Goal: Information Seeking & Learning: Learn about a topic

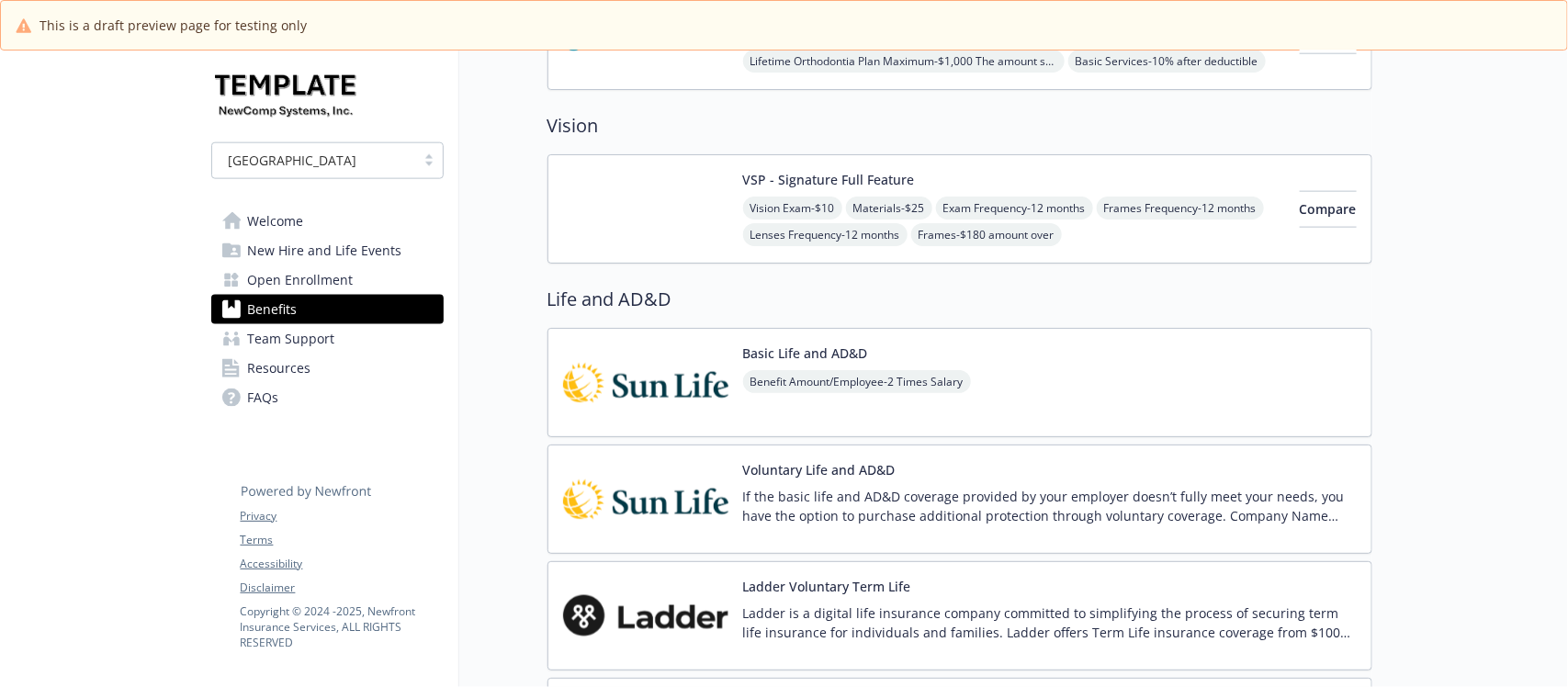
scroll to position [1034, 0]
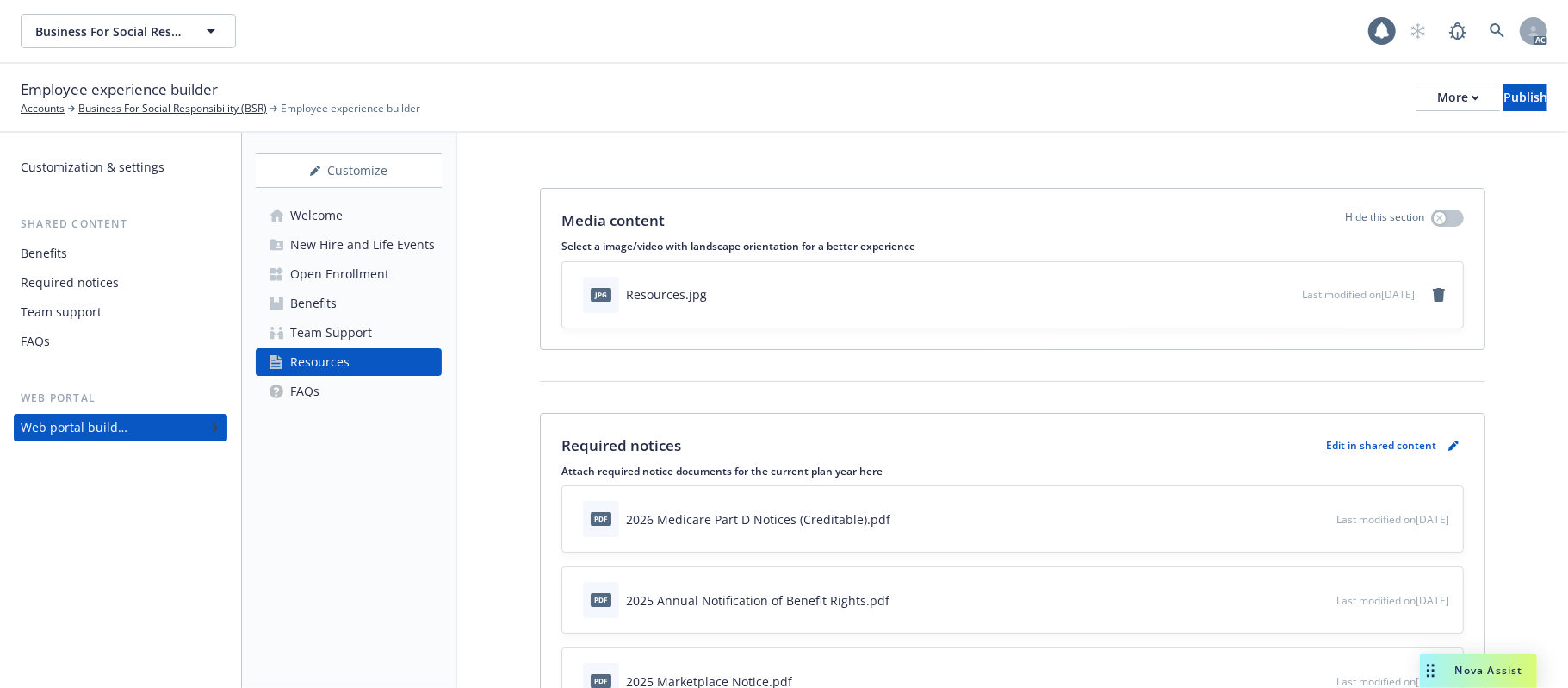
scroll to position [2349, 0]
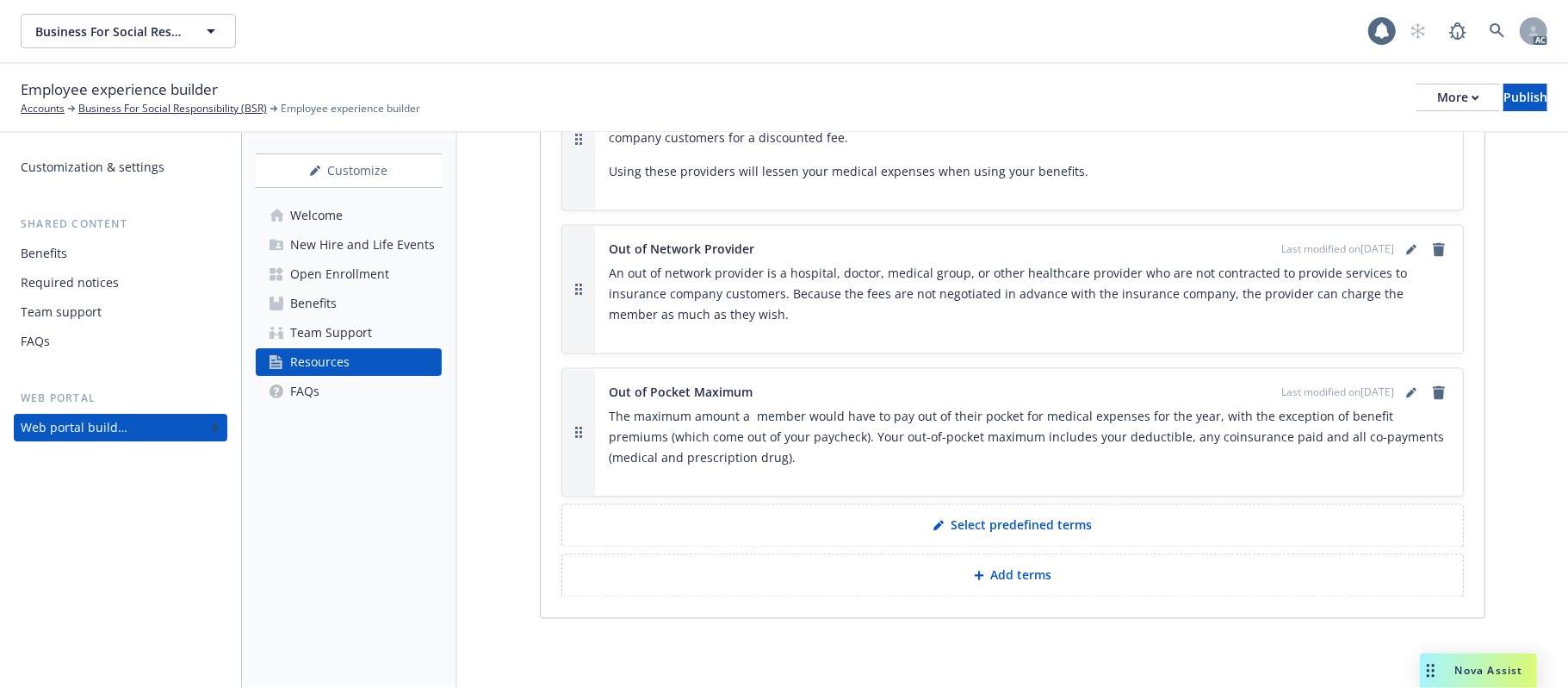
click at [325, 332] on div "Team Support" at bounding box center [331, 333] width 82 height 27
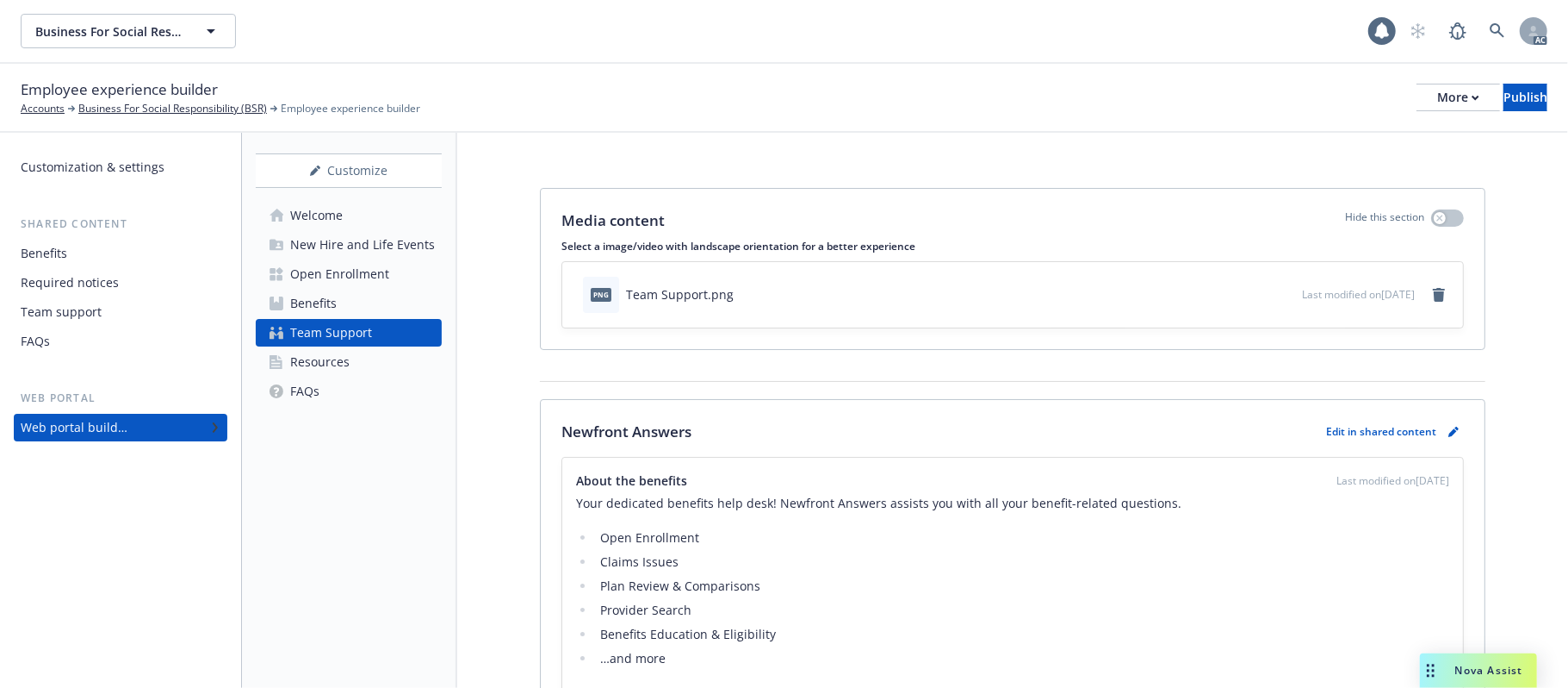
click at [317, 210] on div "Welcome" at bounding box center [317, 216] width 53 height 27
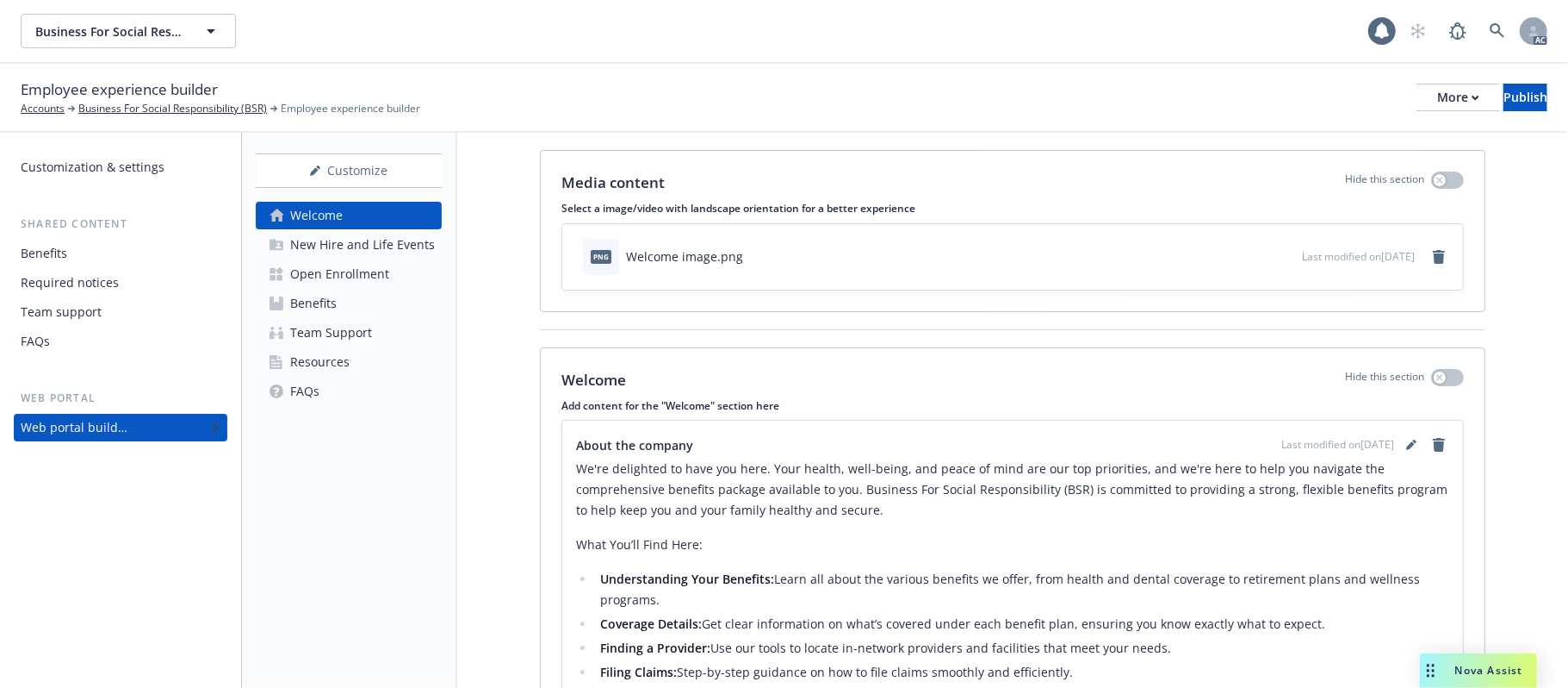
scroll to position [383, 0]
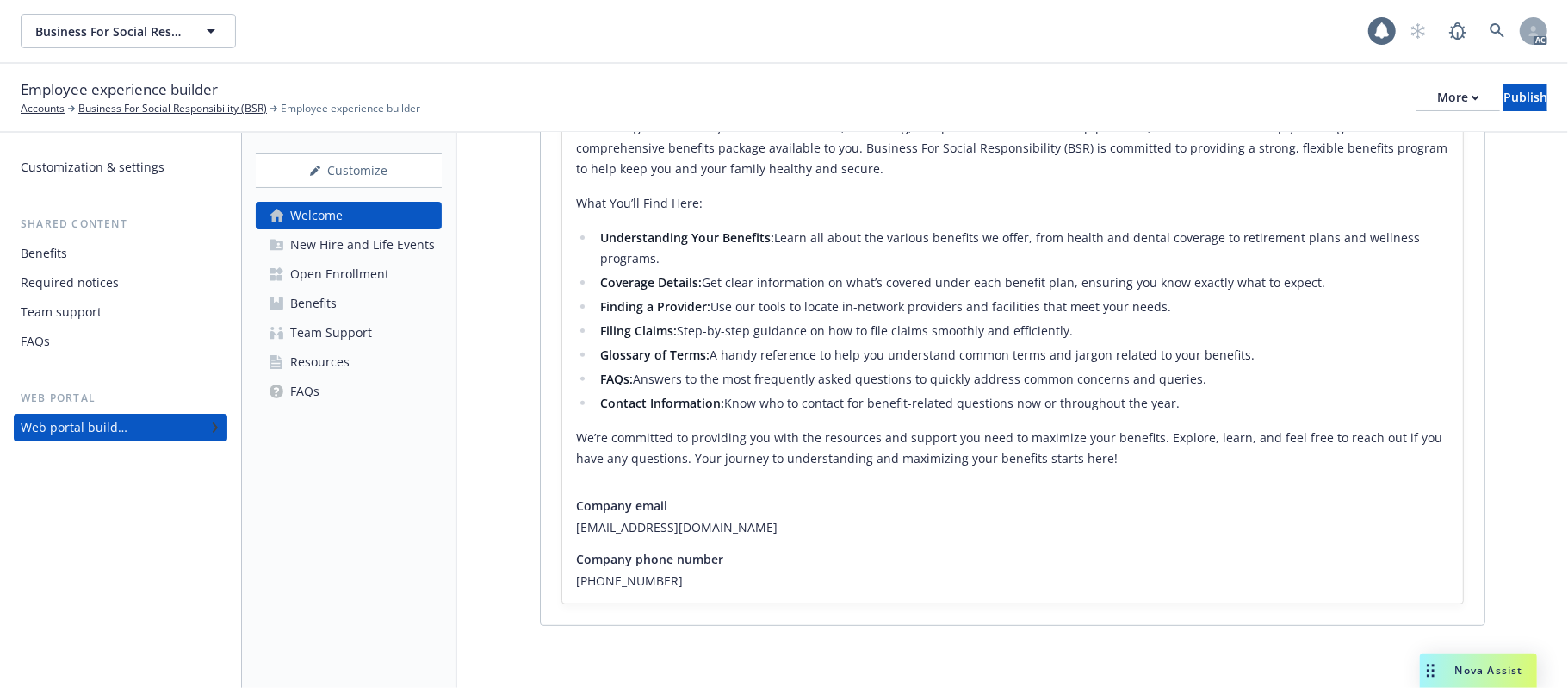
click at [334, 239] on div "New Hire and Life Events" at bounding box center [363, 245] width 144 height 27
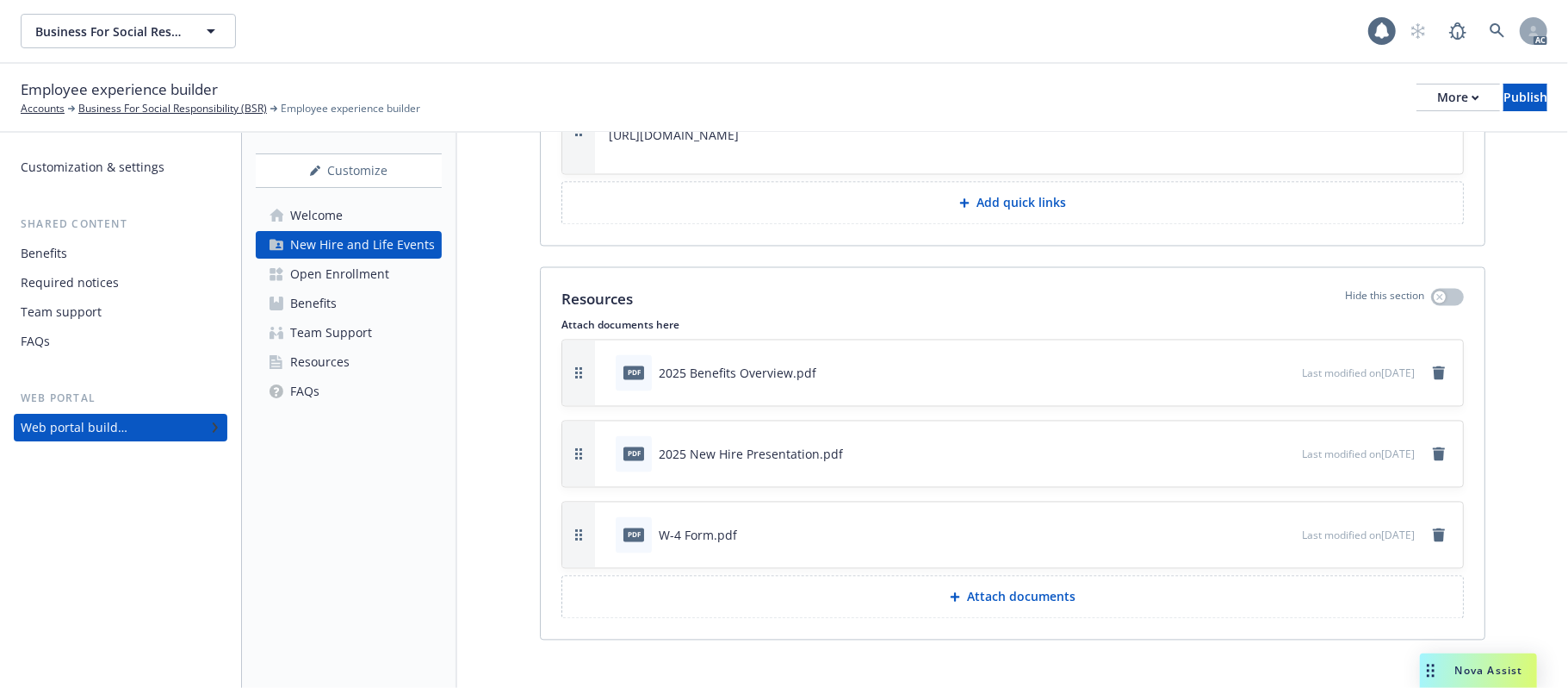
scroll to position [2443, 0]
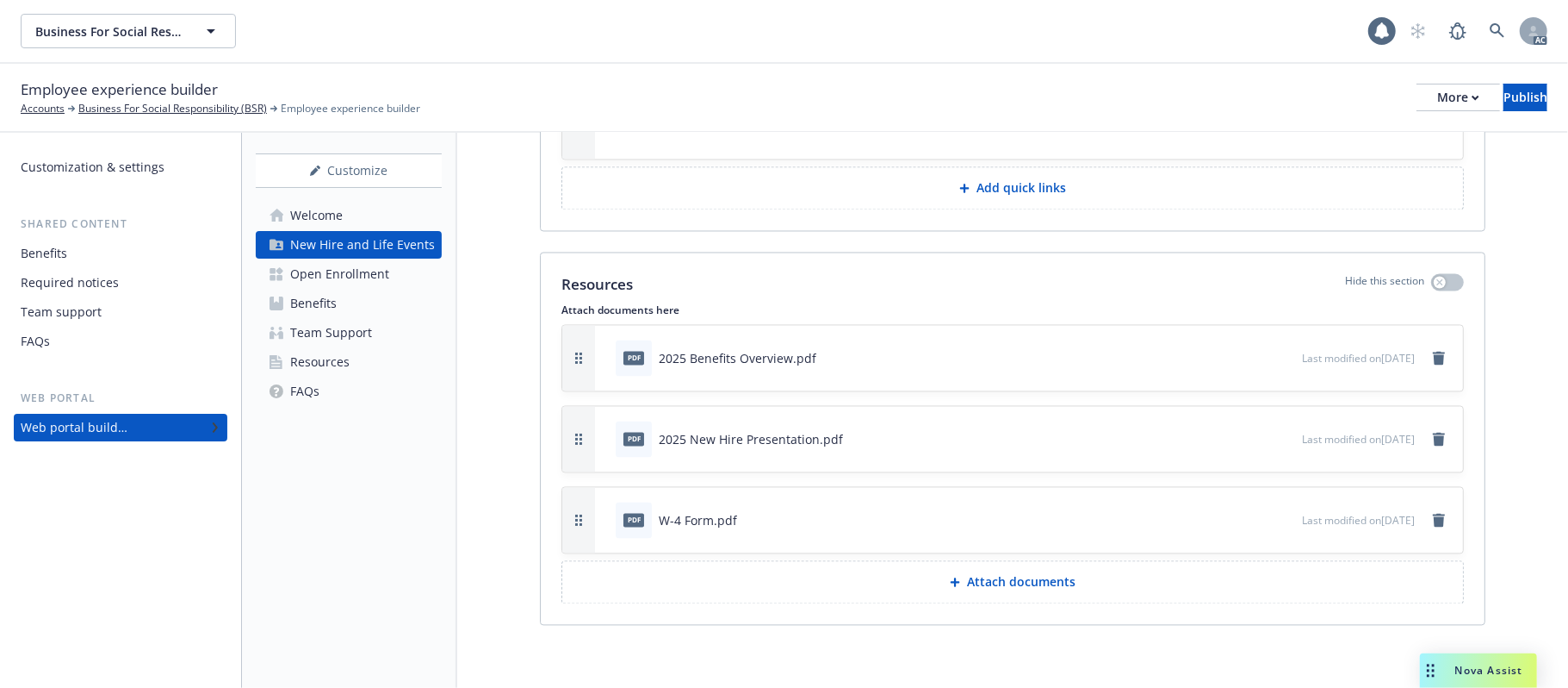
click at [366, 280] on div "Open Enrollment" at bounding box center [340, 274] width 99 height 27
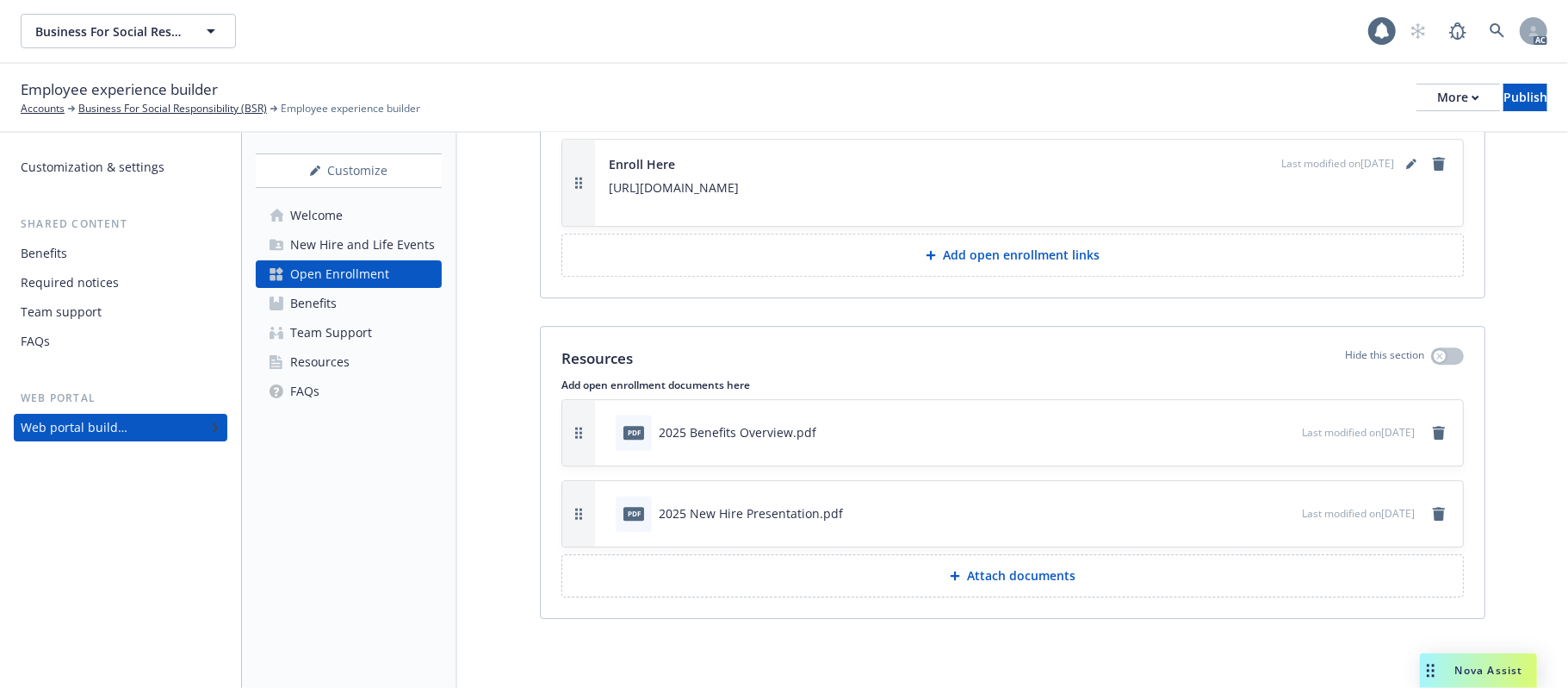
scroll to position [3753, 0]
click at [313, 305] on div "Benefits" at bounding box center [313, 303] width 47 height 27
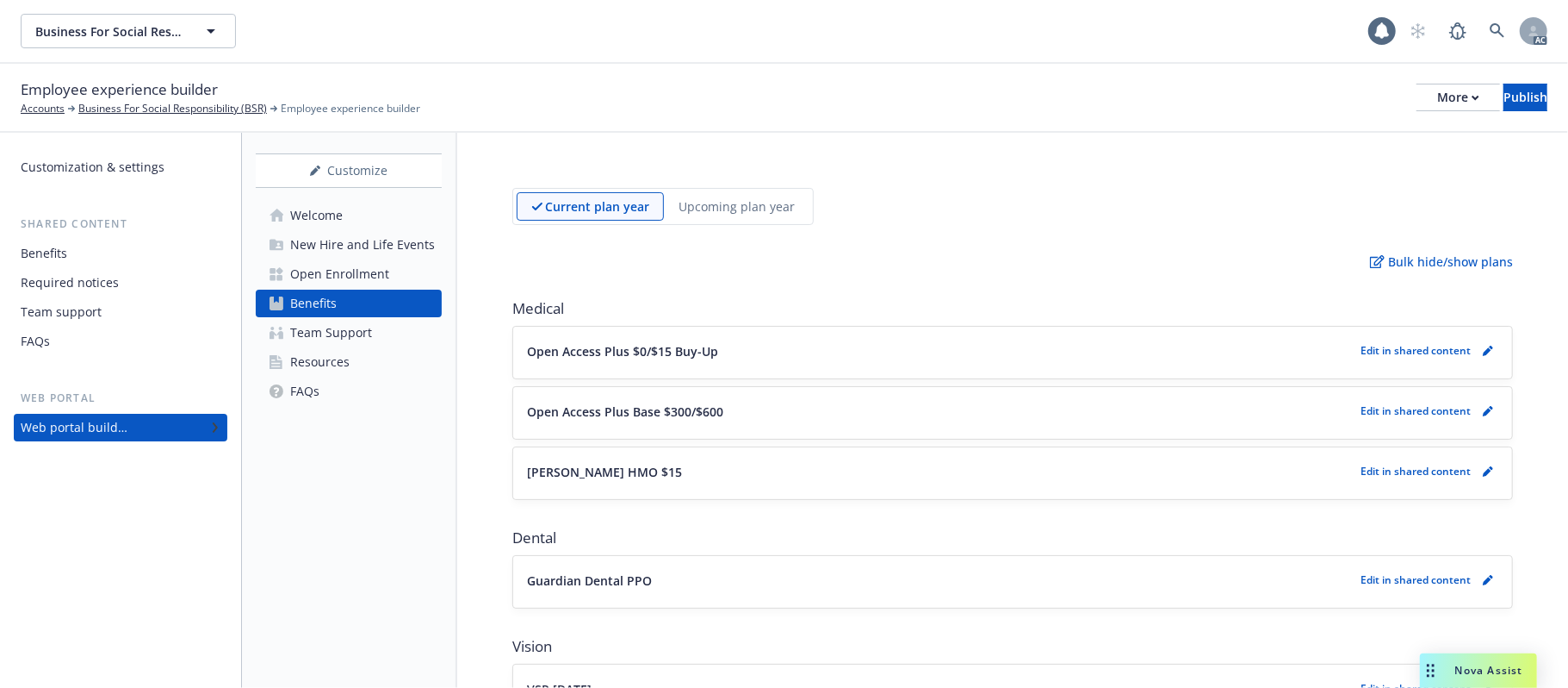
click at [959, 345] on button "Open Access Plus $0/$15 Buy-Up" at bounding box center [940, 351] width 826 height 18
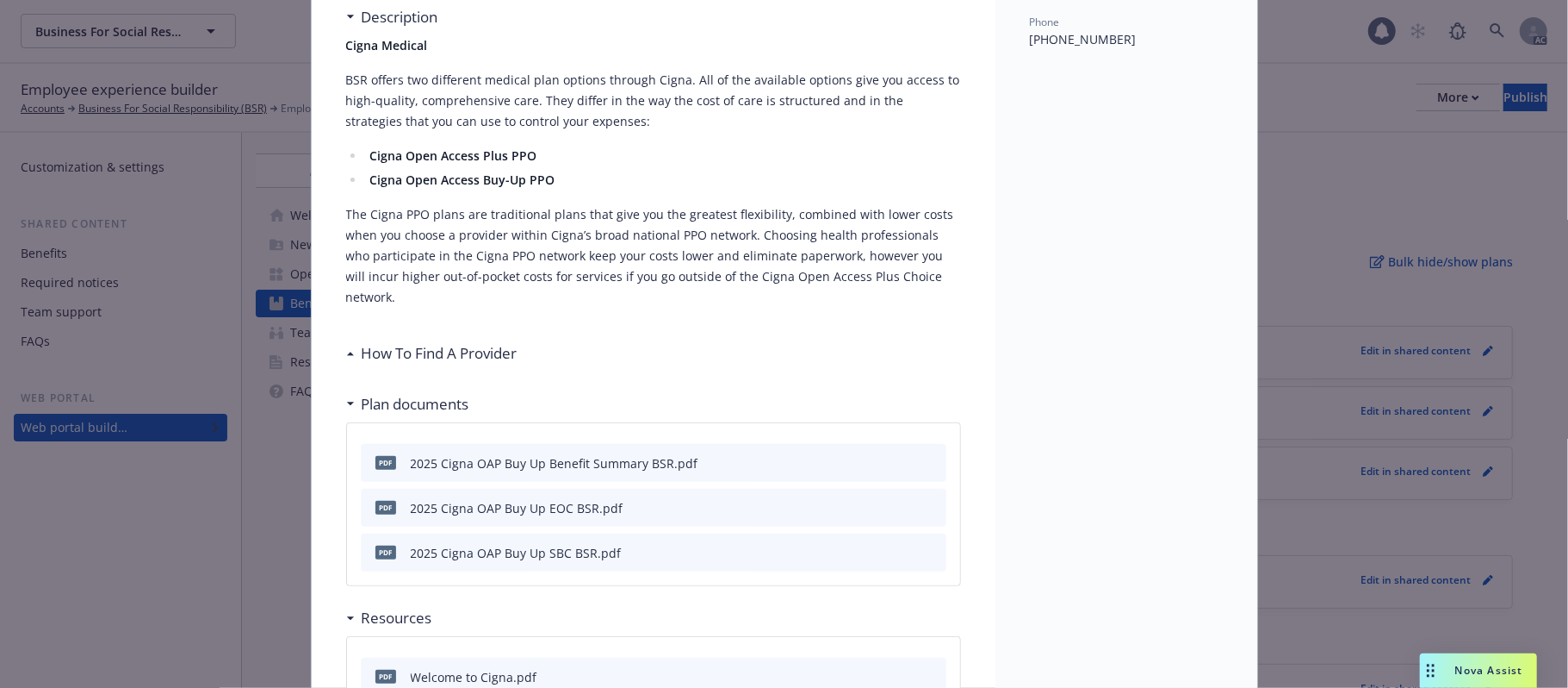
scroll to position [397, 0]
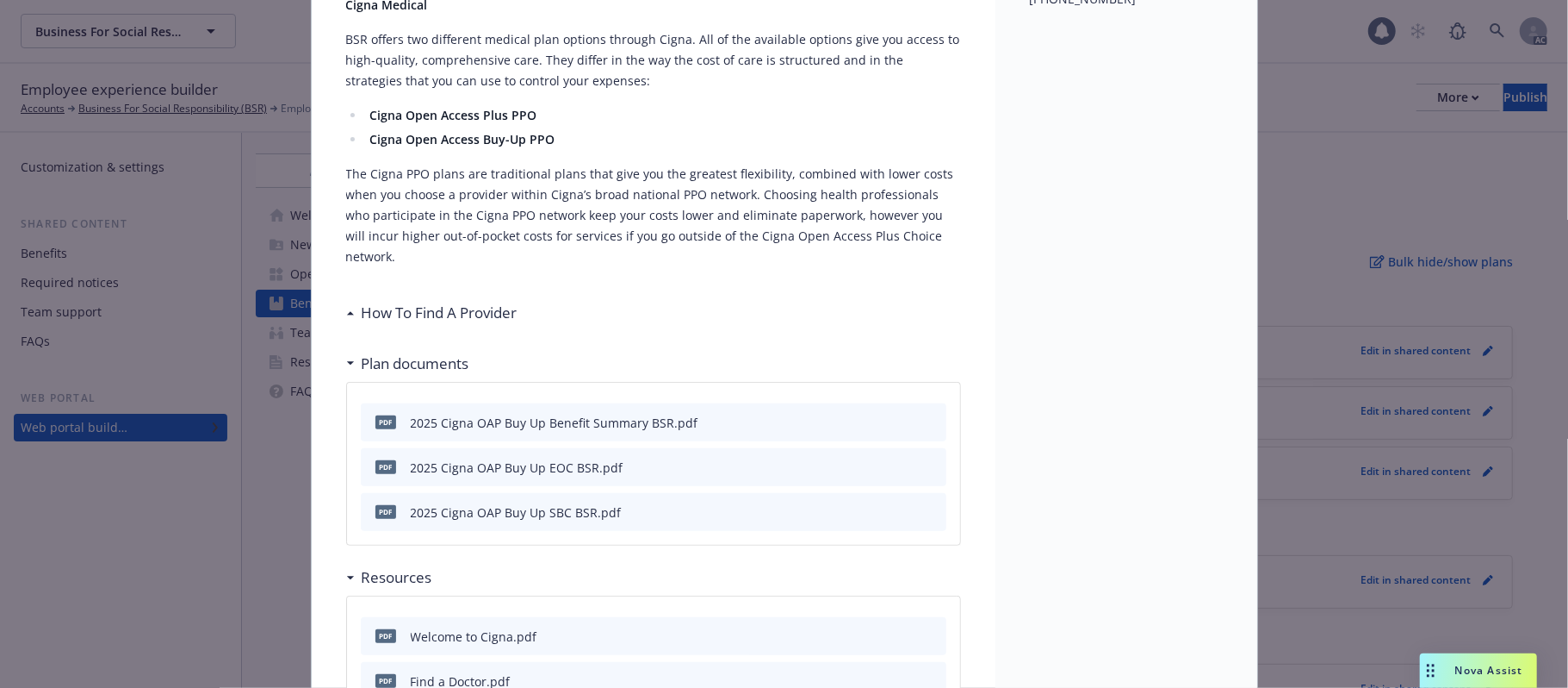
click at [414, 302] on h3 "How To Find A Provider" at bounding box center [439, 312] width 156 height 23
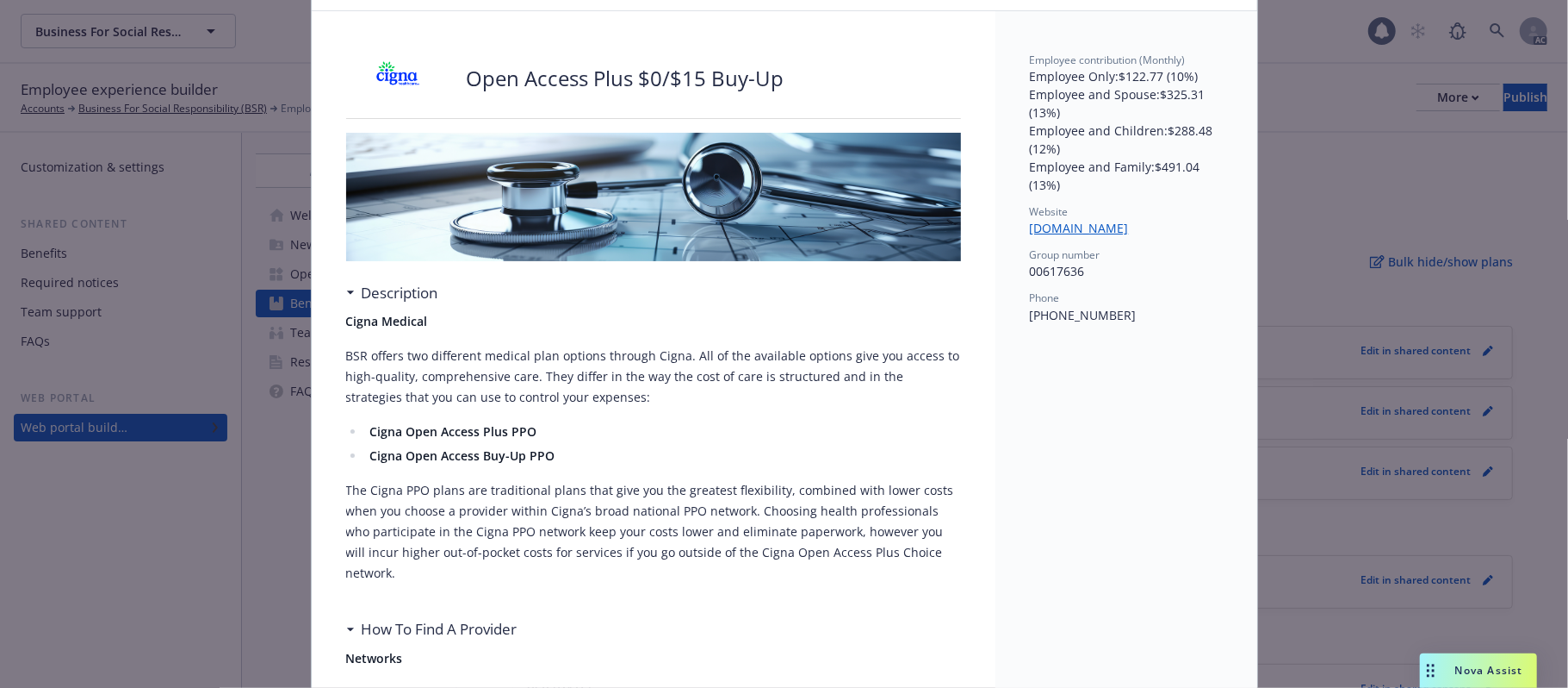
scroll to position [0, 0]
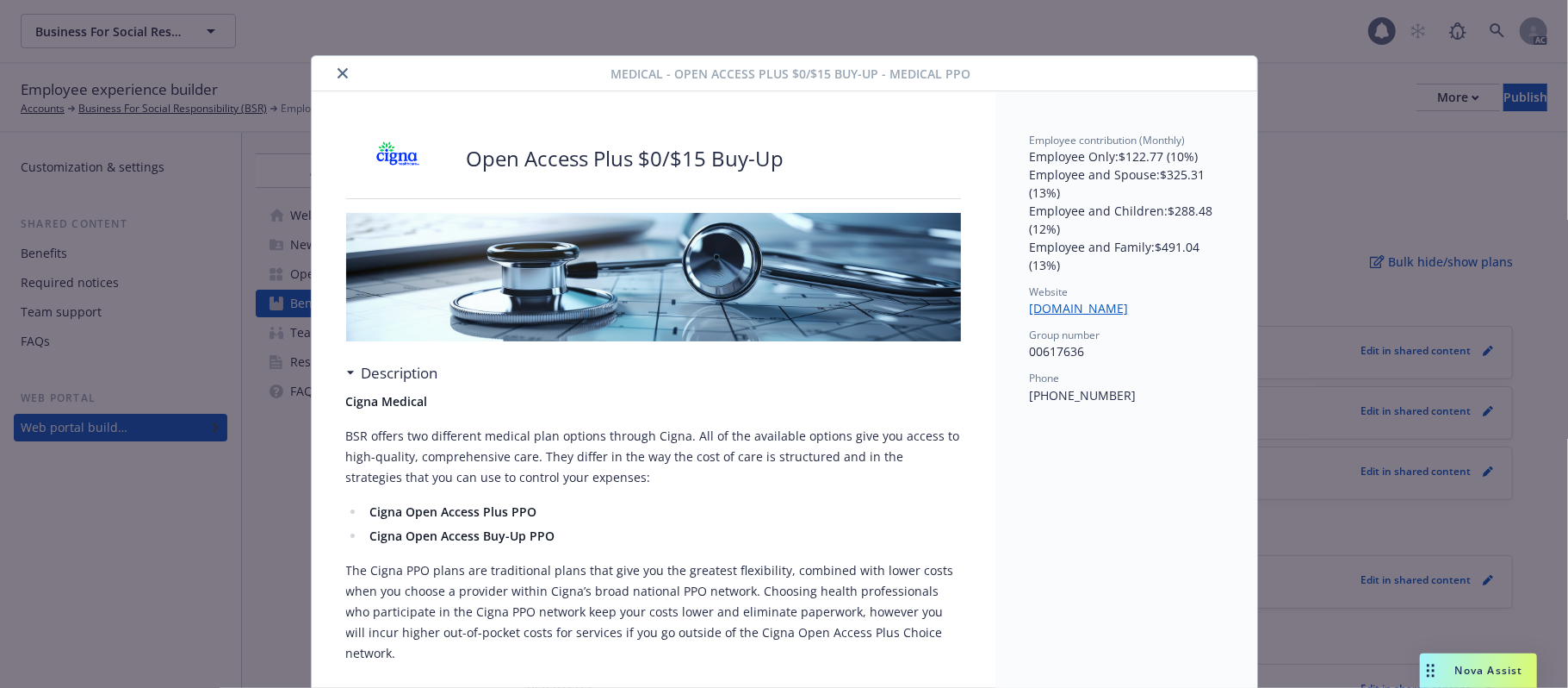
click at [338, 74] on icon "close" at bounding box center [342, 72] width 10 height 10
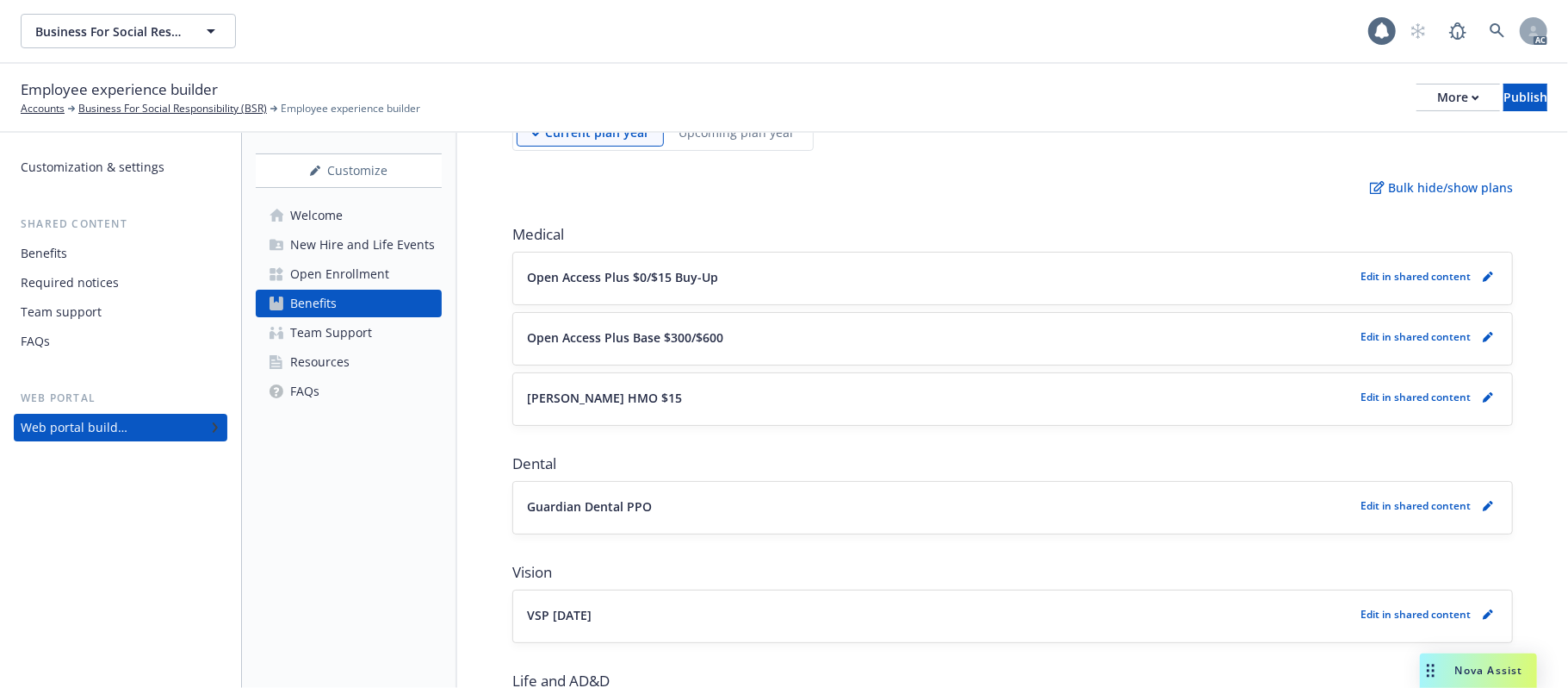
scroll to position [114, 0]
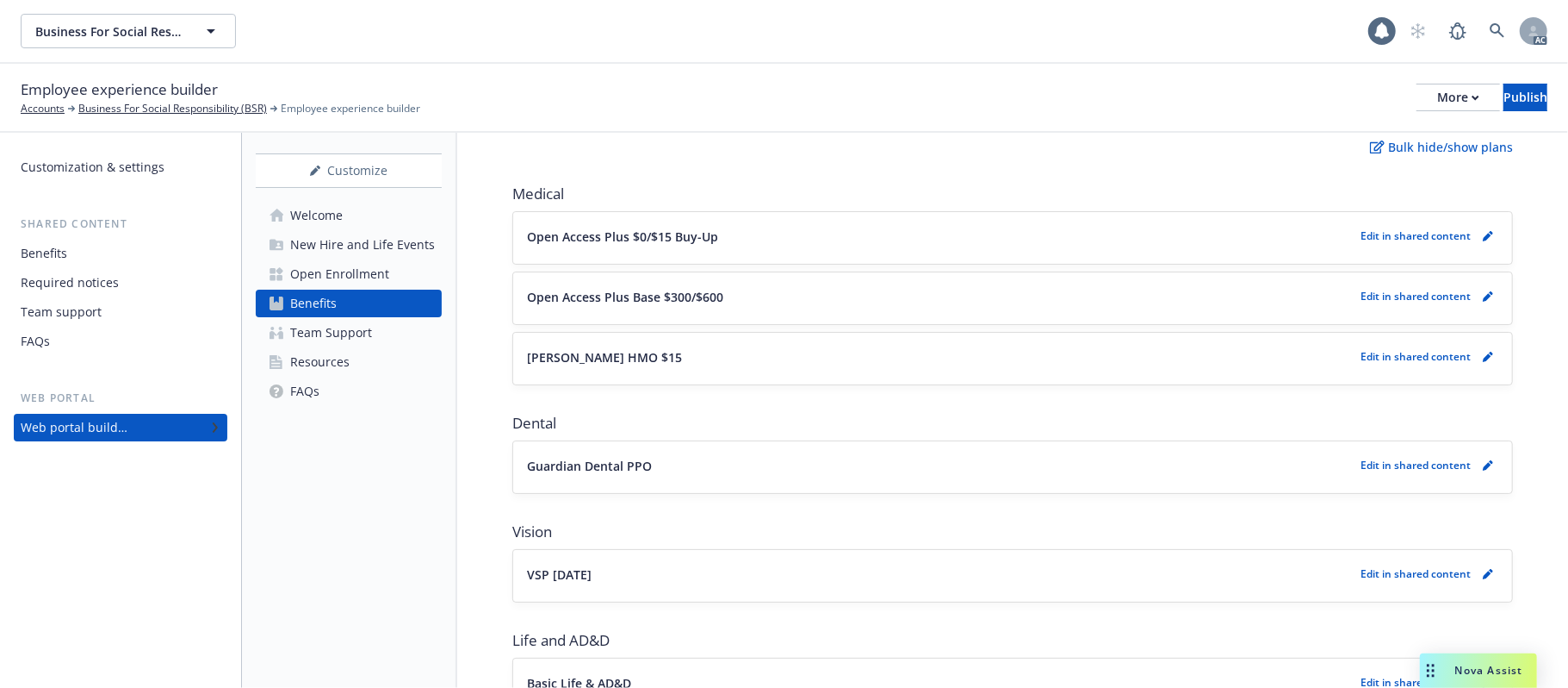
click at [765, 301] on button "Open Access Plus Base $300/$600" at bounding box center [940, 297] width 826 height 18
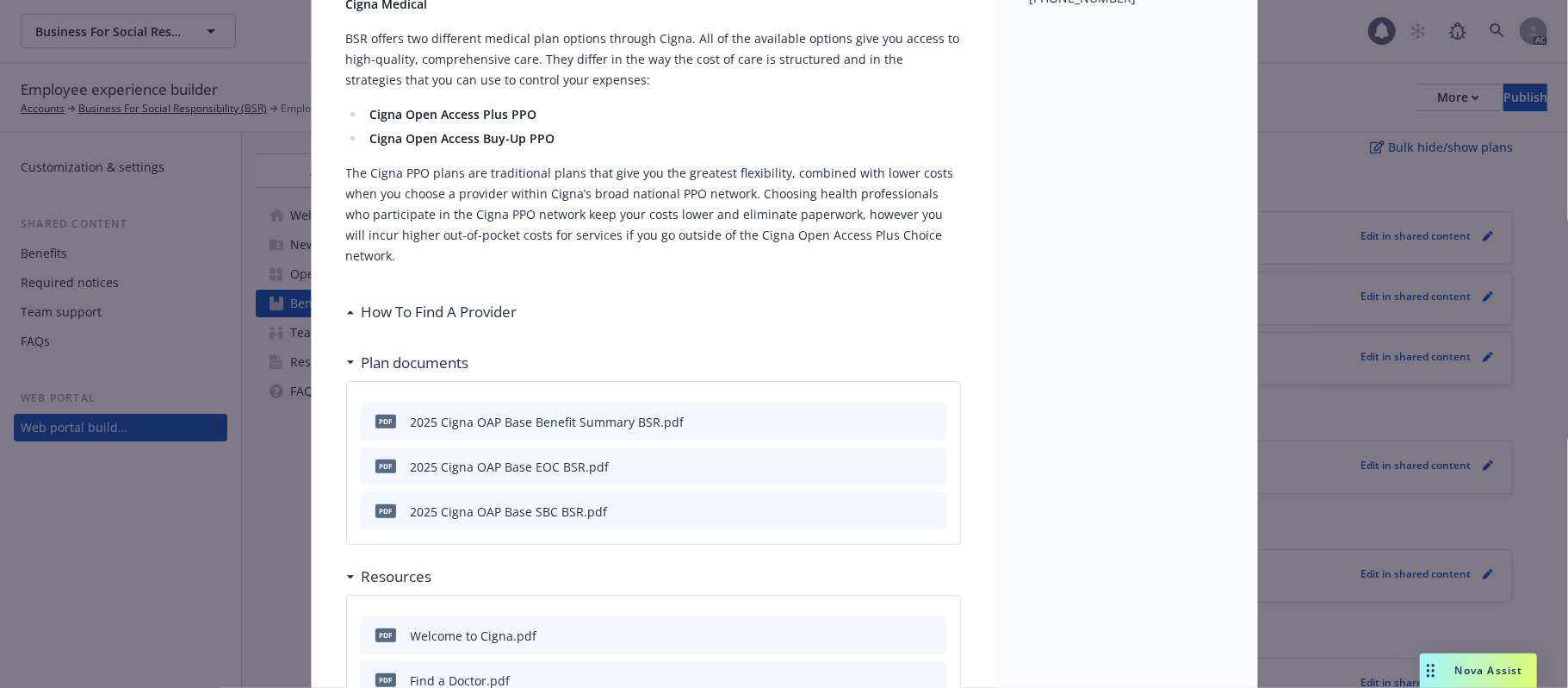
scroll to position [511, 0]
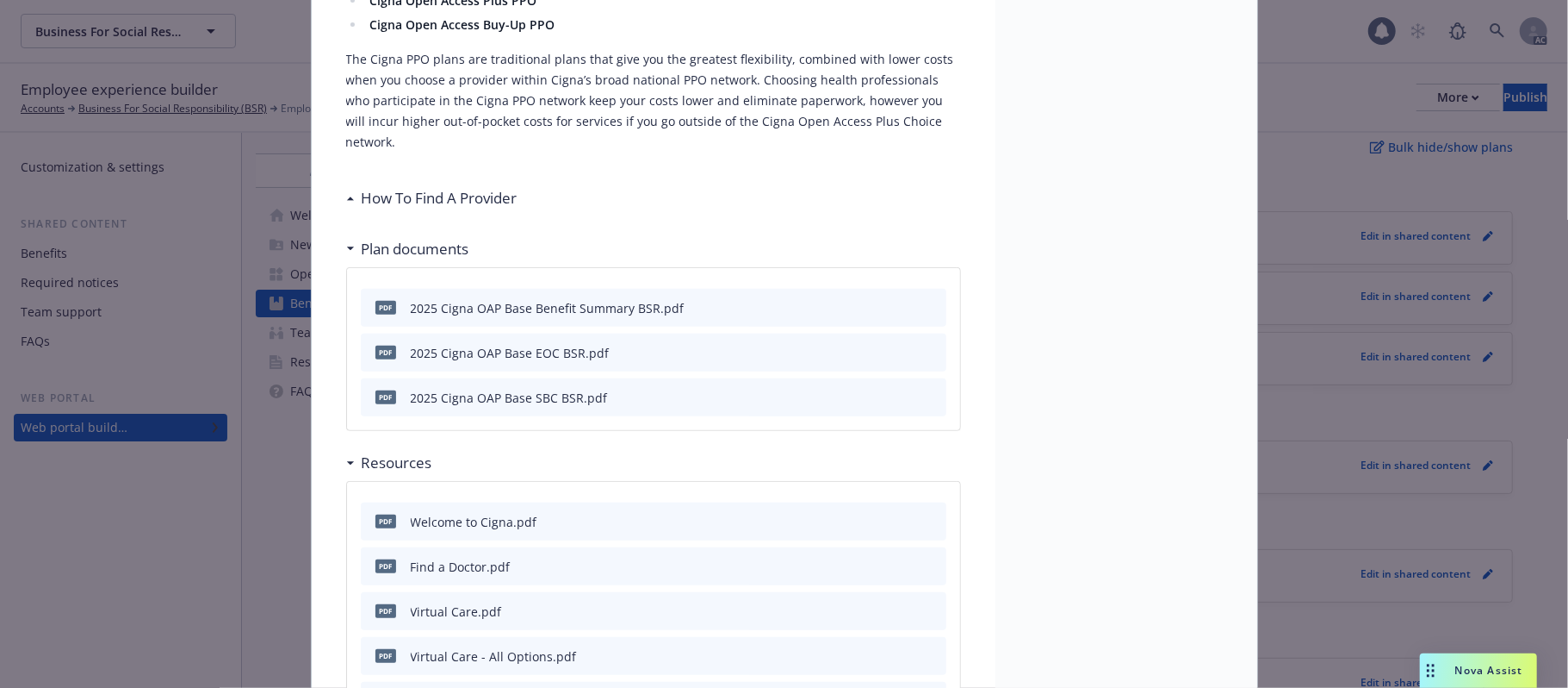
click at [427, 187] on h3 "How To Find A Provider" at bounding box center [439, 198] width 156 height 23
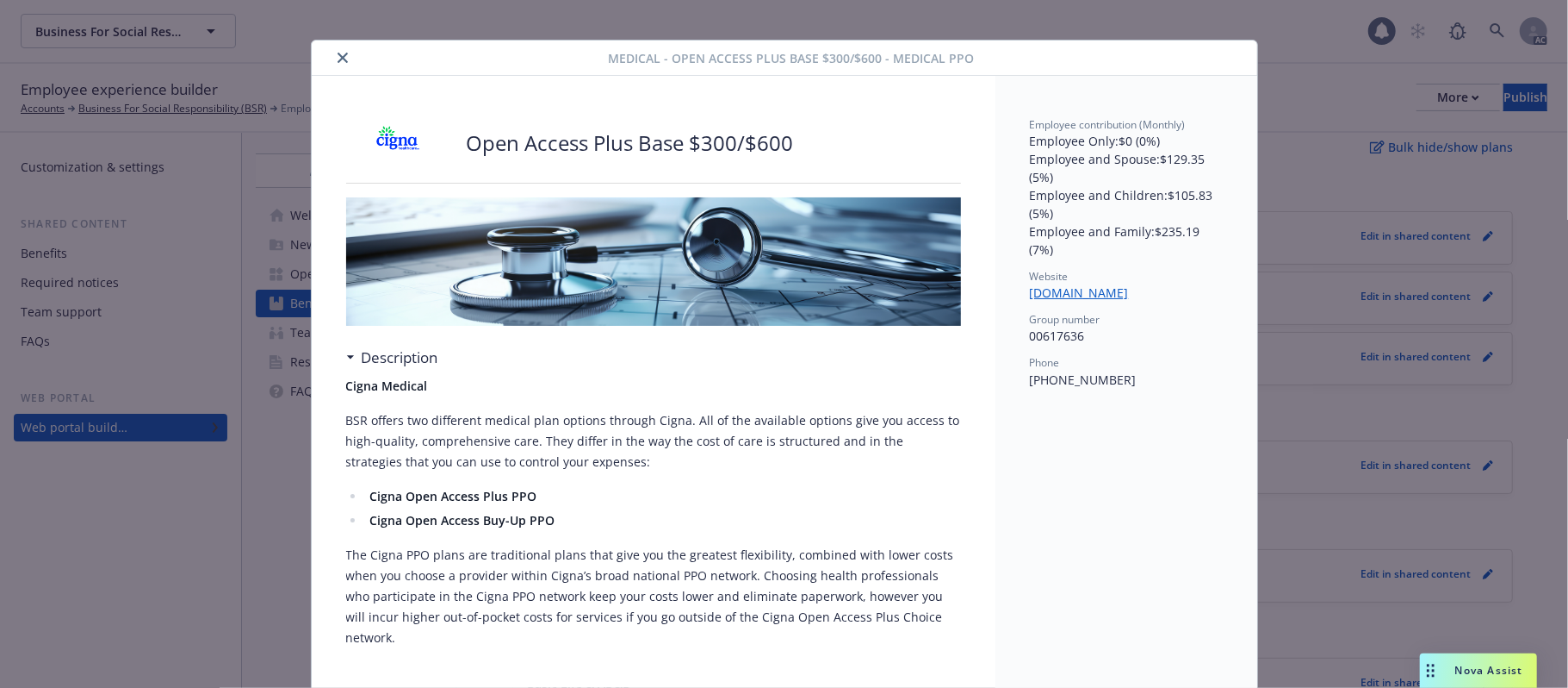
scroll to position [0, 0]
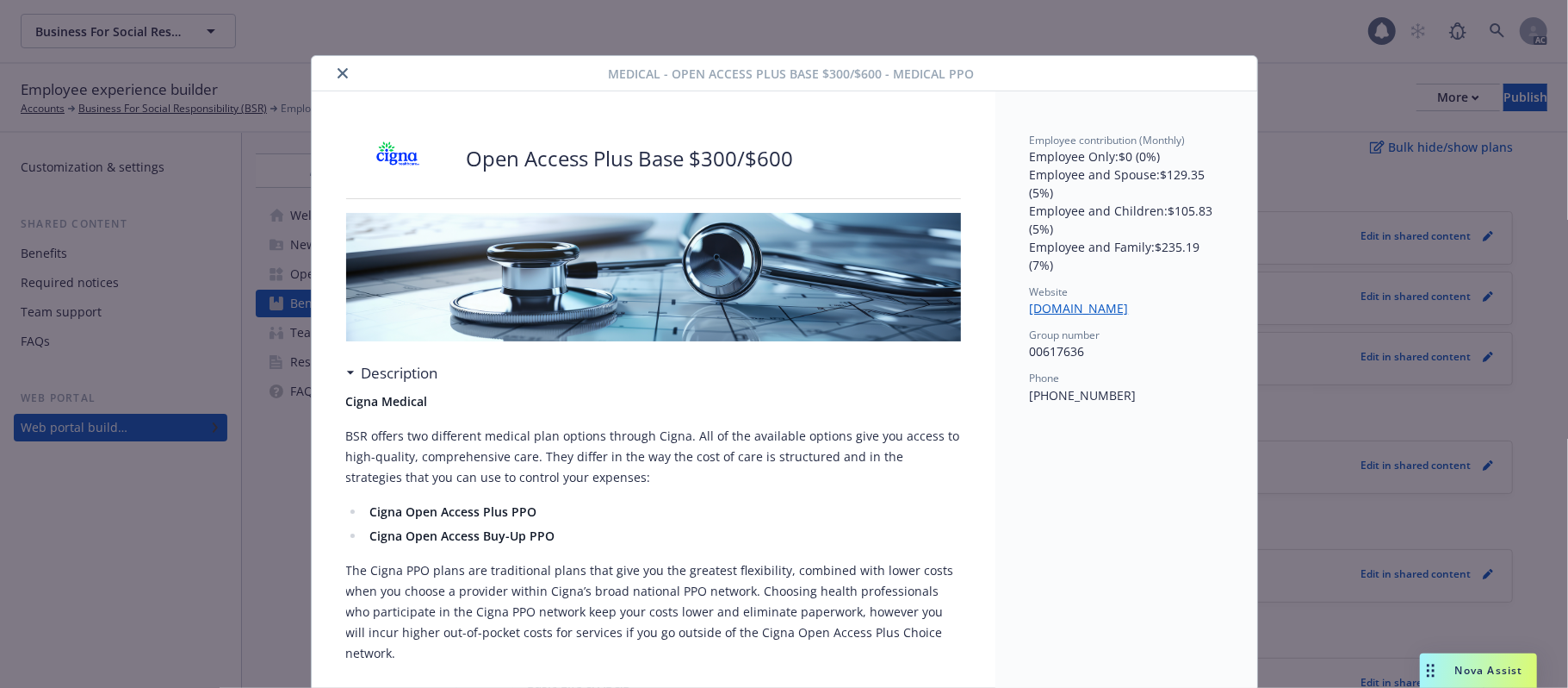
click at [322, 78] on div at bounding box center [464, 73] width 290 height 21
click at [338, 69] on icon "close" at bounding box center [342, 72] width 10 height 10
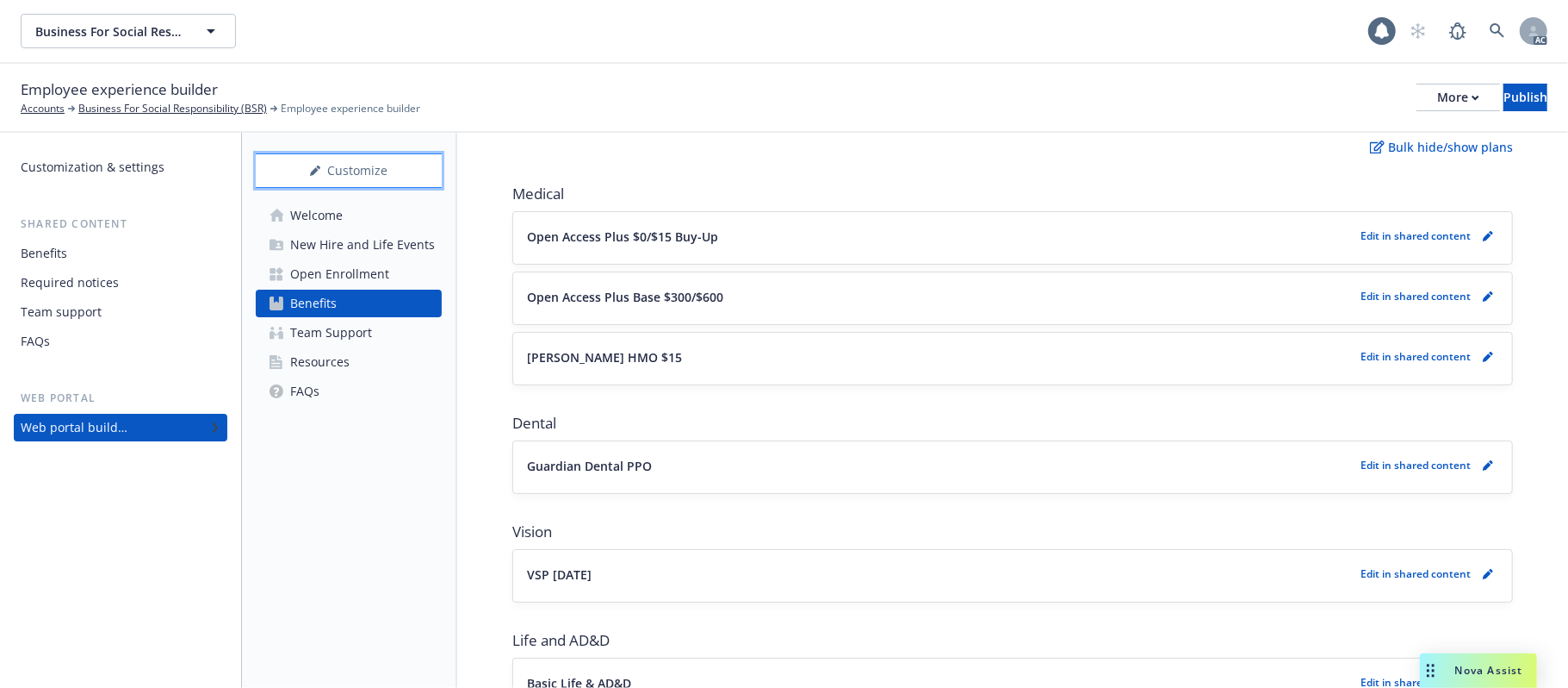
click at [339, 169] on div "Customize" at bounding box center [349, 171] width 186 height 33
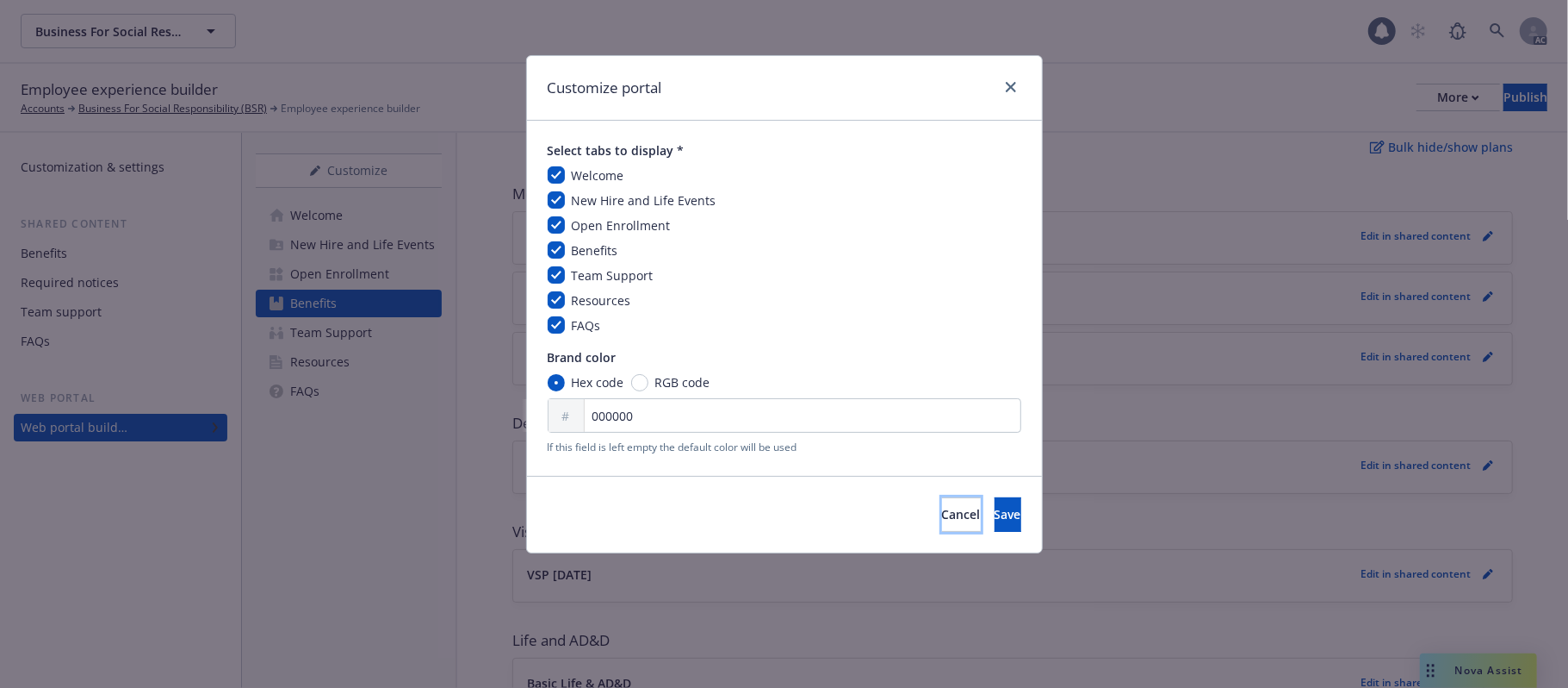
drag, startPoint x: 871, startPoint y: 511, endPoint x: 935, endPoint y: 512, distance: 64.0
click at [942, 511] on span "Cancel" at bounding box center [962, 514] width 38 height 16
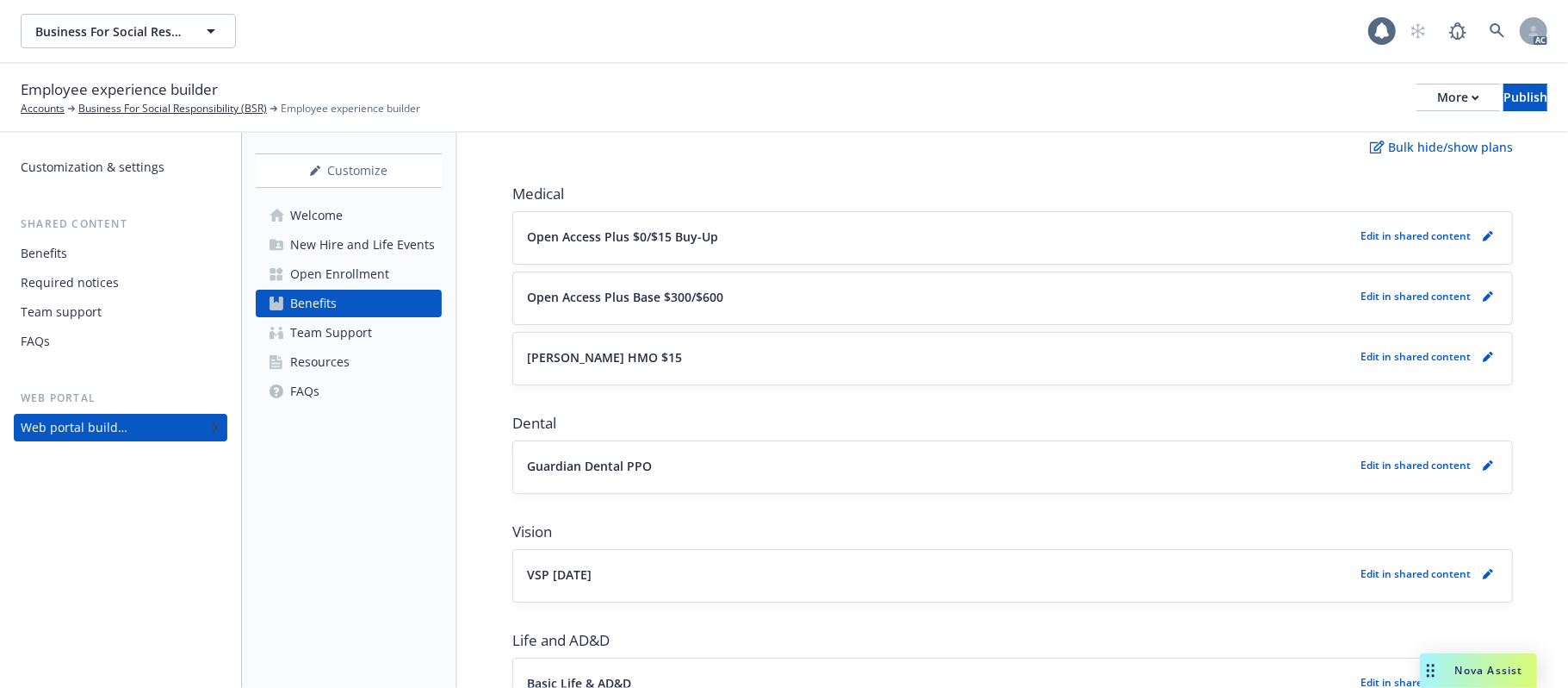
click at [345, 219] on link "Welcome" at bounding box center [349, 216] width 186 height 27
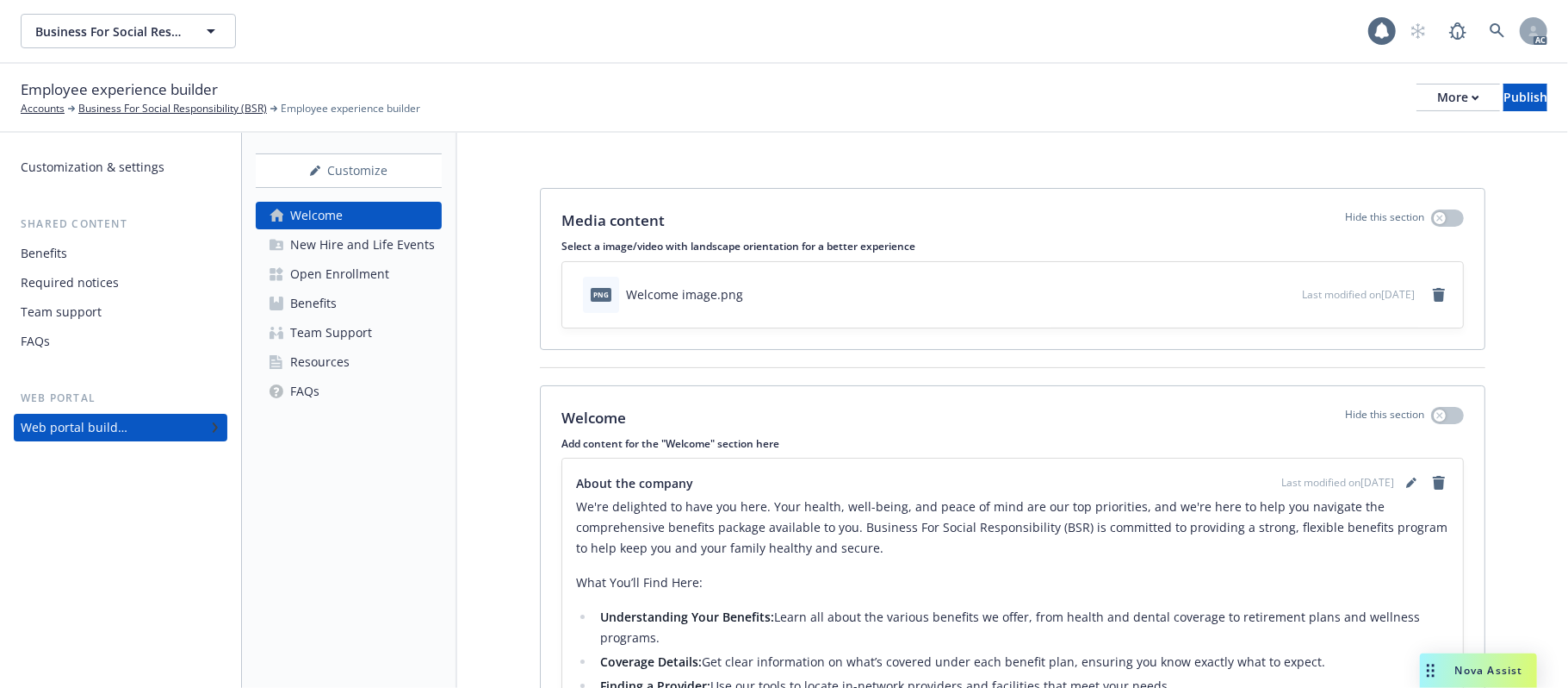
scroll to position [114, 0]
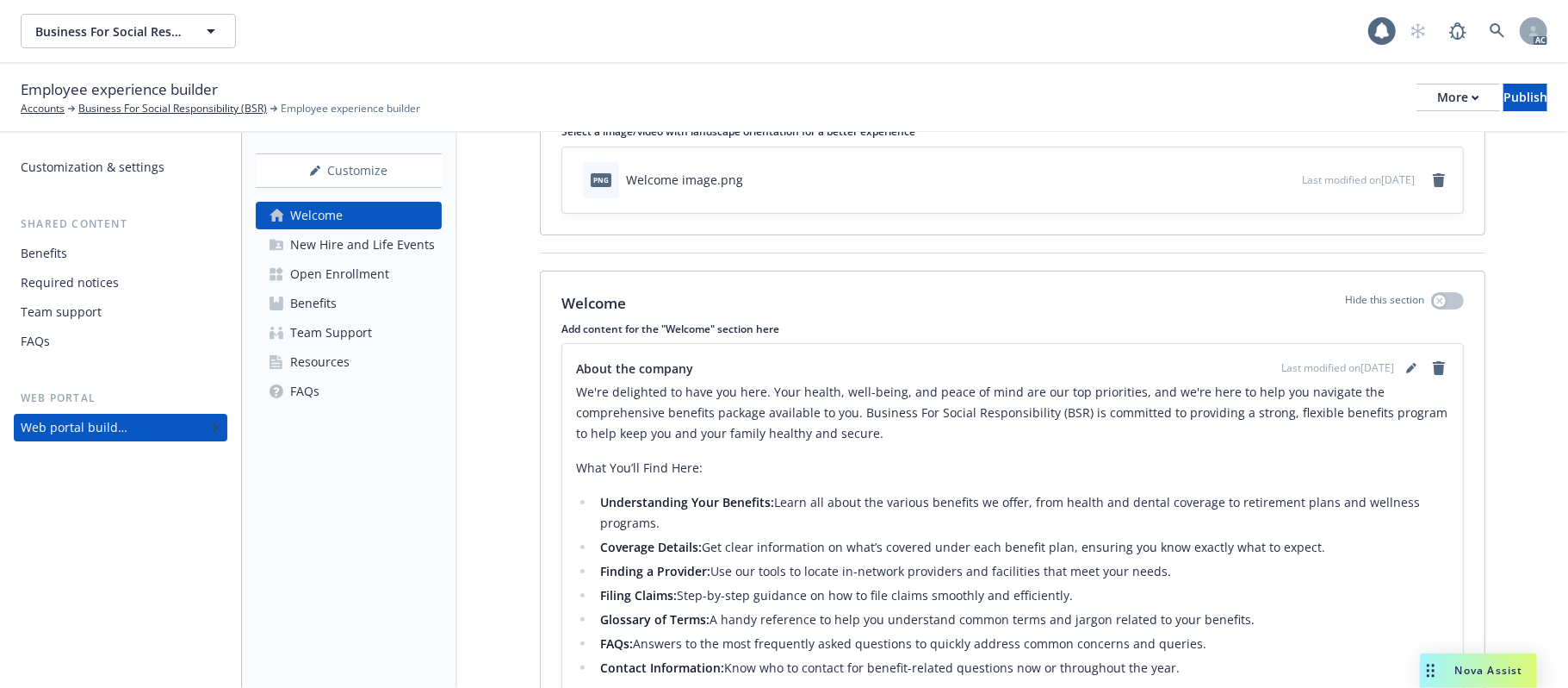
click at [397, 246] on div "New Hire and Life Events" at bounding box center [363, 245] width 144 height 27
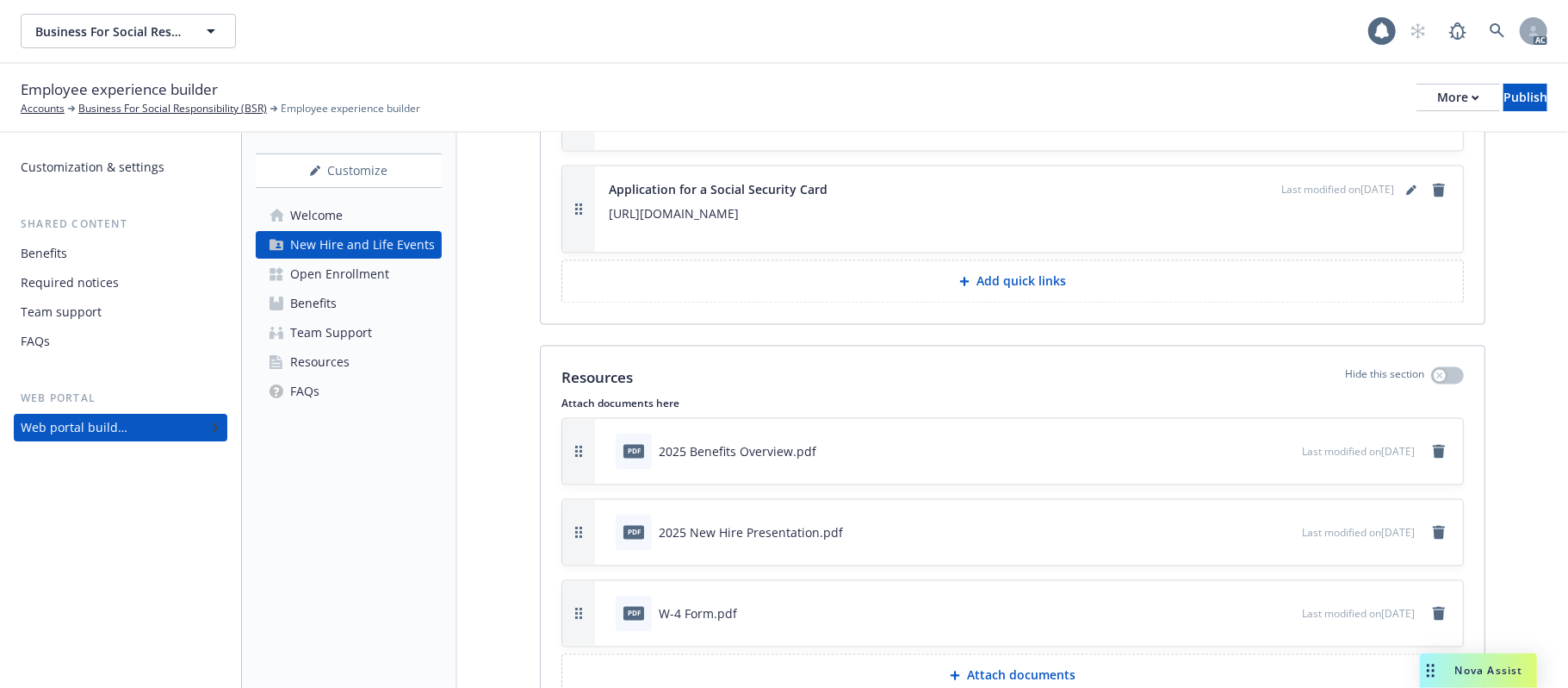
scroll to position [2443, 0]
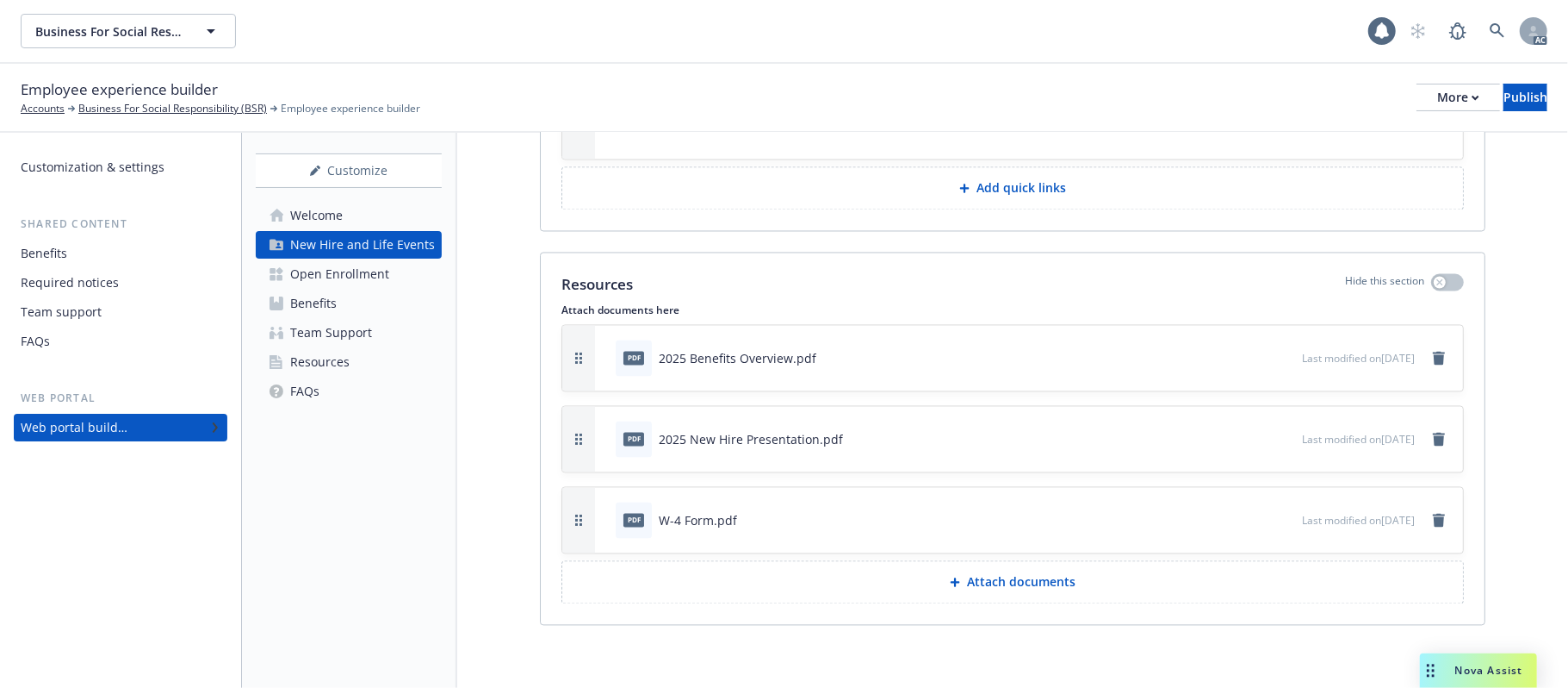
click at [331, 267] on div "Open Enrollment" at bounding box center [340, 274] width 99 height 27
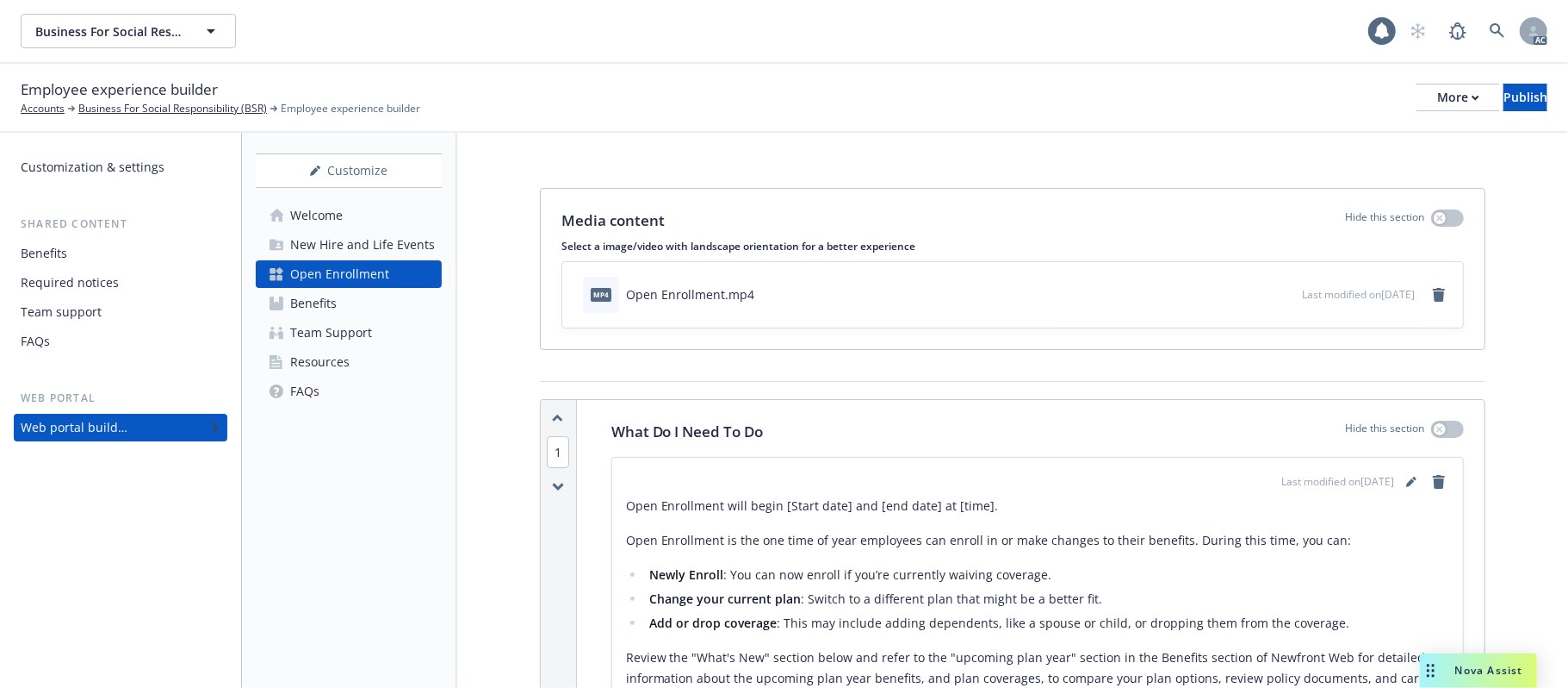
click at [317, 303] on div "Benefits" at bounding box center [313, 303] width 47 height 27
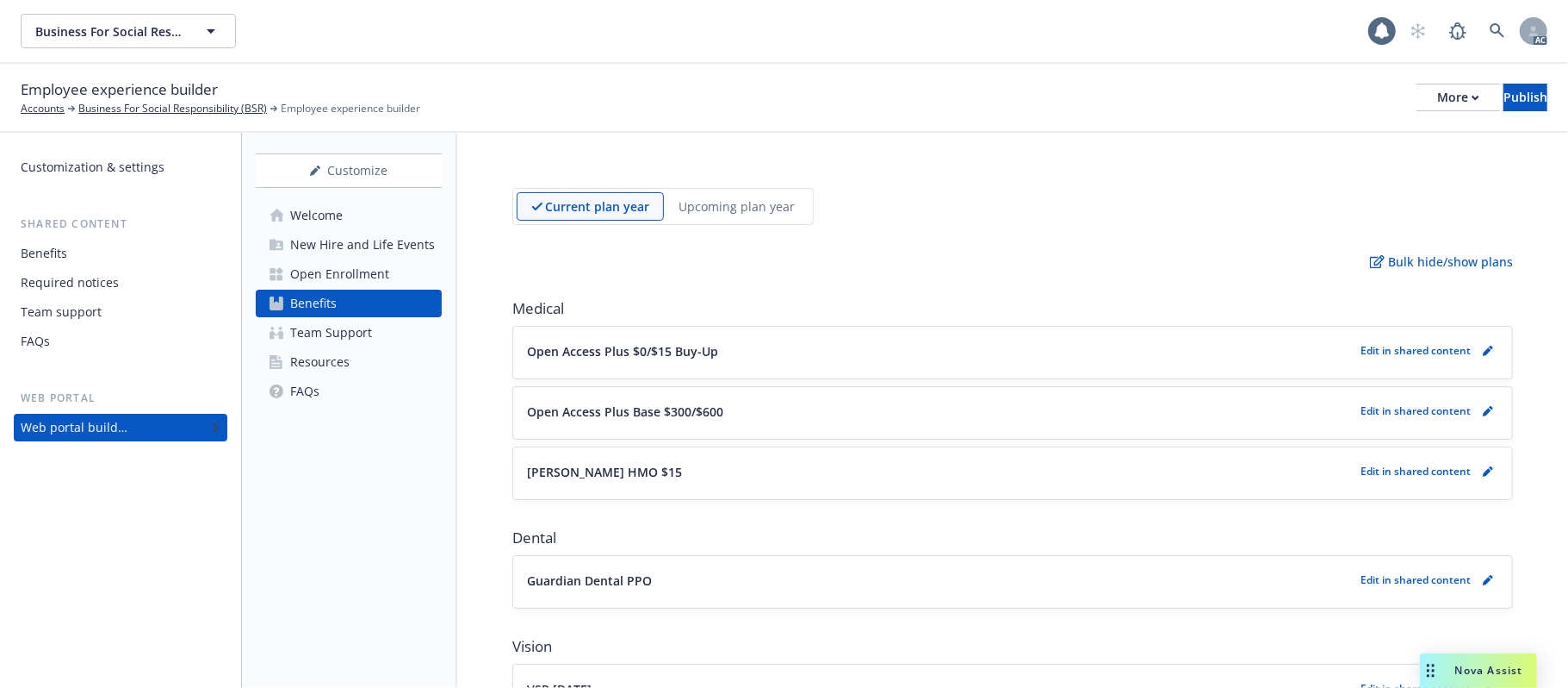
click at [995, 356] on button "Open Access Plus $0/$15 Buy-Up" at bounding box center [940, 351] width 826 height 18
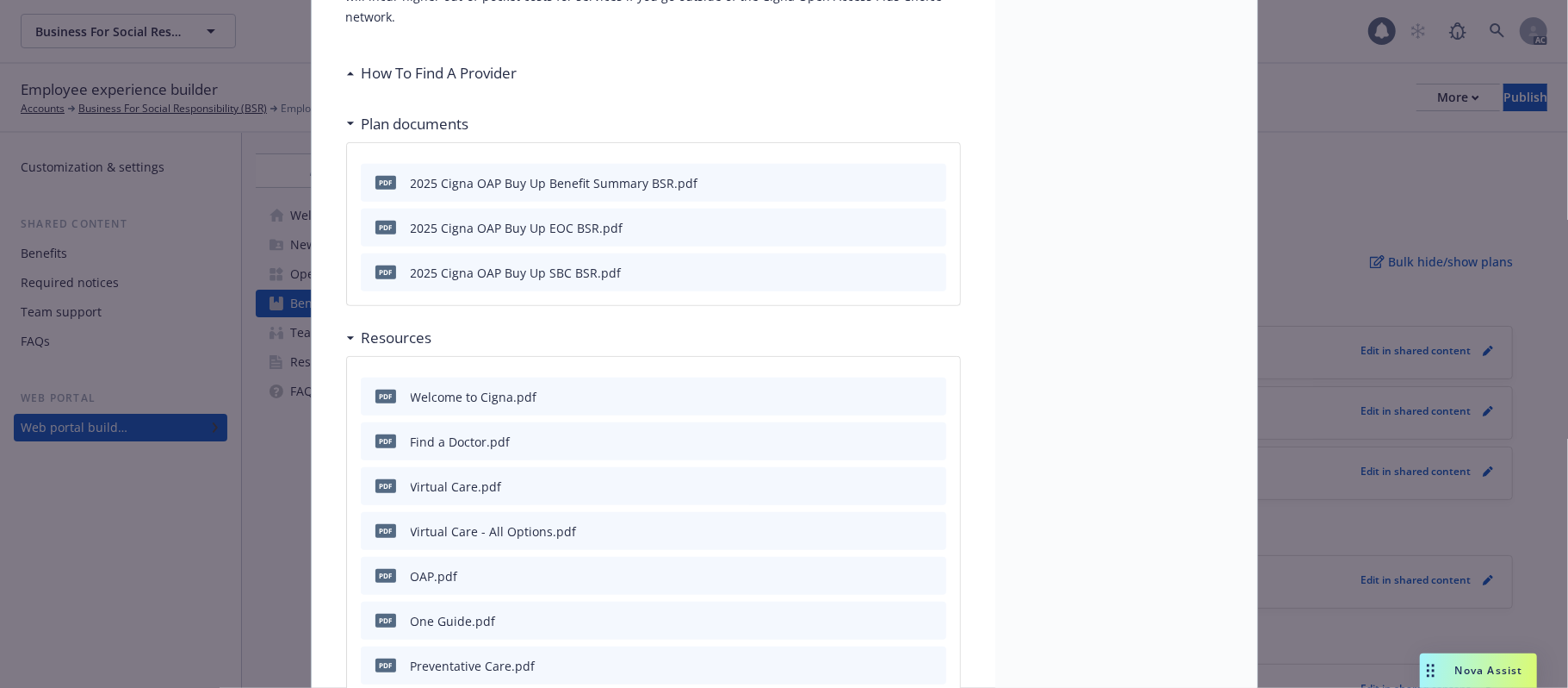
scroll to position [524, 0]
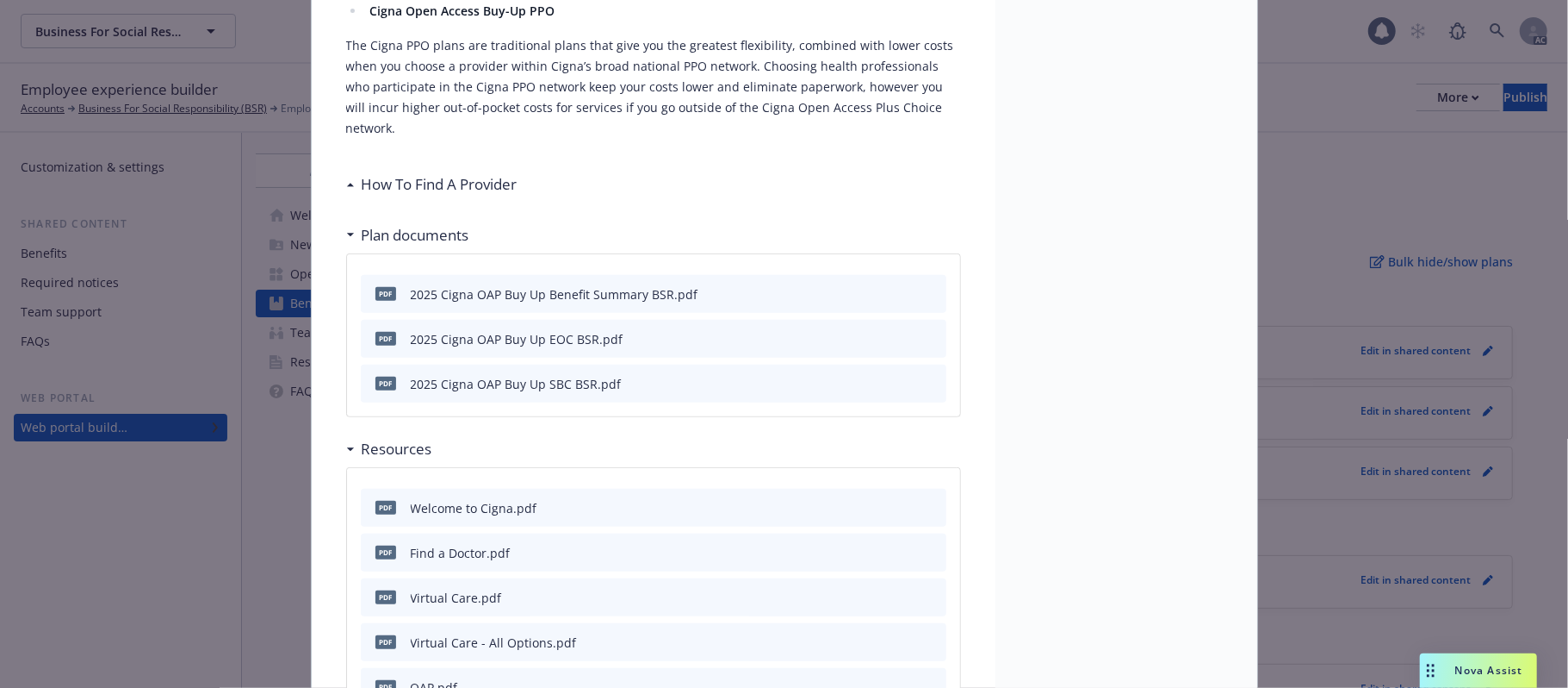
click at [346, 183] on icon at bounding box center [350, 185] width 8 height 5
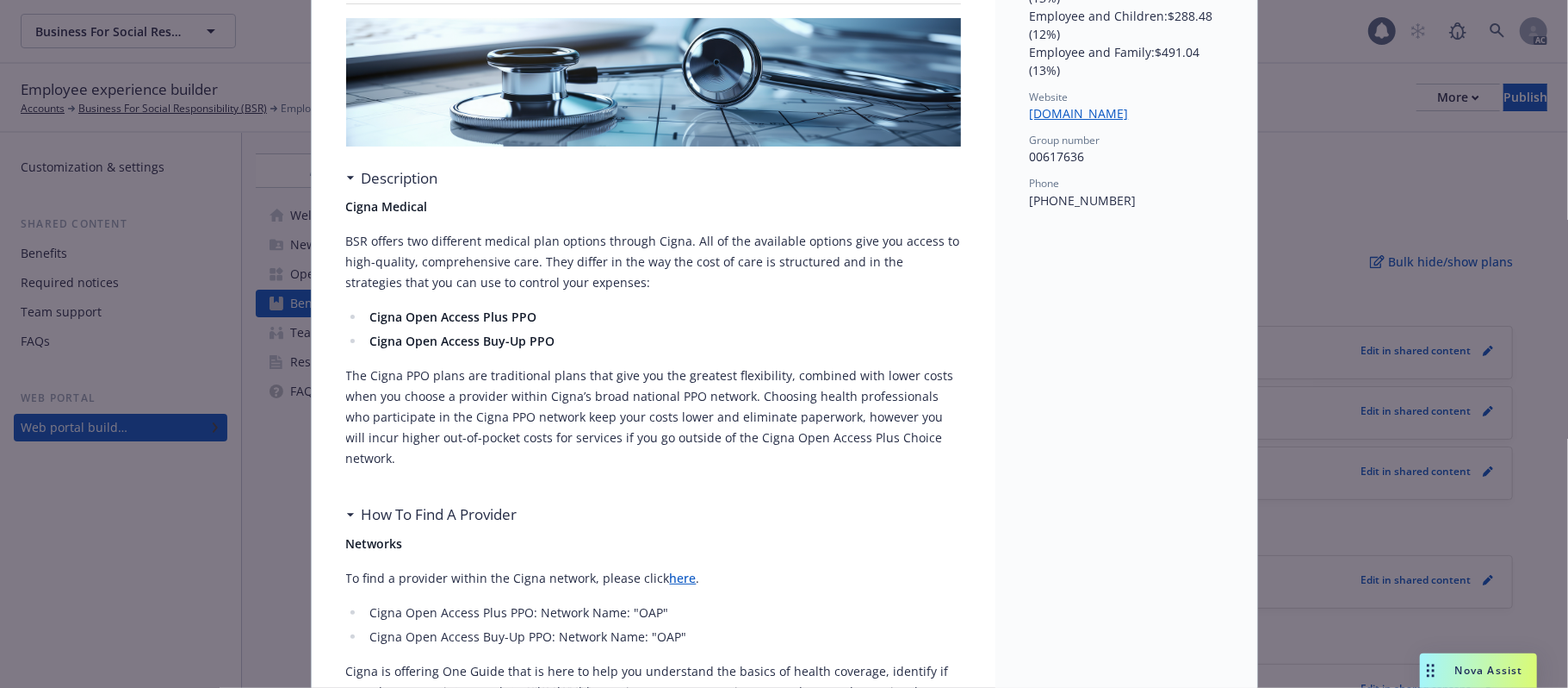
scroll to position [0, 0]
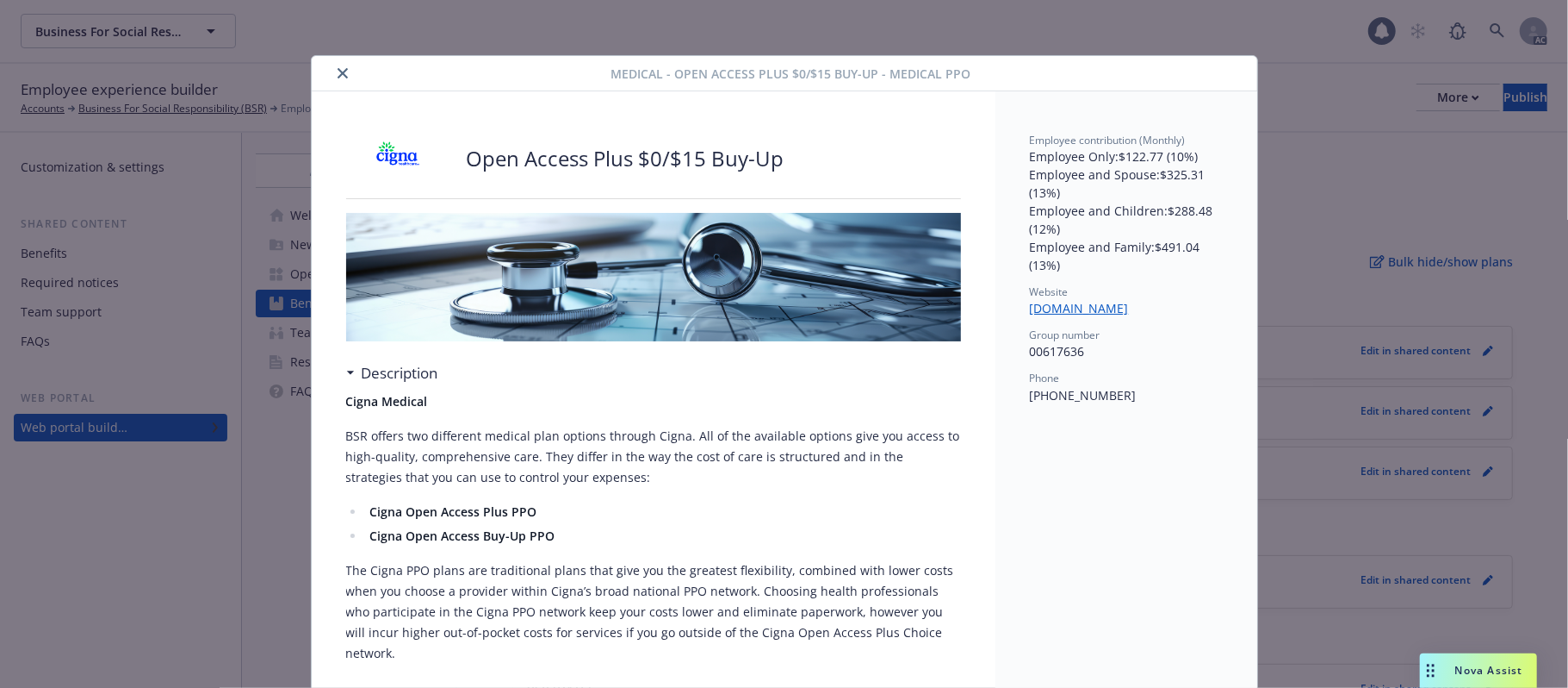
click at [338, 72] on icon "close" at bounding box center [342, 72] width 10 height 10
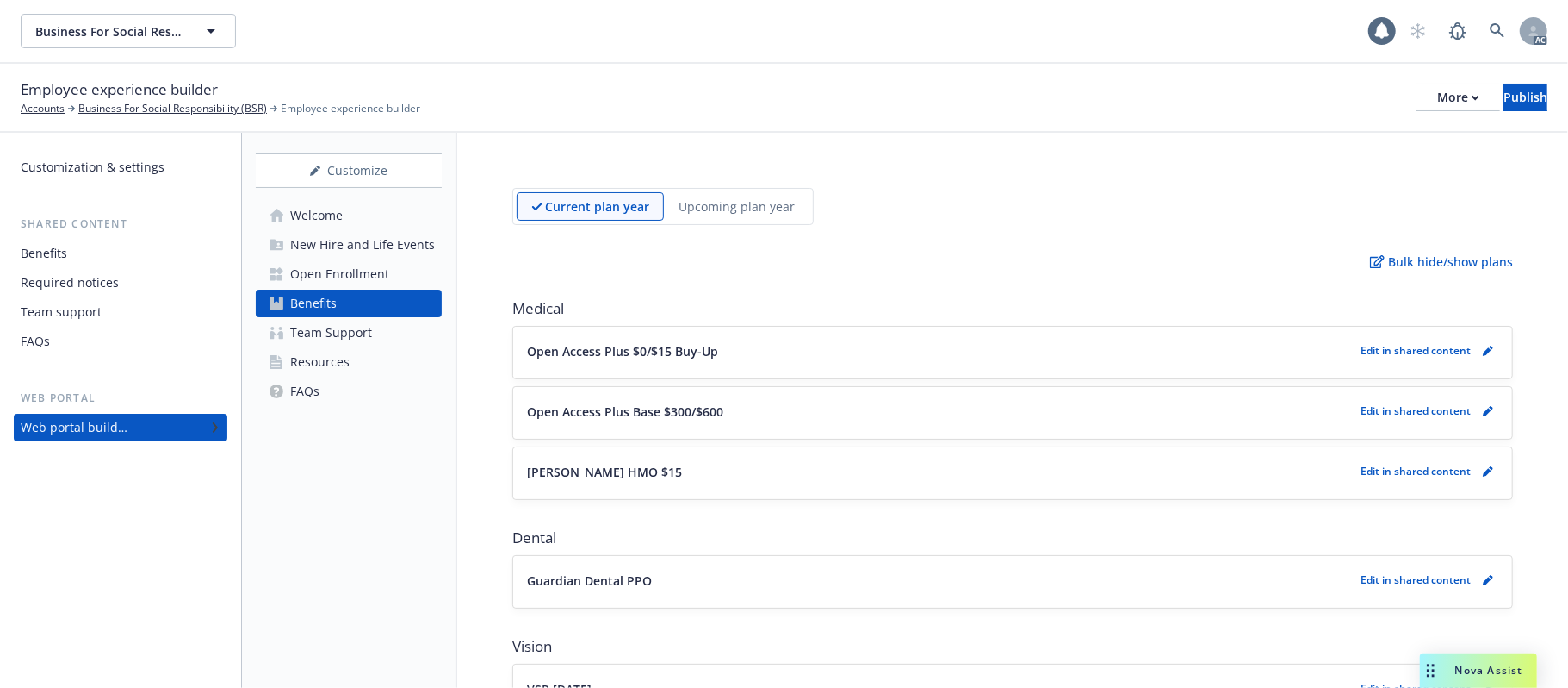
click at [893, 408] on button "Open Access Plus Base $300/$600" at bounding box center [940, 411] width 826 height 18
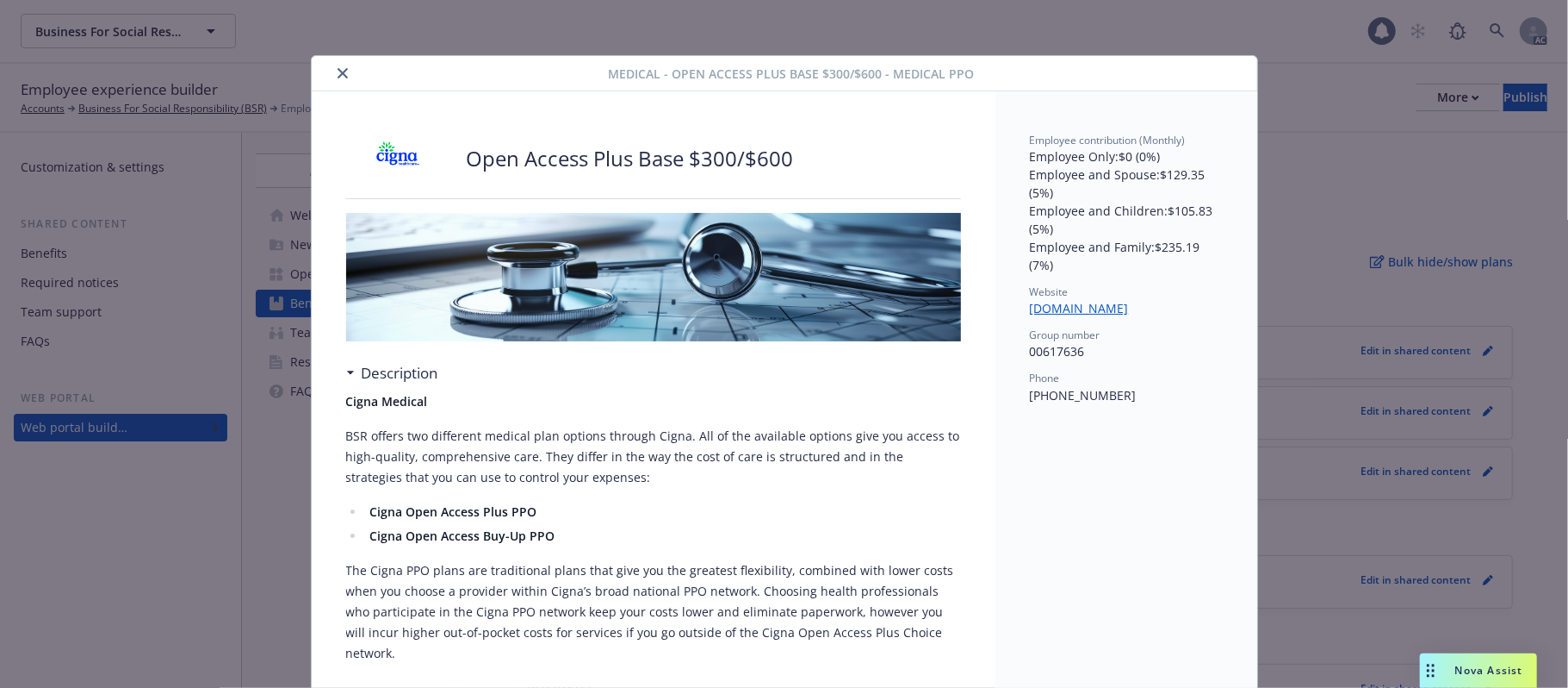
click at [338, 69] on icon "close" at bounding box center [342, 72] width 10 height 10
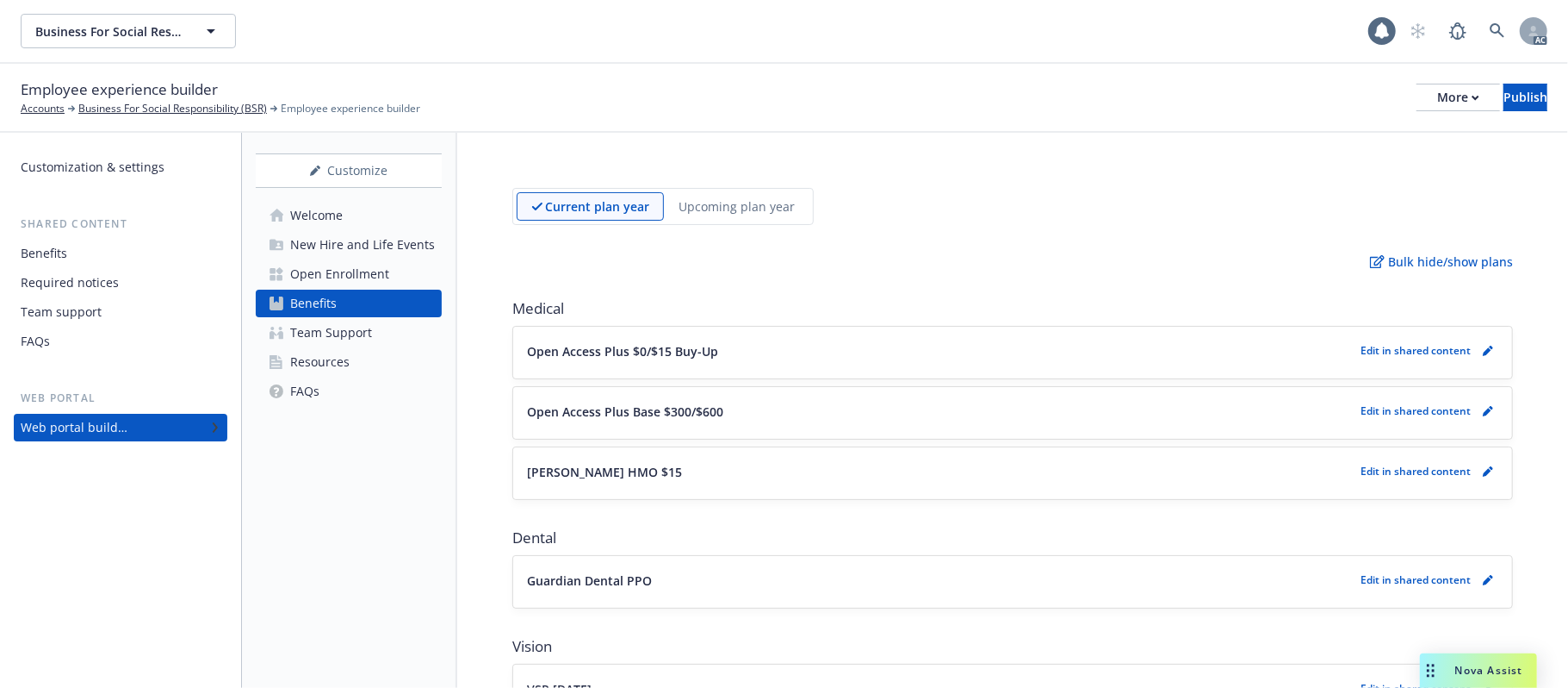
click at [815, 479] on button "Kaiser HMO $15" at bounding box center [940, 471] width 826 height 18
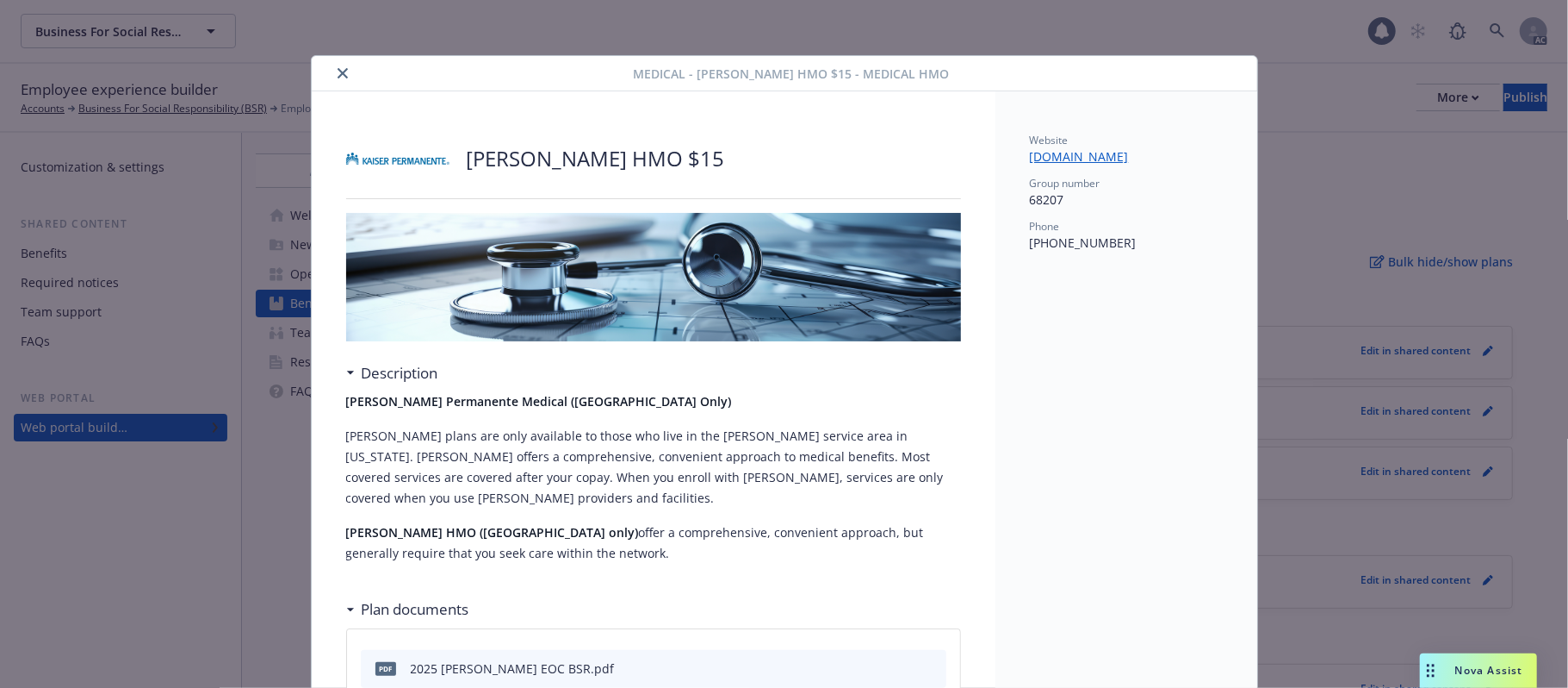
click at [339, 74] on icon "close" at bounding box center [342, 72] width 10 height 10
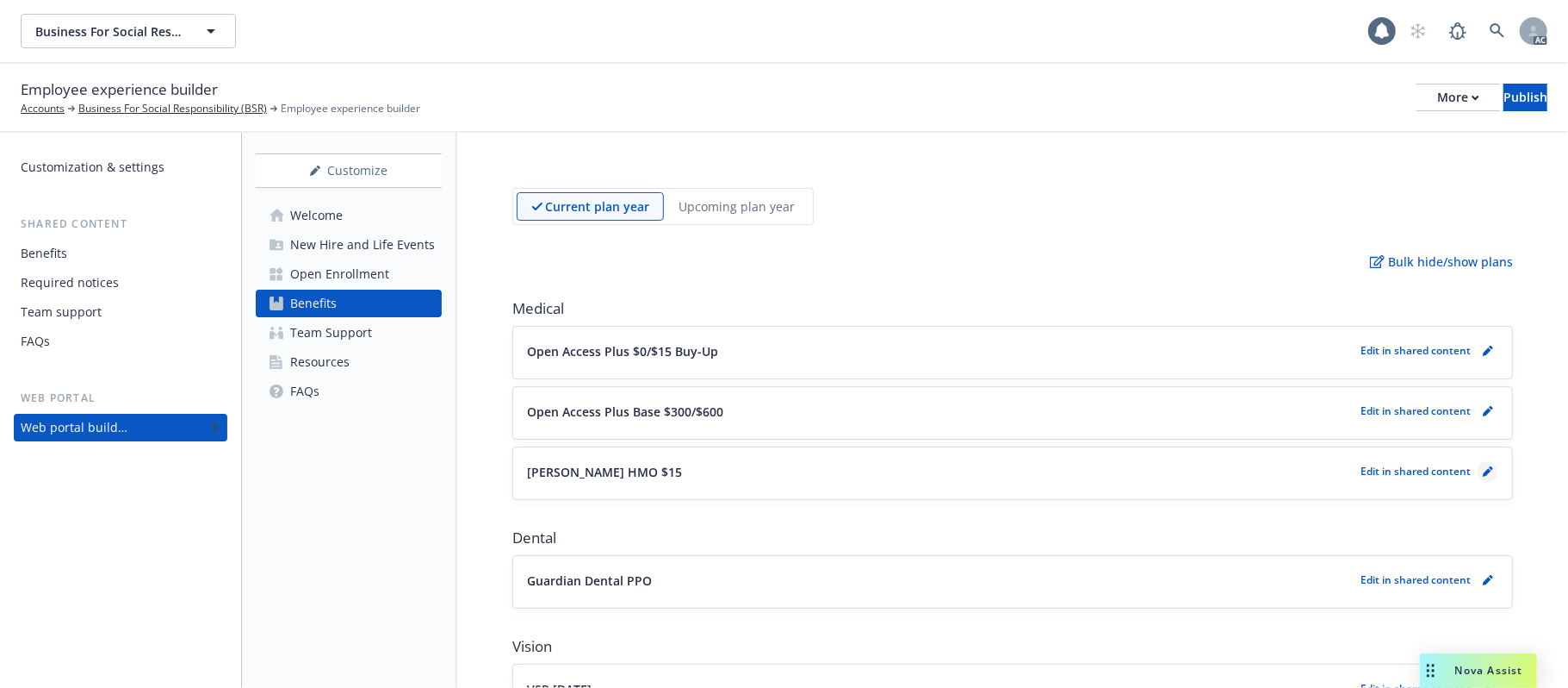
click at [1478, 471] on link "pencil" at bounding box center [1488, 471] width 21 height 21
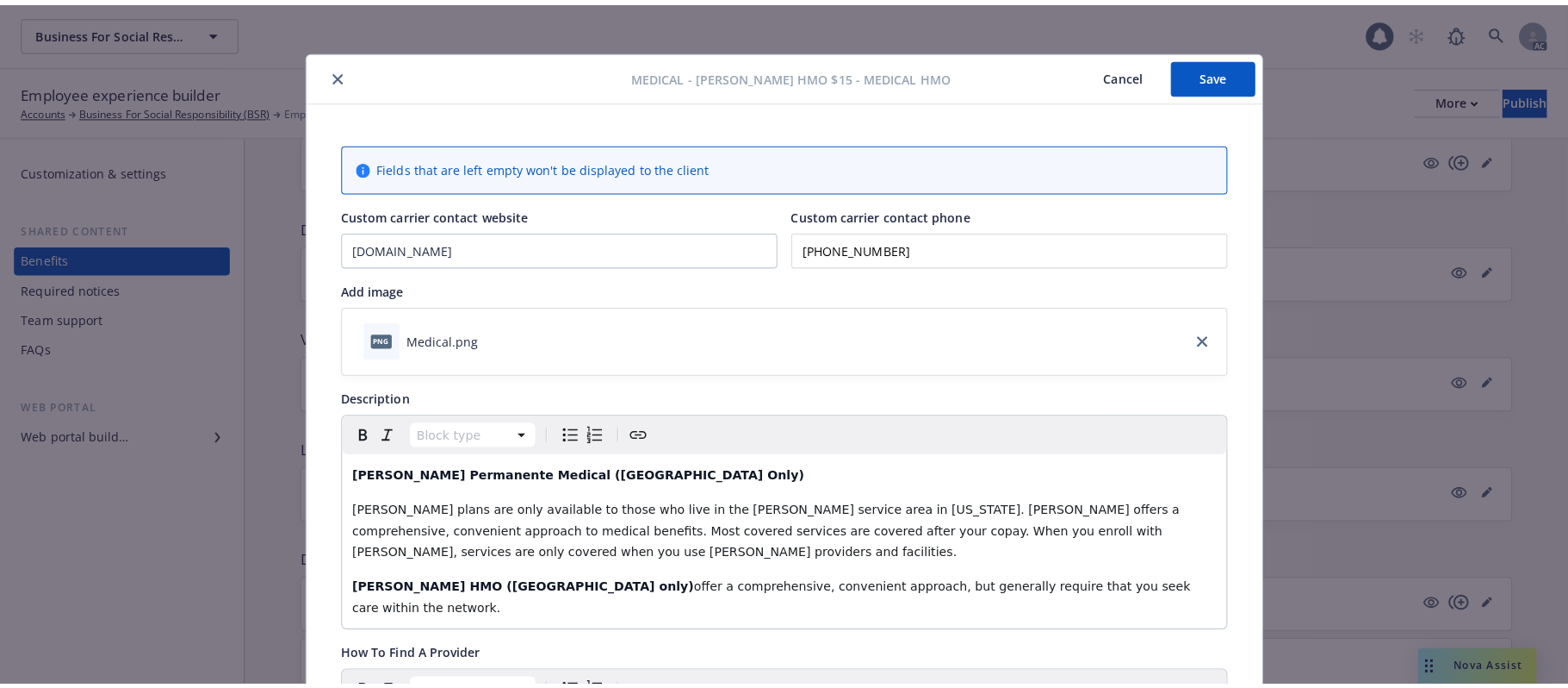
scroll to position [2, 0]
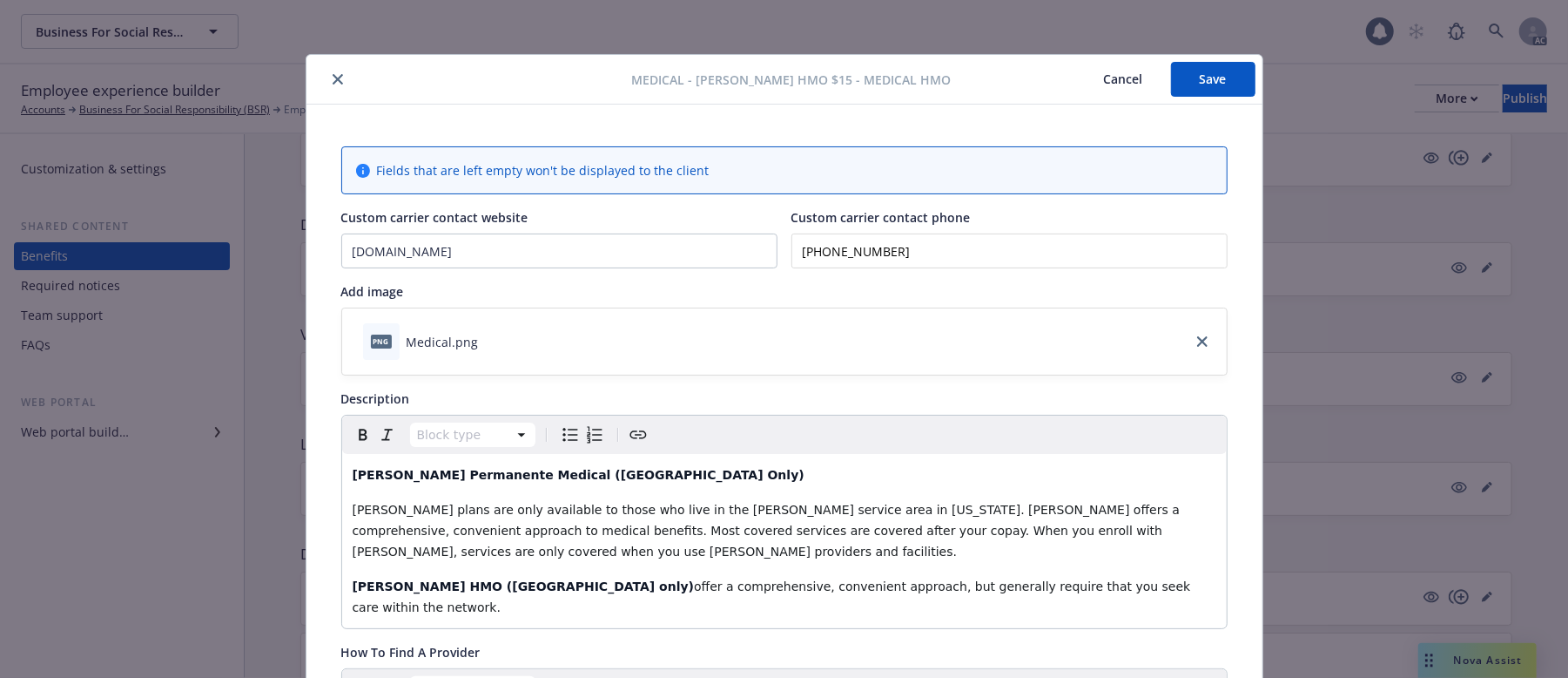
click at [332, 78] on icon "close" at bounding box center [337, 79] width 10 height 10
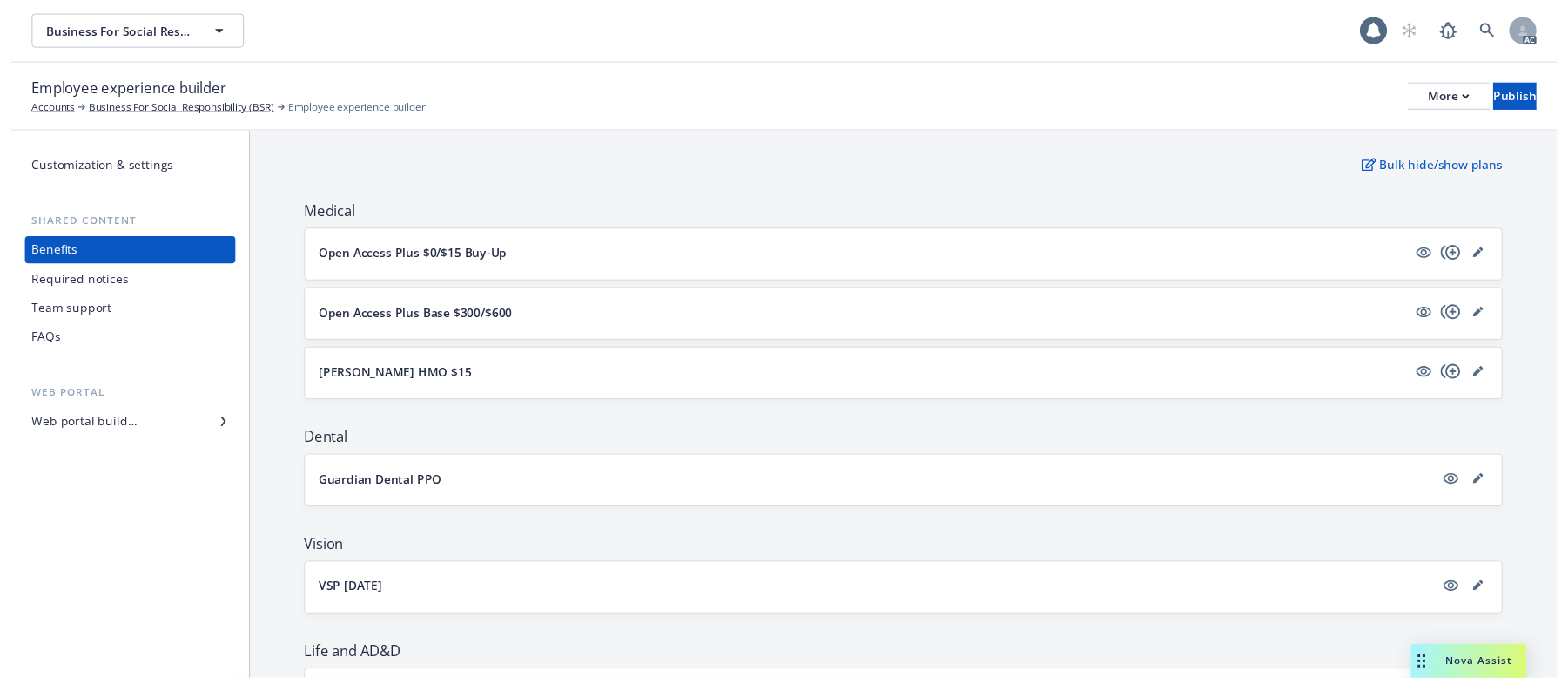
scroll to position [87, 0]
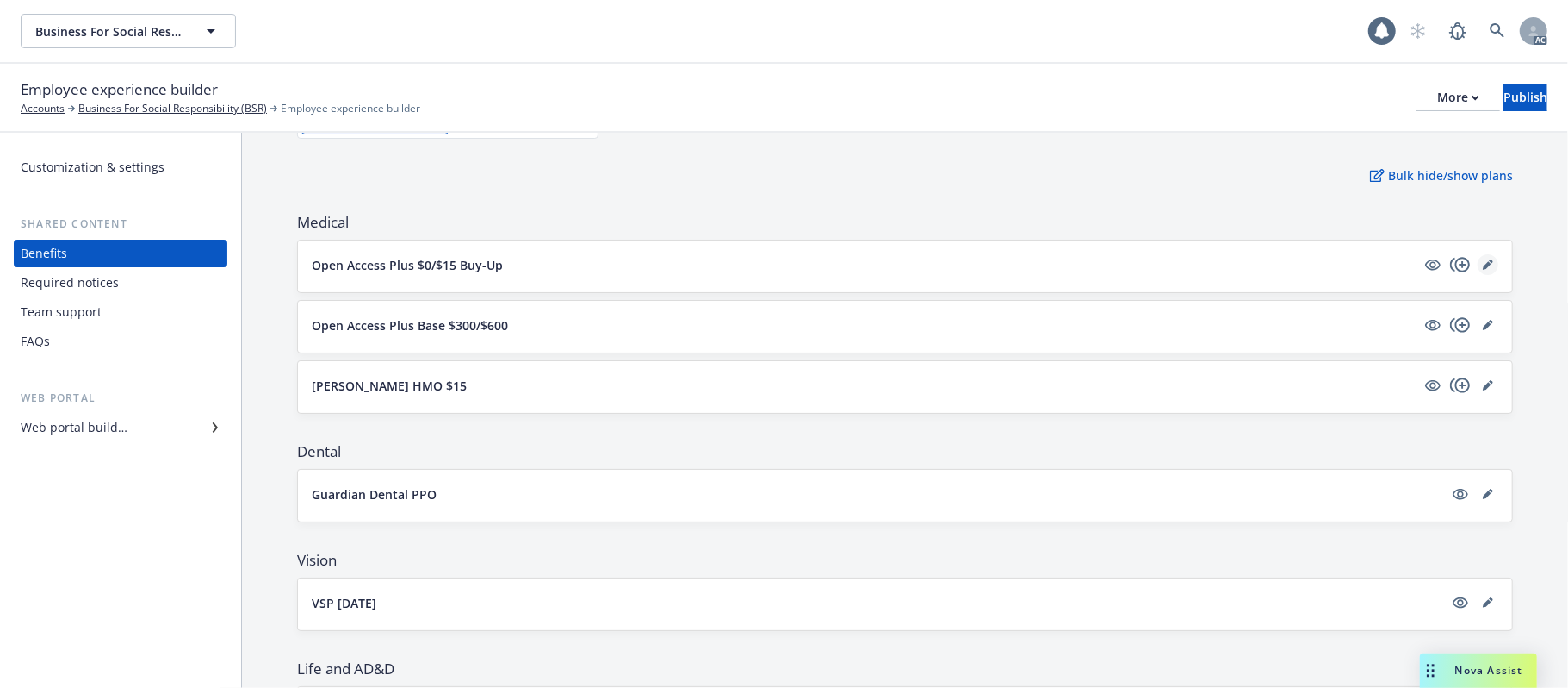
click at [1483, 265] on icon "editPencil" at bounding box center [1488, 264] width 10 height 10
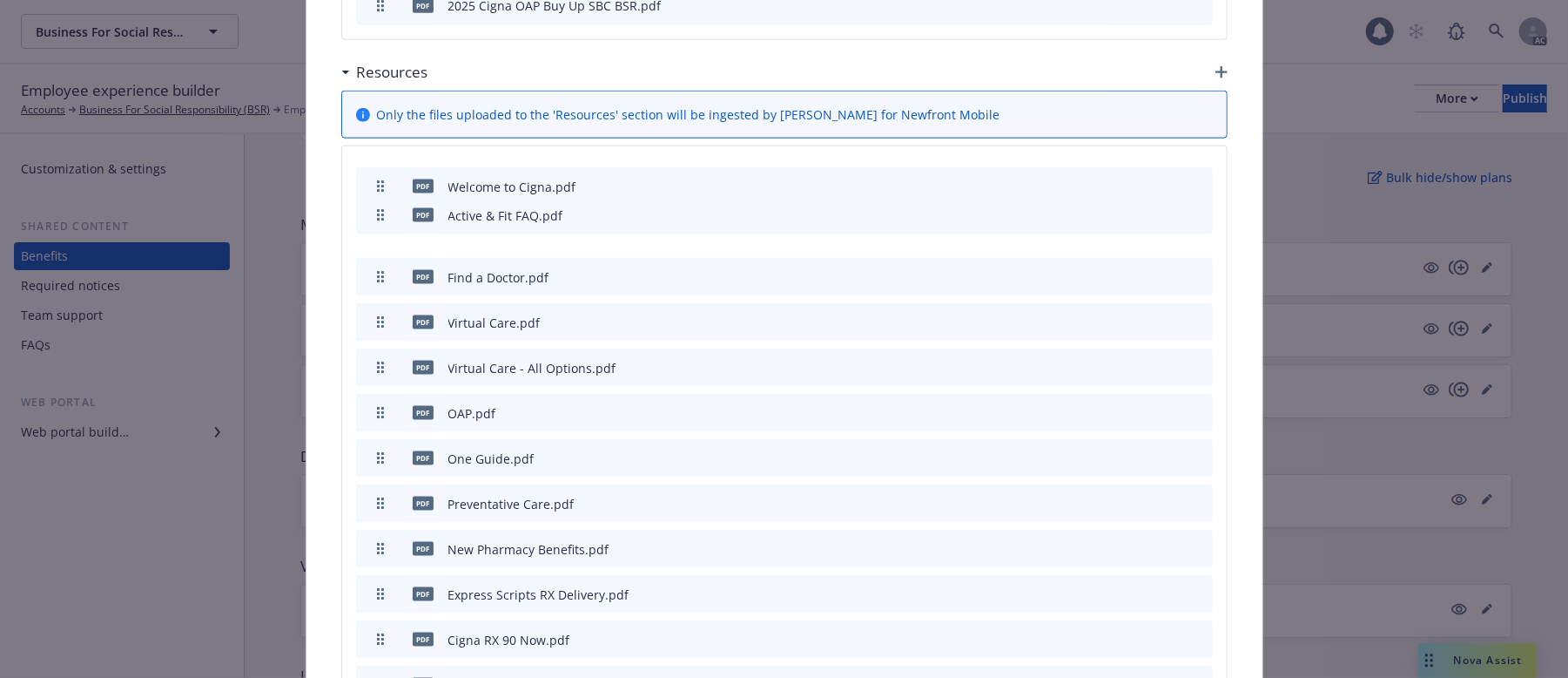
scroll to position [1603, 0]
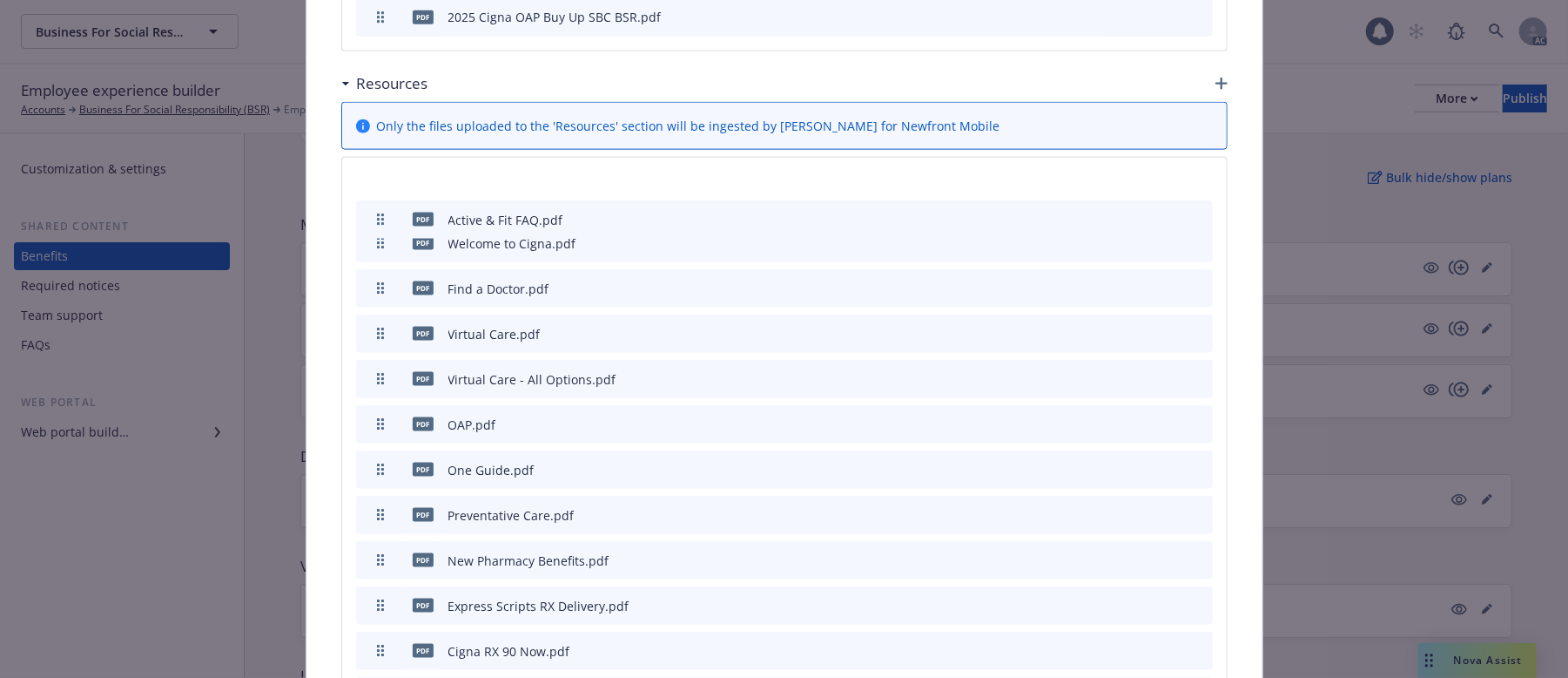
drag, startPoint x: 374, startPoint y: 561, endPoint x: 380, endPoint y: 186, distance: 375.0
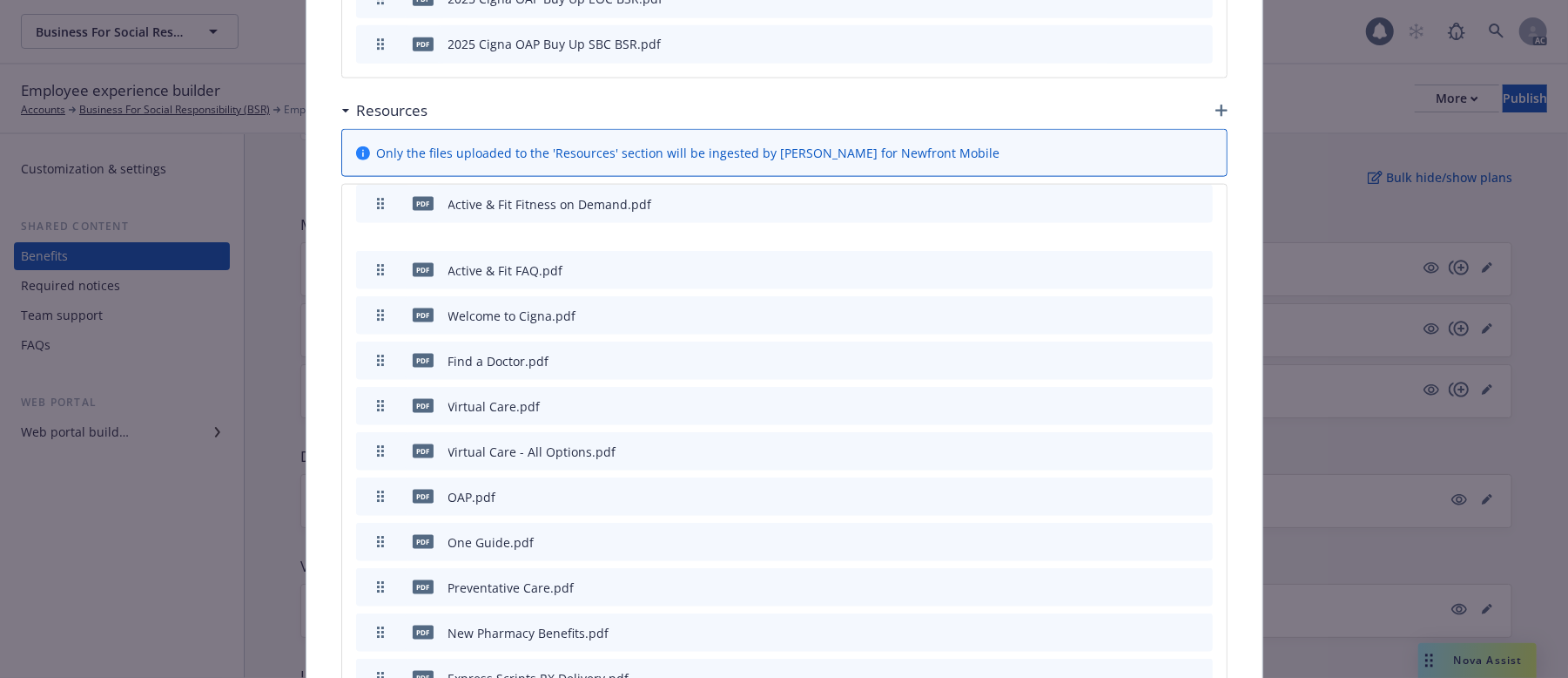
scroll to position [1559, 0]
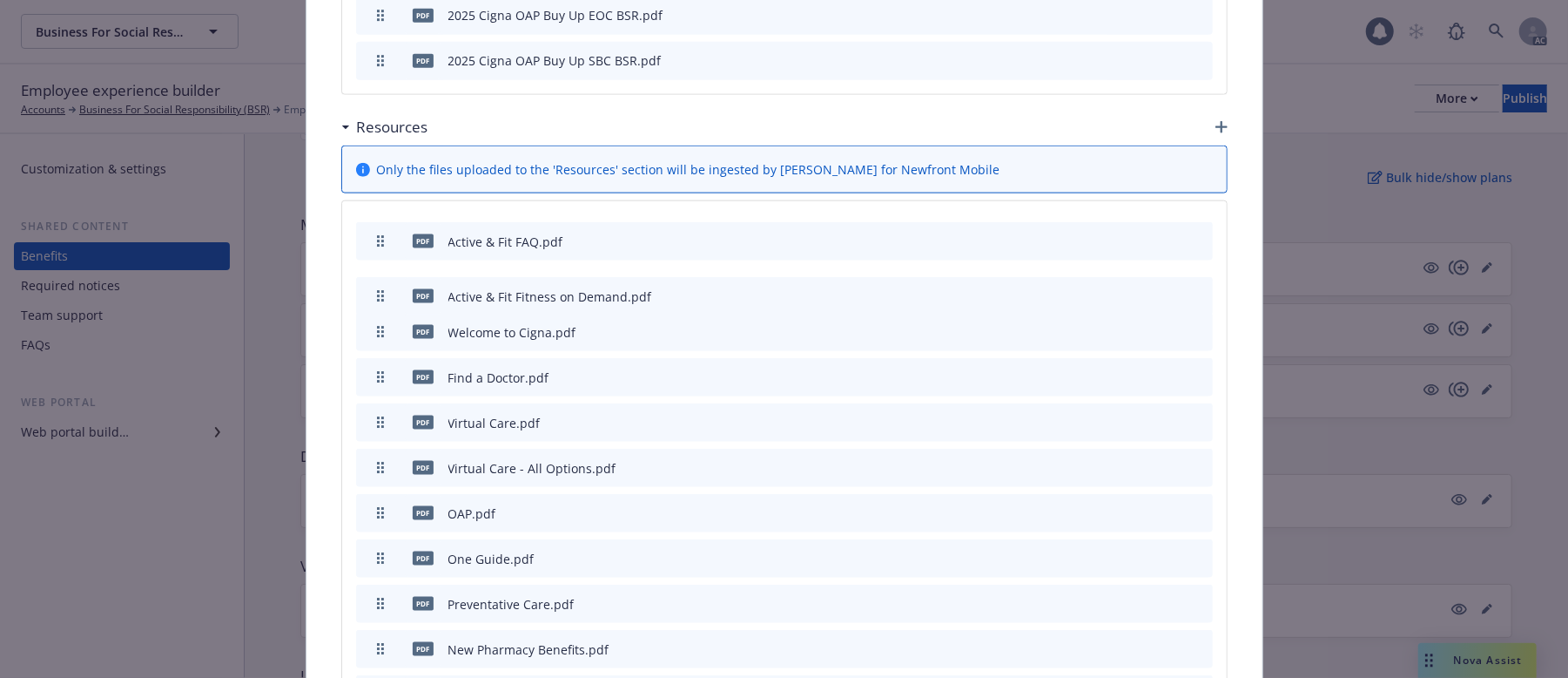
drag, startPoint x: 367, startPoint y: 436, endPoint x: 425, endPoint y: 260, distance: 185.3
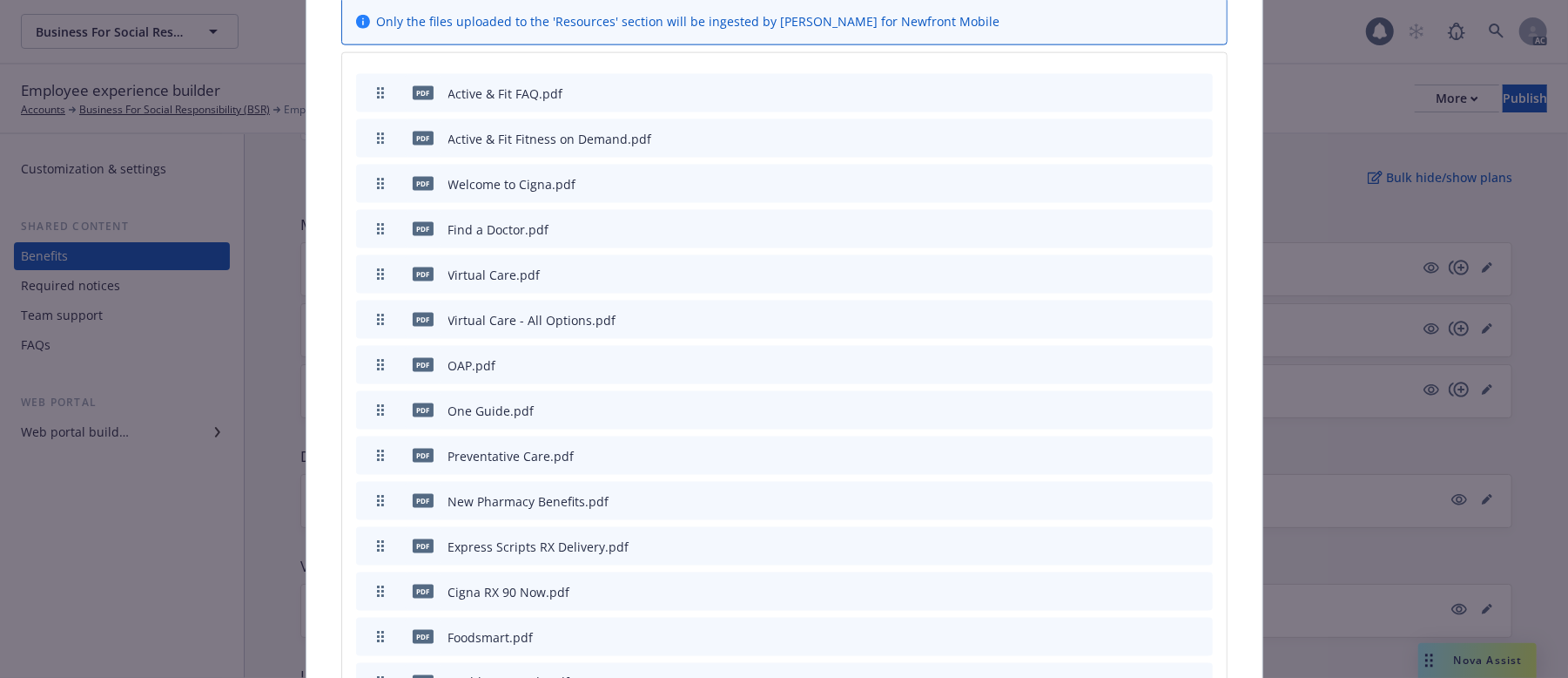
scroll to position [1730, 0]
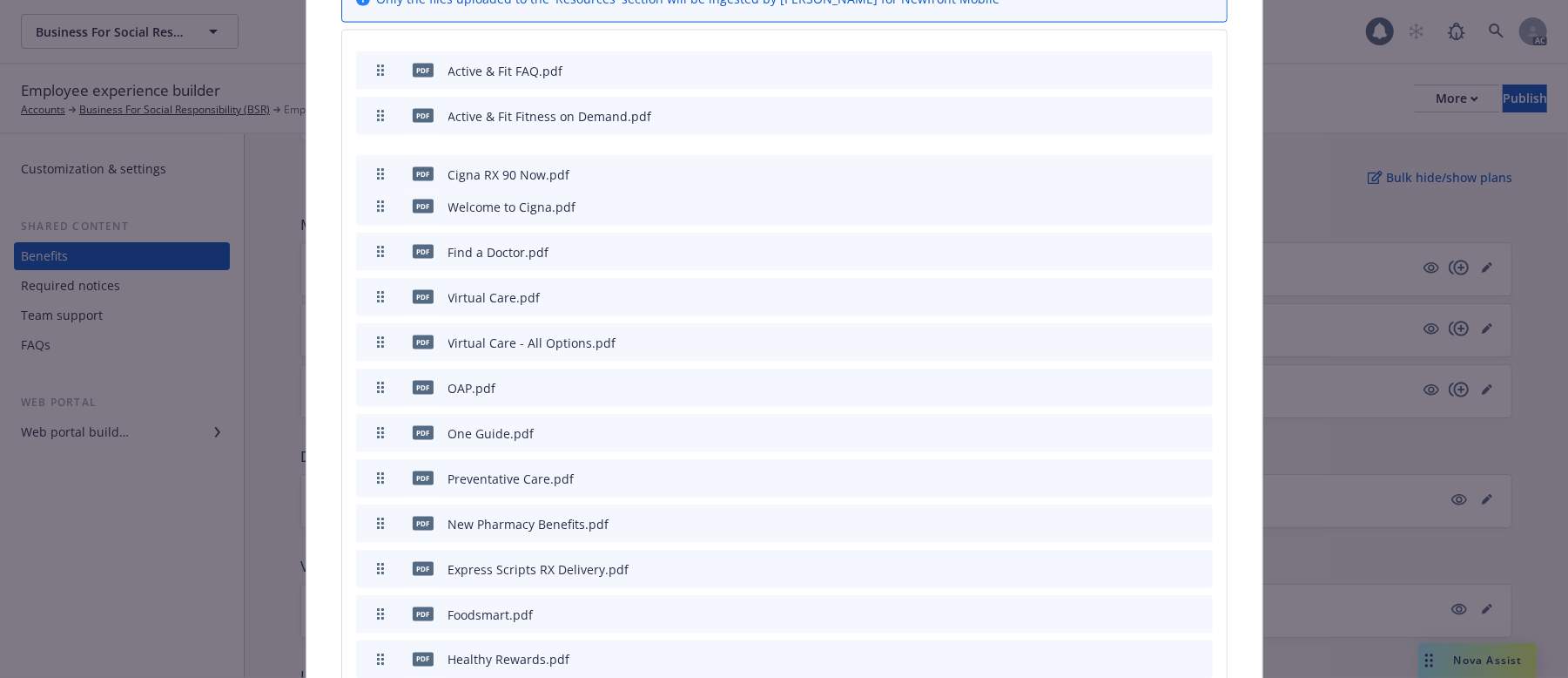
drag, startPoint x: 376, startPoint y: 533, endPoint x: 395, endPoint y: 138, distance: 395.5
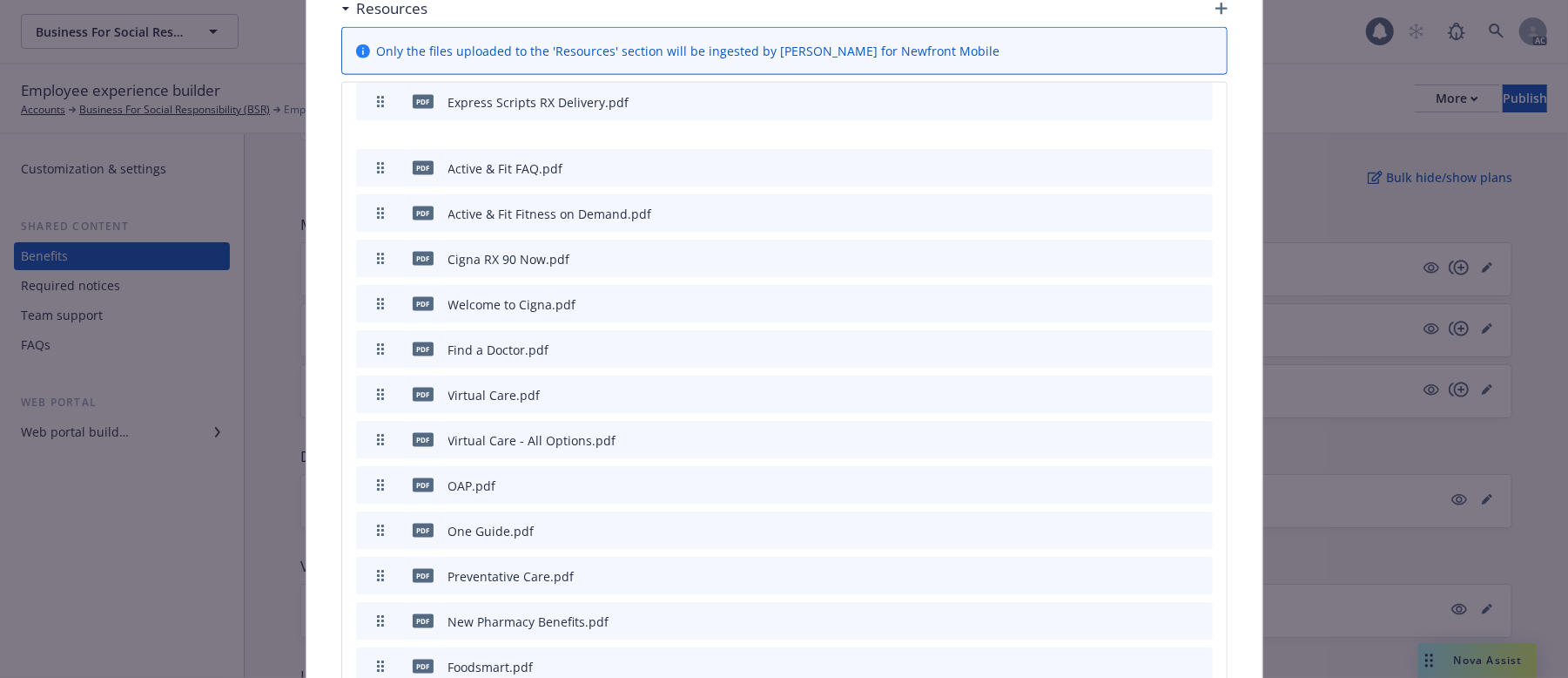
scroll to position [1597, 0]
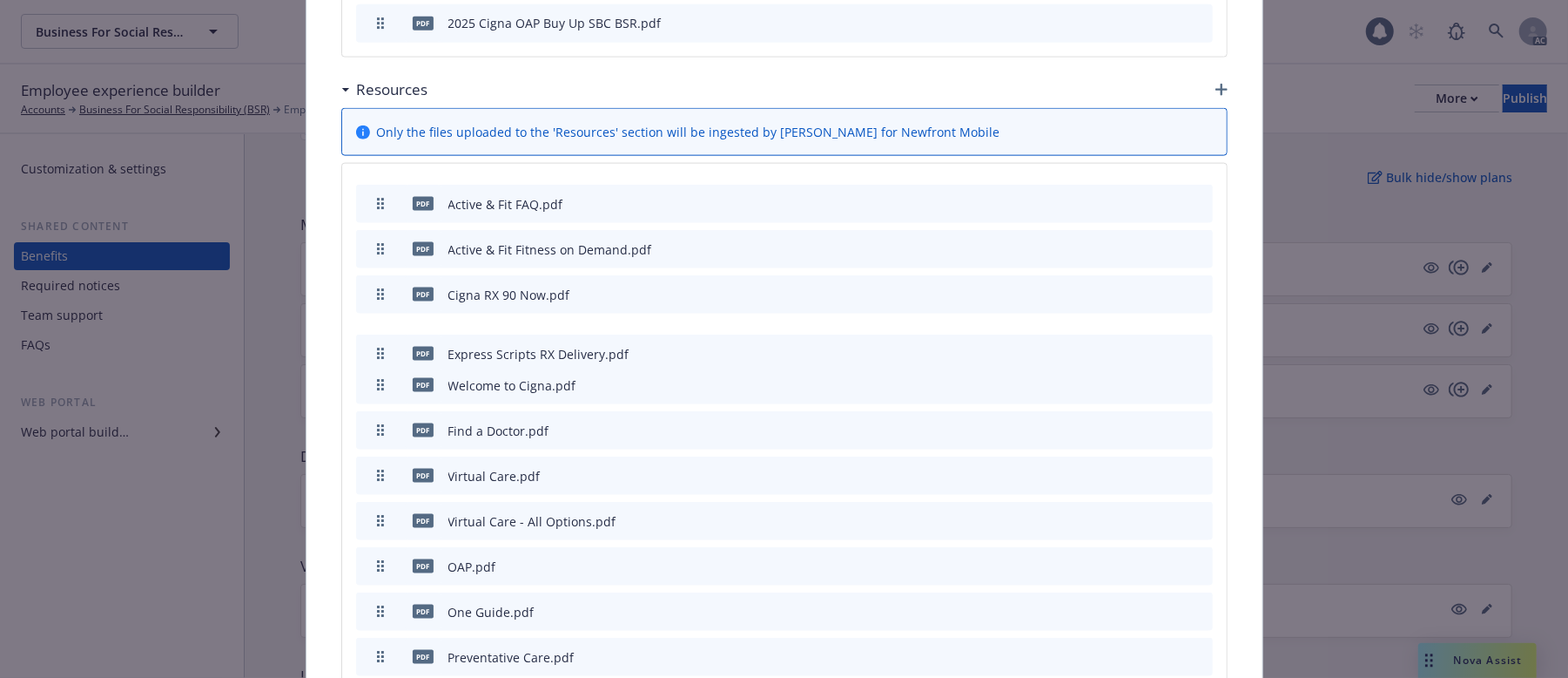
drag, startPoint x: 374, startPoint y: 336, endPoint x: 380, endPoint y: 321, distance: 16.2
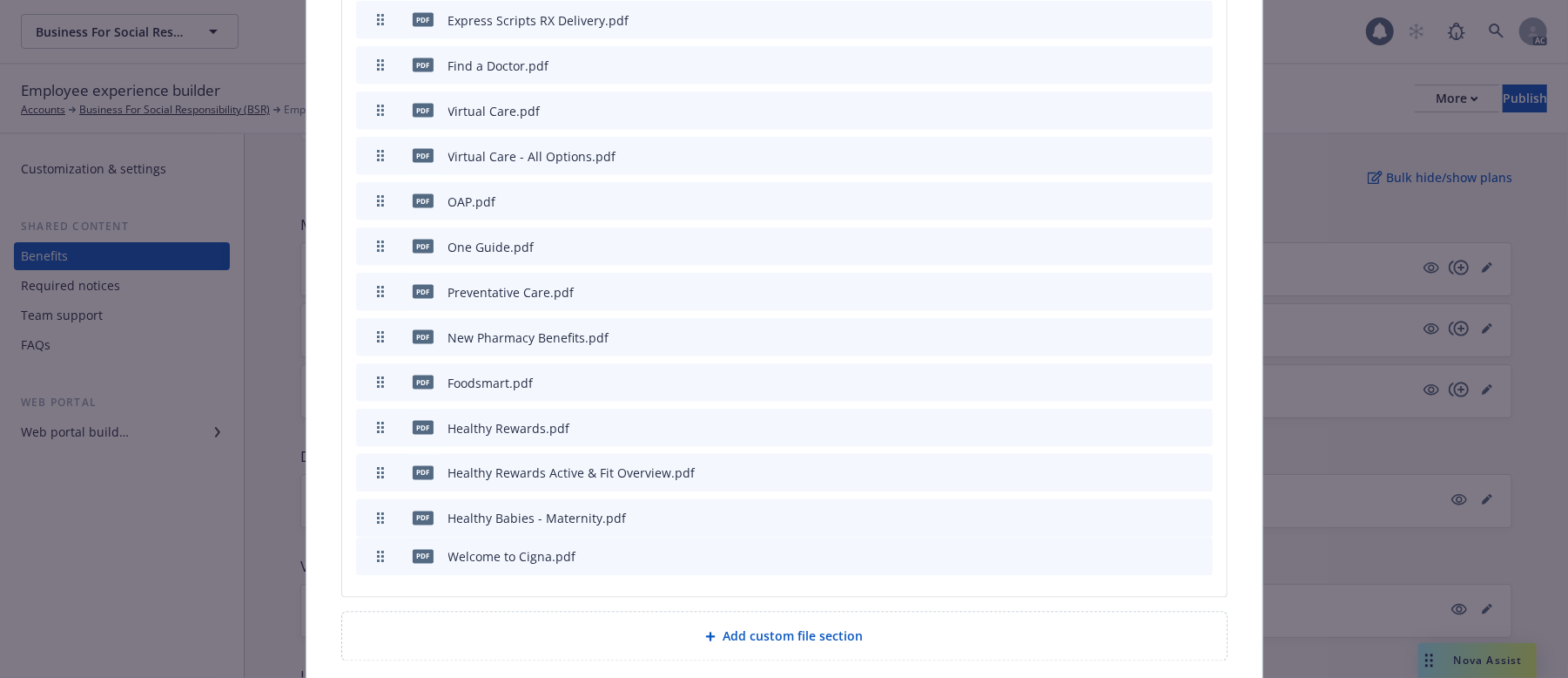
drag, startPoint x: 371, startPoint y: 350, endPoint x: 381, endPoint y: 523, distance: 173.3
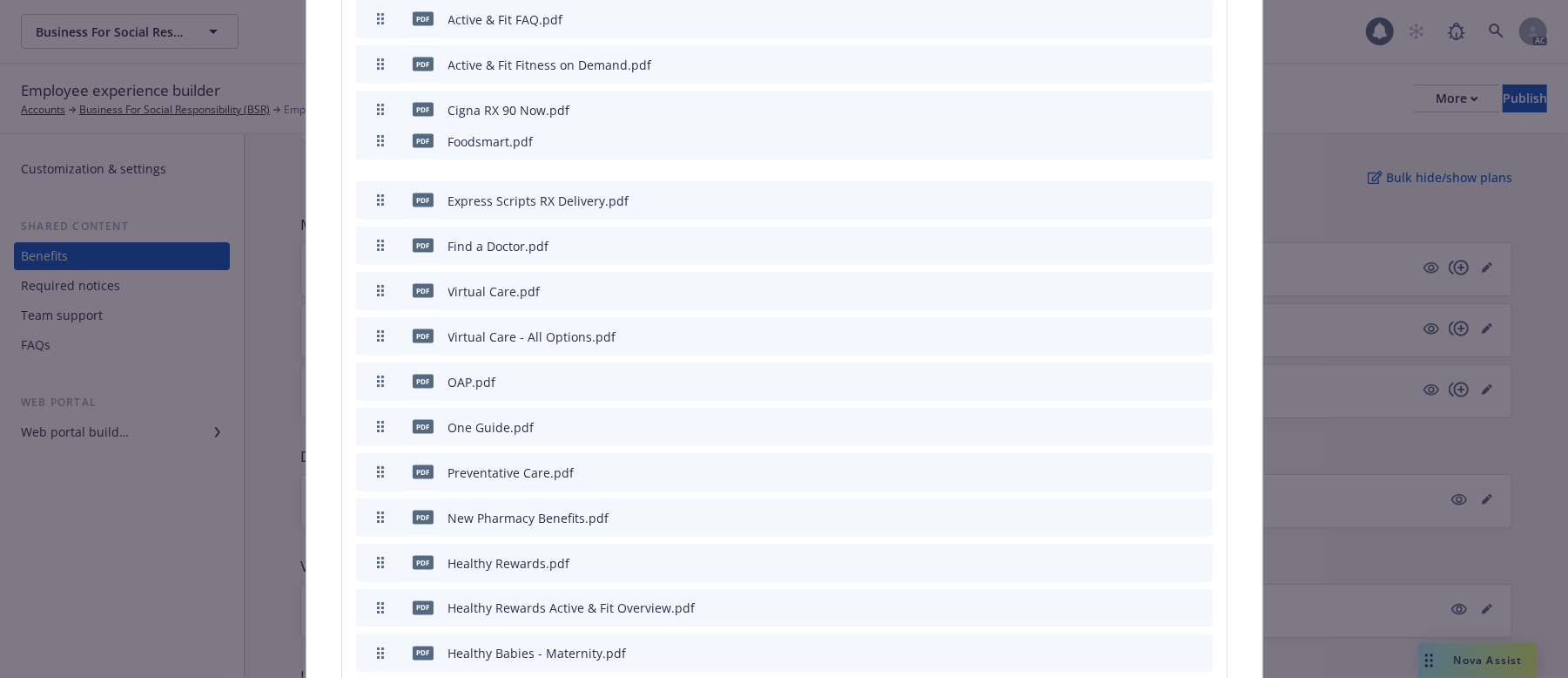
scroll to position [1718, 0]
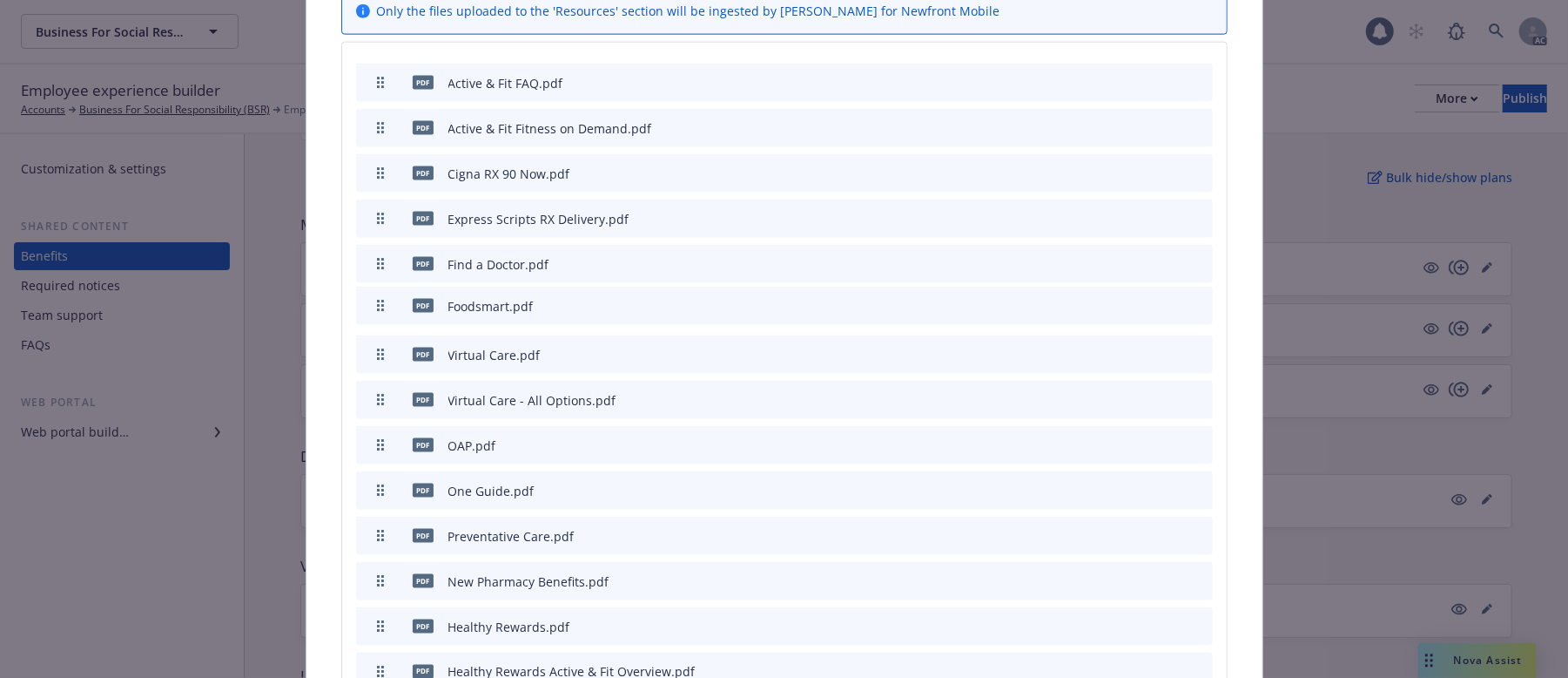
drag, startPoint x: 374, startPoint y: 367, endPoint x: 405, endPoint y: 272, distance: 99.9
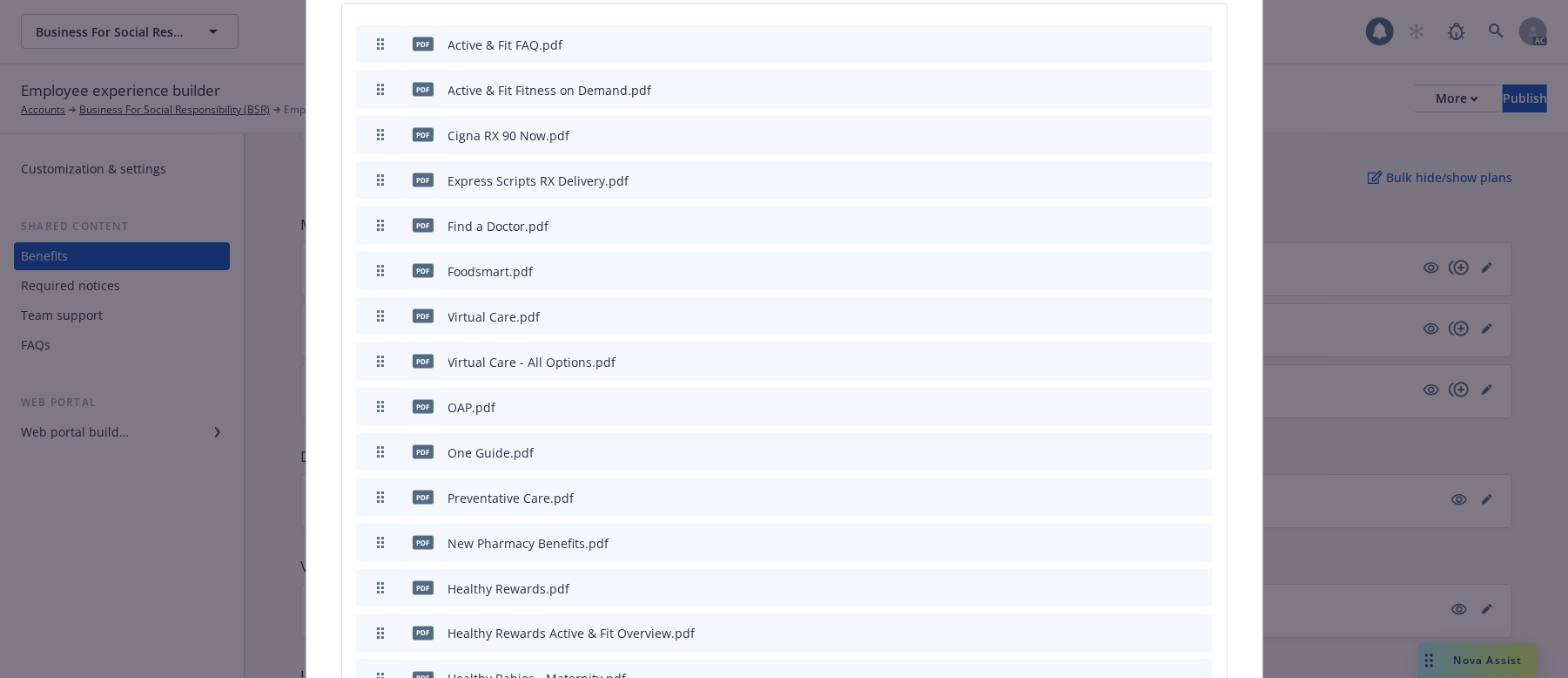
scroll to position [1812, 0]
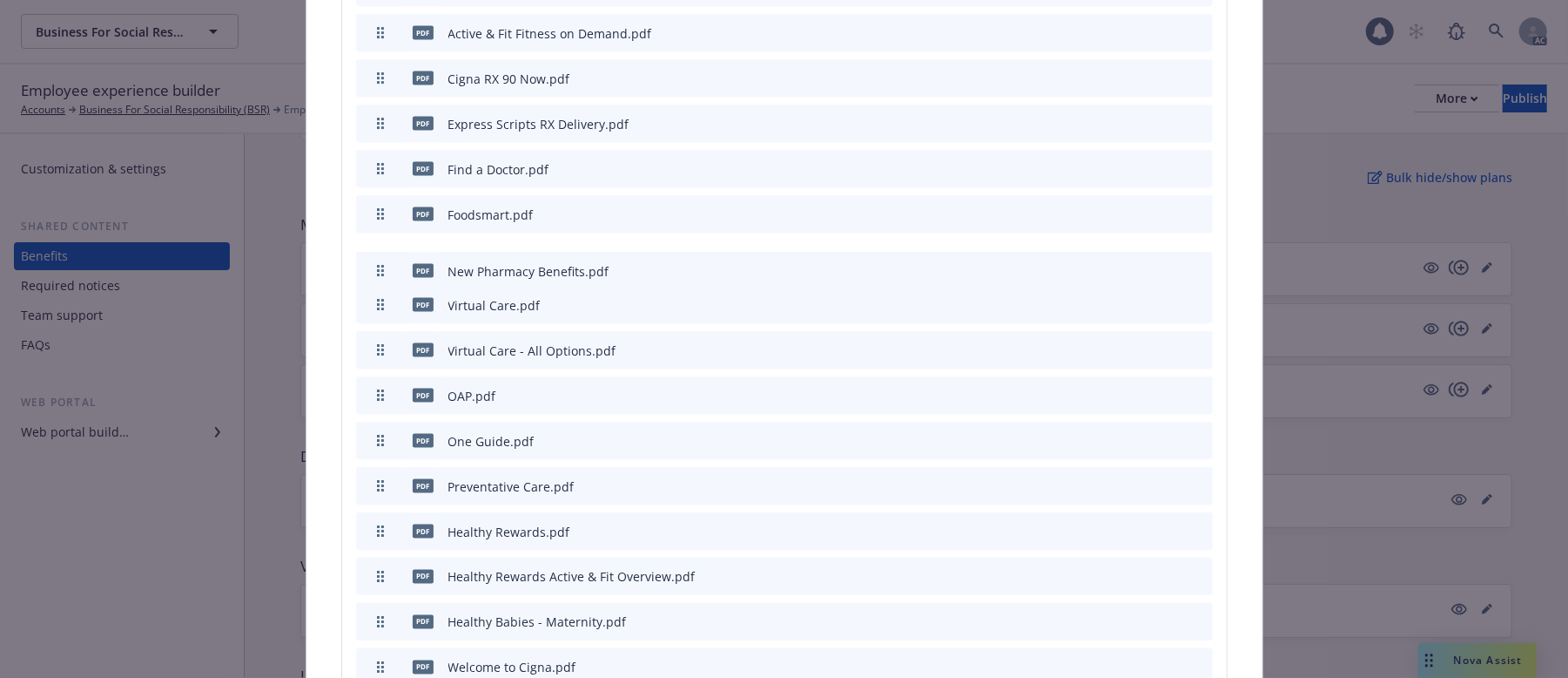
drag, startPoint x: 370, startPoint y: 453, endPoint x: 374, endPoint y: 237, distance: 216.0
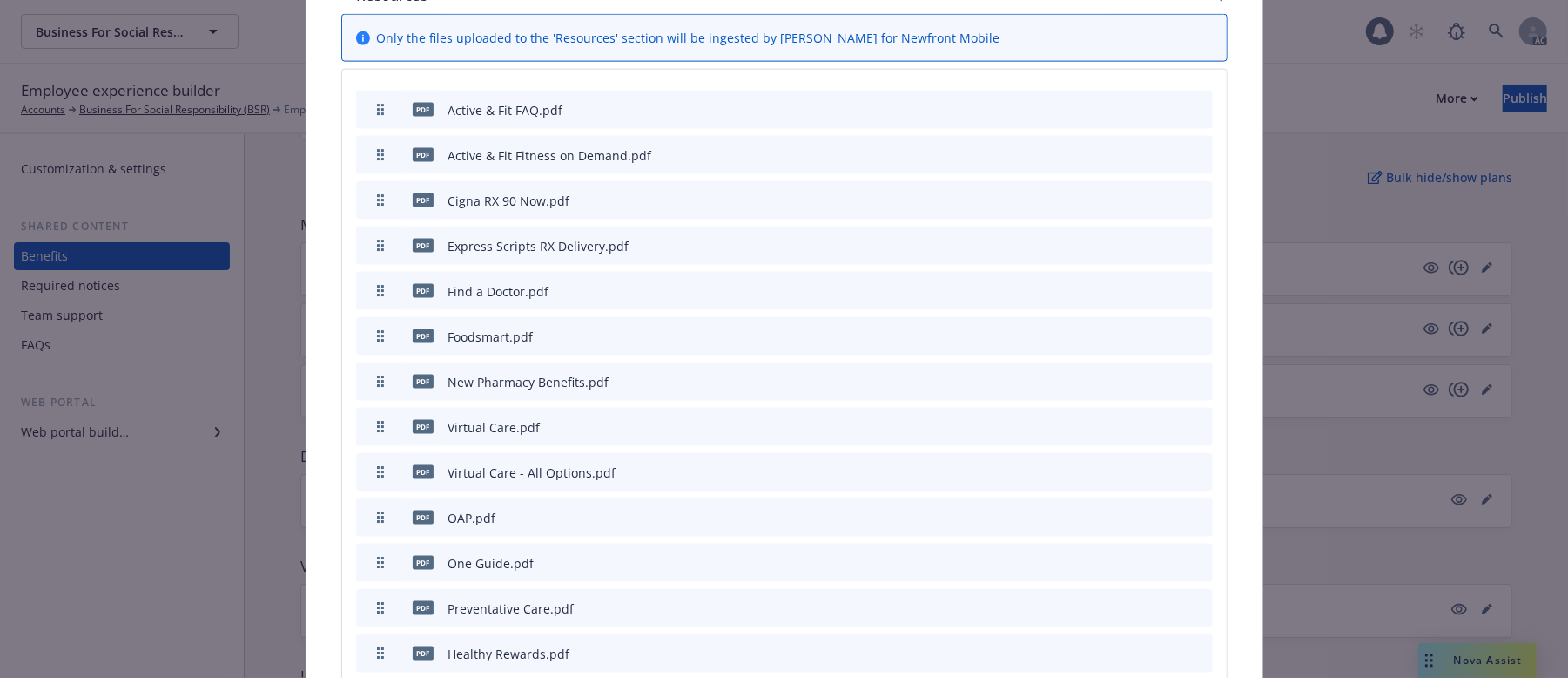
scroll to position [1697, 0]
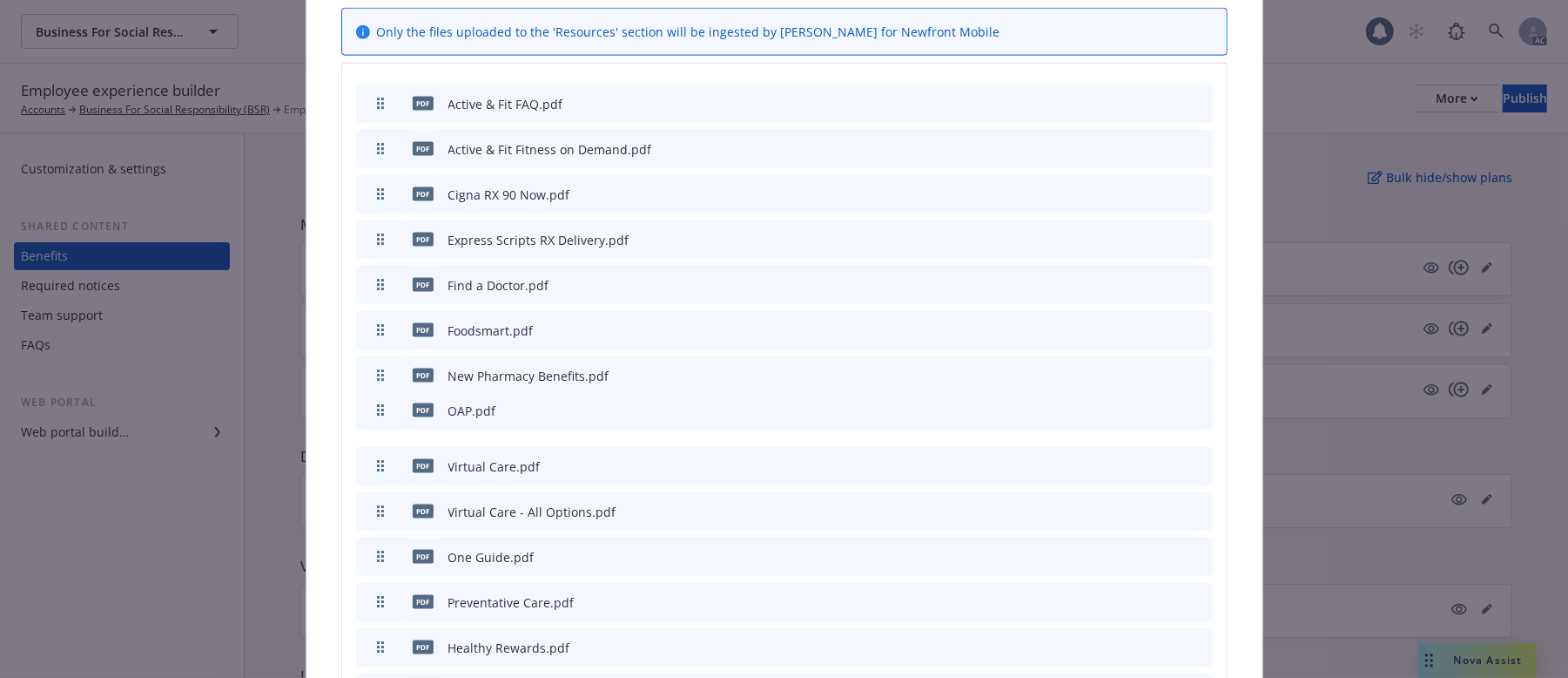
drag, startPoint x: 370, startPoint y: 474, endPoint x: 373, endPoint y: 373, distance: 101.0
drag, startPoint x: 370, startPoint y: 520, endPoint x: 381, endPoint y: 444, distance: 76.8
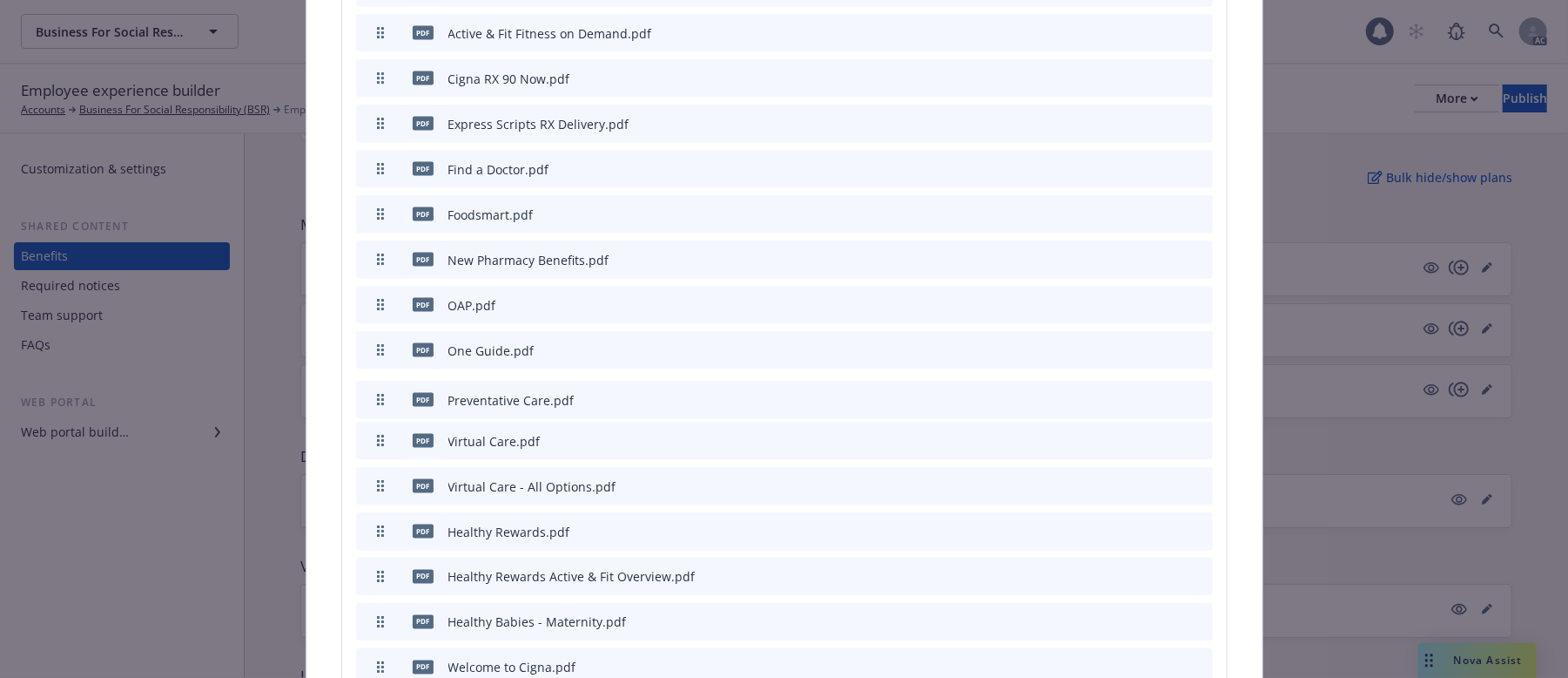
drag, startPoint x: 377, startPoint y: 447, endPoint x: 383, endPoint y: 360, distance: 87.2
drag, startPoint x: 376, startPoint y: 492, endPoint x: 370, endPoint y: 241, distance: 251.1
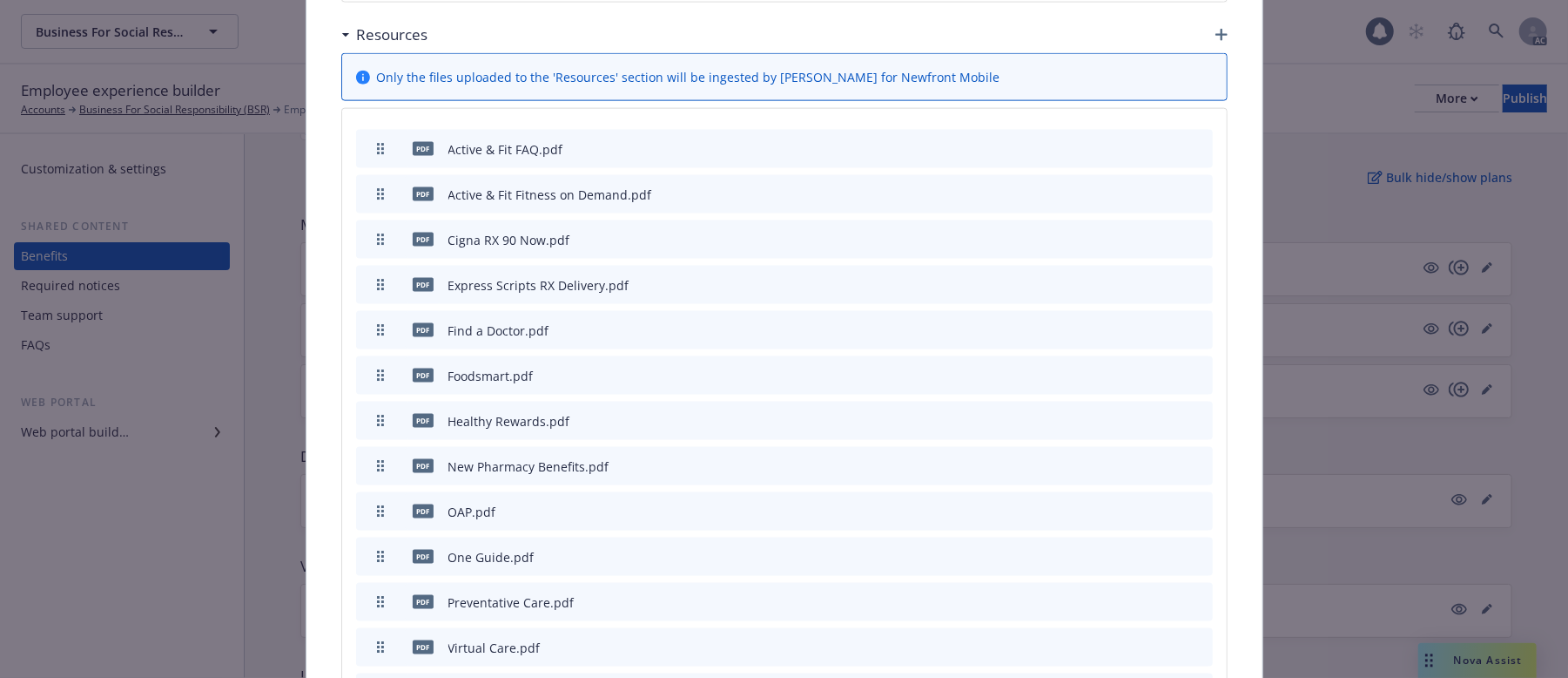
scroll to position [1767, 0]
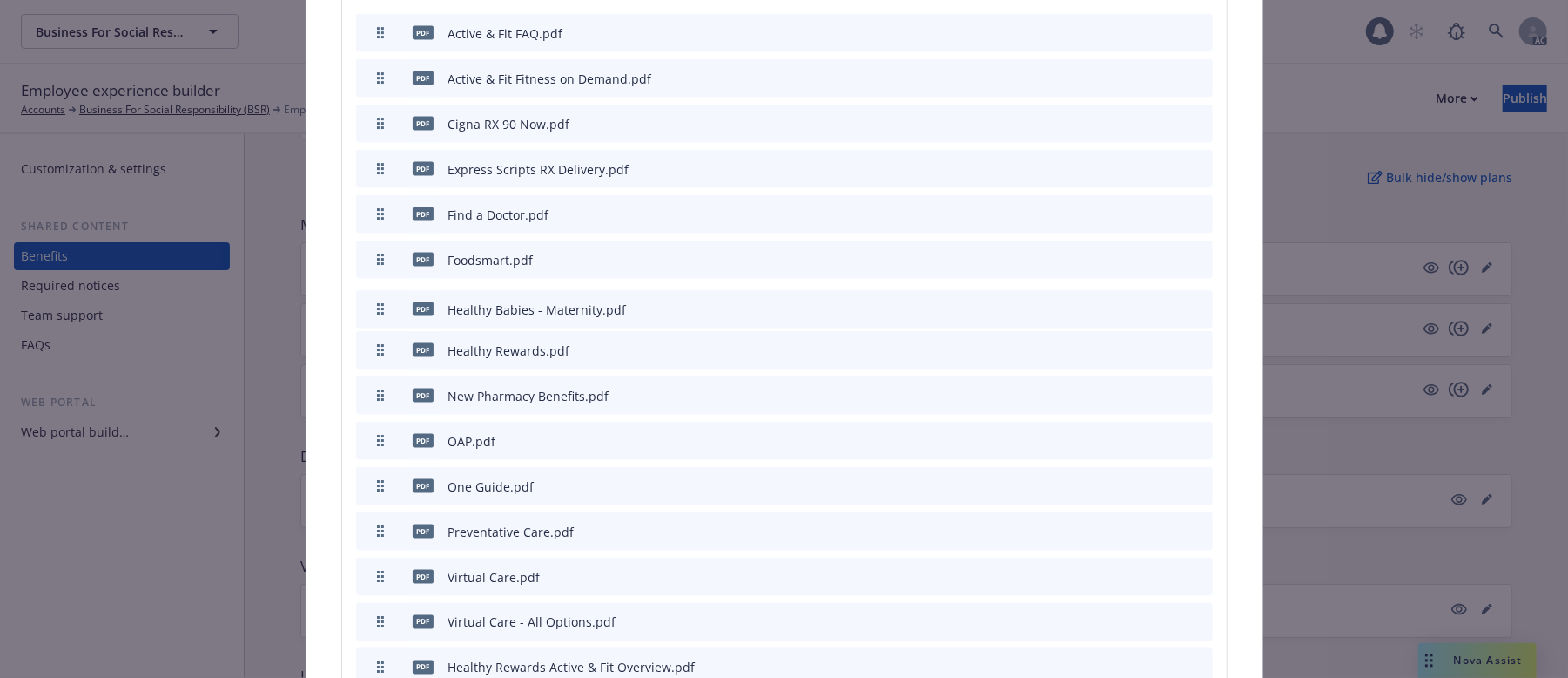
drag, startPoint x: 373, startPoint y: 629, endPoint x: 381, endPoint y: 279, distance: 350.1
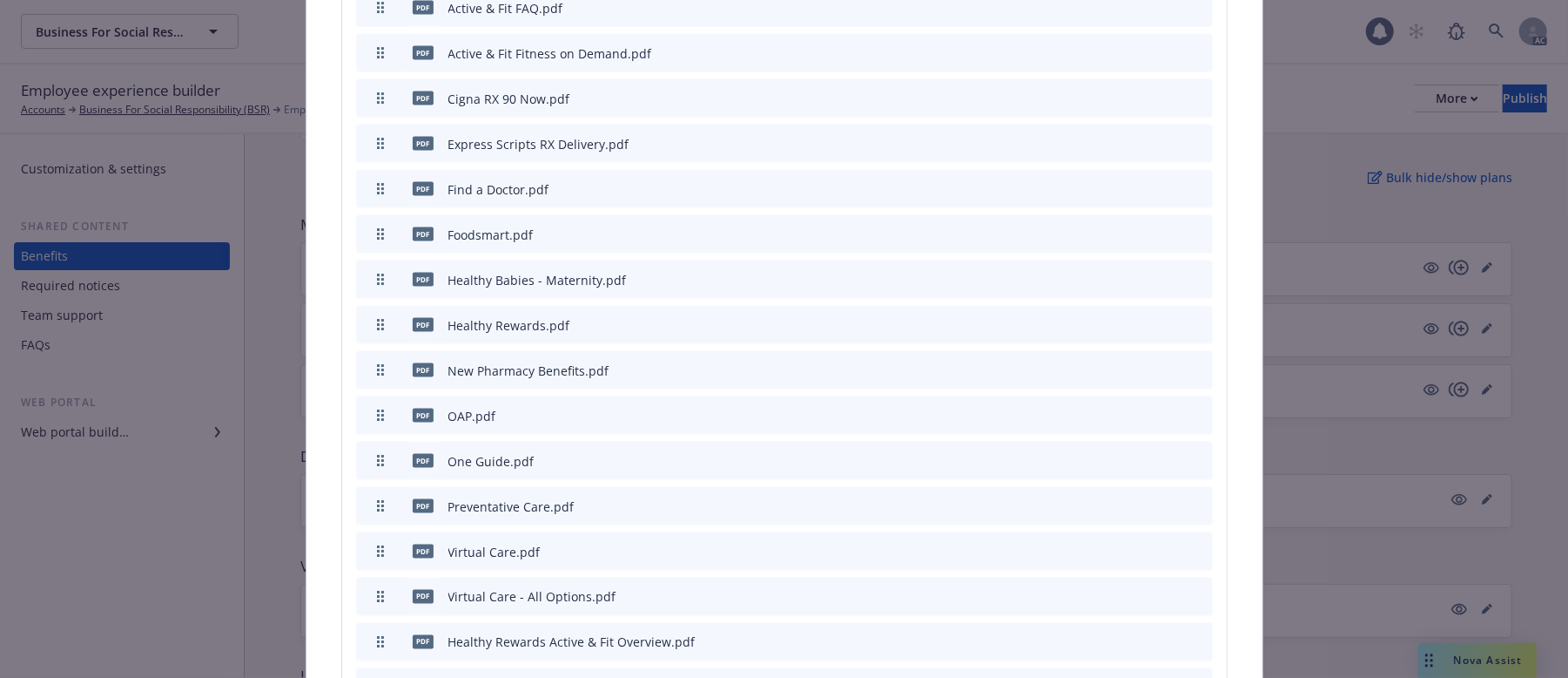
scroll to position [1909, 0]
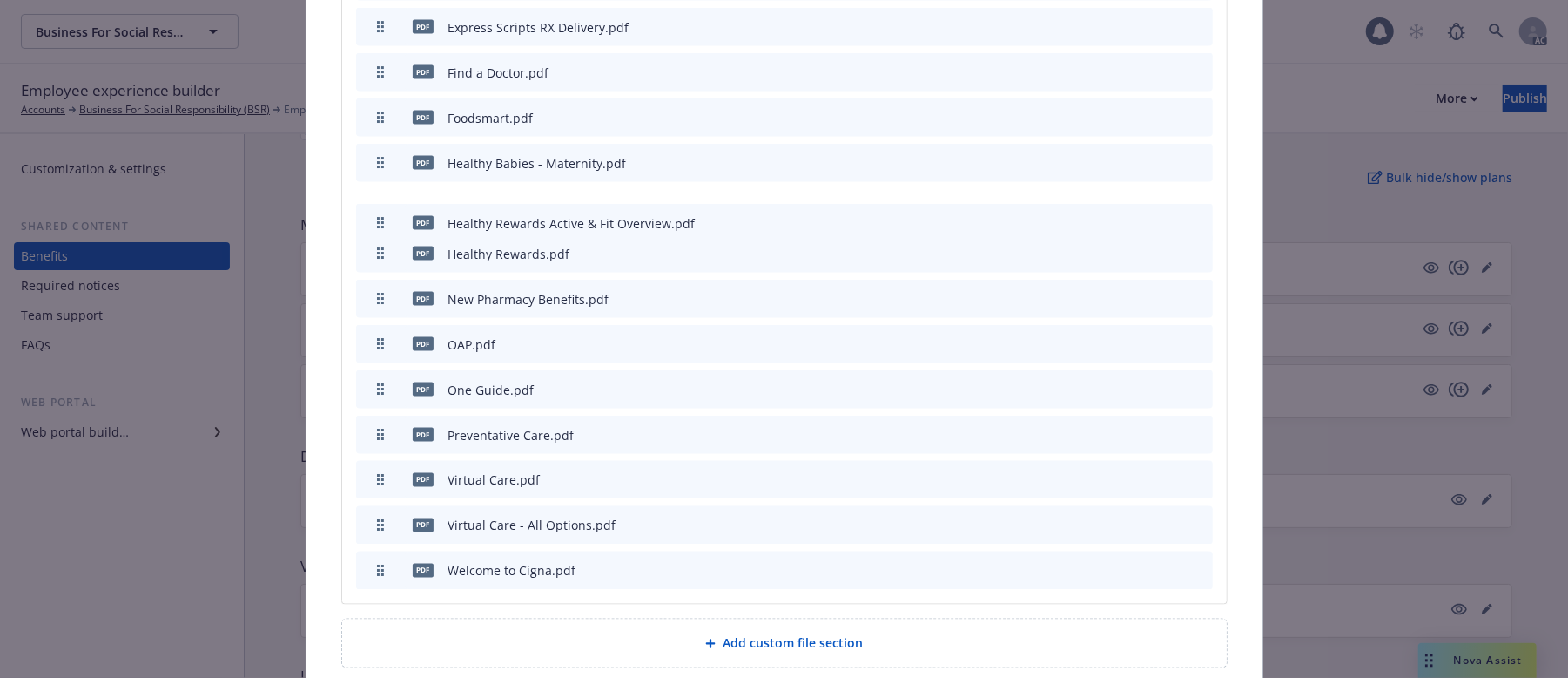
drag, startPoint x: 370, startPoint y: 490, endPoint x: 376, endPoint y: 188, distance: 302.1
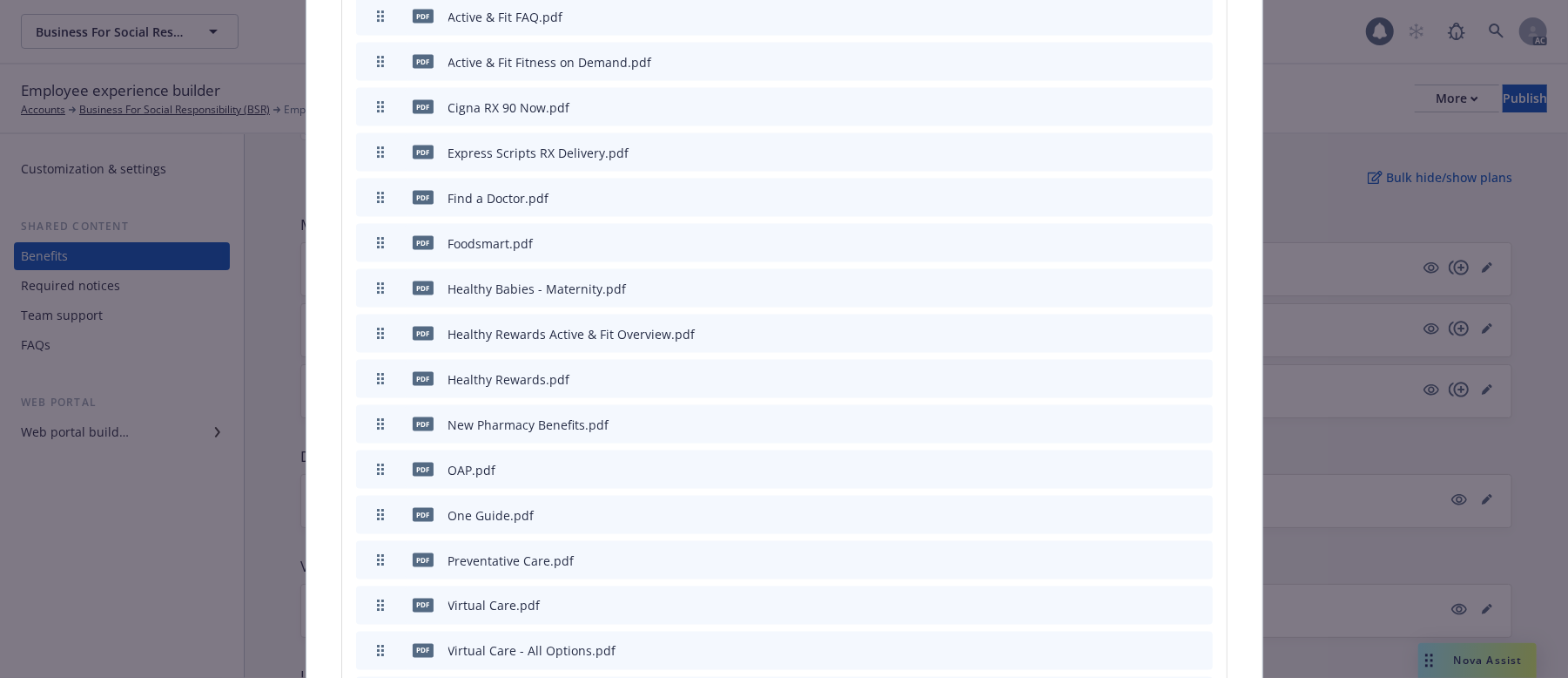
scroll to position [1793, 0]
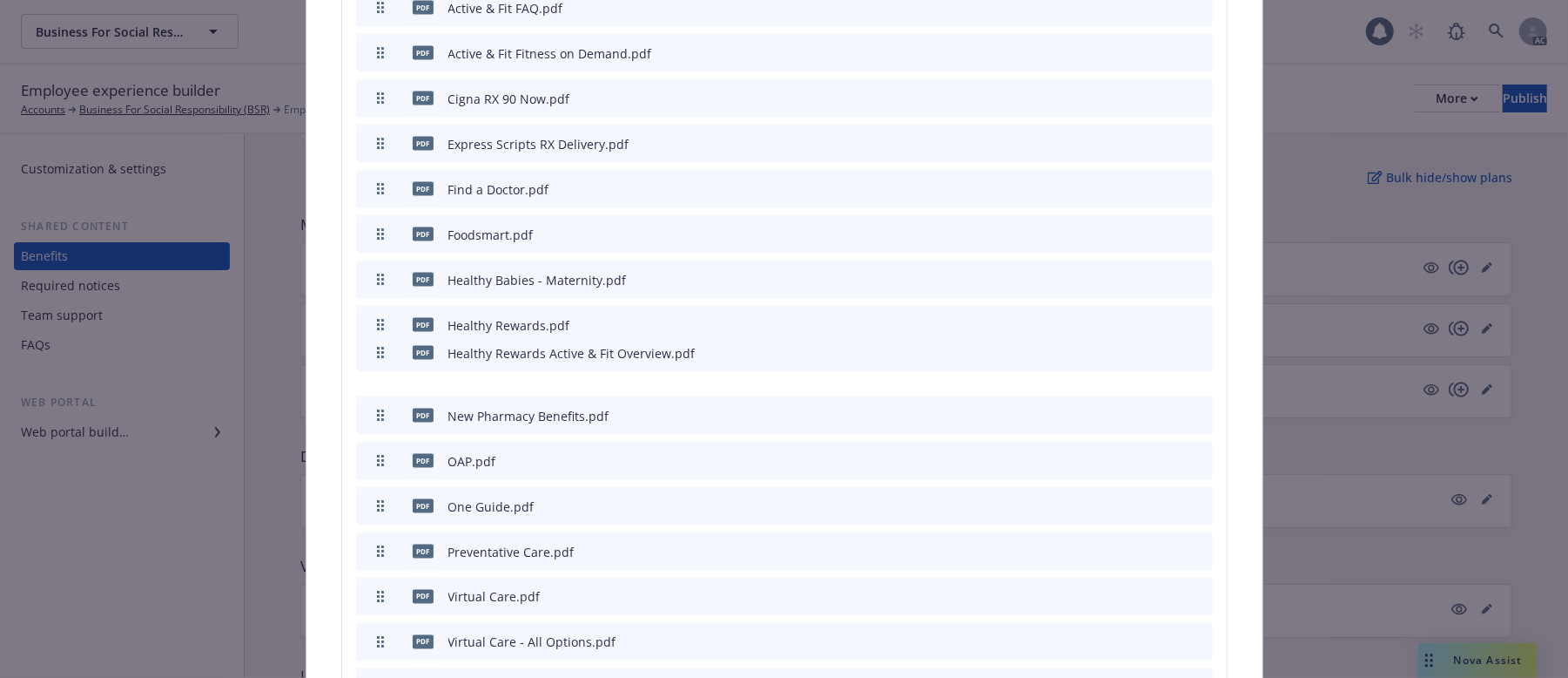
drag, startPoint x: 368, startPoint y: 285, endPoint x: 377, endPoint y: 313, distance: 29.4
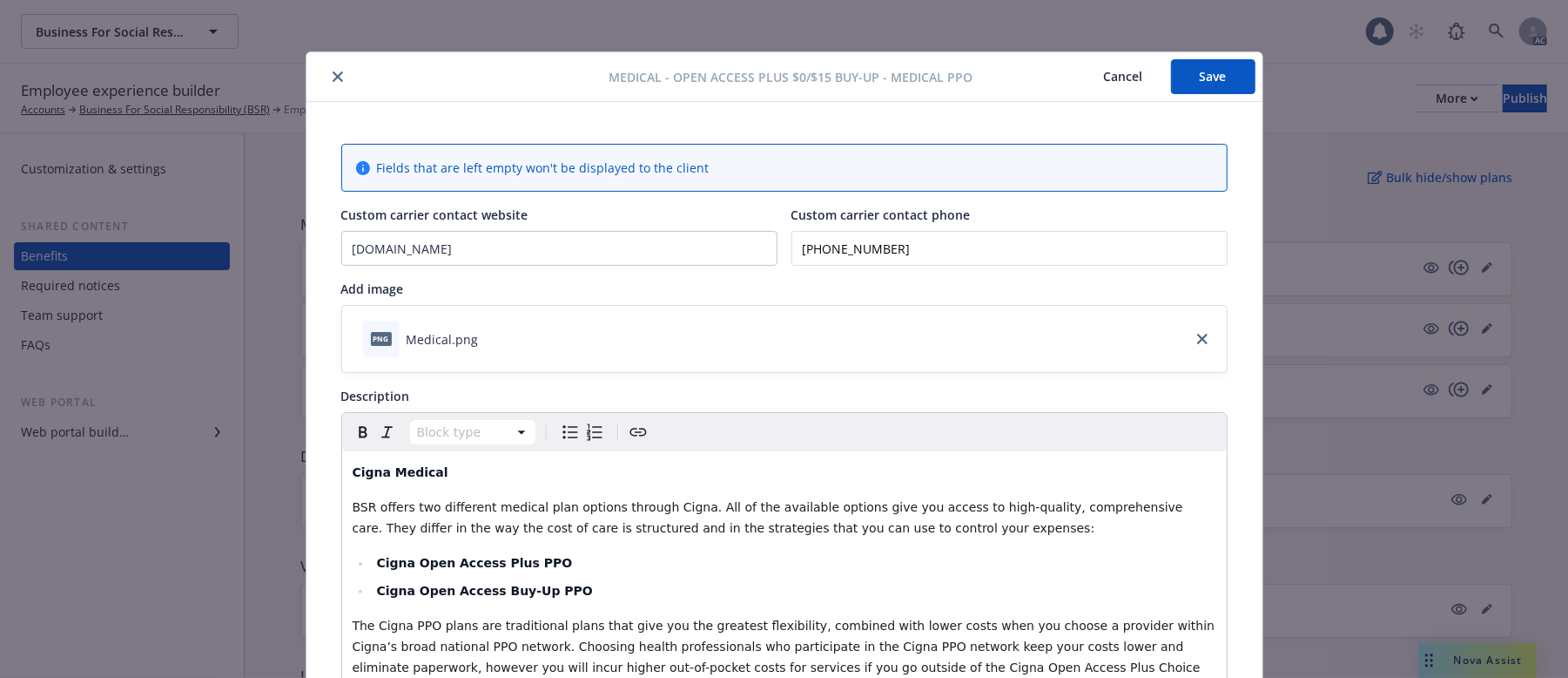
scroll to position [0, 0]
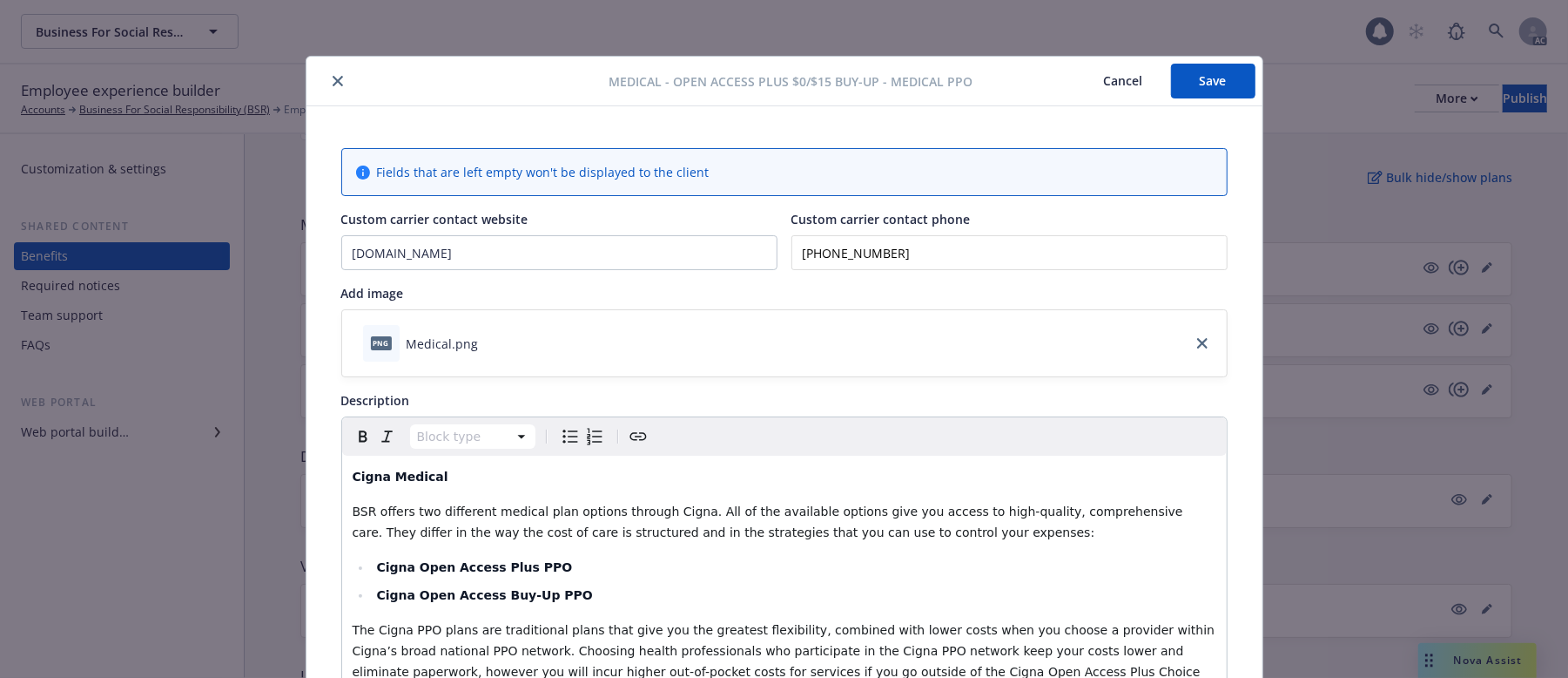
click at [1201, 85] on button "Save" at bounding box center [1212, 81] width 84 height 35
click at [1104, 71] on button "Cancel" at bounding box center [1124, 81] width 95 height 35
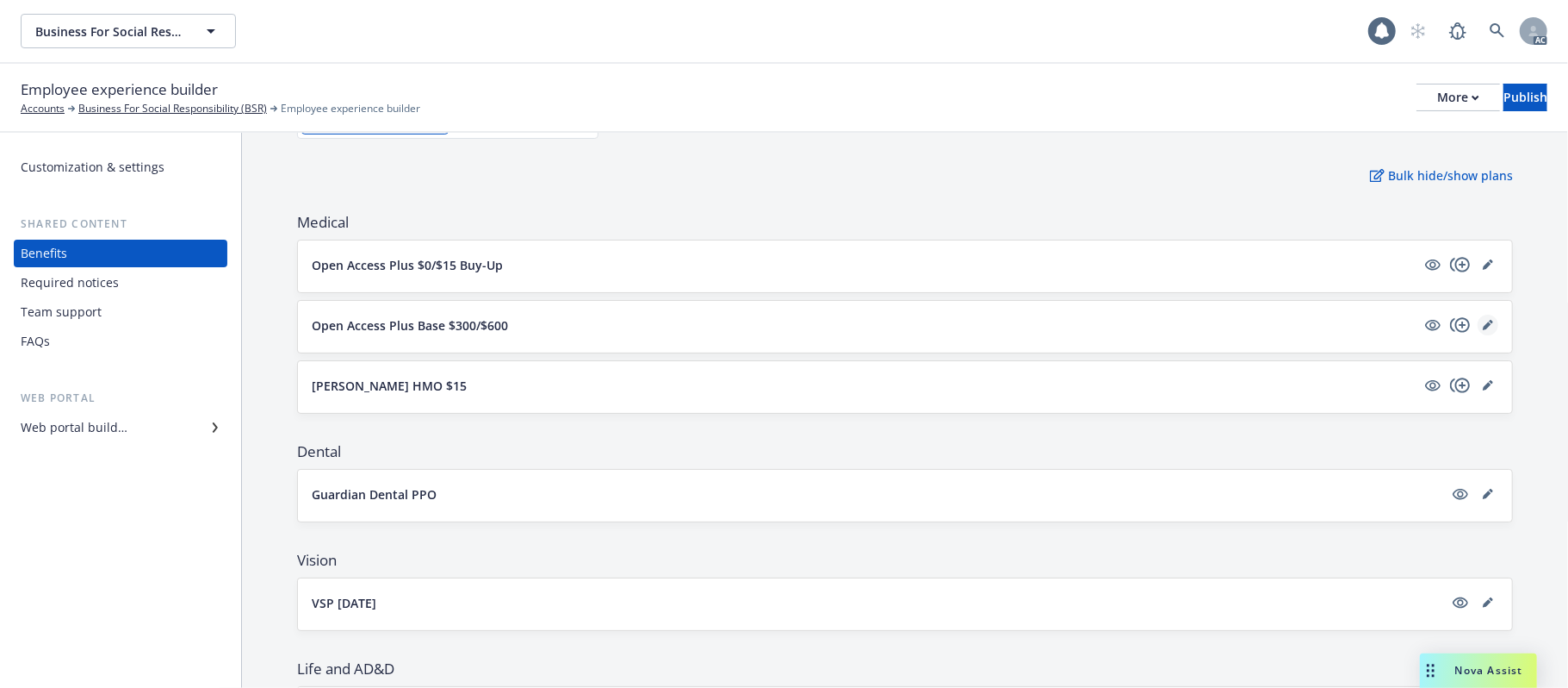
click at [1483, 325] on icon "editPencil" at bounding box center [1488, 324] width 10 height 10
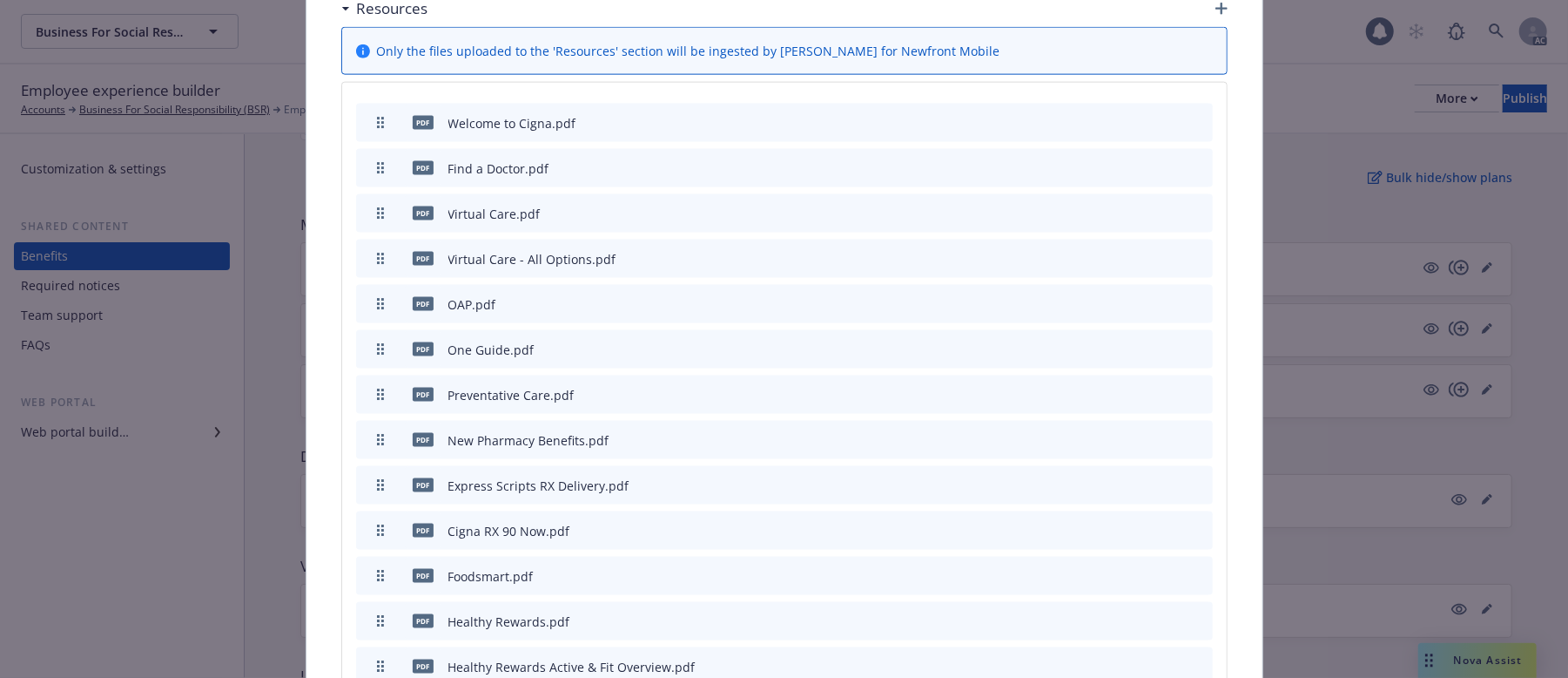
scroll to position [1963, 0]
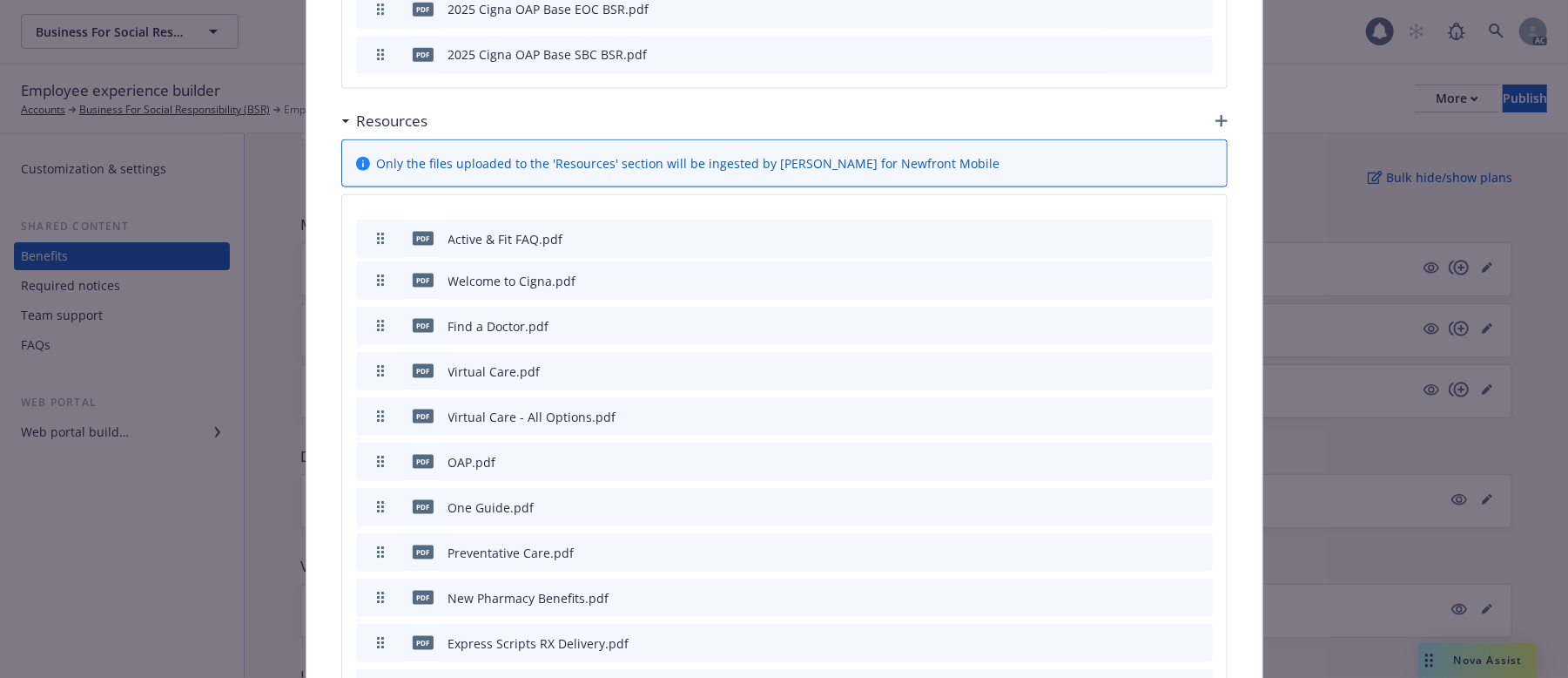
drag, startPoint x: 374, startPoint y: 392, endPoint x: 359, endPoint y: 204, distance: 188.6
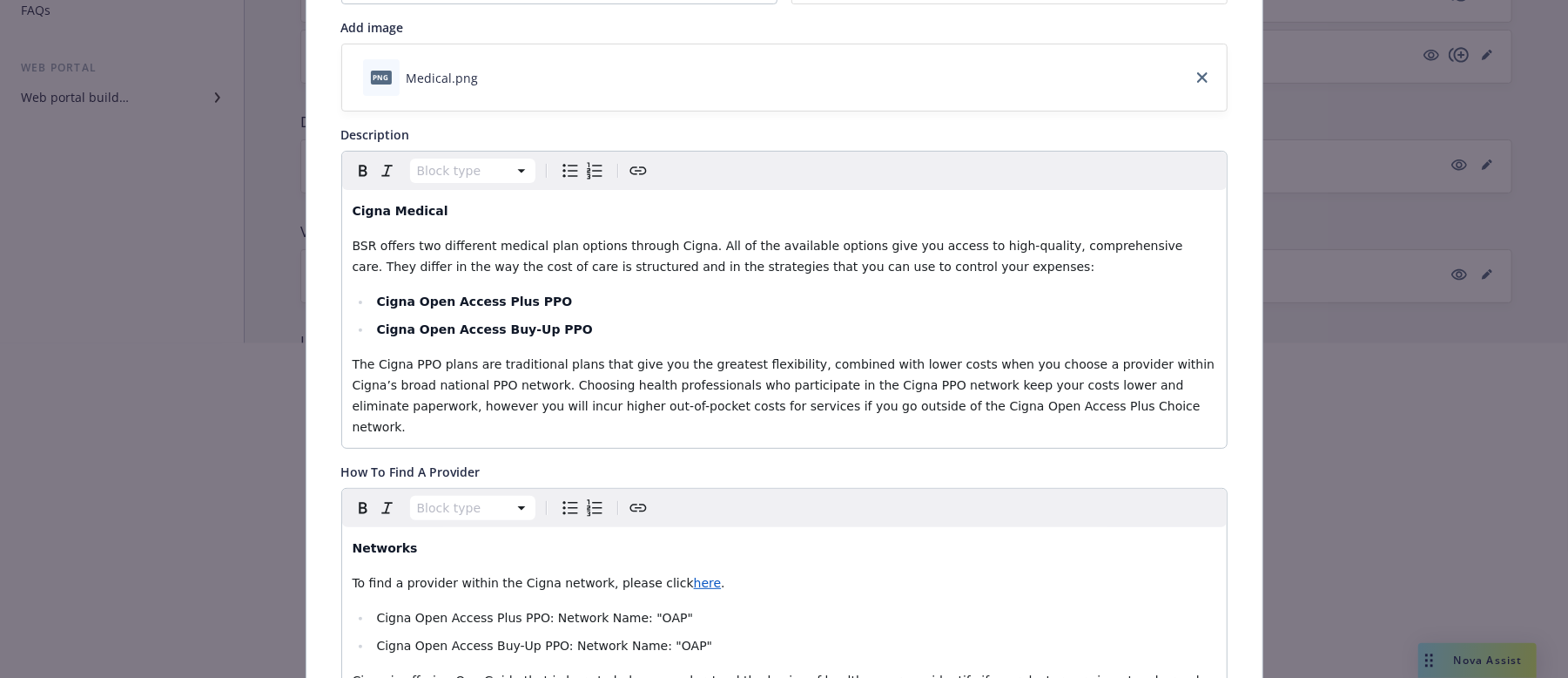
scroll to position [55, 0]
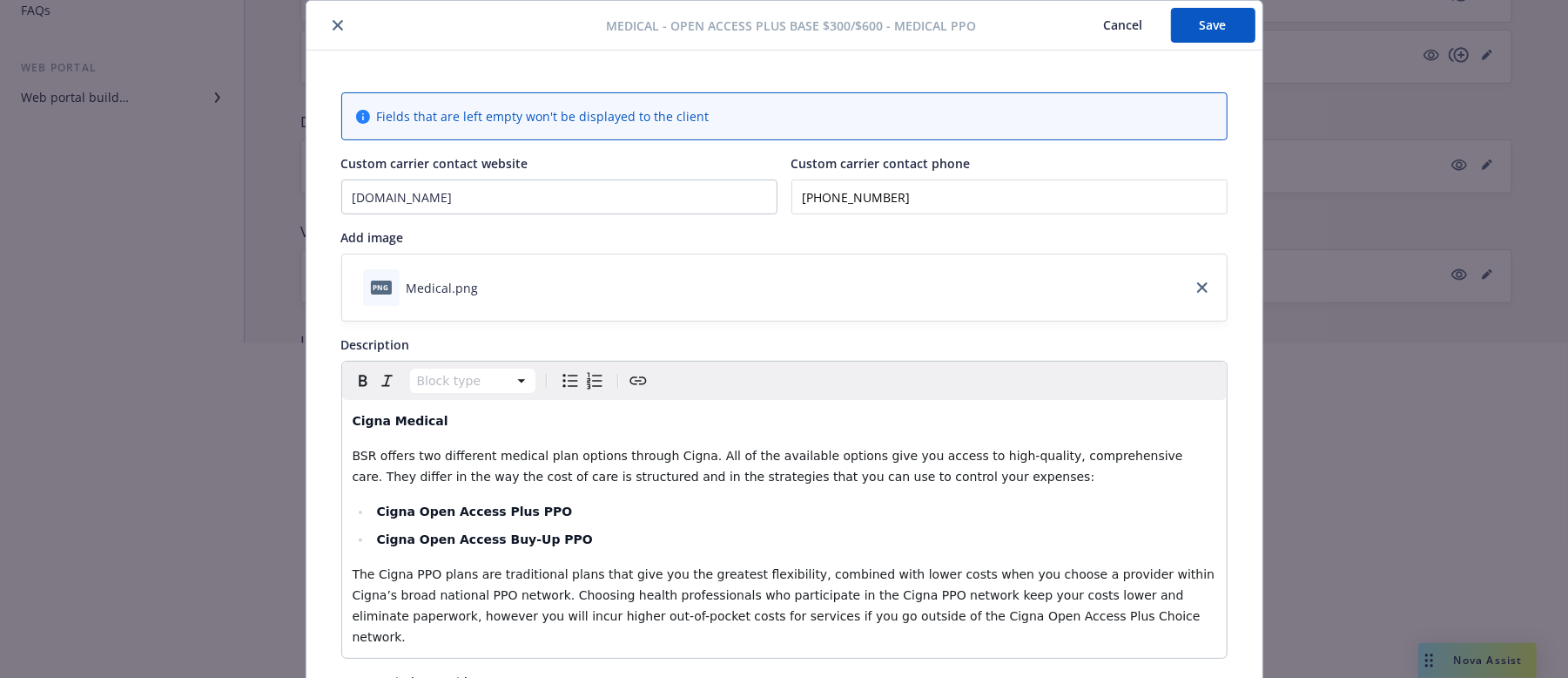
click at [1210, 18] on button "Save" at bounding box center [1212, 25] width 84 height 35
click at [1101, 26] on button "Cancel" at bounding box center [1124, 25] width 95 height 35
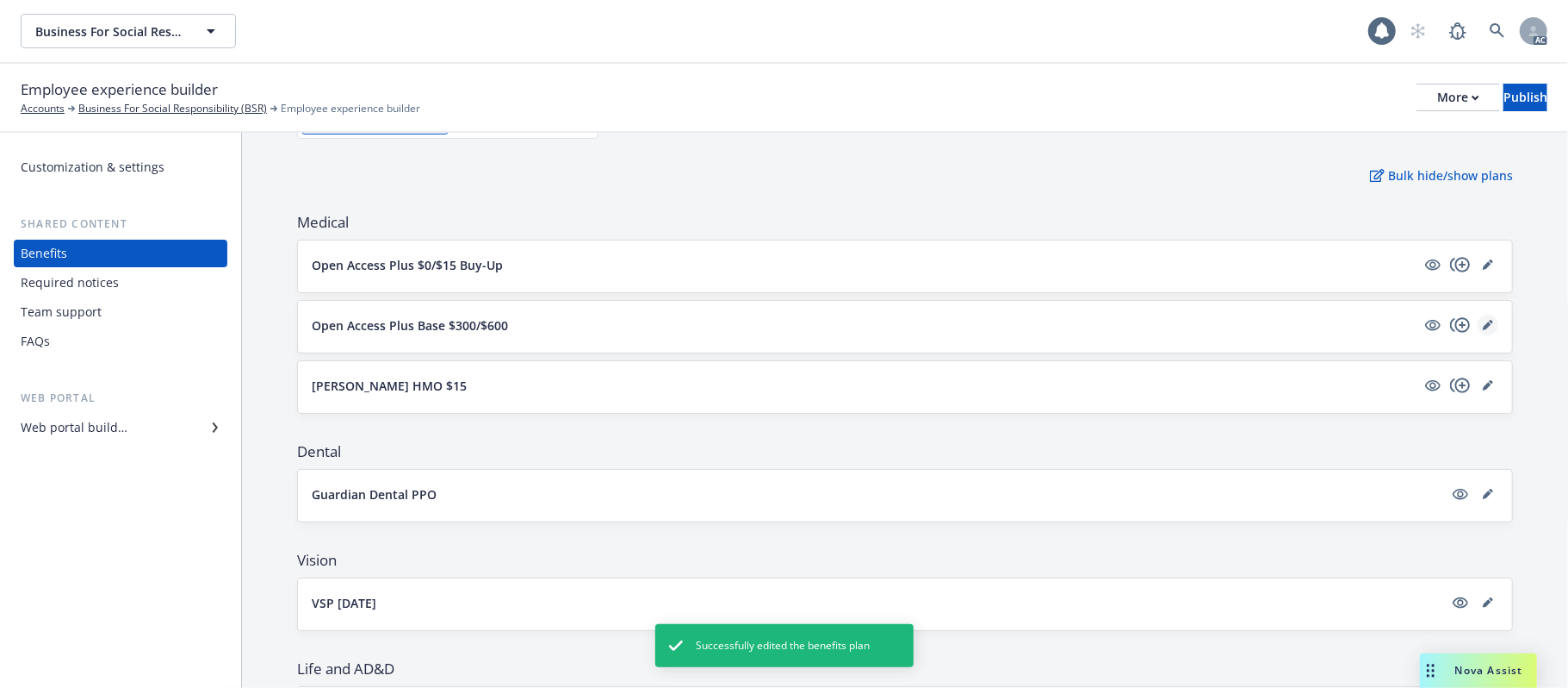
click at [1483, 325] on icon "editPencil" at bounding box center [1488, 324] width 10 height 10
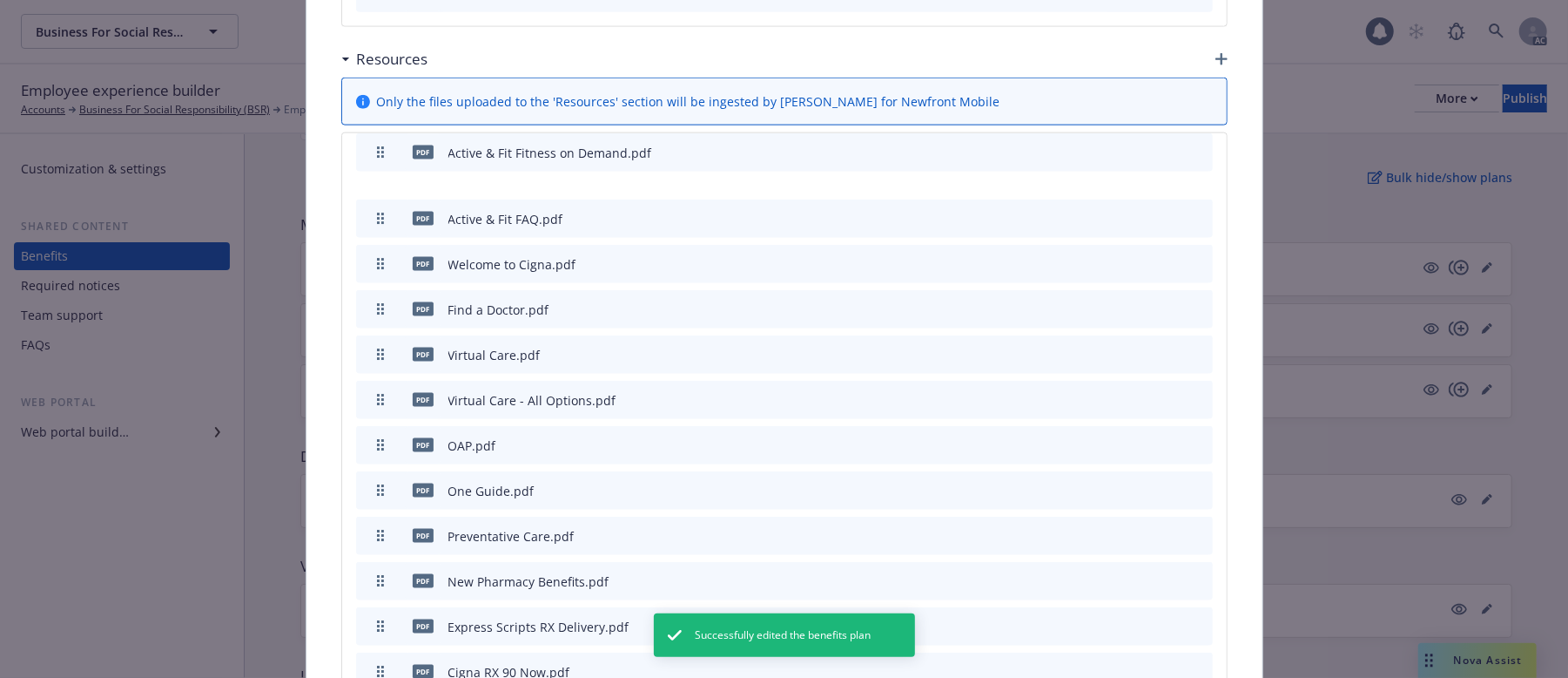
scroll to position [1590, 0]
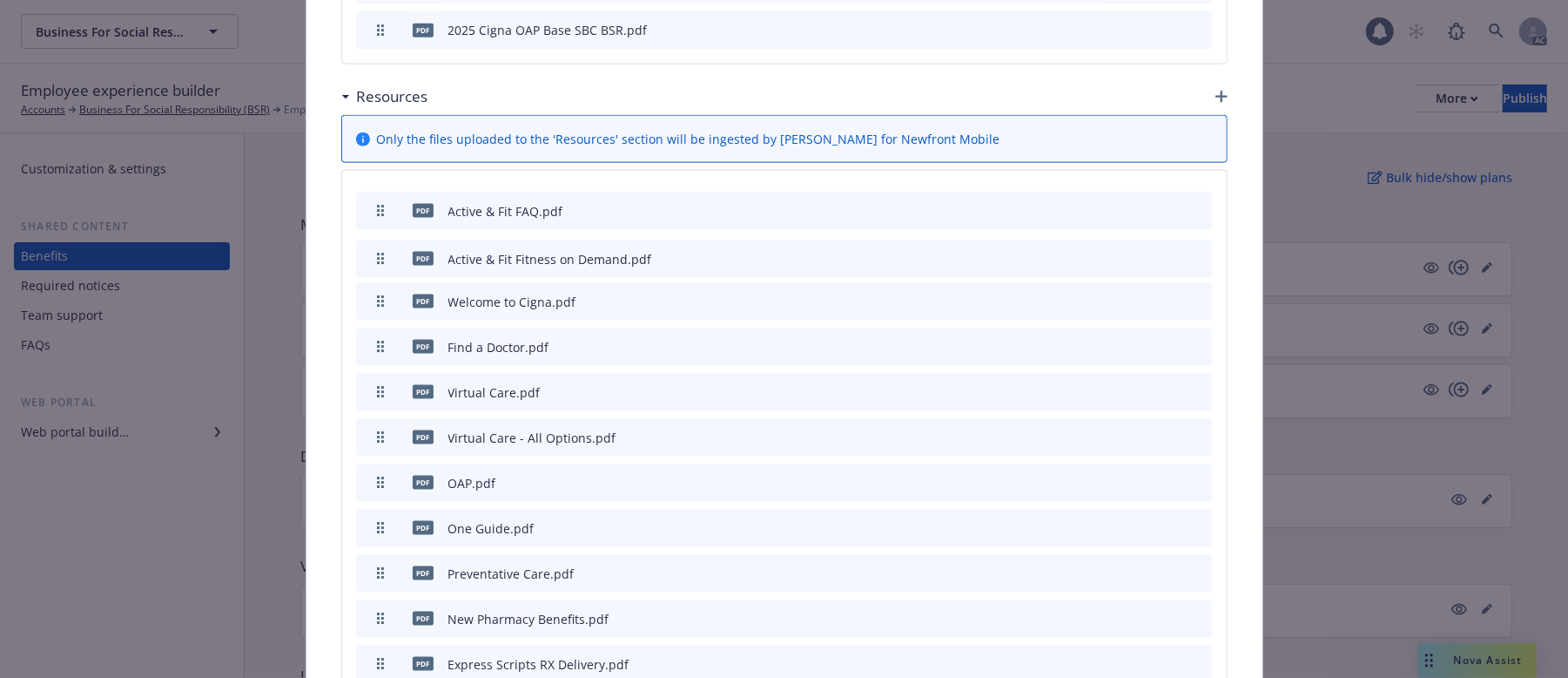
drag, startPoint x: 374, startPoint y: 551, endPoint x: 413, endPoint y: 222, distance: 331.3
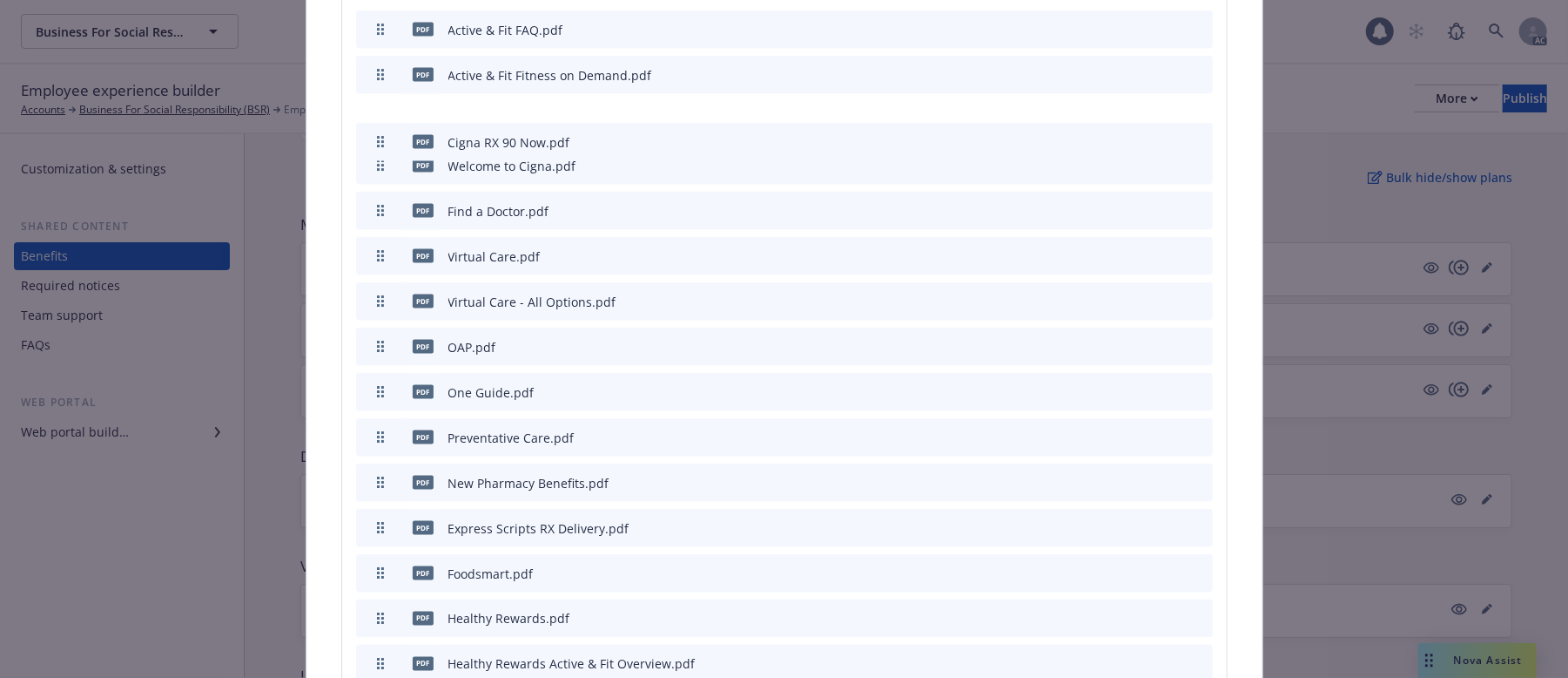
scroll to position [1726, 0]
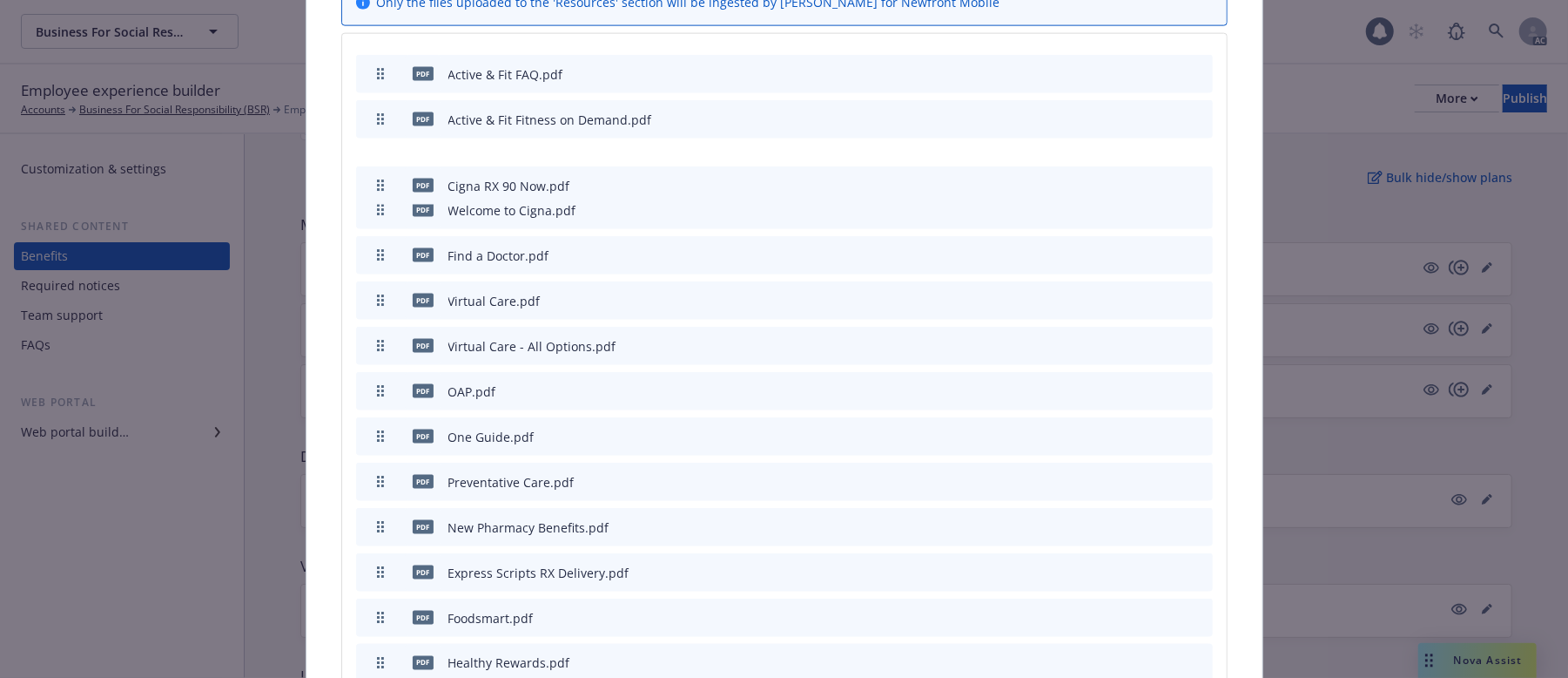
drag, startPoint x: 370, startPoint y: 329, endPoint x: 416, endPoint y: 153, distance: 181.9
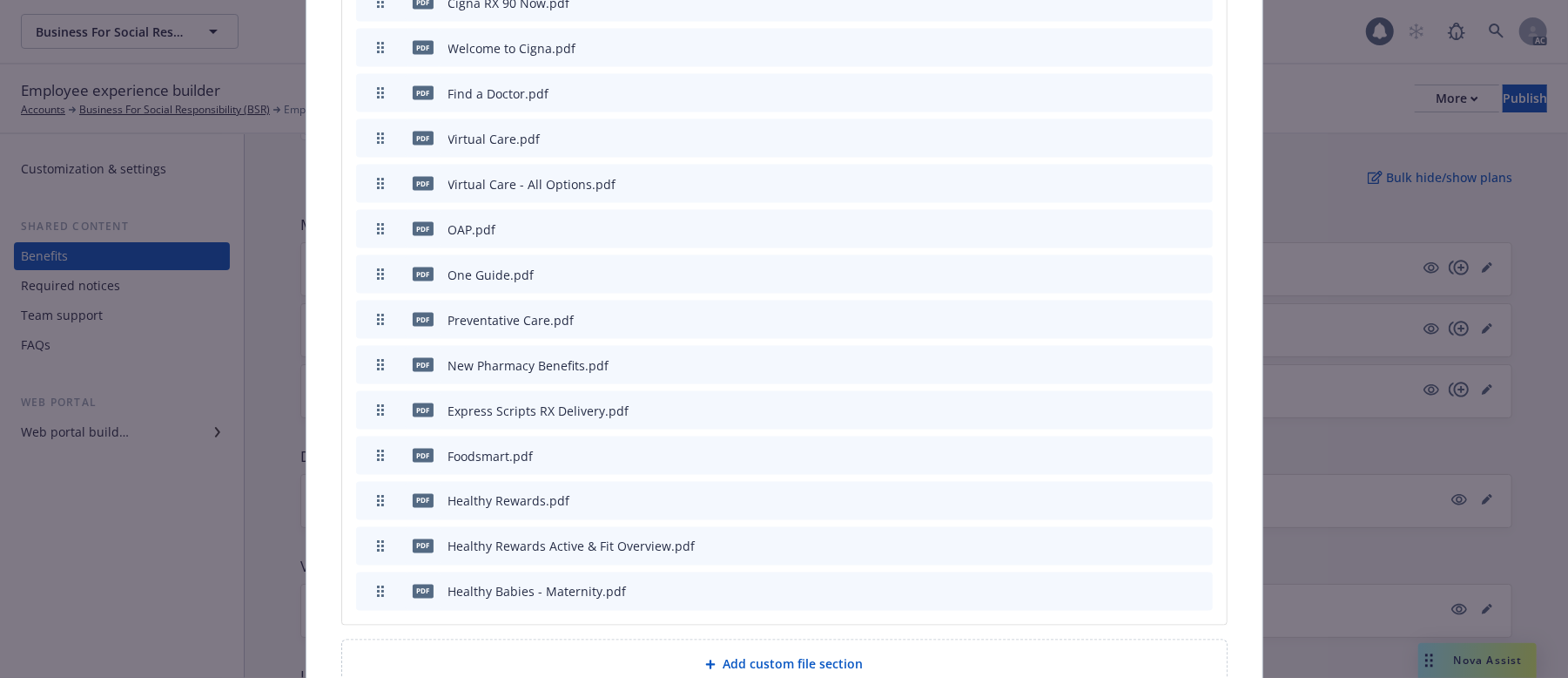
scroll to position [1929, 0]
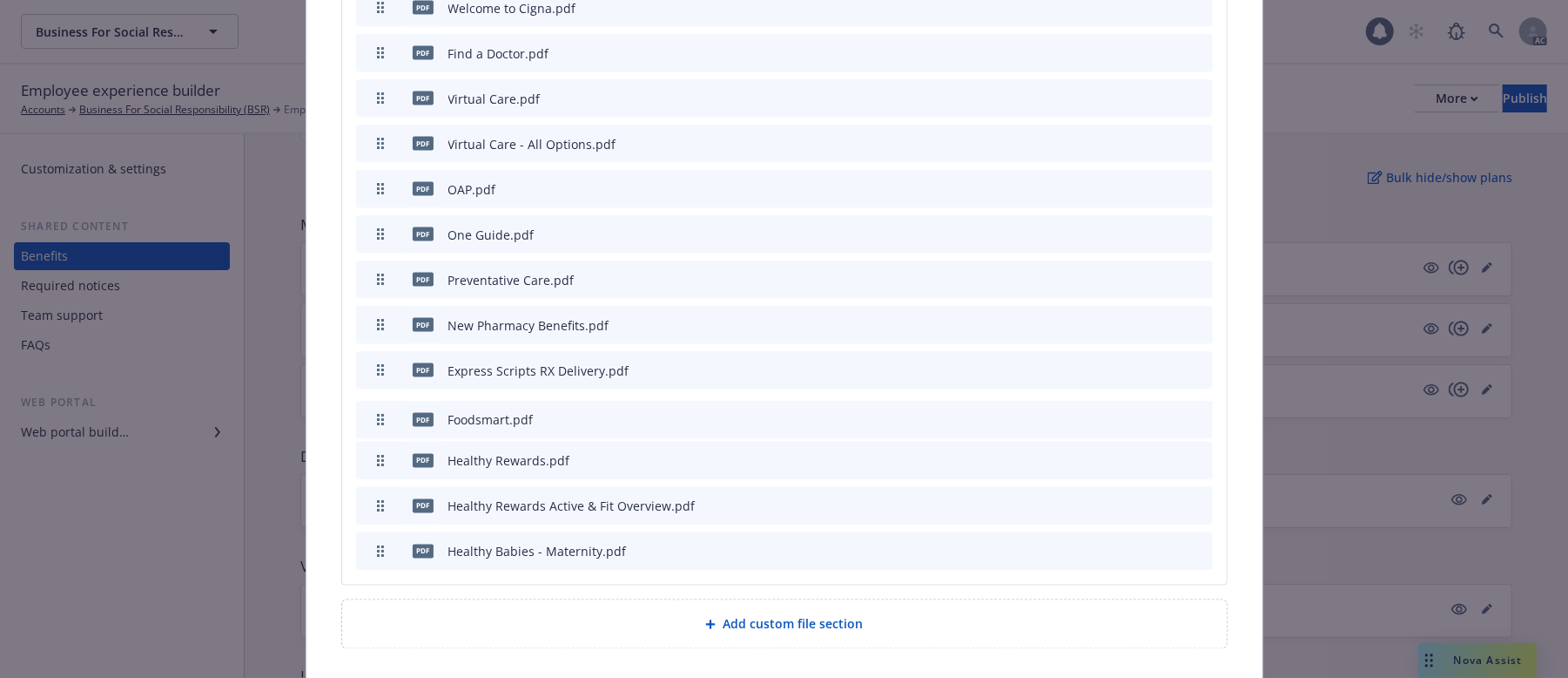
click at [380, 414] on button "button" at bounding box center [380, 419] width 35 height 12
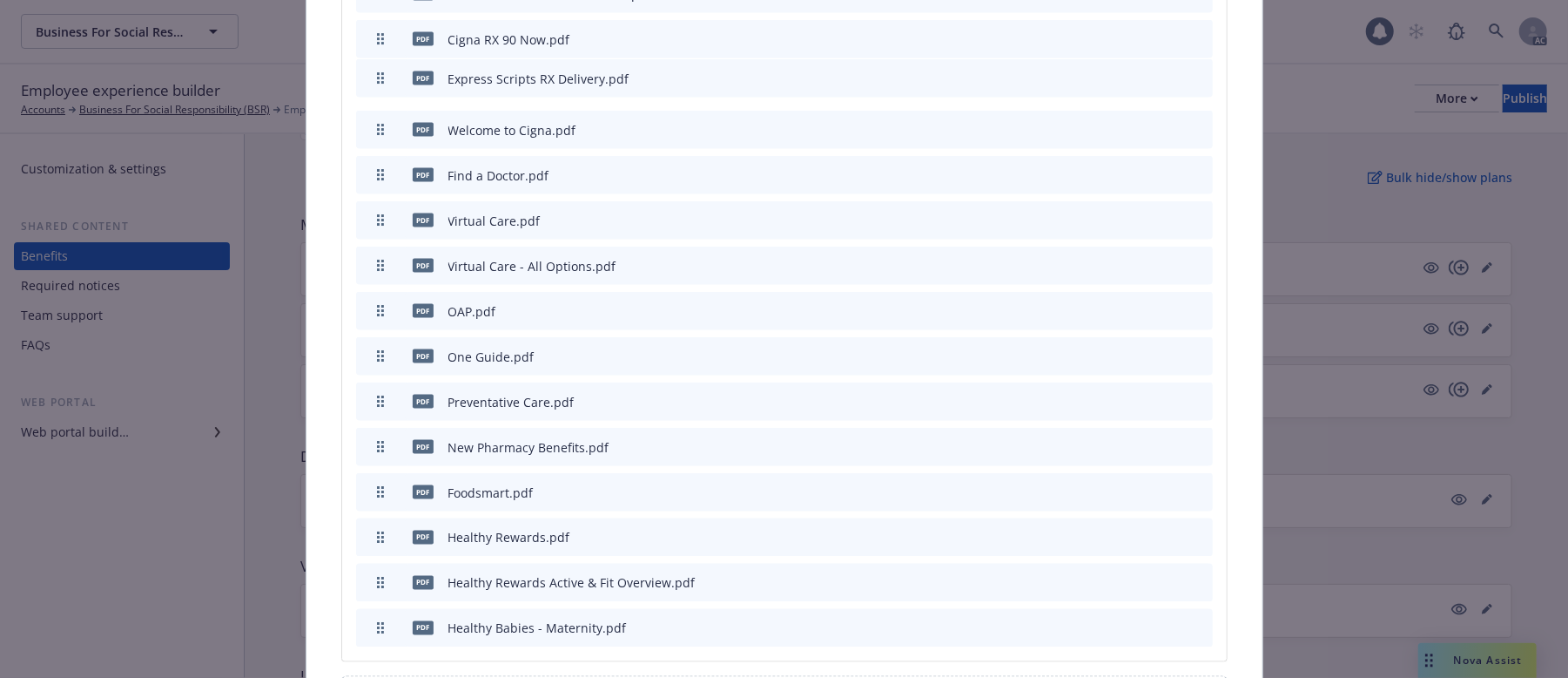
scroll to position [1739, 0]
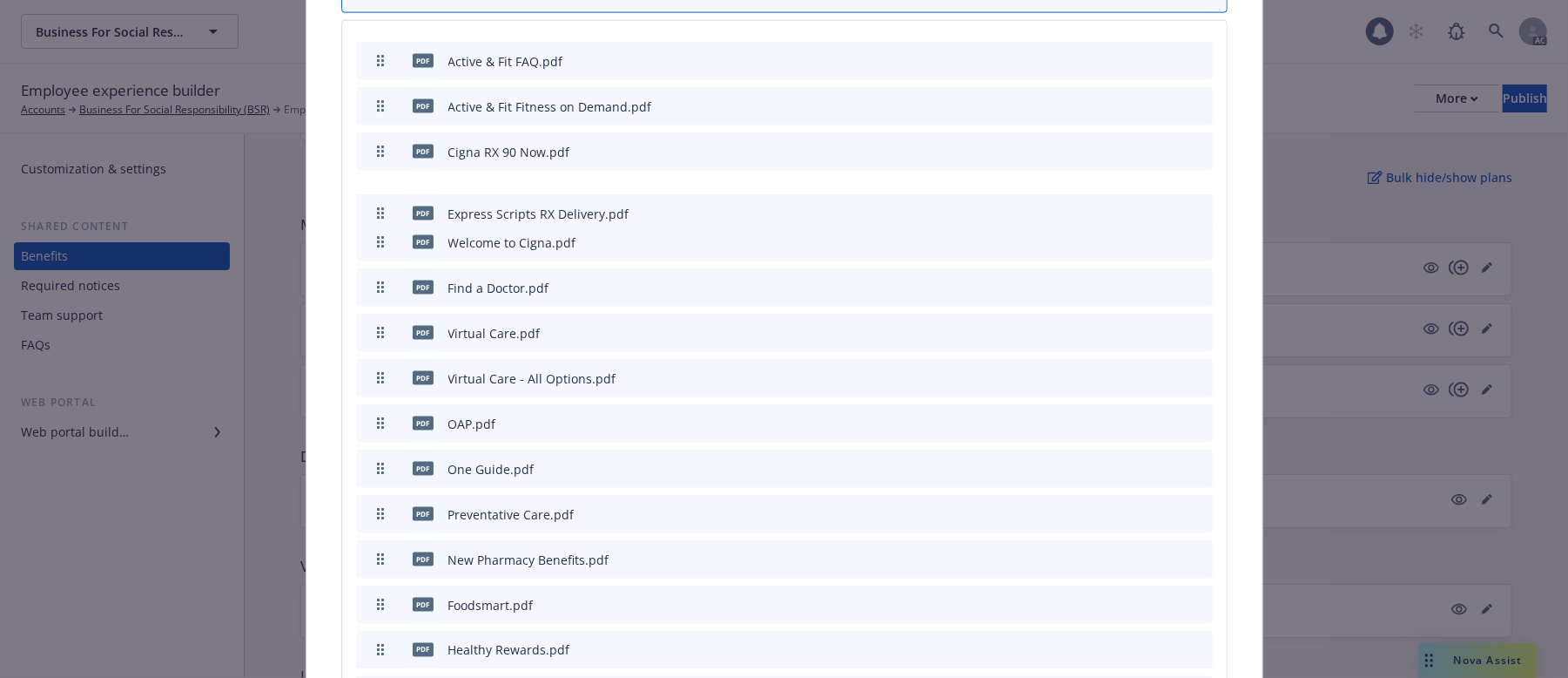
drag, startPoint x: 373, startPoint y: 333, endPoint x: 416, endPoint y: 176, distance: 162.8
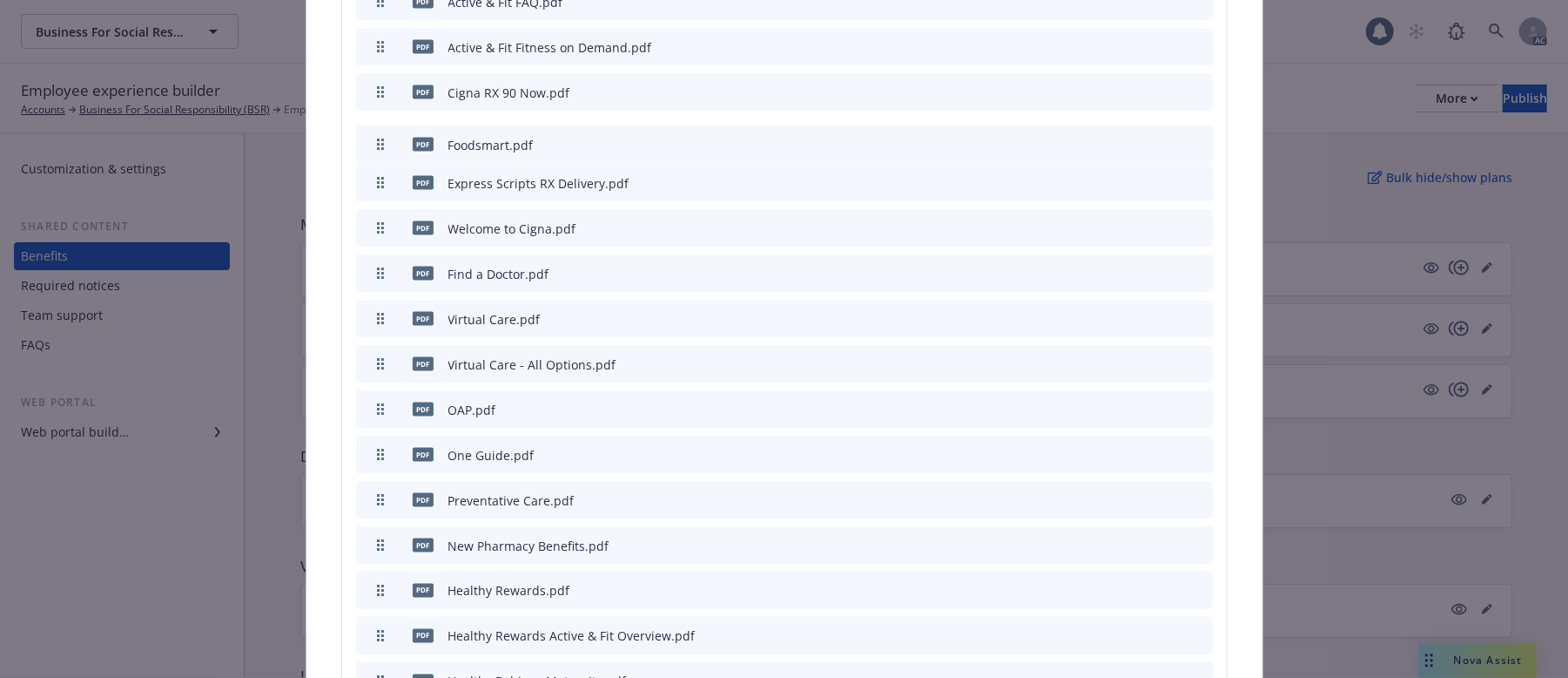
scroll to position [1775, 0]
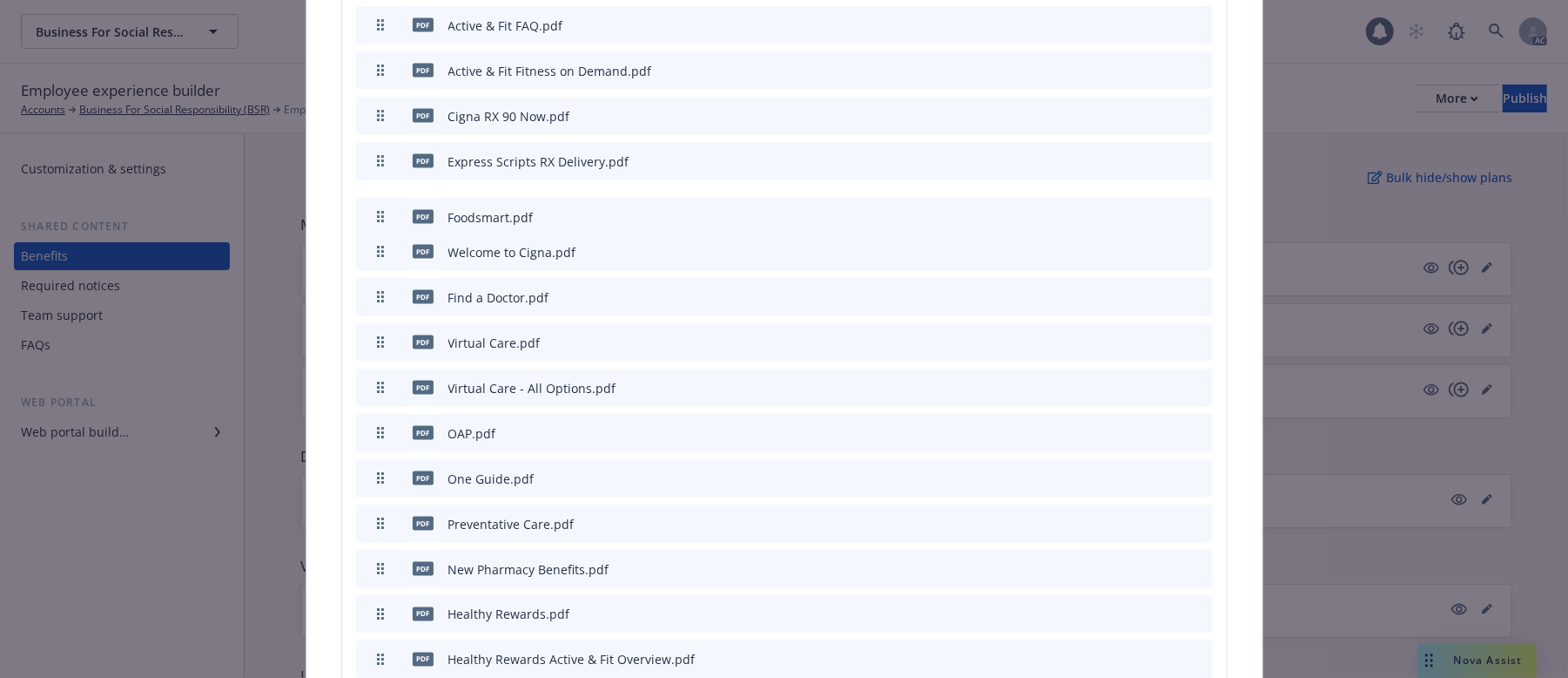
drag, startPoint x: 370, startPoint y: 378, endPoint x: 428, endPoint y: 179, distance: 207.3
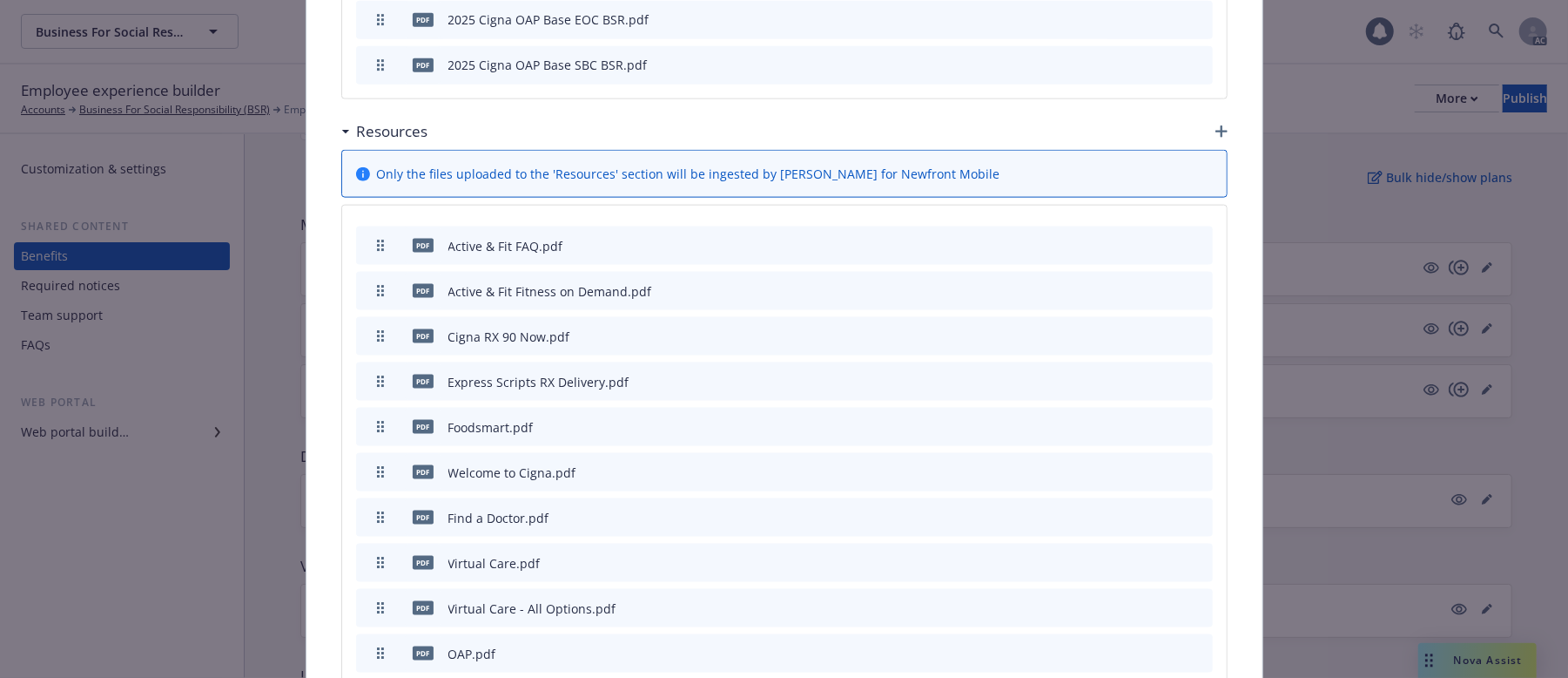
scroll to position [1535, 0]
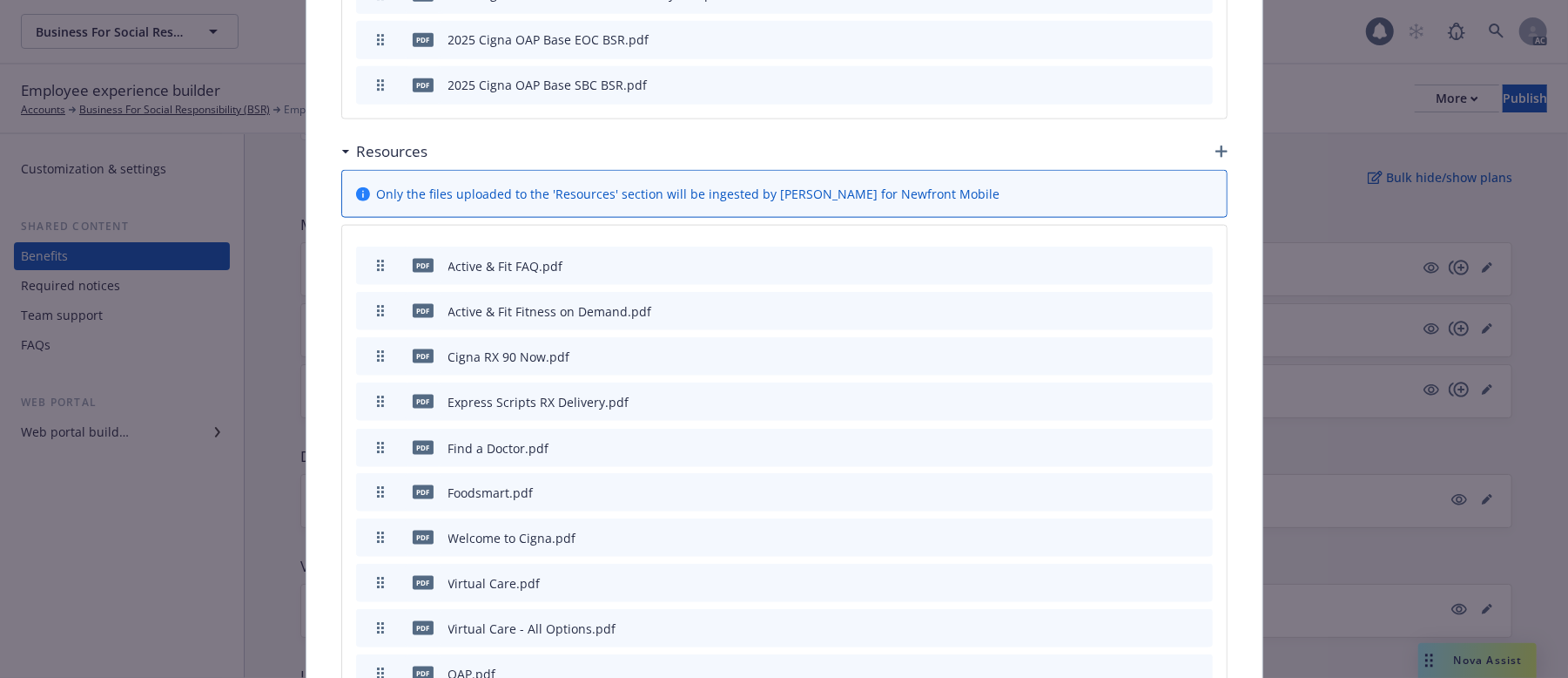
drag, startPoint x: 371, startPoint y: 502, endPoint x: 384, endPoint y: 413, distance: 89.9
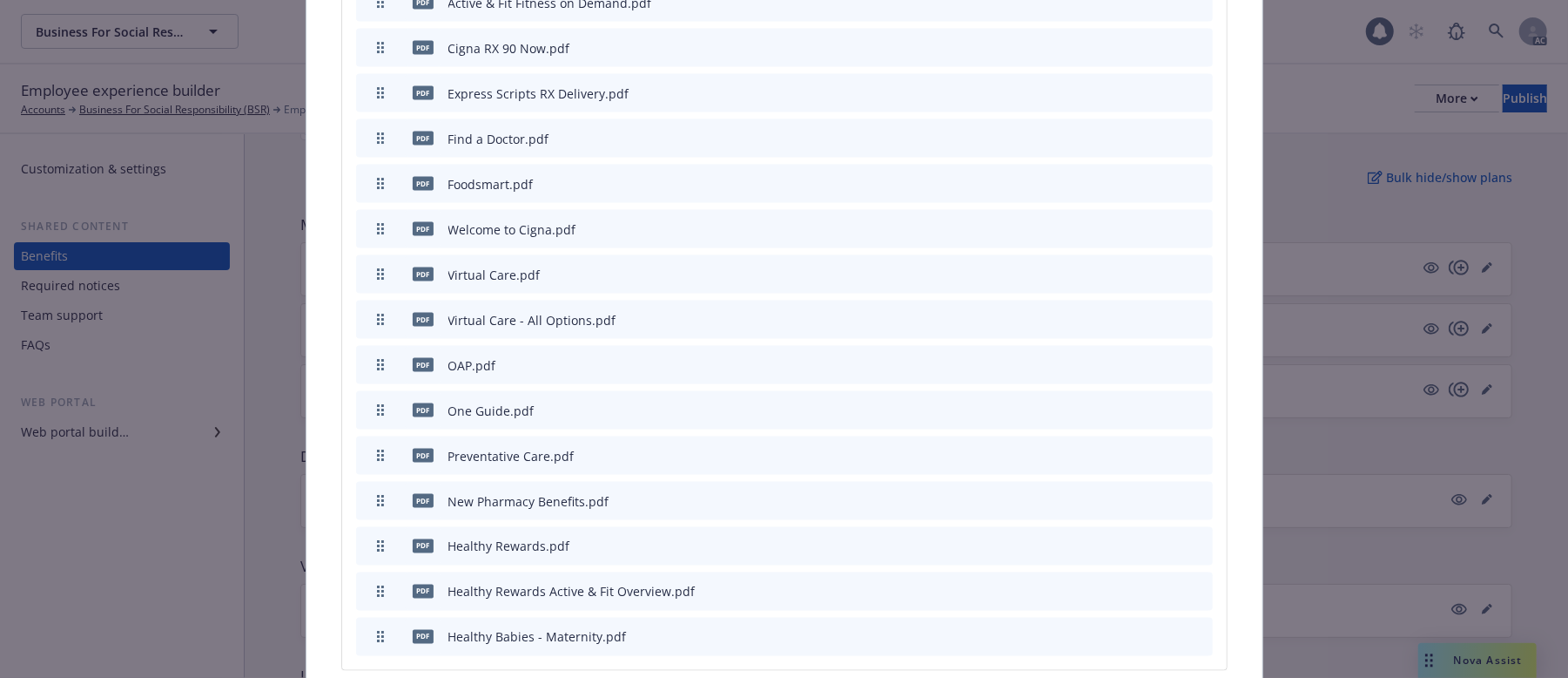
scroll to position [1883, 0]
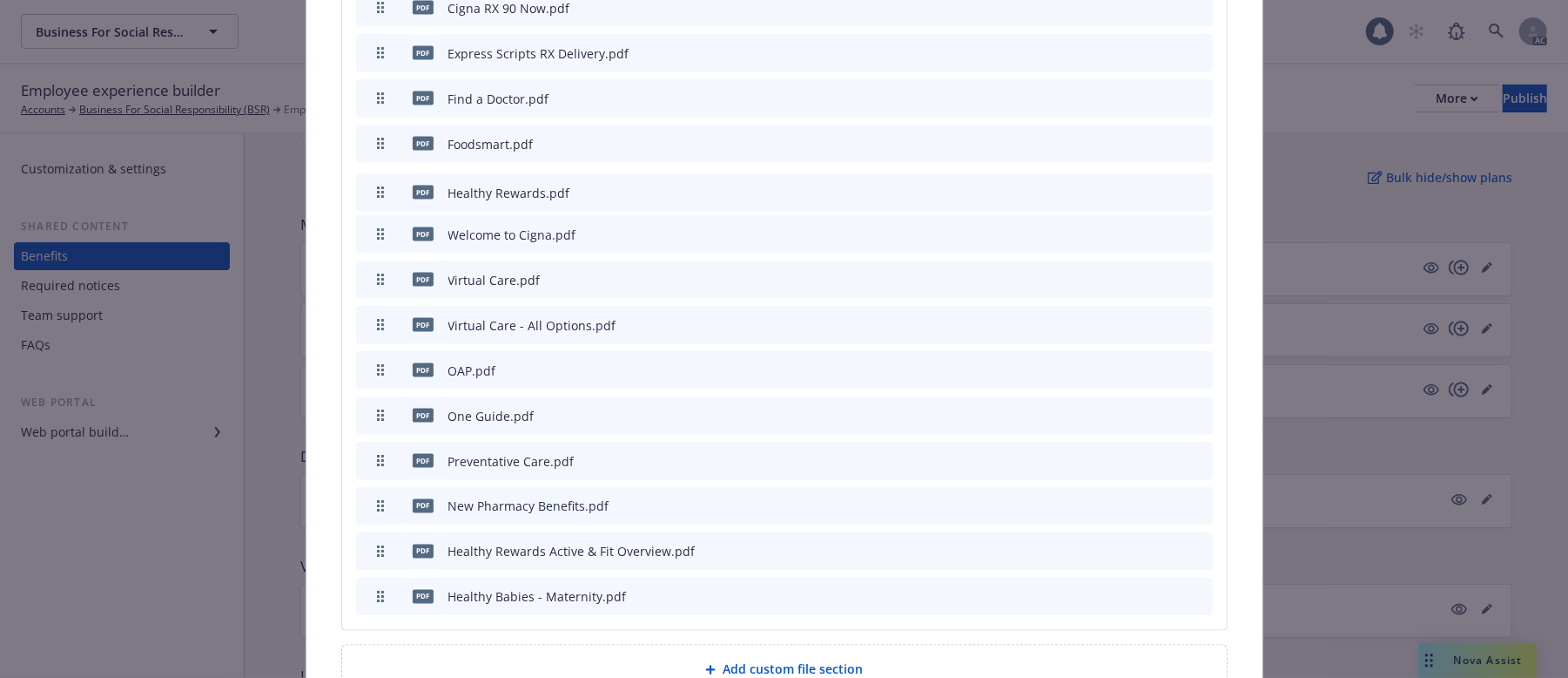
drag, startPoint x: 374, startPoint y: 471, endPoint x: 415, endPoint y: 158, distance: 315.7
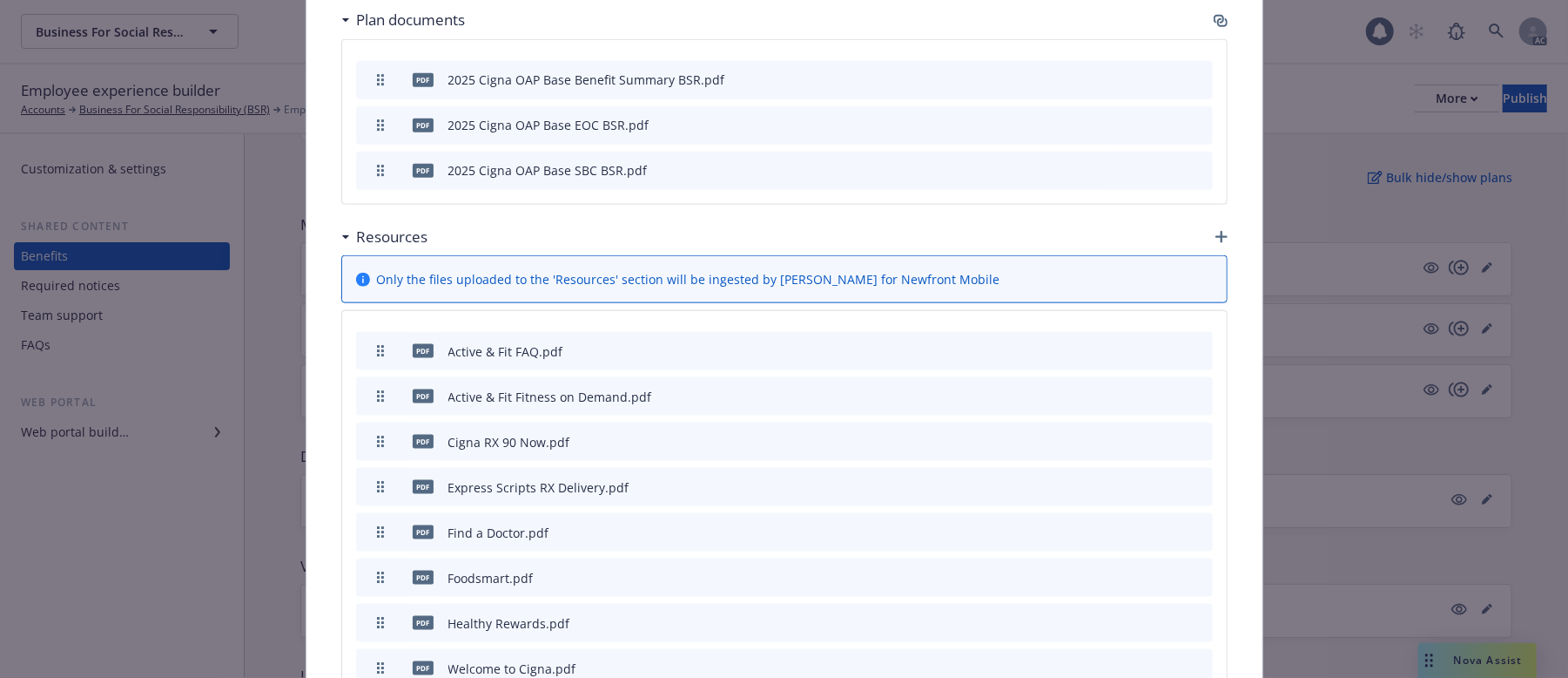
scroll to position [1490, 0]
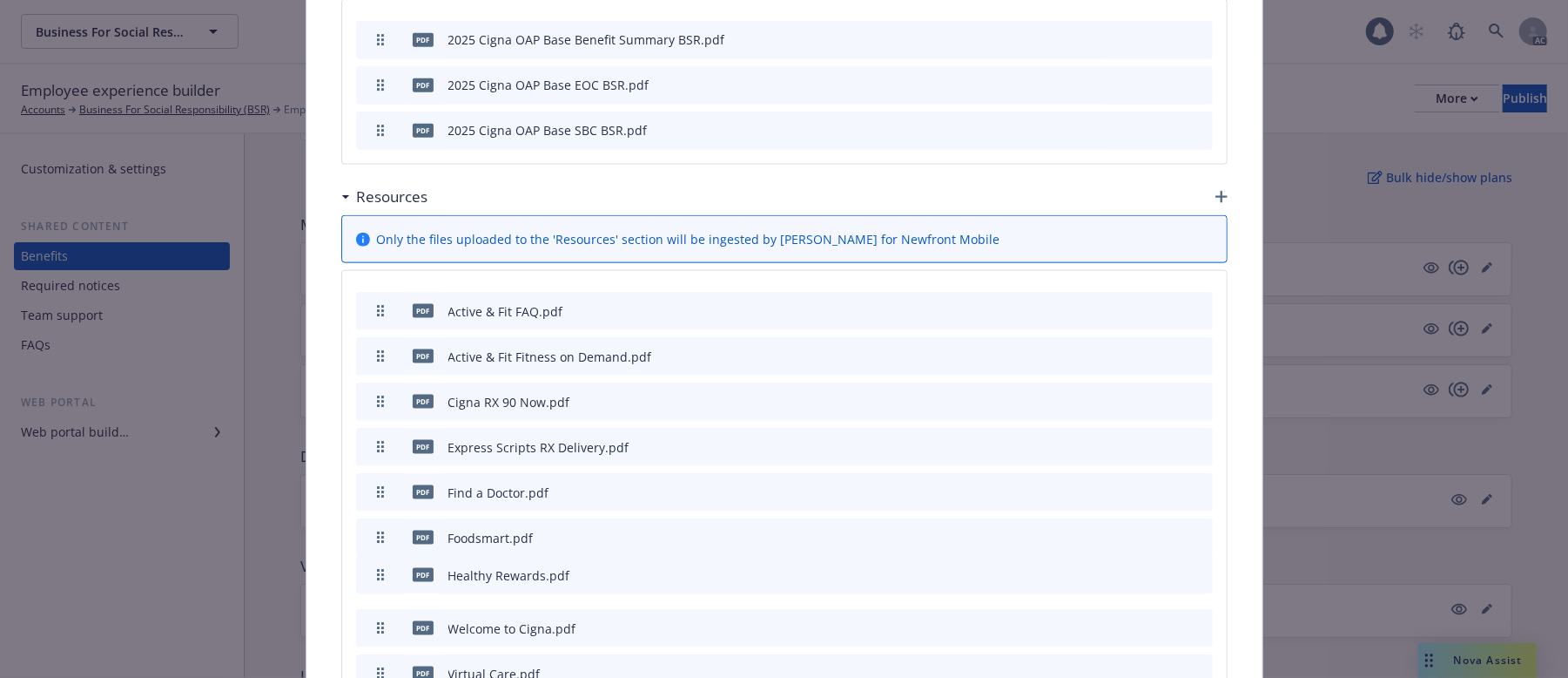
drag, startPoint x: 374, startPoint y: 545, endPoint x: 405, endPoint y: 538, distance: 31.8
click at [405, 557] on div "pdf Healthy Rewards.pdf" at bounding box center [466, 575] width 207 height 37
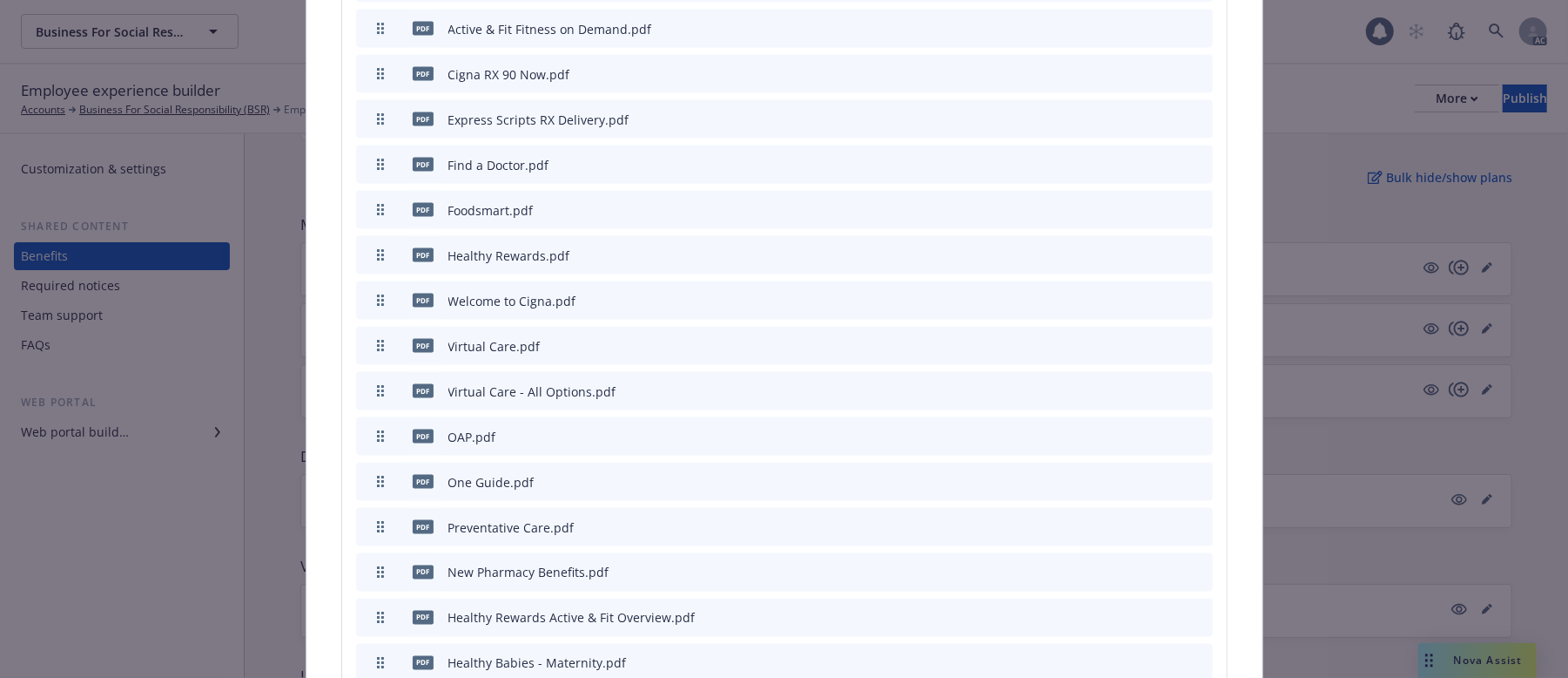
scroll to position [1838, 0]
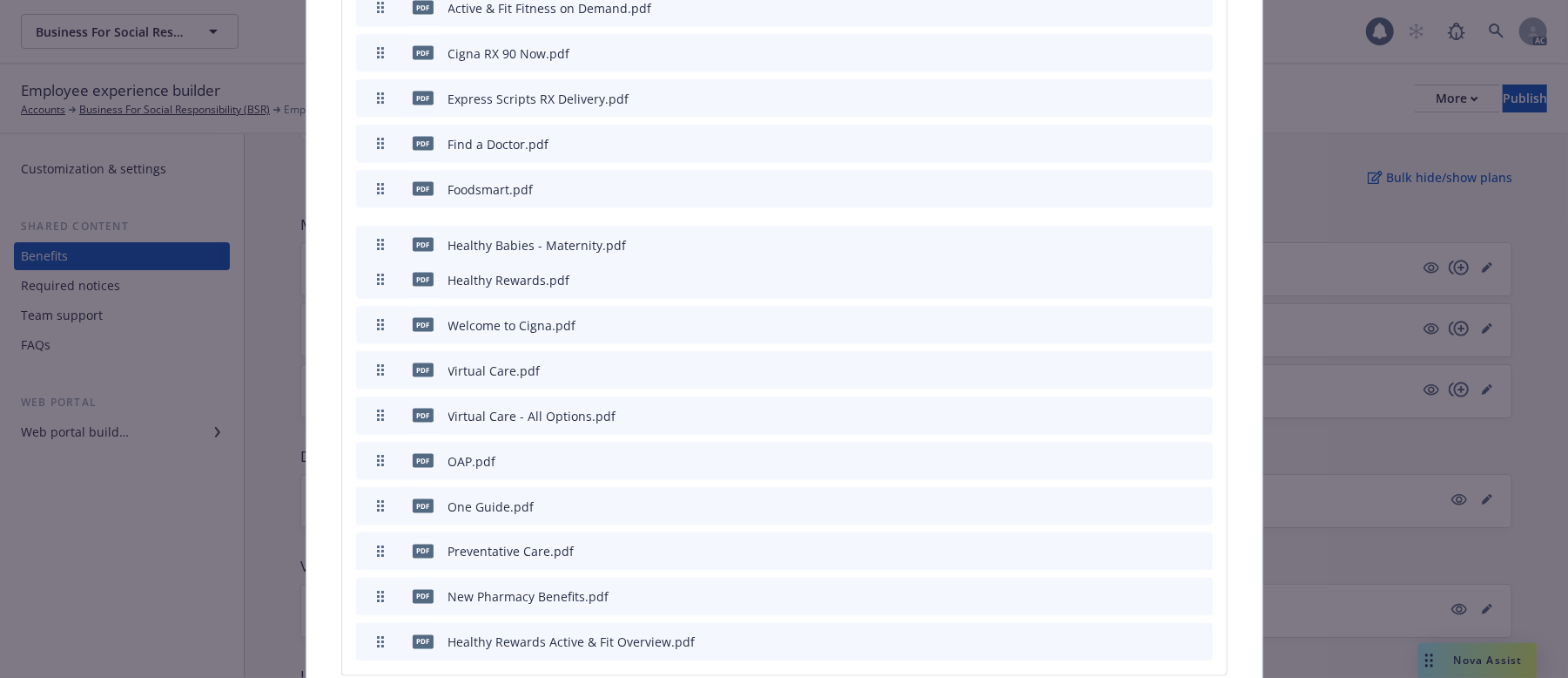
drag, startPoint x: 367, startPoint y: 601, endPoint x: 399, endPoint y: 204, distance: 398.3
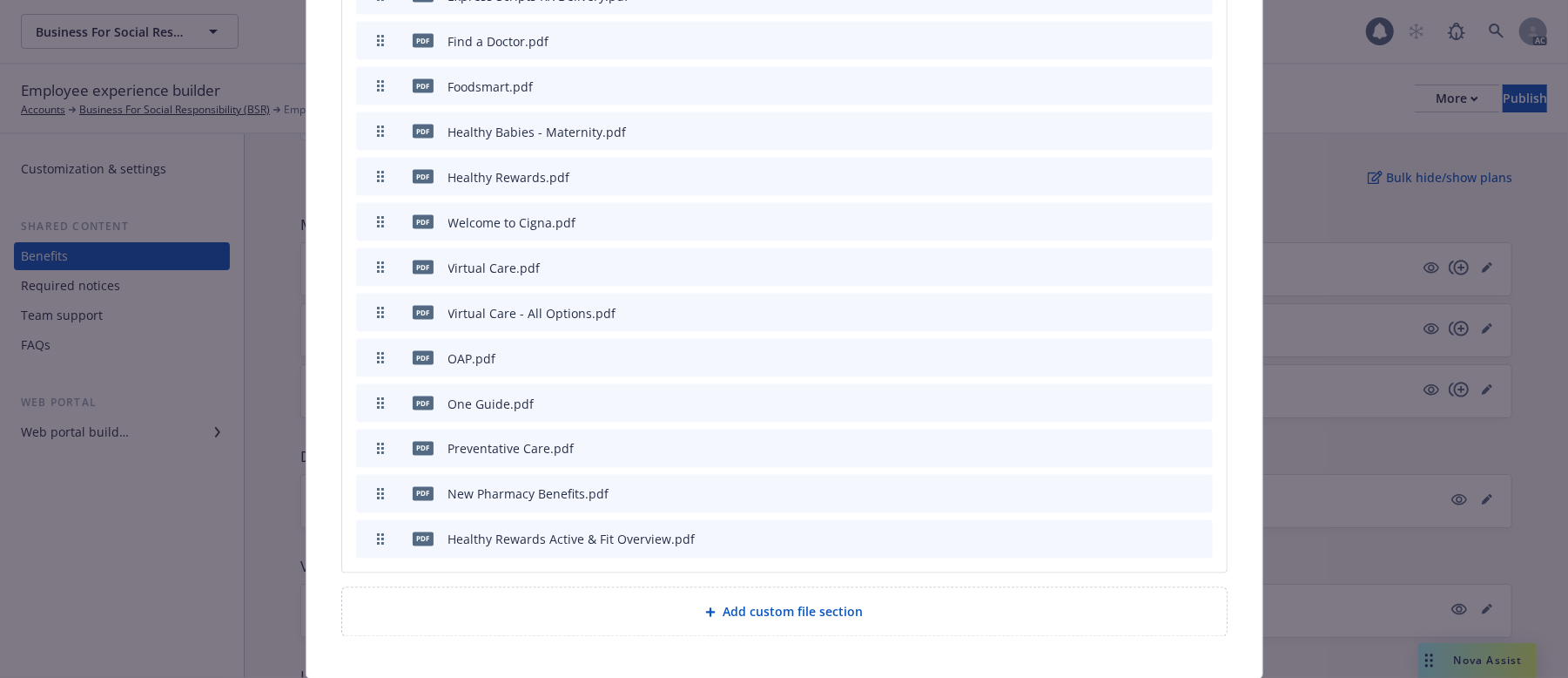
scroll to position [1963, 0]
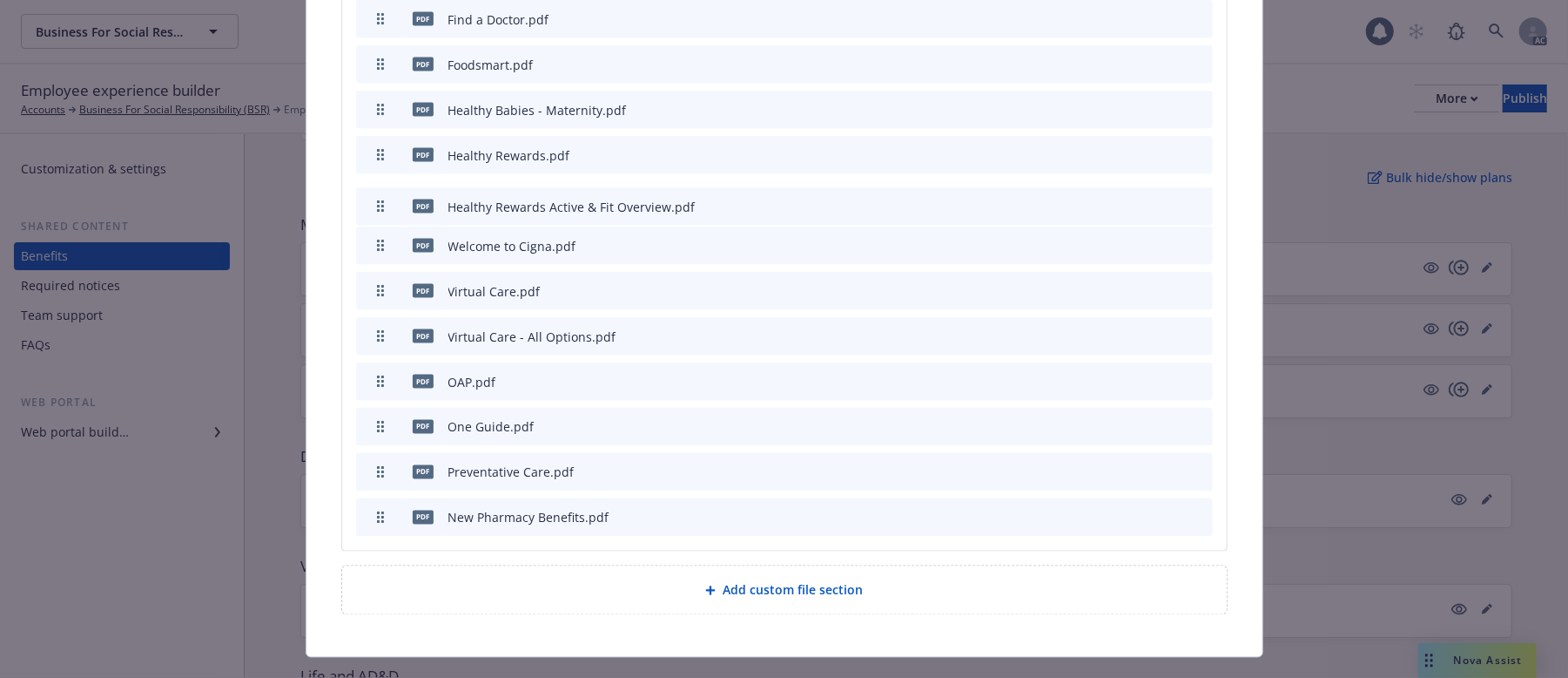
drag, startPoint x: 374, startPoint y: 481, endPoint x: 409, endPoint y: 169, distance: 314.0
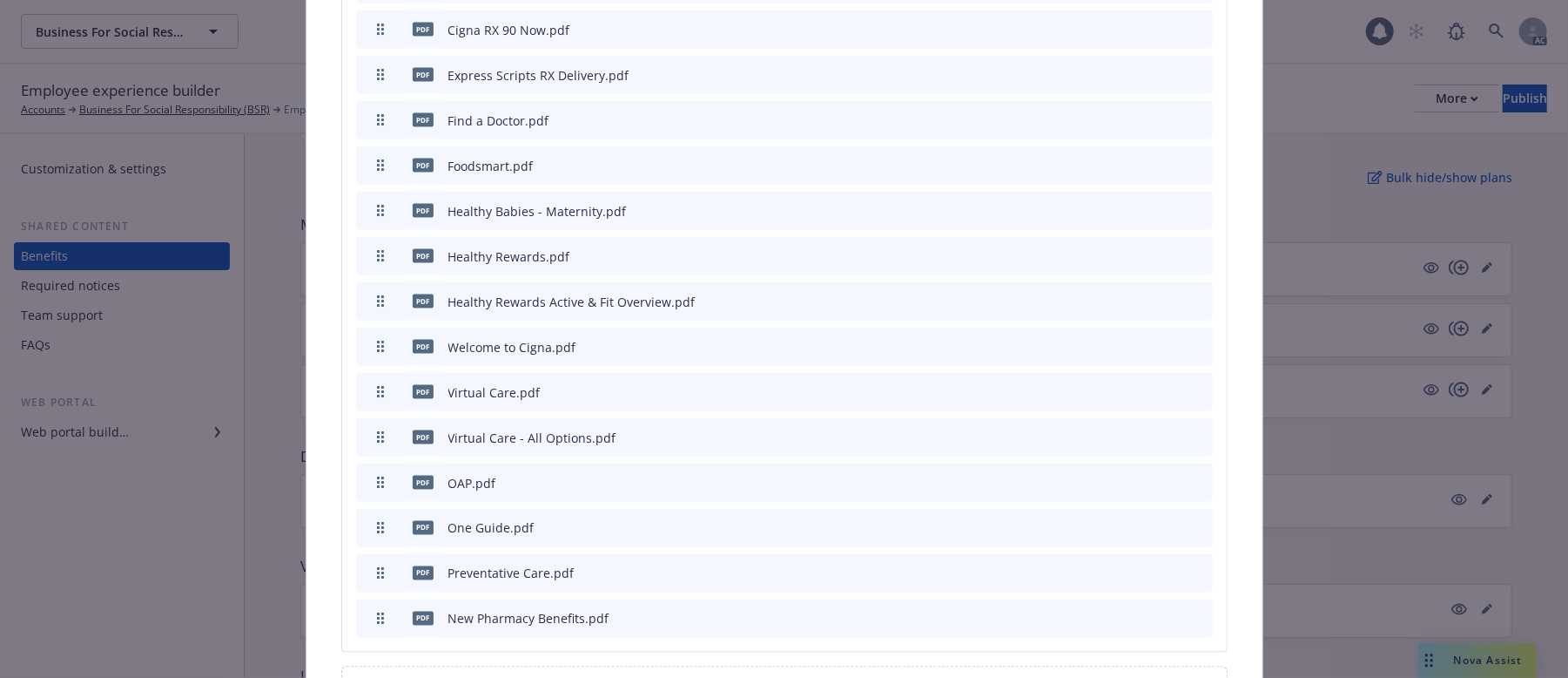
scroll to position [1864, 0]
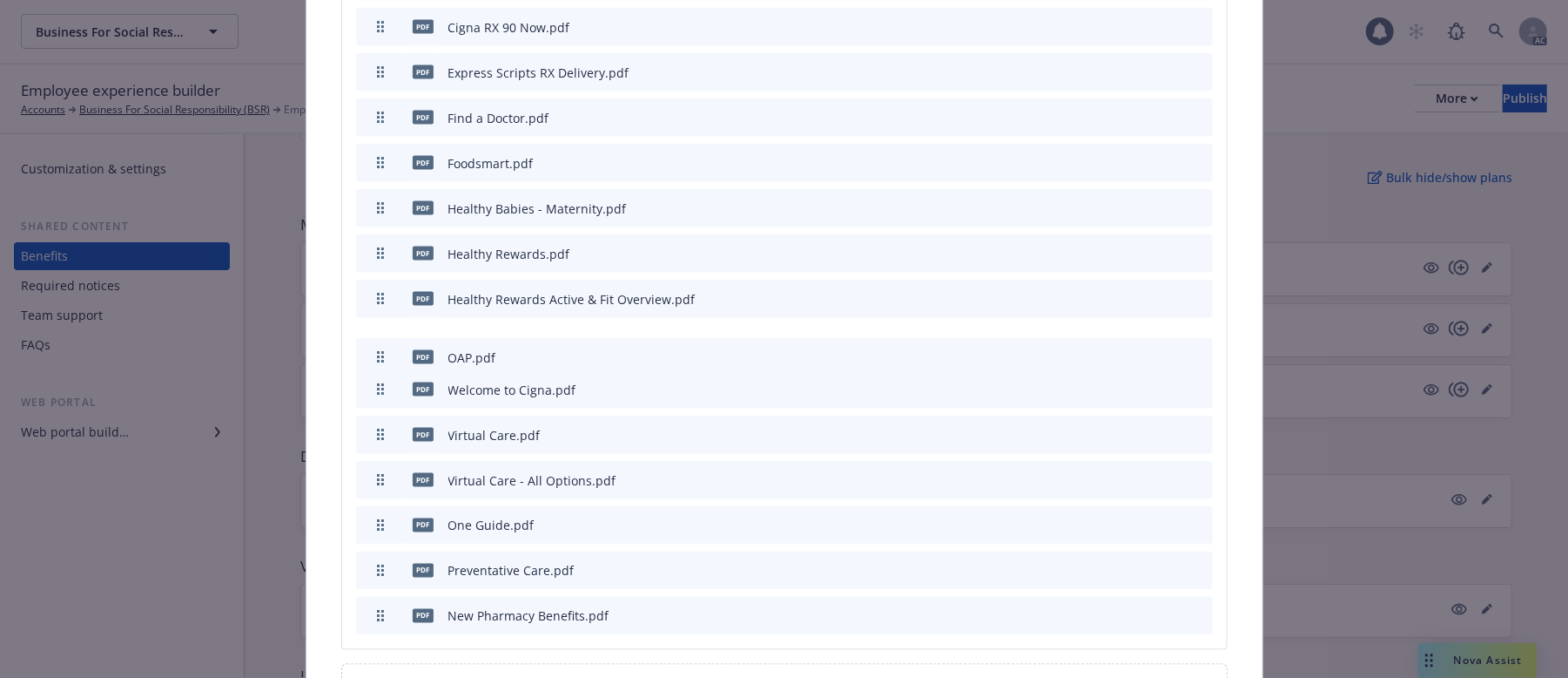
drag, startPoint x: 374, startPoint y: 446, endPoint x: 392, endPoint y: 322, distance: 125.3
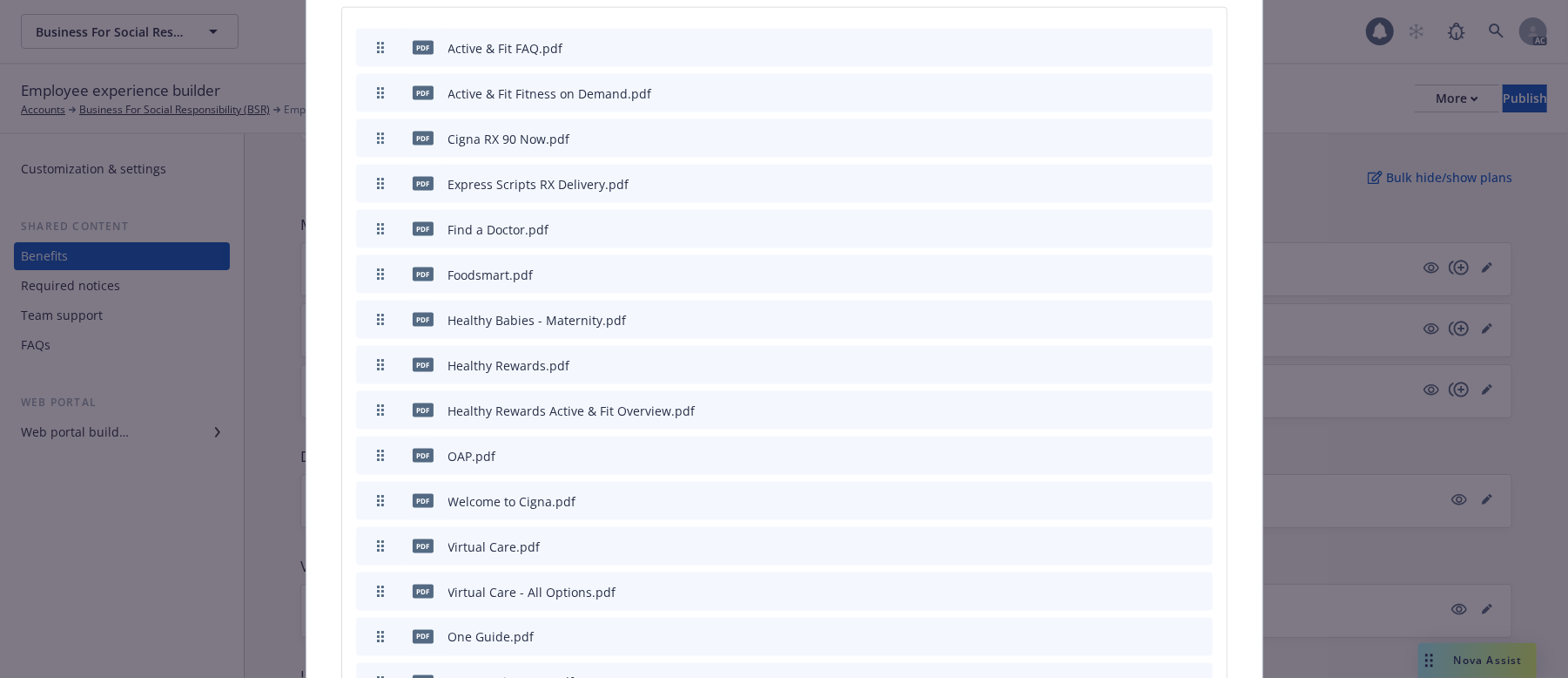
scroll to position [1883, 0]
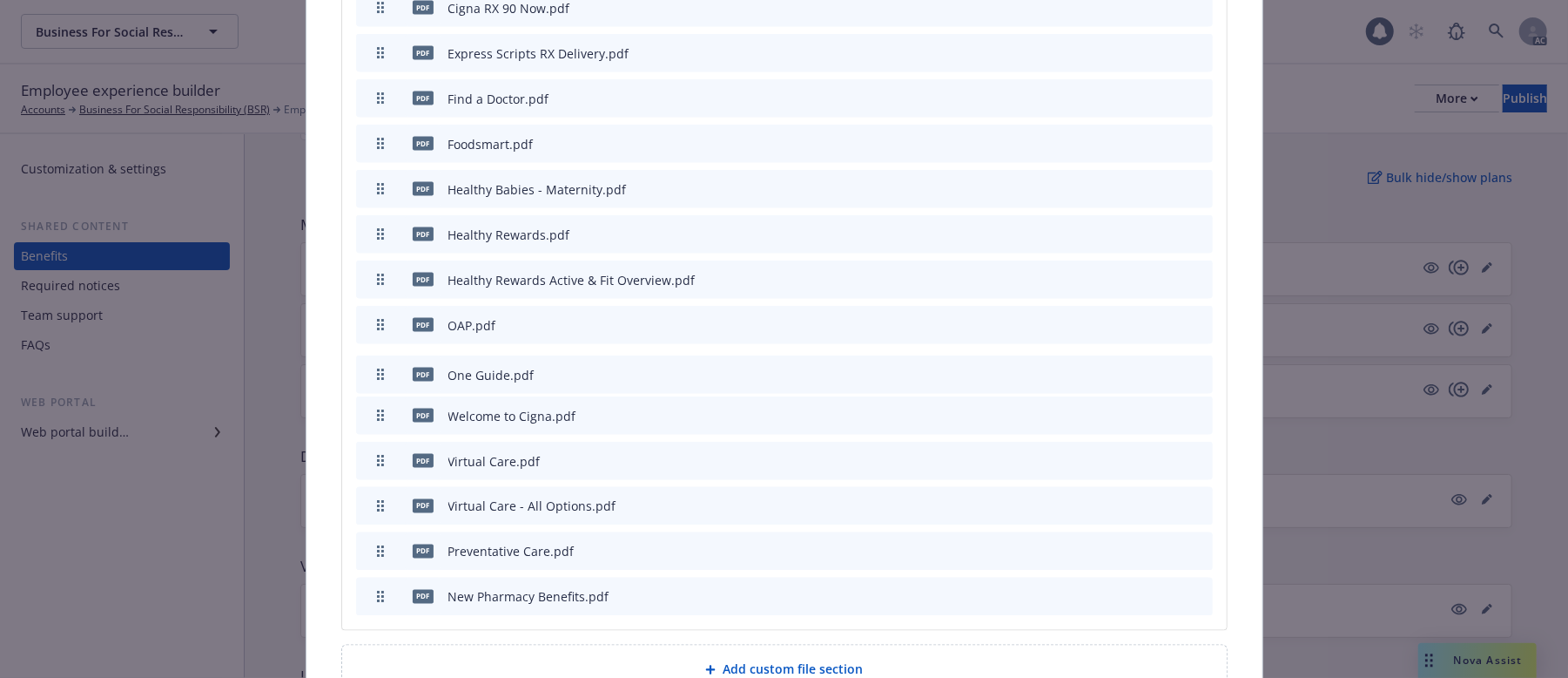
drag, startPoint x: 374, startPoint y: 474, endPoint x: 398, endPoint y: 343, distance: 133.2
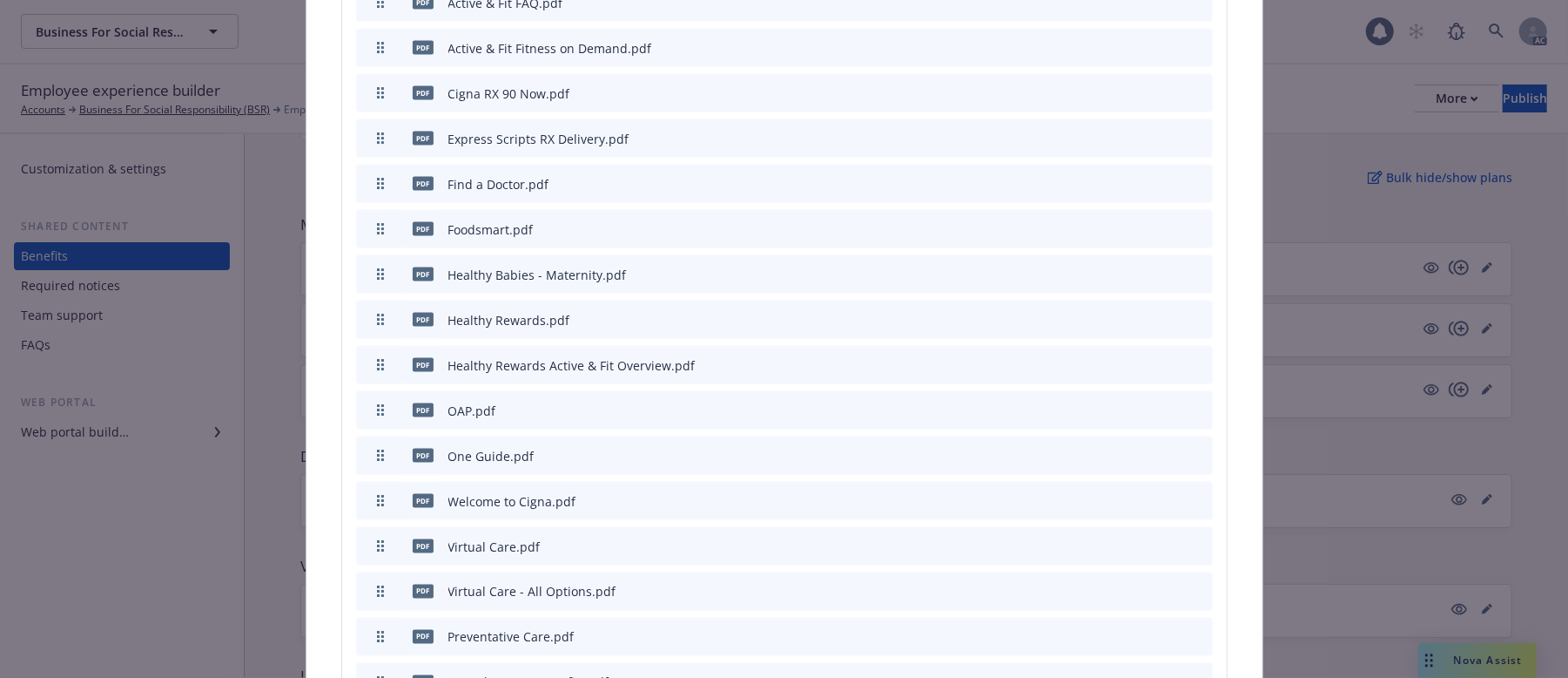
scroll to position [1838, 0]
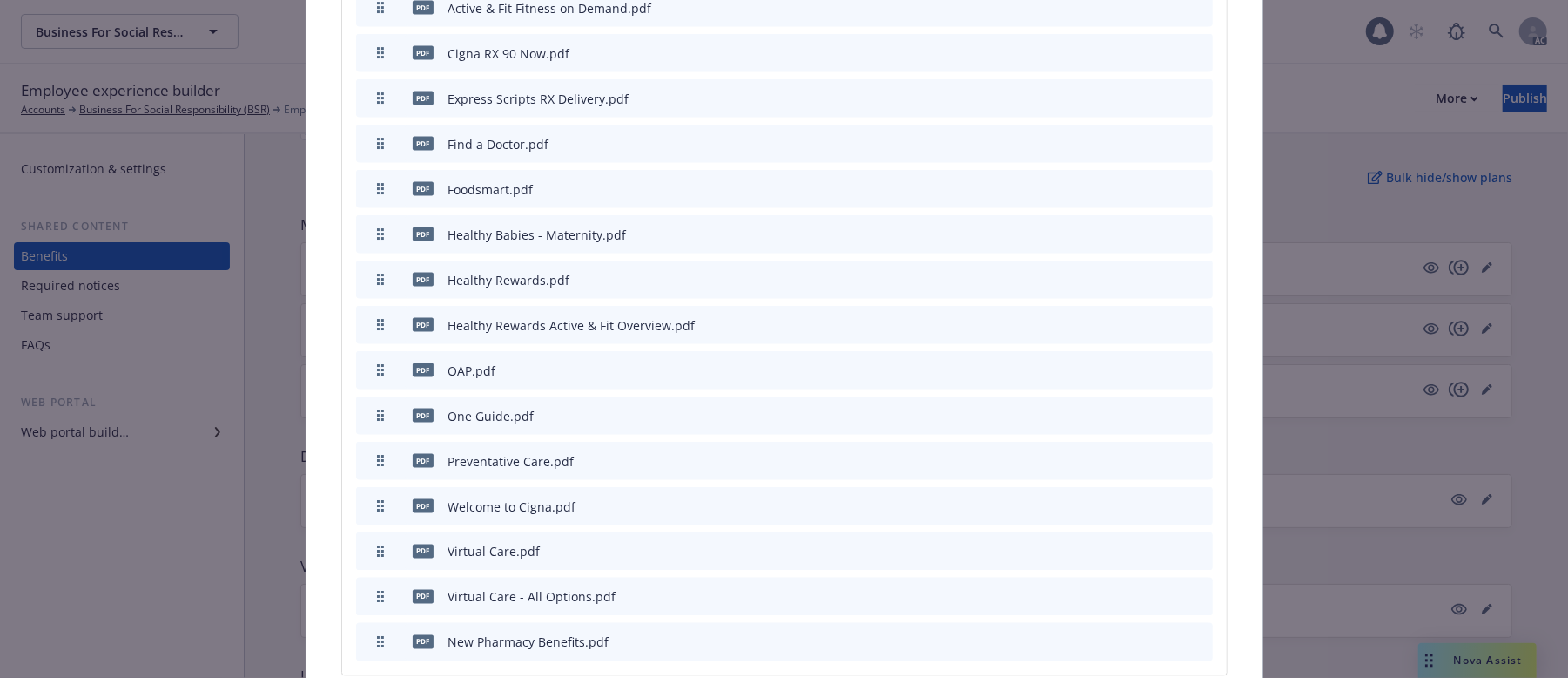
drag, startPoint x: 371, startPoint y: 558, endPoint x: 391, endPoint y: 422, distance: 137.5
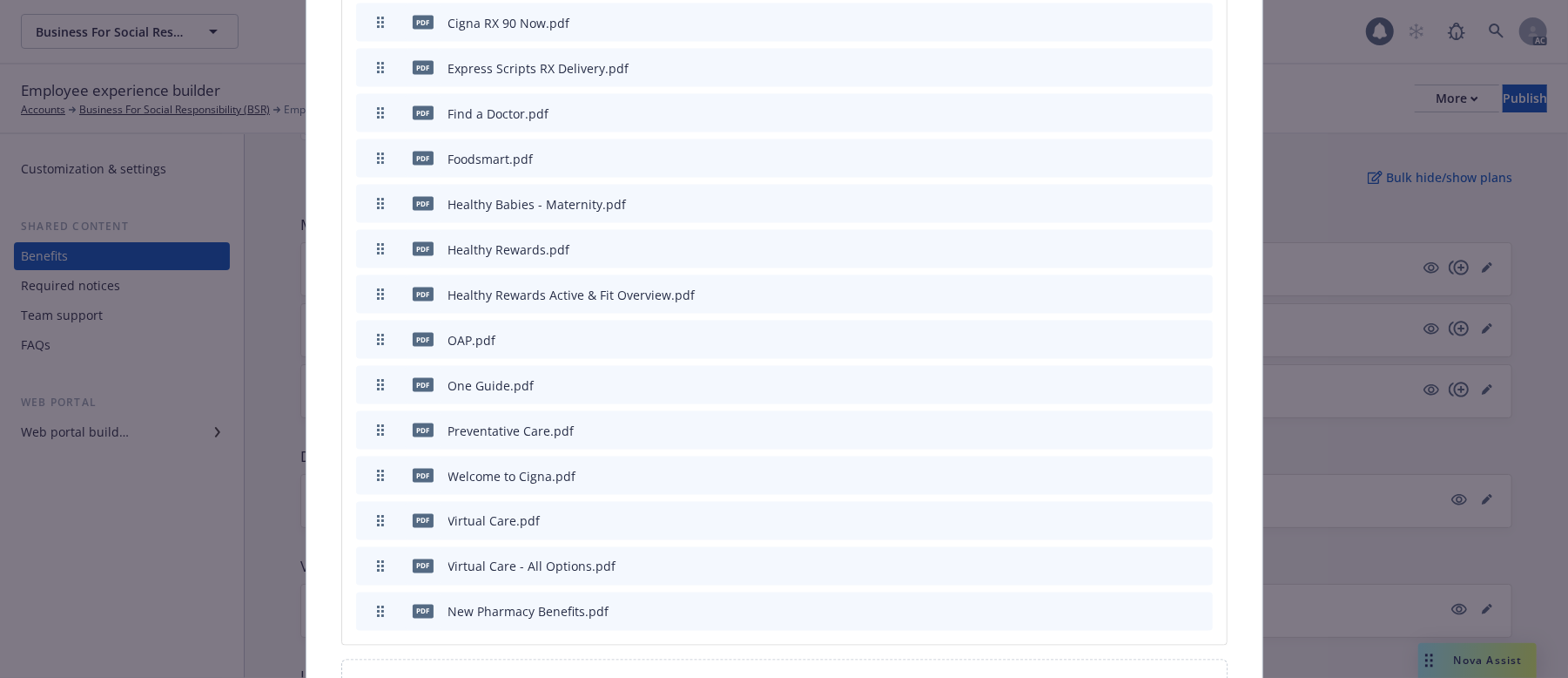
scroll to position [1909, 0]
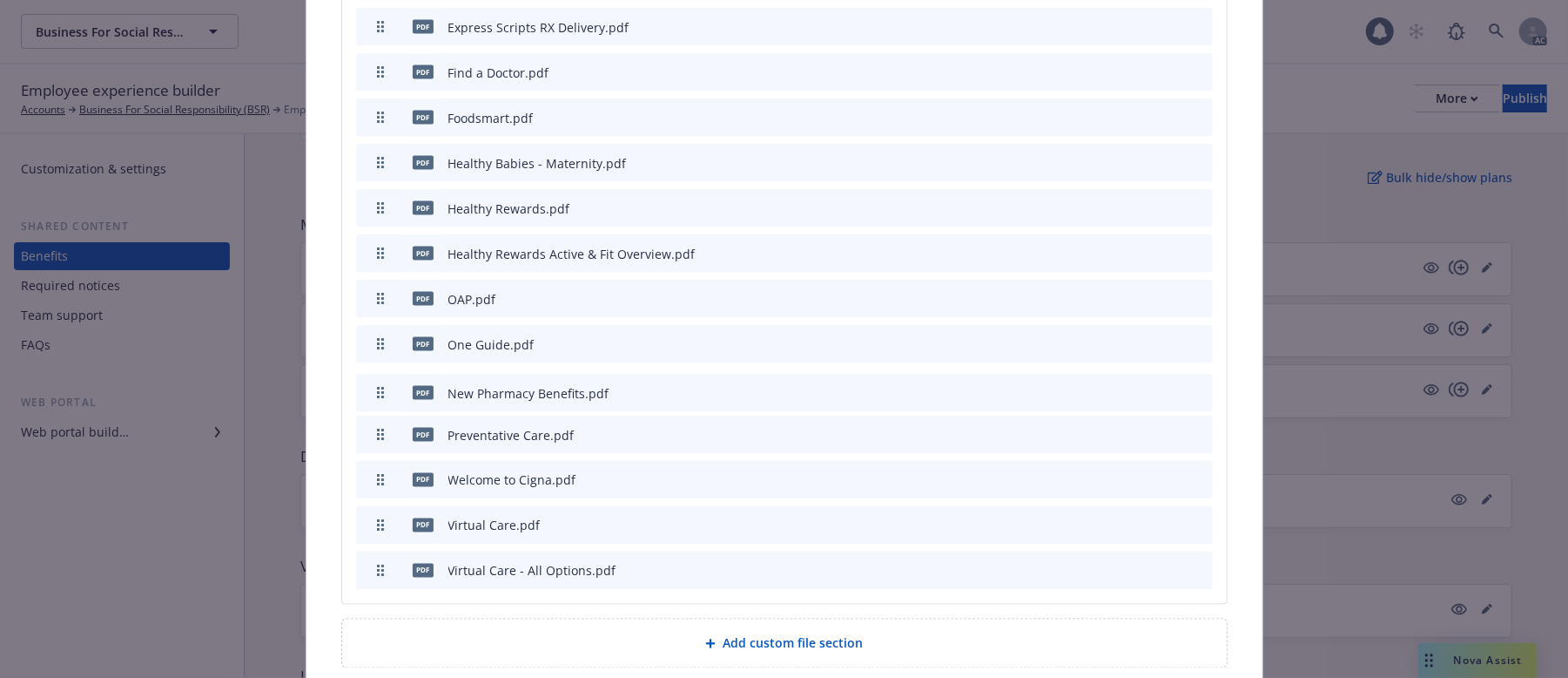
drag, startPoint x: 376, startPoint y: 533, endPoint x: 409, endPoint y: 356, distance: 180.0
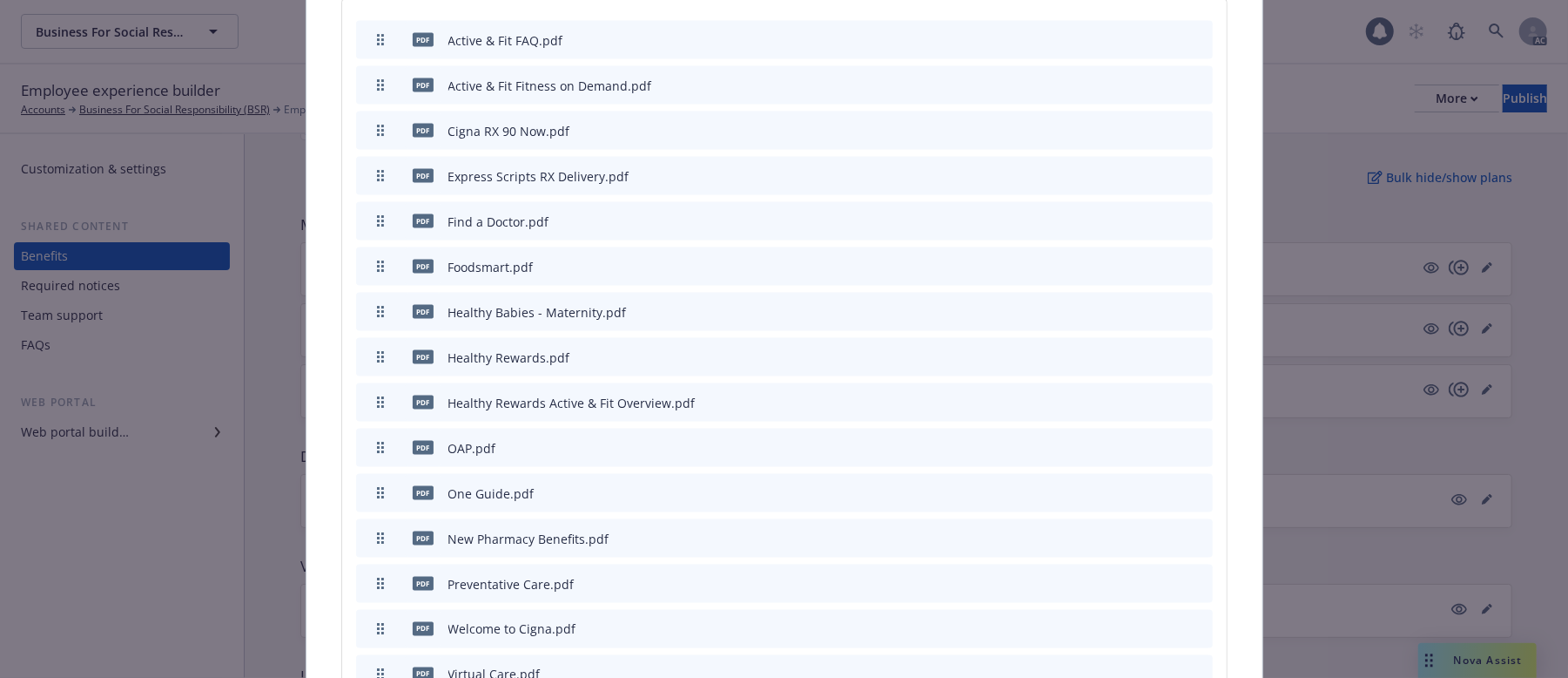
scroll to position [1864, 0]
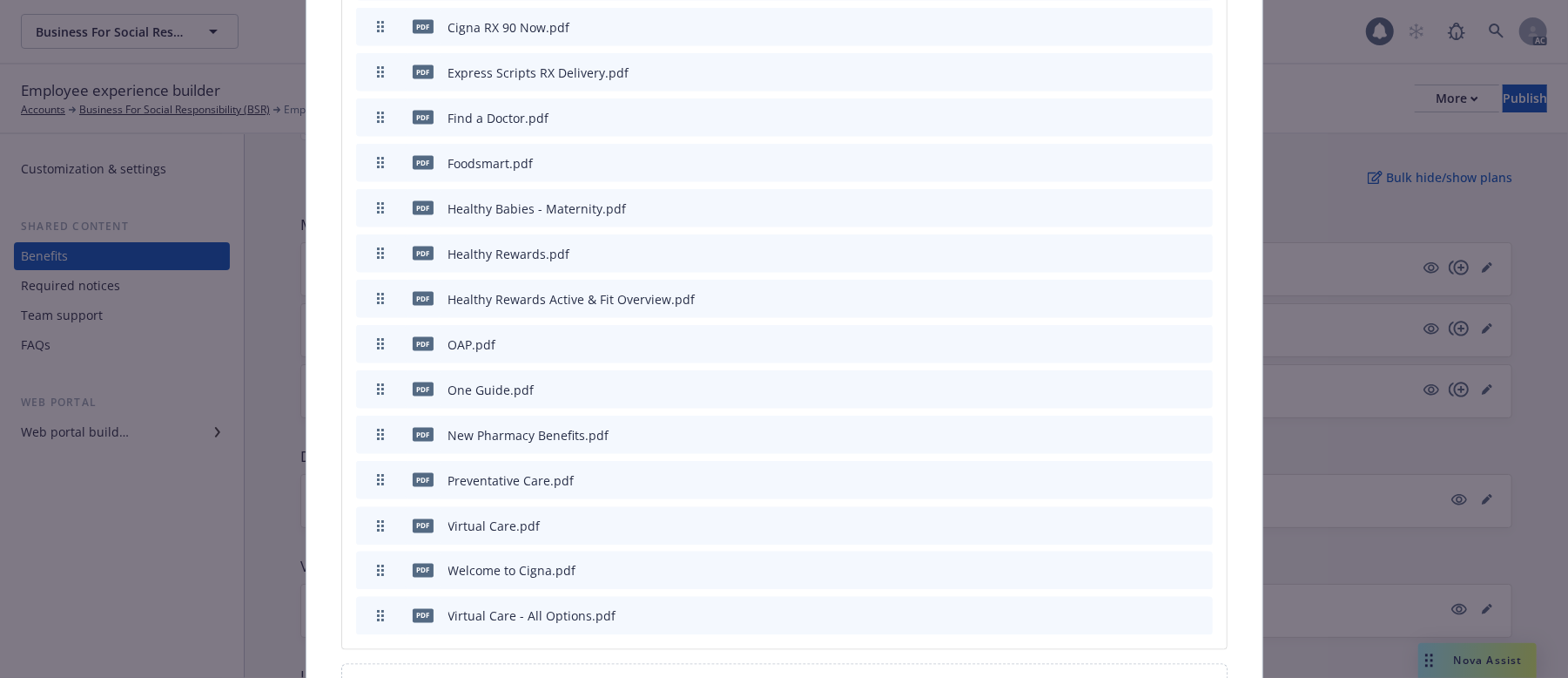
drag, startPoint x: 367, startPoint y: 534, endPoint x: 371, endPoint y: 490, distance: 44.2
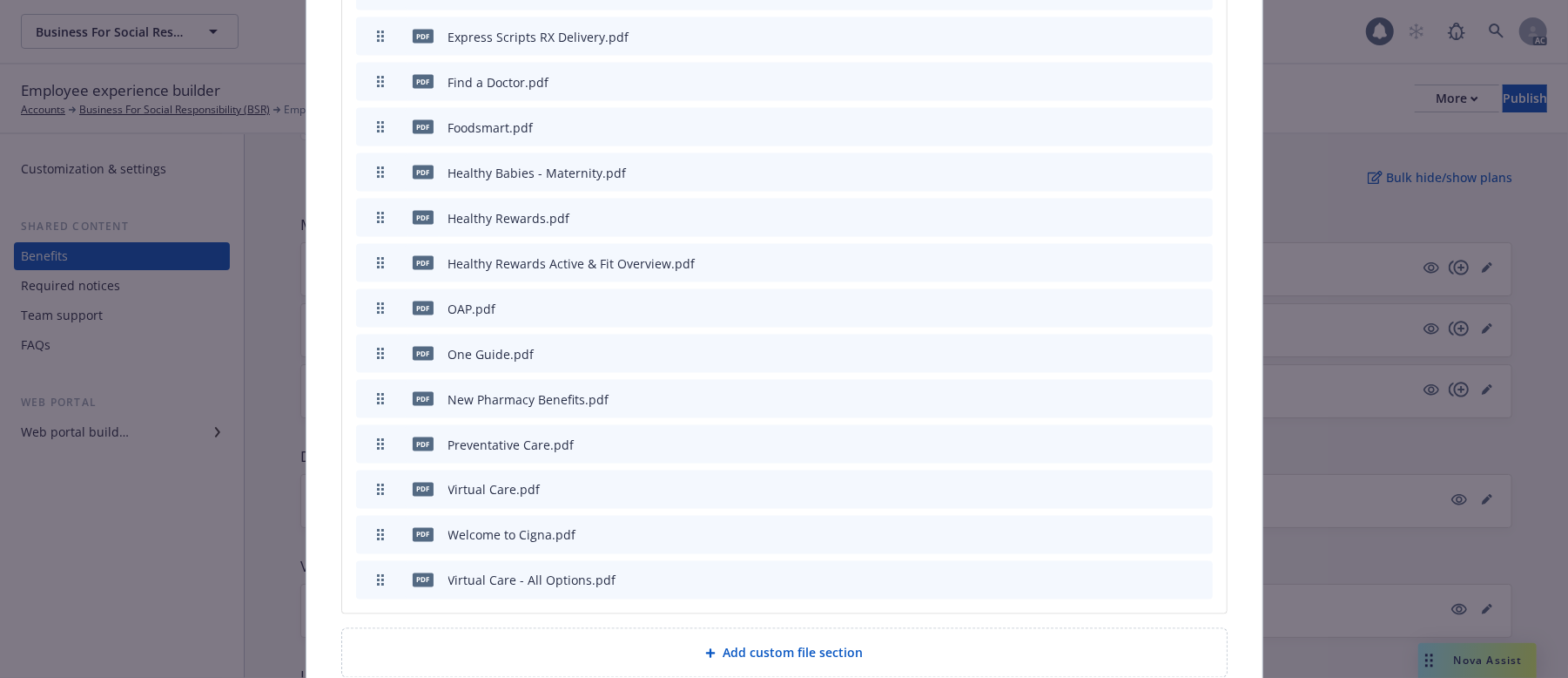
scroll to position [1909, 0]
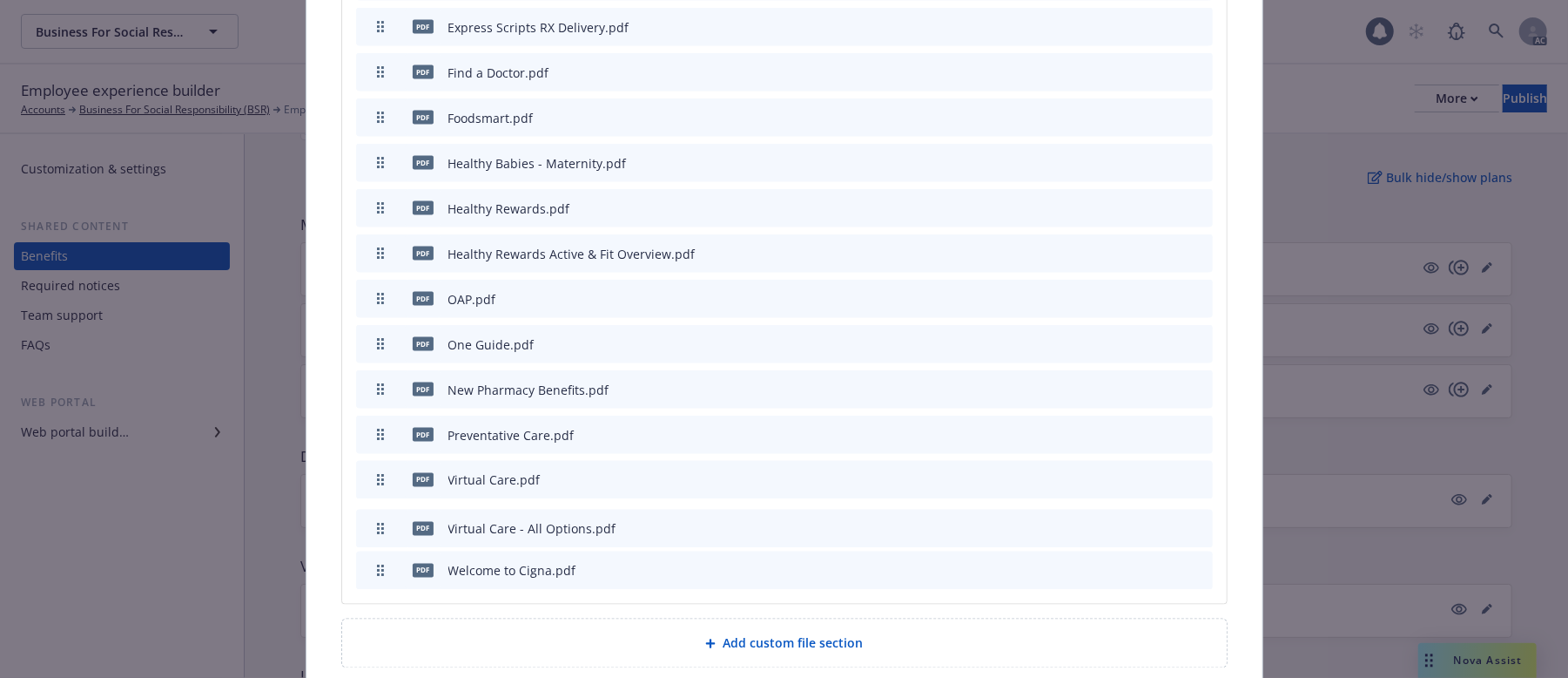
drag, startPoint x: 377, startPoint y: 535, endPoint x: 380, endPoint y: 493, distance: 42.1
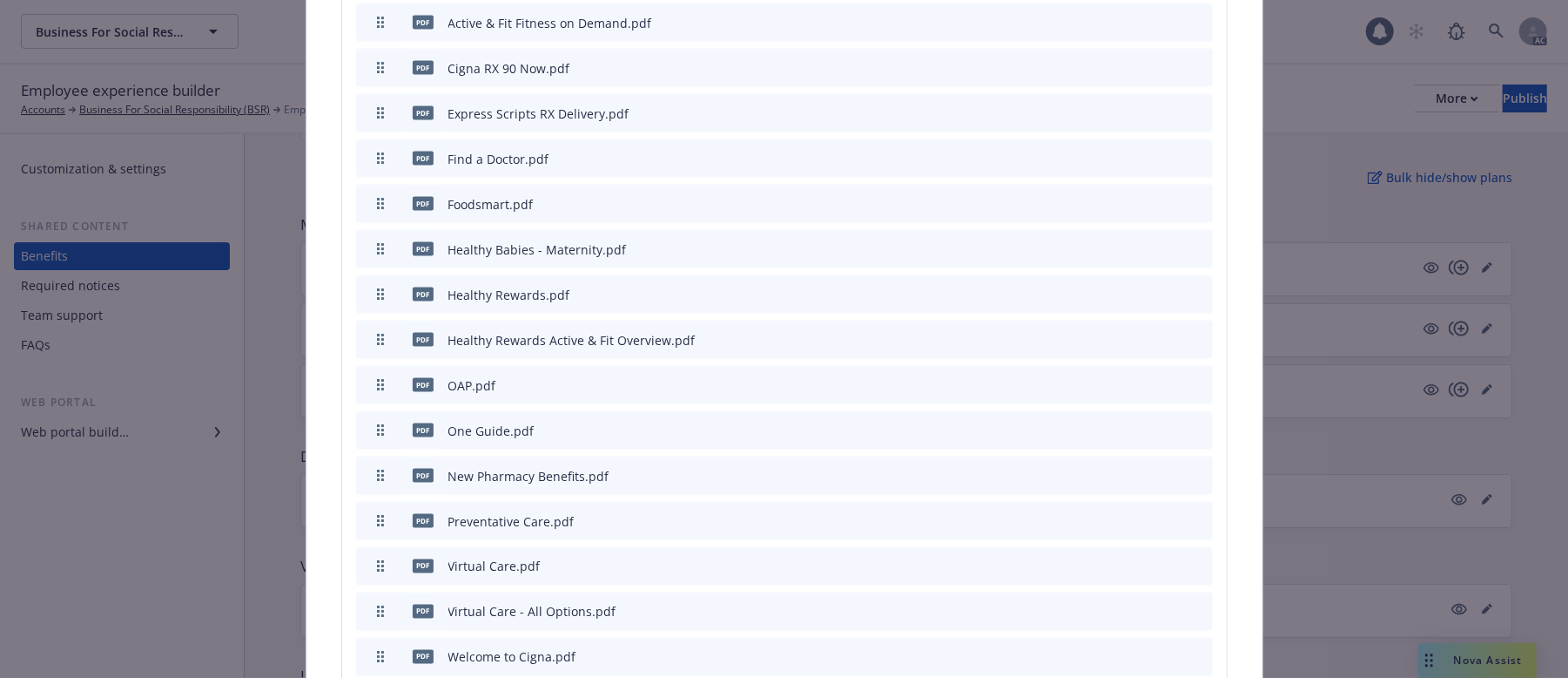
scroll to position [1864, 0]
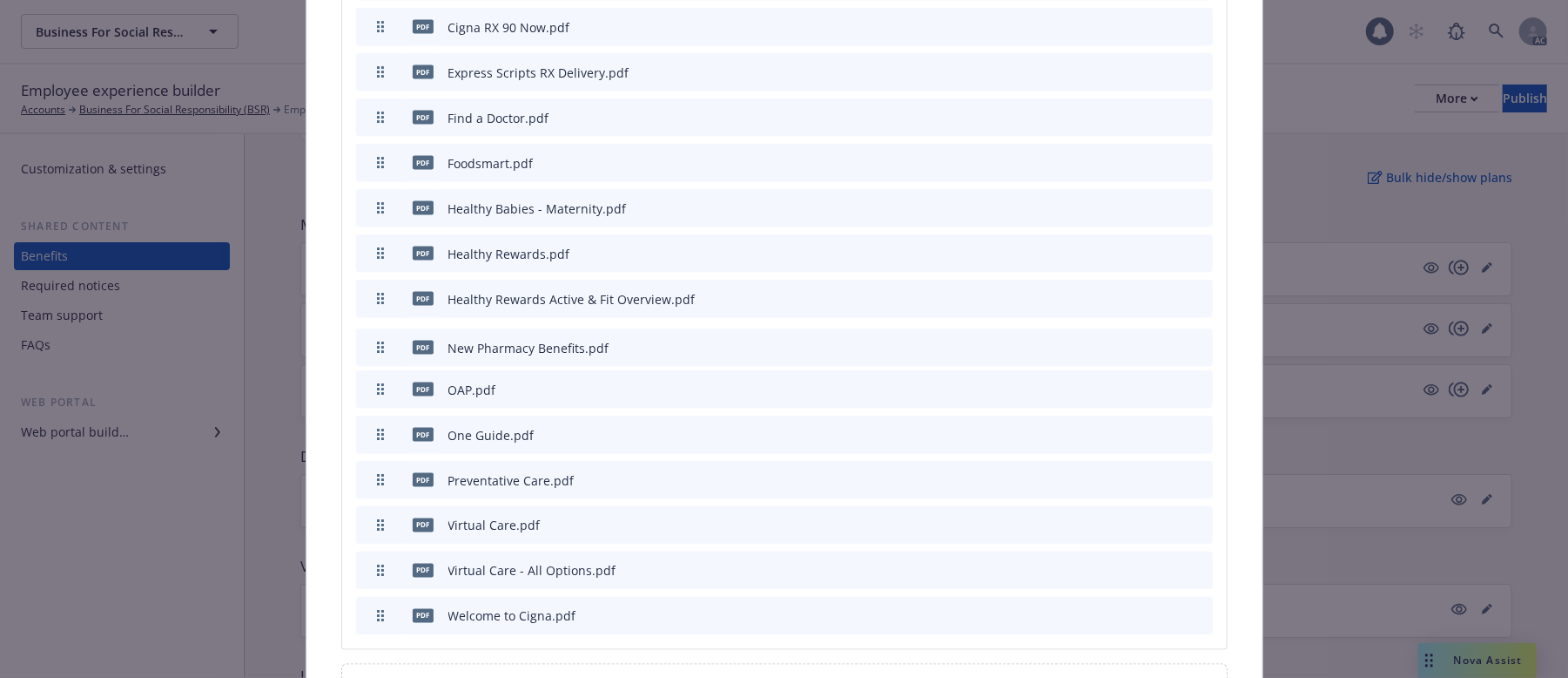
drag, startPoint x: 367, startPoint y: 395, endPoint x: 369, endPoint y: 309, distance: 86.0
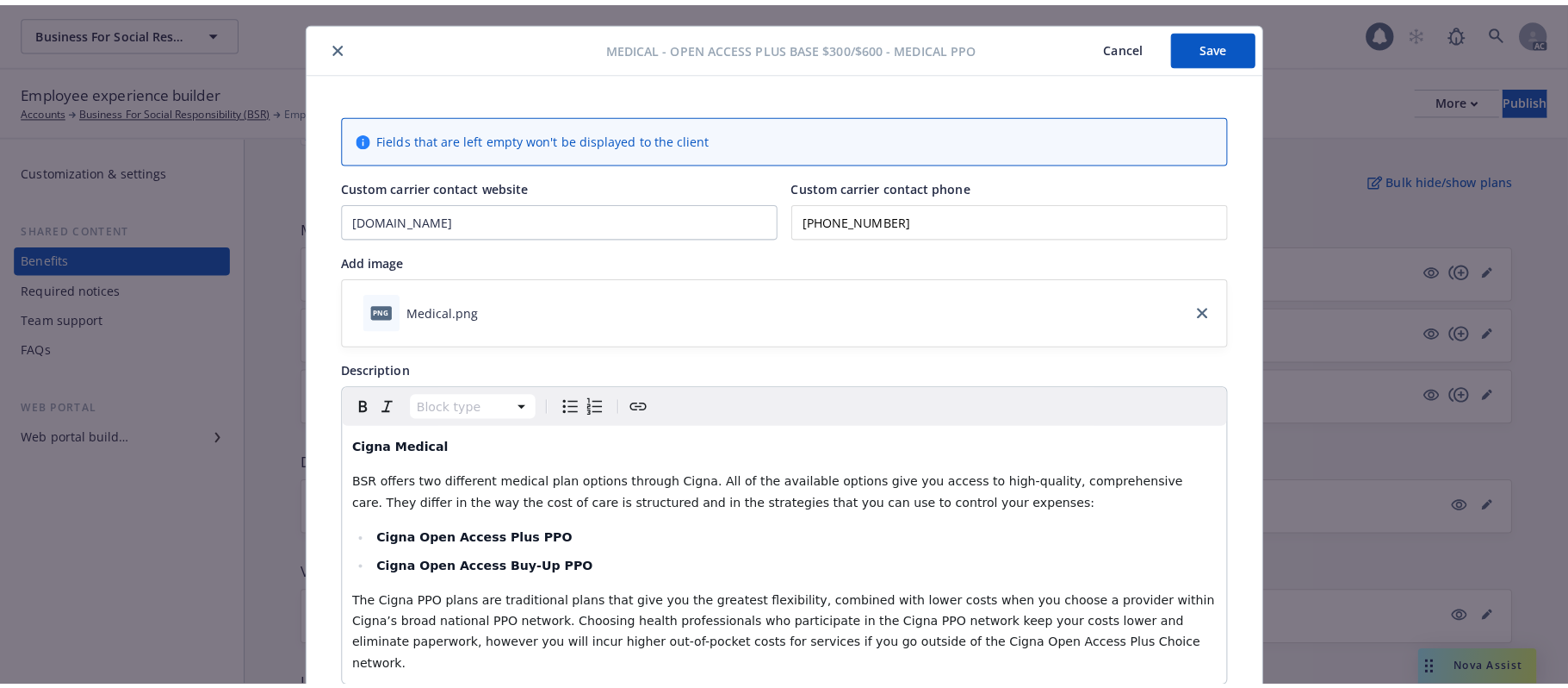
scroll to position [0, 0]
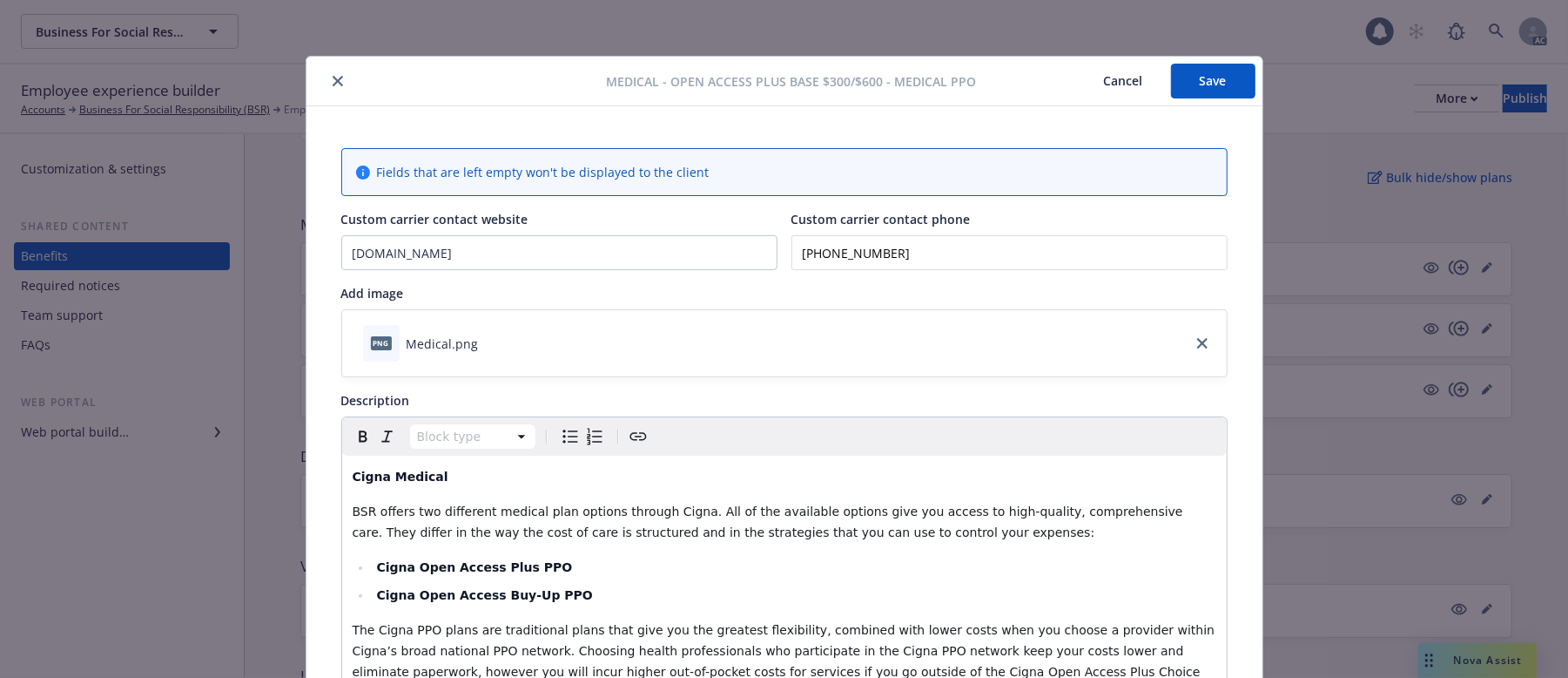
click at [1221, 89] on button "Save" at bounding box center [1212, 81] width 84 height 35
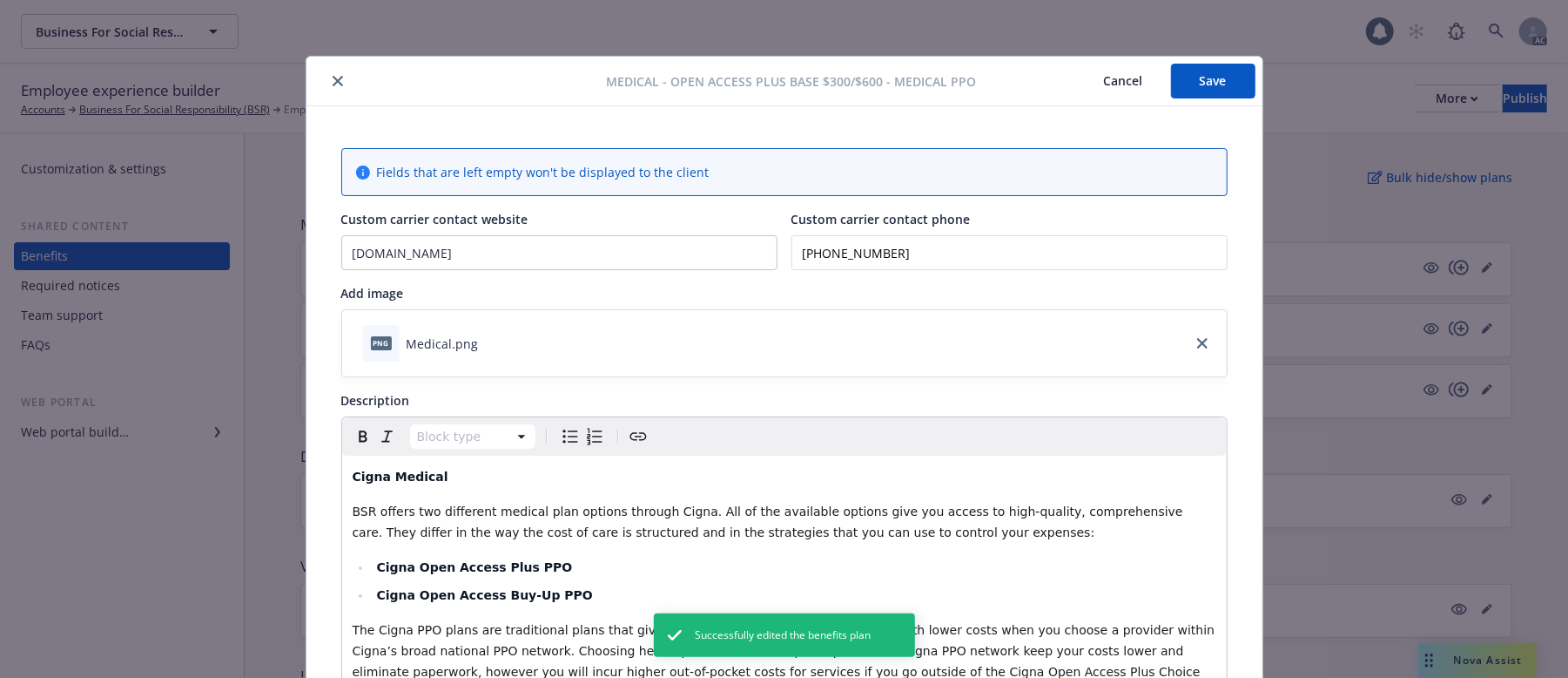
click at [1122, 73] on button "Cancel" at bounding box center [1124, 81] width 95 height 35
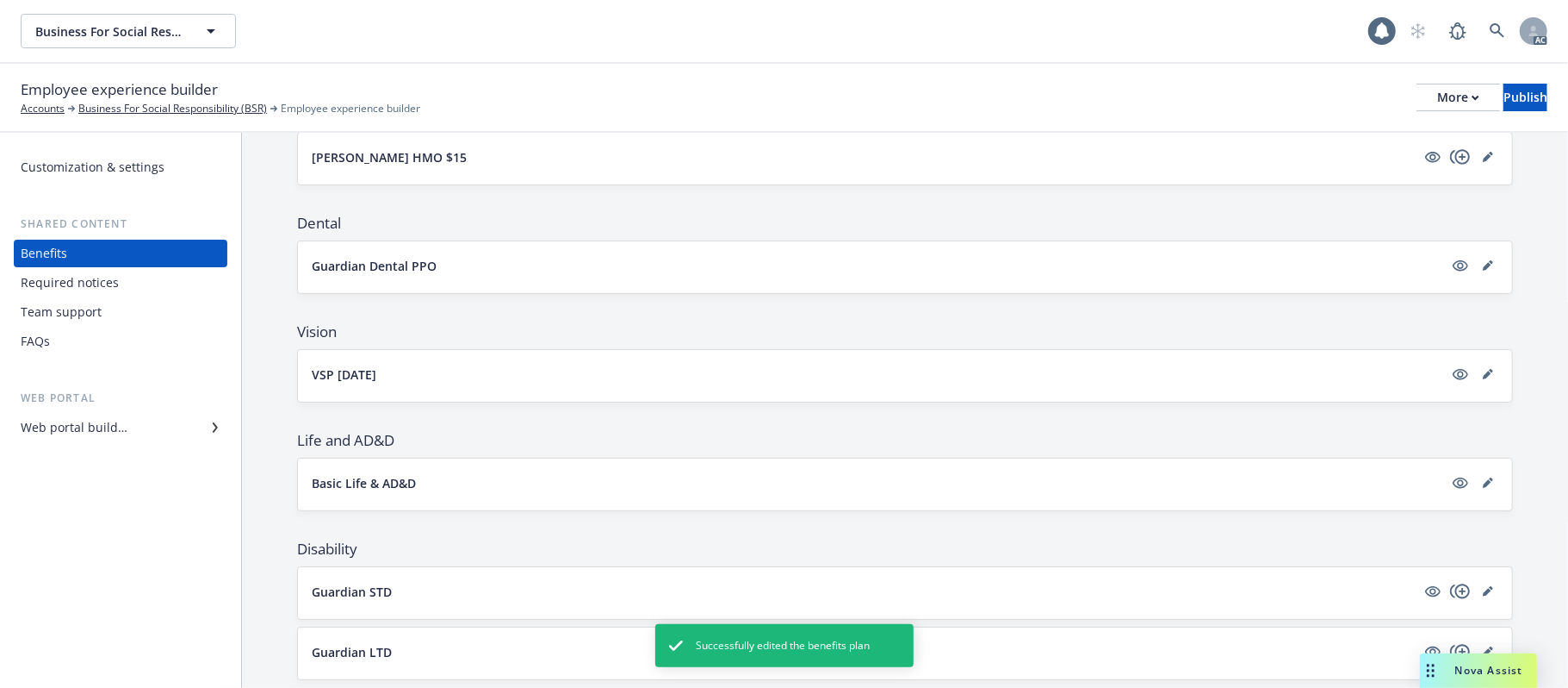
scroll to position [315, 0]
click at [965, 270] on button "Guardian Dental PPO" at bounding box center [877, 265] width 1131 height 18
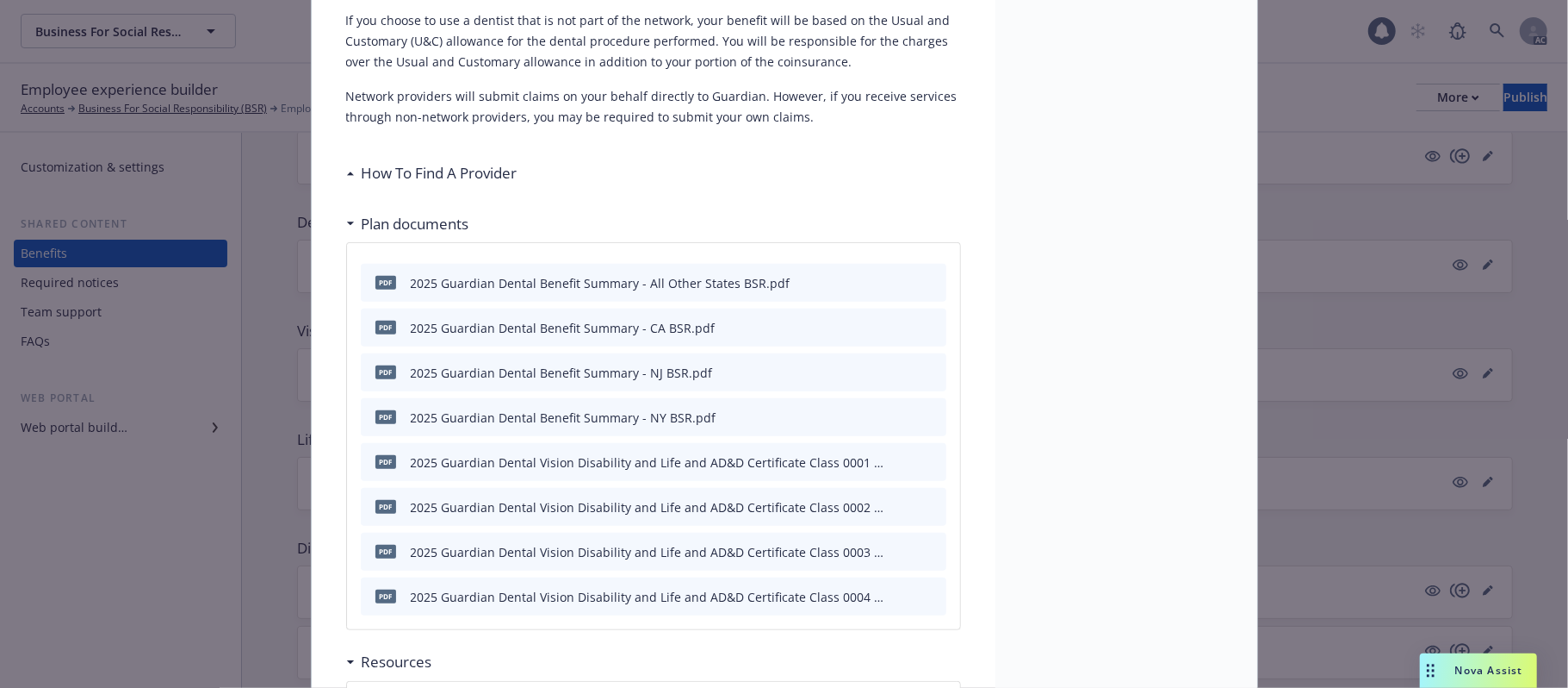
scroll to position [344, 0]
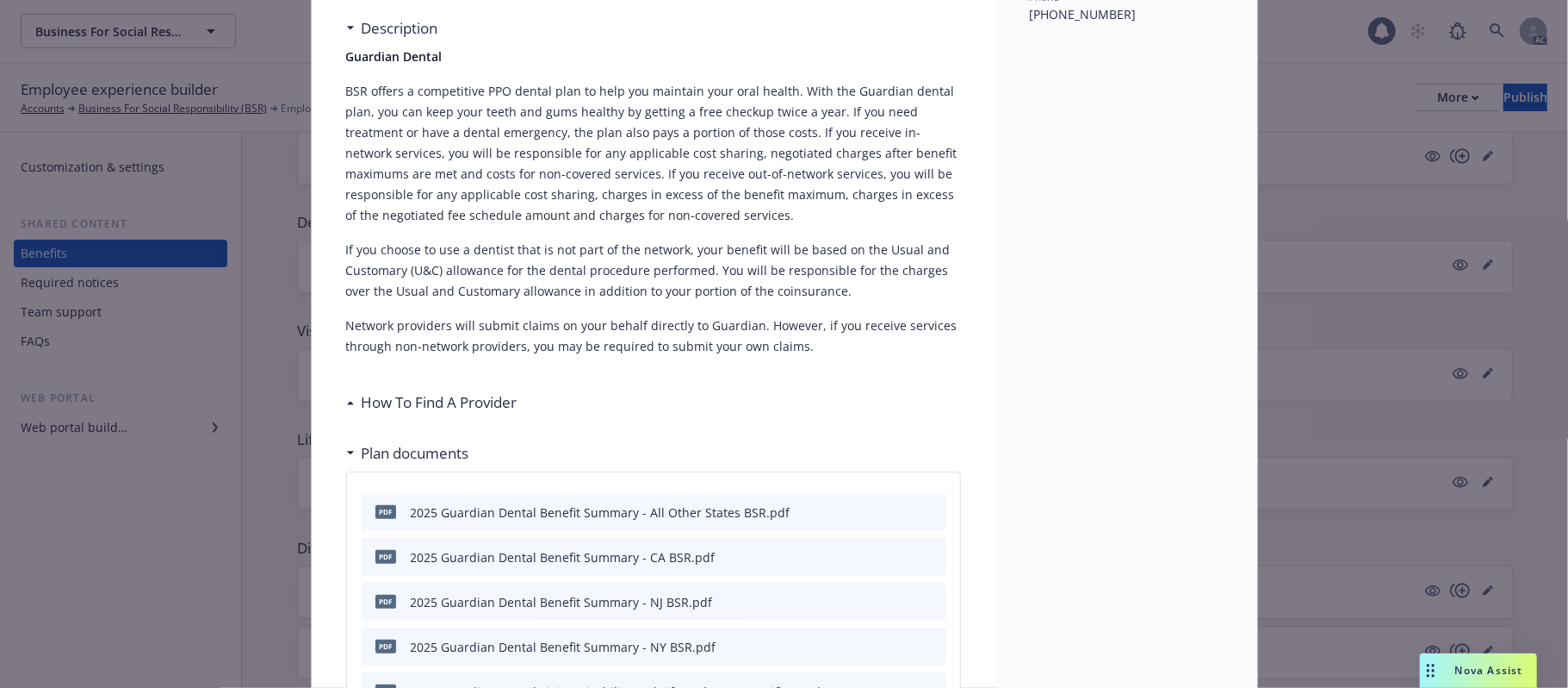
click at [473, 400] on h3 "How To Find A Provider" at bounding box center [439, 402] width 156 height 23
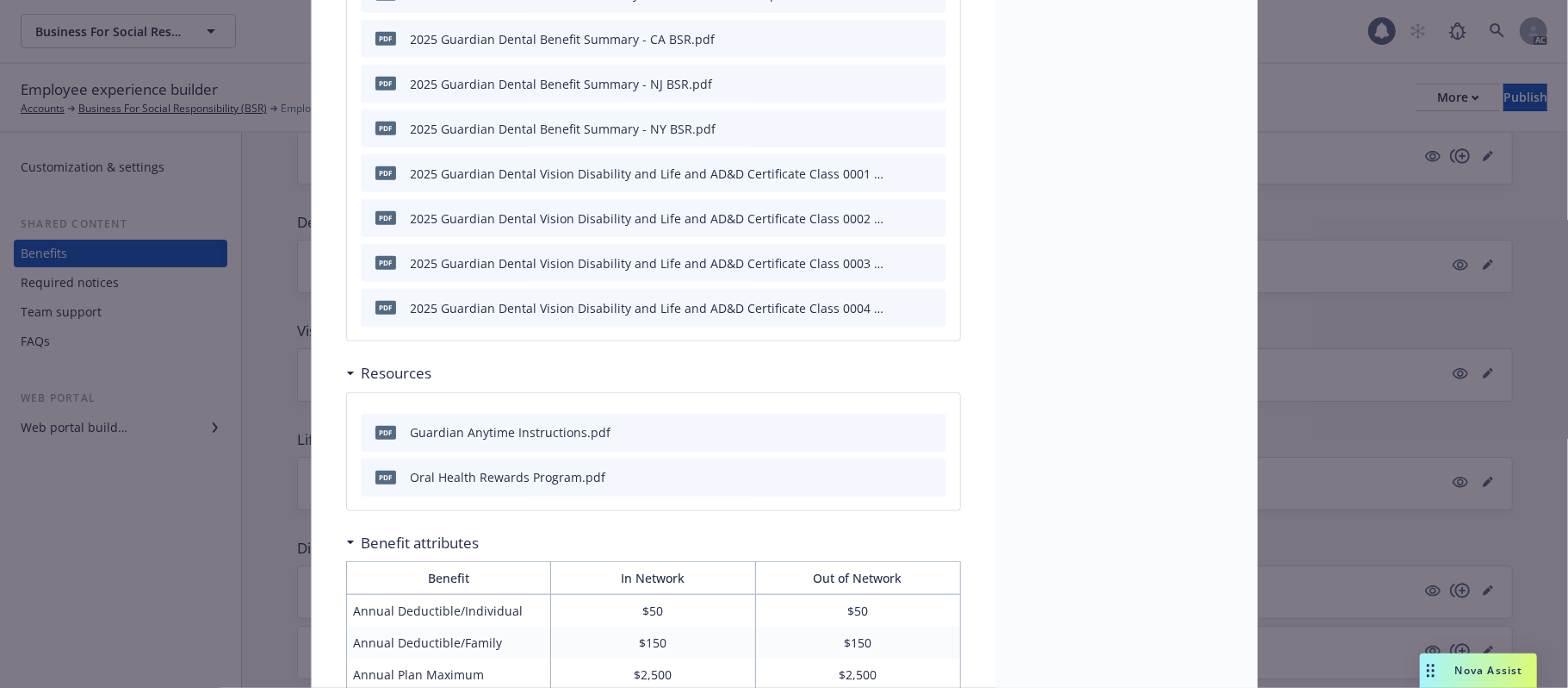
scroll to position [667, 0]
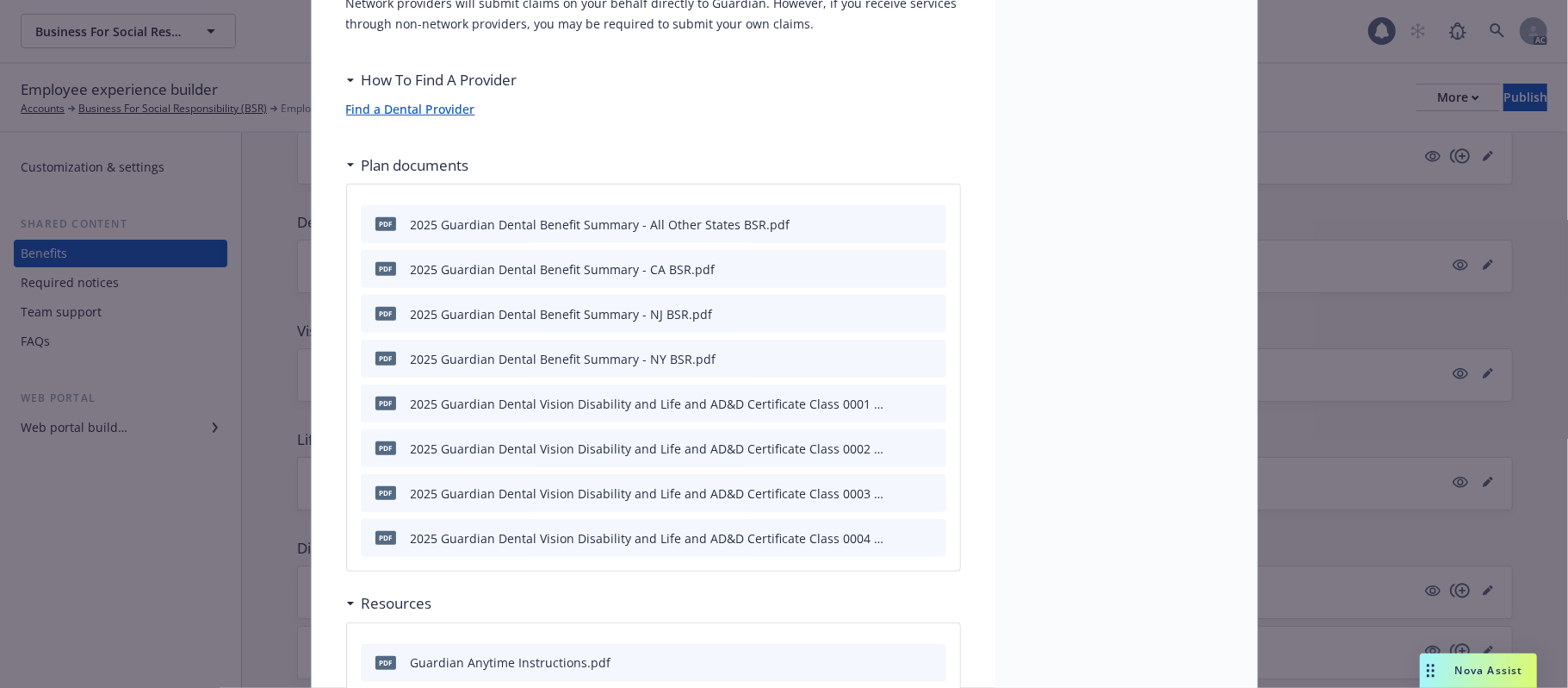
click at [405, 109] on link "Find a Dental Provider" at bounding box center [410, 109] width 129 height 16
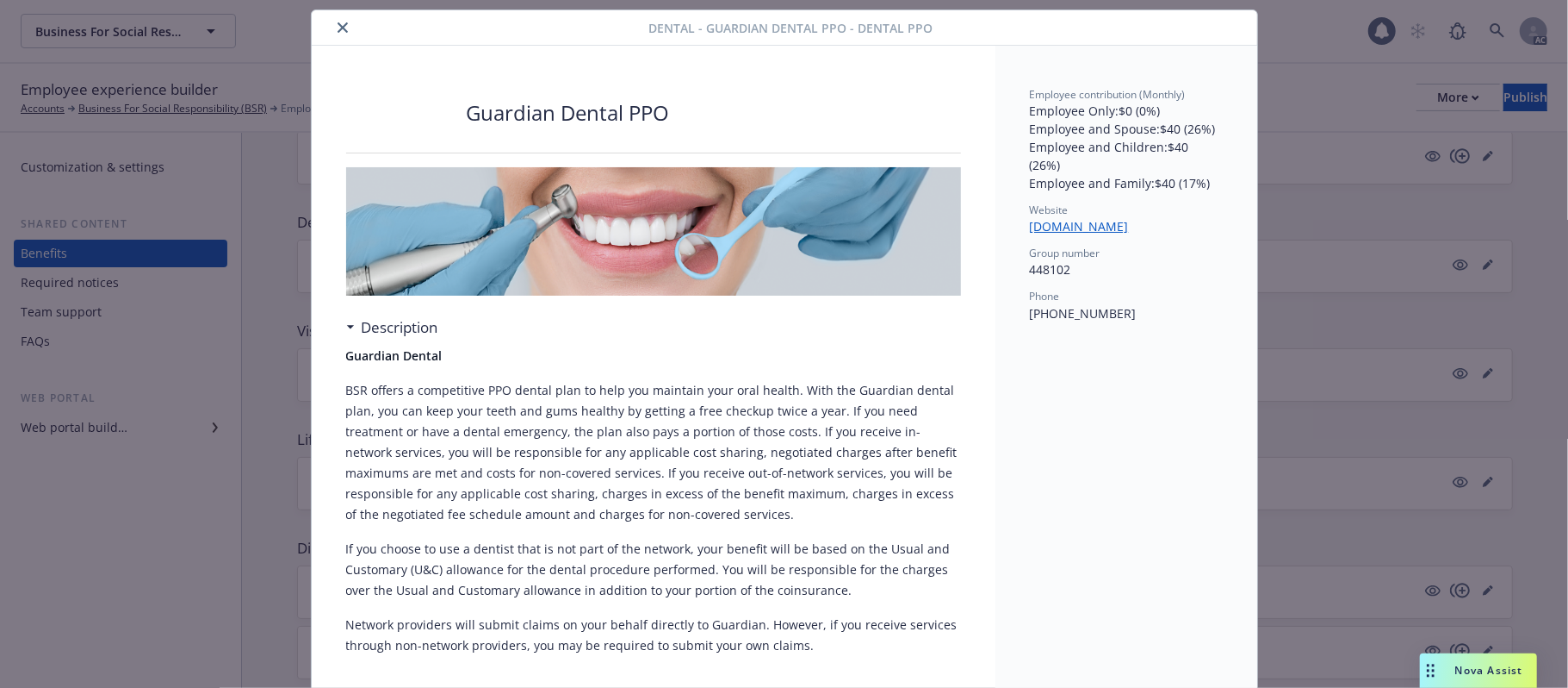
scroll to position [0, 0]
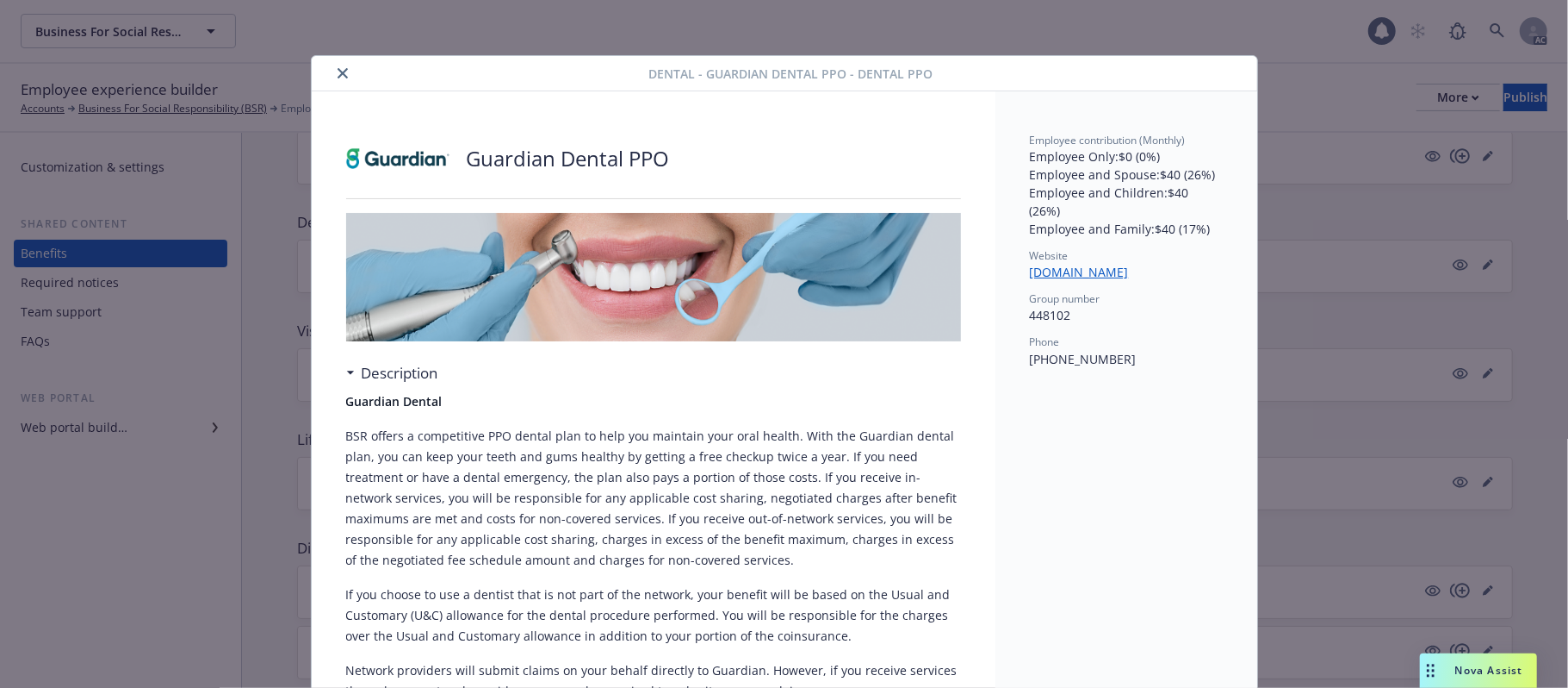
click at [338, 72] on icon "close" at bounding box center [342, 72] width 10 height 10
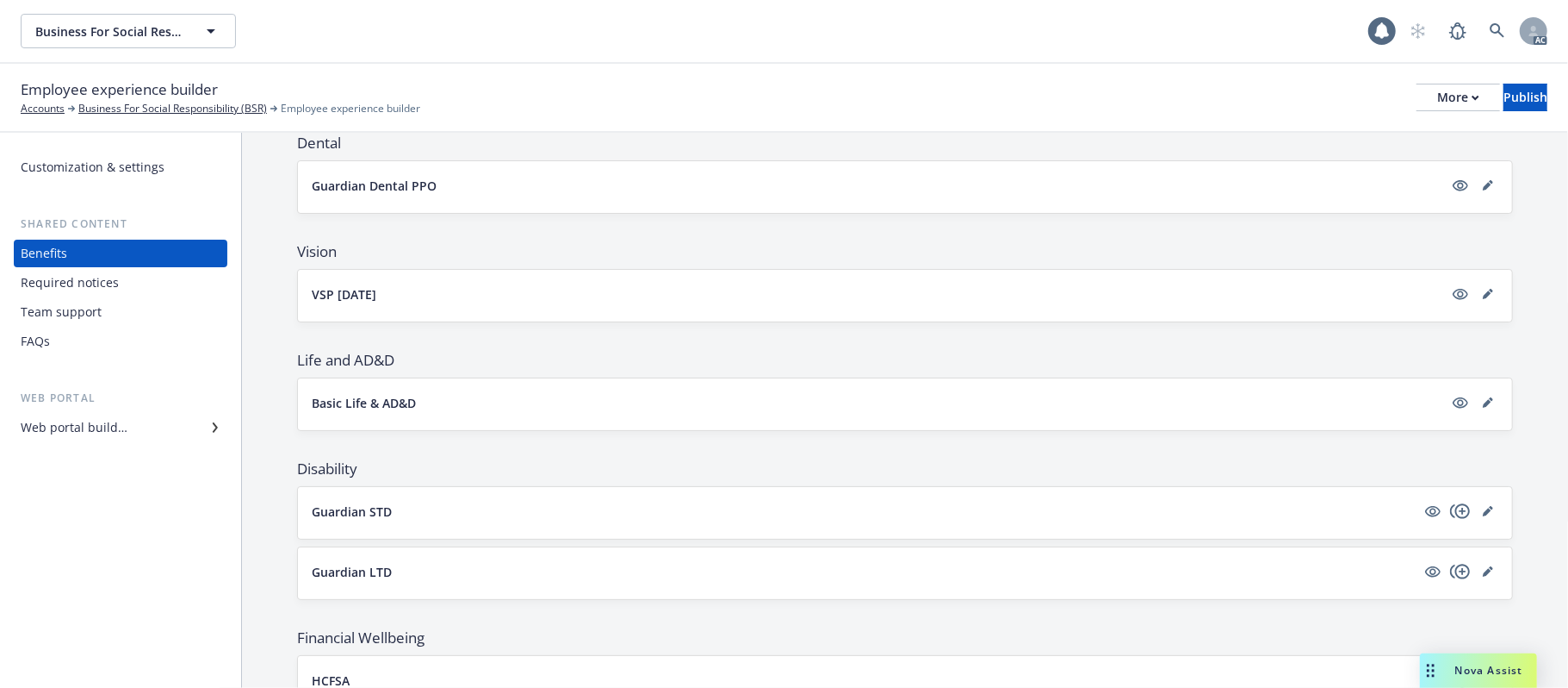
scroll to position [431, 0]
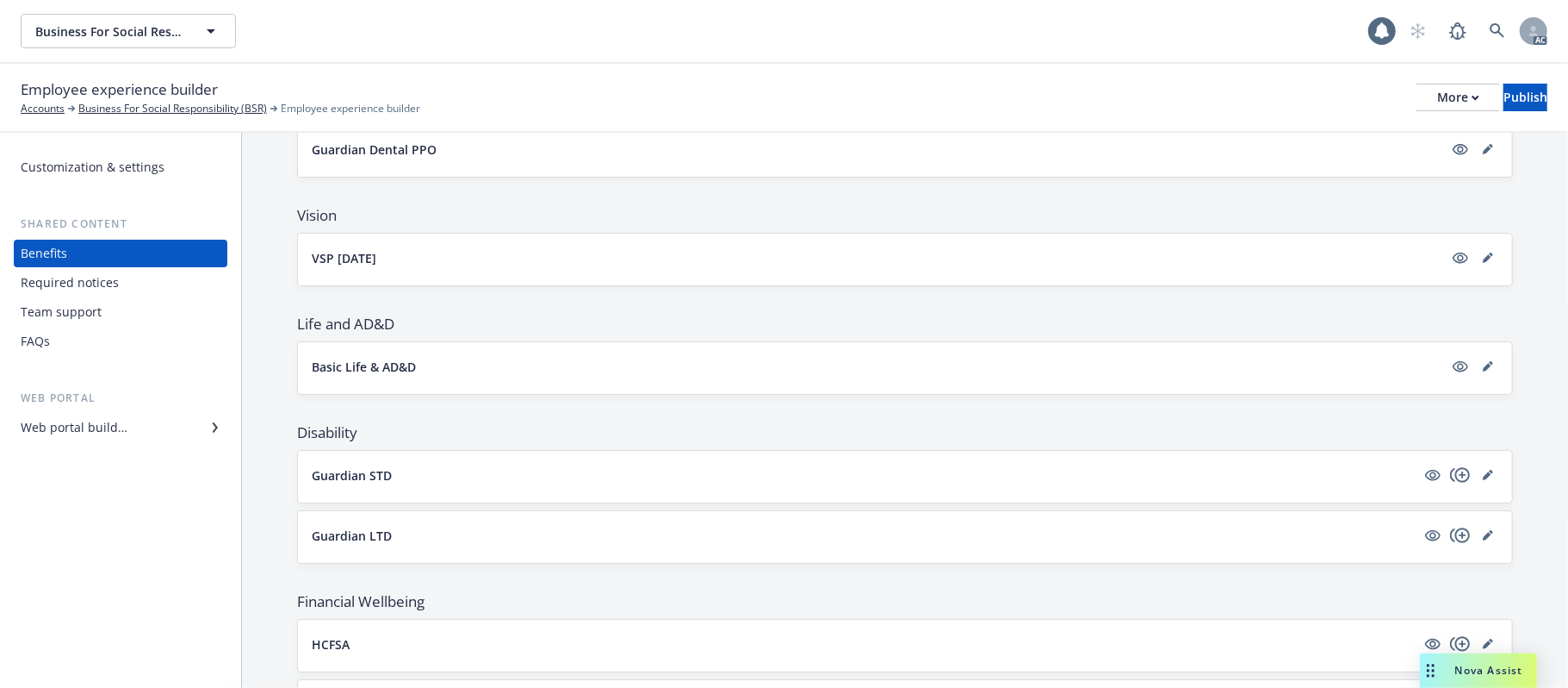
click at [628, 259] on button "VSP 12/12/12" at bounding box center [877, 259] width 1131 height 18
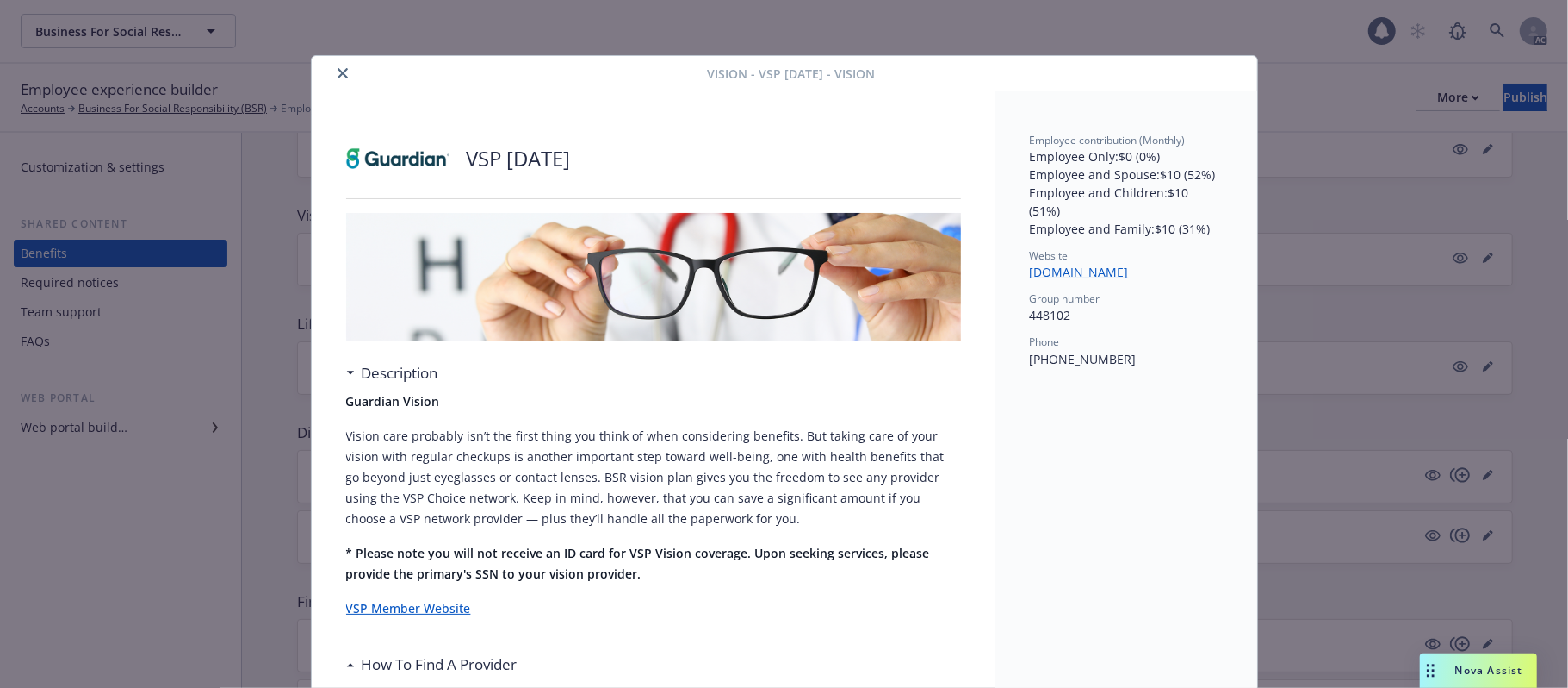
scroll to position [52, 0]
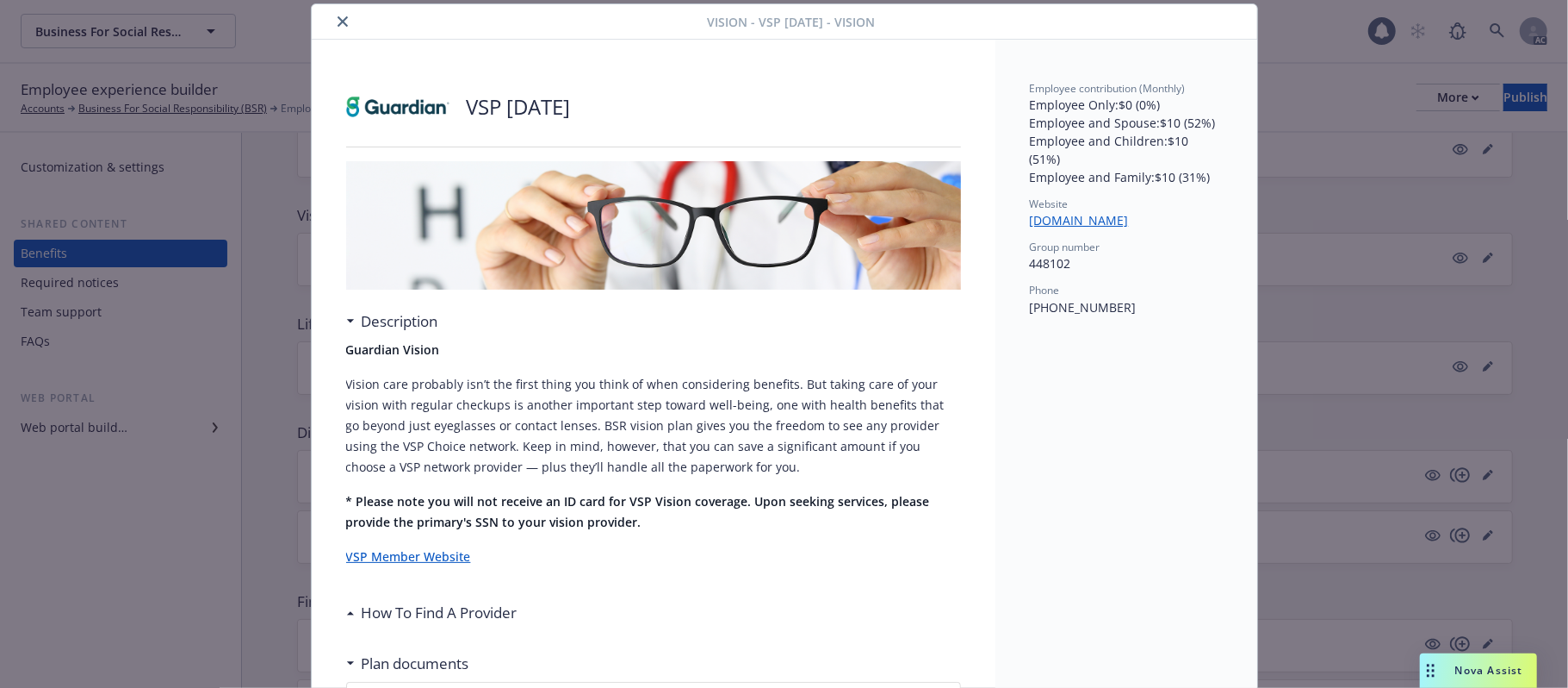
click at [346, 26] on div at bounding box center [513, 21] width 389 height 21
click at [338, 24] on icon "close" at bounding box center [342, 21] width 10 height 10
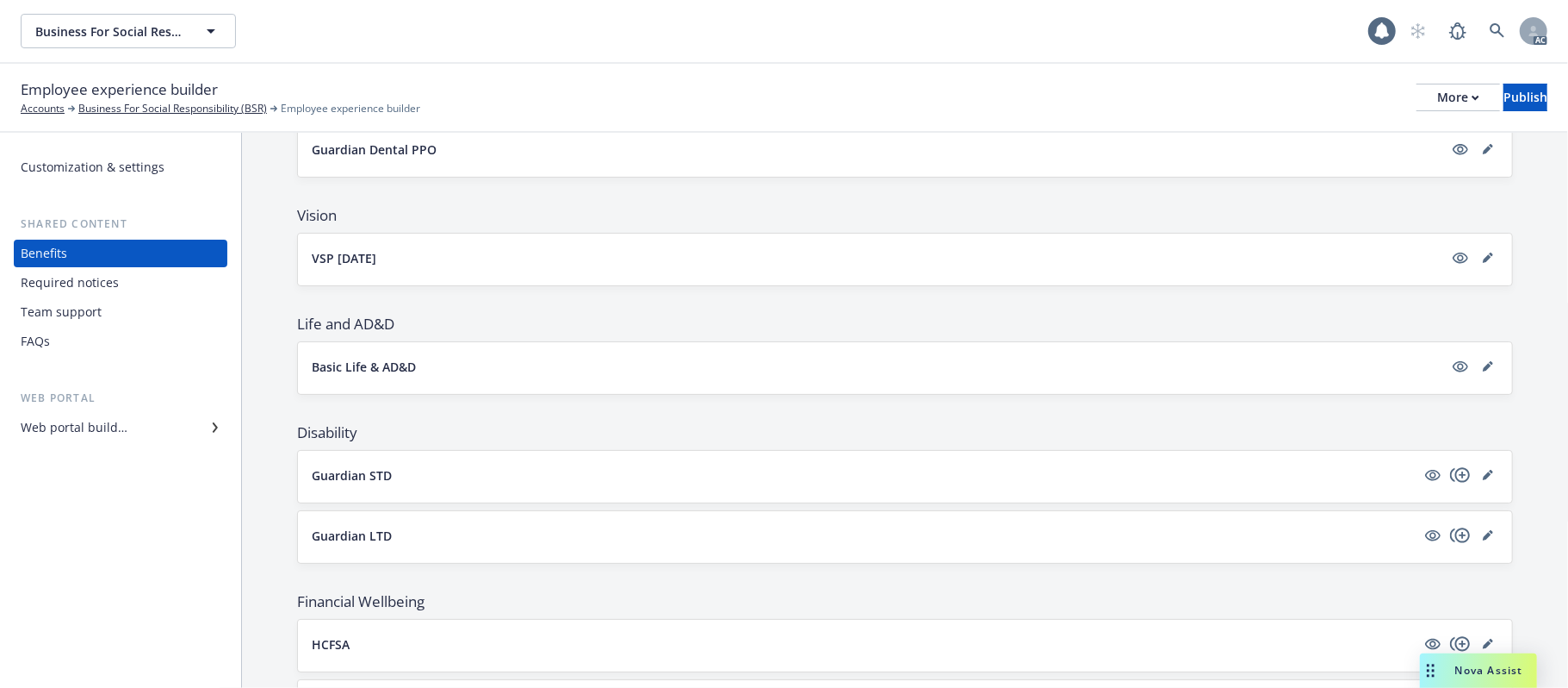
click at [86, 422] on div "Web portal builder" at bounding box center [74, 428] width 107 height 27
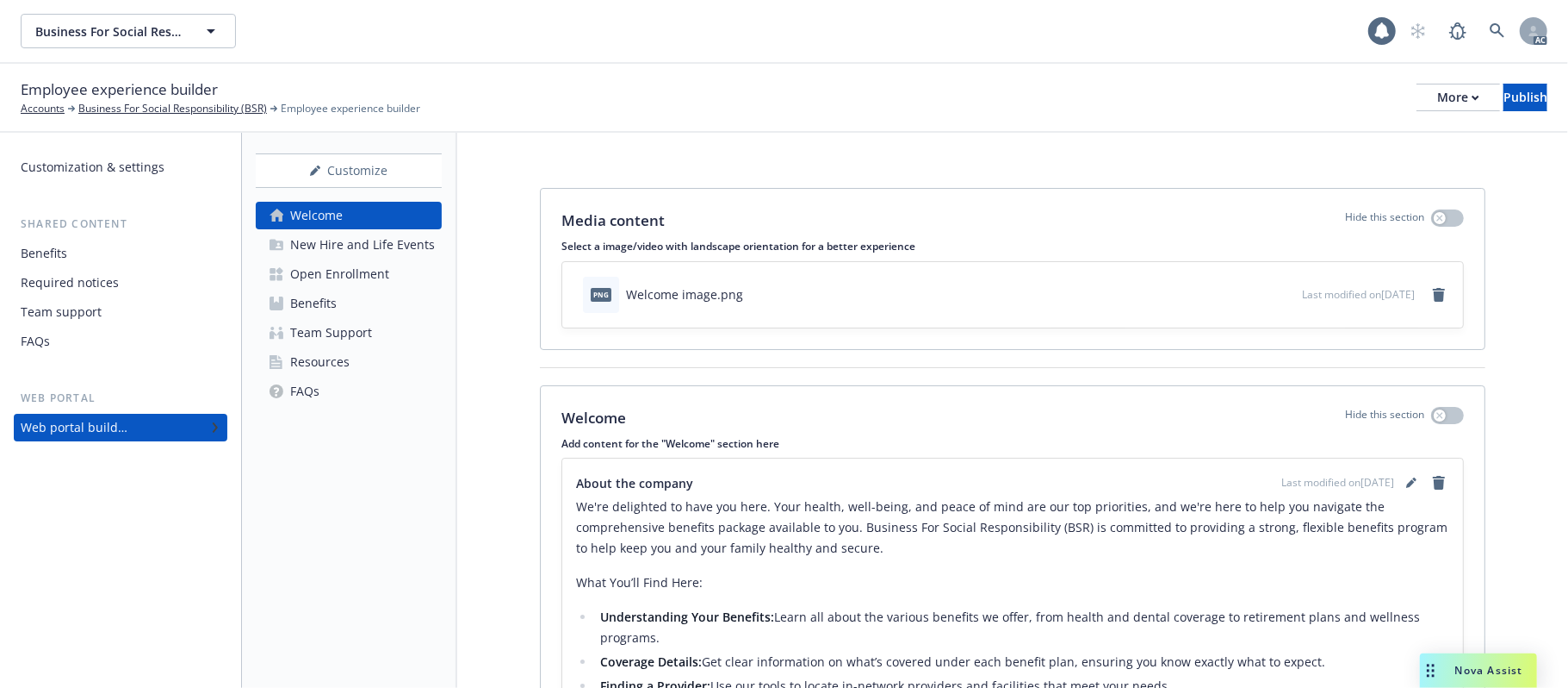
click at [379, 333] on link "Team Support" at bounding box center [349, 333] width 186 height 27
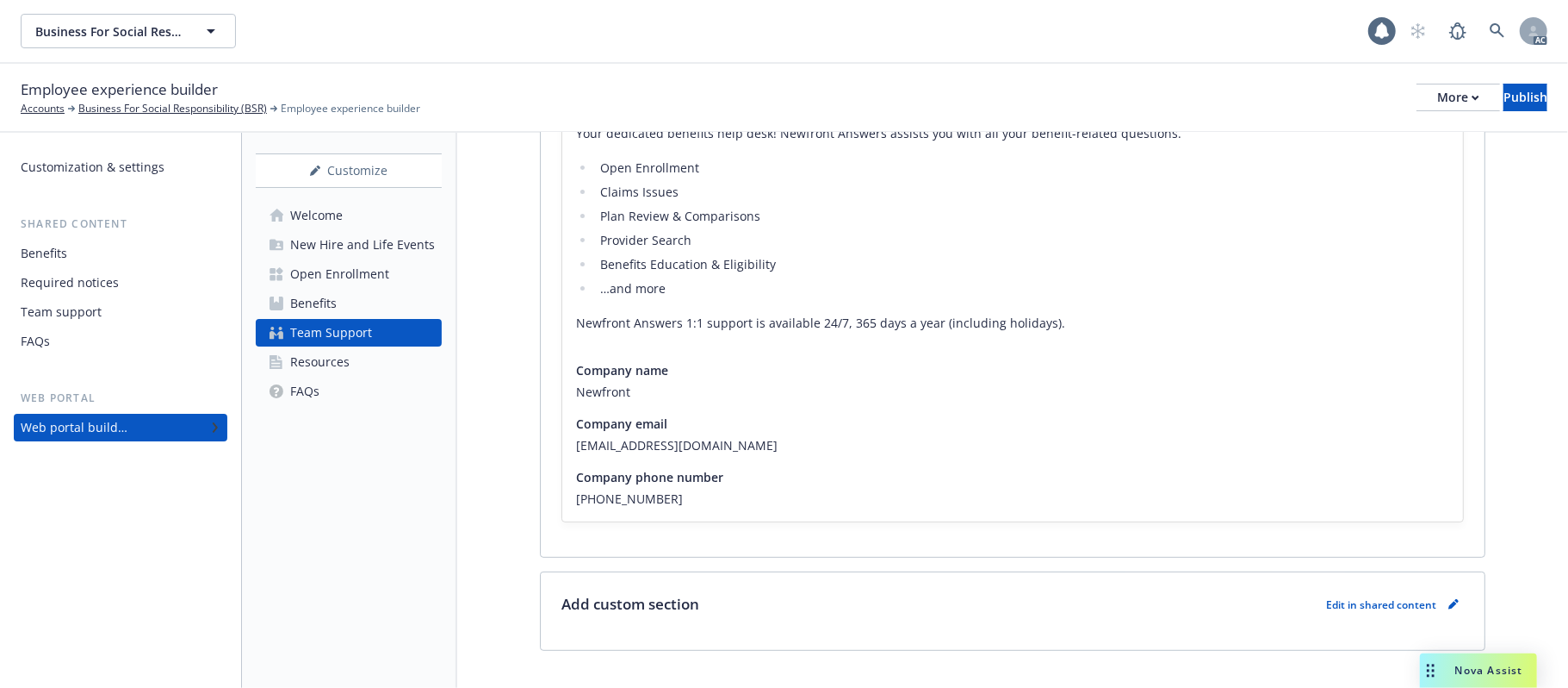
scroll to position [405, 0]
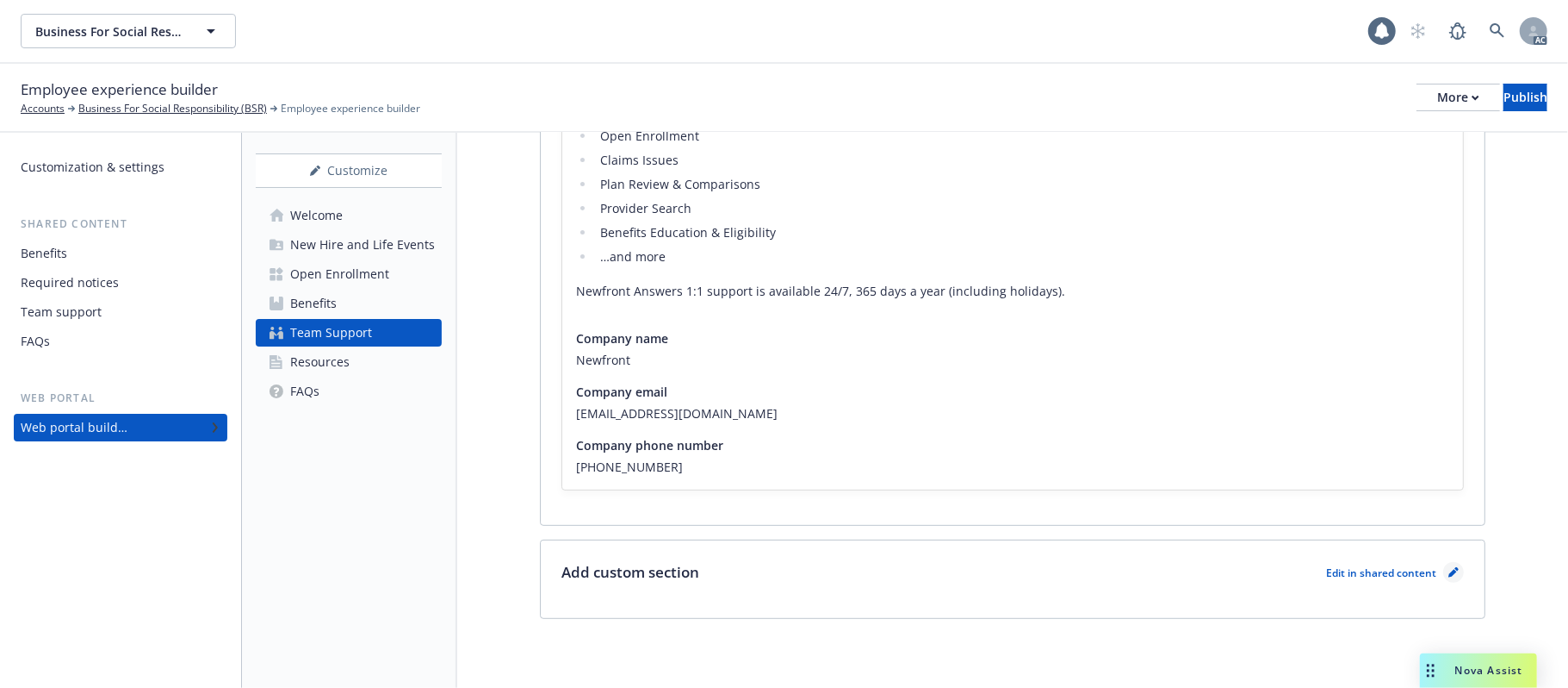
click at [1448, 568] on icon "pencil" at bounding box center [1453, 572] width 10 height 10
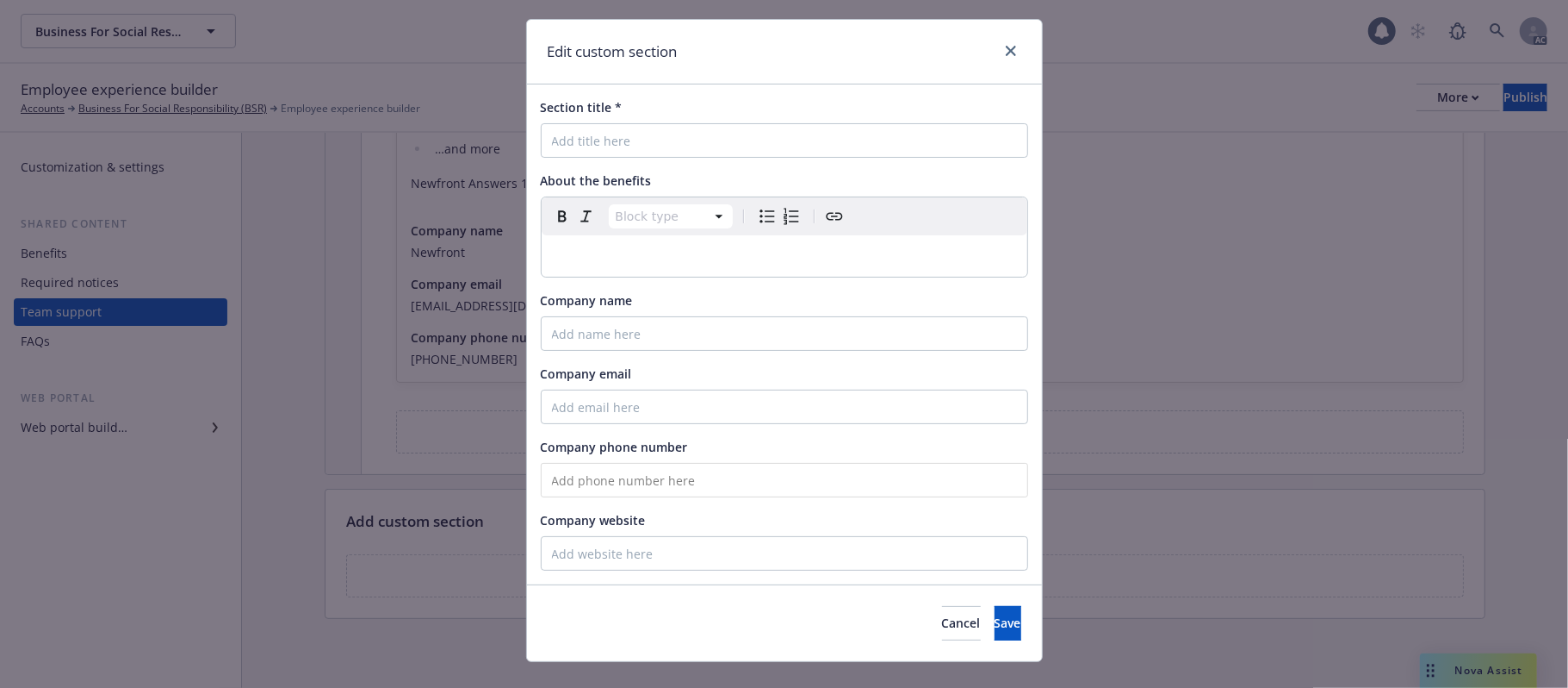
scroll to position [67, 0]
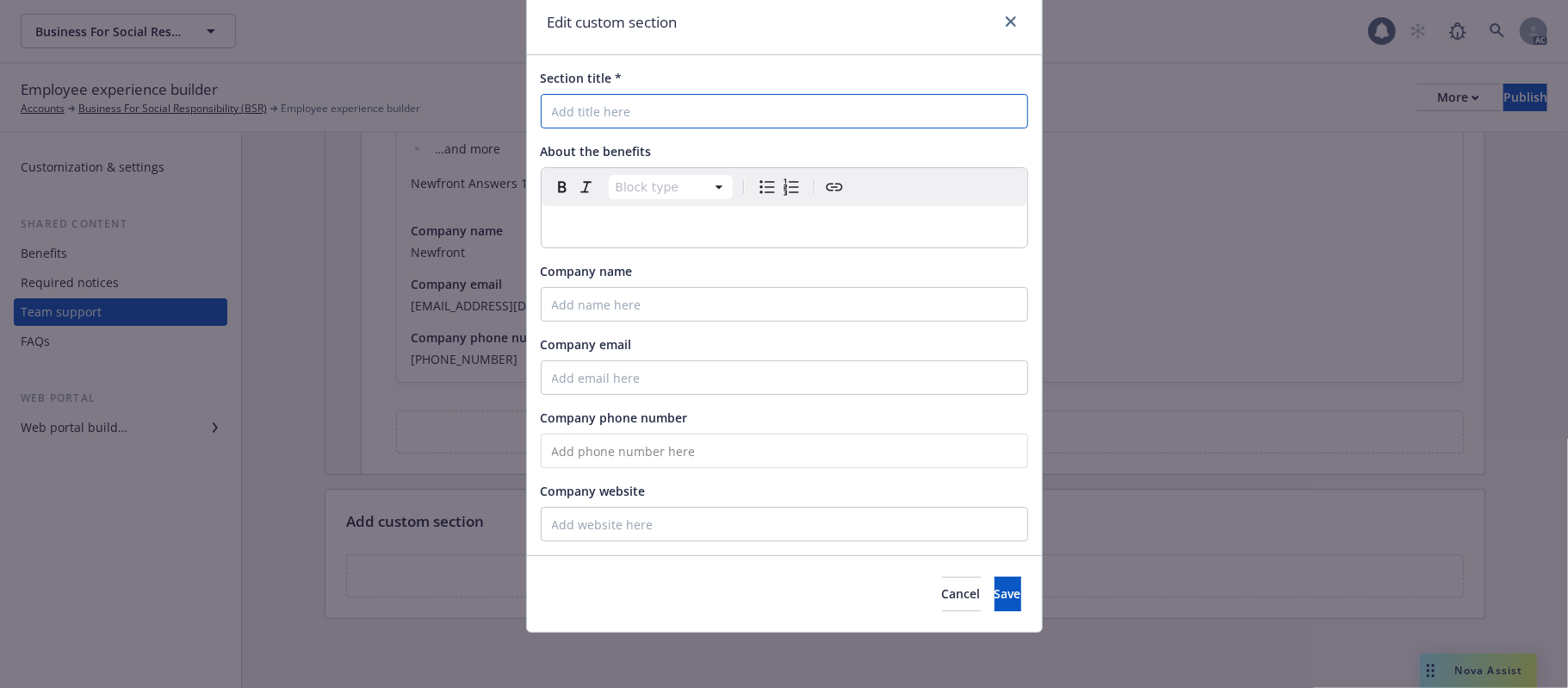
click at [684, 103] on input "Section title *" at bounding box center [784, 111] width 488 height 35
click at [659, 117] on input "Section title *" at bounding box center [784, 111] width 488 height 35
paste input "Leave of Absence (LOA)"
type input "Leave of Absence (LOA)"
click at [683, 219] on p "editable markdown" at bounding box center [784, 227] width 465 height 21
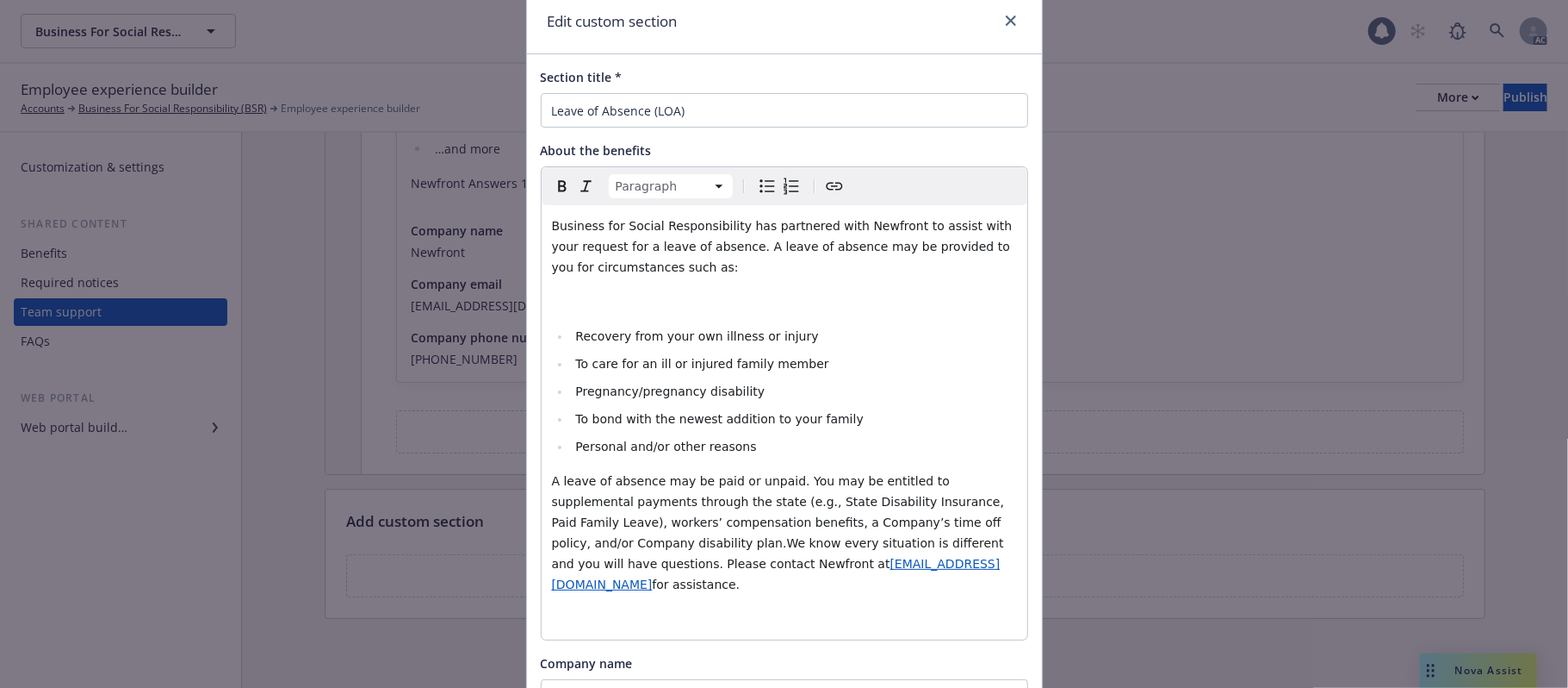
click at [676, 294] on p "editable markdown" at bounding box center [784, 302] width 465 height 21
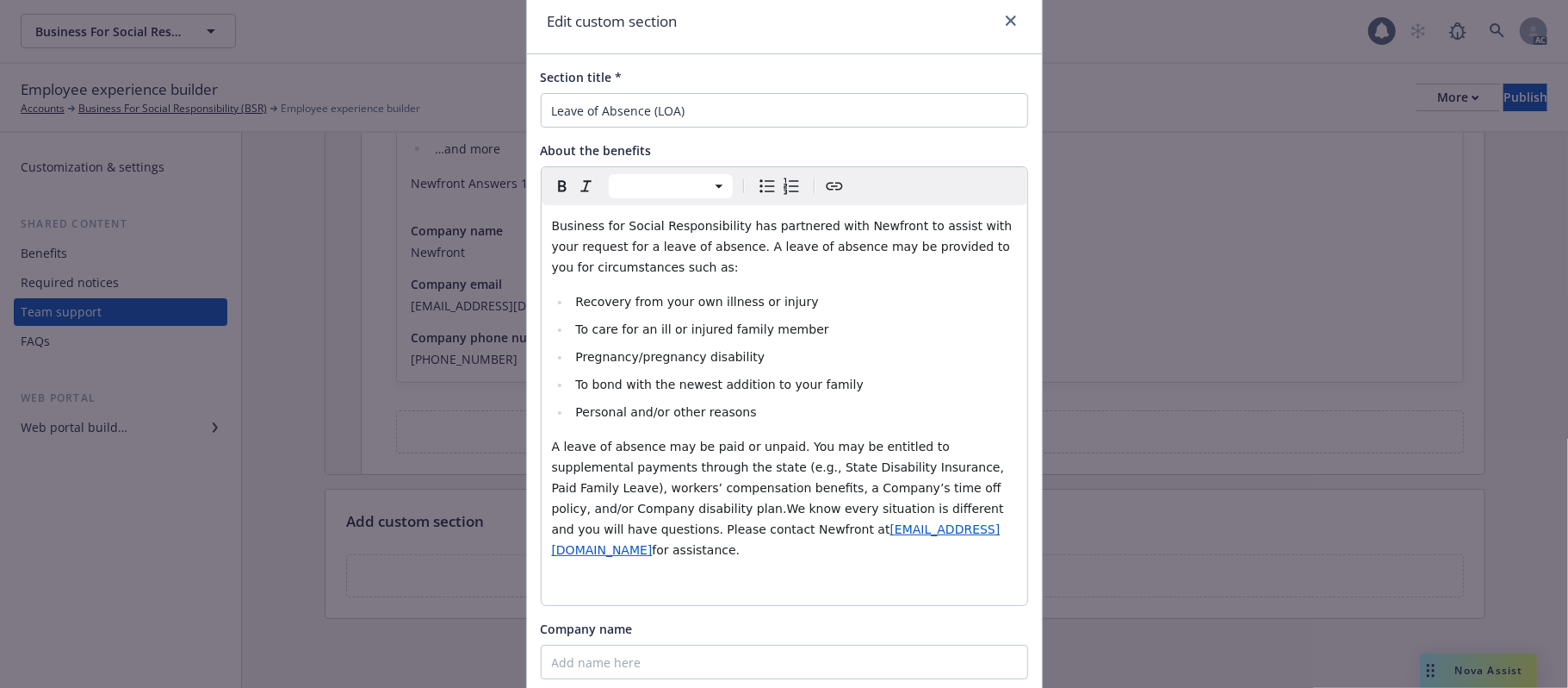
select select "paragraph"
click at [617, 511] on span "A leave of absence may be paid or unpaid. You may be entitled to supplemental p…" at bounding box center [780, 488] width 457 height 97
click at [624, 508] on span "A leave of absence may be paid or unpaid. You may be entitled to supplemental p…" at bounding box center [780, 488] width 457 height 97
click at [933, 525] on p "A leave of absence may be paid or unpaid. You may be entitled to supplemental p…" at bounding box center [784, 498] width 465 height 124
click at [622, 528] on span "A leave of absence may be paid or unpaid. You may be entitled to supplemental p…" at bounding box center [782, 488] width 460 height 97
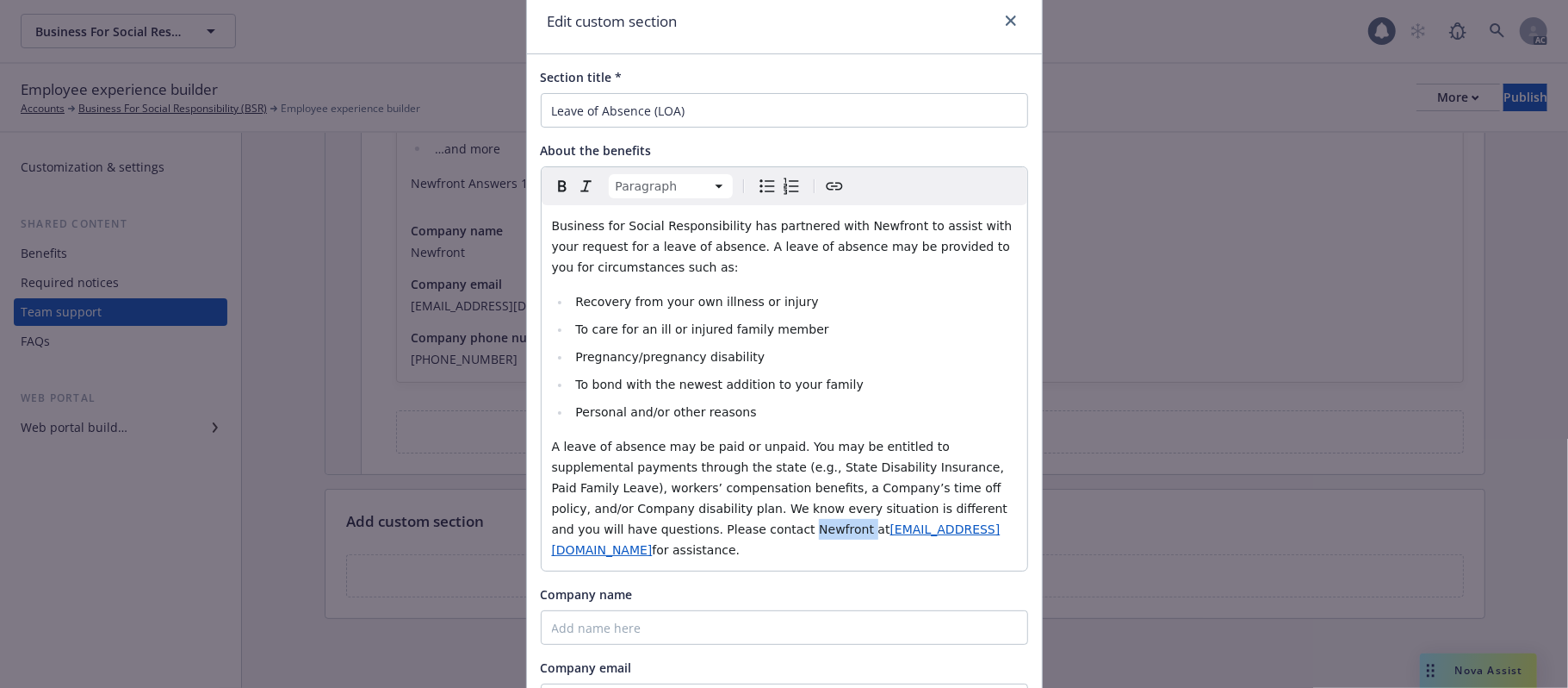
click at [622, 528] on span "A leave of absence may be paid or unpaid. You may be entitled to supplemental p…" at bounding box center [782, 488] width 460 height 97
copy span "Newfront"
click at [586, 611] on input "Company name" at bounding box center [784, 628] width 488 height 35
paste input "Newfront"
type input "Newfront"
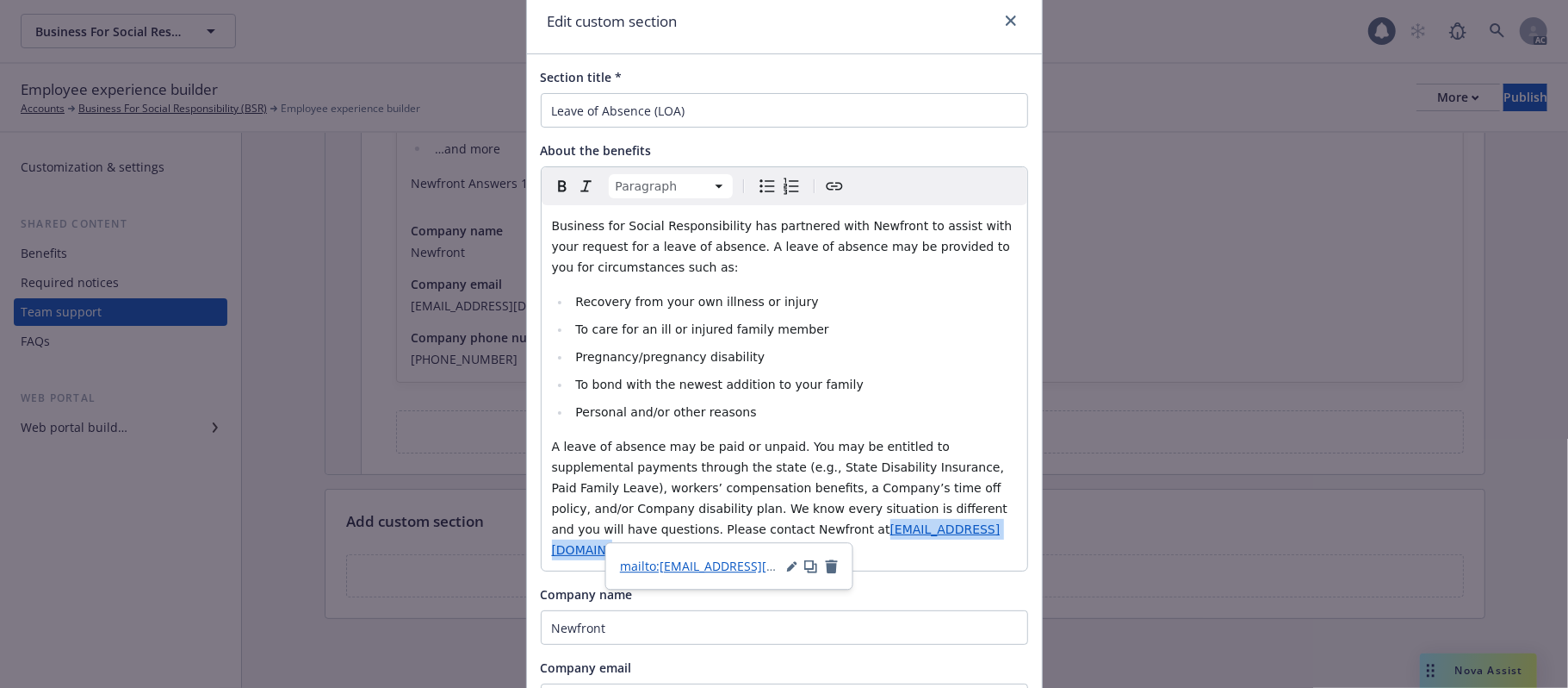
drag, startPoint x: 652, startPoint y: 535, endPoint x: 801, endPoint y: 529, distance: 149.1
click at [801, 529] on span "LOAsupport@newfront.com" at bounding box center [775, 539] width 448 height 35
copy span "LOAsupport@newfront.com"
click at [621, 658] on div "Company email" at bounding box center [784, 687] width 488 height 59
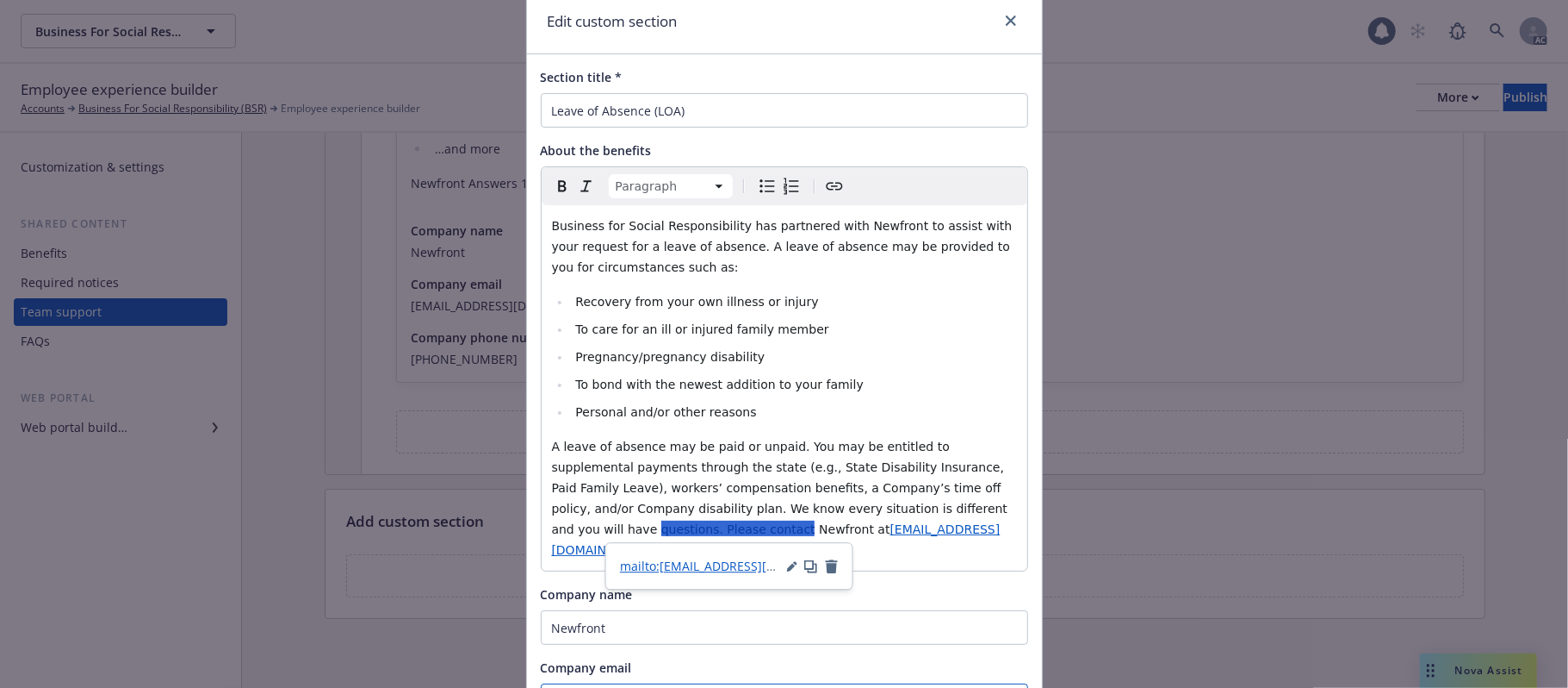
click at [624, 683] on input "Company email" at bounding box center [784, 701] width 488 height 35
paste input "LOAsupport@newfront.com"
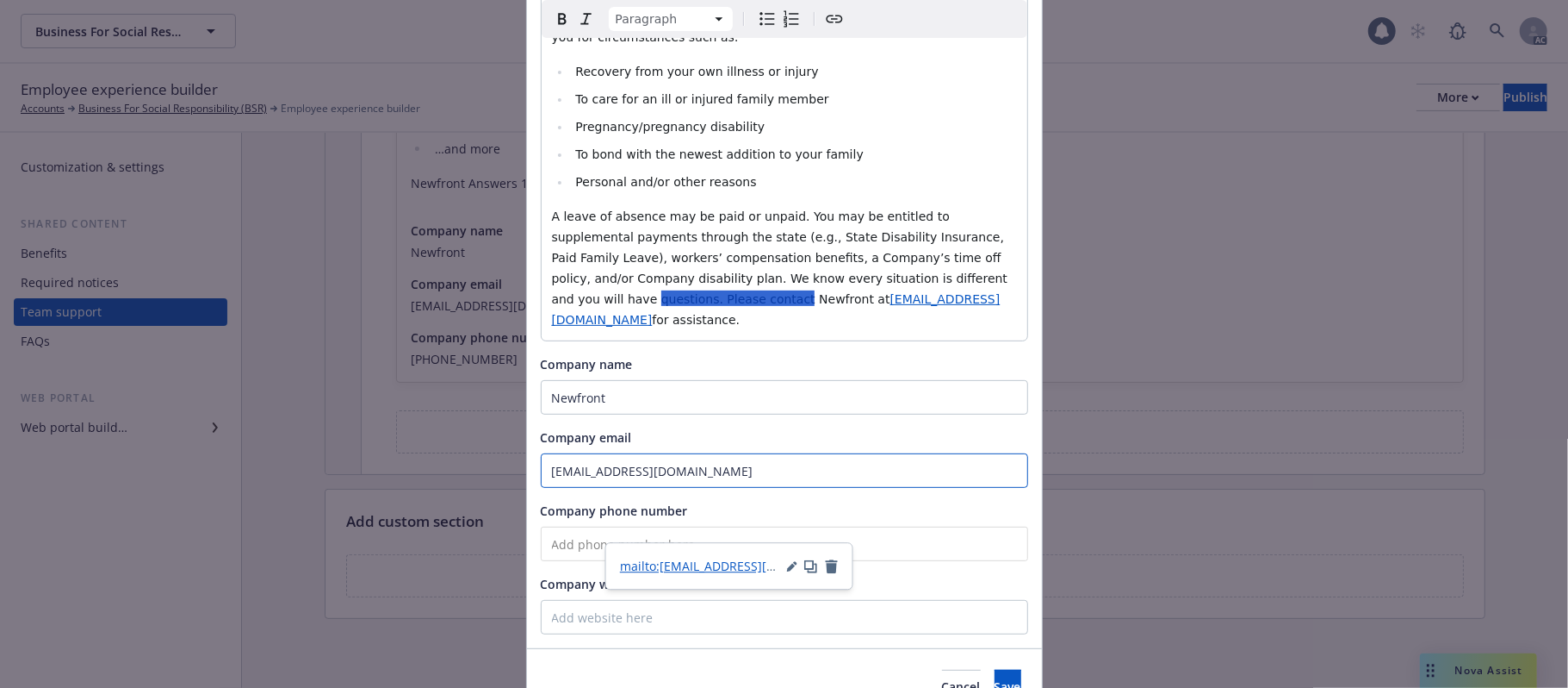
scroll to position [297, 0]
type input "LOAsupport@newfront.com"
click at [945, 301] on p "A leave of absence may be paid or unpaid. You may be entitled to supplemental p…" at bounding box center [784, 267] width 465 height 124
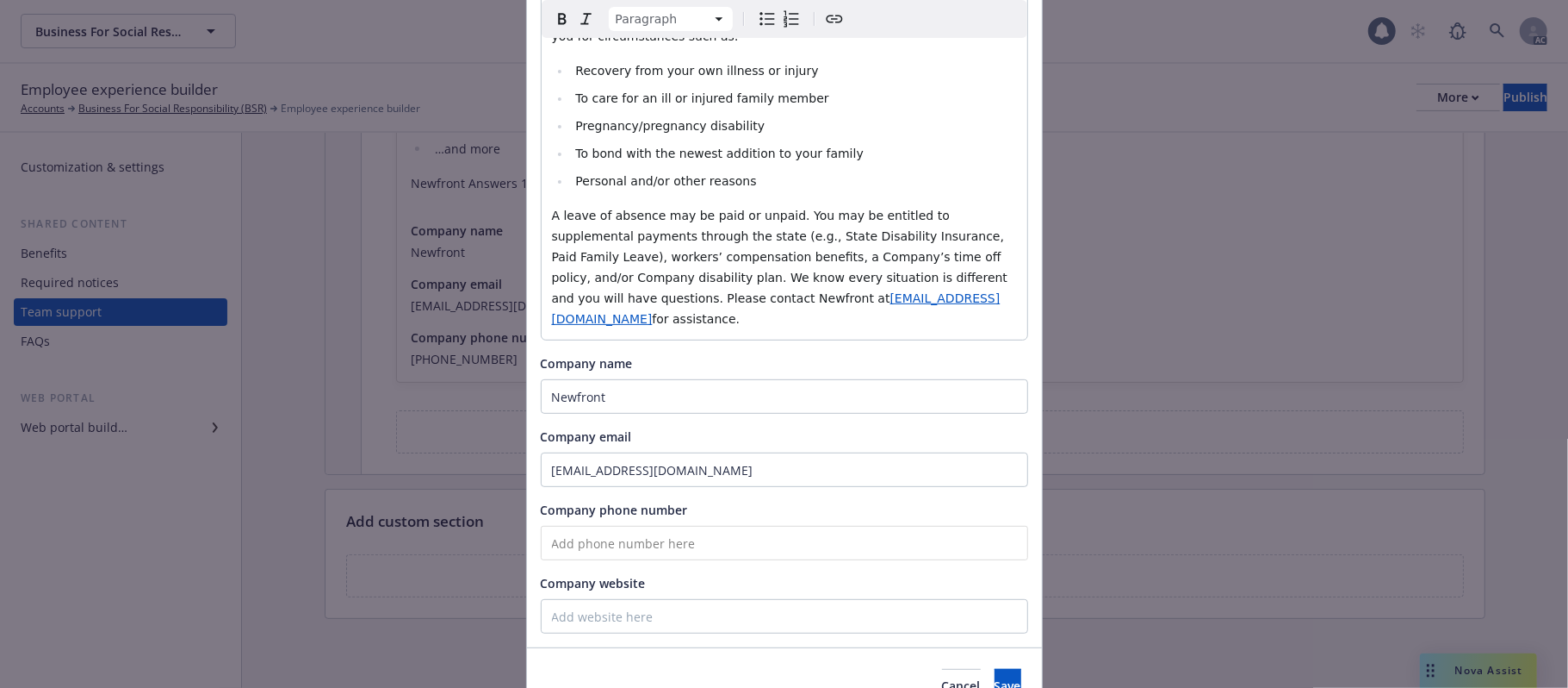
drag, startPoint x: 969, startPoint y: 278, endPoint x: 978, endPoint y: 297, distance: 21.0
click at [978, 297] on p "A leave of absence may be paid or unpaid. You may be entitled to supplemental p…" at bounding box center [784, 267] width 465 height 124
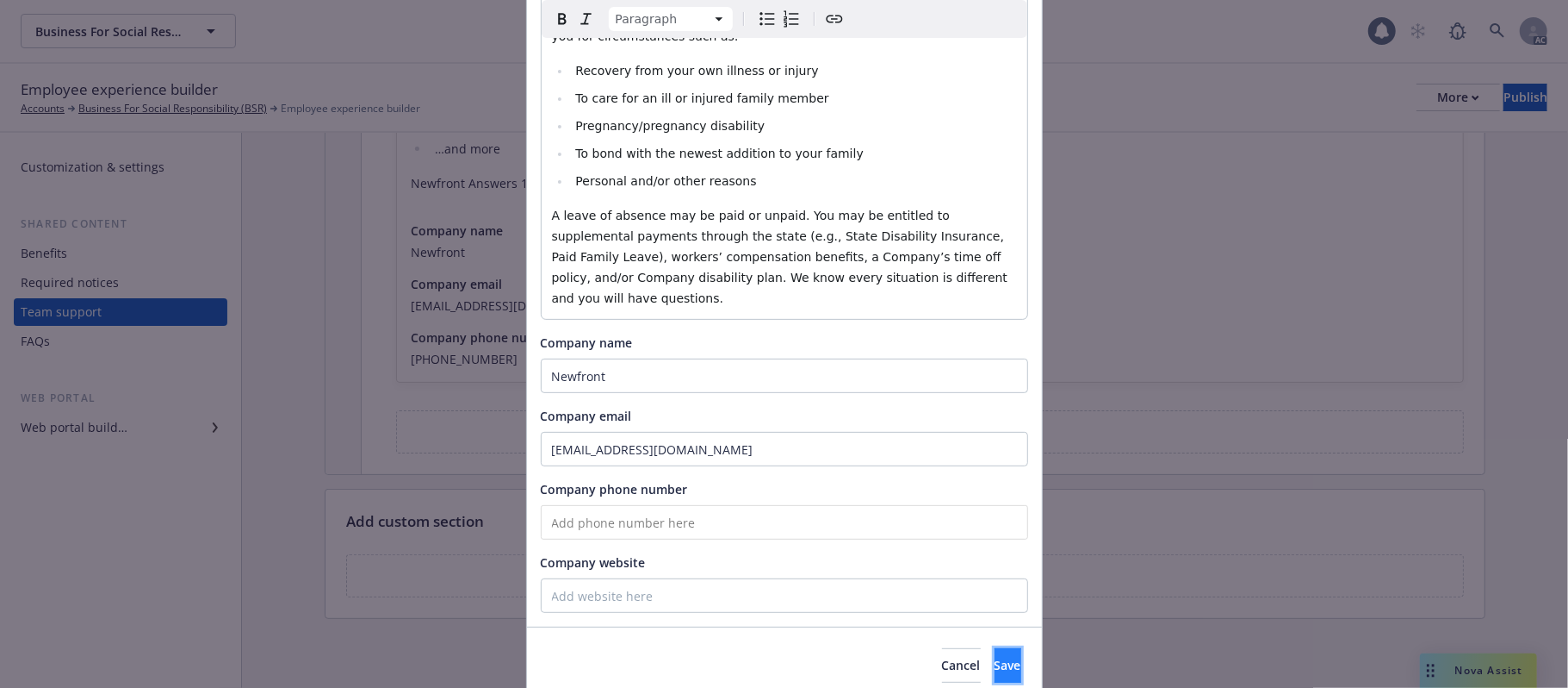
click at [994, 657] on span "Save" at bounding box center [1007, 665] width 26 height 16
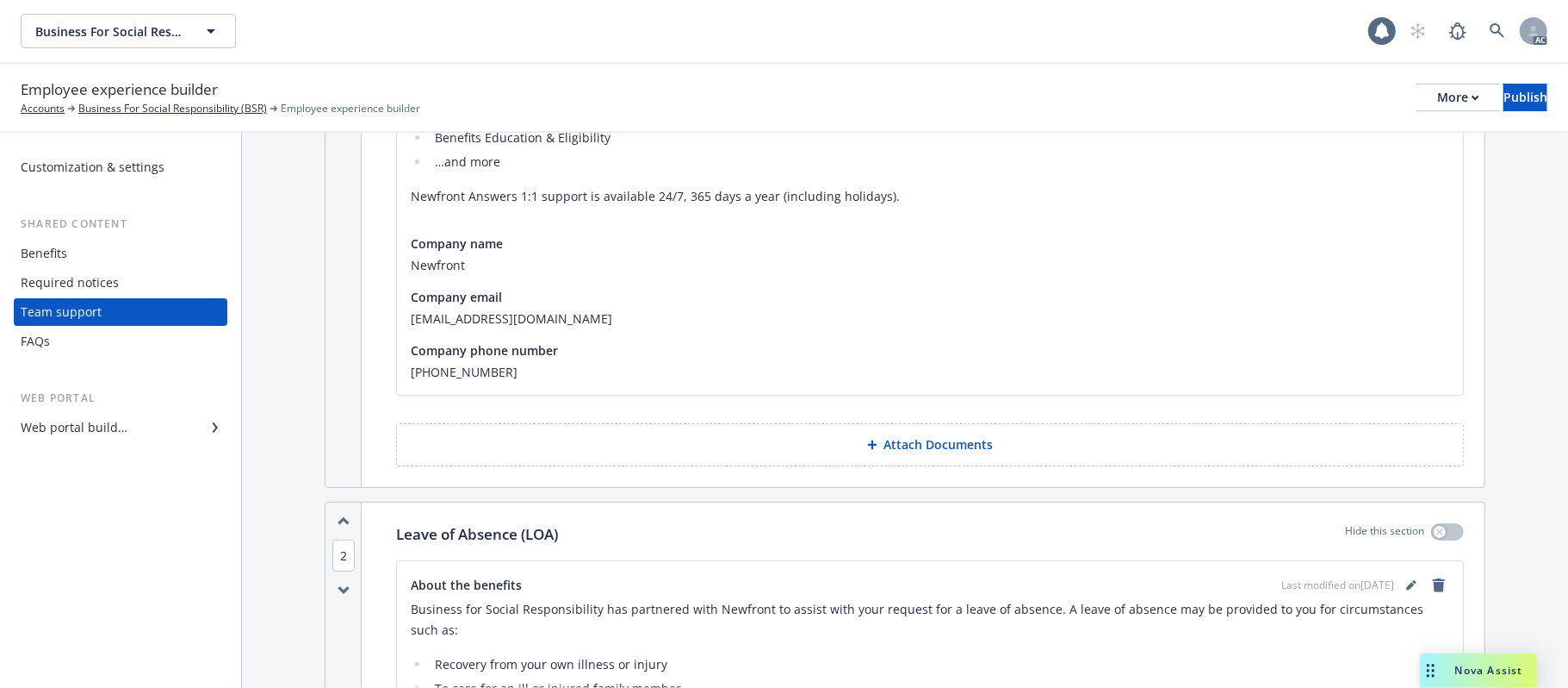
scroll to position [460, 0]
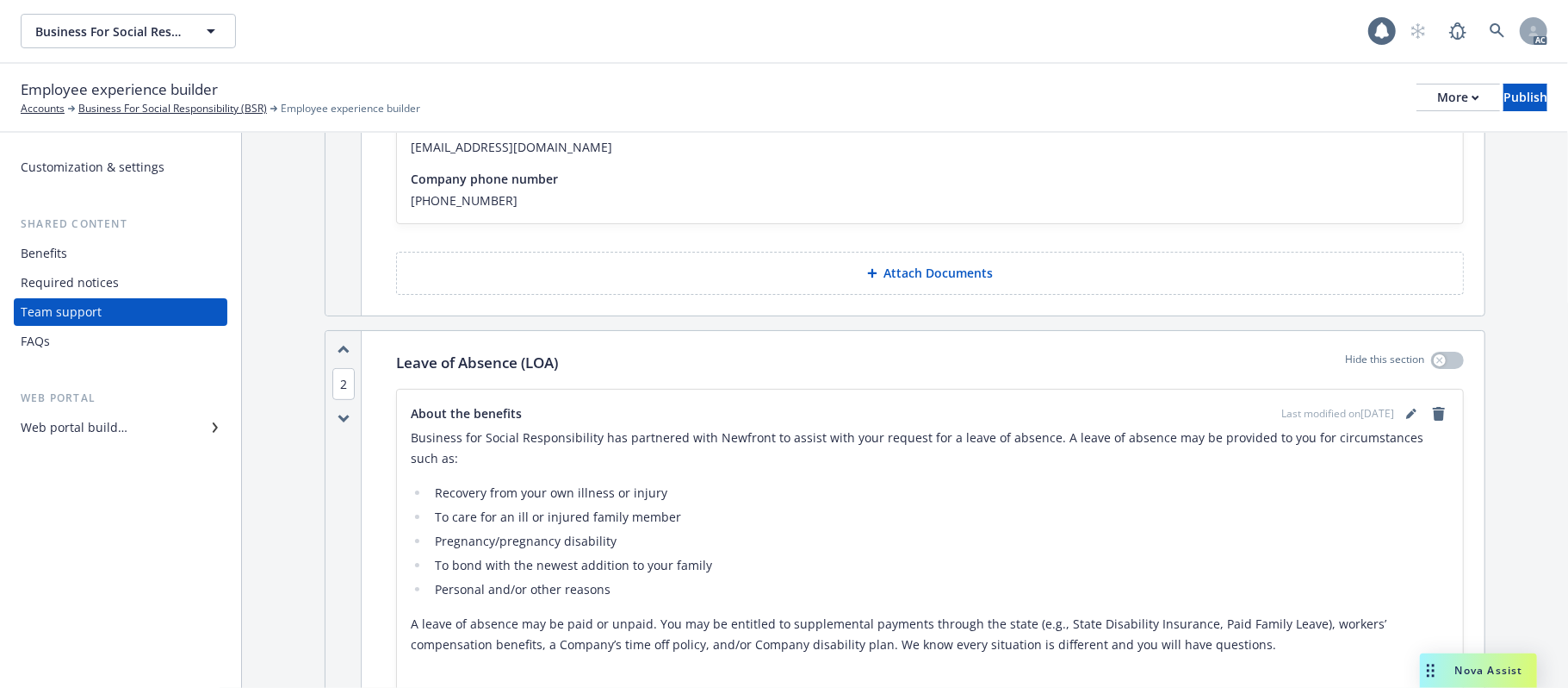
click at [339, 352] on icon "button" at bounding box center [343, 349] width 12 height 9
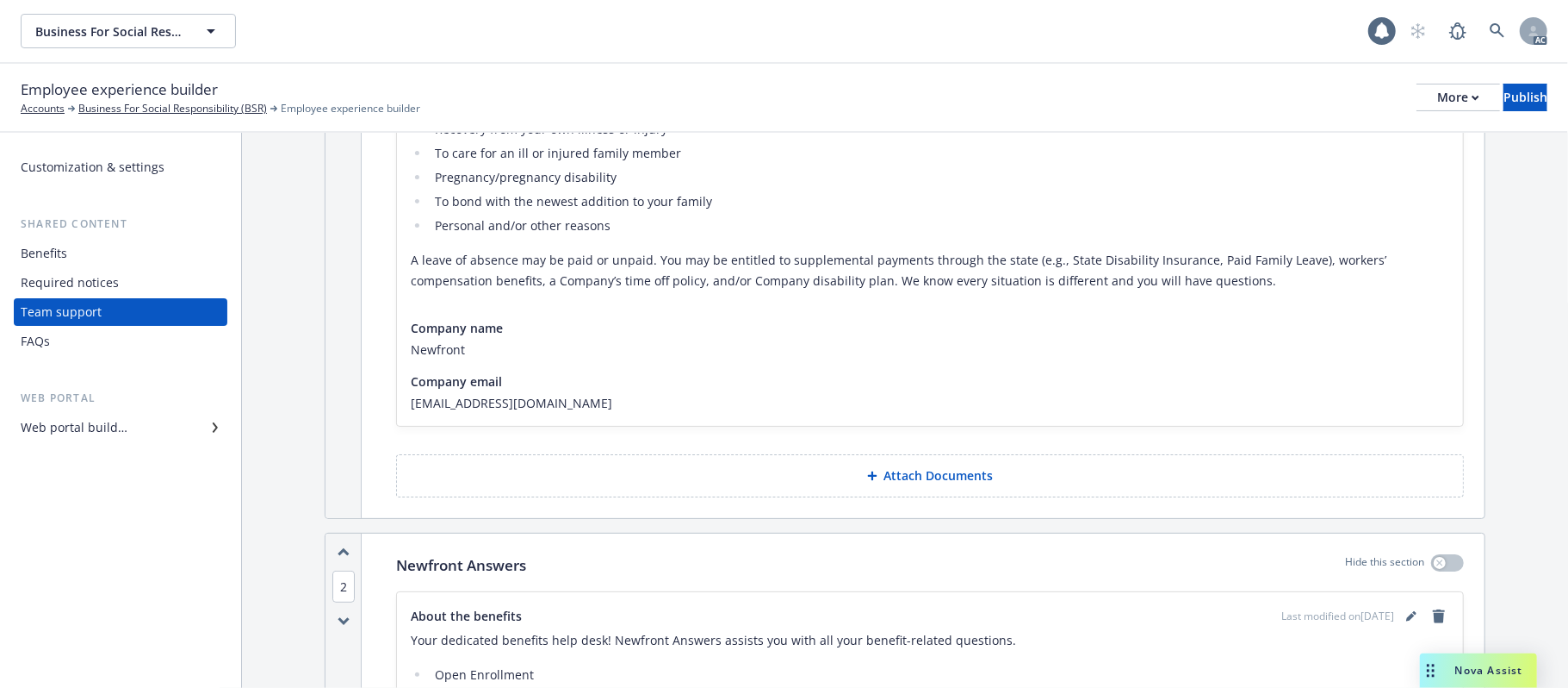
scroll to position [229, 0]
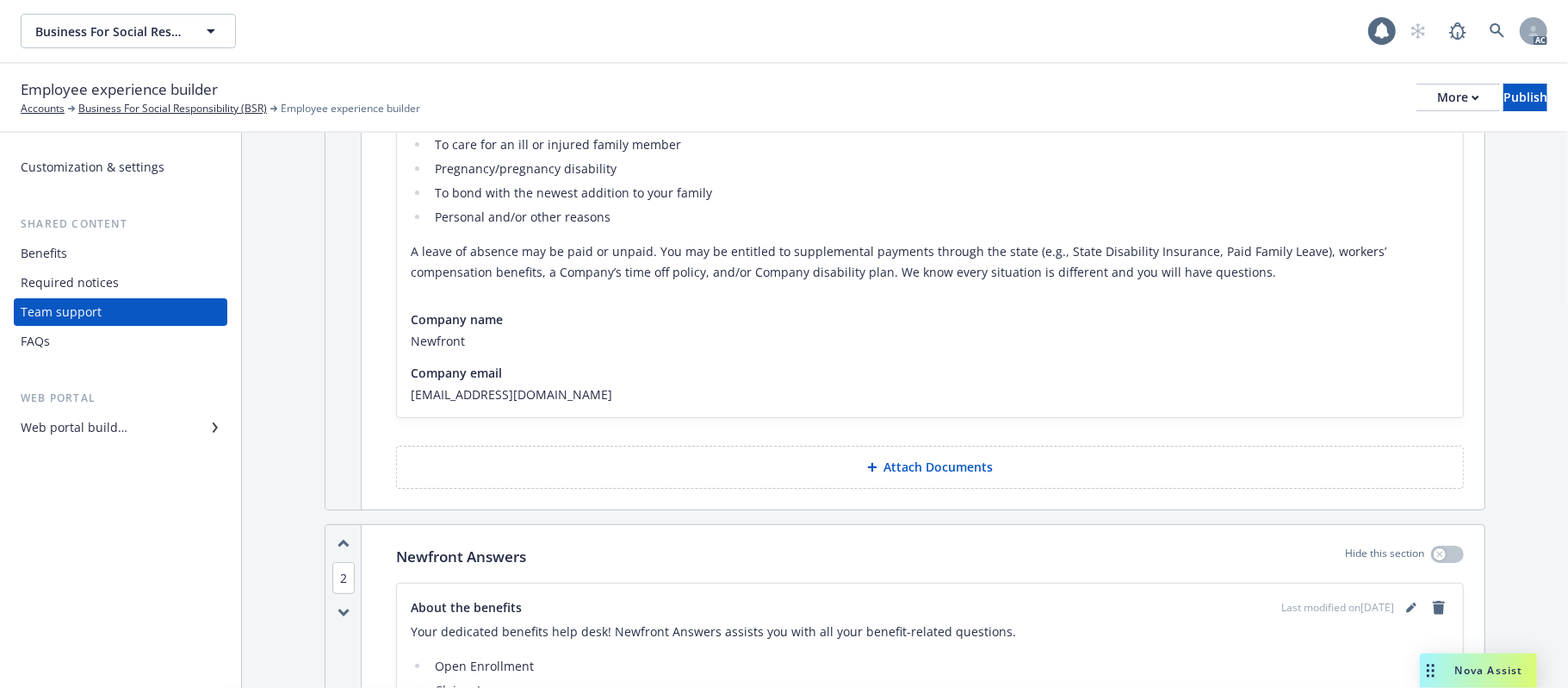
click at [851, 460] on button "Attach Documents" at bounding box center [930, 467] width 1068 height 43
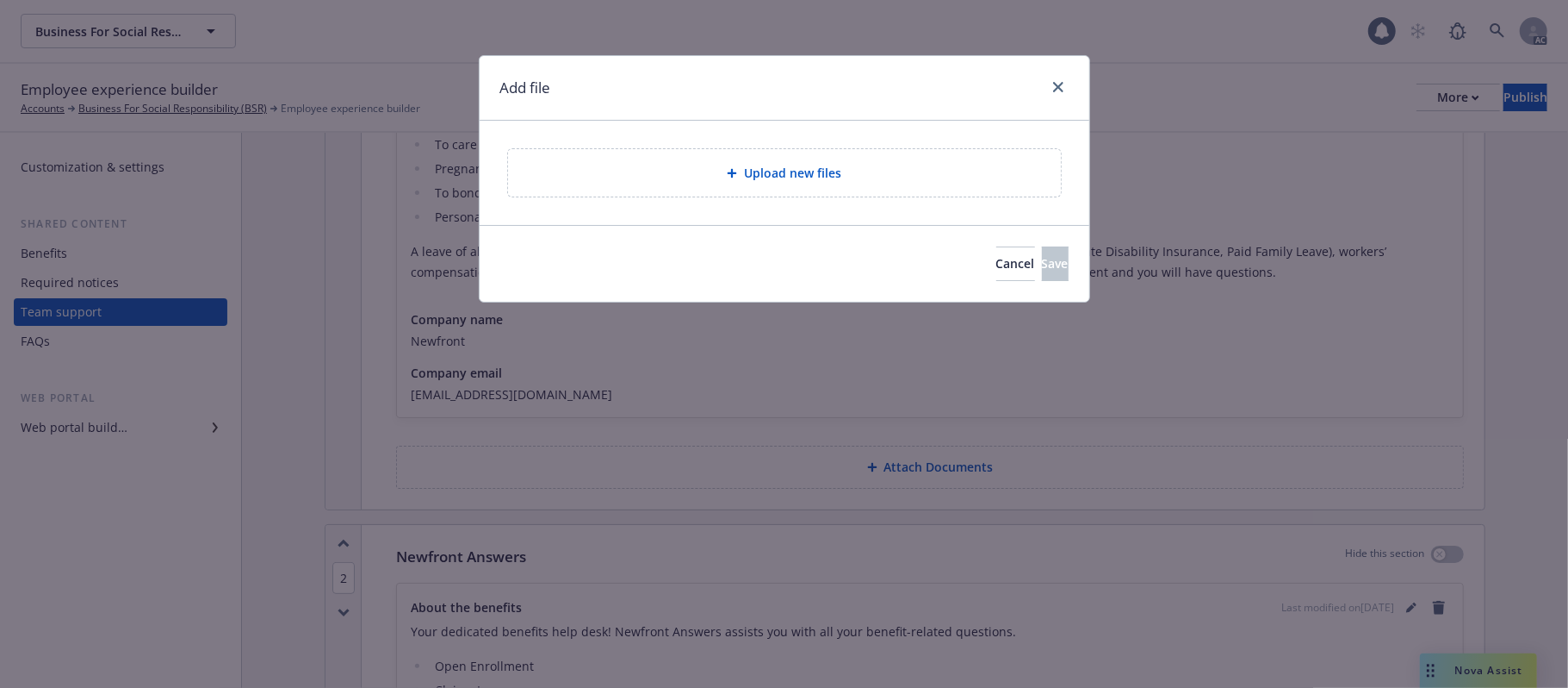
click at [840, 173] on span "Upload new files" at bounding box center [793, 173] width 98 height 18
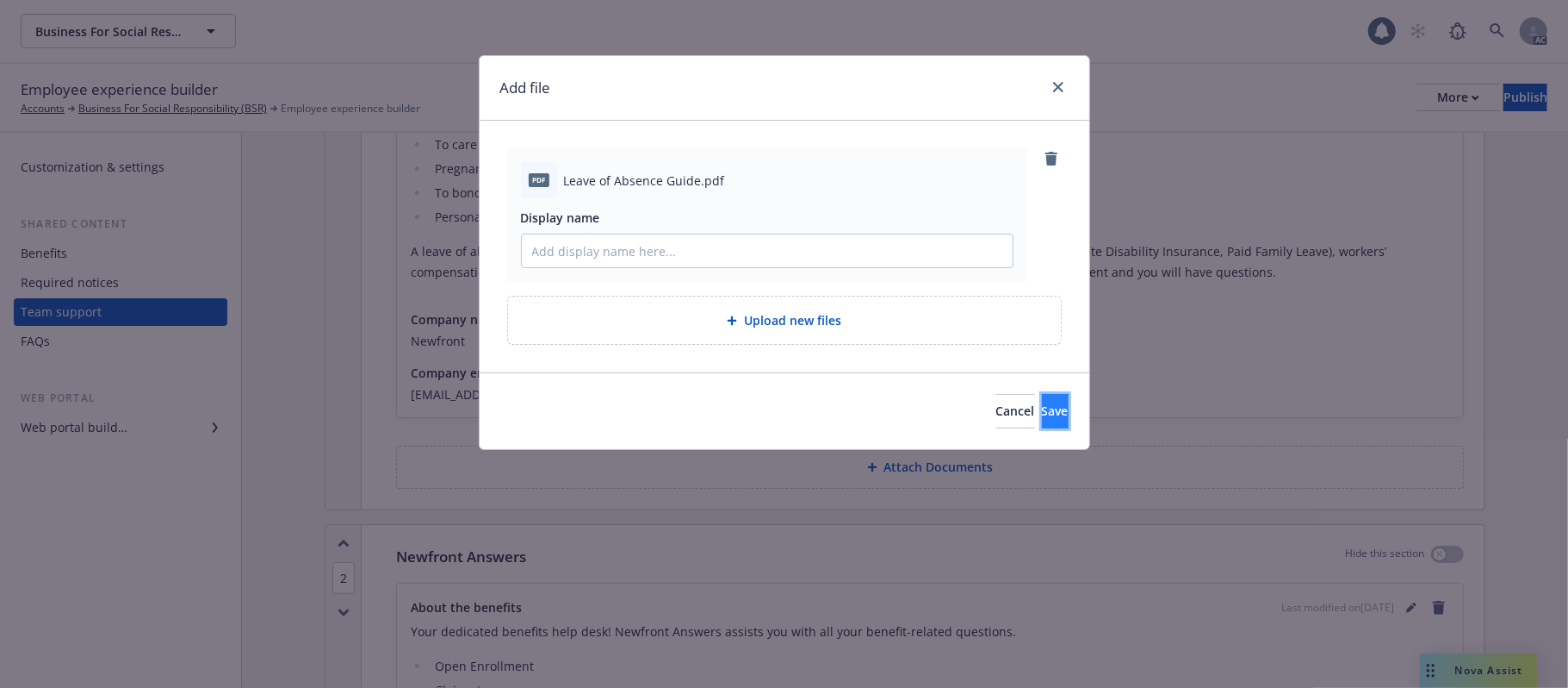
click at [1042, 404] on span "Save" at bounding box center [1055, 410] width 26 height 16
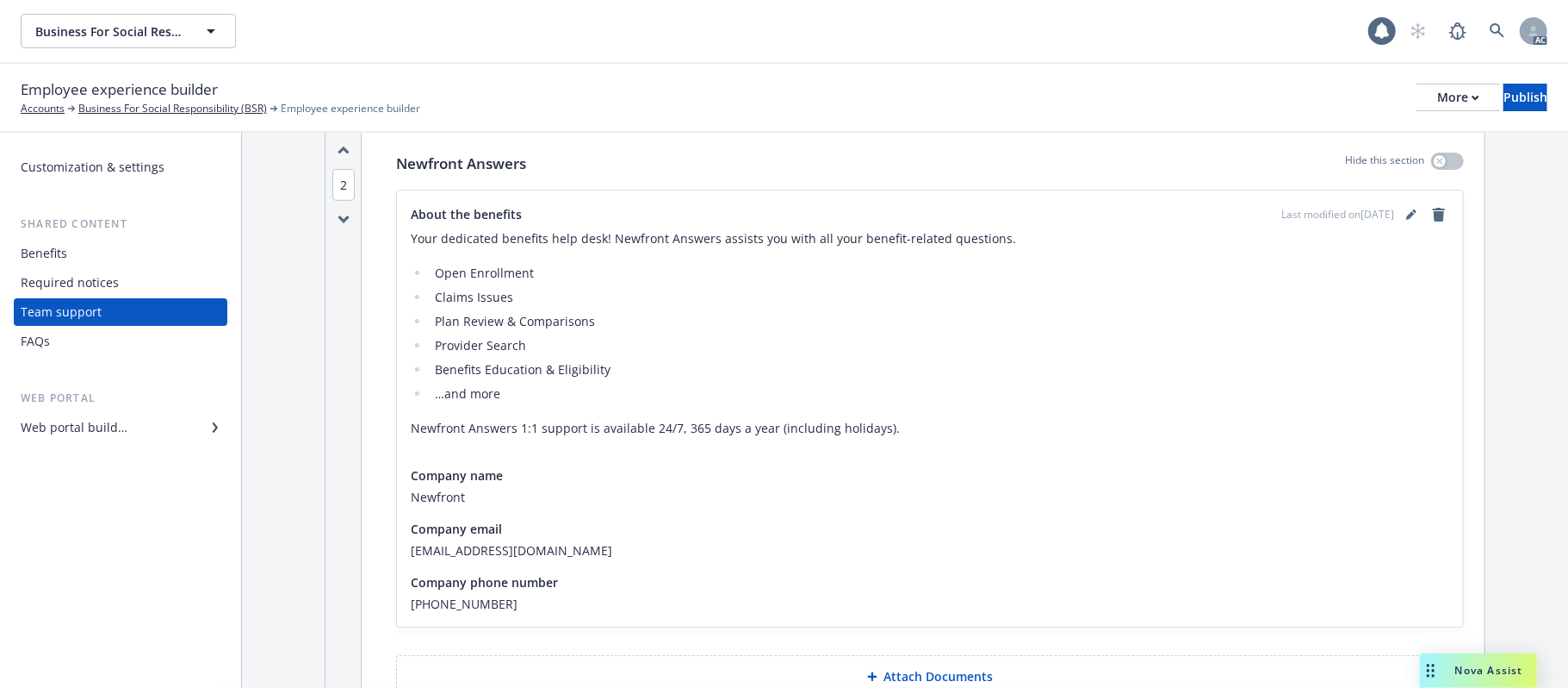
scroll to position [918, 0]
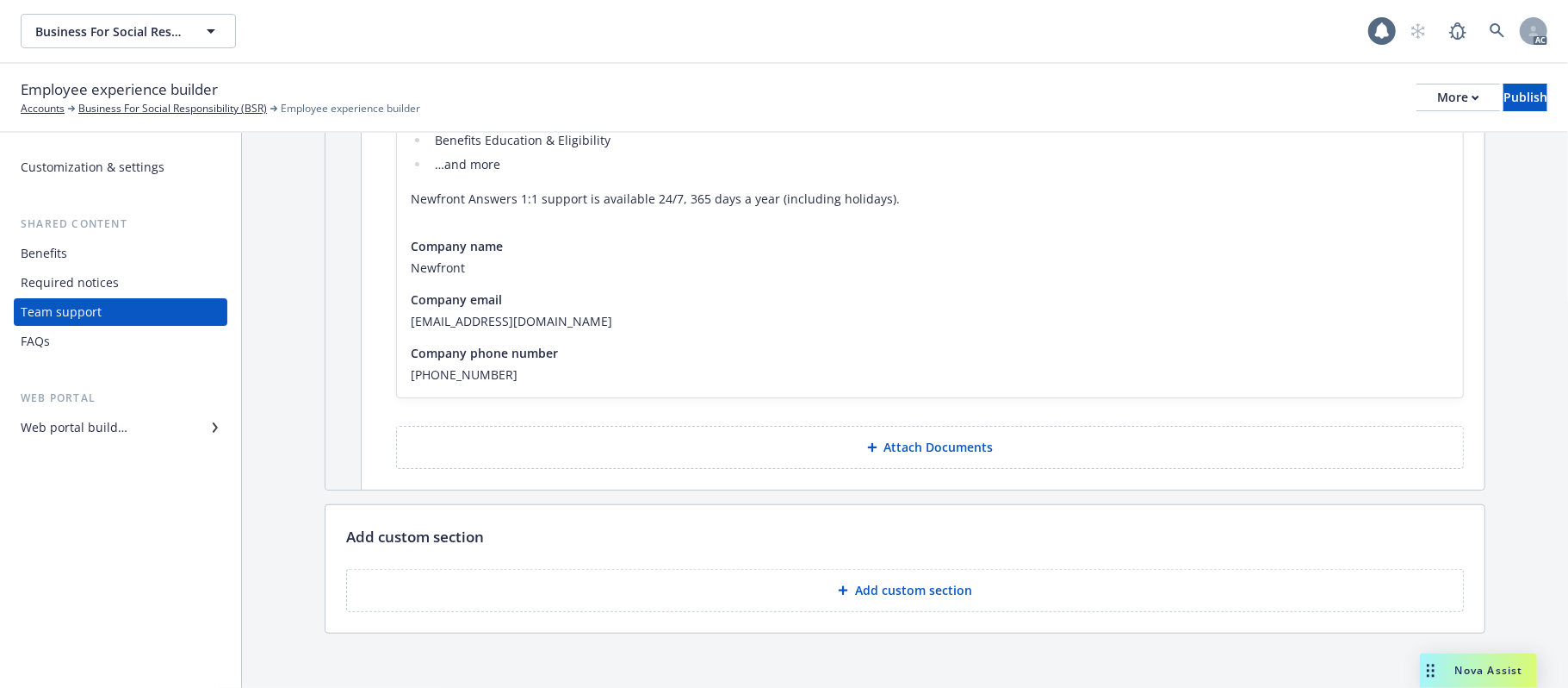
click at [941, 587] on p "Add custom section" at bounding box center [913, 590] width 117 height 17
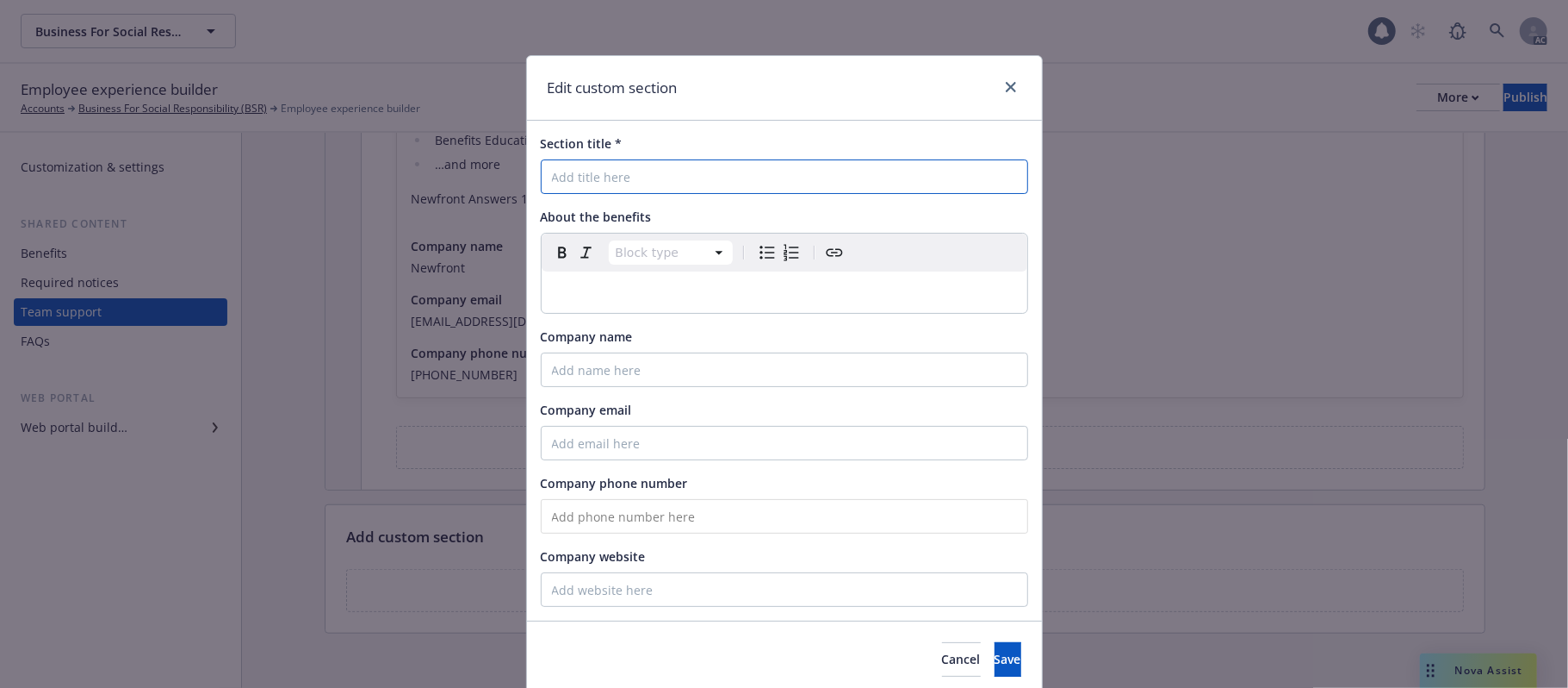
click at [610, 177] on input "Section title *" at bounding box center [784, 176] width 488 height 35
paste input "HealthJoy - Employee Advocacy & Healthcare Navigation"
type input "HealthJoy - Employee Advocacy & Healthcare Navigation"
click at [672, 296] on p "editable markdown" at bounding box center [784, 291] width 465 height 21
click at [942, 662] on span "Cancel" at bounding box center [962, 659] width 38 height 16
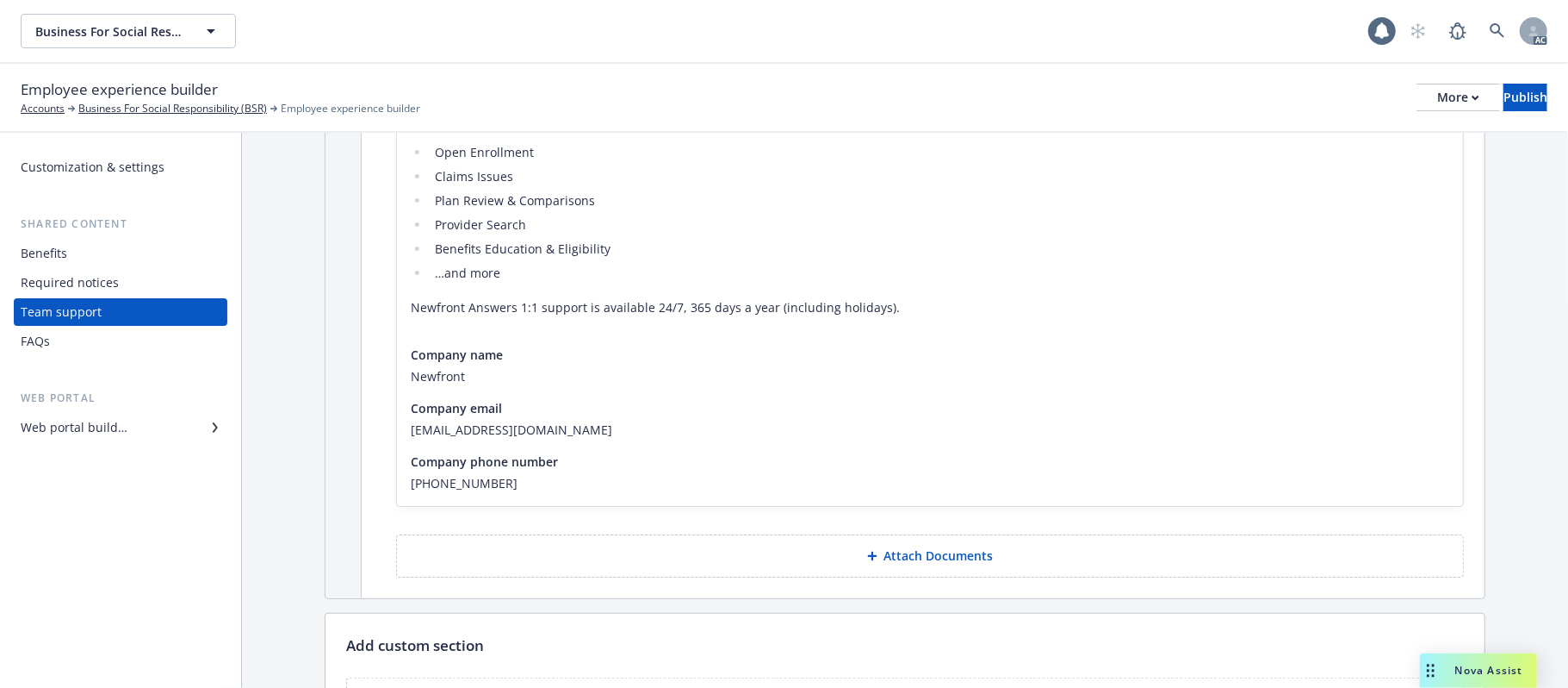
scroll to position [937, 0]
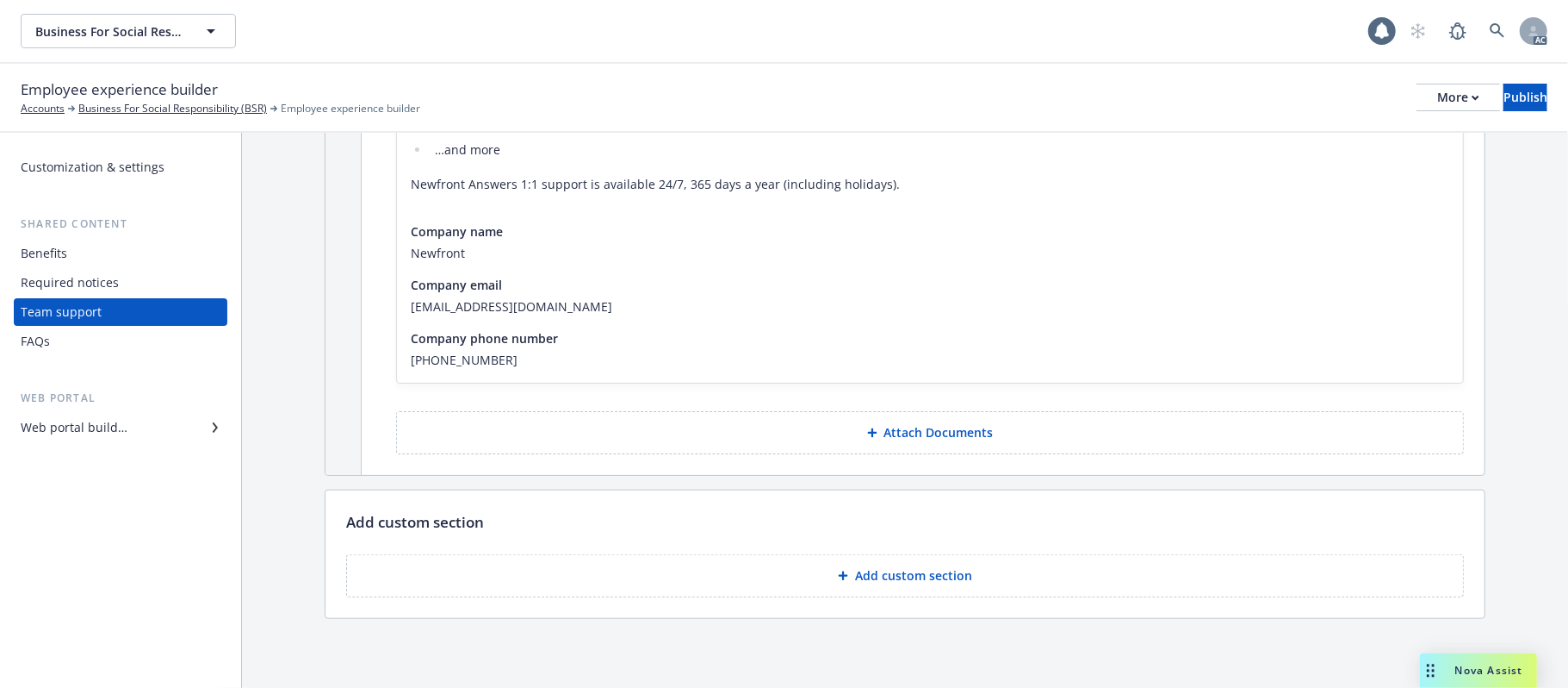
click at [145, 431] on div "Web portal builder" at bounding box center [121, 428] width 200 height 27
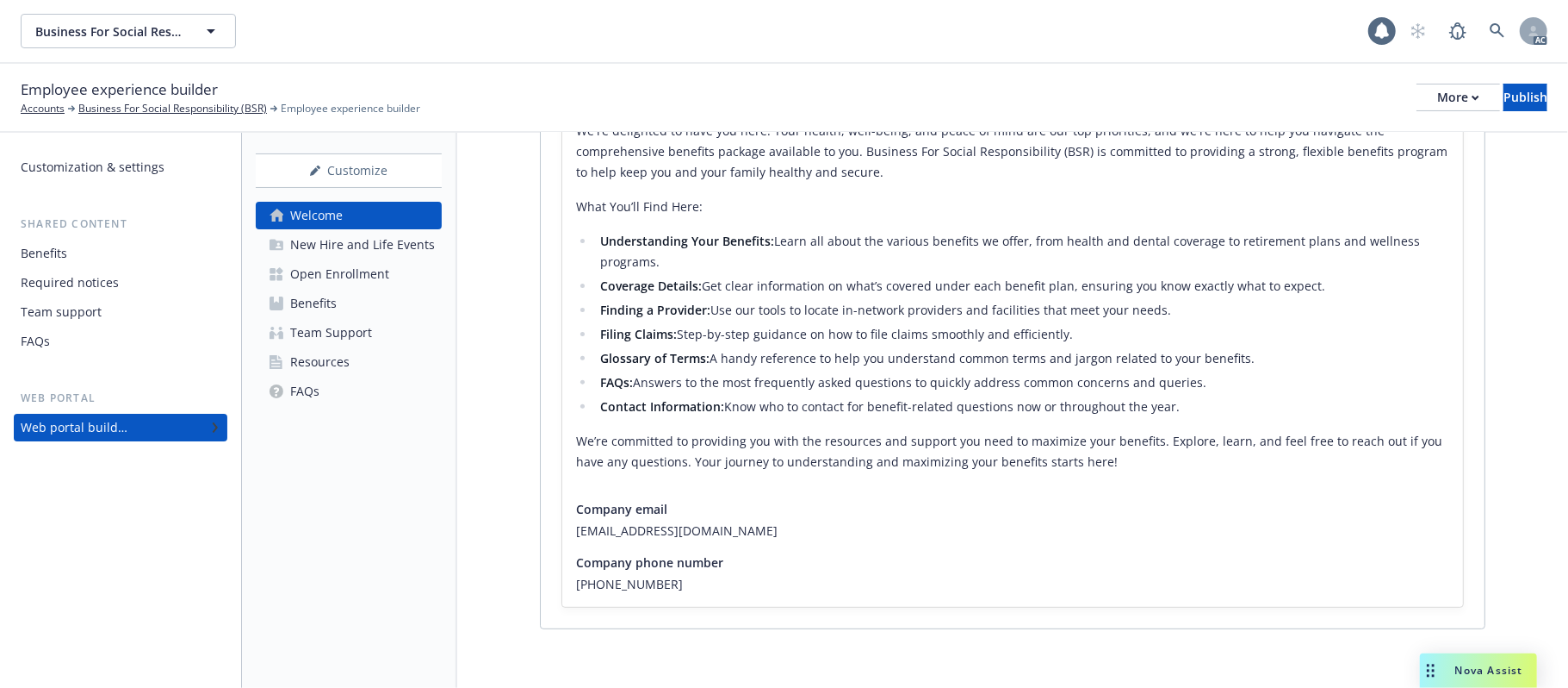
scroll to position [383, 0]
click at [342, 369] on div "Resources" at bounding box center [320, 362] width 59 height 27
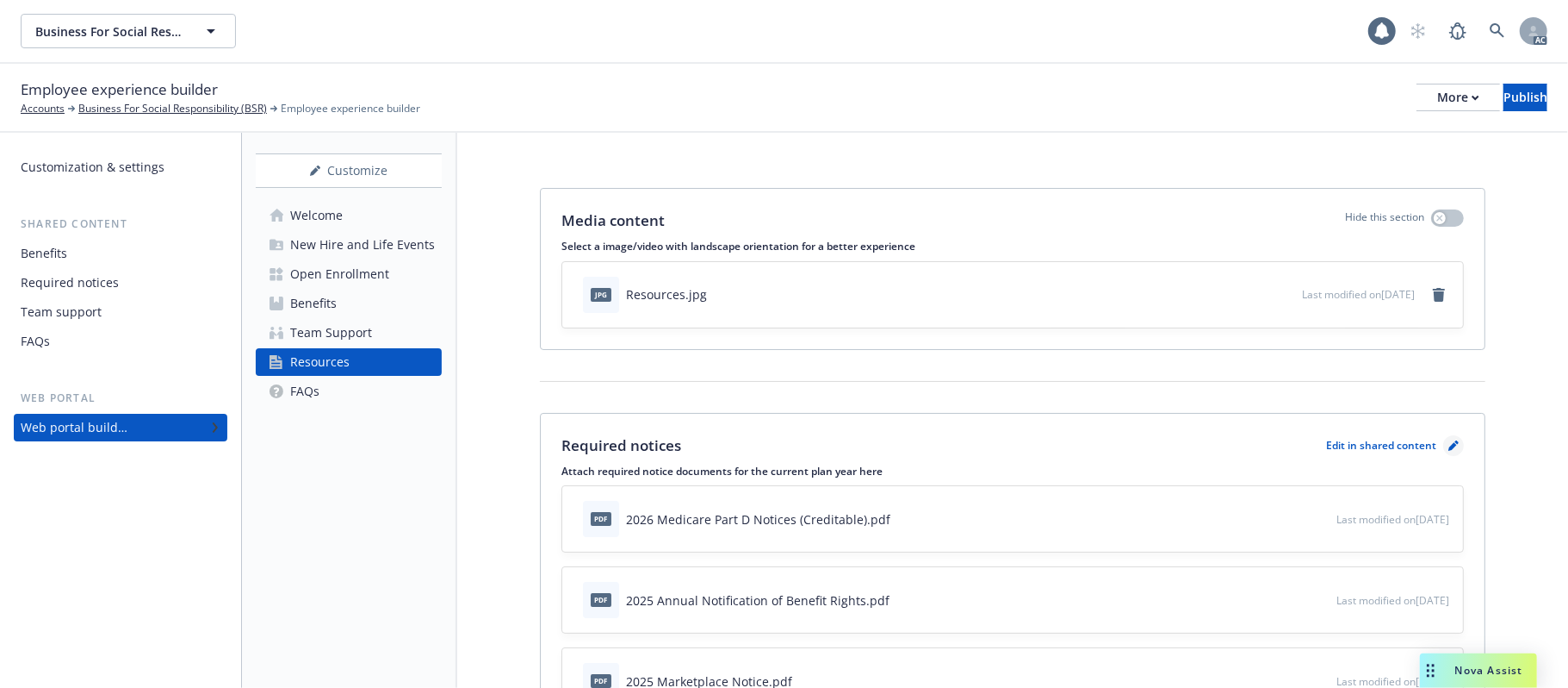
click at [1448, 446] on icon "pencil" at bounding box center [1453, 445] width 10 height 10
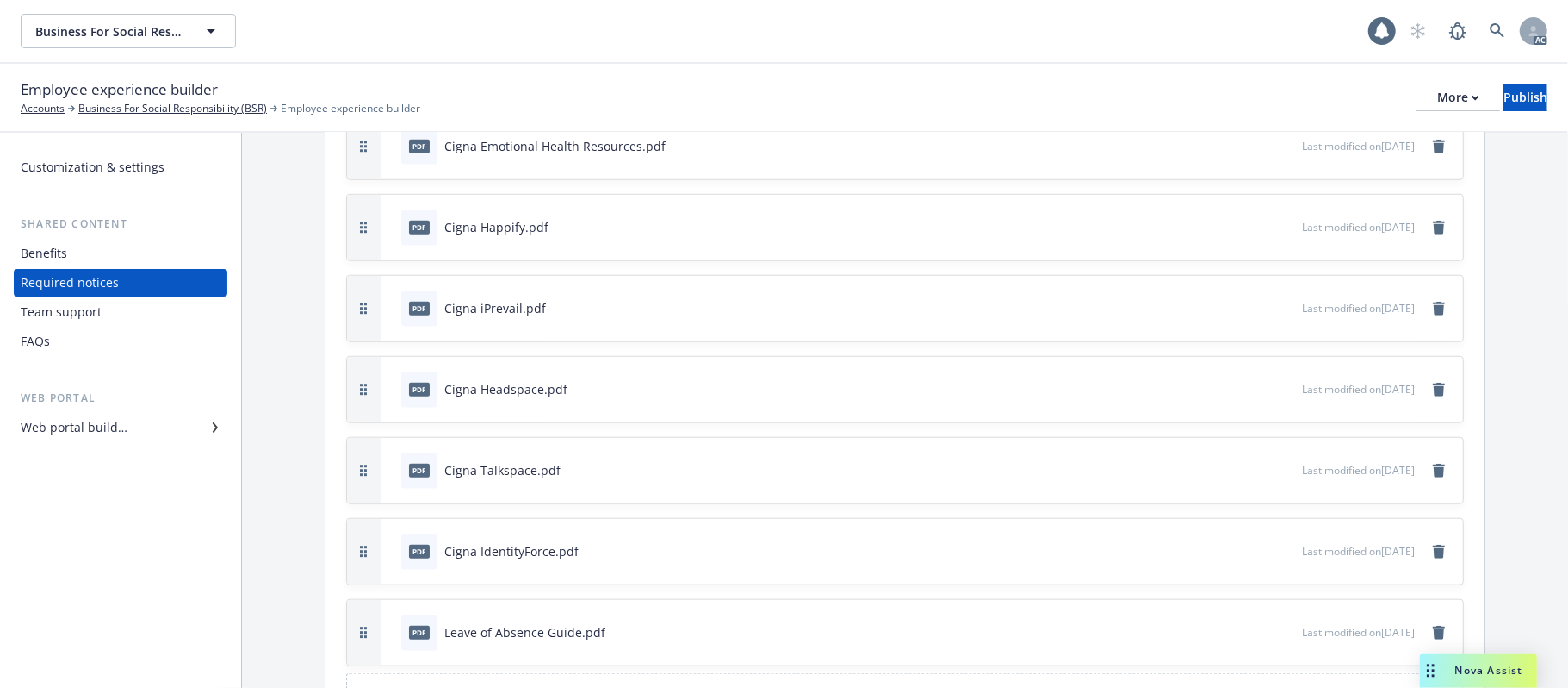
scroll to position [1162, 0]
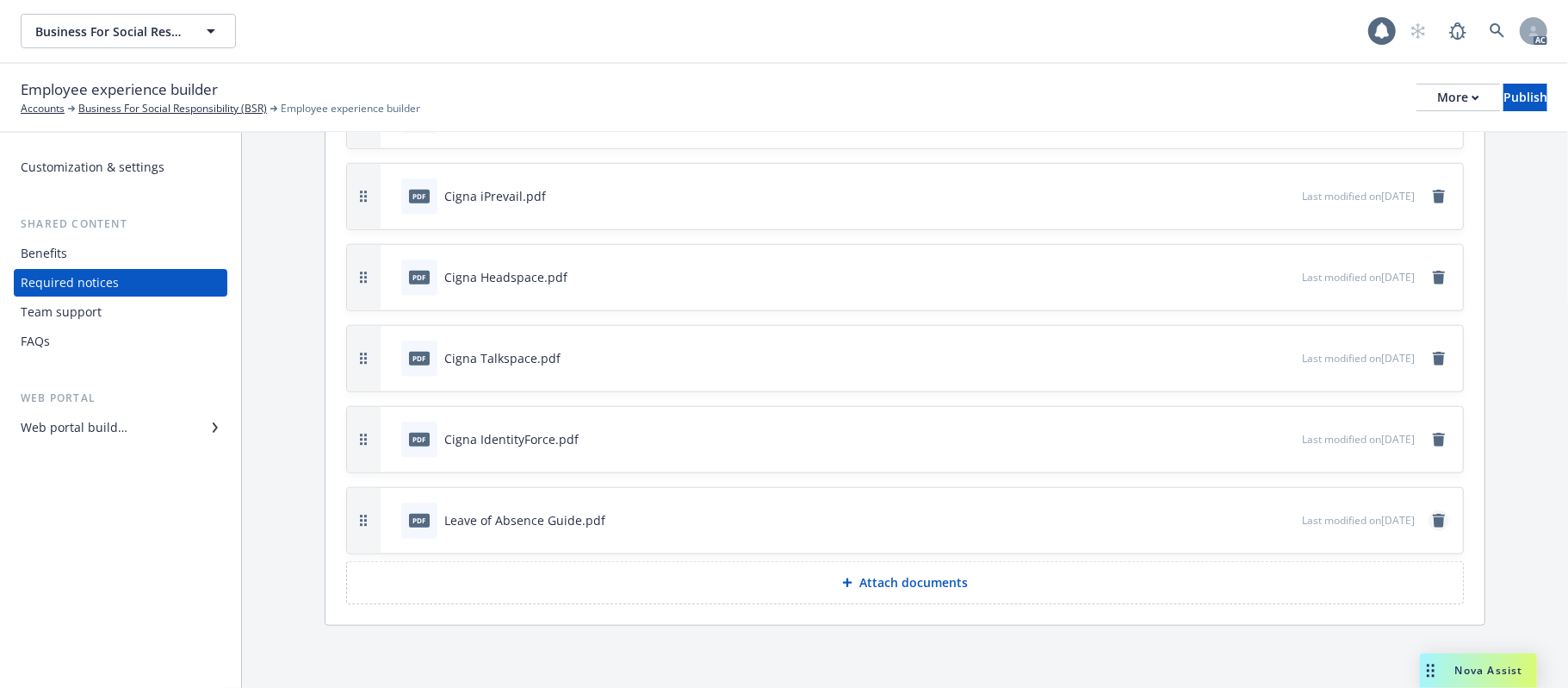
click at [1433, 522] on icon "remove" at bounding box center [1438, 520] width 12 height 14
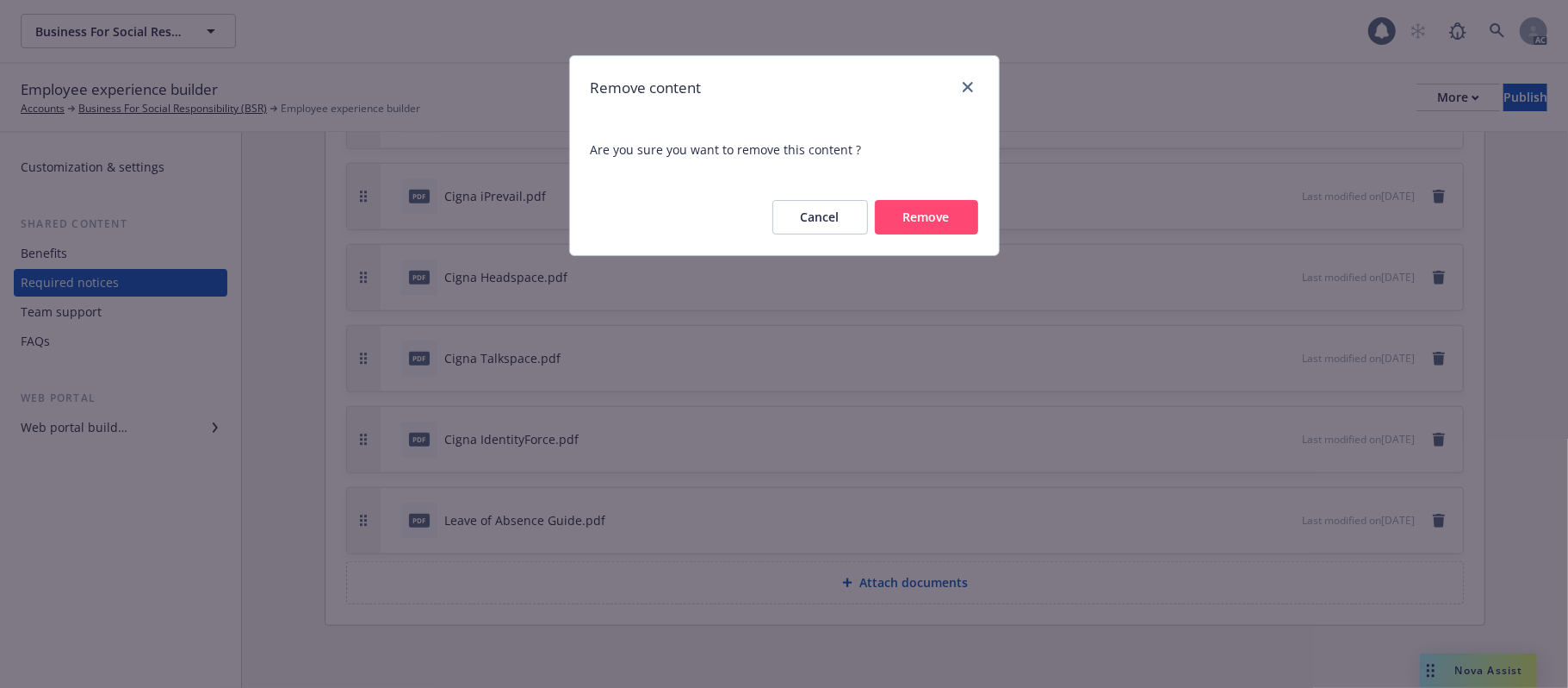
click at [927, 215] on button "Remove" at bounding box center [926, 217] width 103 height 35
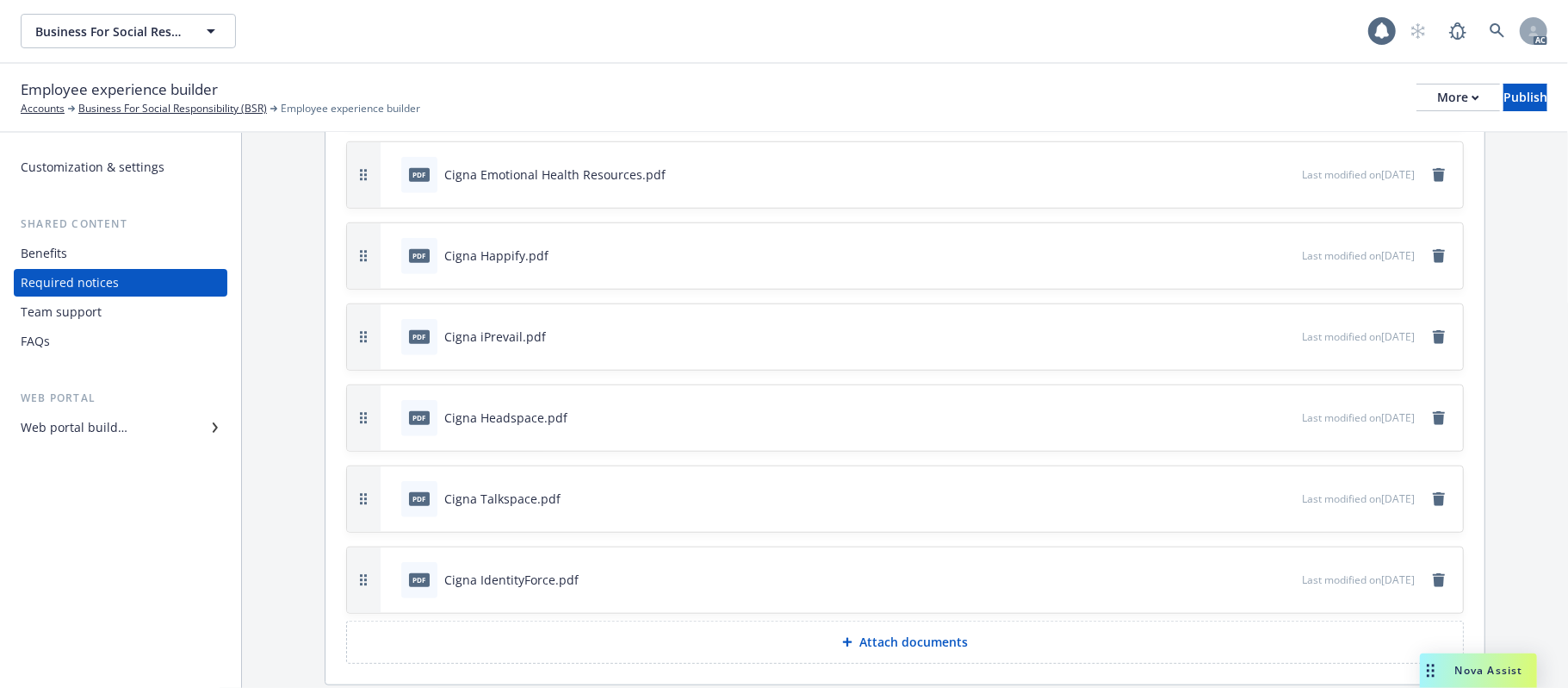
scroll to position [1081, 0]
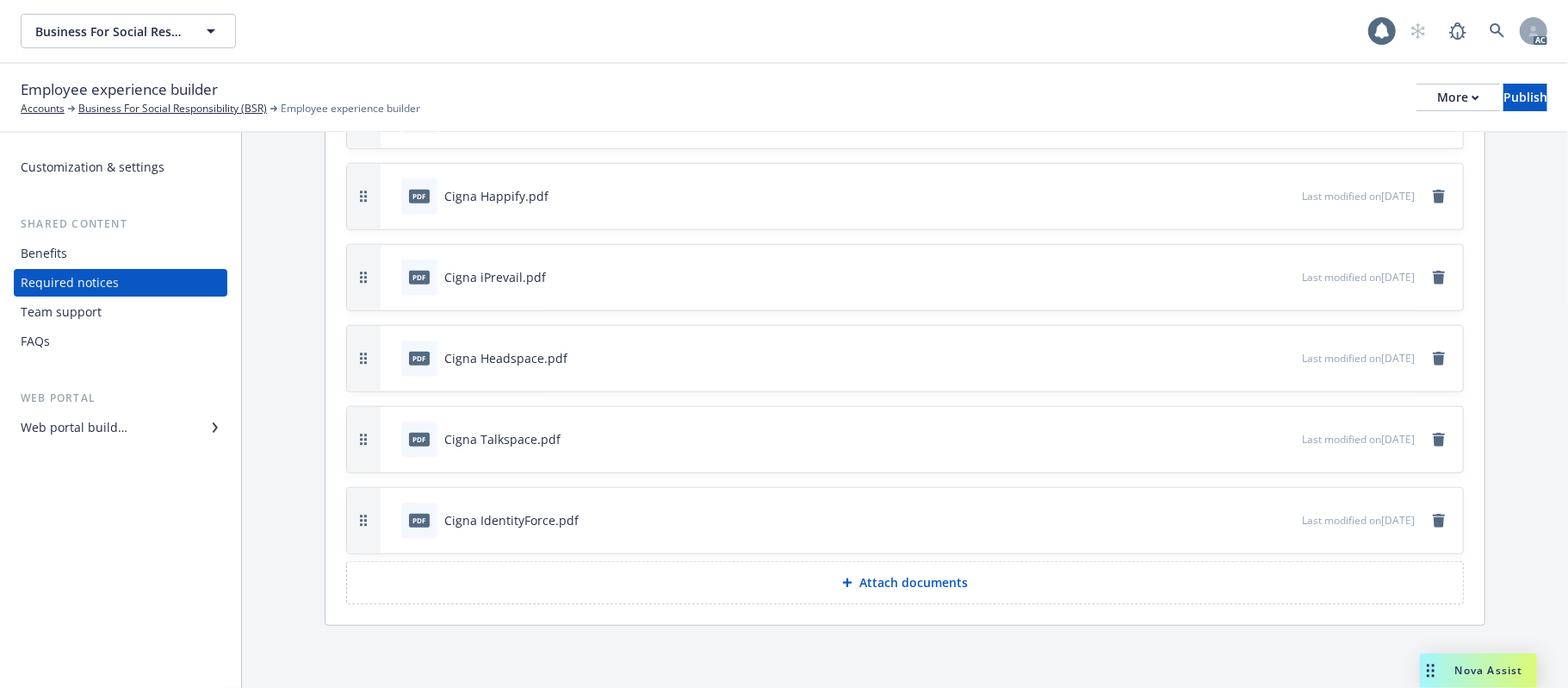
click at [101, 304] on div "Team support" at bounding box center [121, 312] width 200 height 27
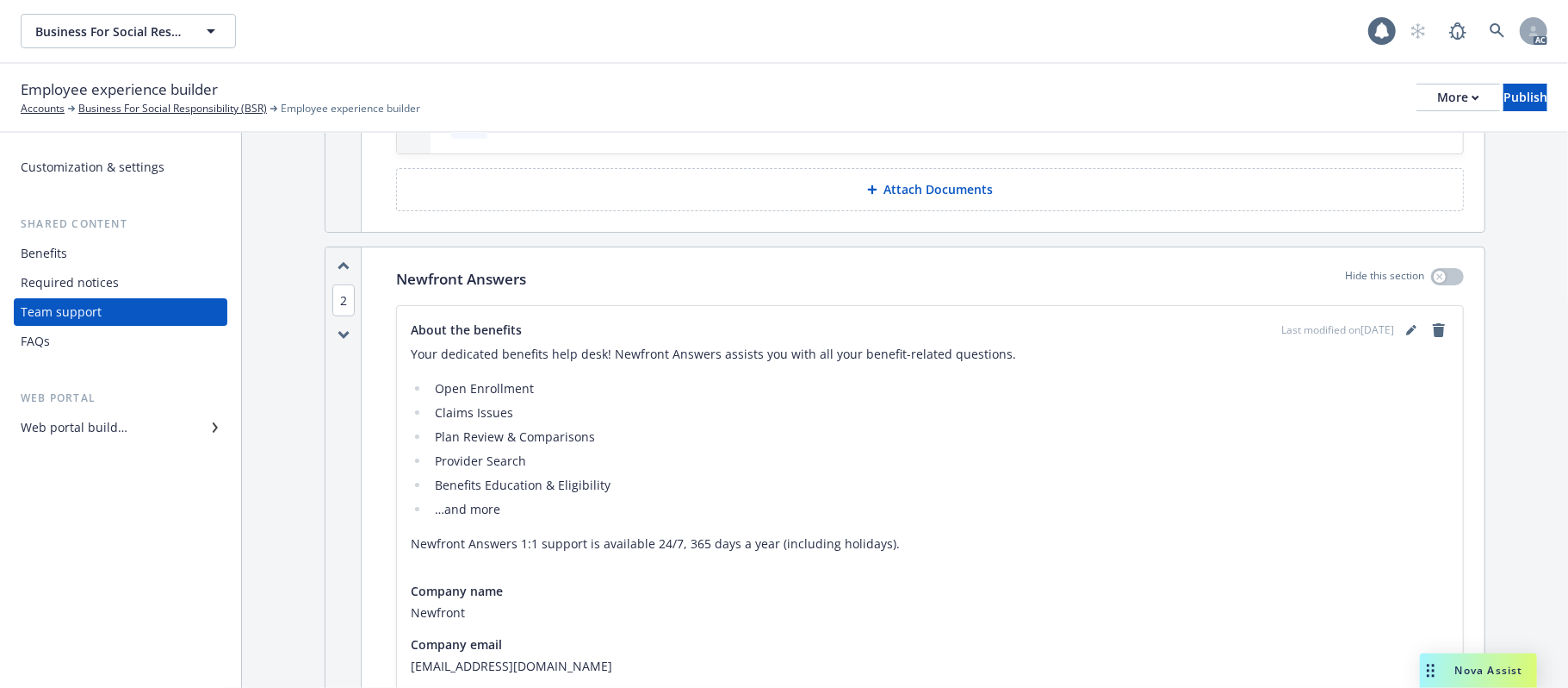
scroll to position [937, 0]
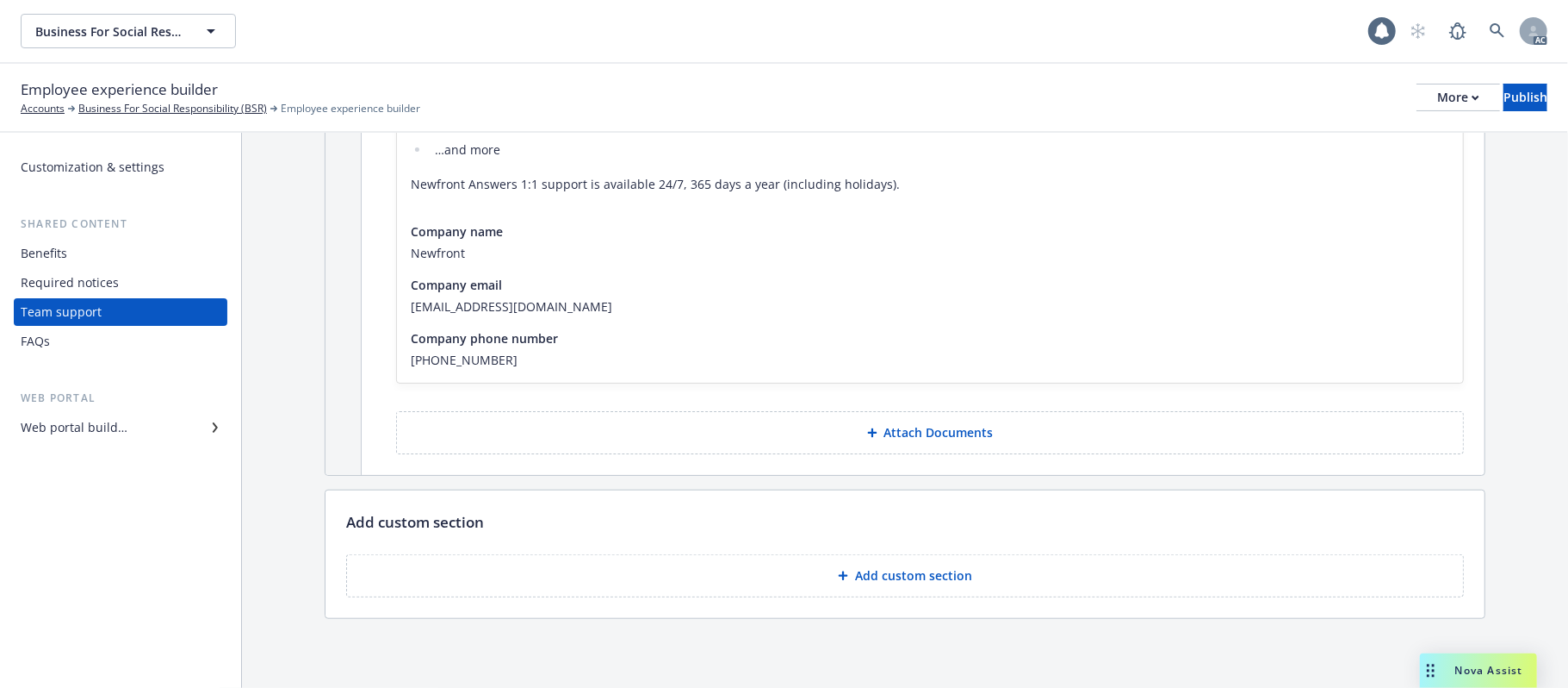
click at [906, 580] on p "Add custom section" at bounding box center [913, 576] width 117 height 17
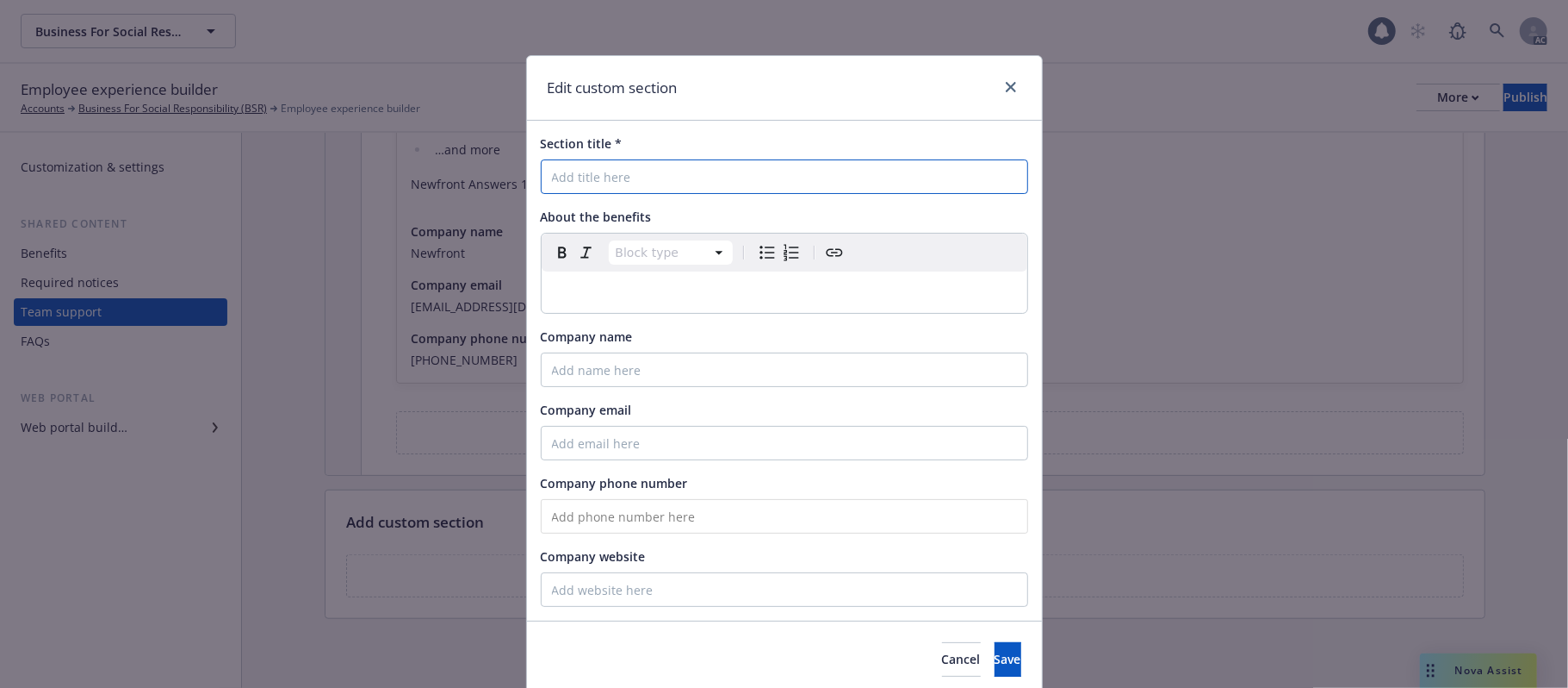
click at [665, 181] on input "Section title *" at bounding box center [784, 176] width 488 height 35
paste input "HealthJoy - Employee Advocacy & Healthcare Navigation"
type input "HealthJoy - Employee Advocacy & Healthcare Navigation"
click at [576, 270] on div "Block type Paragraph Heading 1 Heading 2 Heading 3 Heading 4 Heading 5 Heading 6" at bounding box center [784, 252] width 486 height 37
click at [576, 294] on p "editable markdown" at bounding box center [784, 291] width 465 height 21
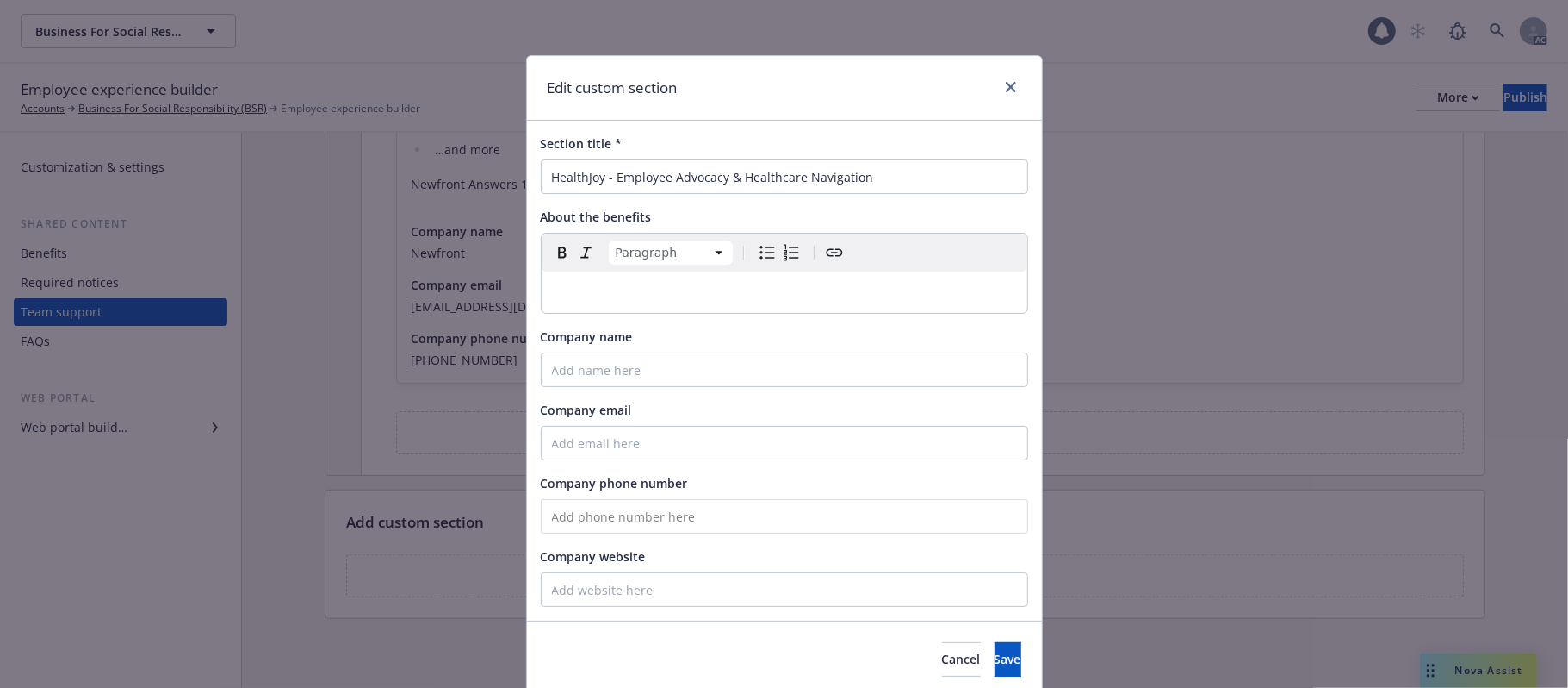
select select
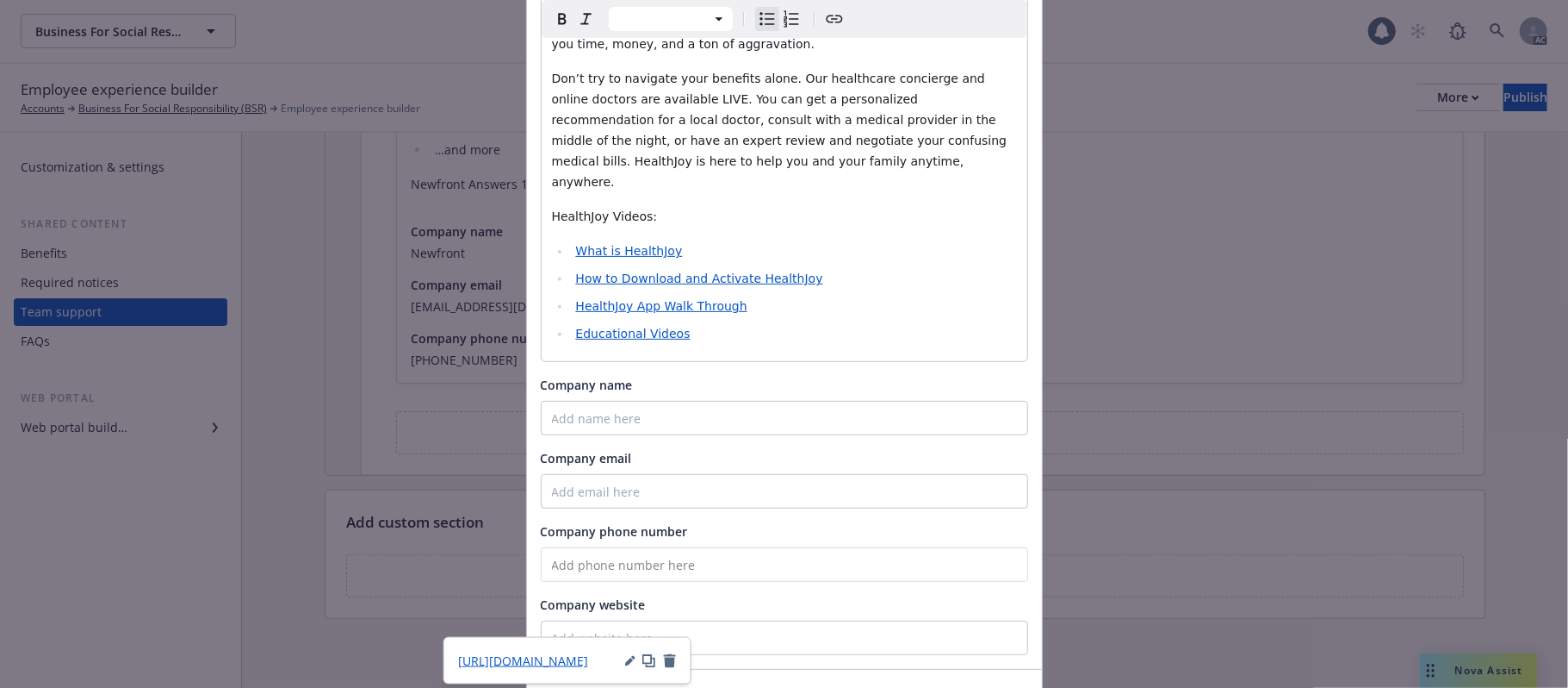
scroll to position [344, 0]
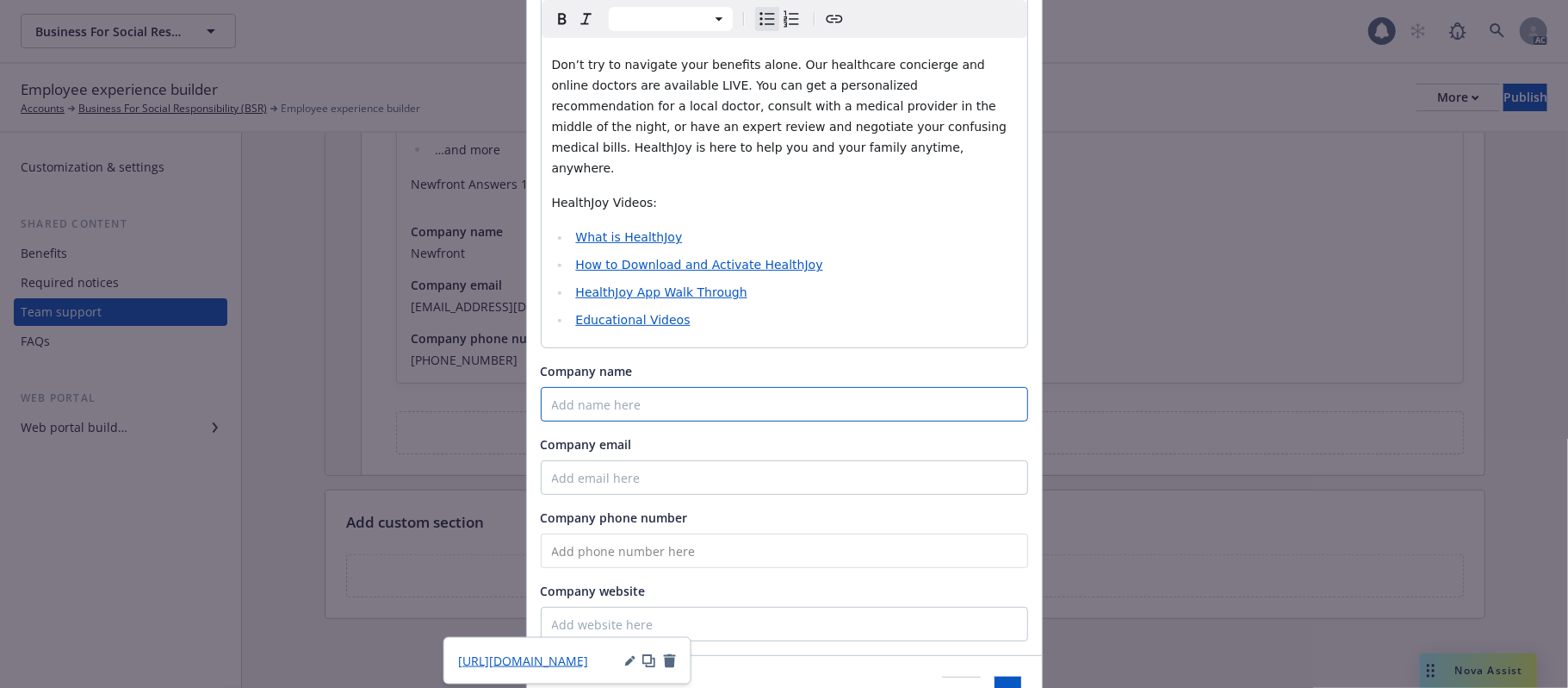
click at [635, 386] on input "Company name" at bounding box center [784, 404] width 488 height 35
paste input "HealthJoy"
type input "HealthJoy"
click at [603, 460] on input "Company email" at bounding box center [784, 478] width 488 height 35
paste input "[EMAIL_ADDRESS][DOMAIN_NAME]"
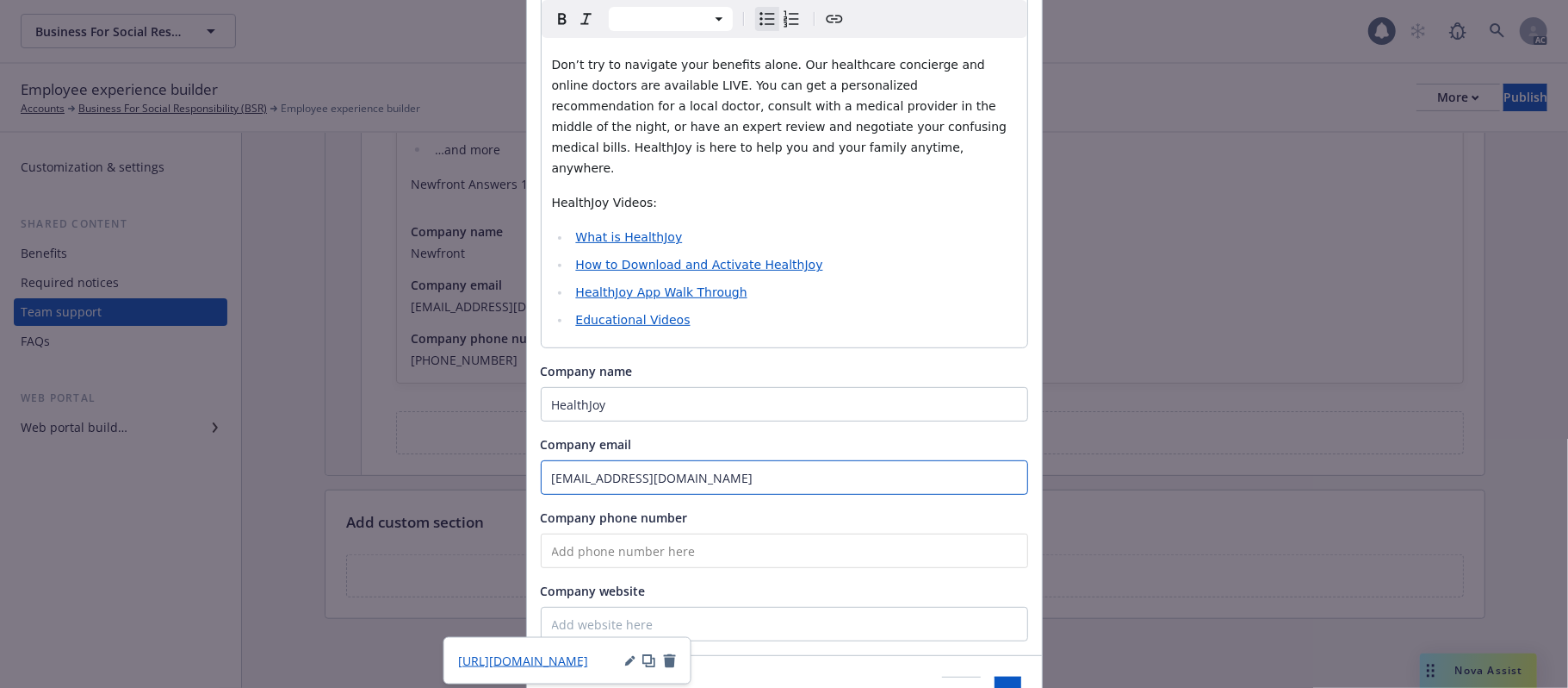
type input "[EMAIL_ADDRESS][DOMAIN_NAME]"
click at [605, 534] on input "tel" at bounding box center [784, 551] width 488 height 35
paste input "[PHONE_NUMBER]"
type input "[PHONE_NUMBER]"
click at [994, 685] on span "Save" at bounding box center [1007, 693] width 26 height 16
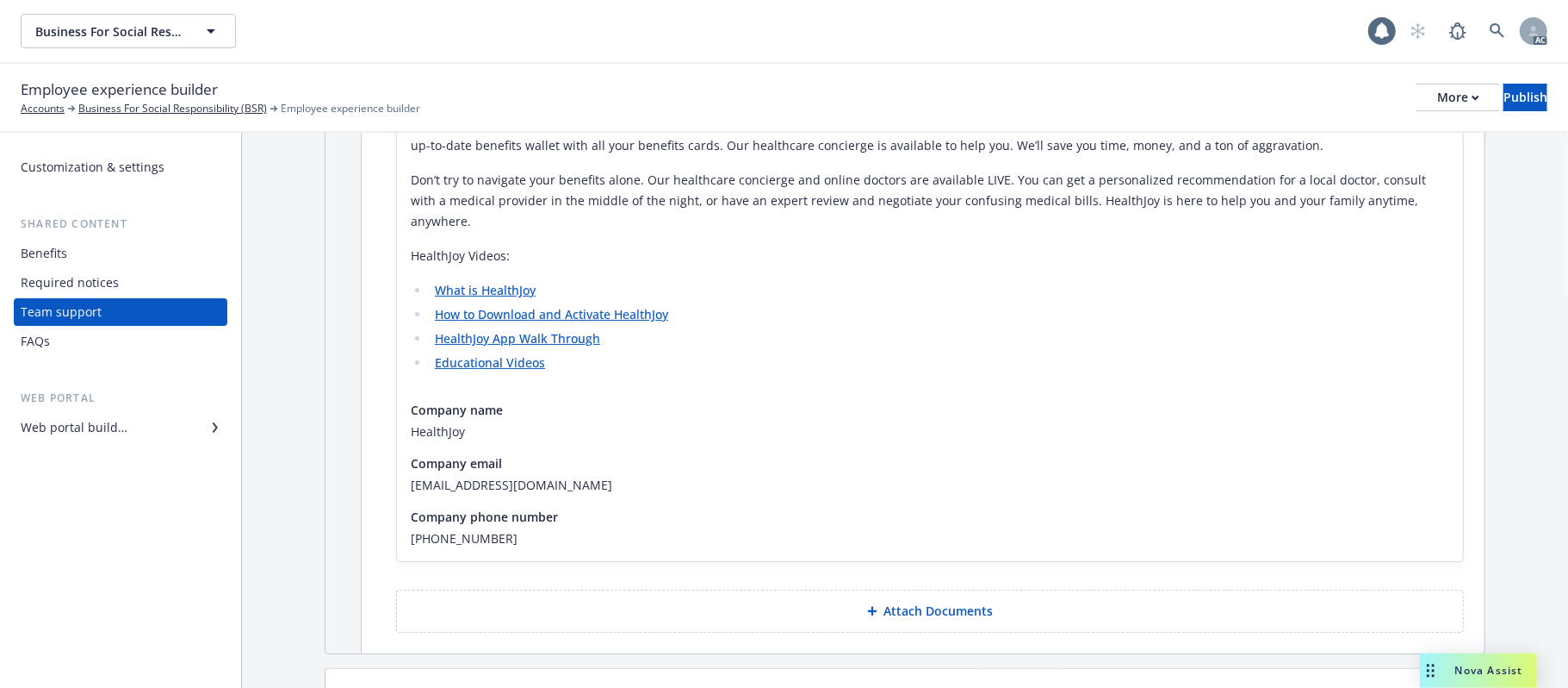
scroll to position [1568, 0]
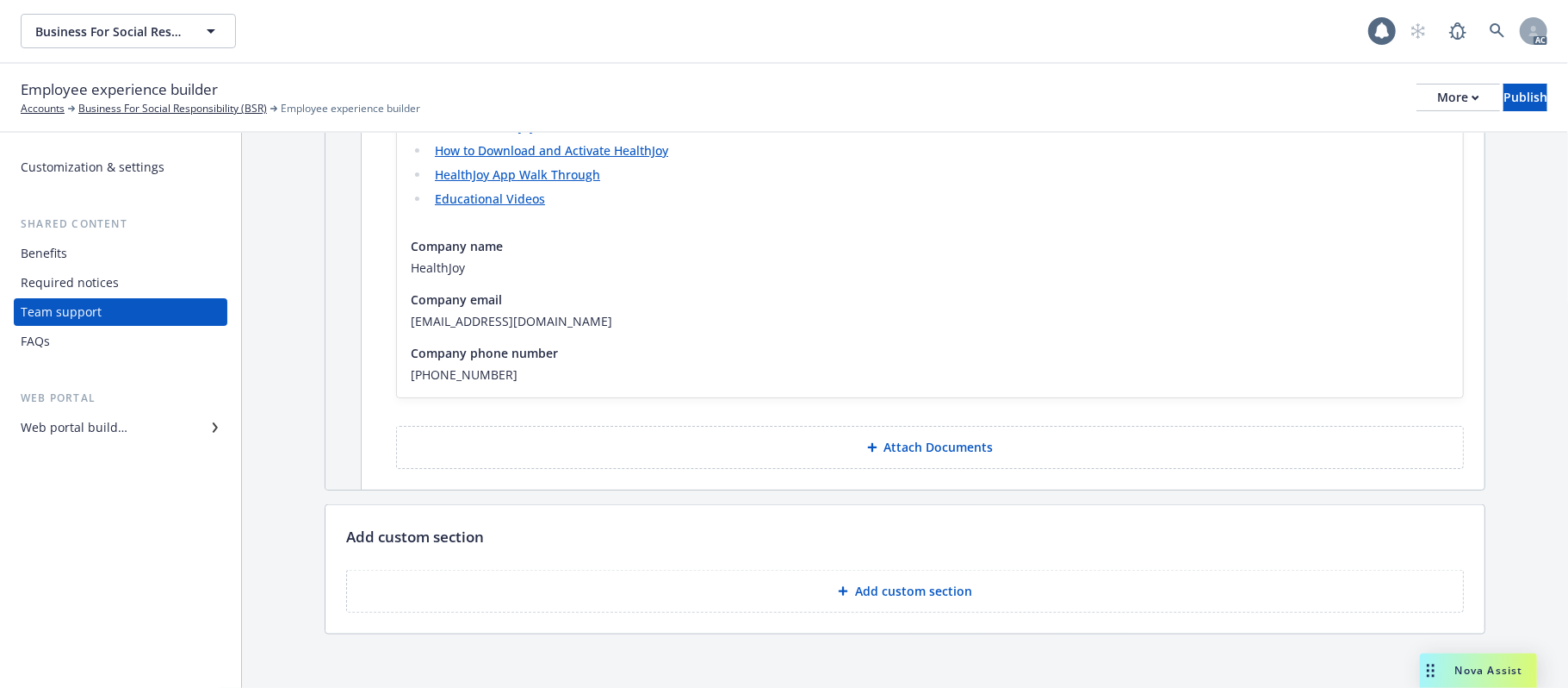
click at [964, 570] on button "Add custom section" at bounding box center [905, 590] width 1118 height 43
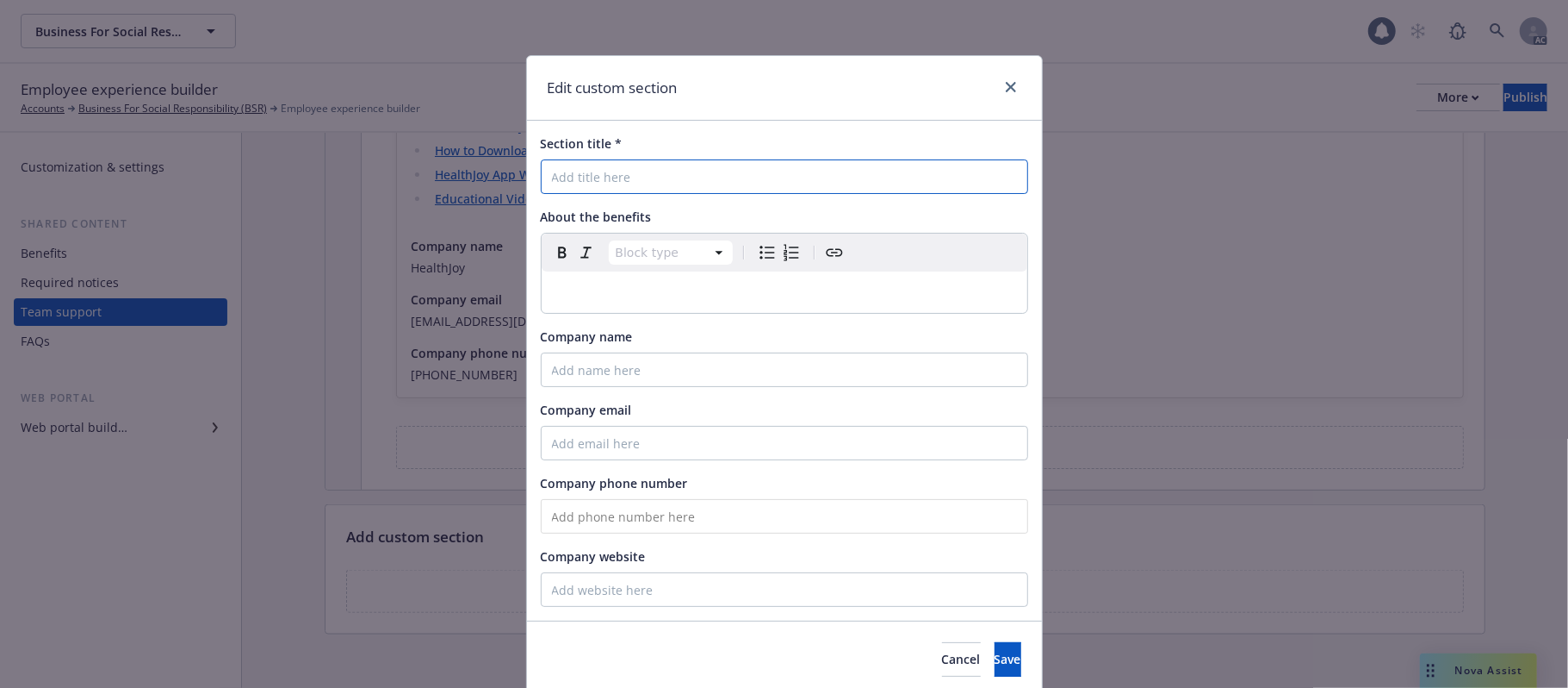
click at [718, 184] on input "Section title *" at bounding box center [784, 176] width 488 height 35
paste input "Healthee - Employee Advocacy & Healthcare Navigation"
type input "Healthee - Employee Advocacy & Healthcare Navigation"
click at [658, 280] on div "editable markdown" at bounding box center [784, 291] width 486 height 41
select select
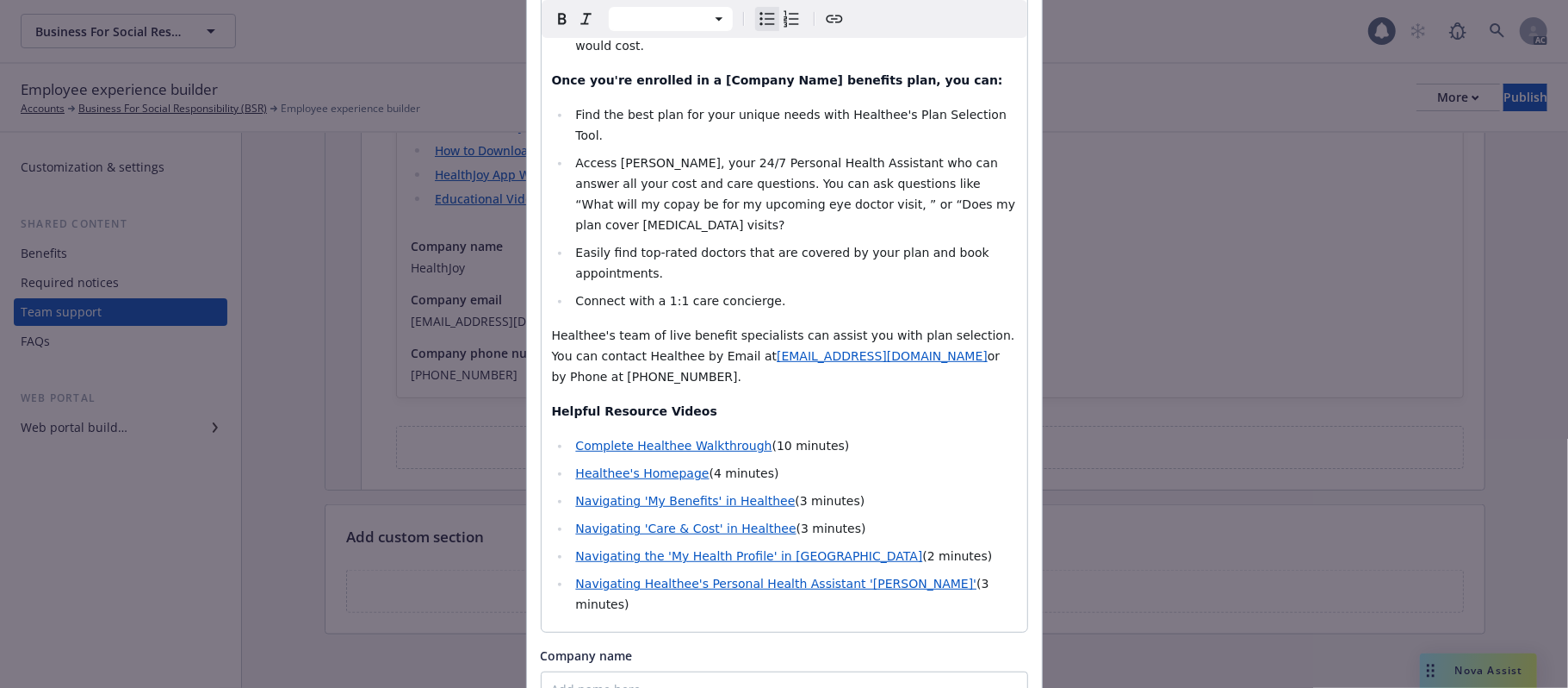
scroll to position [667, 0]
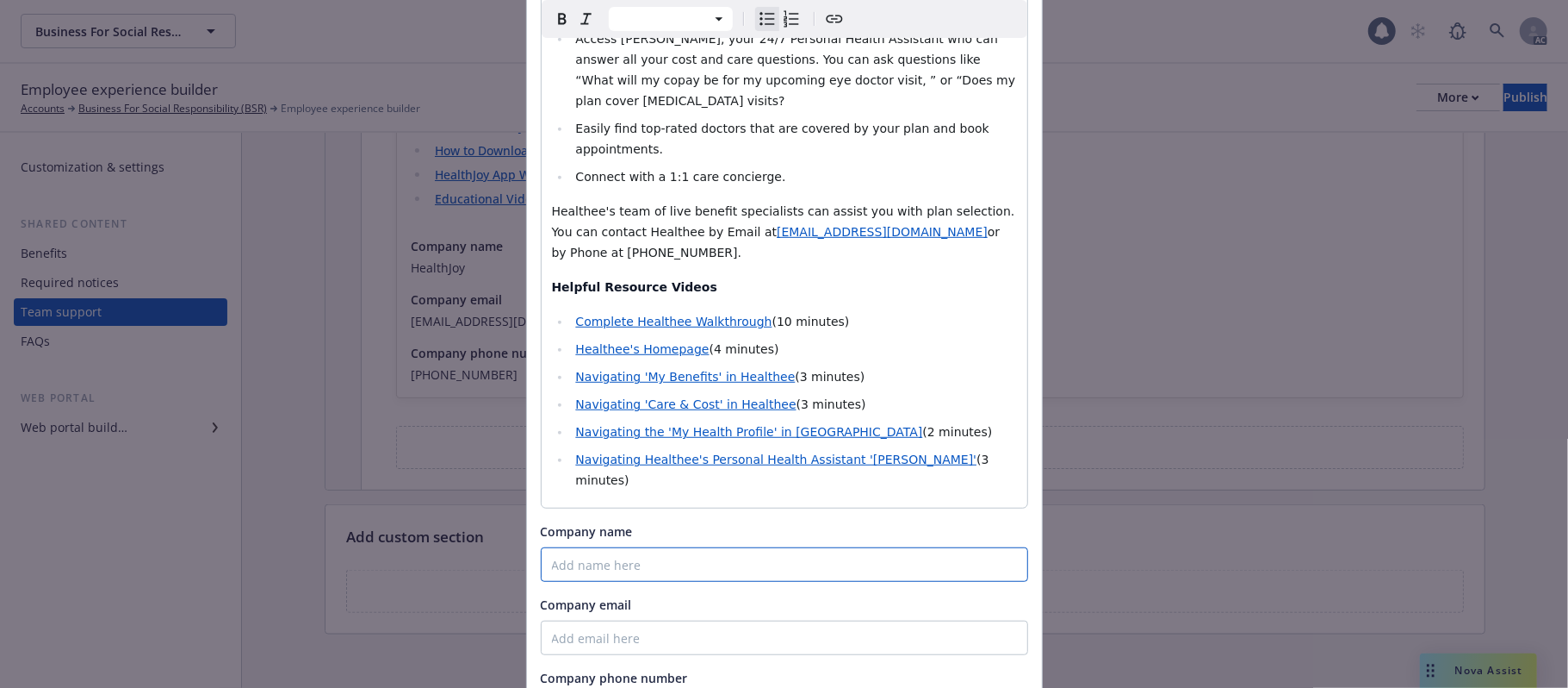
click at [658, 547] on input "Company name" at bounding box center [784, 565] width 488 height 35
paste input "Healthee"
type input "Healthee"
click at [569, 620] on input "Company email" at bounding box center [784, 638] width 488 height 35
paste input "[EMAIL_ADDRESS][DOMAIN_NAME]"
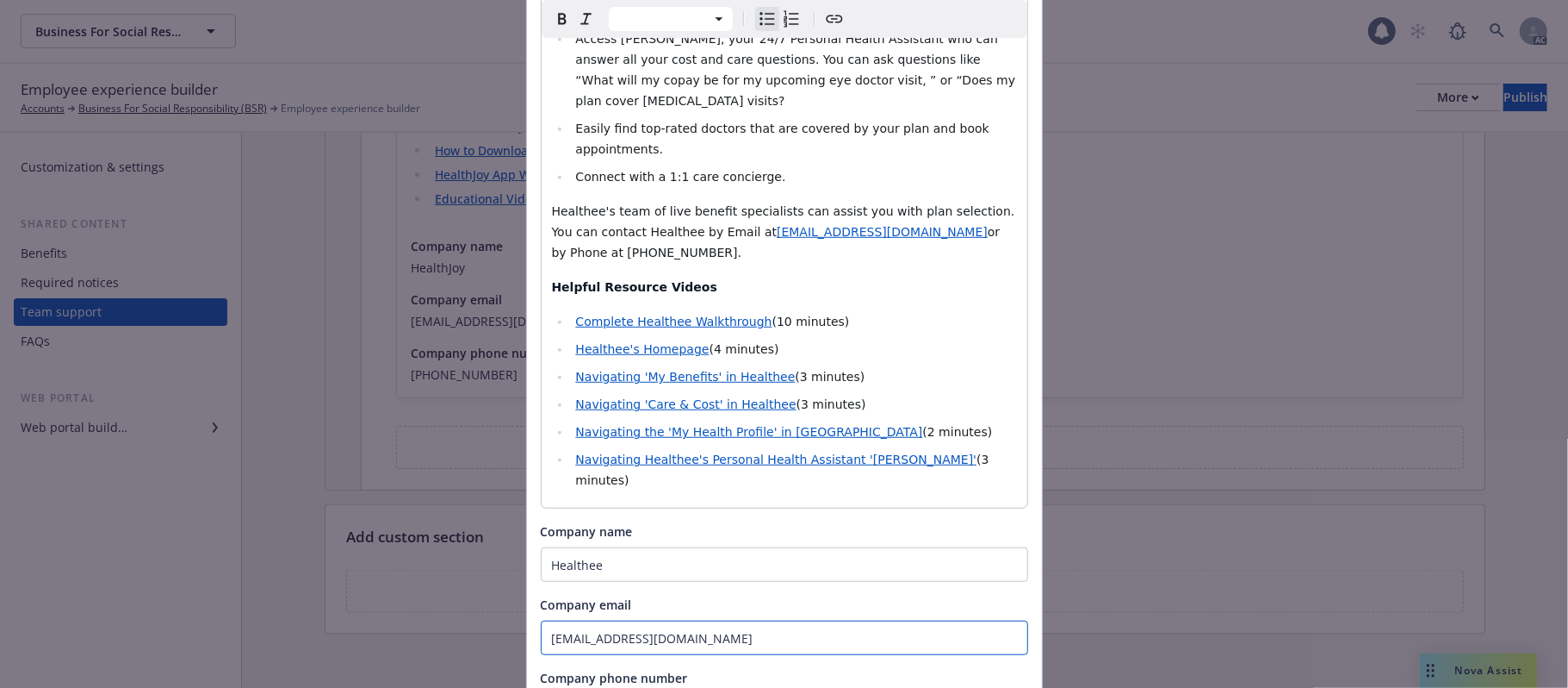
type input "[EMAIL_ADDRESS][DOMAIN_NAME]"
paste input "[PHONE_NUMBER]"
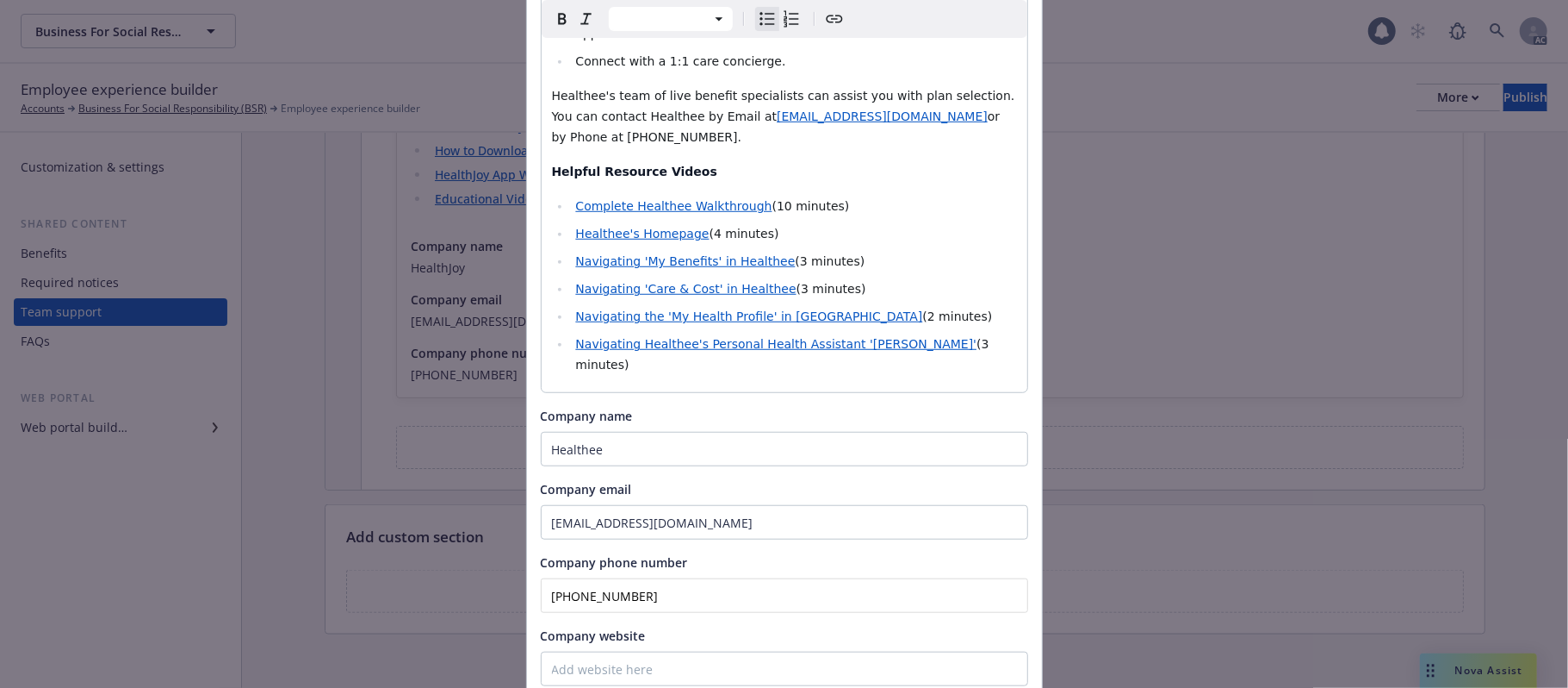
scroll to position [783, 0]
type input "[PHONE_NUMBER]"
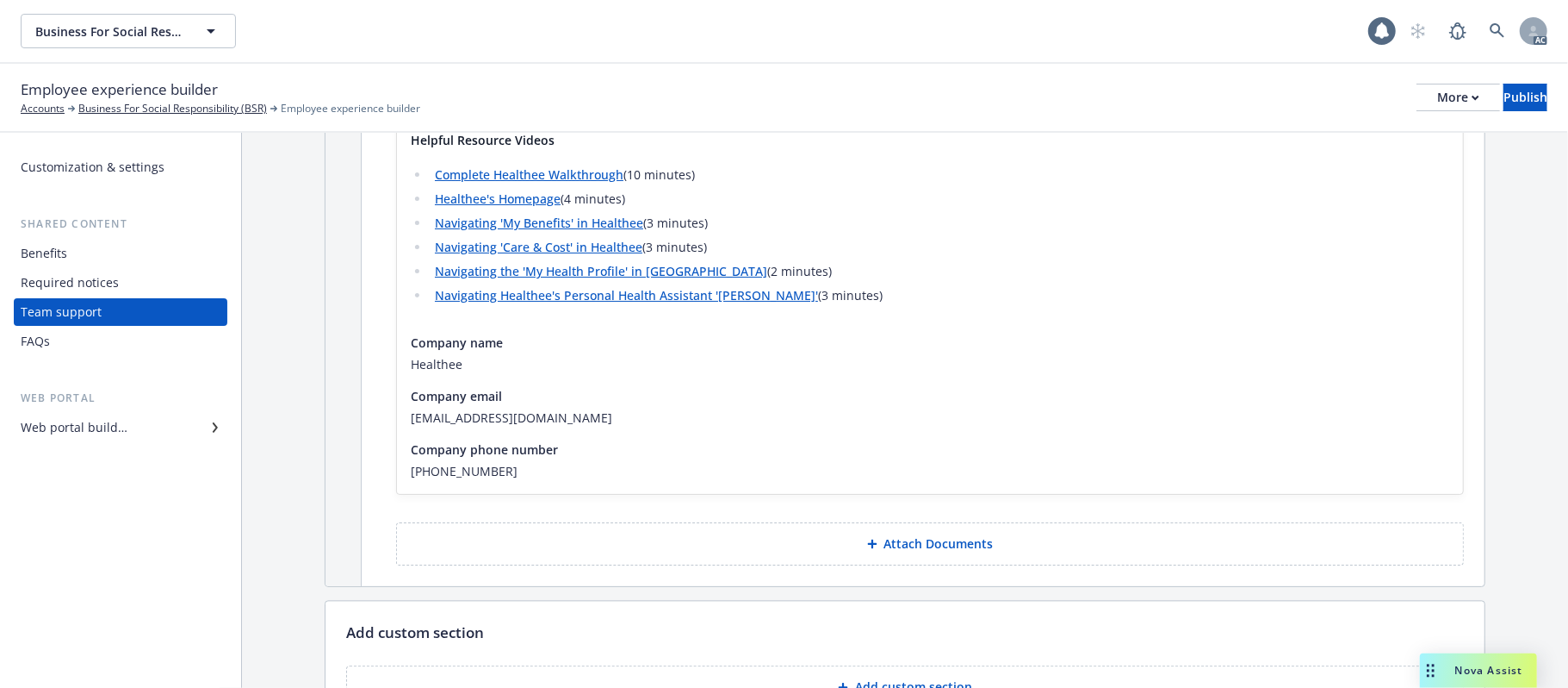
scroll to position [2530, 0]
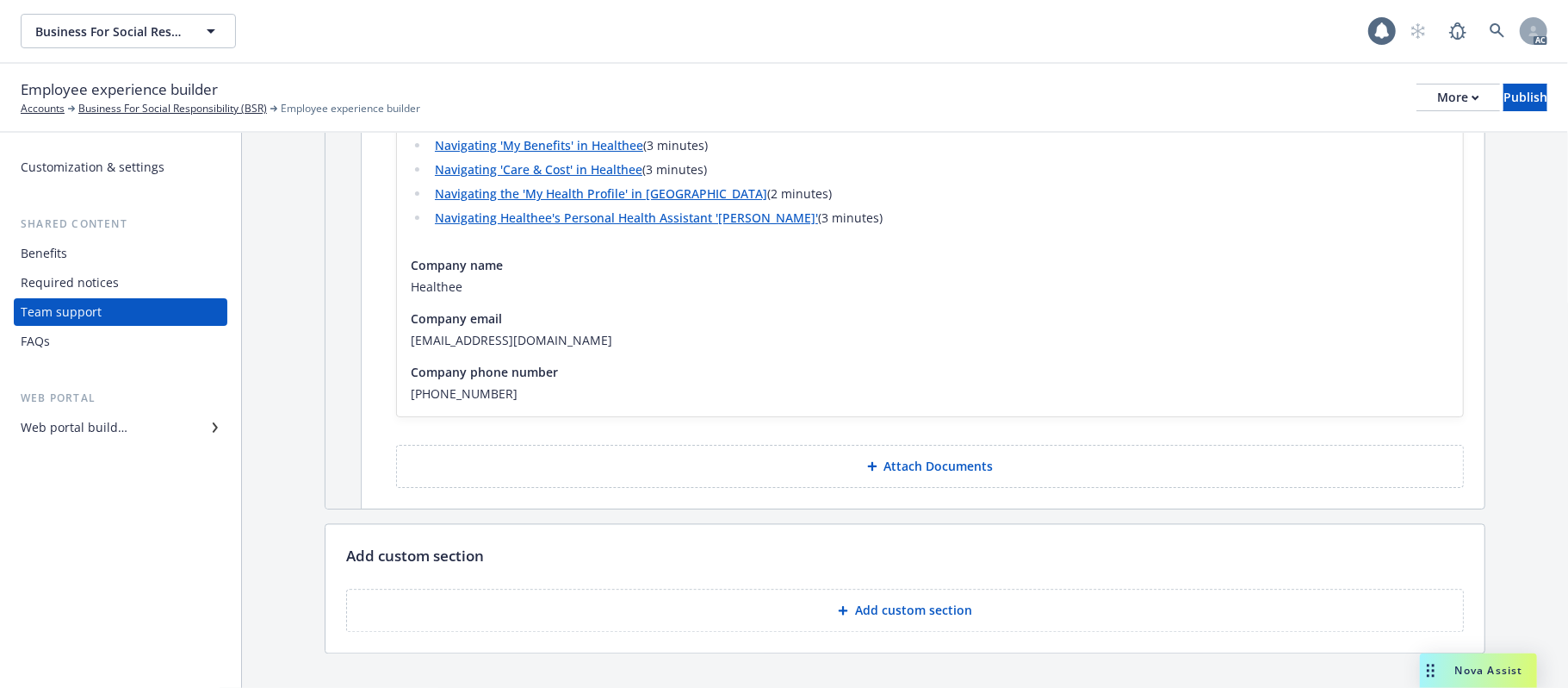
click at [910, 458] on p "Attach Documents" at bounding box center [939, 466] width 110 height 17
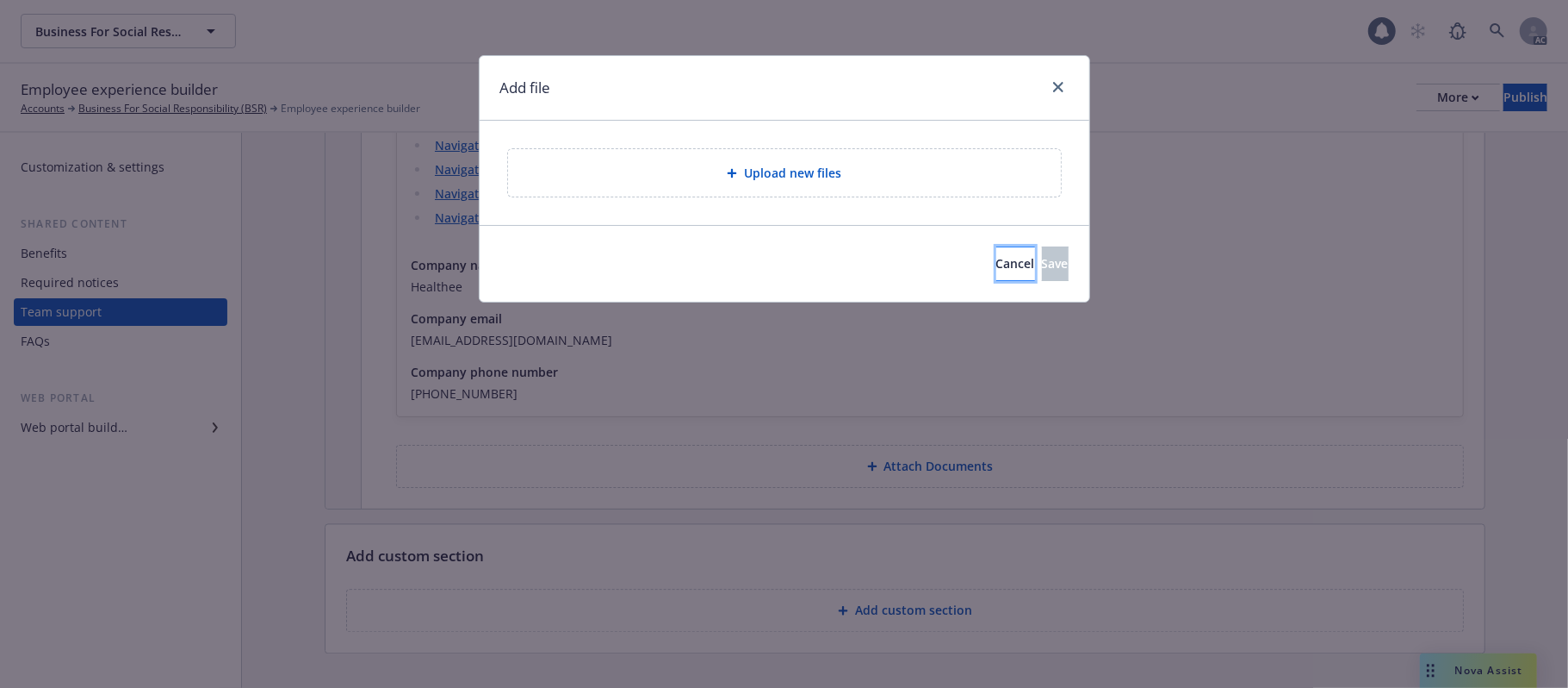
click at [996, 259] on button "Cancel" at bounding box center [1016, 264] width 38 height 35
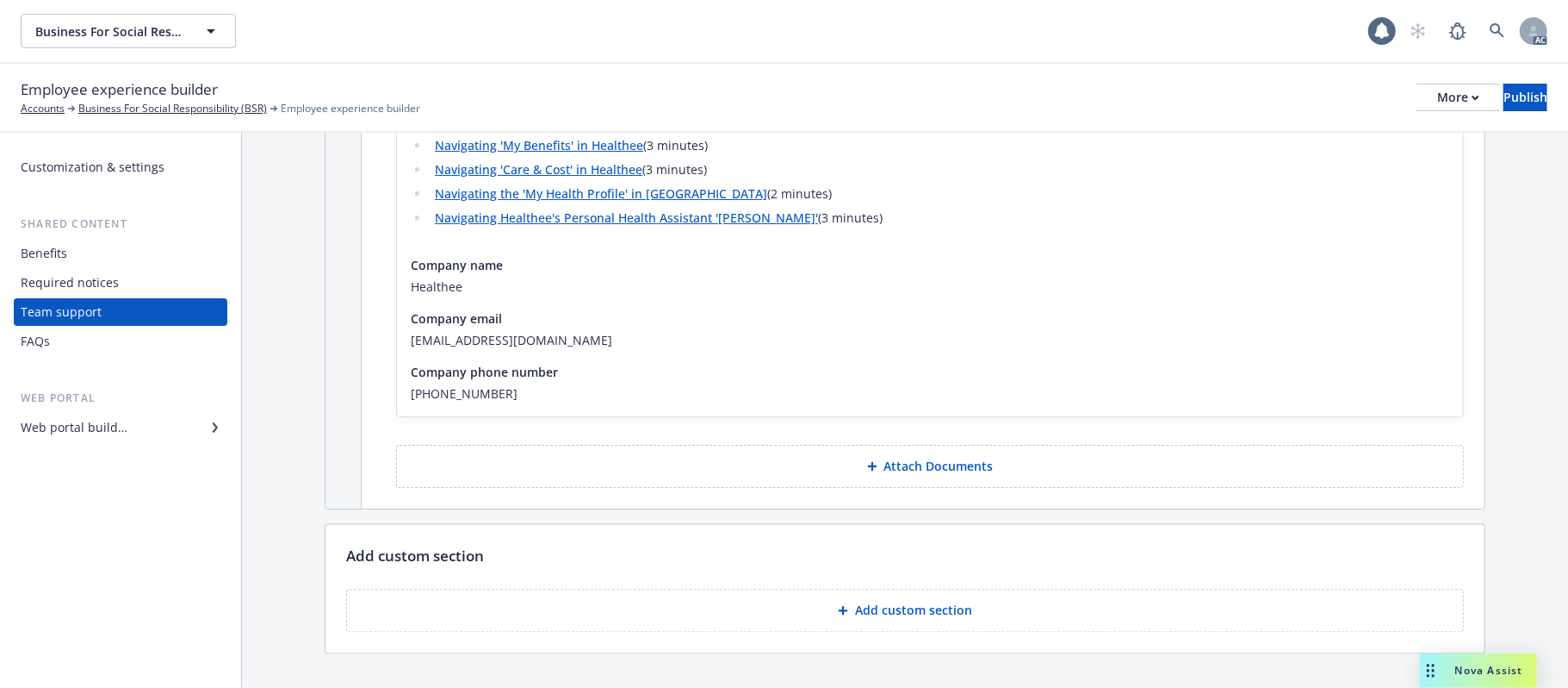
click at [947, 588] on button "Add custom section" at bounding box center [905, 609] width 1118 height 43
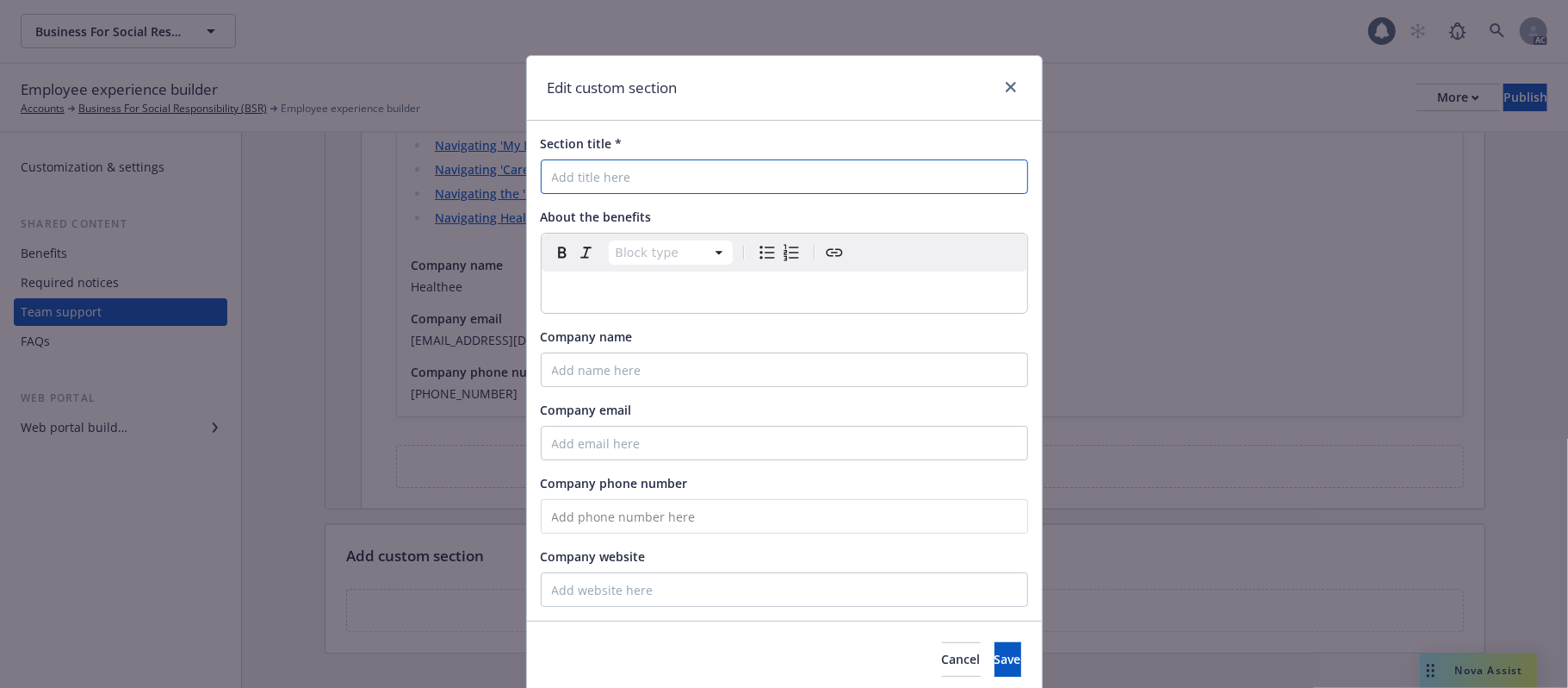
click at [624, 185] on input "Section title *" at bounding box center [784, 176] width 488 height 35
paste input "Cobra"
type input "Cobra"
click at [662, 297] on p "editable markdown" at bounding box center [784, 291] width 465 height 21
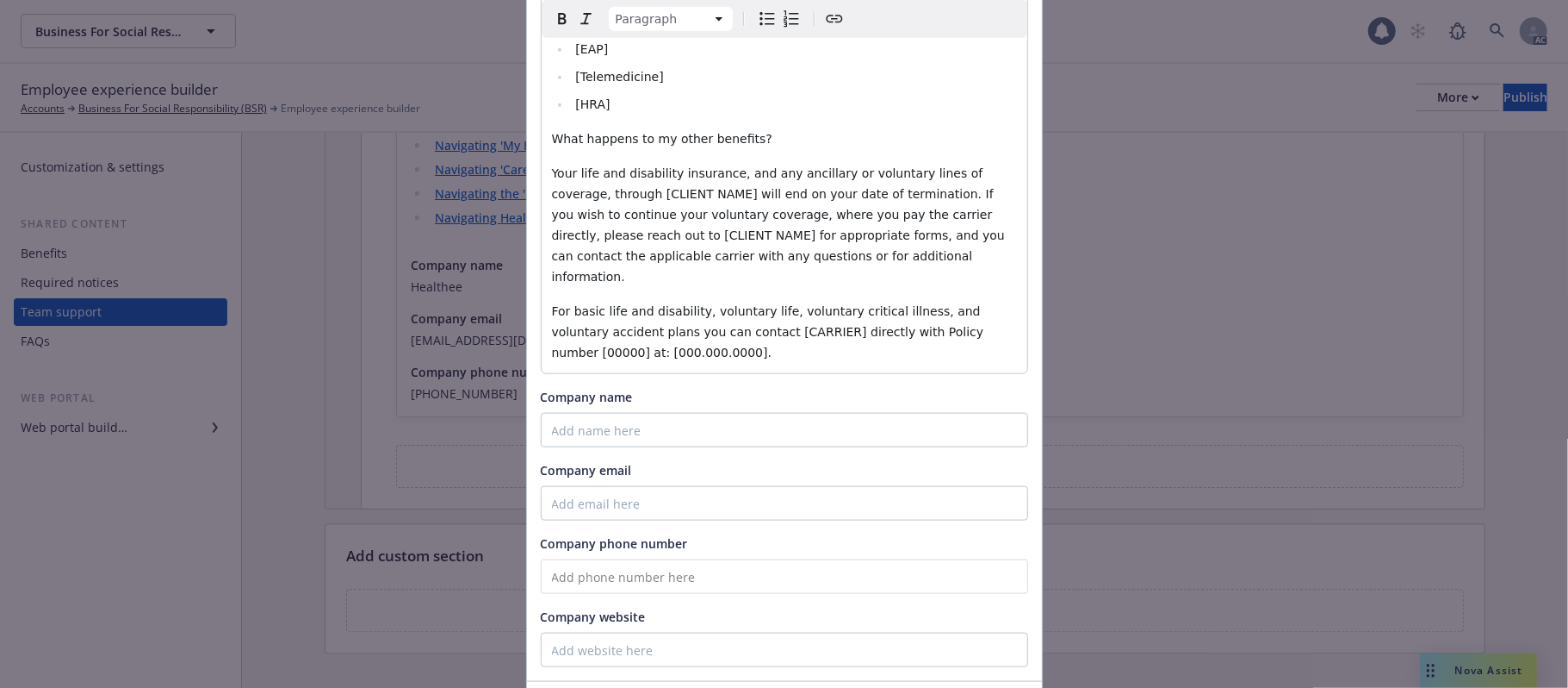
scroll to position [1232, 0]
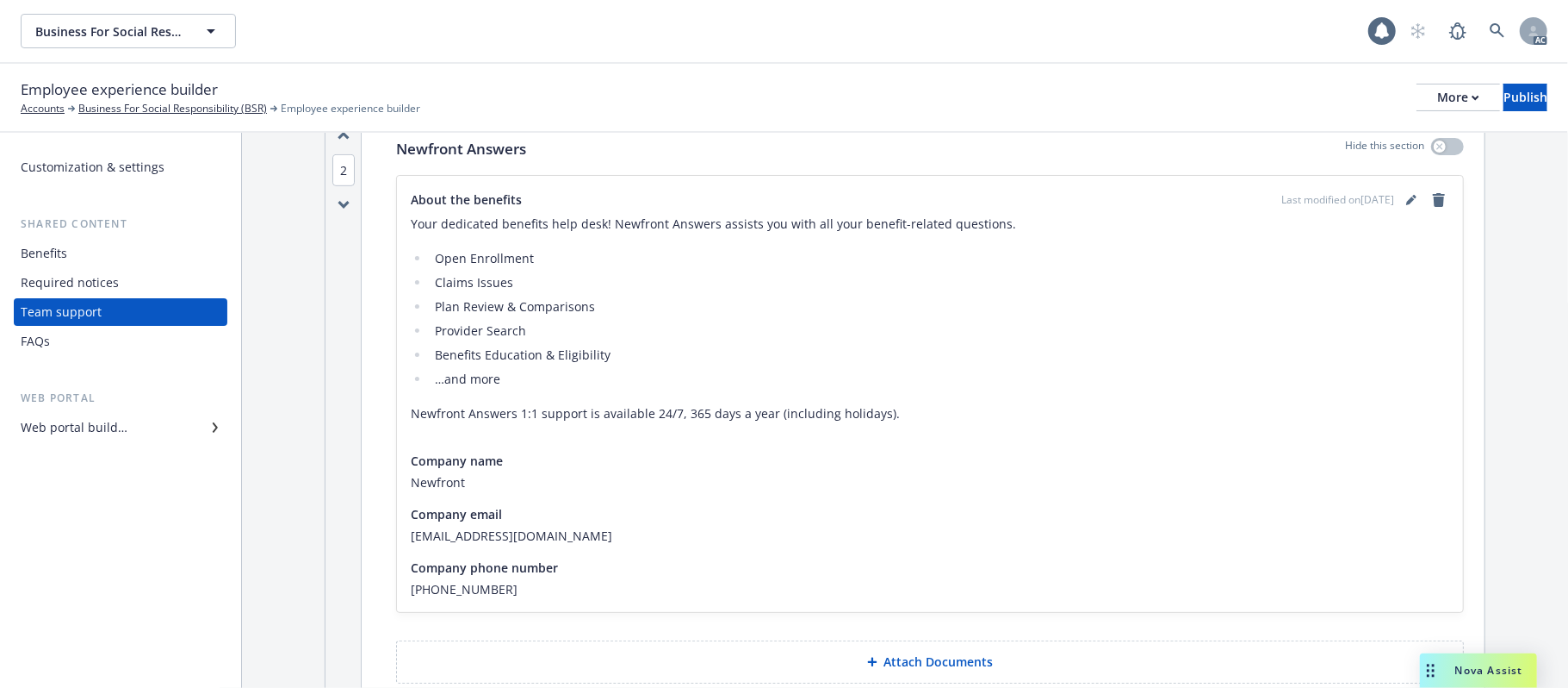
scroll to position [691, 0]
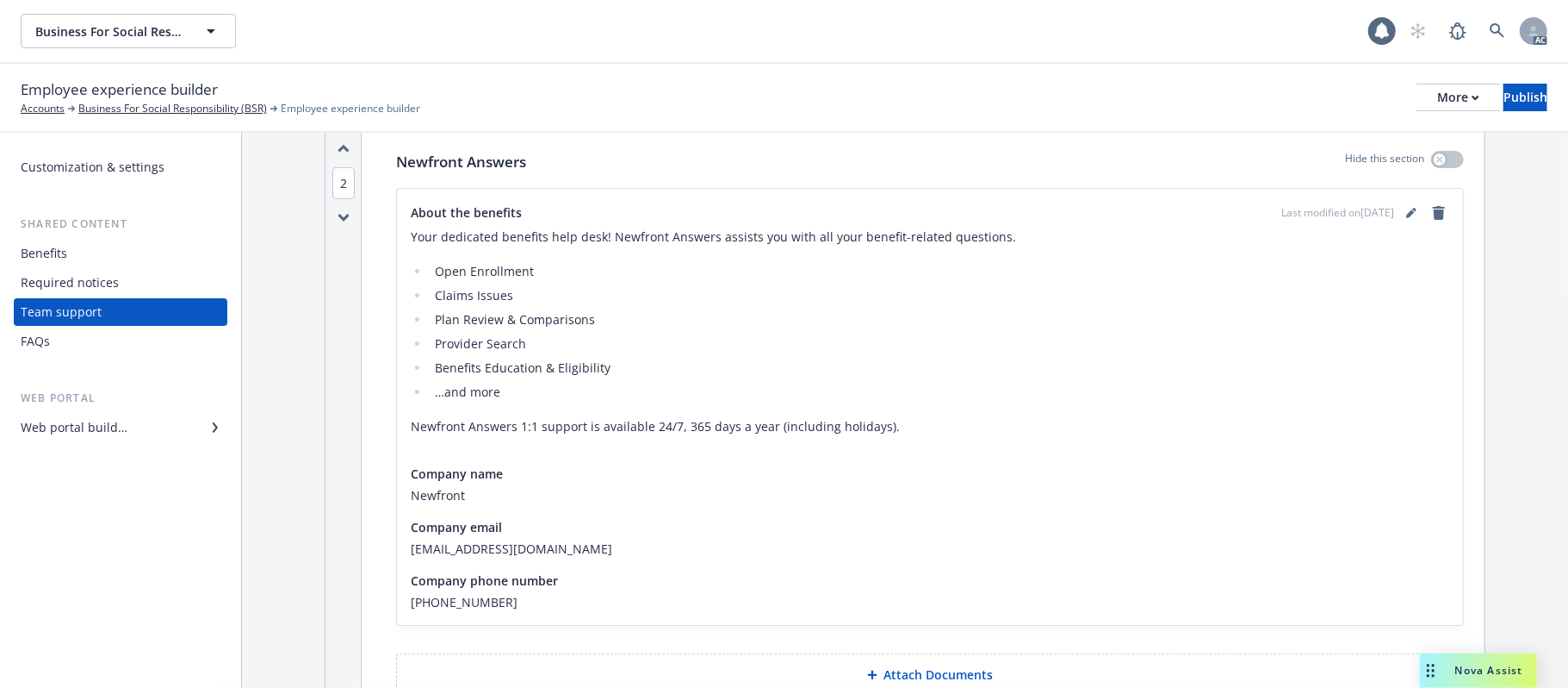
click at [344, 215] on icon "button" at bounding box center [343, 217] width 12 height 9
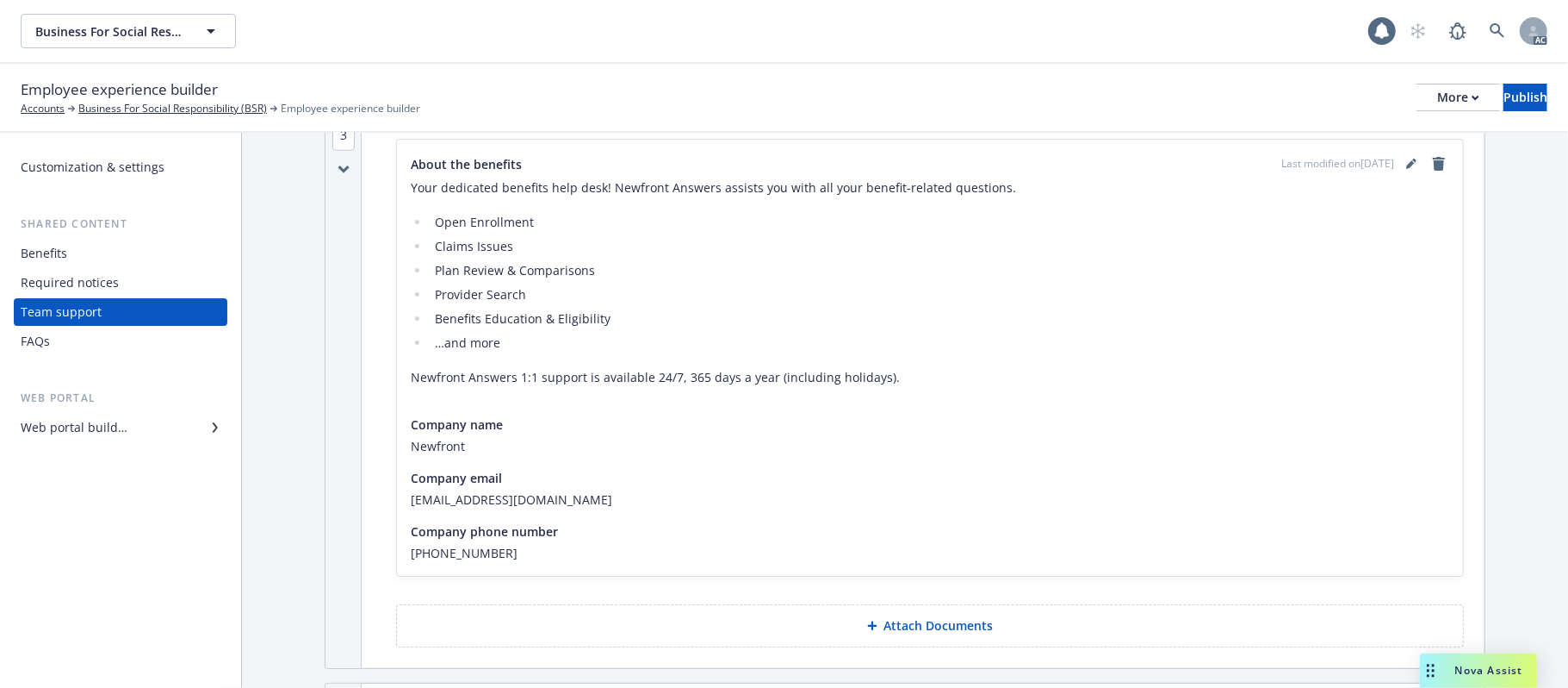
scroll to position [1265, 0]
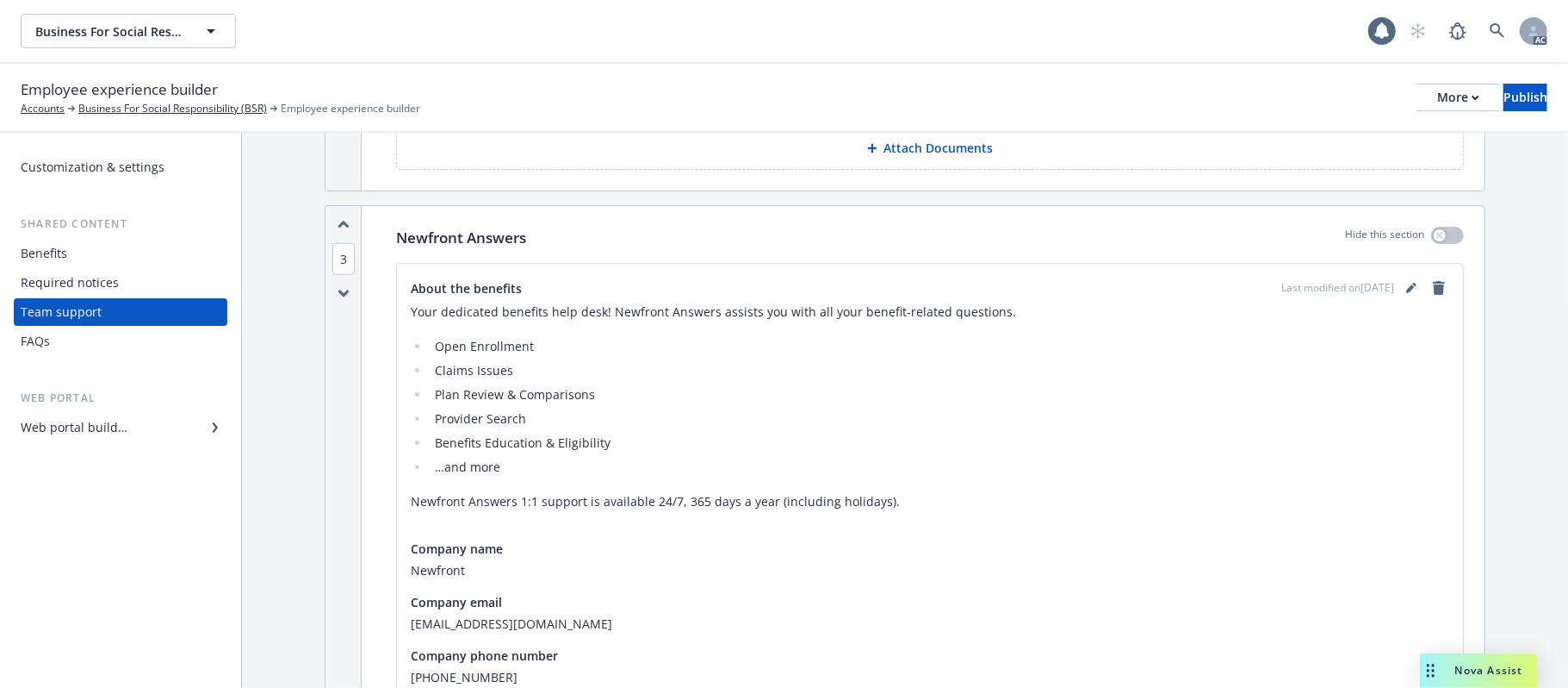
click at [345, 291] on icon "button" at bounding box center [343, 292] width 9 height 5
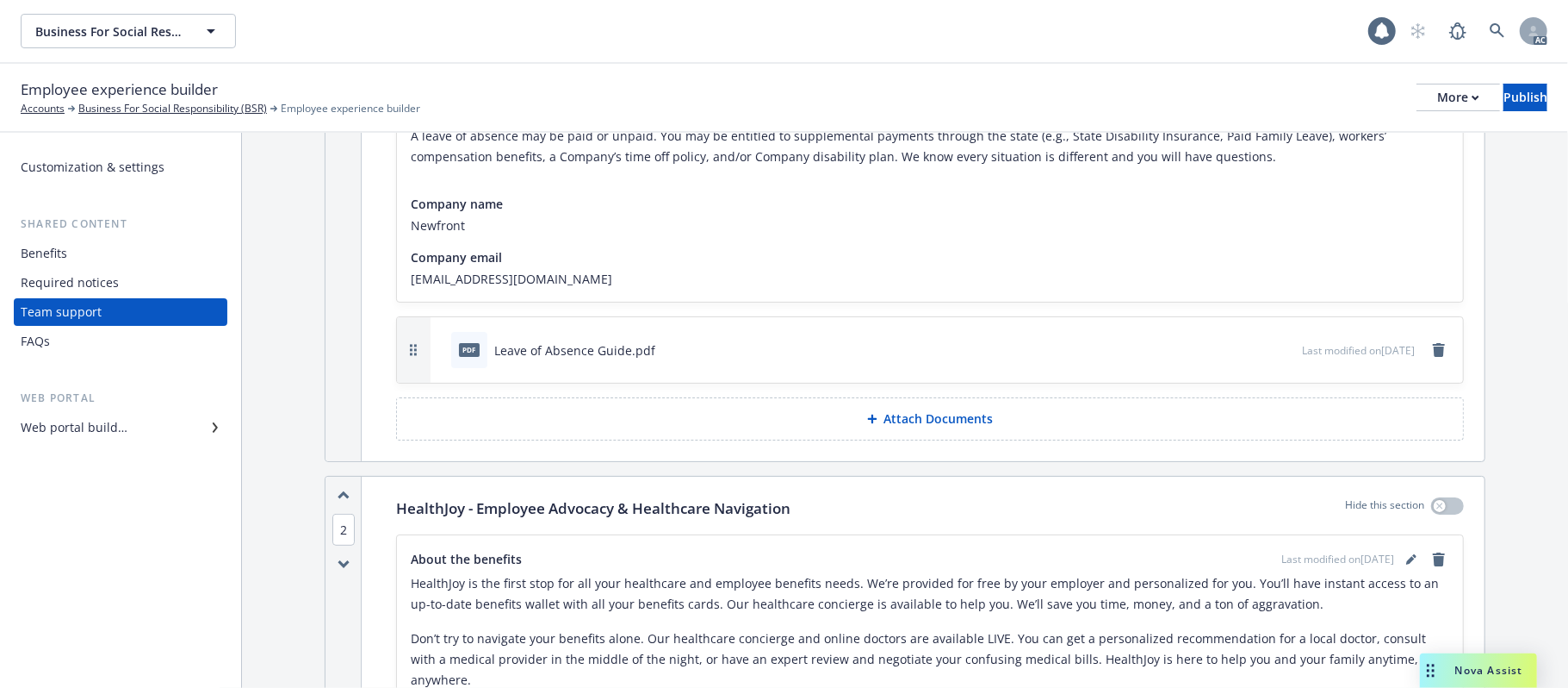
scroll to position [460, 0]
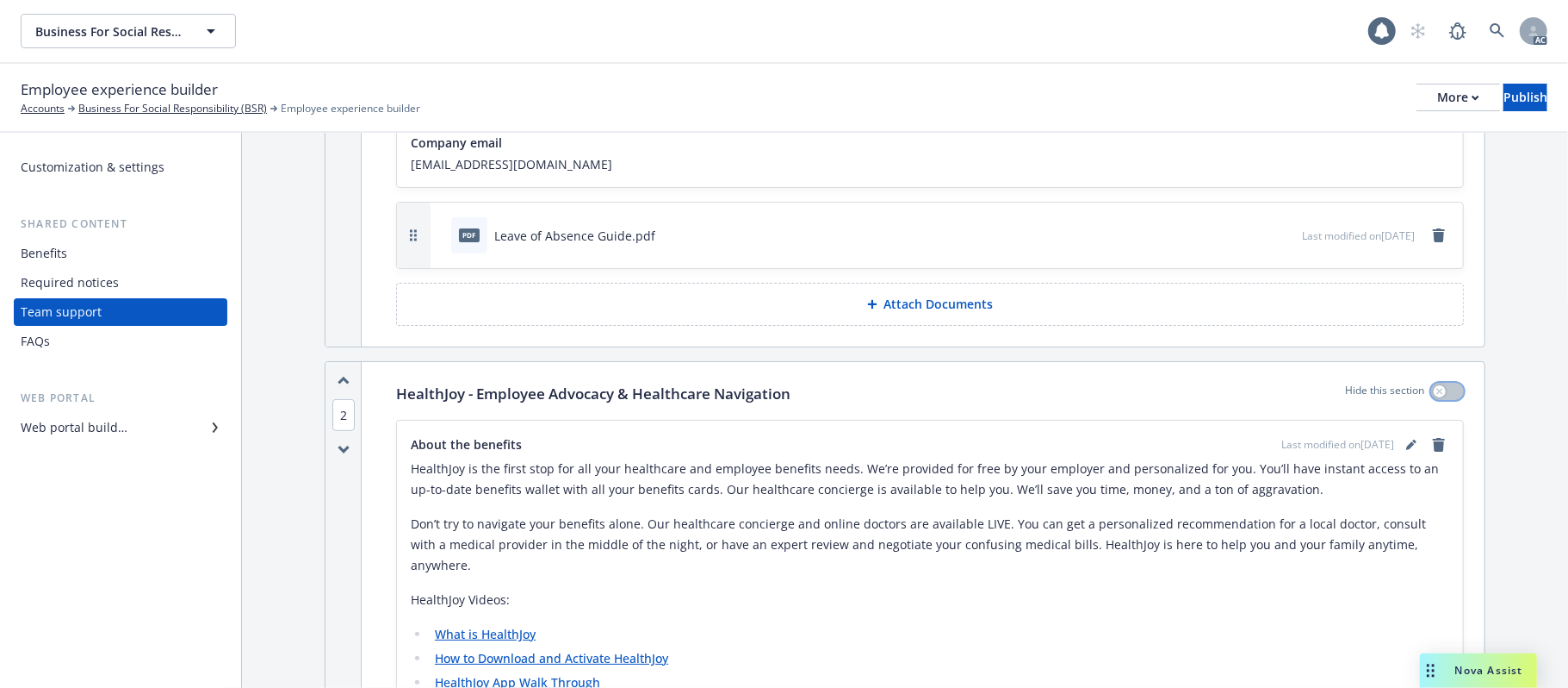
click at [1434, 393] on div "button" at bounding box center [1439, 391] width 12 height 12
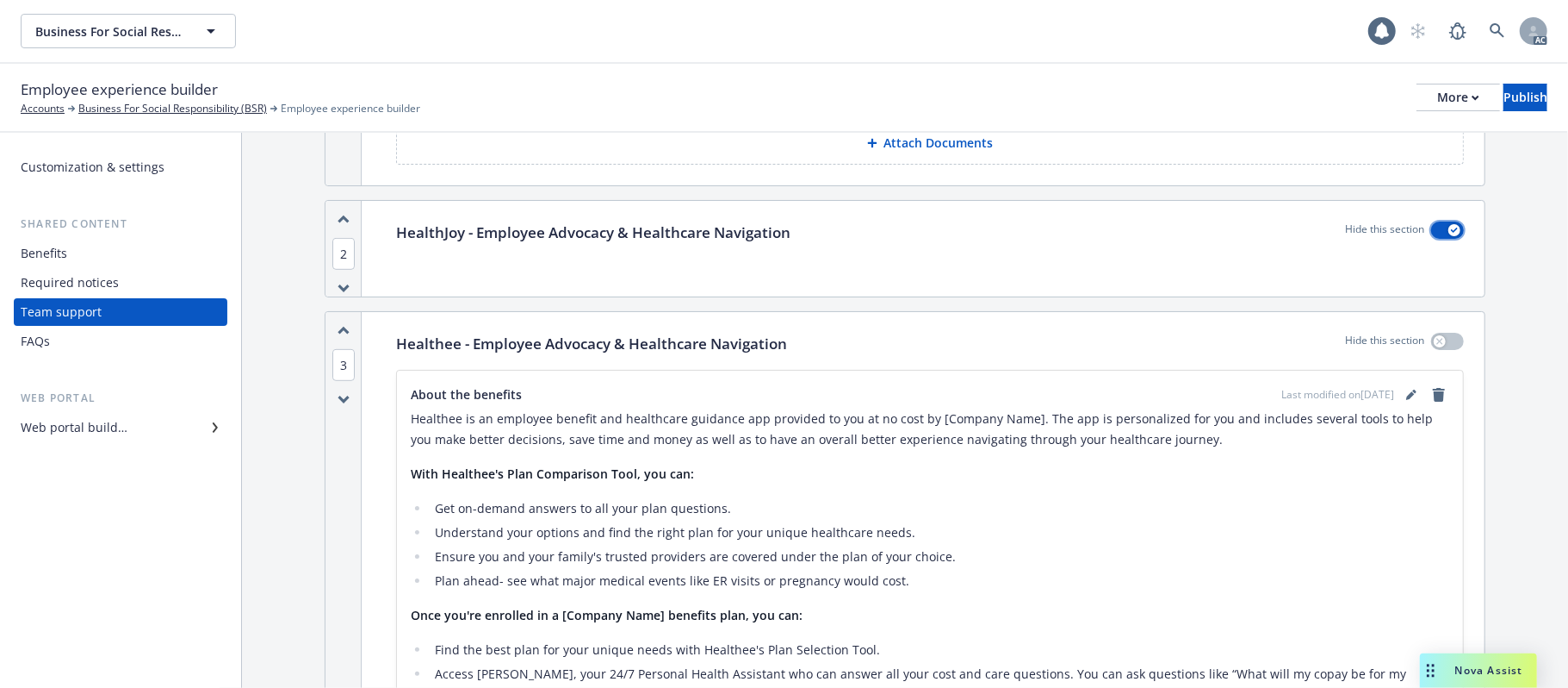
scroll to position [804, 0]
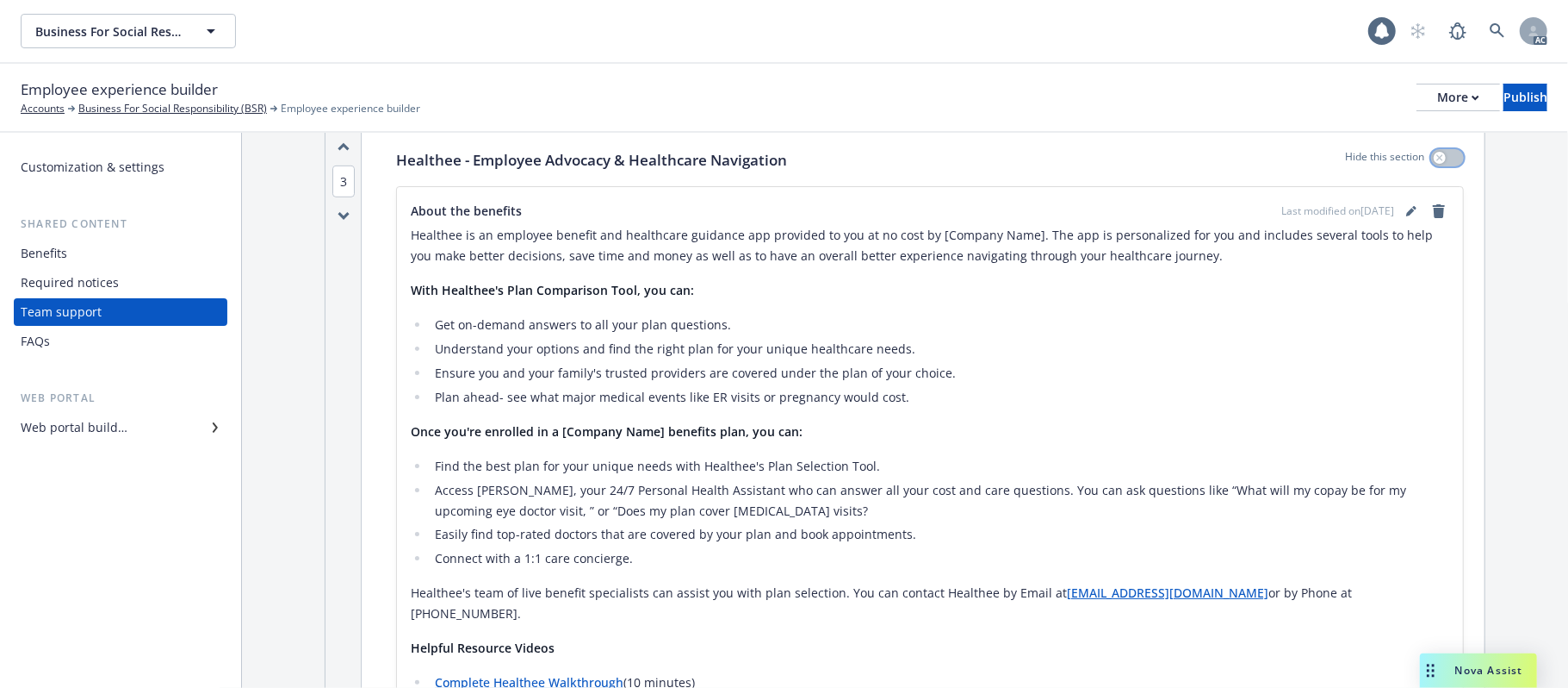
click at [1437, 156] on button "button" at bounding box center [1447, 157] width 33 height 17
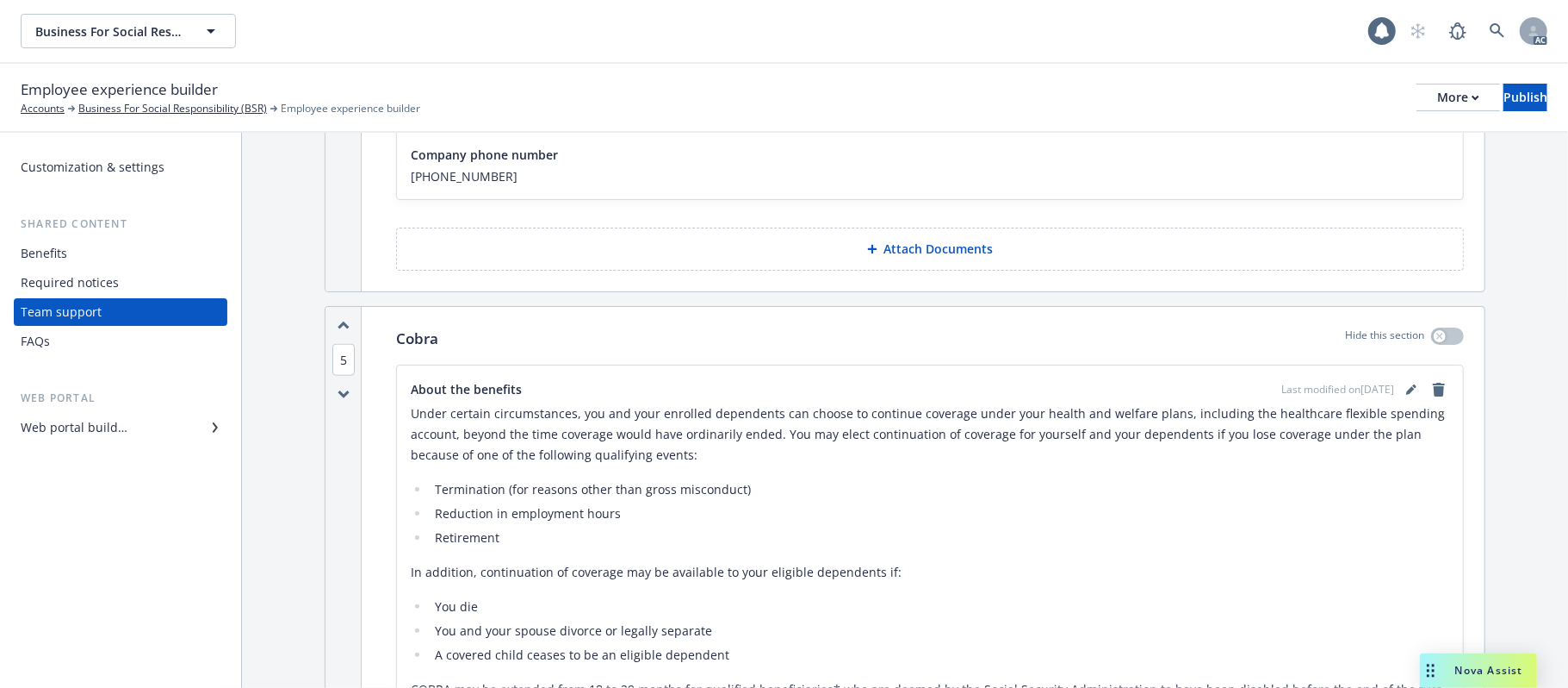
scroll to position [1379, 0]
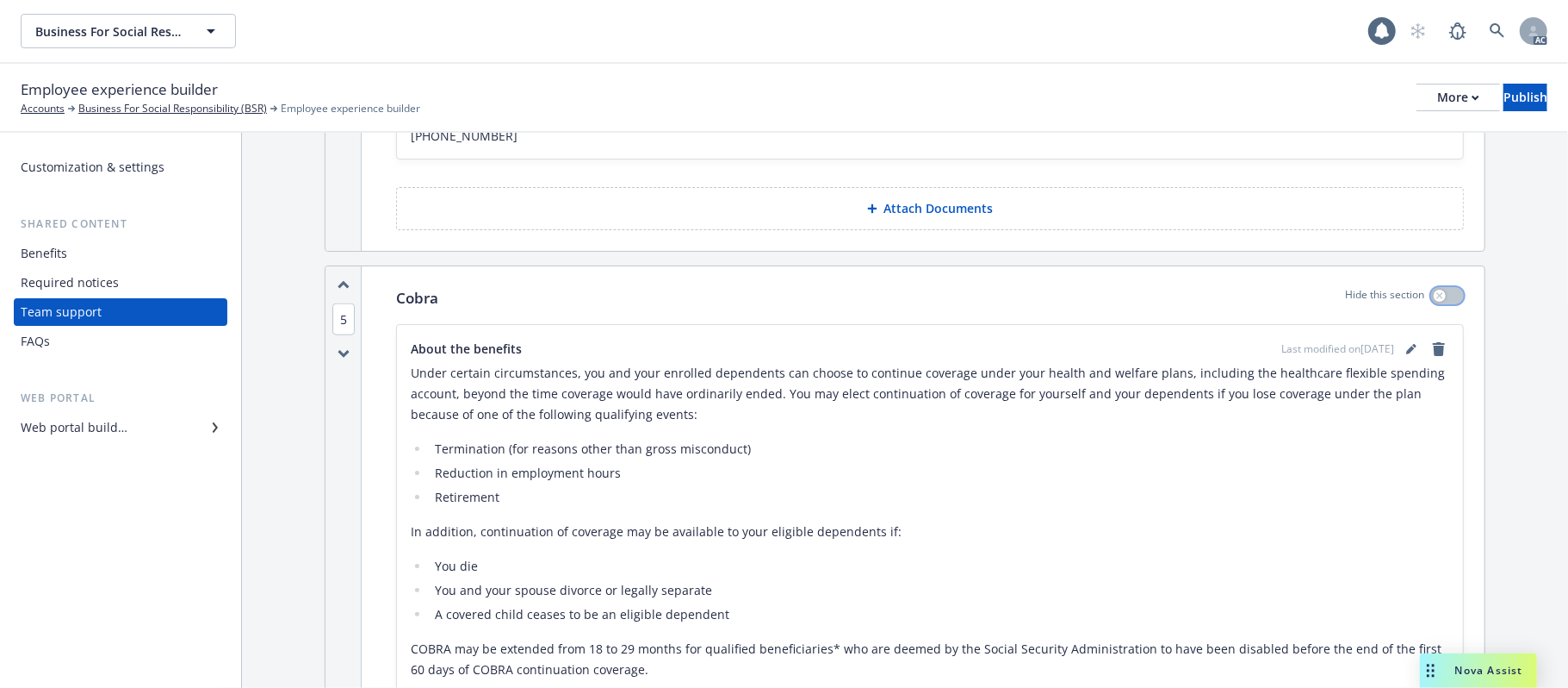
click at [1434, 301] on div "button" at bounding box center [1439, 295] width 12 height 12
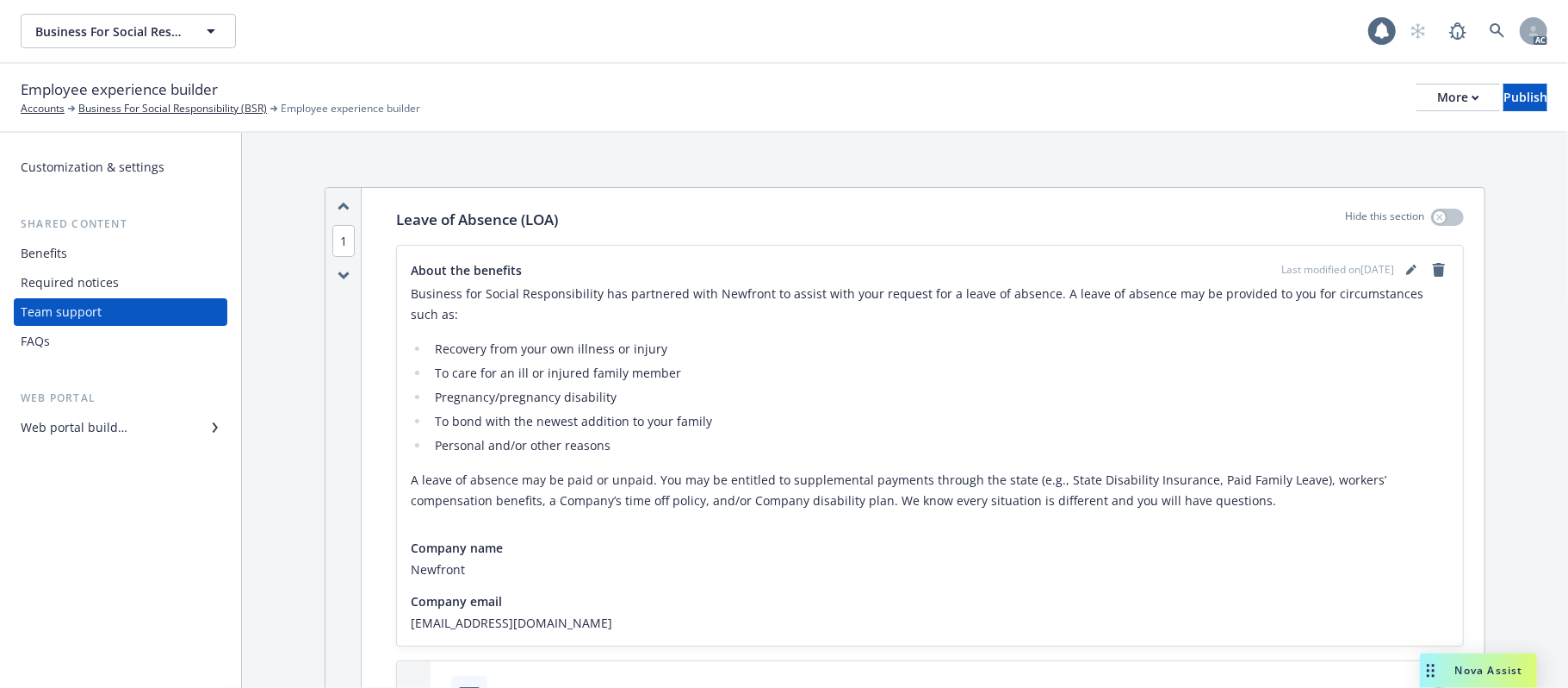
scroll to position [0, 0]
click at [66, 257] on div "Benefits" at bounding box center [44, 253] width 47 height 27
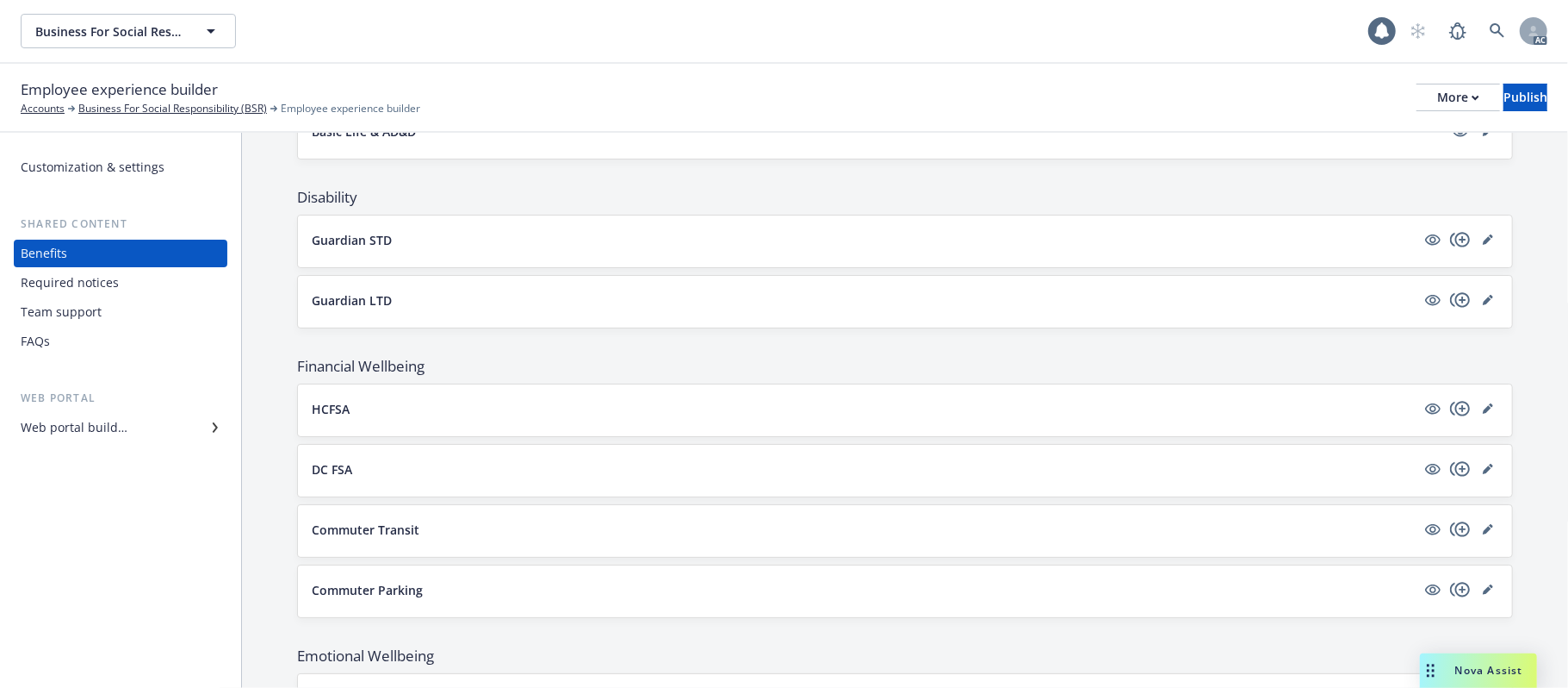
scroll to position [417, 0]
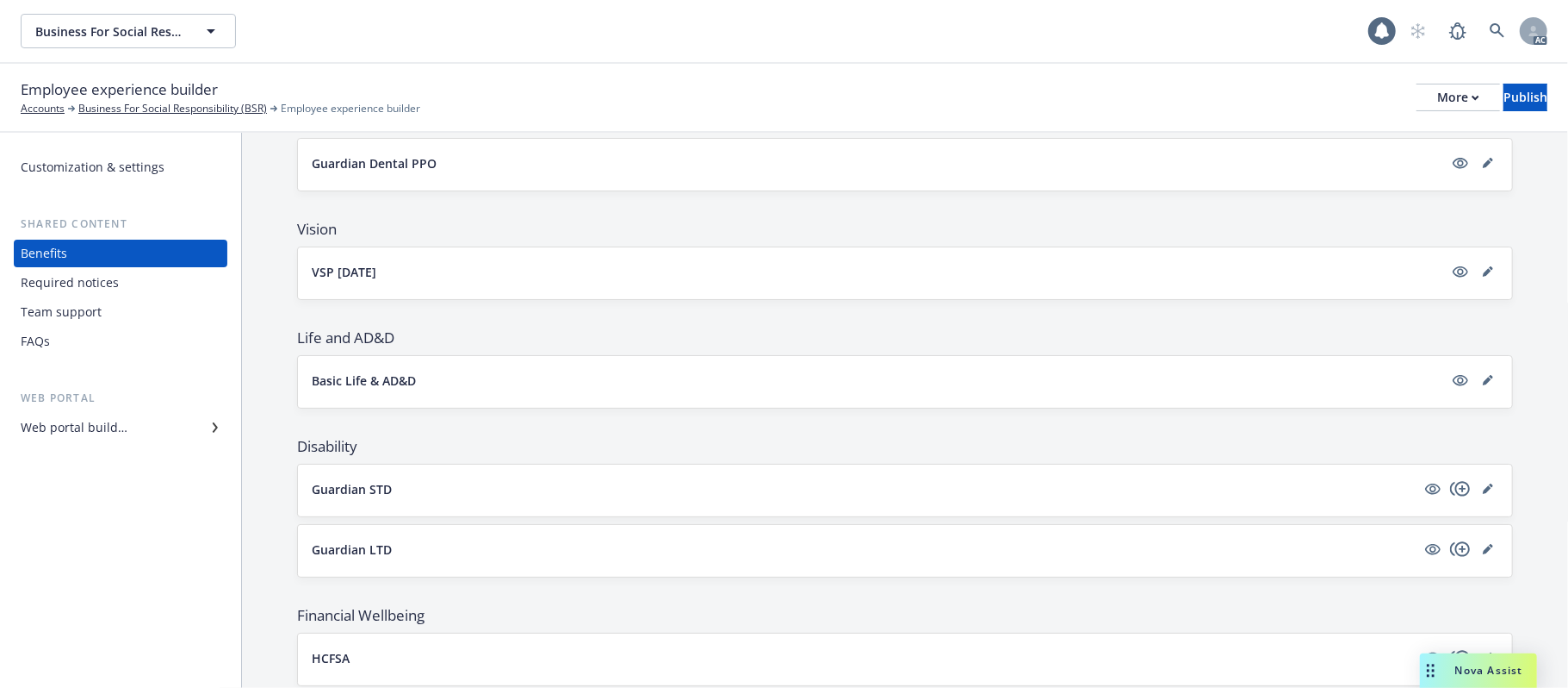
click at [93, 311] on div "Team support" at bounding box center [61, 312] width 81 height 27
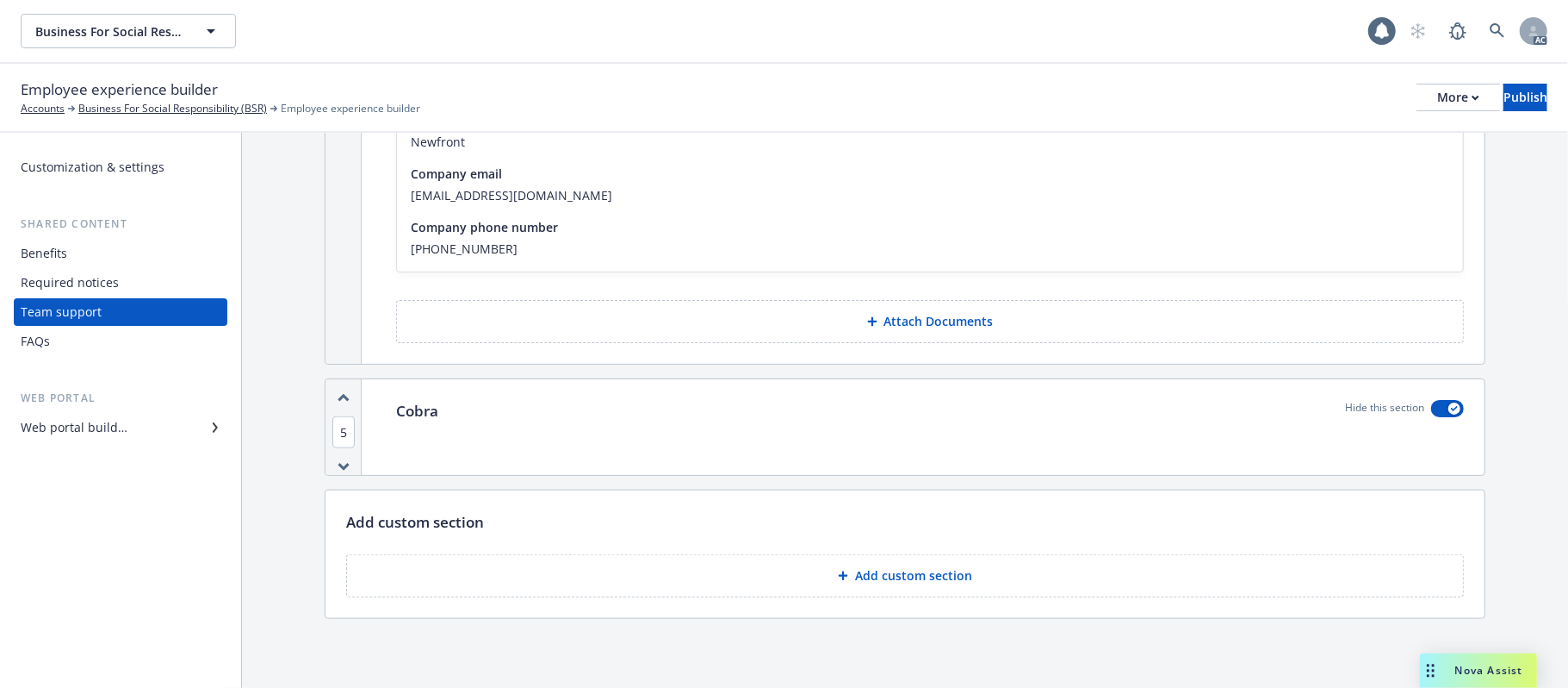
scroll to position [1272, 0]
click at [889, 576] on p "Add custom section" at bounding box center [913, 576] width 117 height 17
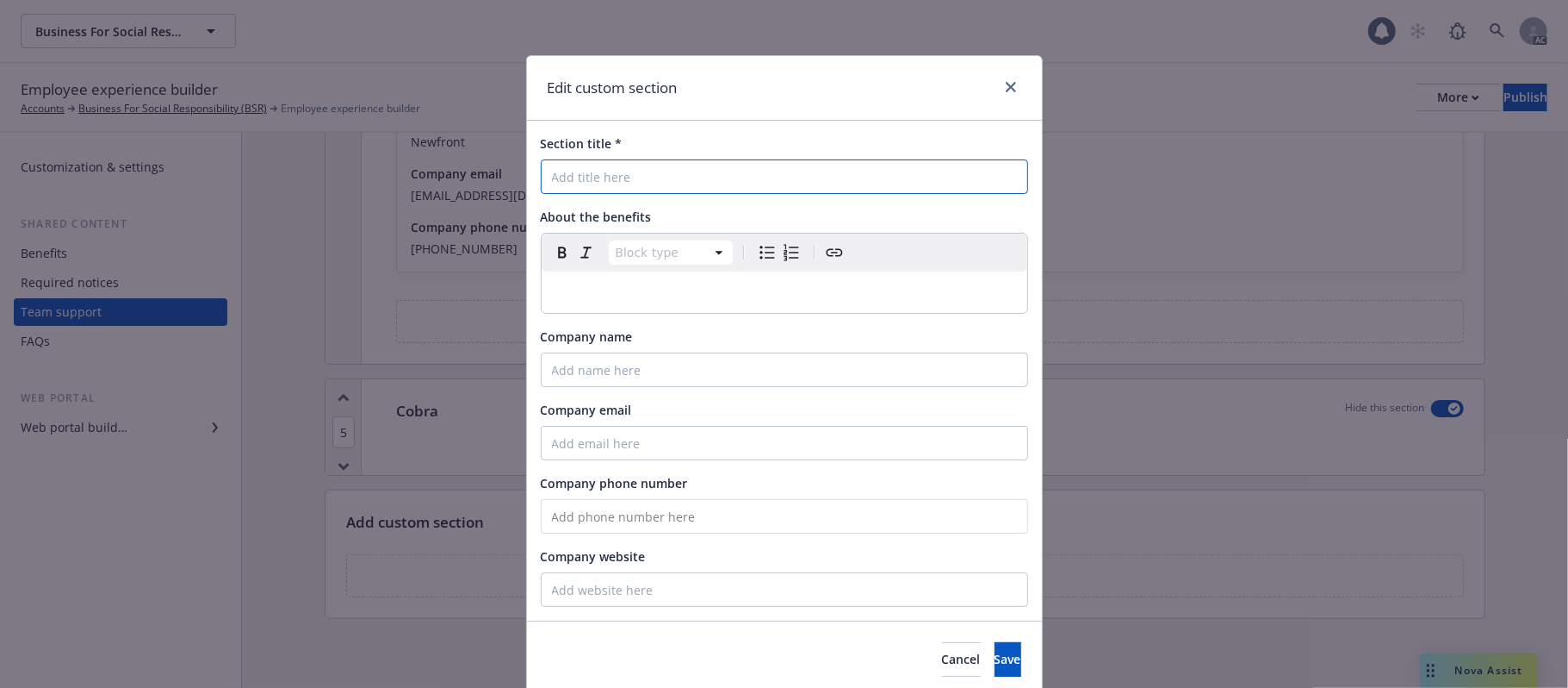
click at [672, 177] on input "Section title *" at bounding box center [784, 176] width 488 height 35
paste input "Who Do I Contact For Benefit-Related Questions"
type input "Who Do I Contact For Benefit-Related Questions"
click at [942, 658] on span "Cancel" at bounding box center [962, 659] width 38 height 16
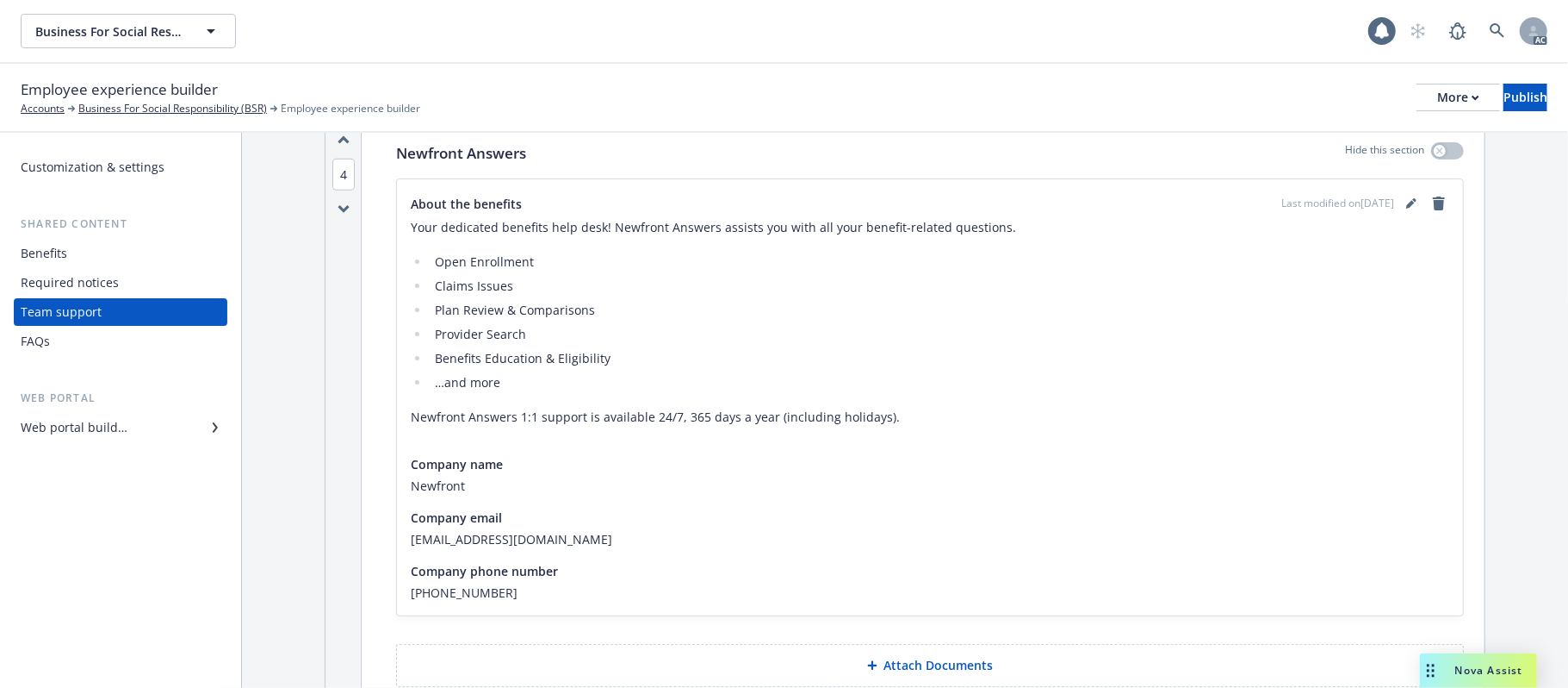
scroll to position [1042, 0]
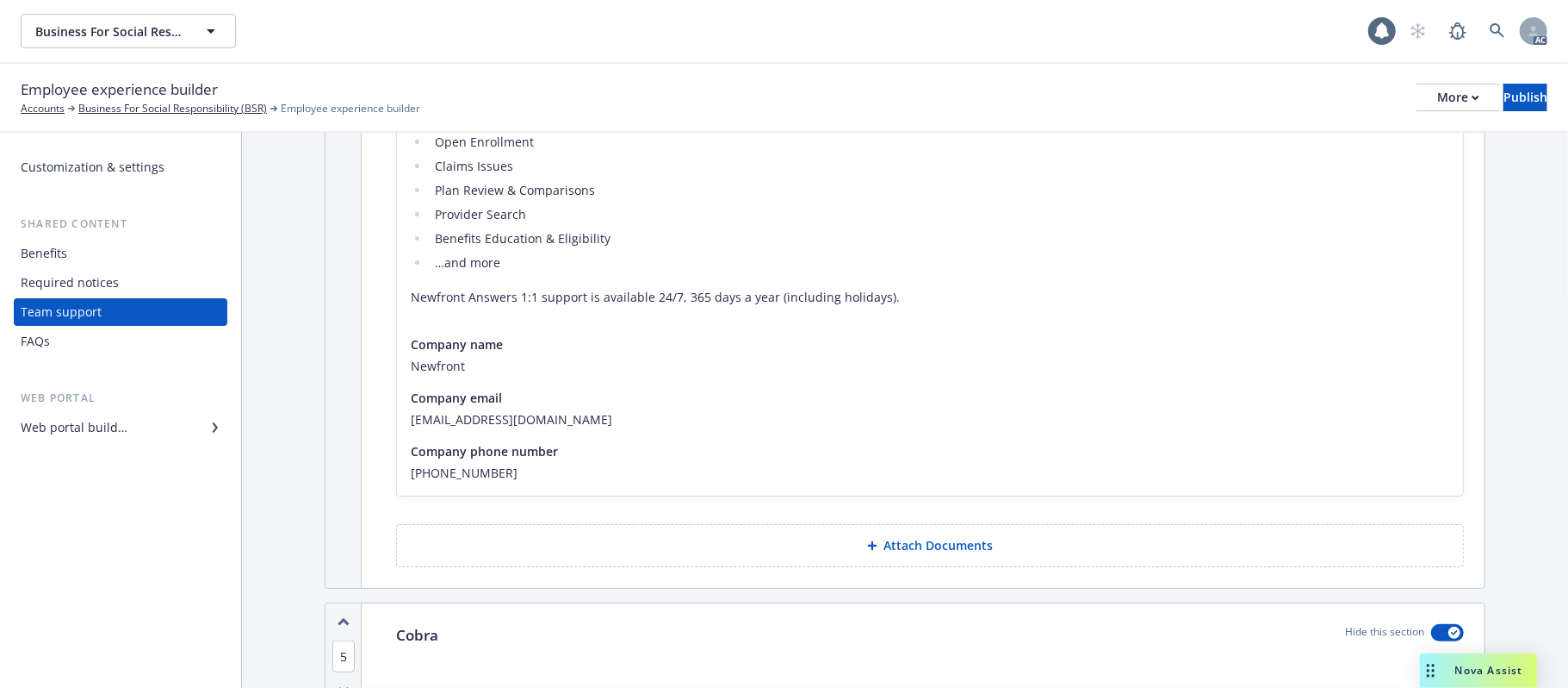
click at [81, 252] on div "Benefits" at bounding box center [121, 253] width 200 height 27
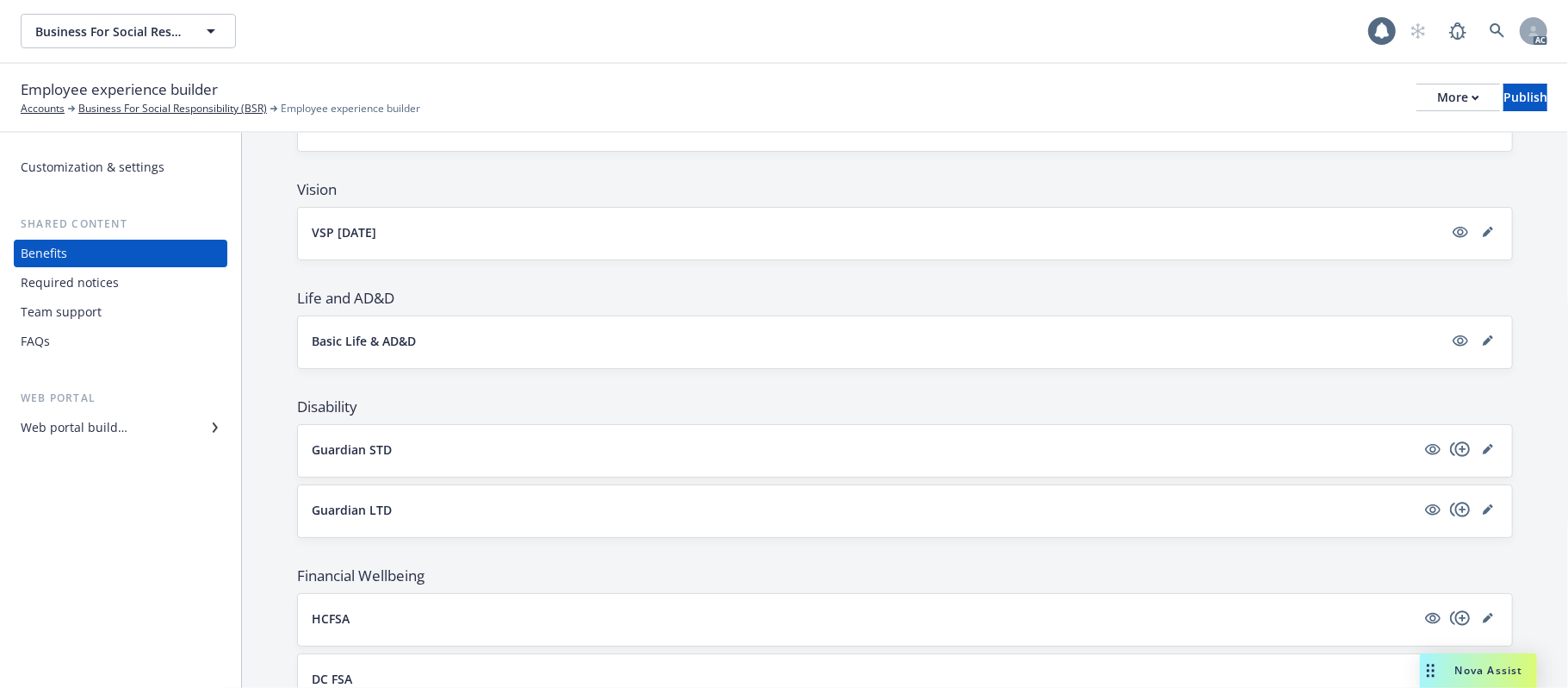
scroll to position [417, 0]
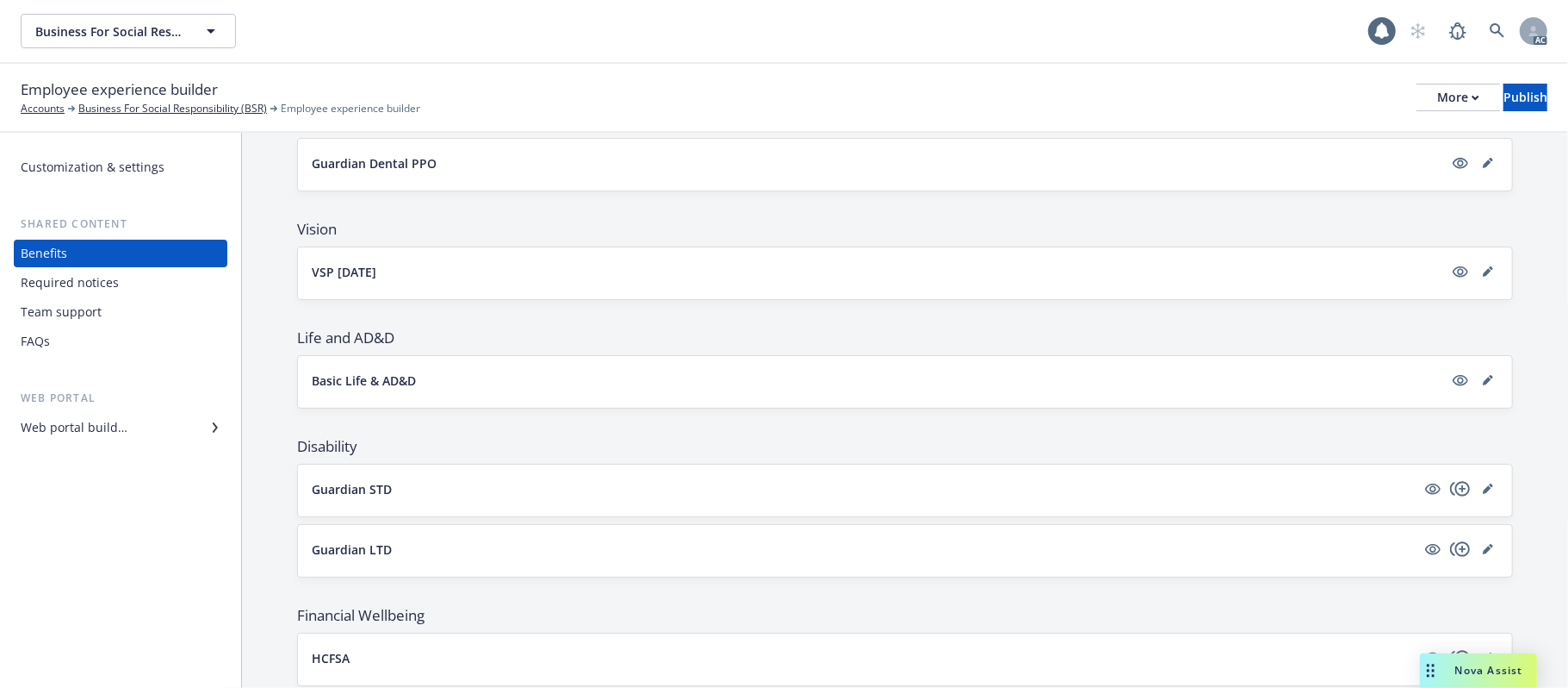
click at [614, 276] on button "VSP 12/12/12" at bounding box center [877, 272] width 1131 height 18
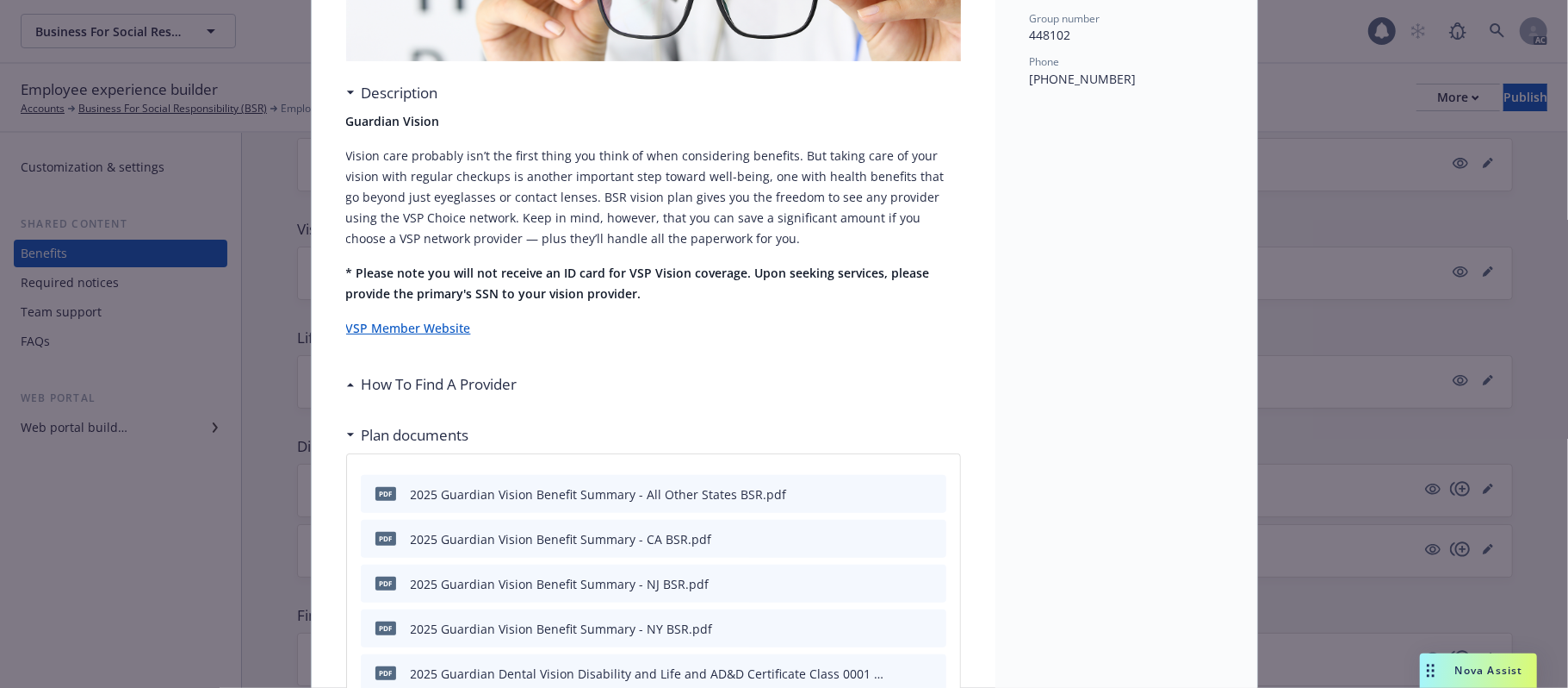
scroll to position [280, 0]
drag, startPoint x: 356, startPoint y: 384, endPoint x: 517, endPoint y: 373, distance: 161.4
click at [362, 384] on h3 "How To Find A Provider" at bounding box center [439, 383] width 156 height 23
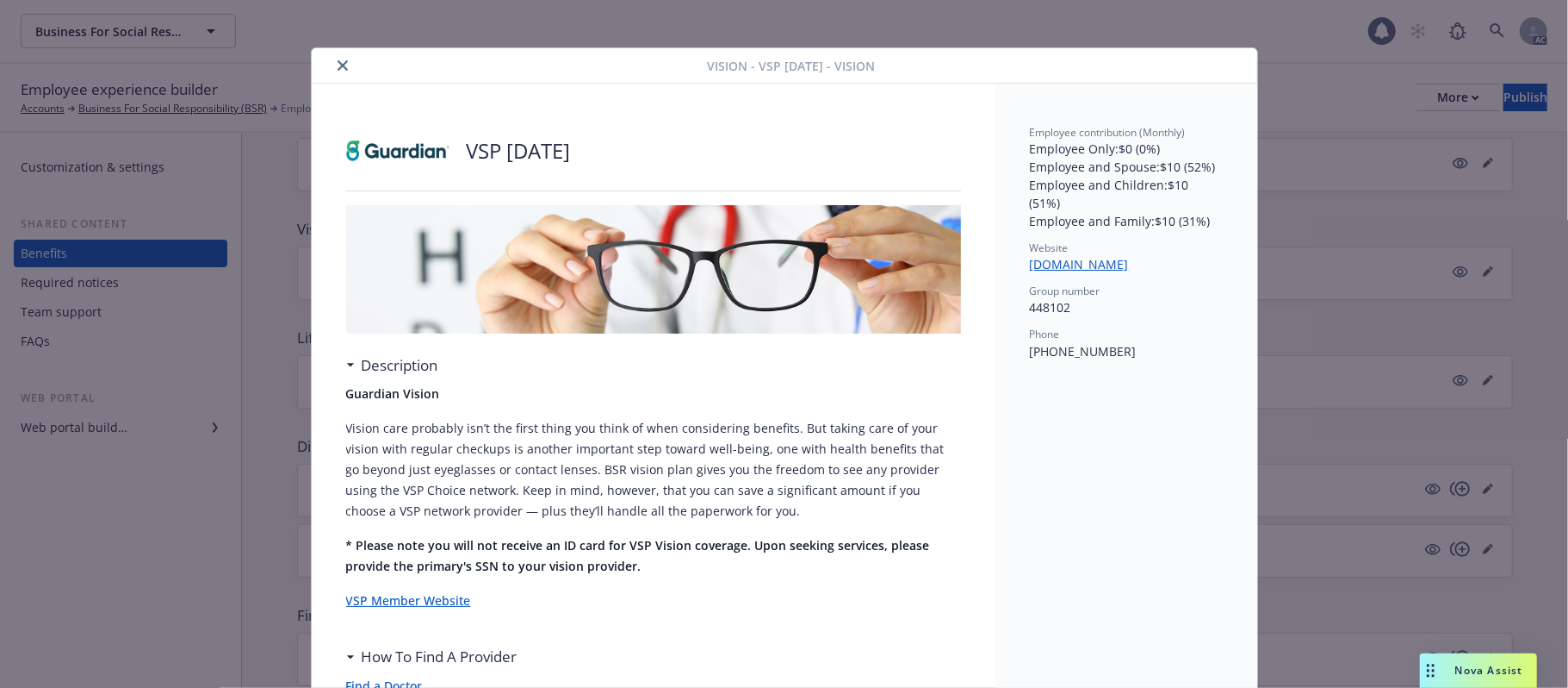
scroll to position [0, 0]
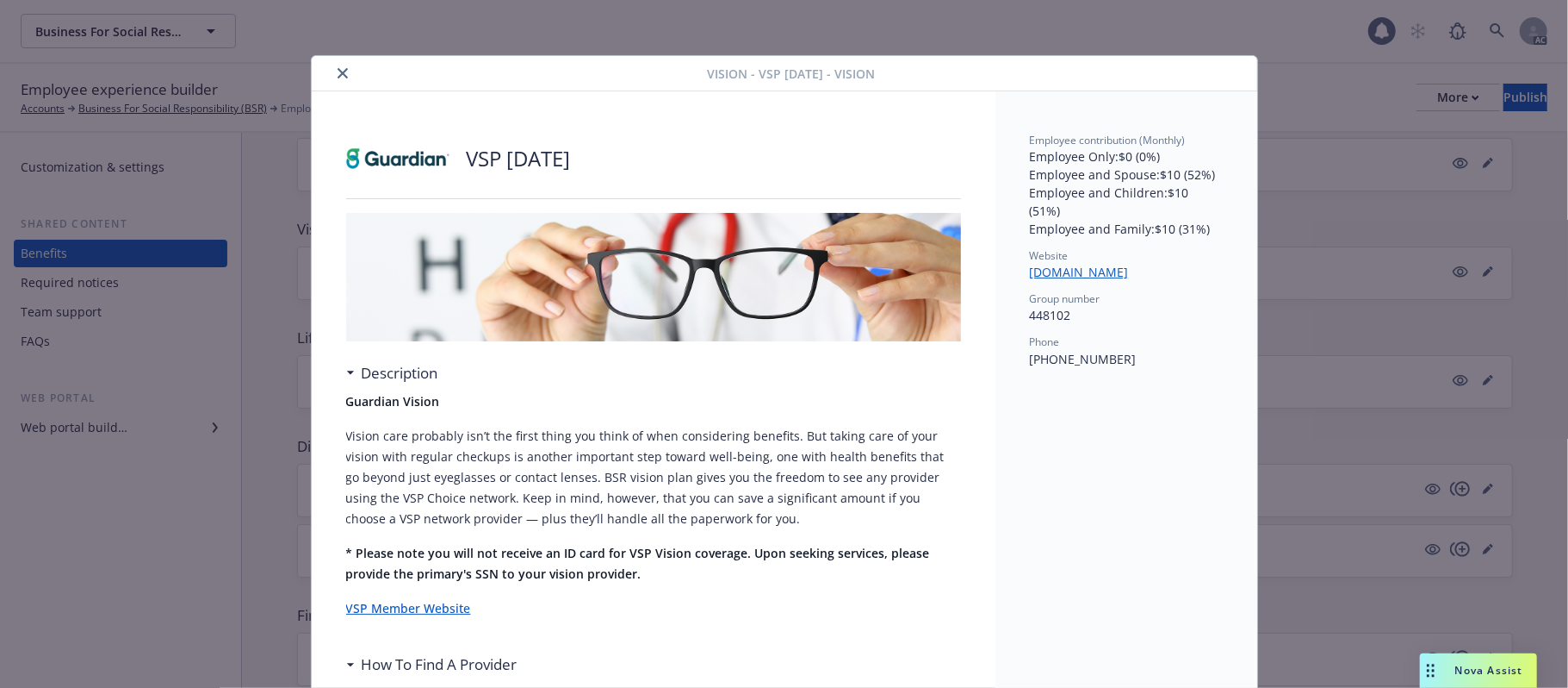
click at [338, 72] on icon "close" at bounding box center [342, 72] width 10 height 10
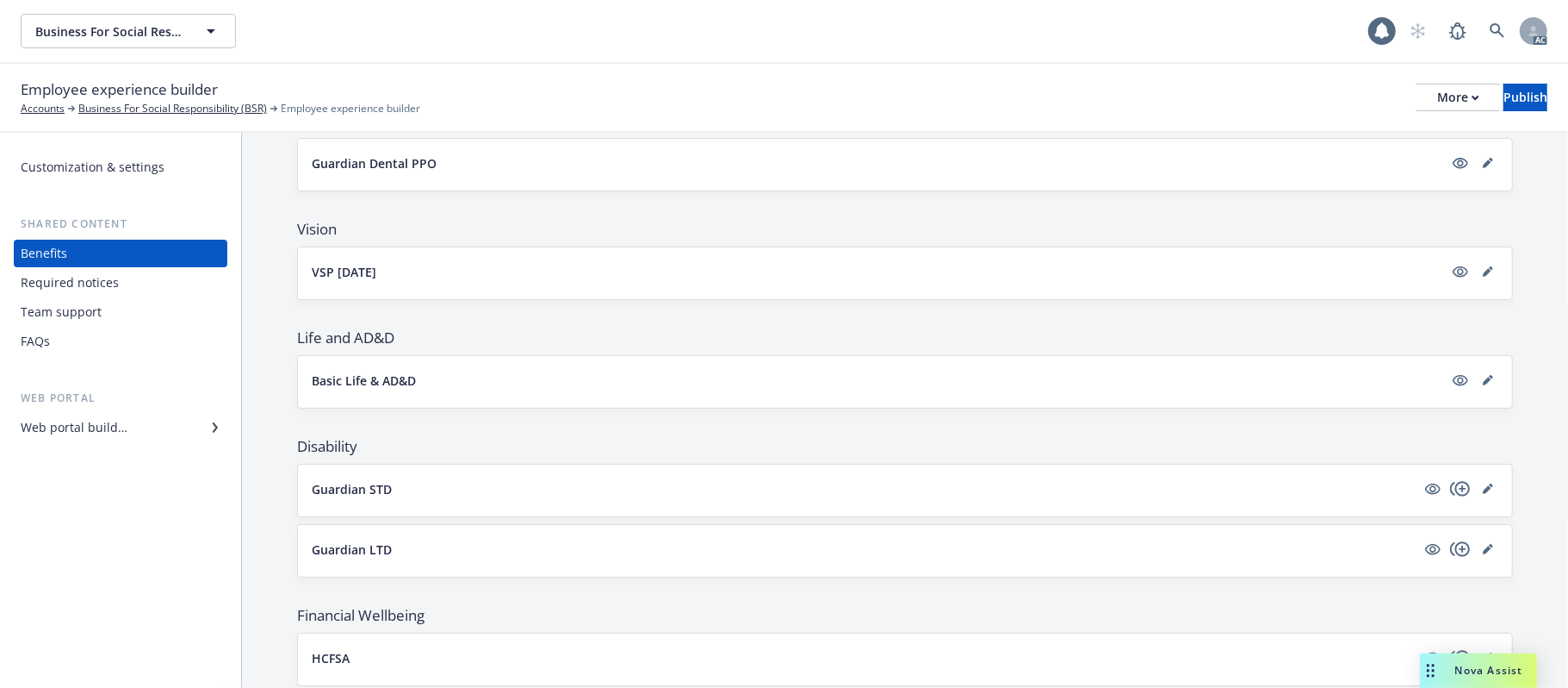
click at [627, 389] on button "Basic Life & AD&D" at bounding box center [877, 380] width 1131 height 18
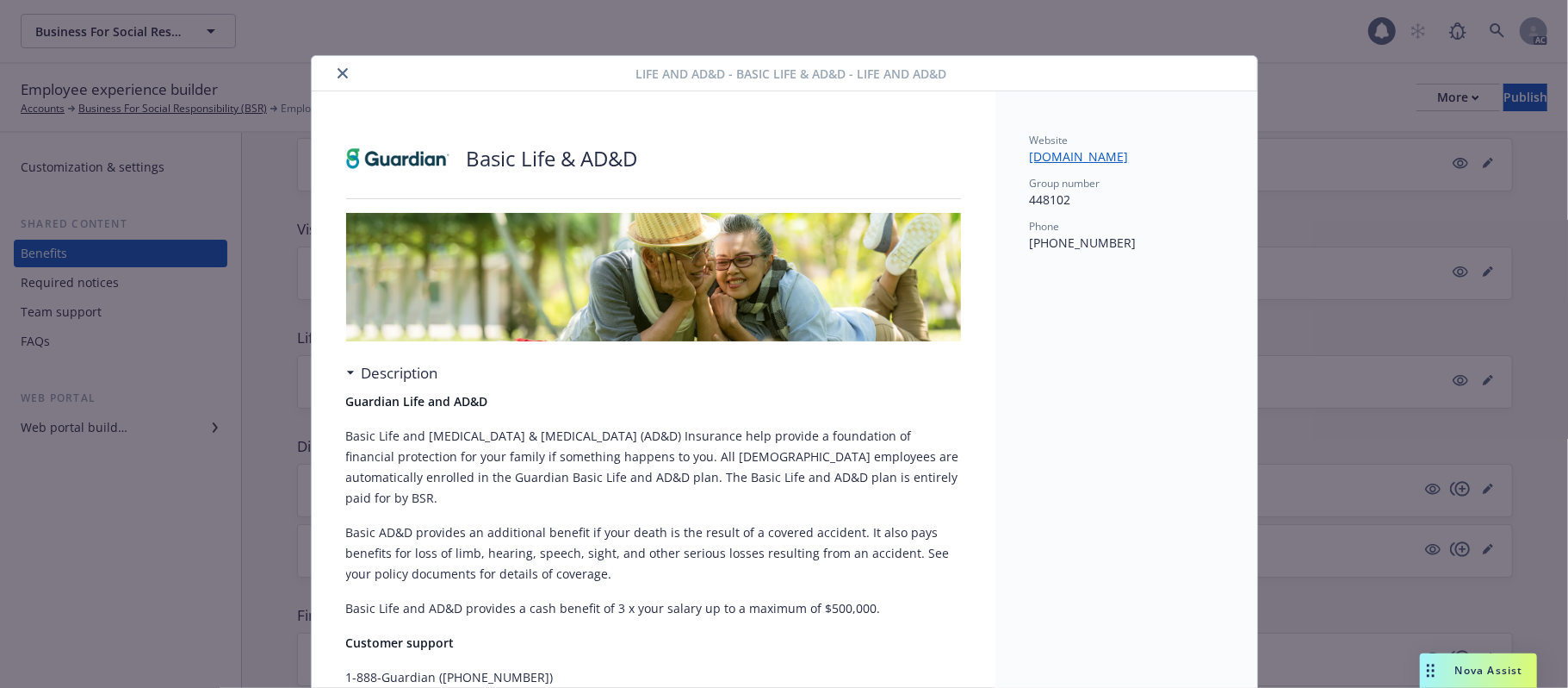
click at [338, 73] on icon "close" at bounding box center [342, 72] width 10 height 10
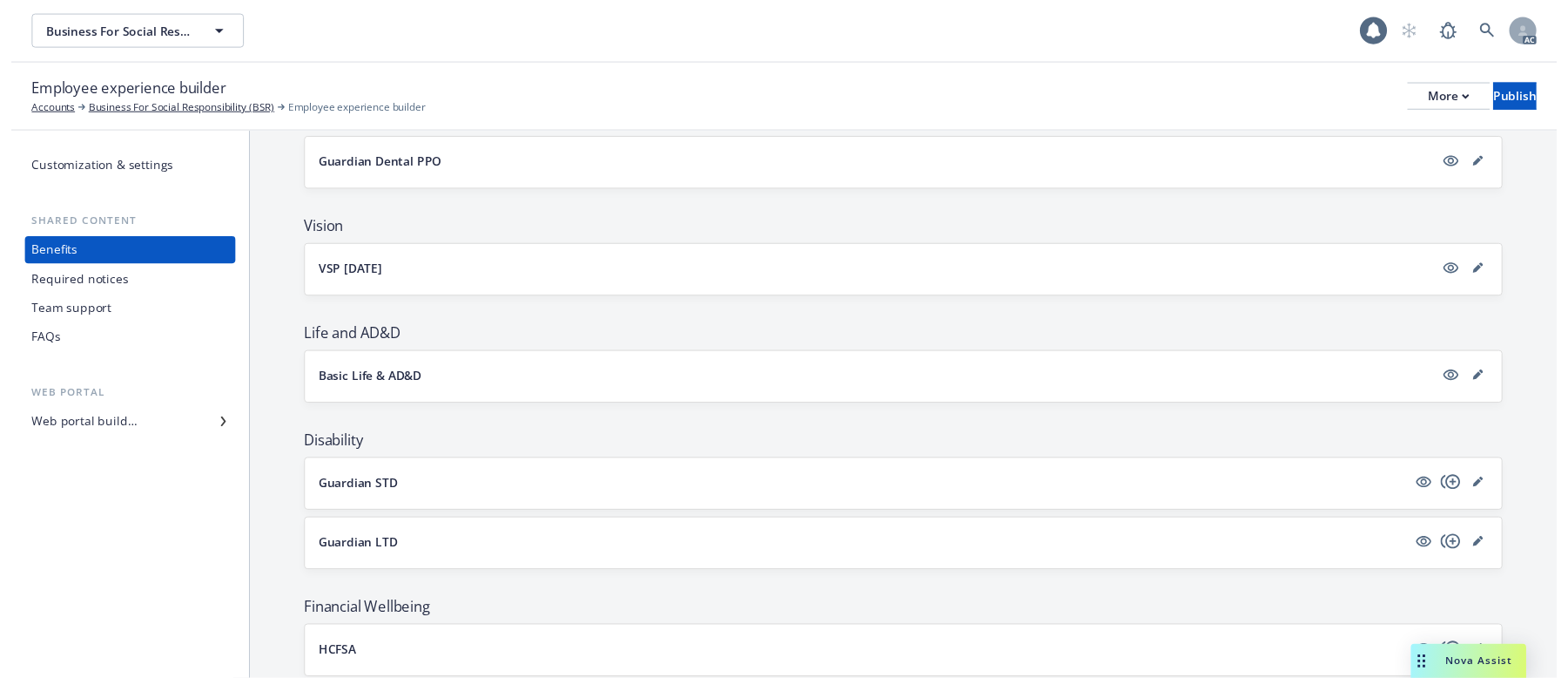
scroll to position [538, 0]
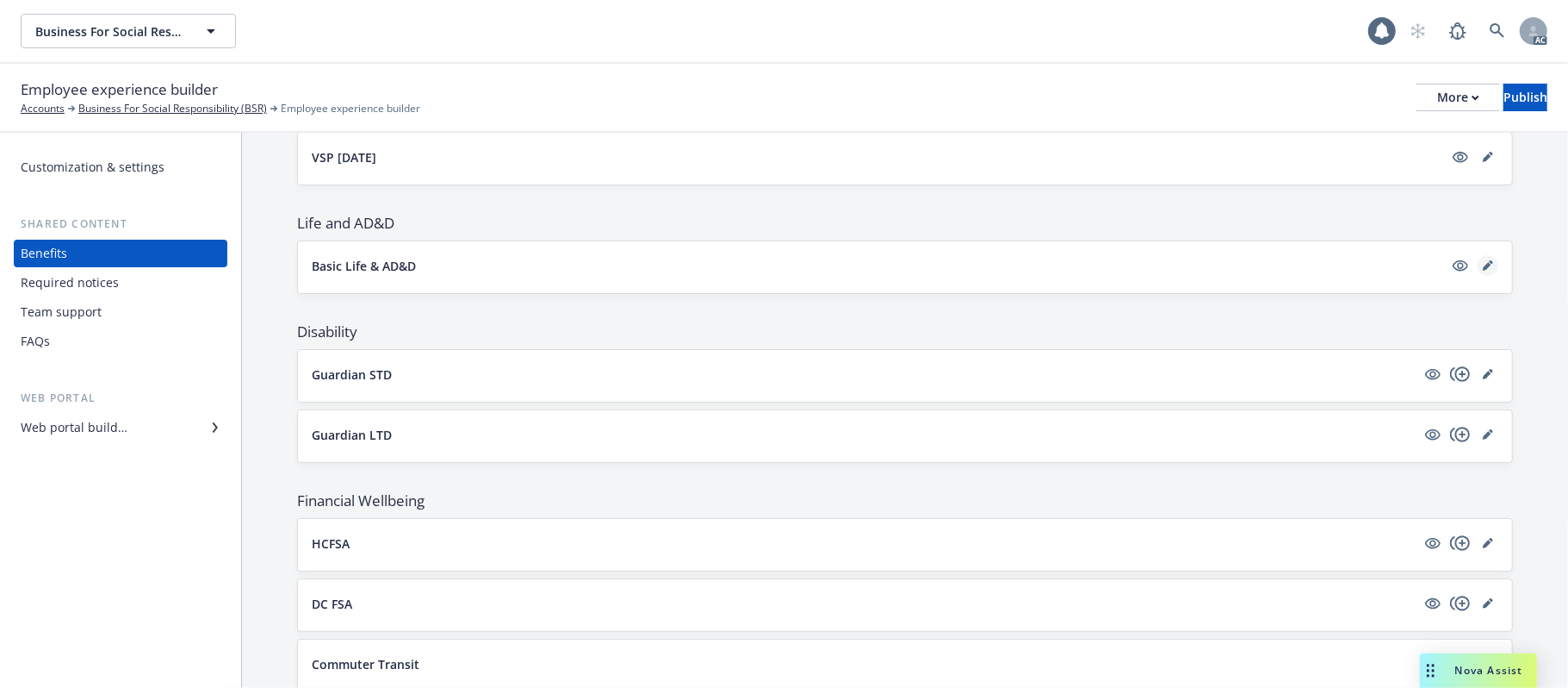
click at [1483, 266] on icon "editPencil" at bounding box center [1488, 265] width 10 height 10
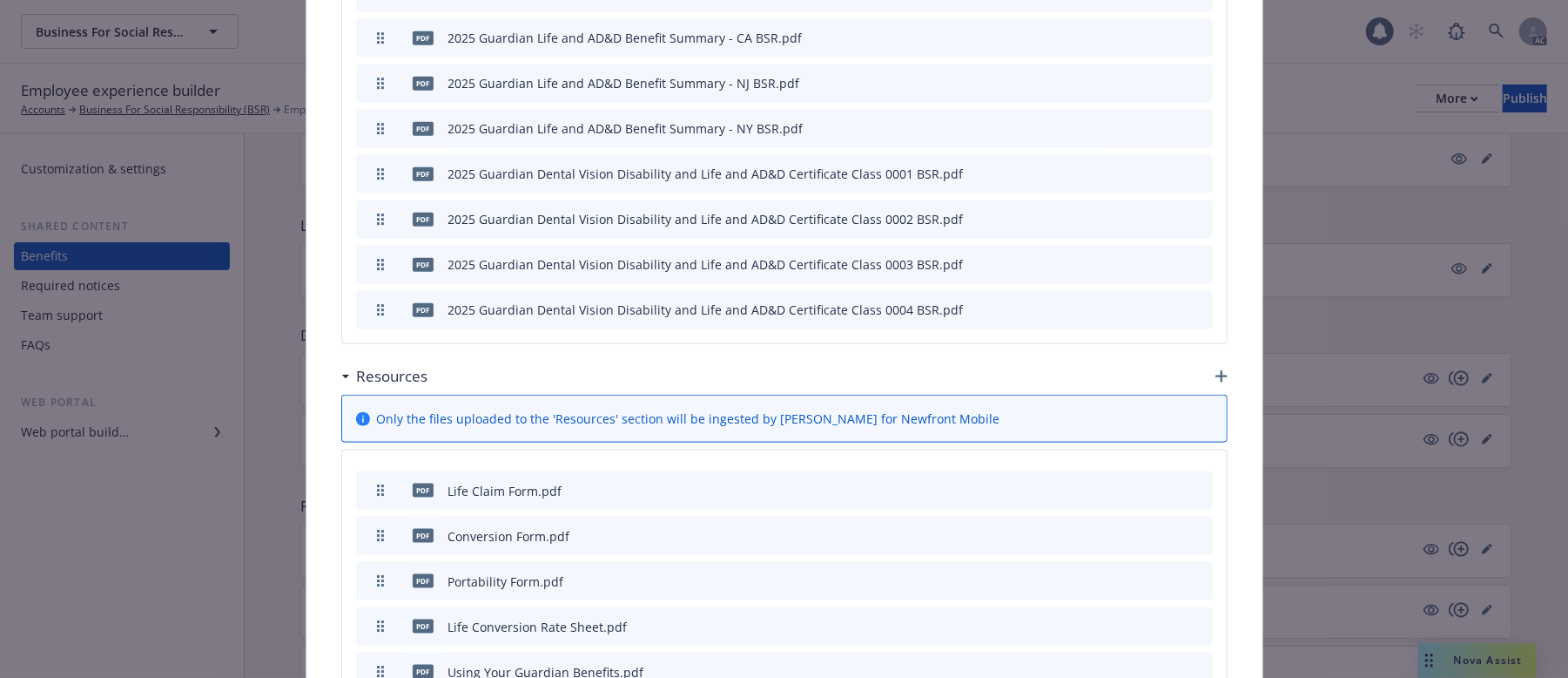
scroll to position [1329, 0]
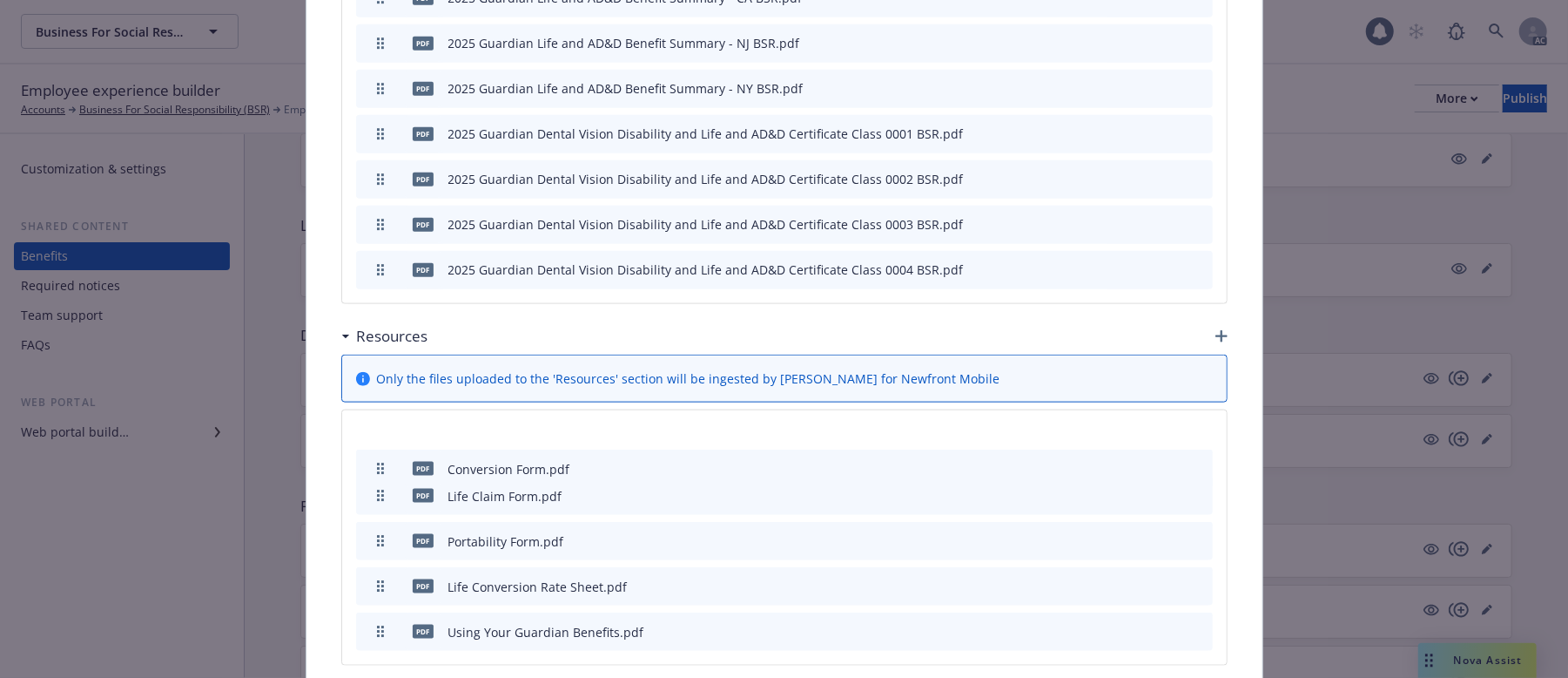
drag, startPoint x: 373, startPoint y: 481, endPoint x: 373, endPoint y: 450, distance: 31.0
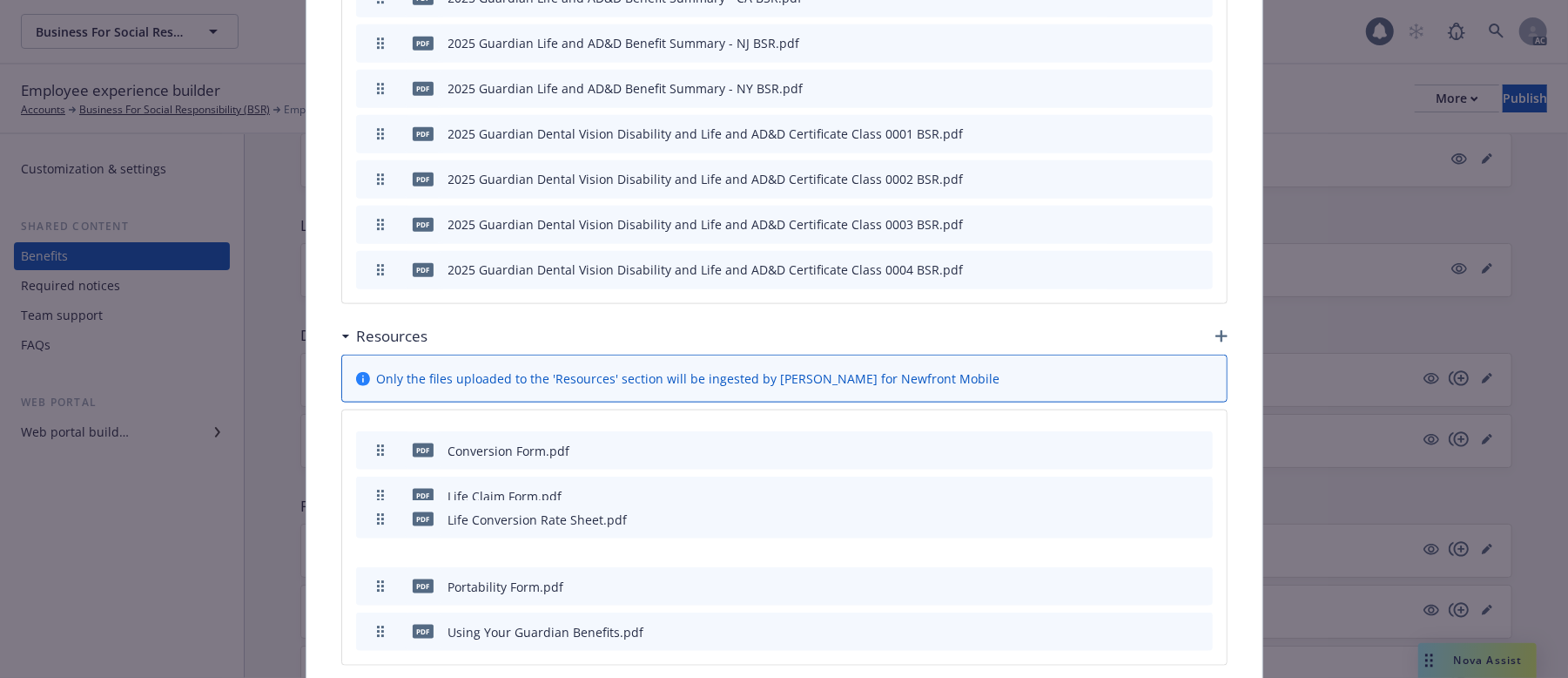
drag, startPoint x: 369, startPoint y: 573, endPoint x: 374, endPoint y: 505, distance: 68.2
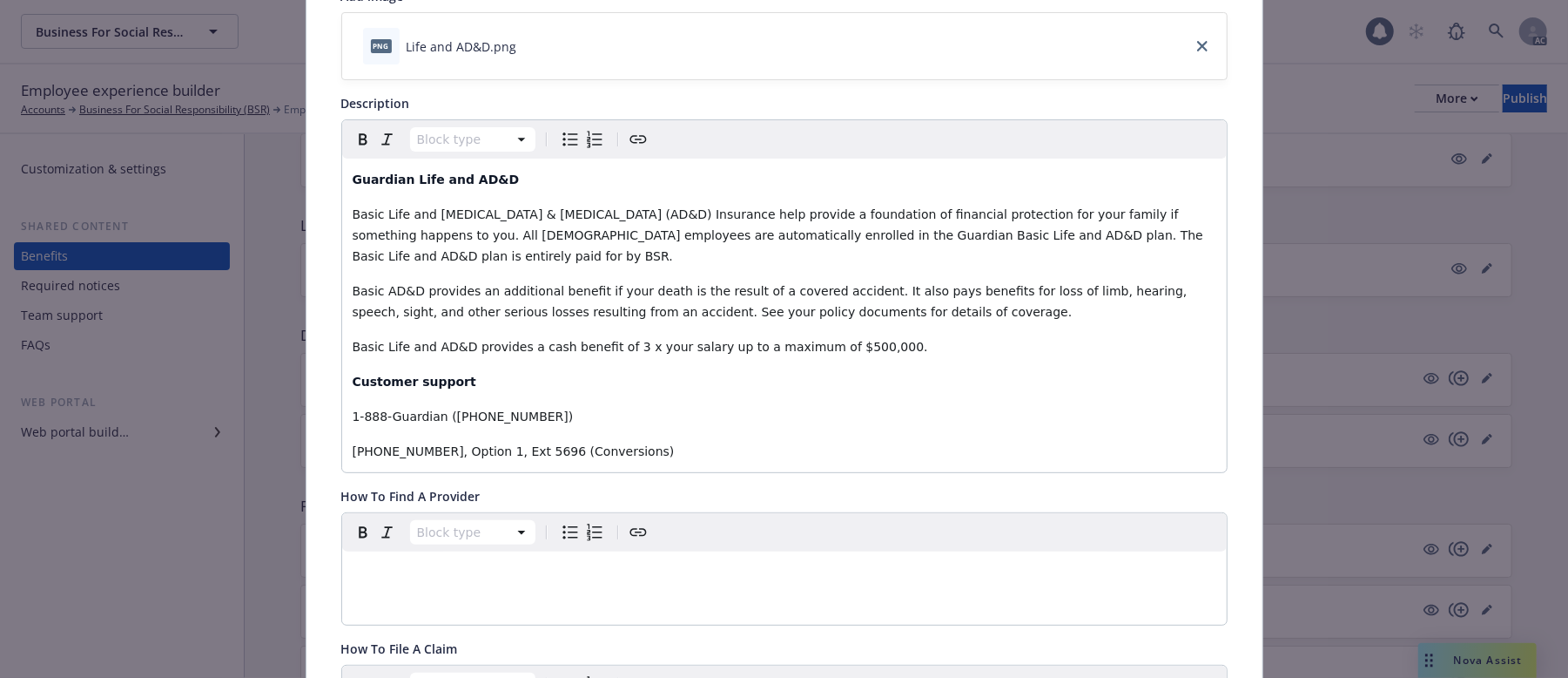
scroll to position [53, 0]
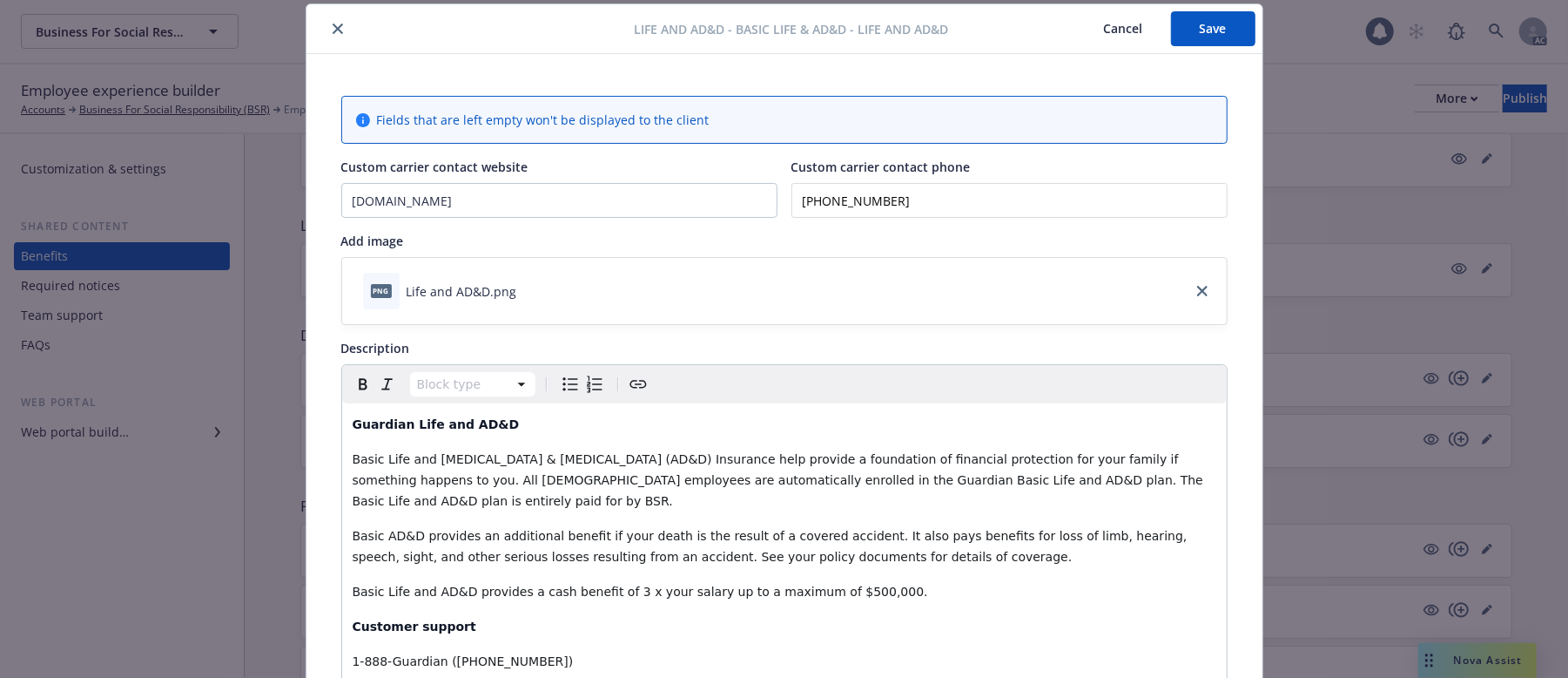
click at [1215, 35] on button "Save" at bounding box center [1212, 29] width 84 height 35
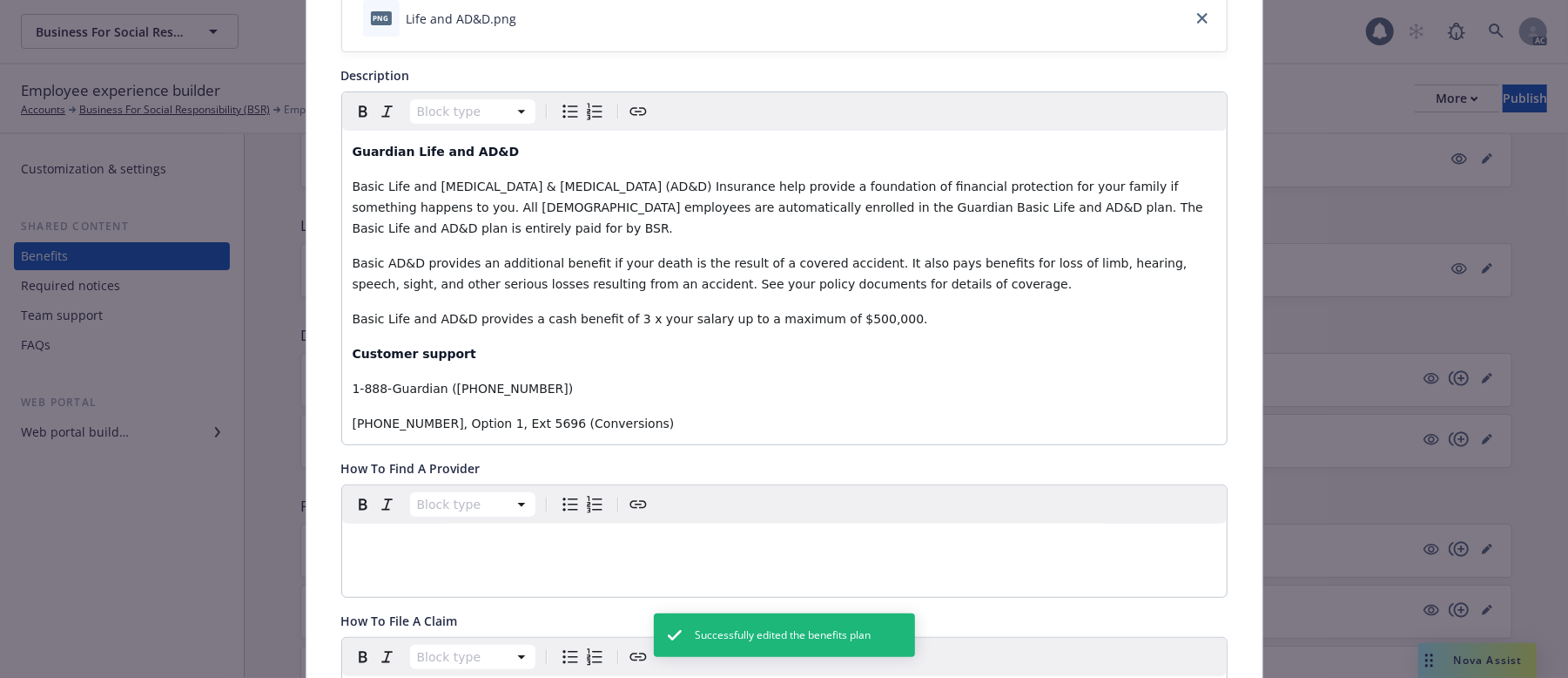
scroll to position [284, 0]
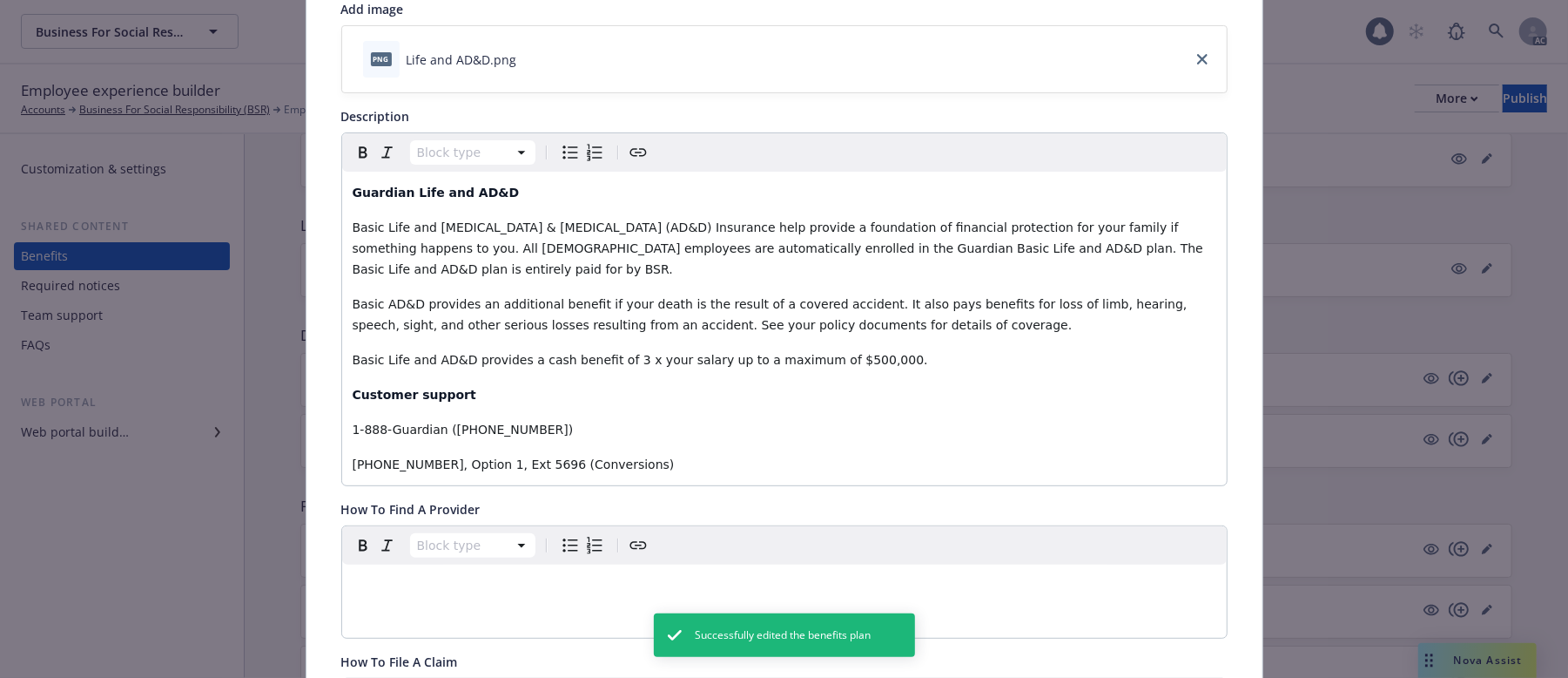
drag, startPoint x: 408, startPoint y: 373, endPoint x: 426, endPoint y: 368, distance: 18.7
click at [408, 388] on strong "Customer support" at bounding box center [415, 394] width 124 height 14
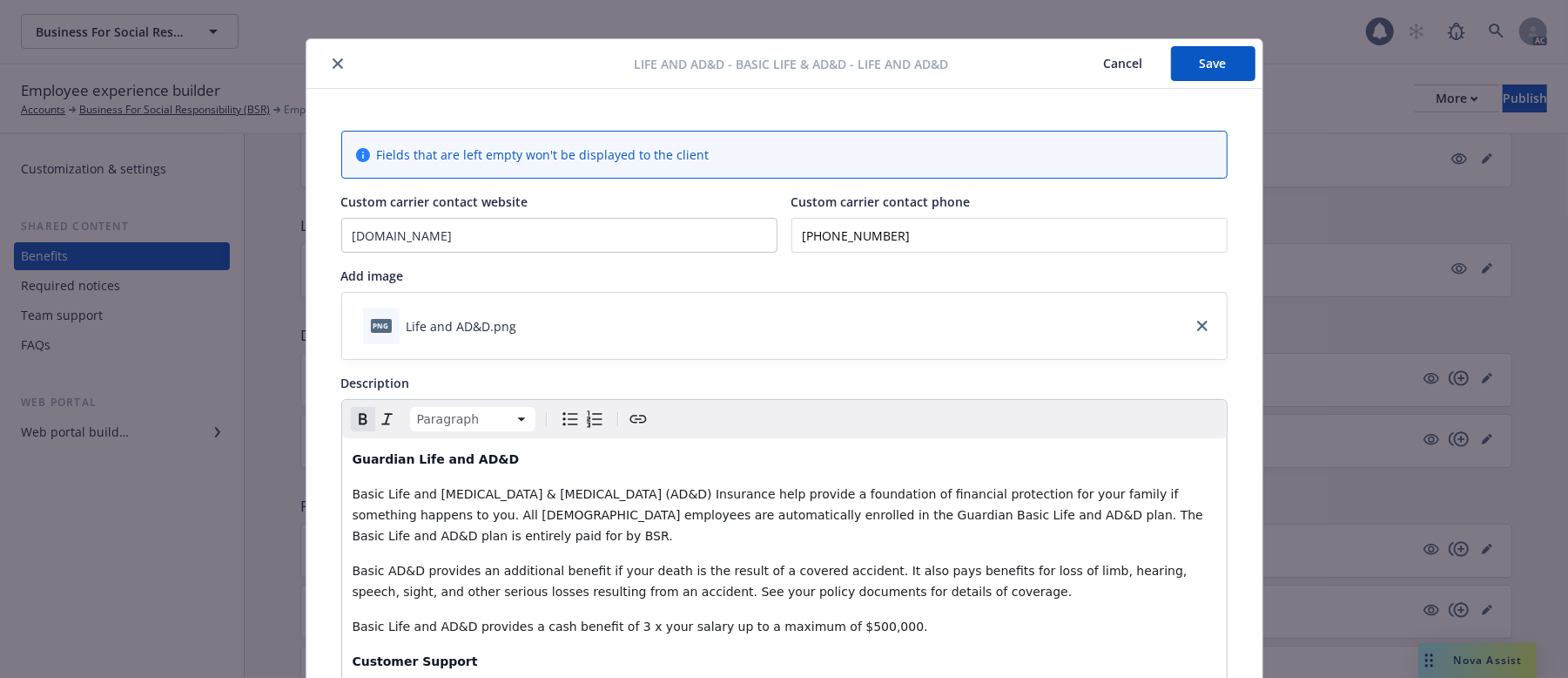
scroll to position [0, 0]
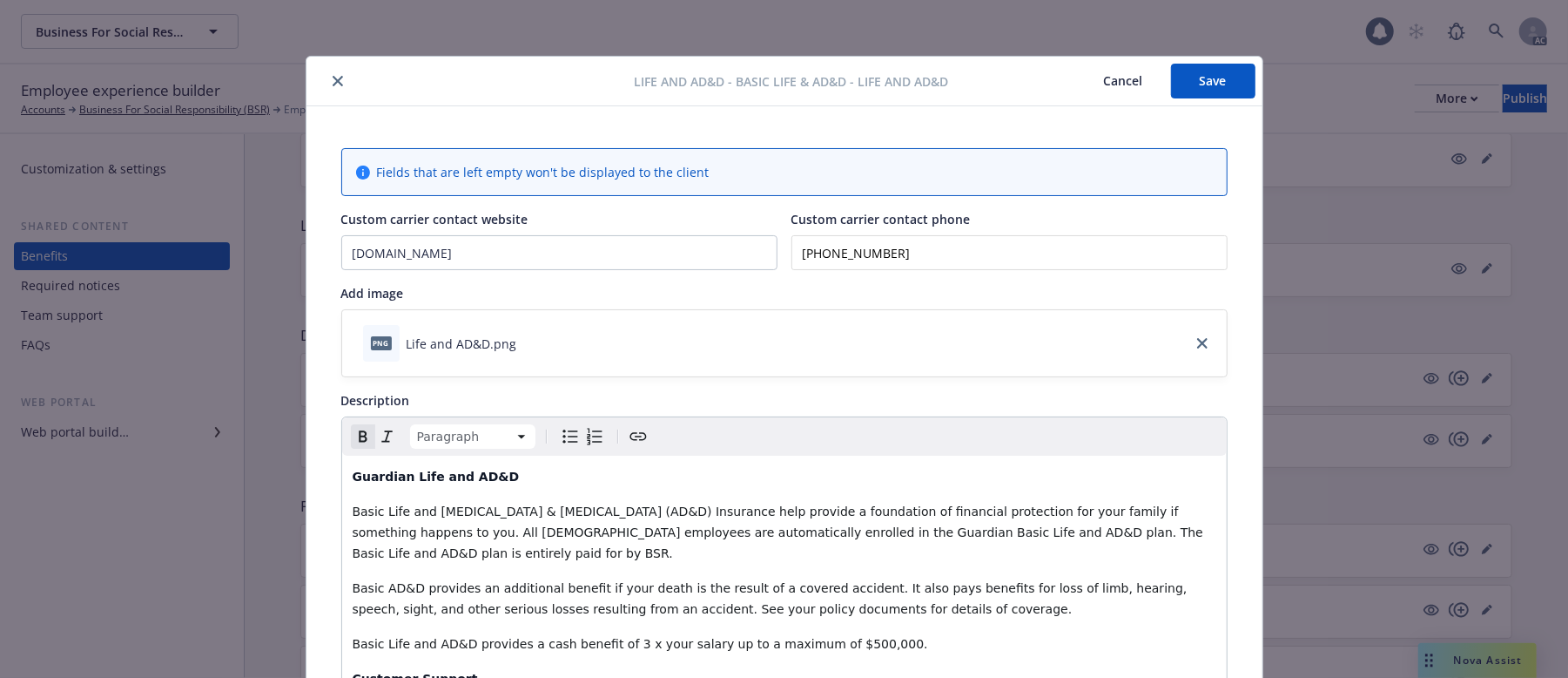
click at [1197, 74] on button "Save" at bounding box center [1212, 81] width 84 height 35
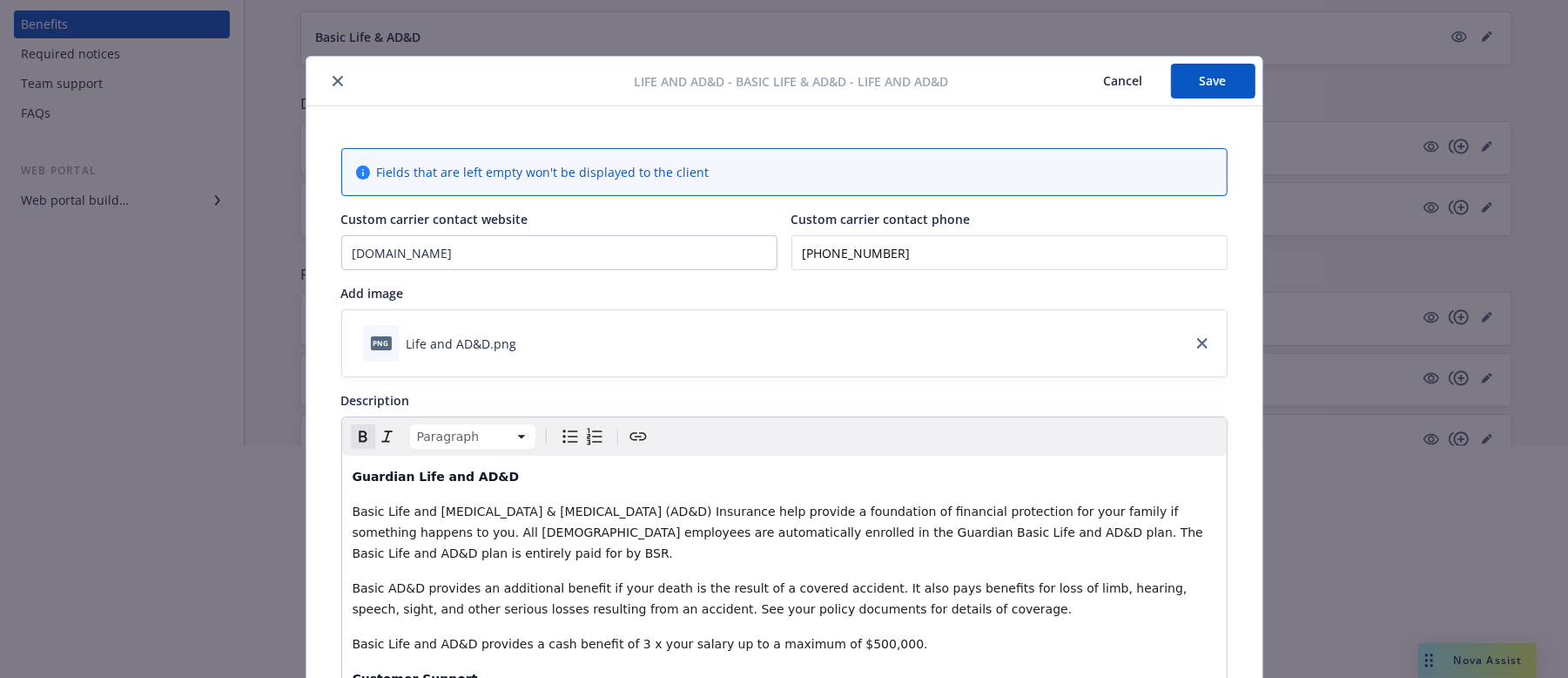
click at [1235, 80] on button "Save" at bounding box center [1212, 81] width 84 height 35
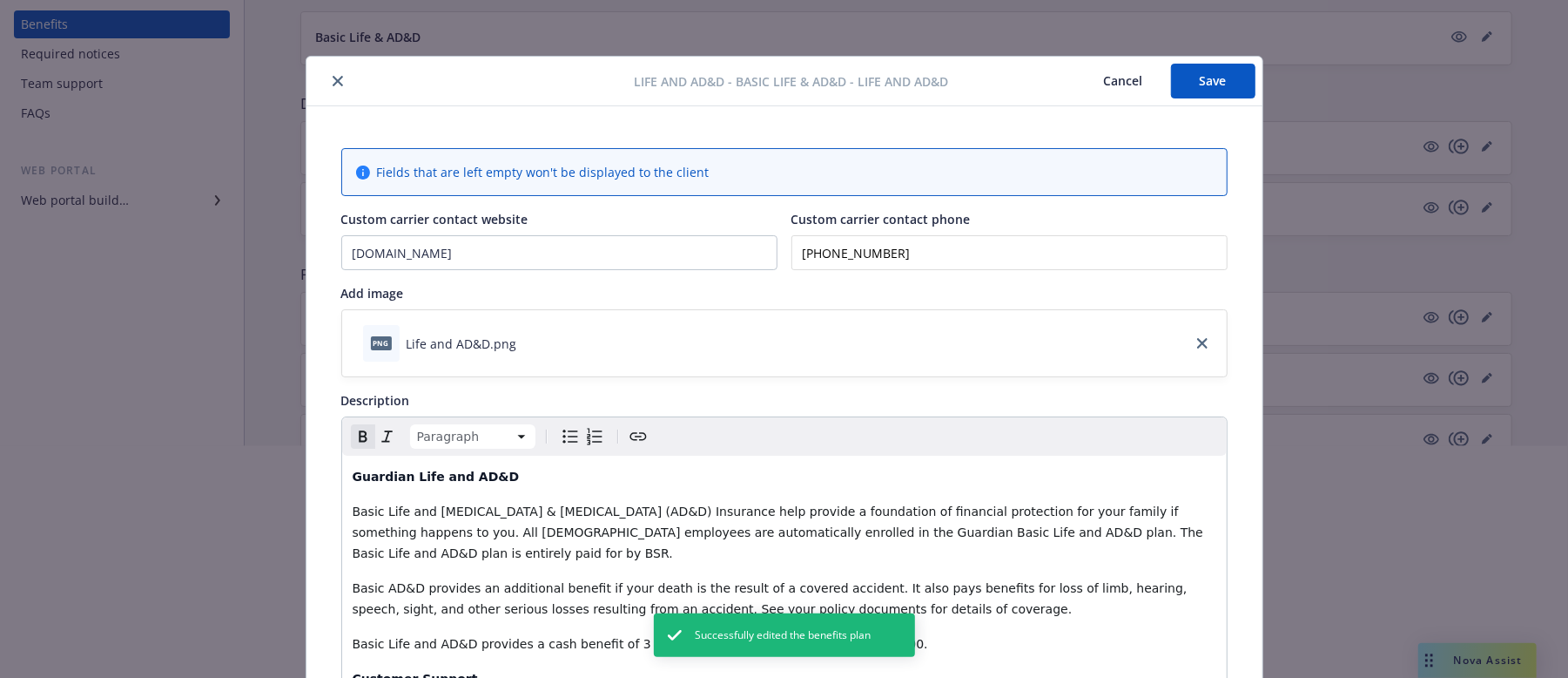
click at [1099, 84] on button "Cancel" at bounding box center [1124, 81] width 95 height 35
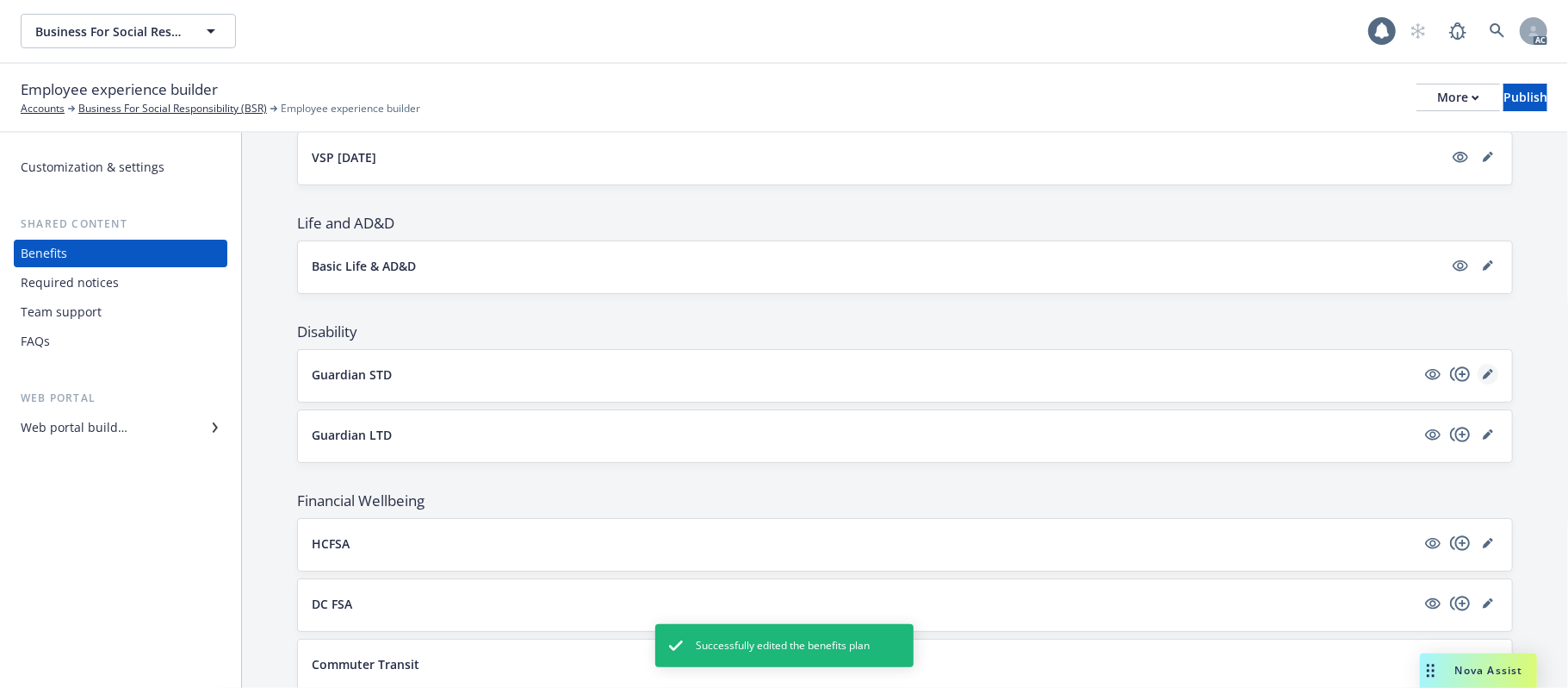
click at [1483, 379] on icon "editPencil" at bounding box center [1487, 374] width 8 height 8
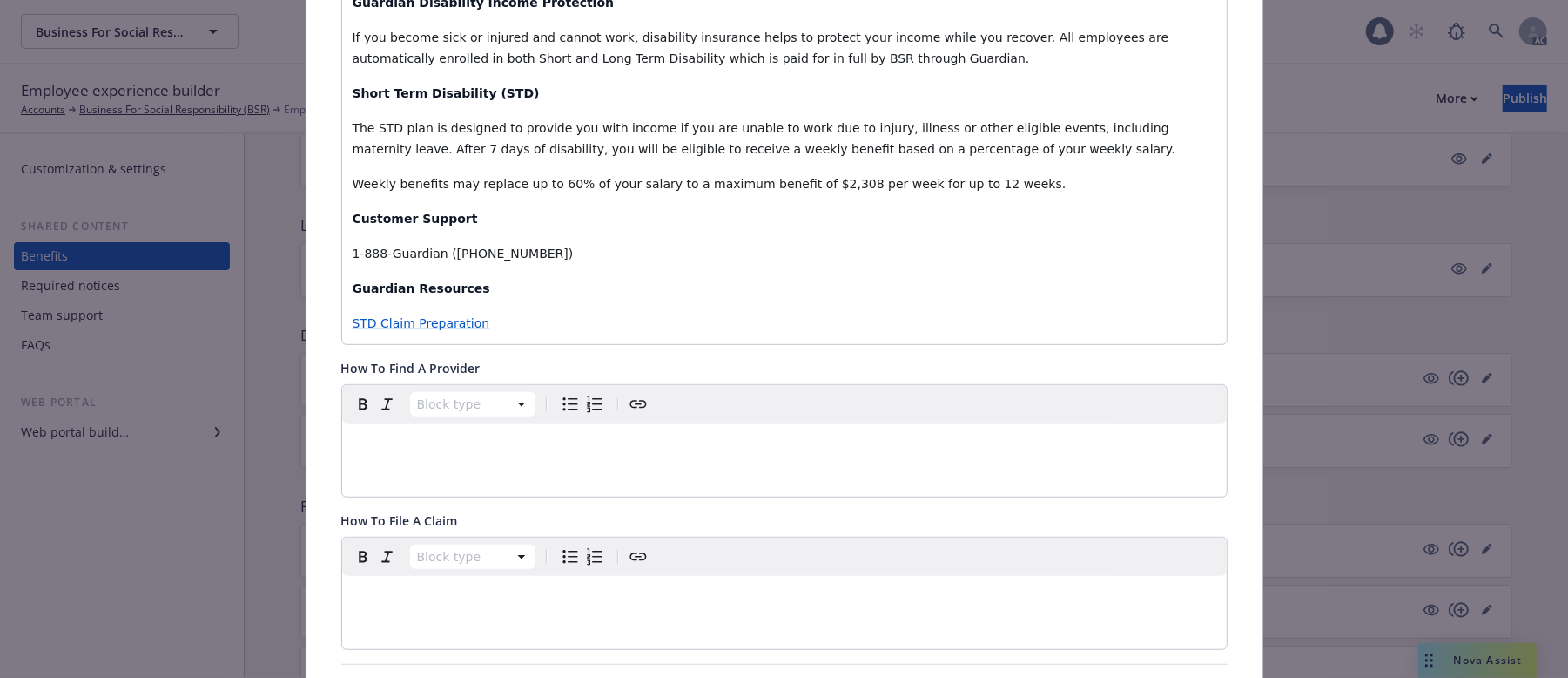
scroll to position [353, 0]
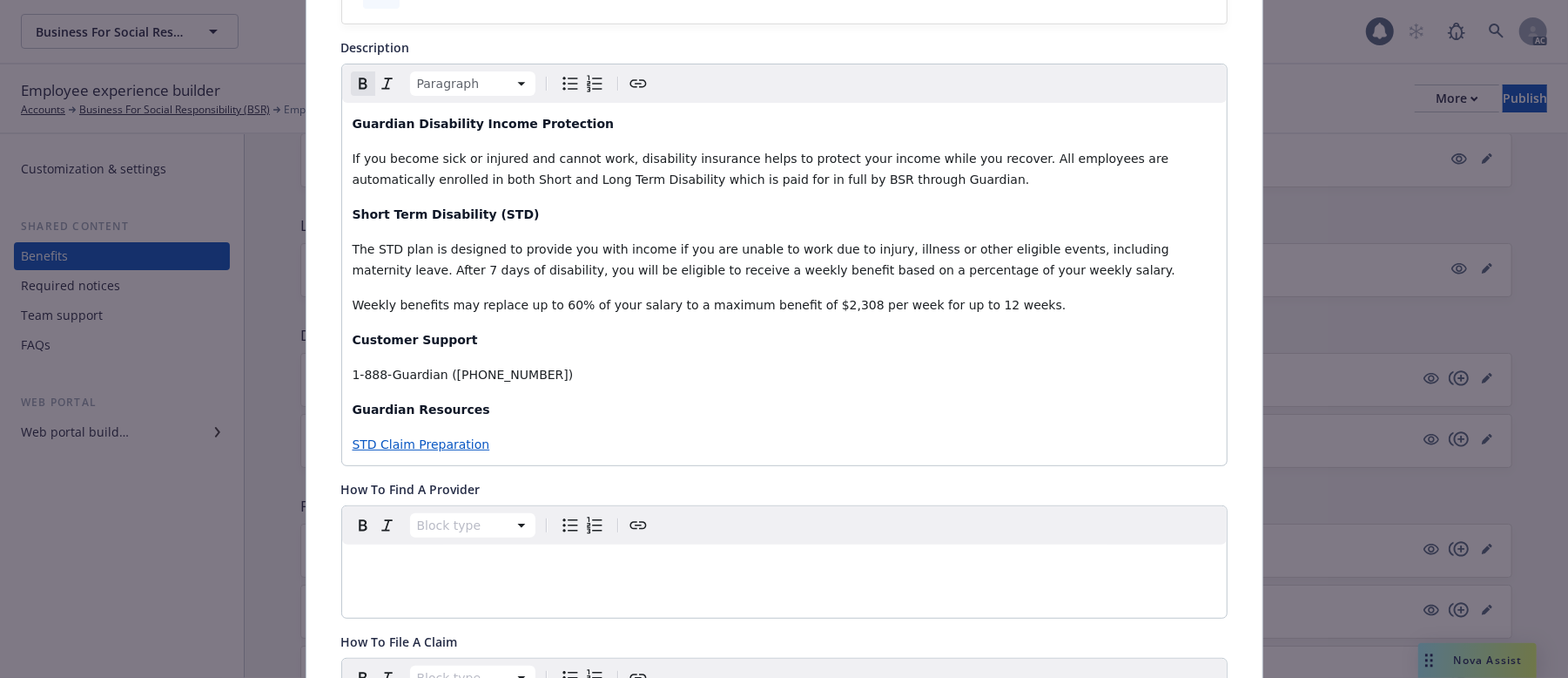
click at [519, 409] on p "Guardian Resources" at bounding box center [784, 409] width 863 height 21
click at [541, 329] on div "Guardian Disability Income Protection If you become sick or injured and cannot …" at bounding box center [785, 284] width 885 height 362
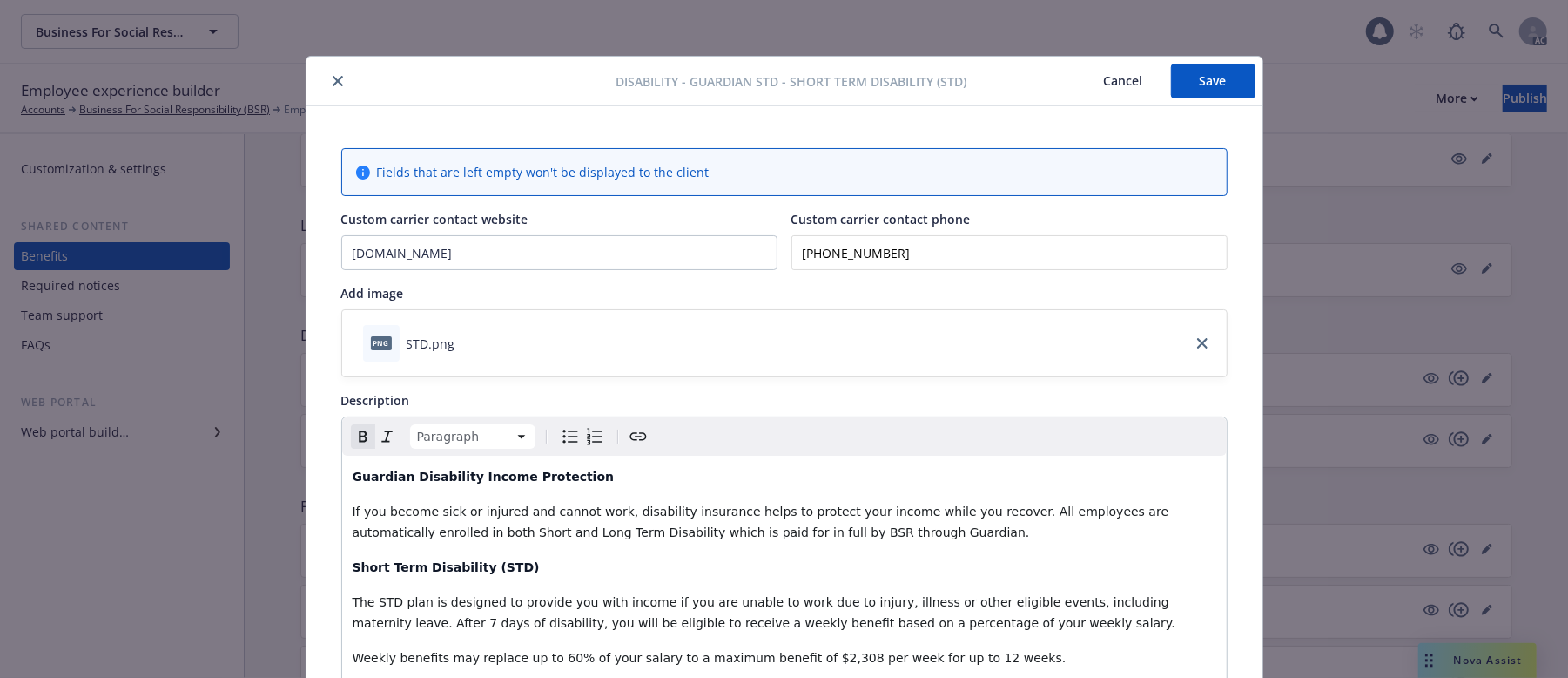
click at [1183, 87] on button "Save" at bounding box center [1212, 81] width 84 height 35
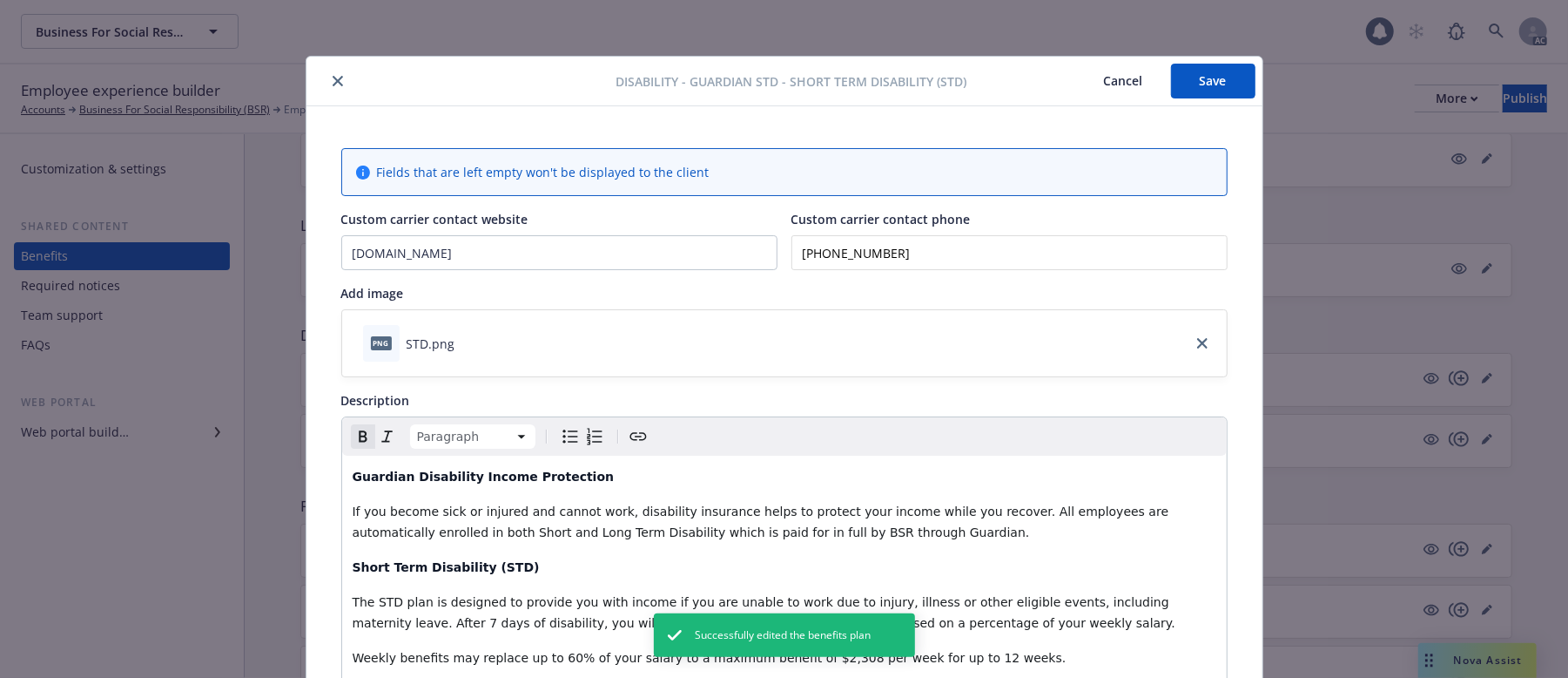
click at [1103, 81] on button "Cancel" at bounding box center [1124, 81] width 95 height 35
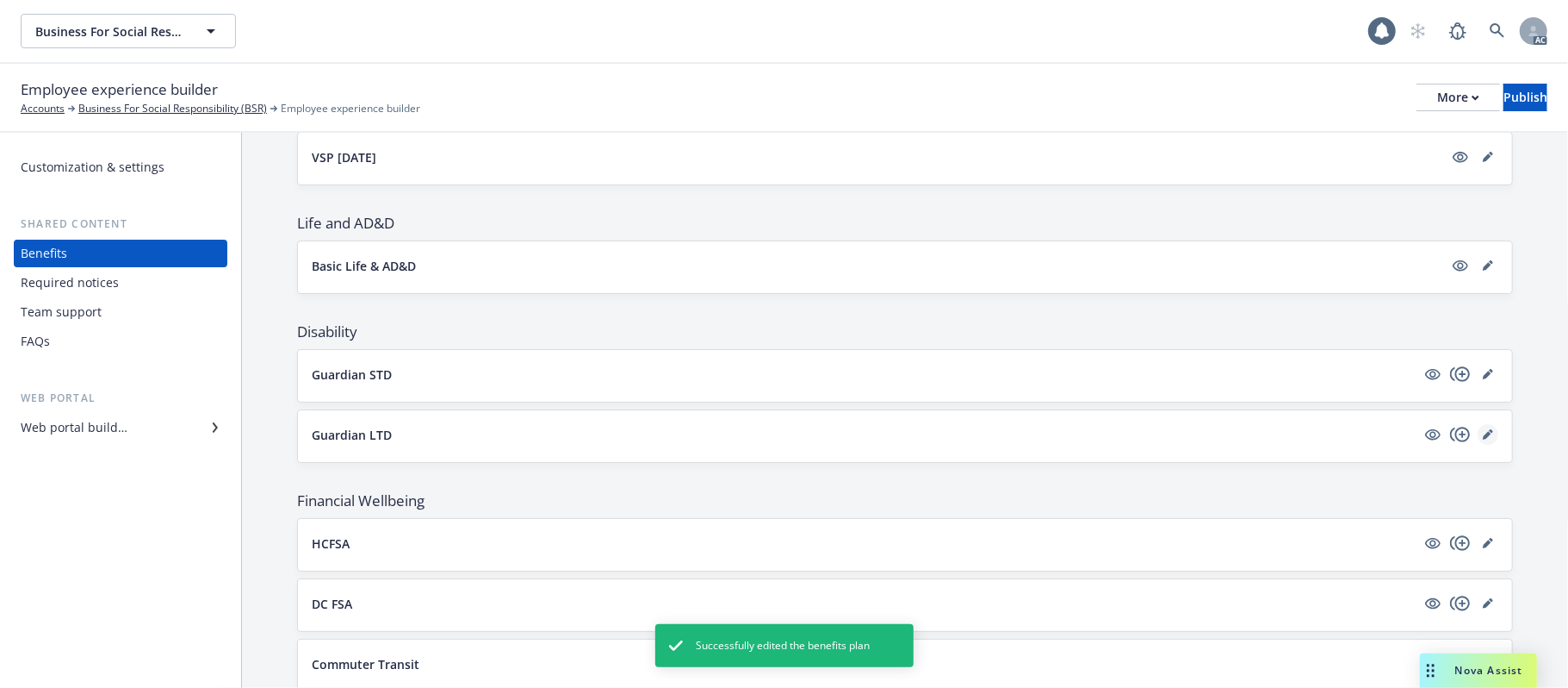
click at [1483, 435] on icon "editPencil" at bounding box center [1488, 434] width 10 height 10
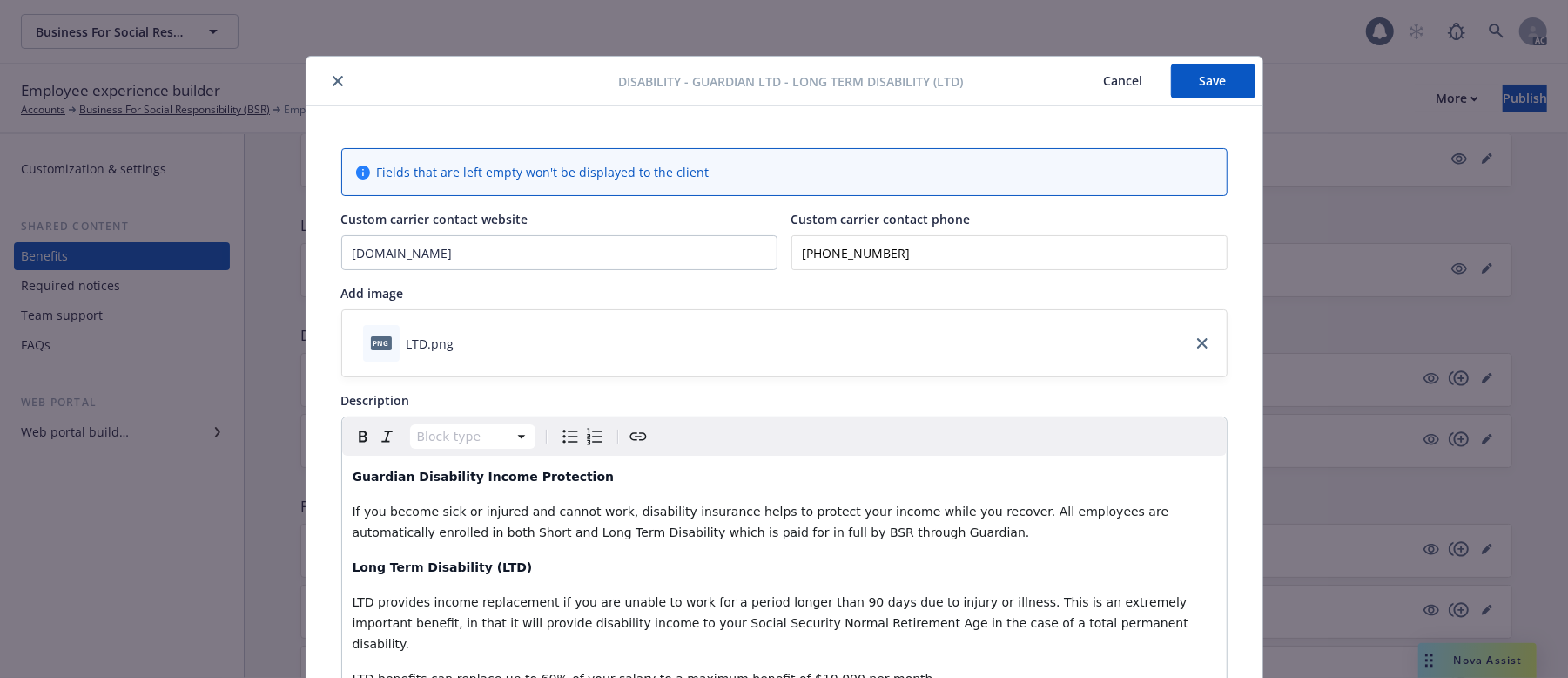
click at [1220, 68] on button "Save" at bounding box center [1212, 81] width 84 height 35
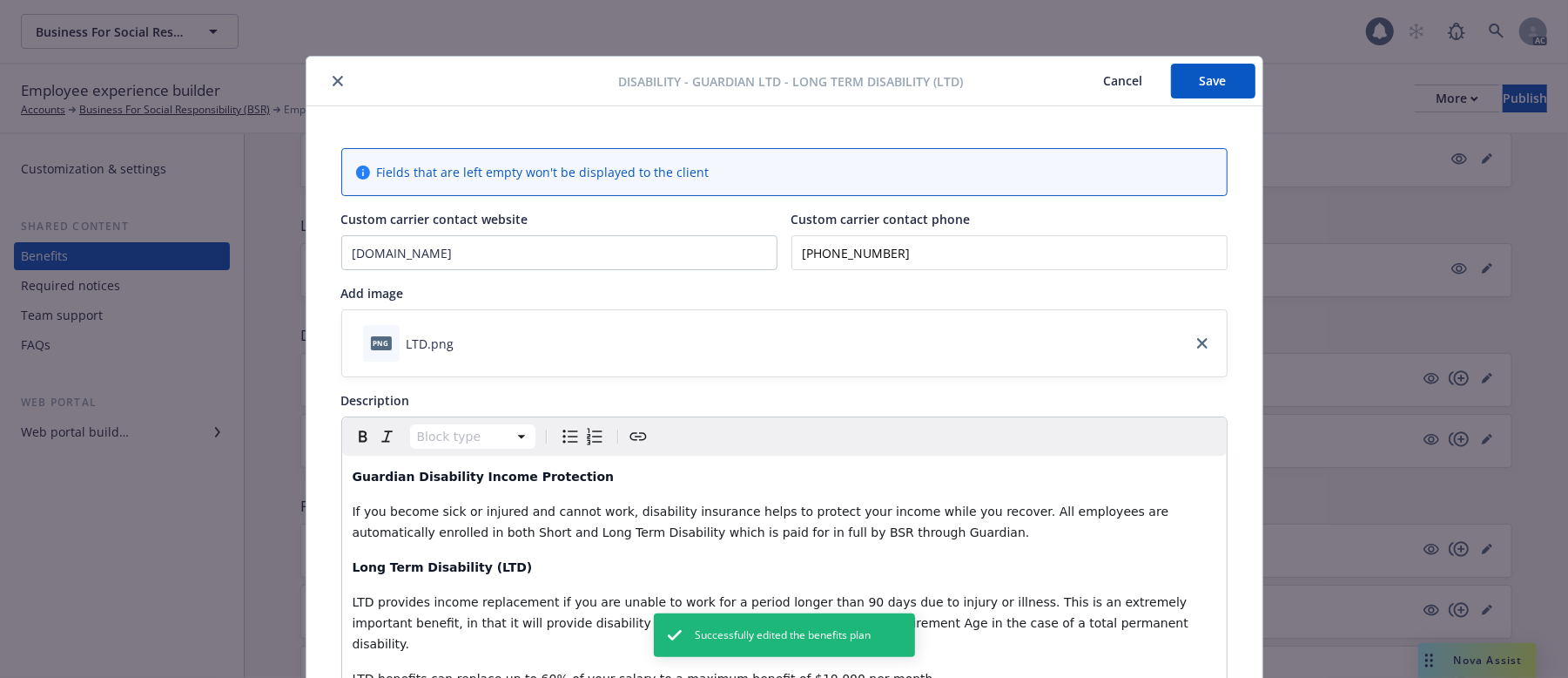
click at [1094, 82] on button "Cancel" at bounding box center [1124, 81] width 95 height 35
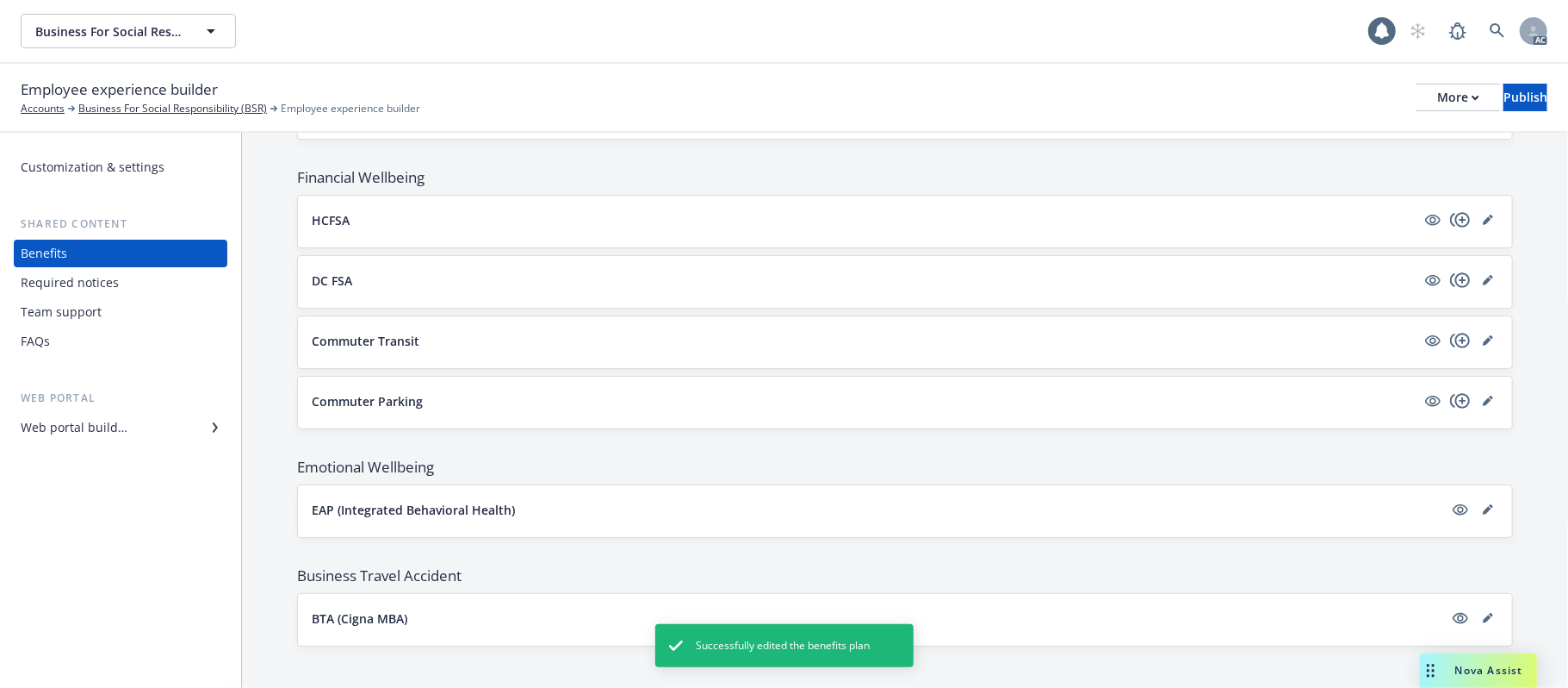
scroll to position [876, 0]
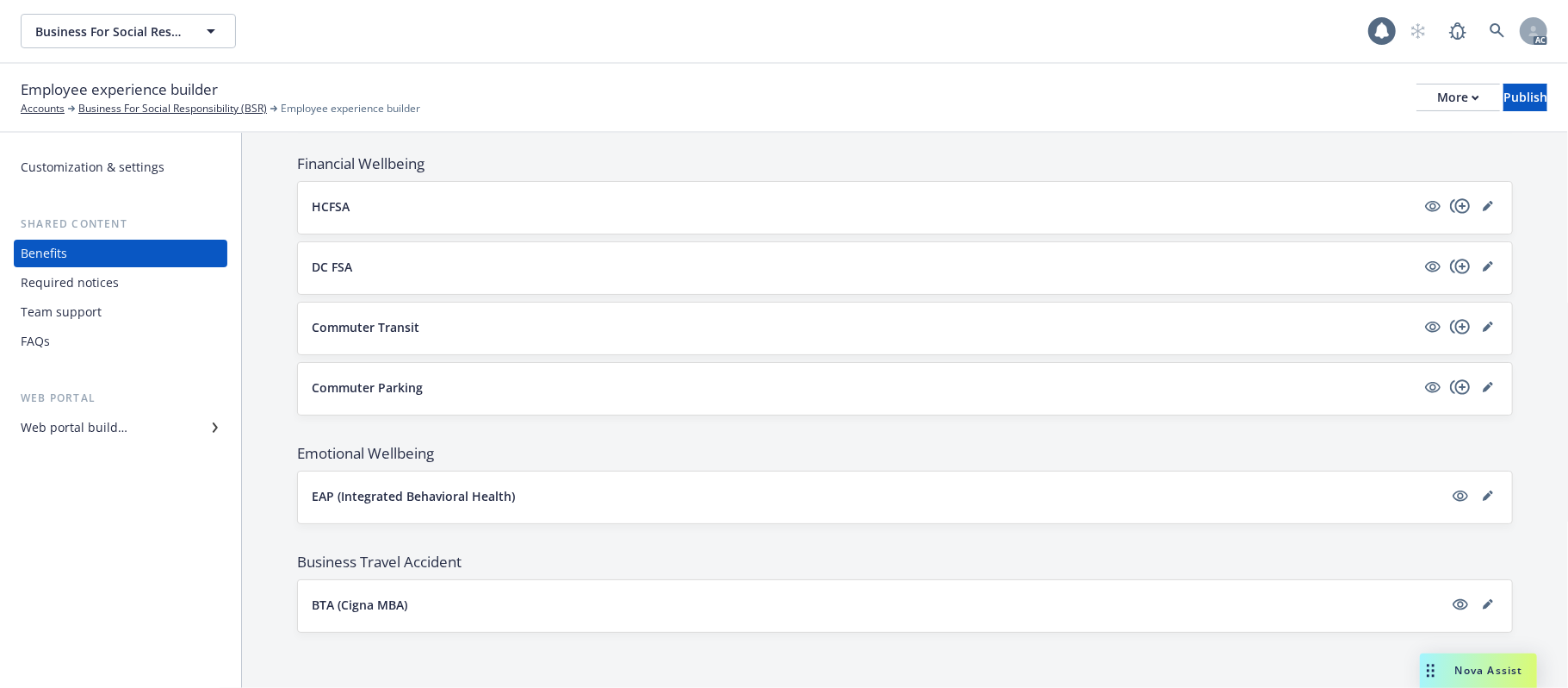
click at [376, 204] on button "HCFSA" at bounding box center [863, 206] width 1104 height 18
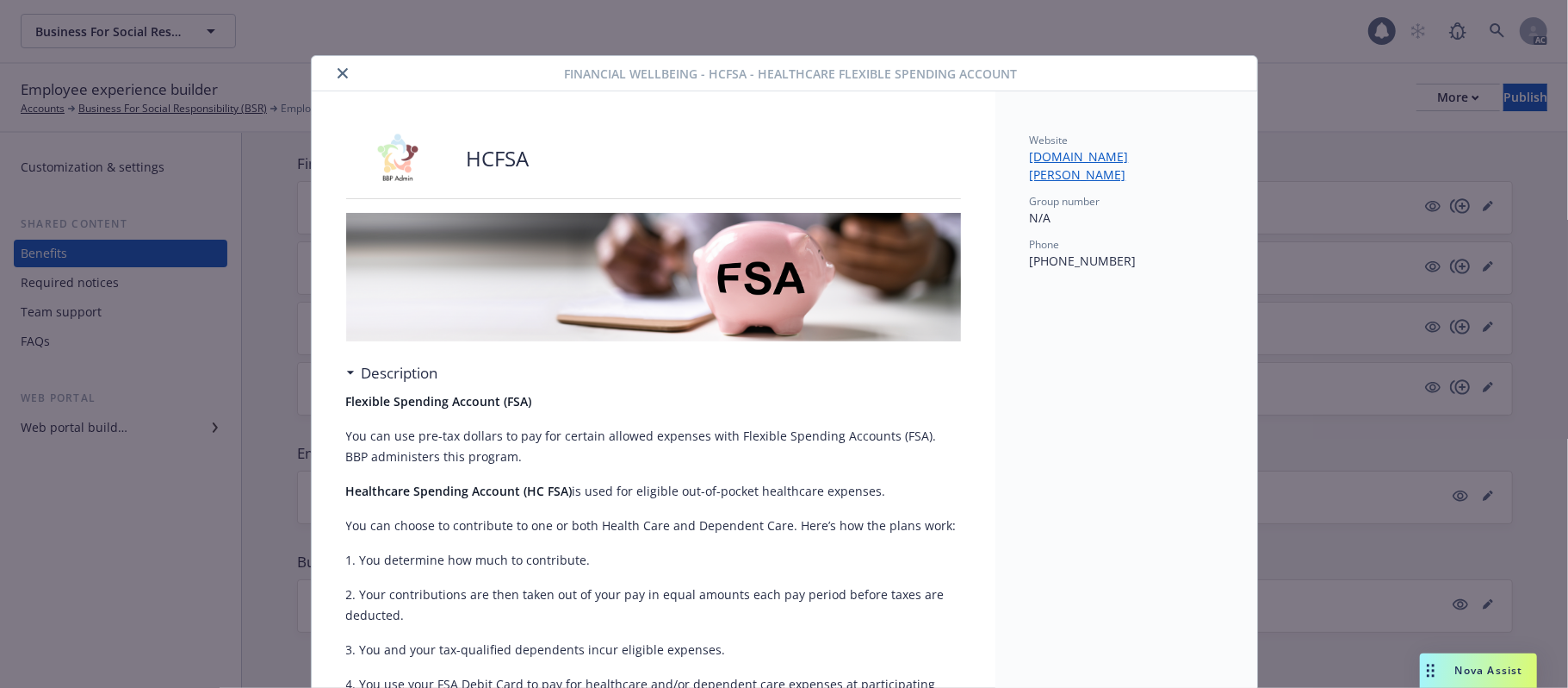
scroll to position [52, 0]
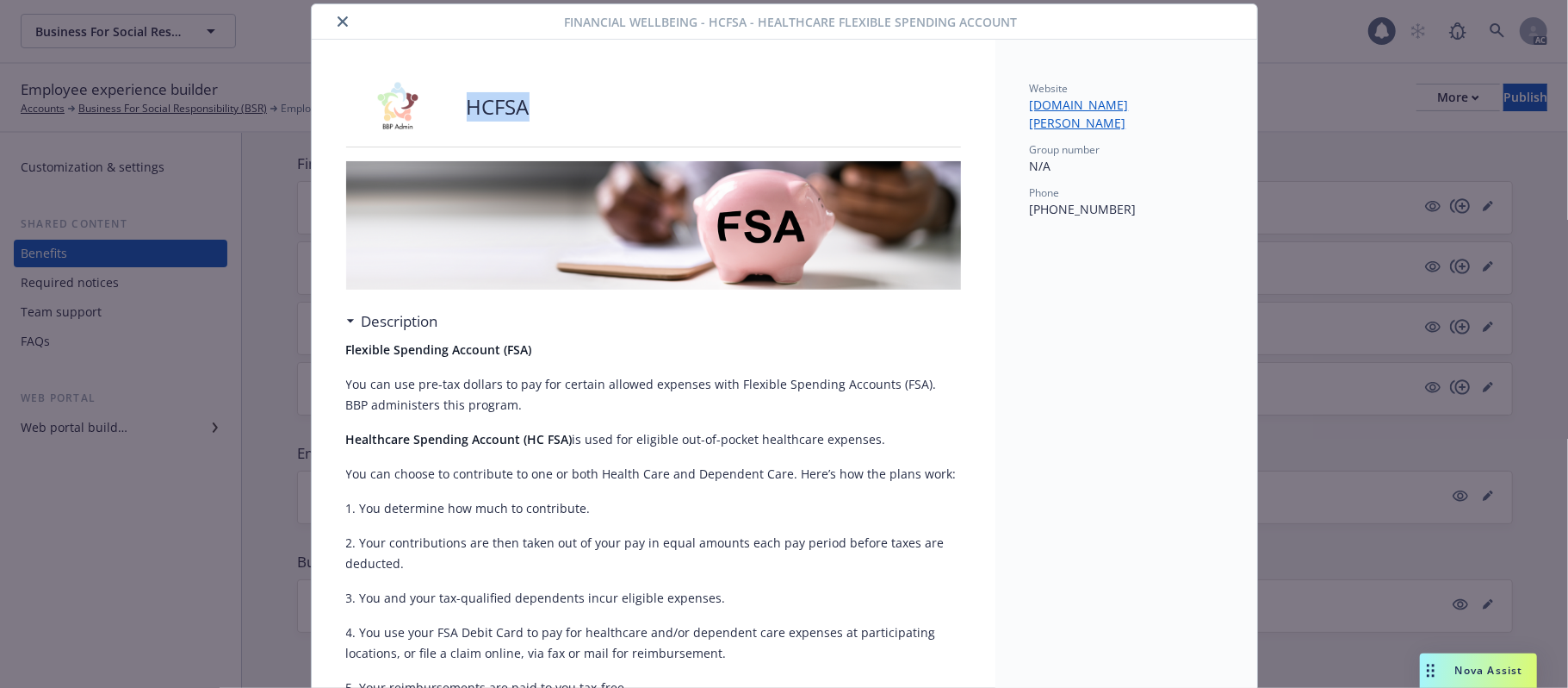
drag, startPoint x: 552, startPoint y: 100, endPoint x: 449, endPoint y: 107, distance: 103.2
click at [449, 107] on div "HCFSA" at bounding box center [653, 107] width 615 height 52
copy p "HCFSA"
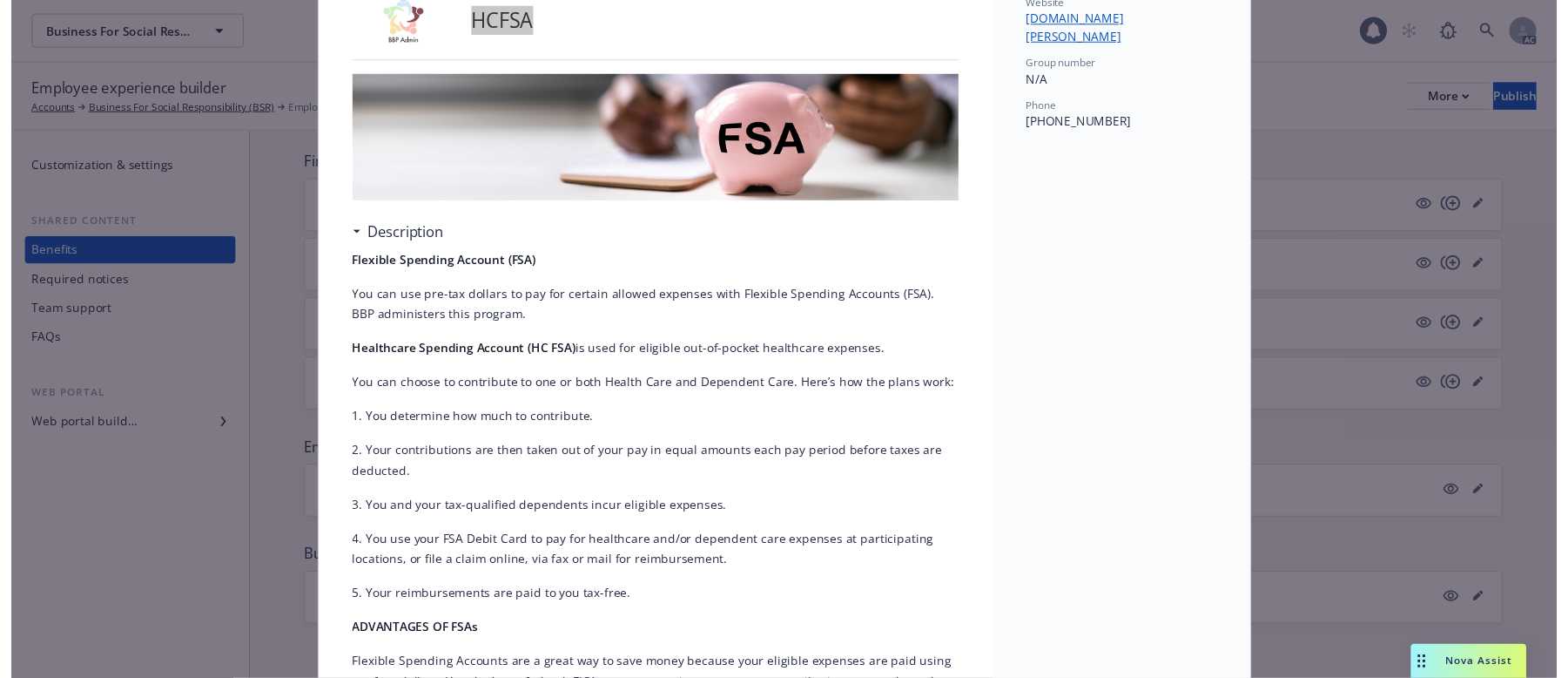
scroll to position [0, 0]
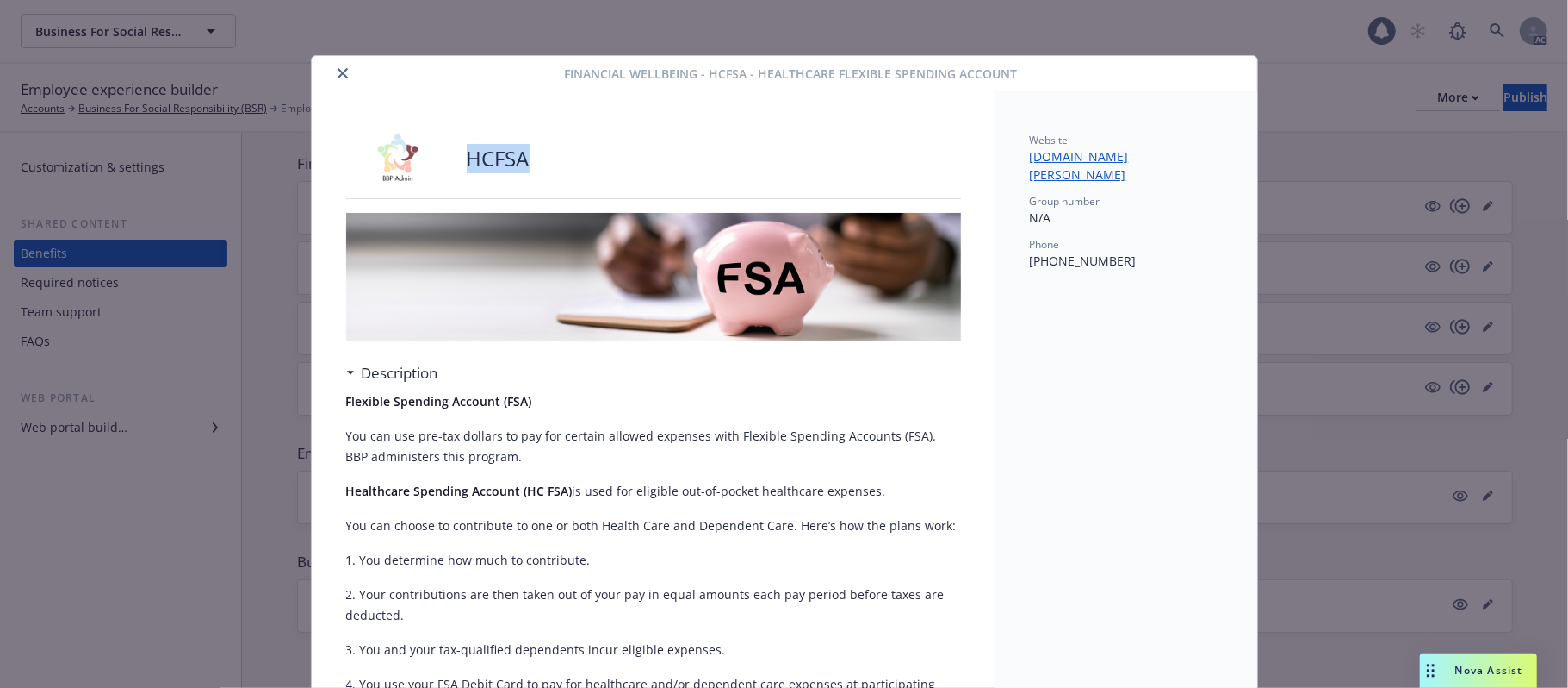
drag, startPoint x: 331, startPoint y: 76, endPoint x: 345, endPoint y: 74, distance: 14.1
click at [338, 76] on icon "close" at bounding box center [342, 72] width 10 height 10
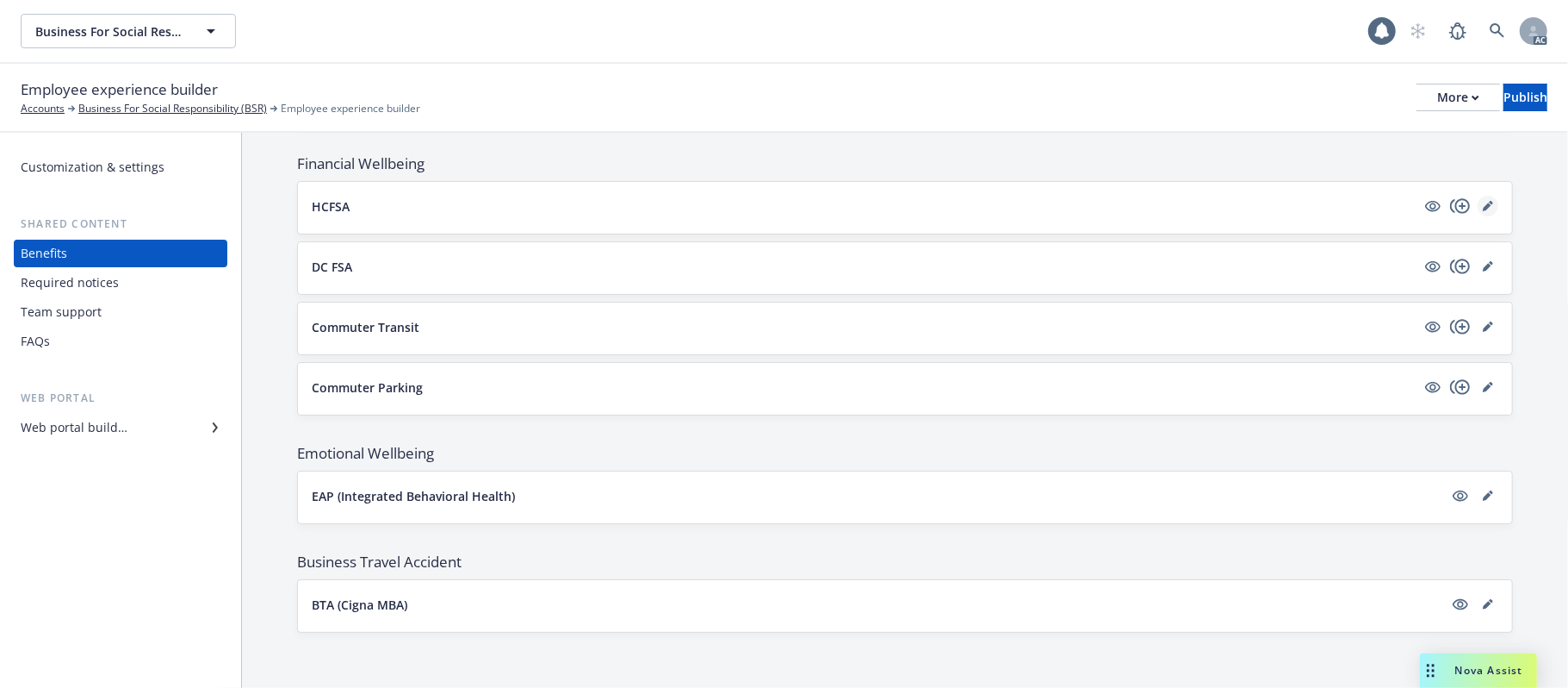
click at [1483, 203] on icon "editPencil" at bounding box center [1487, 206] width 8 height 8
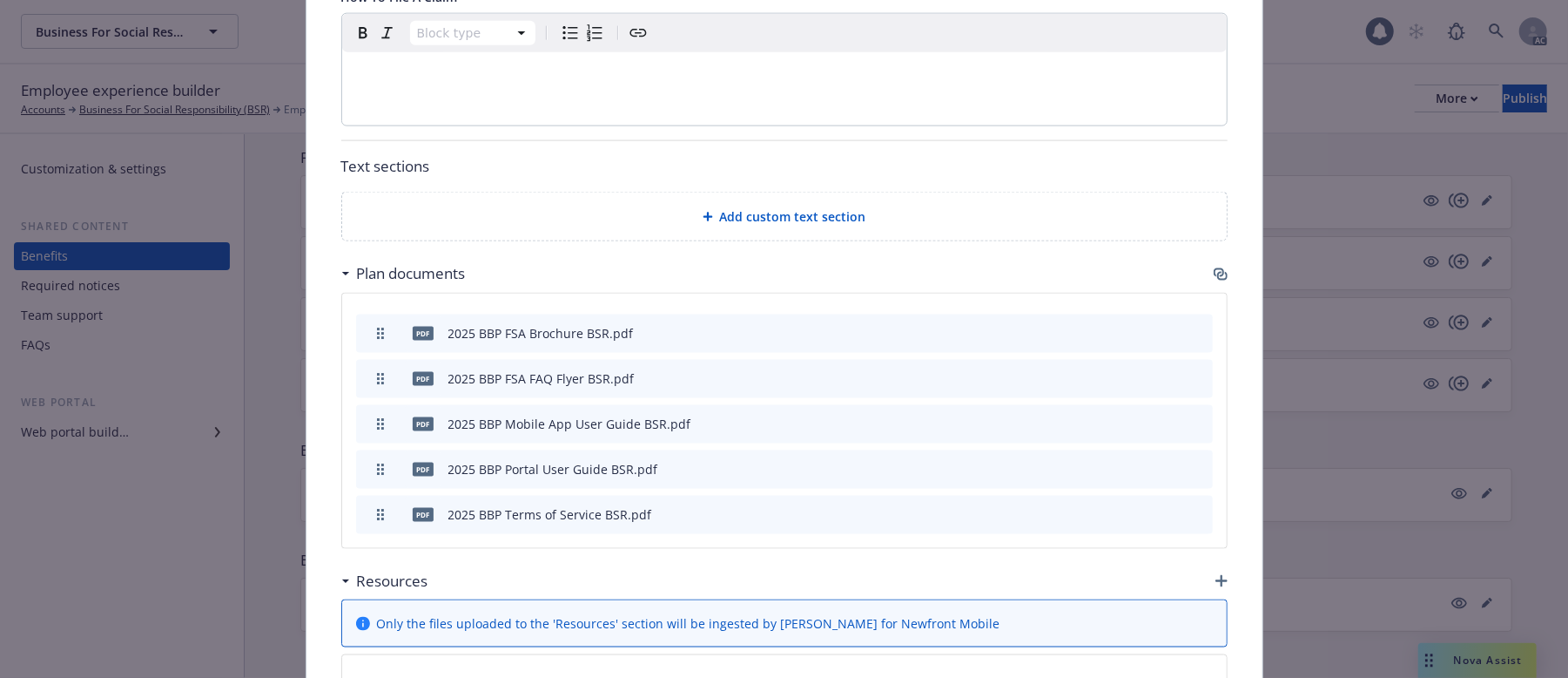
scroll to position [1795, 0]
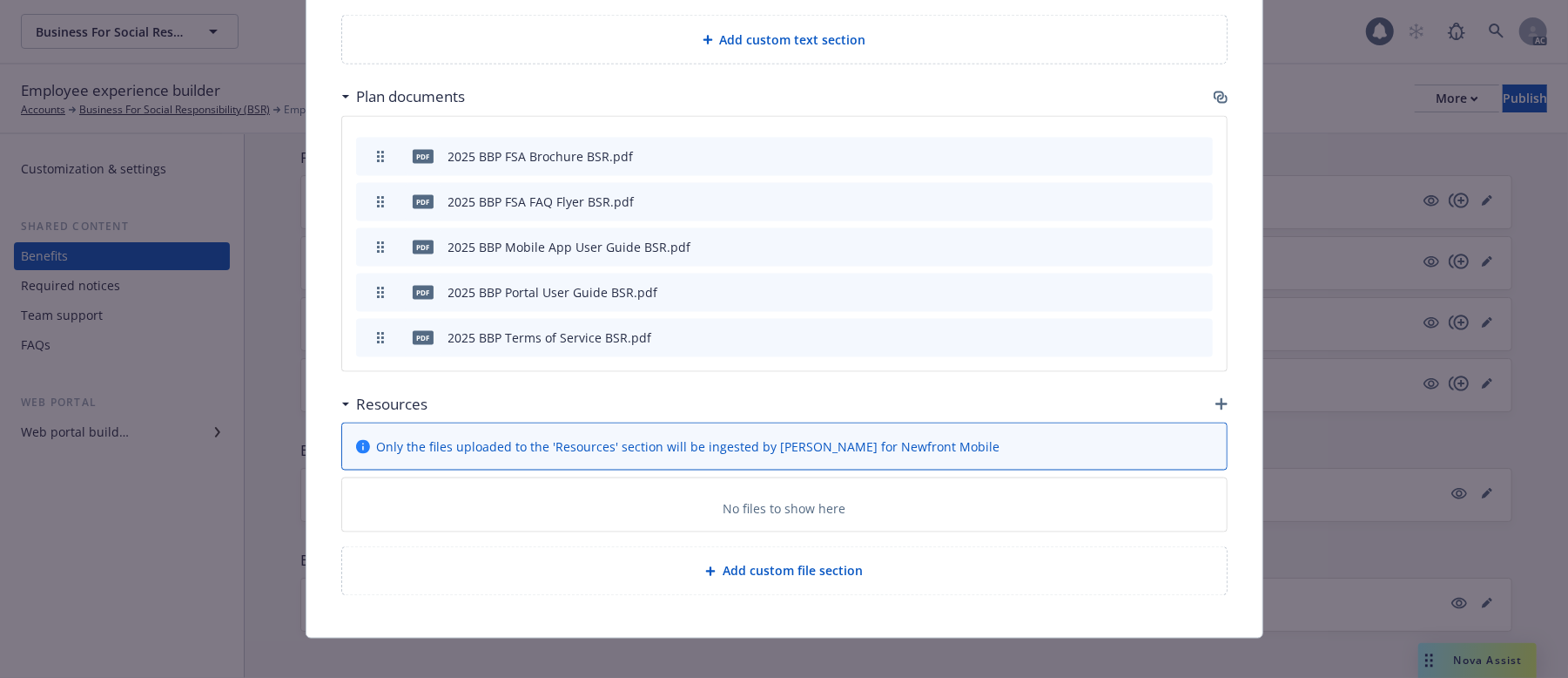
click at [1215, 406] on icon "button" at bounding box center [1221, 404] width 12 height 12
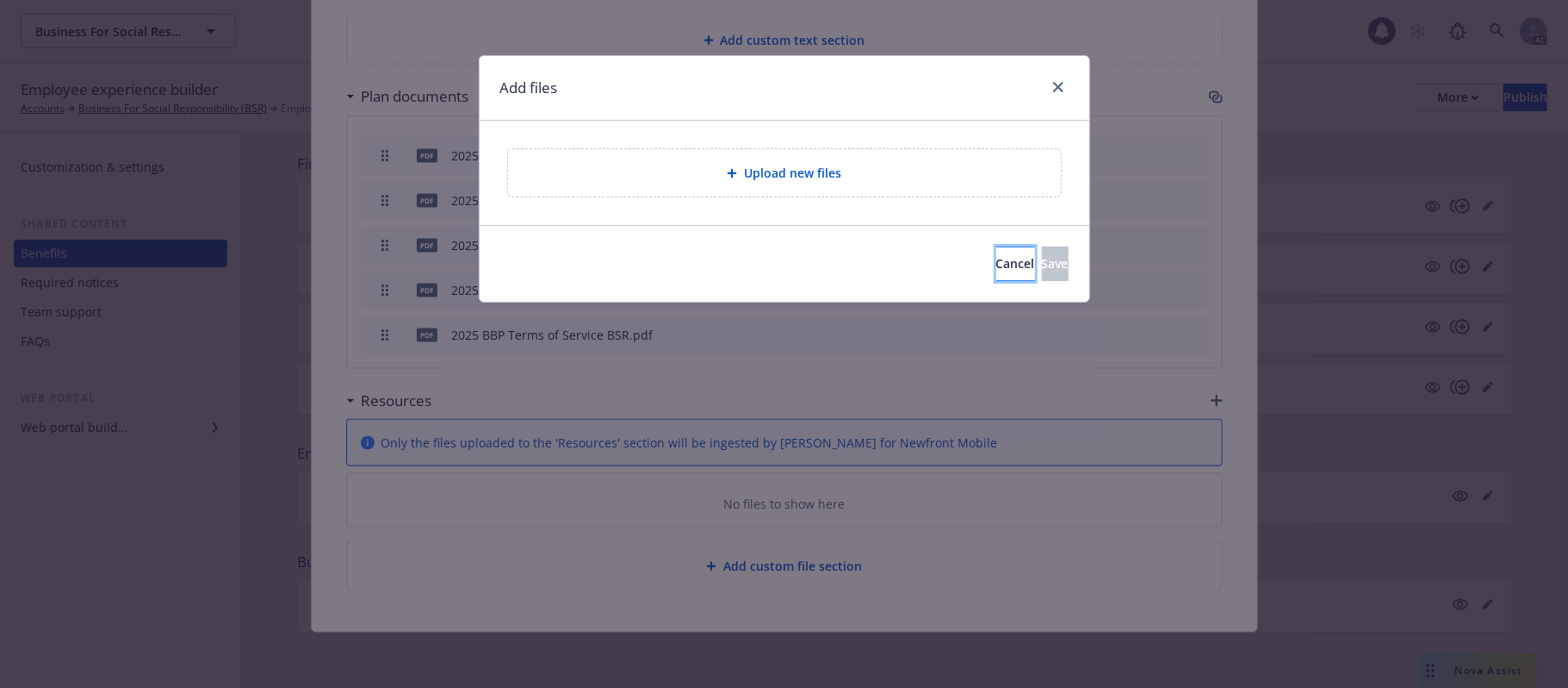
click at [996, 259] on span "Cancel" at bounding box center [1016, 263] width 38 height 16
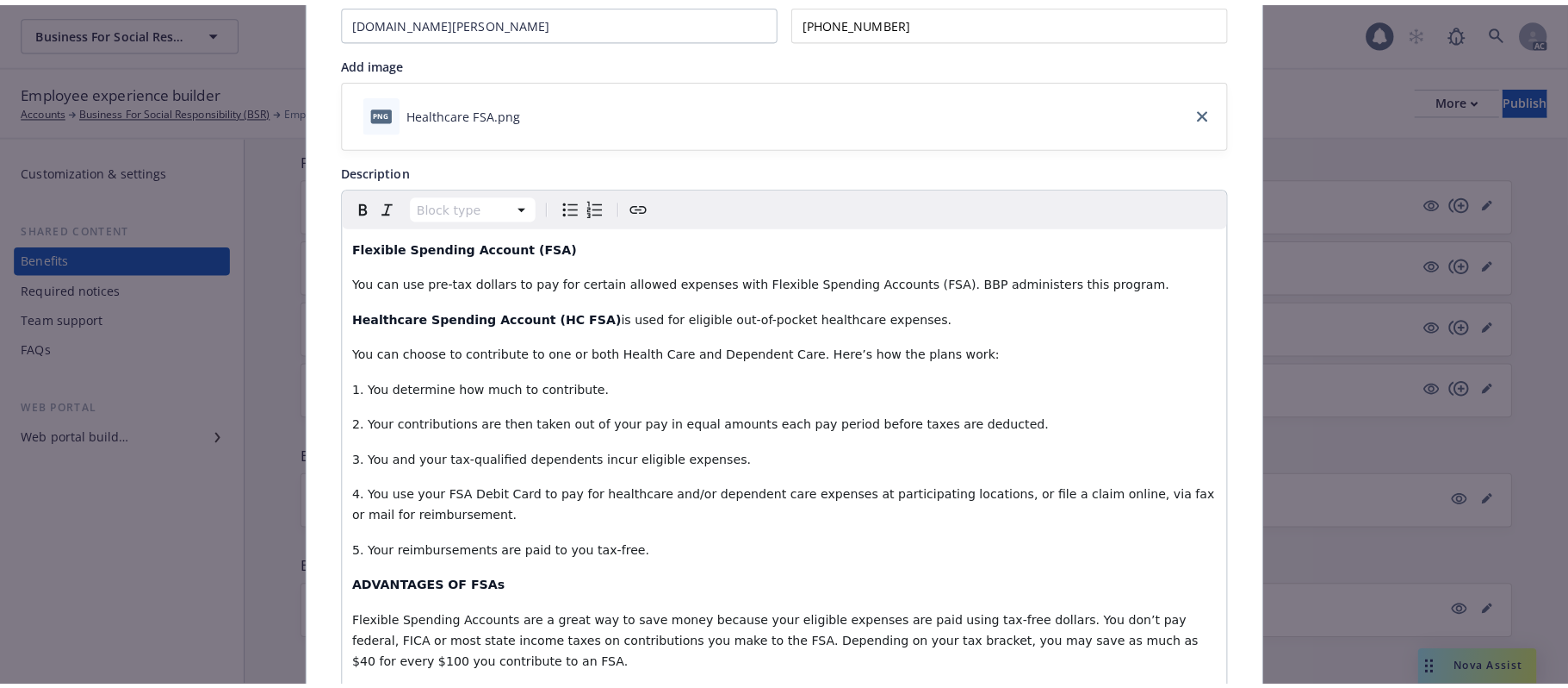
scroll to position [0, 0]
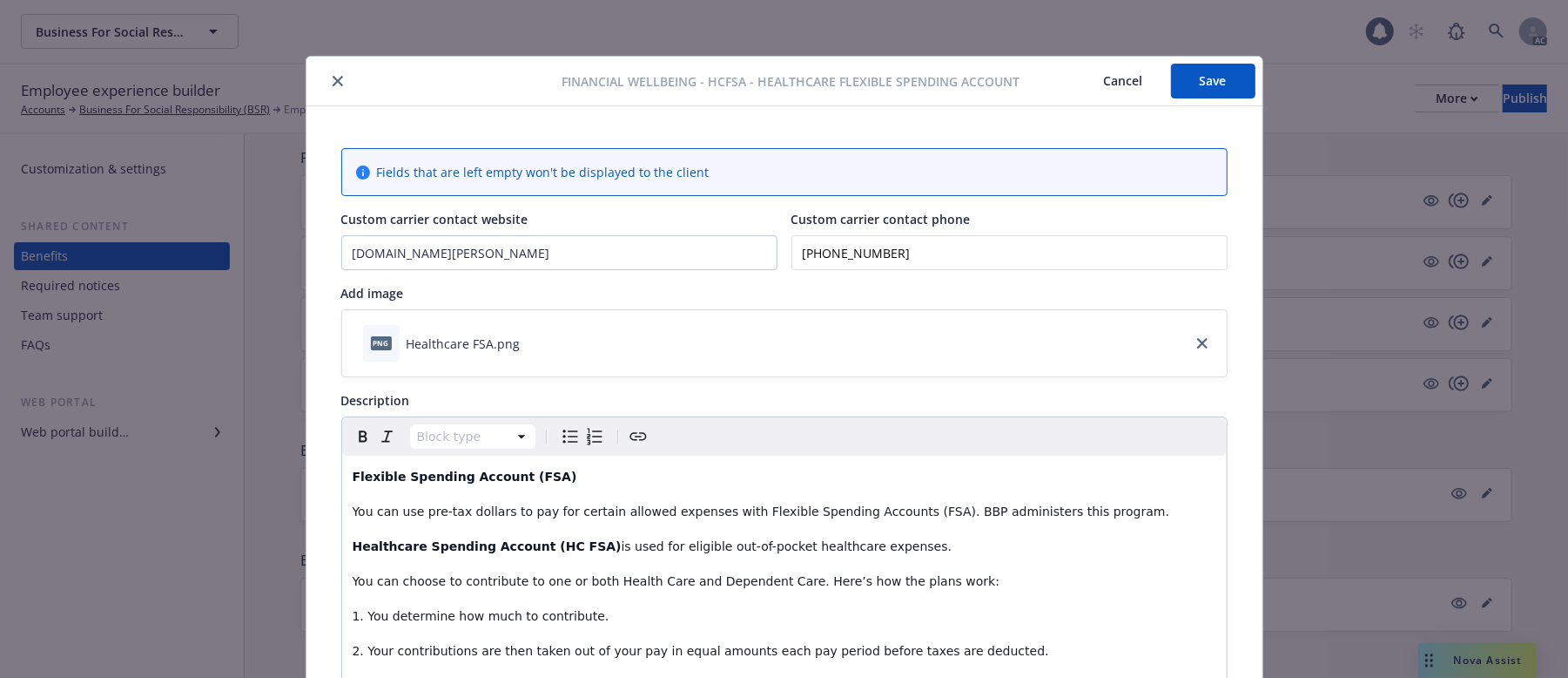
click at [1172, 75] on button "Save" at bounding box center [1212, 81] width 84 height 35
click at [1104, 82] on button "Cancel" at bounding box center [1124, 81] width 95 height 35
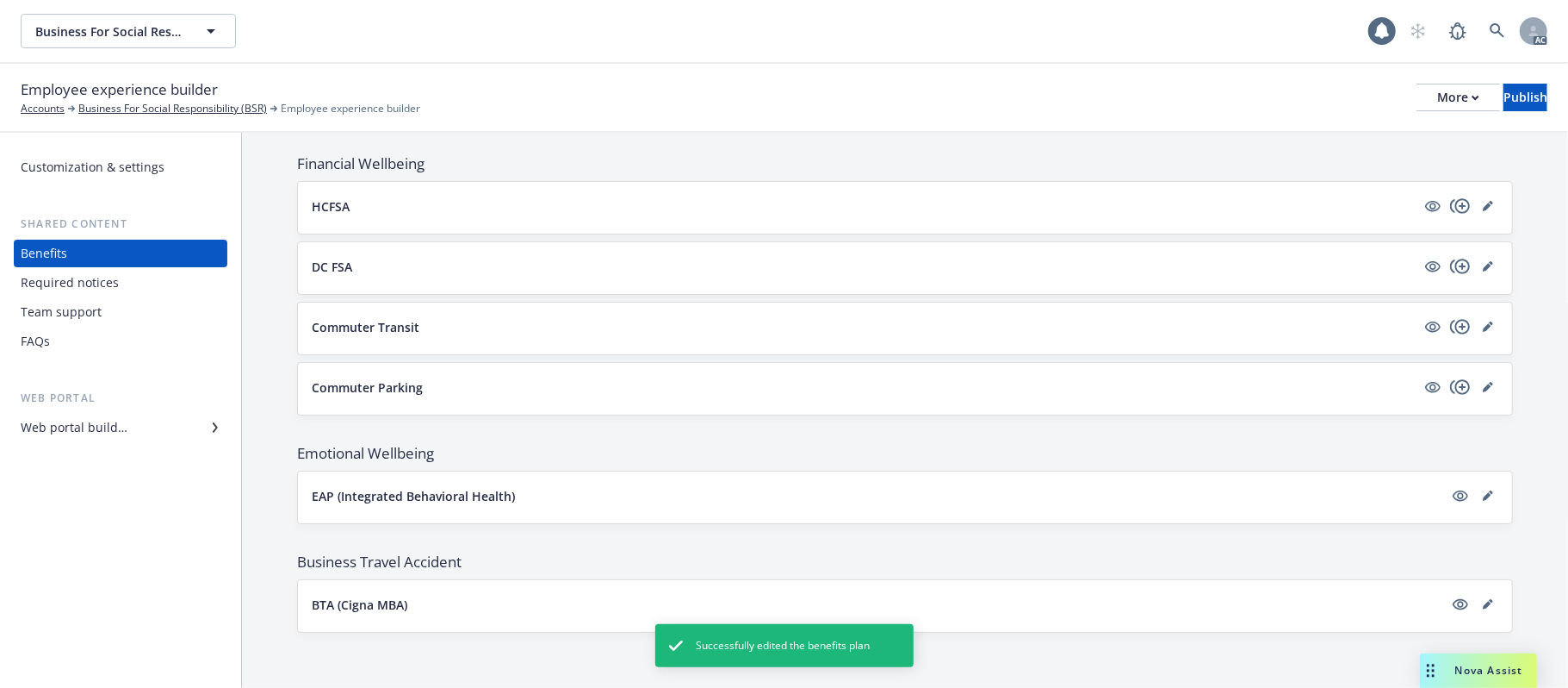
click at [713, 259] on button "DC FSA" at bounding box center [863, 267] width 1104 height 18
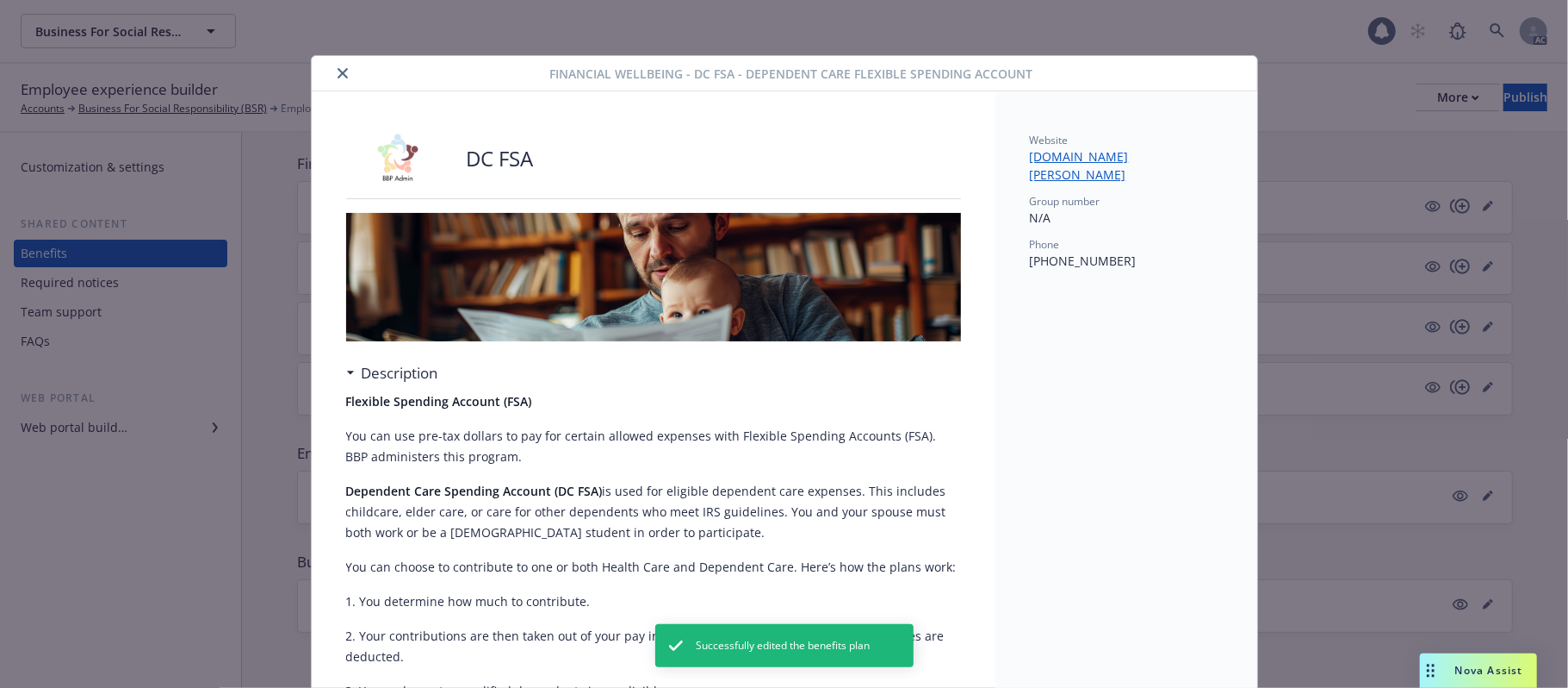
scroll to position [52, 0]
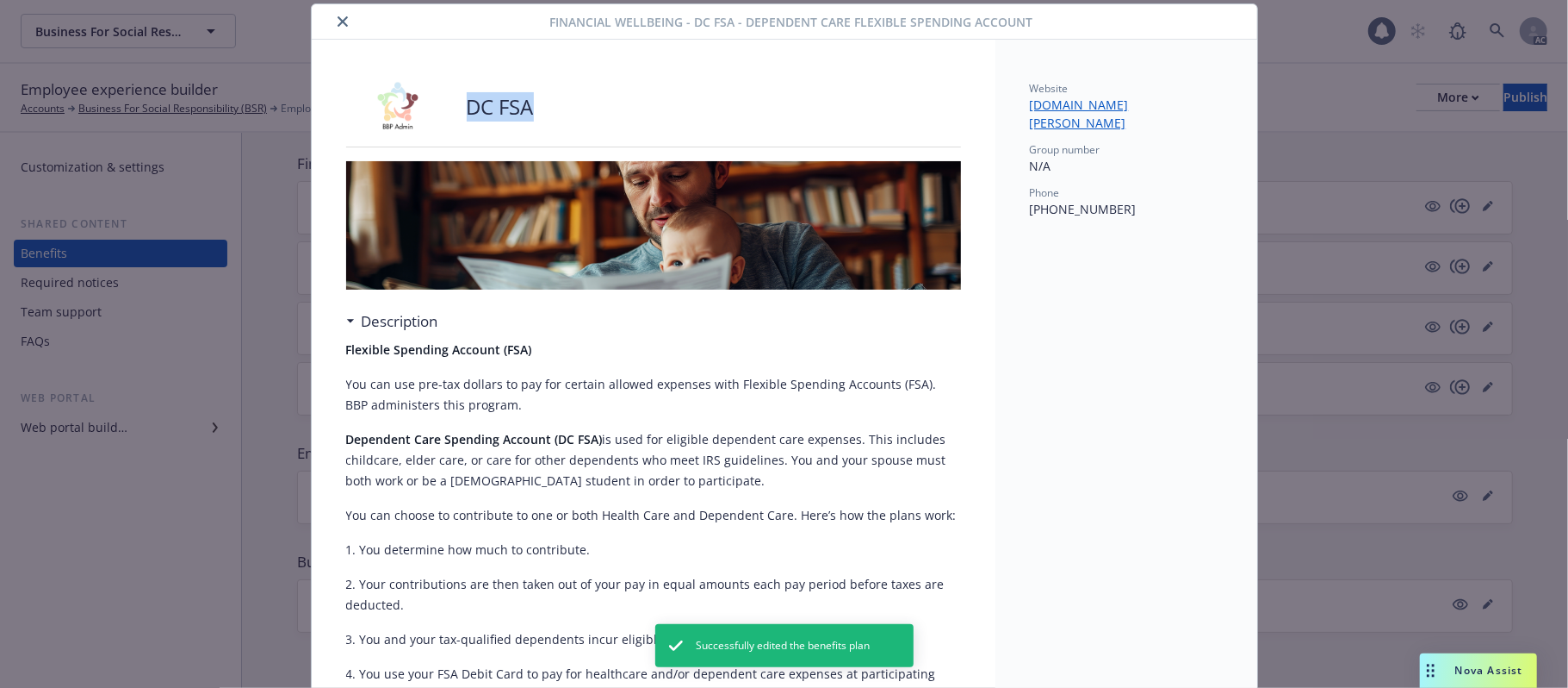
drag, startPoint x: 581, startPoint y: 100, endPoint x: 427, endPoint y: 104, distance: 154.1
click at [427, 104] on div "DC FSA" at bounding box center [653, 107] width 615 height 52
copy div "DC FSA"
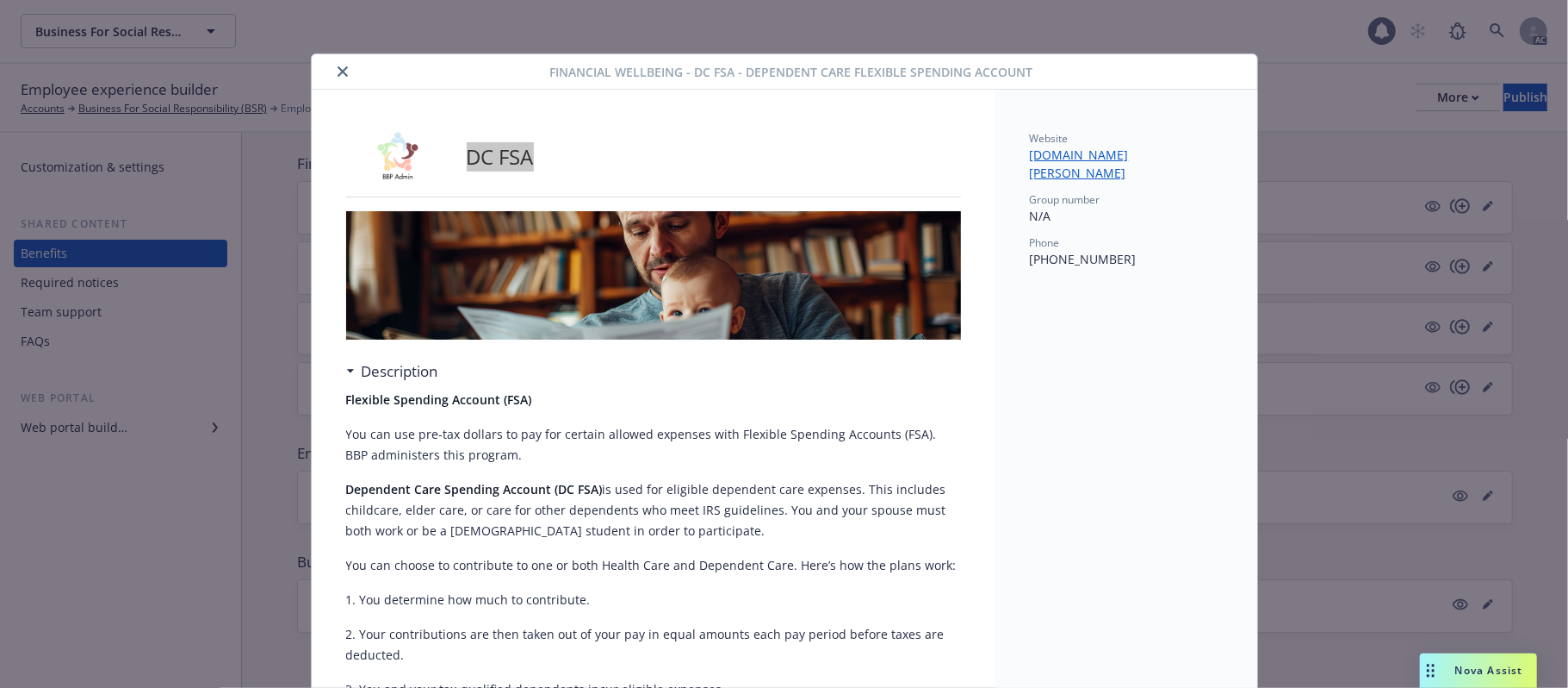
scroll to position [0, 0]
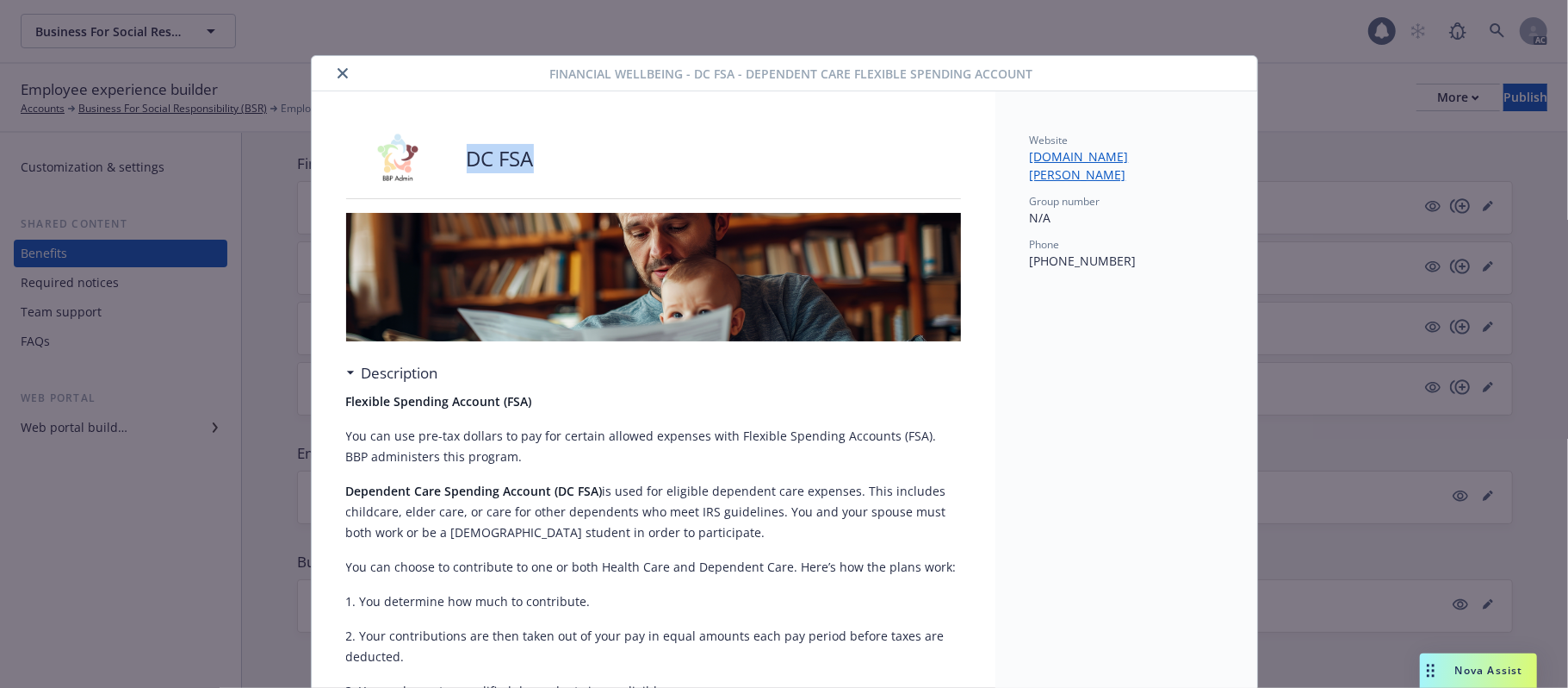
click at [338, 70] on icon "close" at bounding box center [342, 72] width 10 height 10
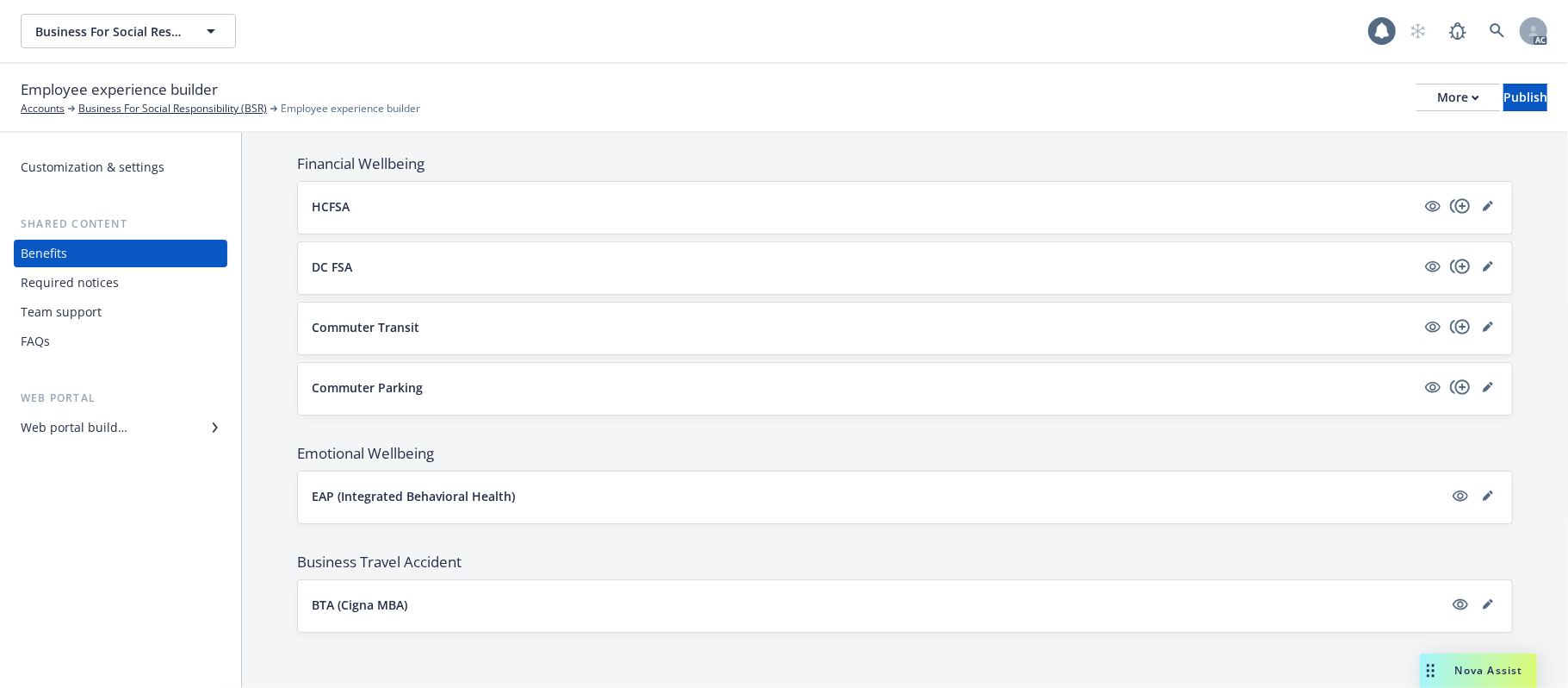
click at [624, 204] on button "HCFSA" at bounding box center [863, 206] width 1104 height 18
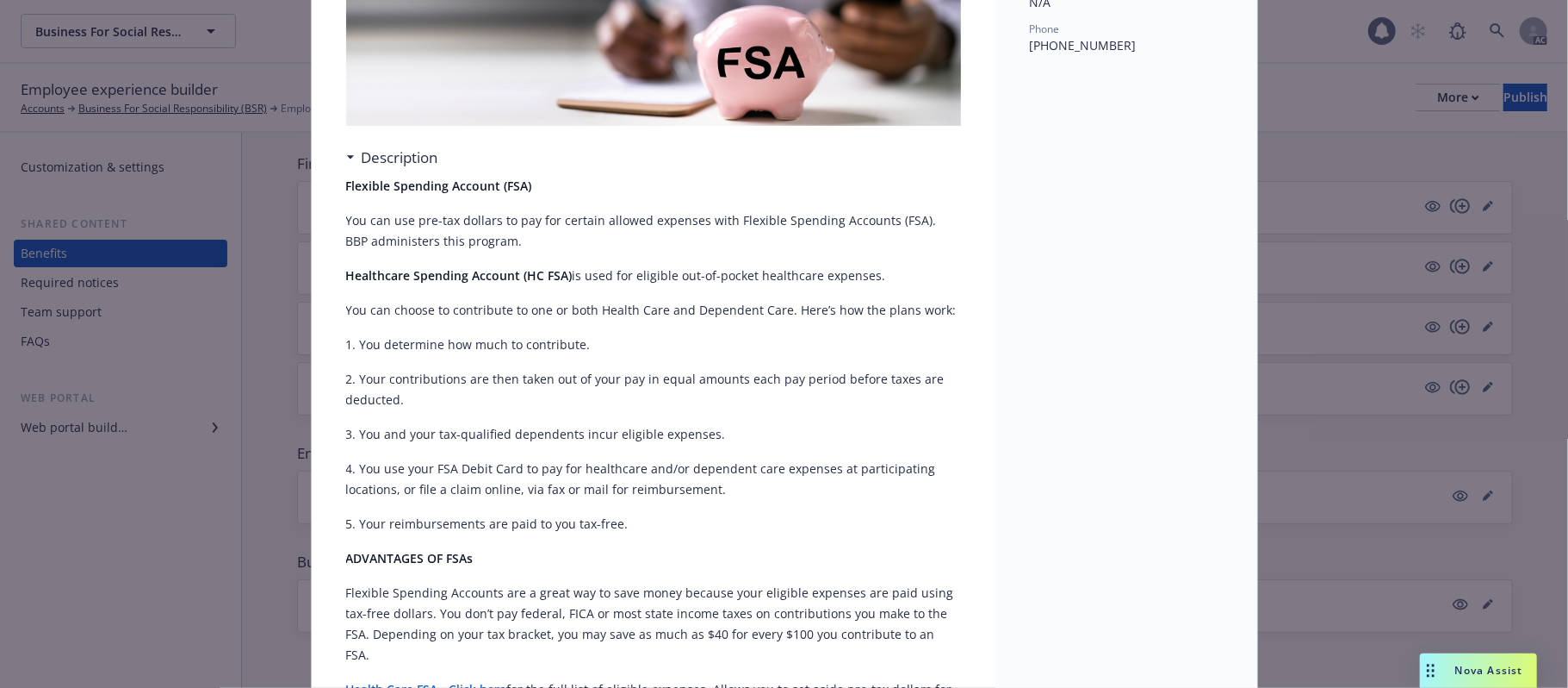
scroll to position [52, 0]
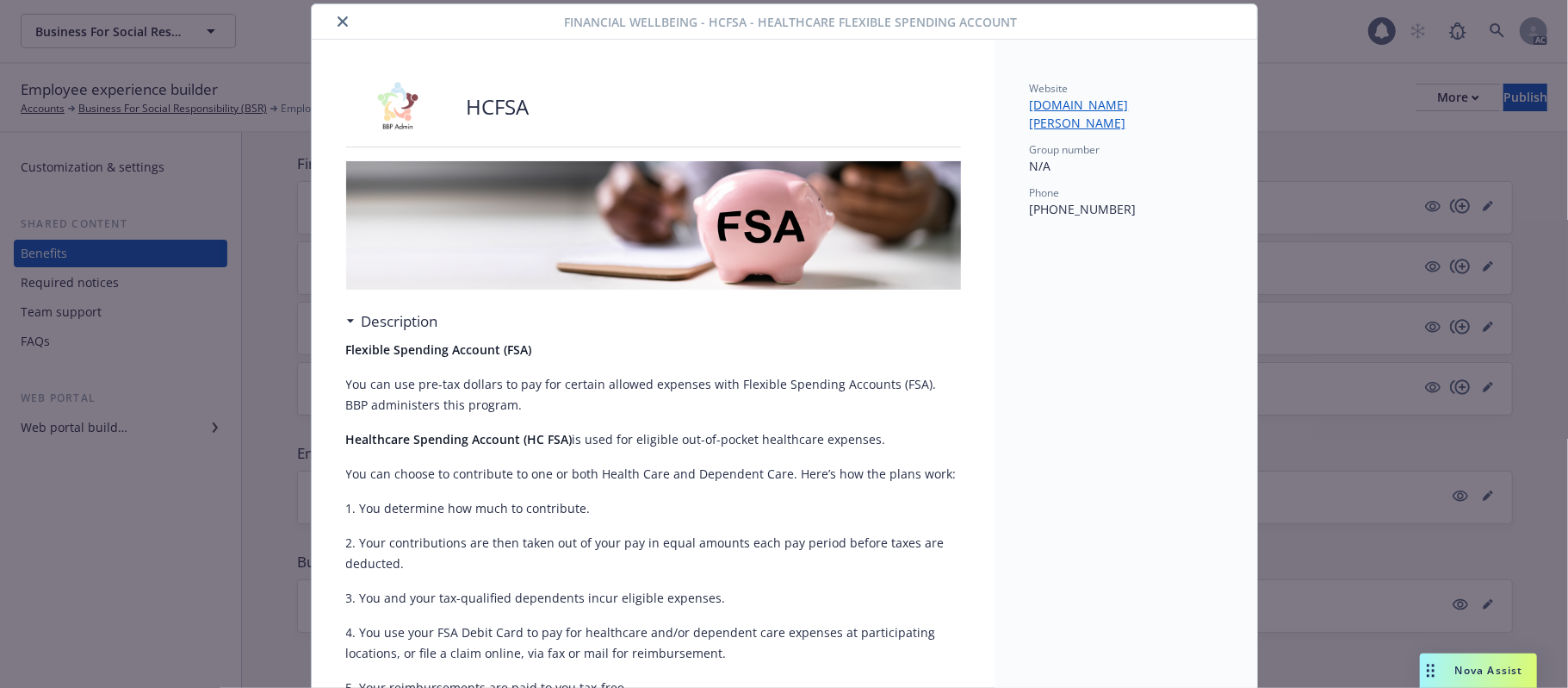
click at [338, 22] on icon "close" at bounding box center [342, 21] width 10 height 10
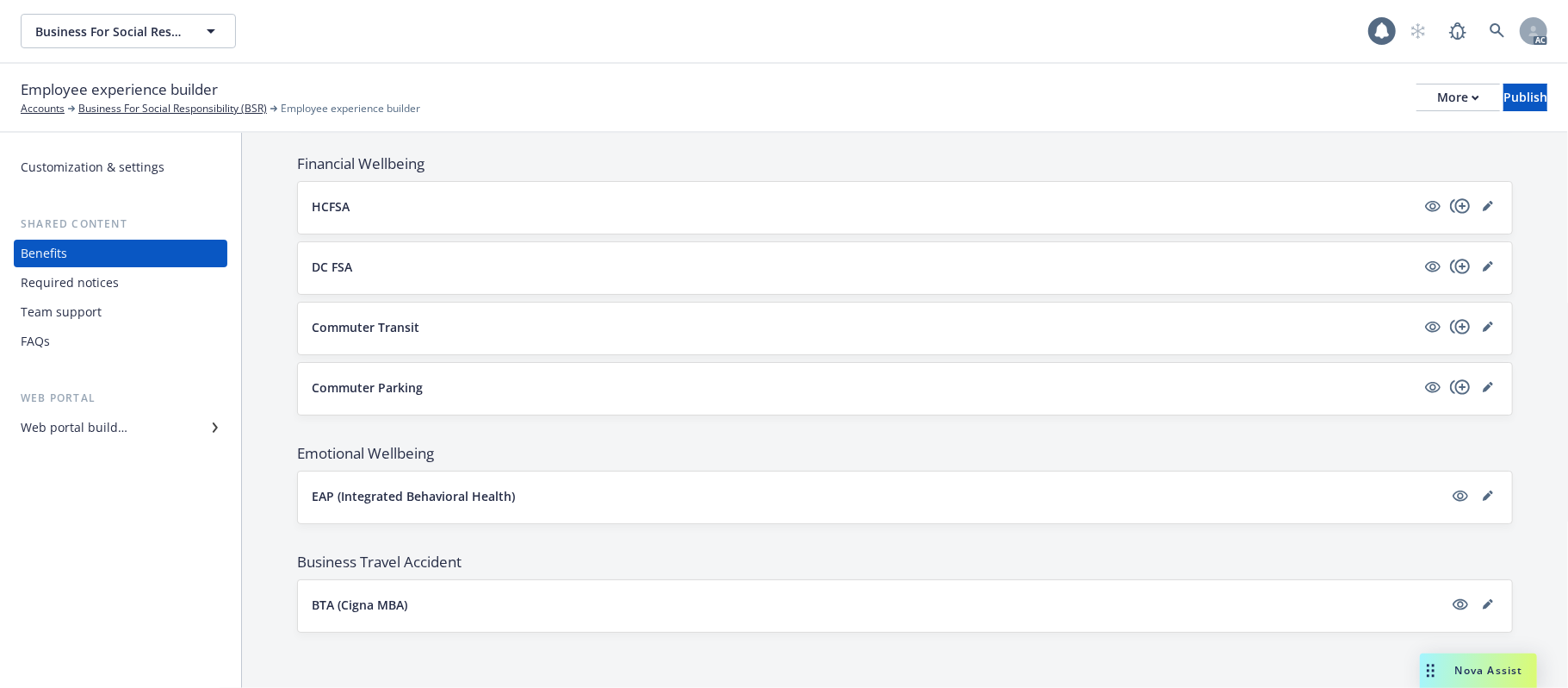
click at [425, 264] on button "DC FSA" at bounding box center [863, 267] width 1104 height 18
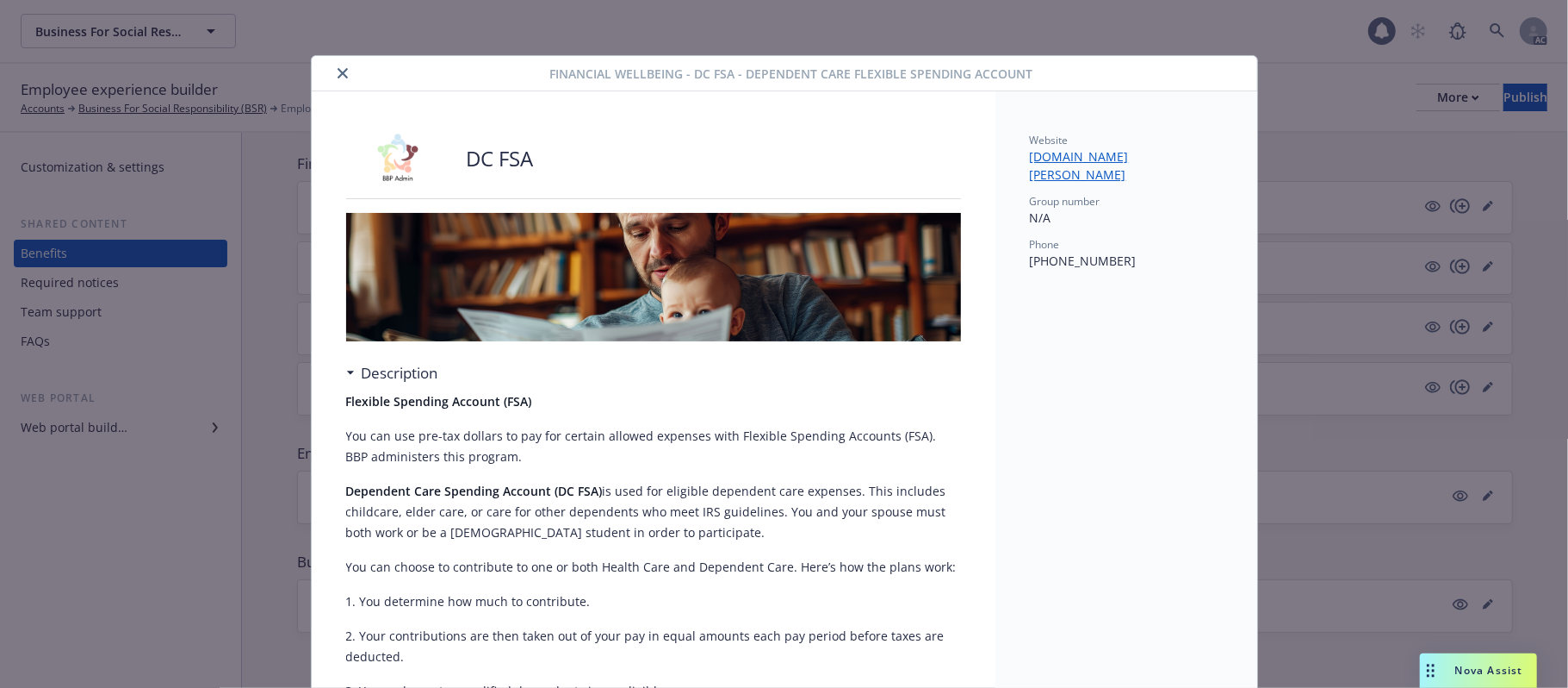
click at [338, 76] on icon "close" at bounding box center [342, 72] width 10 height 10
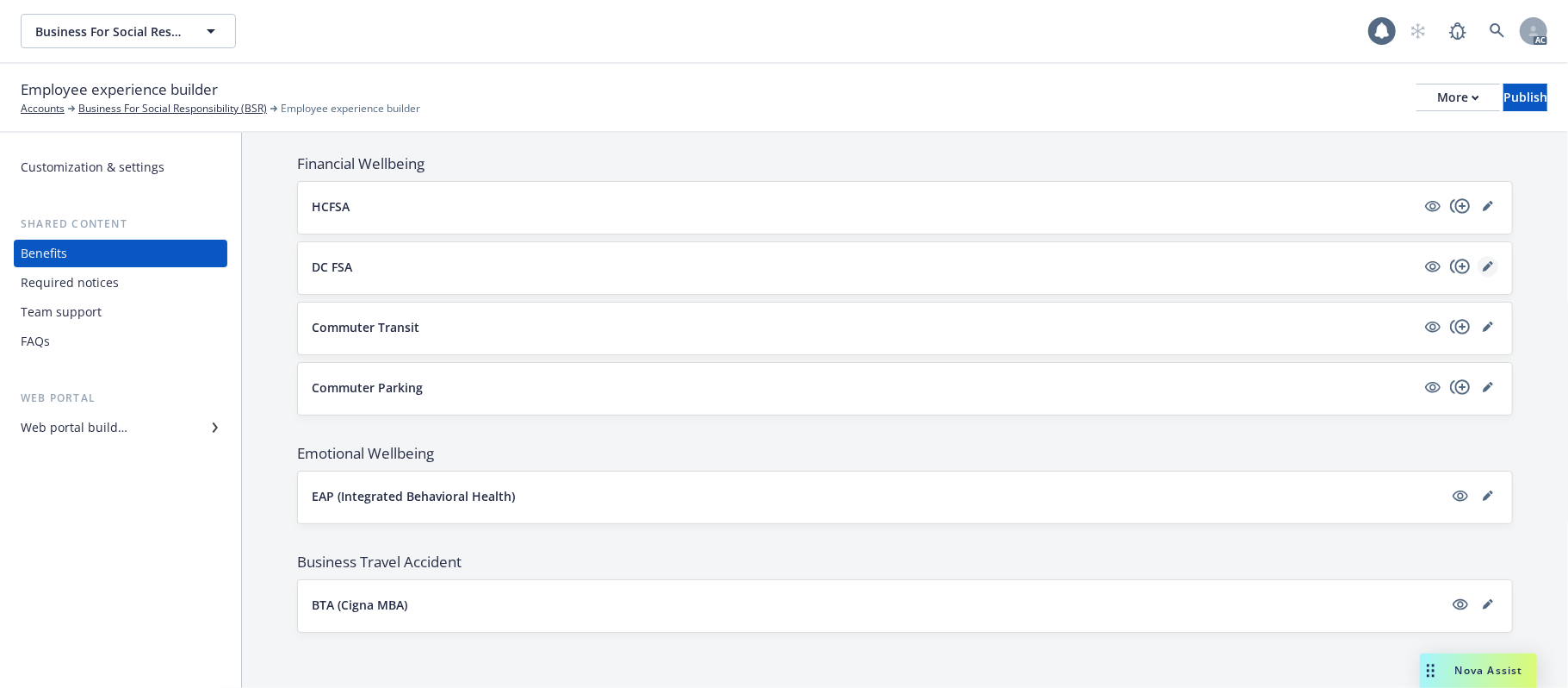
click at [1483, 263] on icon "editPencil" at bounding box center [1487, 267] width 8 height 8
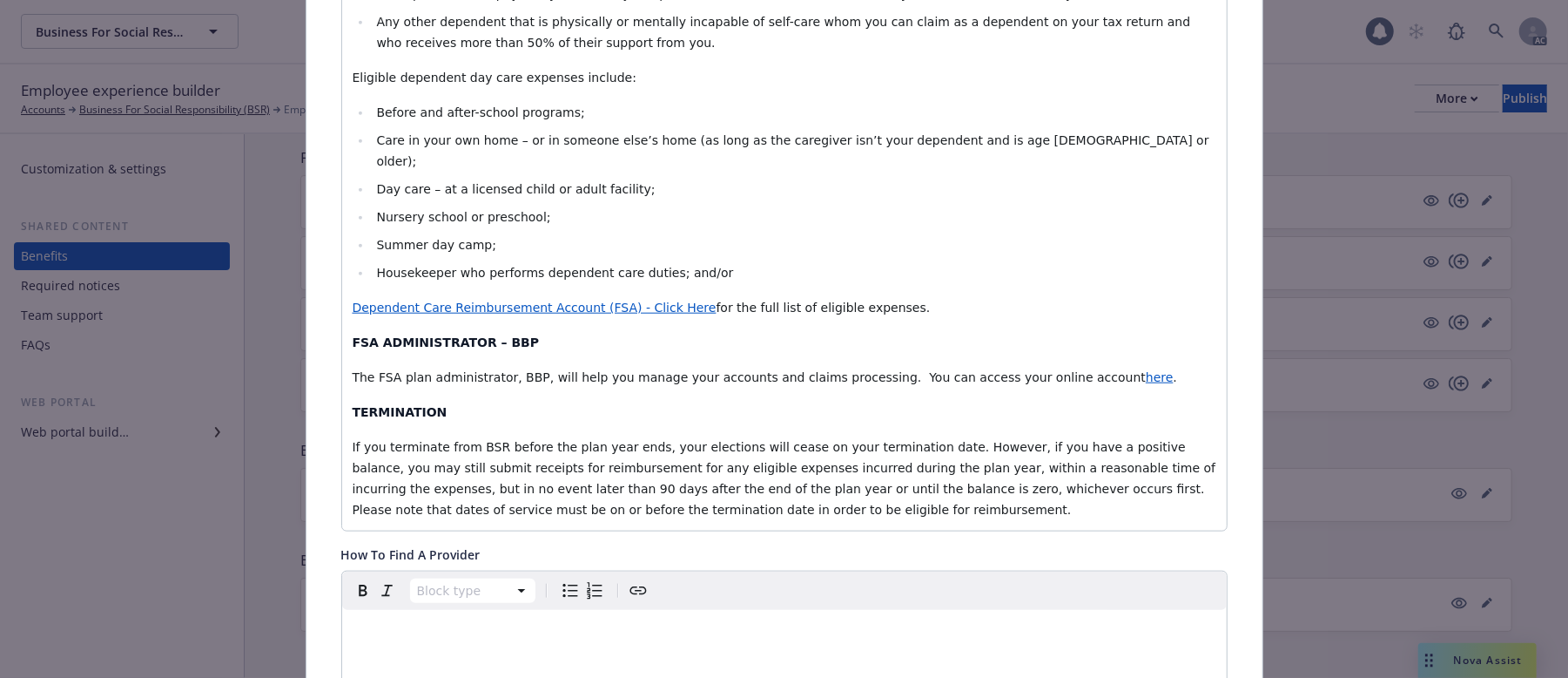
scroll to position [1097, 0]
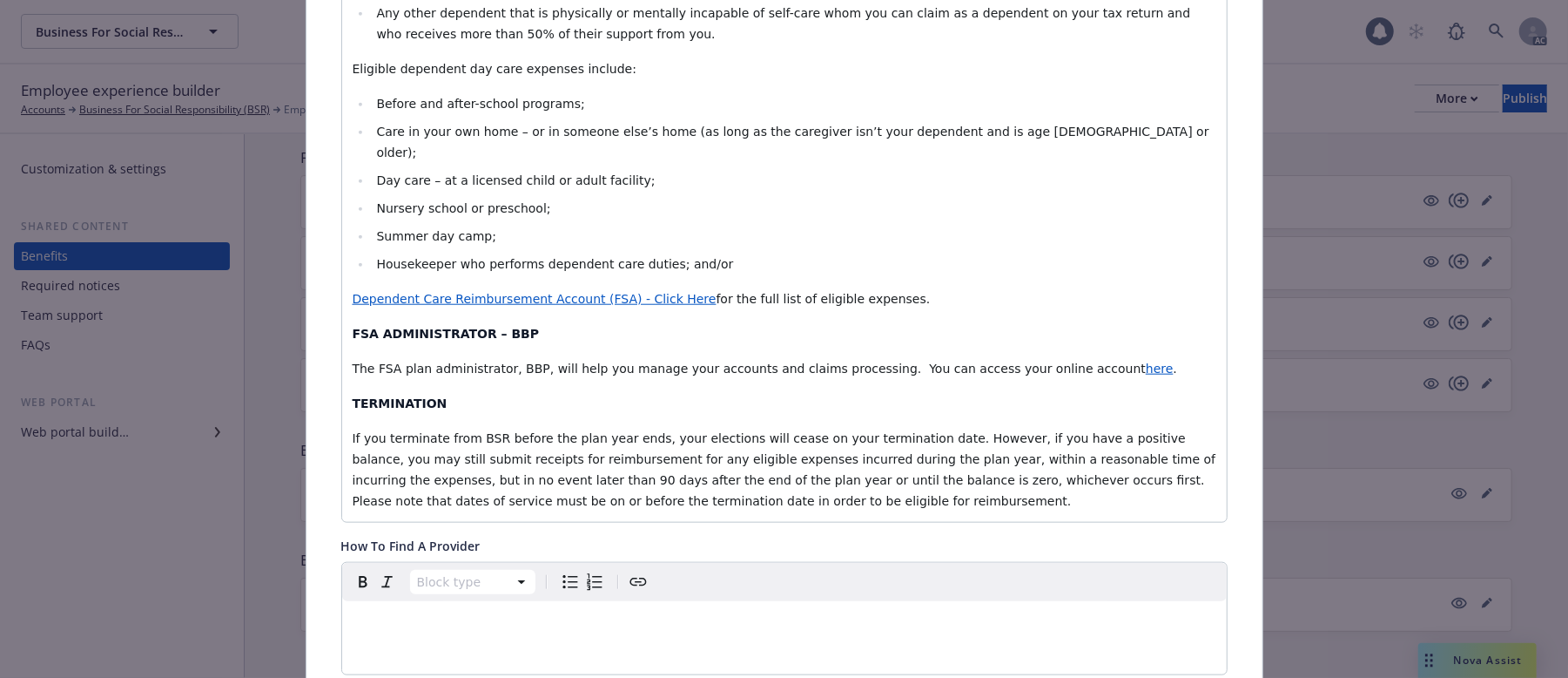
click at [848, 361] on span "The FSA plan administrator, BBP, will help you manage your accounts and claims …" at bounding box center [750, 368] width 794 height 14
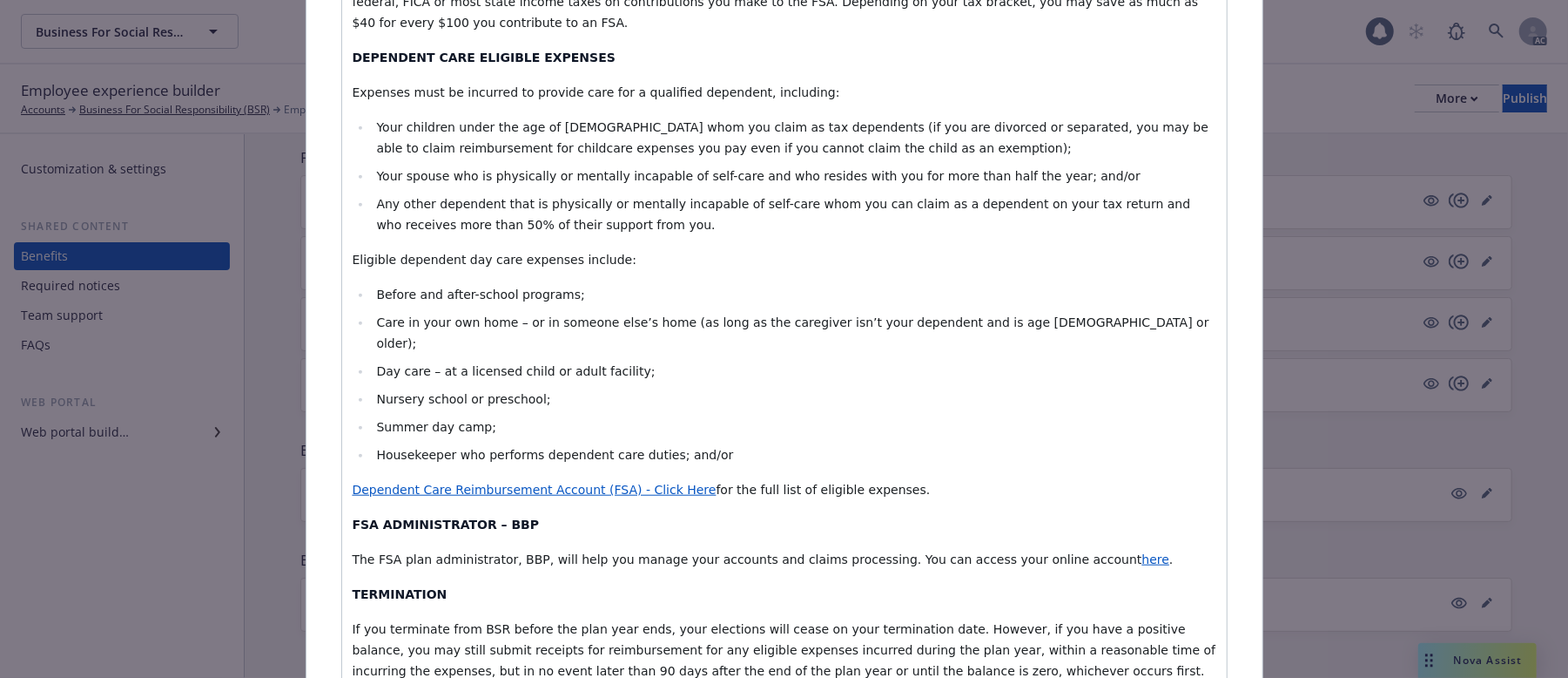
scroll to position [865, 0]
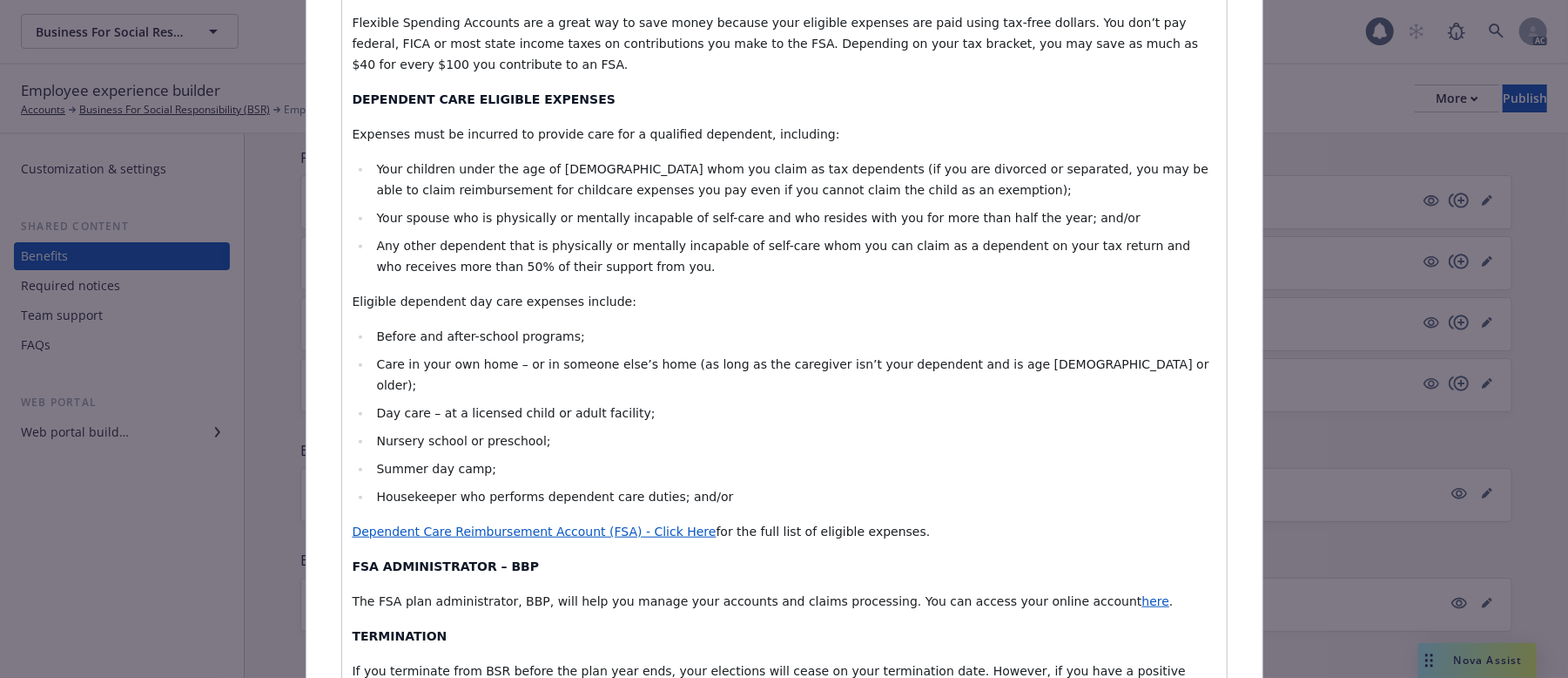
click at [376, 162] on span "Your children under the age of 13 whom you claim as tax dependents (if you are …" at bounding box center [793, 179] width 836 height 35
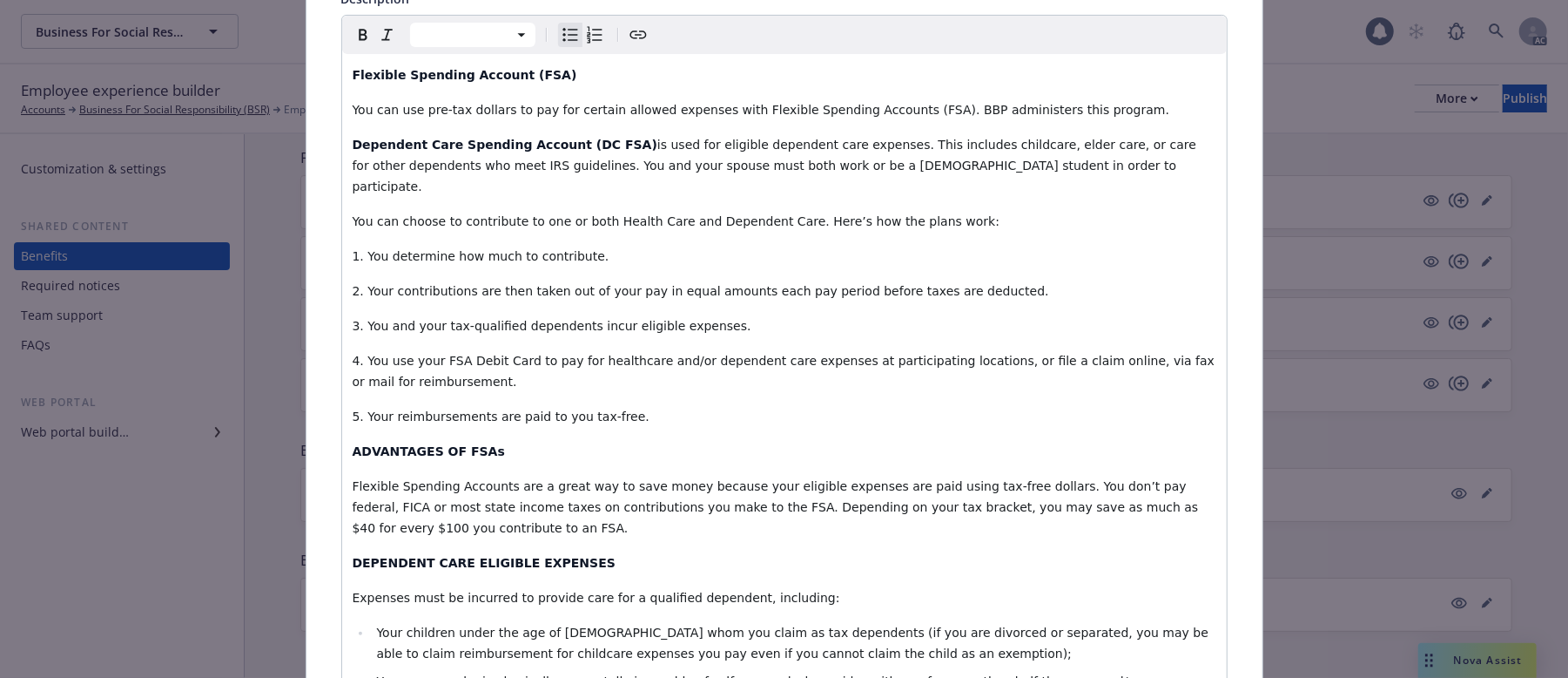
scroll to position [401, 0]
click at [354, 250] on span "1. You determine how much to contribute." at bounding box center [481, 257] width 257 height 14
click at [357, 285] on span "2. Your contributions are then taken out of your pay in equal amounts each pay …" at bounding box center [701, 291] width 696 height 14
click at [357, 320] on span "3. You and your tax-qualified dependents incur eligible expenses." at bounding box center [552, 326] width 399 height 14
click at [359, 355] on span "4. You use your FSA Debit Card to pay for healthcare and/or dependent care expe…" at bounding box center [786, 372] width 866 height 35
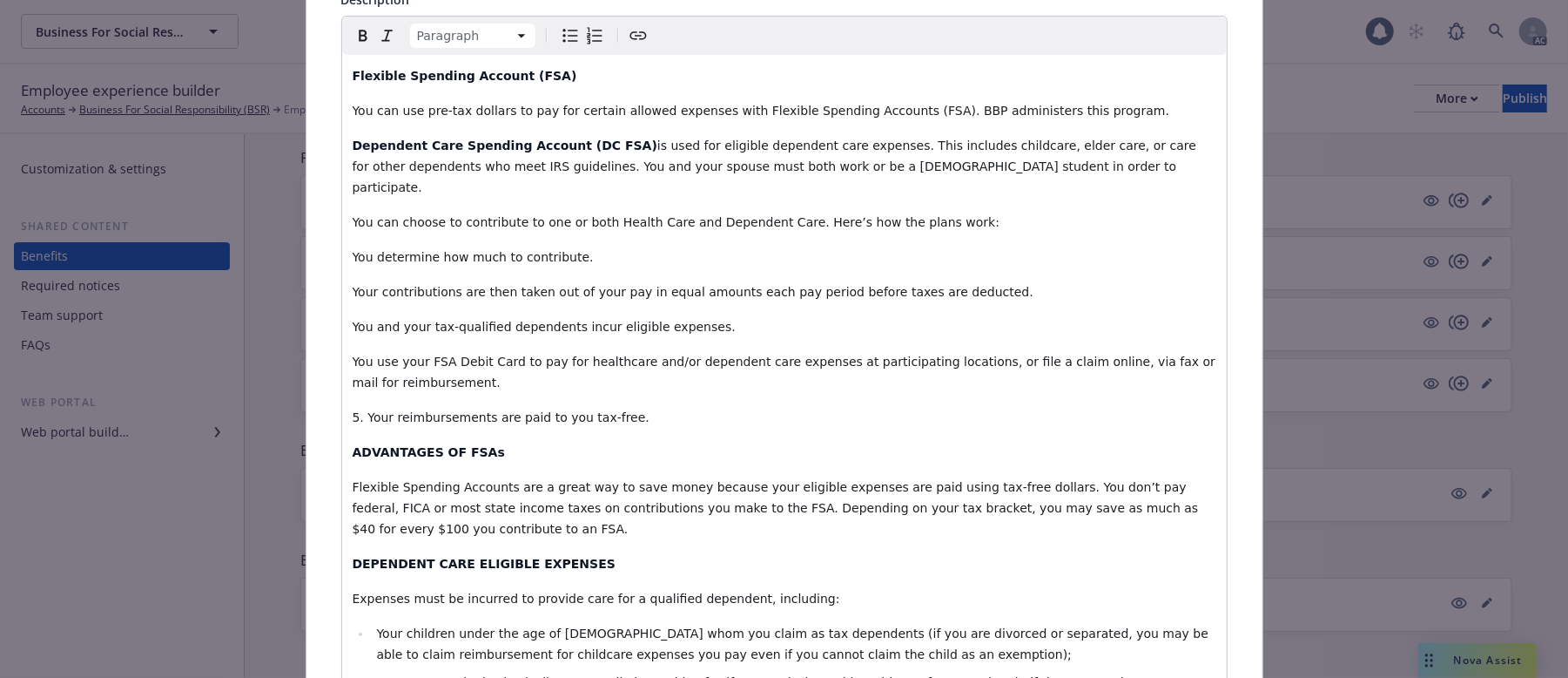
click at [359, 410] on span "5. Your reimbursements are paid to you tax-free." at bounding box center [501, 417] width 297 height 14
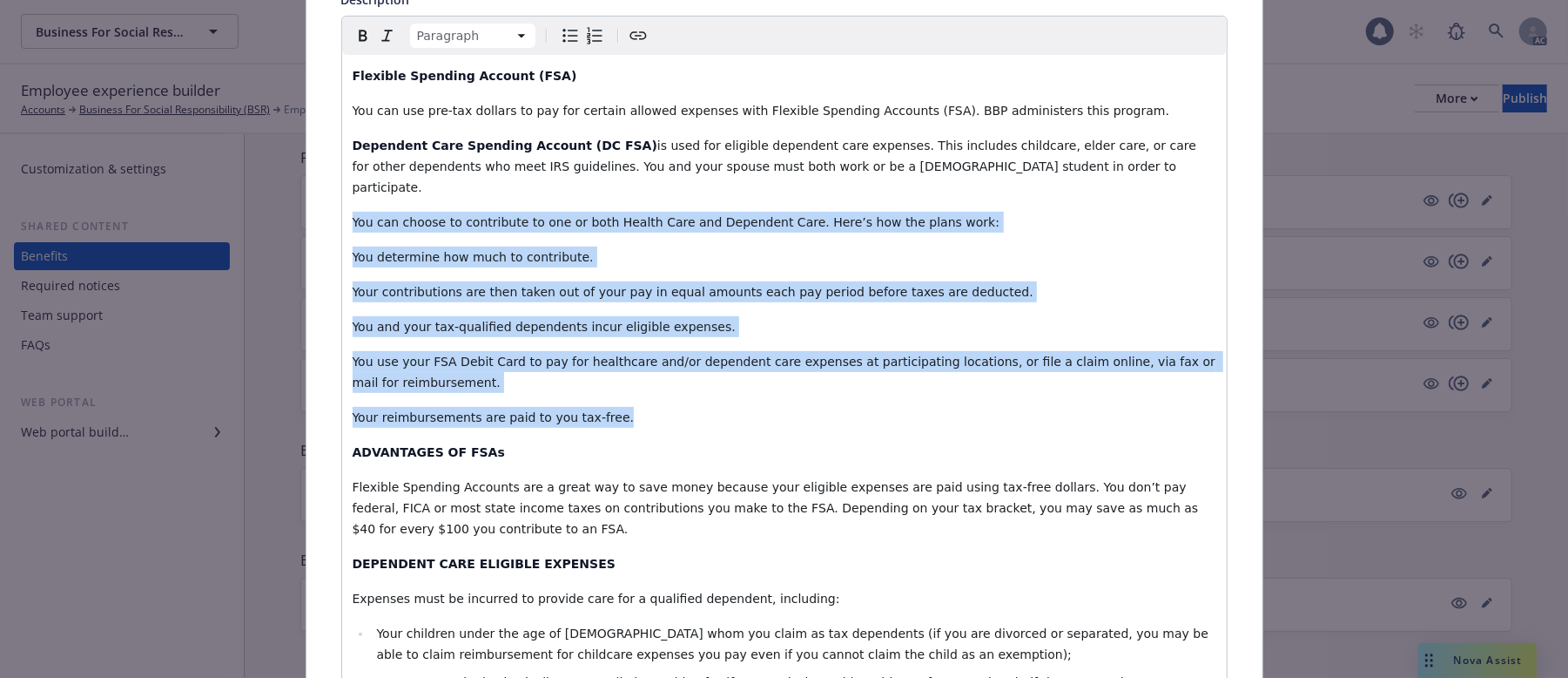
drag, startPoint x: 344, startPoint y: 204, endPoint x: 627, endPoint y: 402, distance: 345.4
click at [627, 402] on div "Flexible Spending Account (FSA) You can use pre-tax dollars to pay for certain …" at bounding box center [785, 636] width 885 height 1164
click at [585, 36] on icon "Numbered list" at bounding box center [595, 35] width 21 height 21
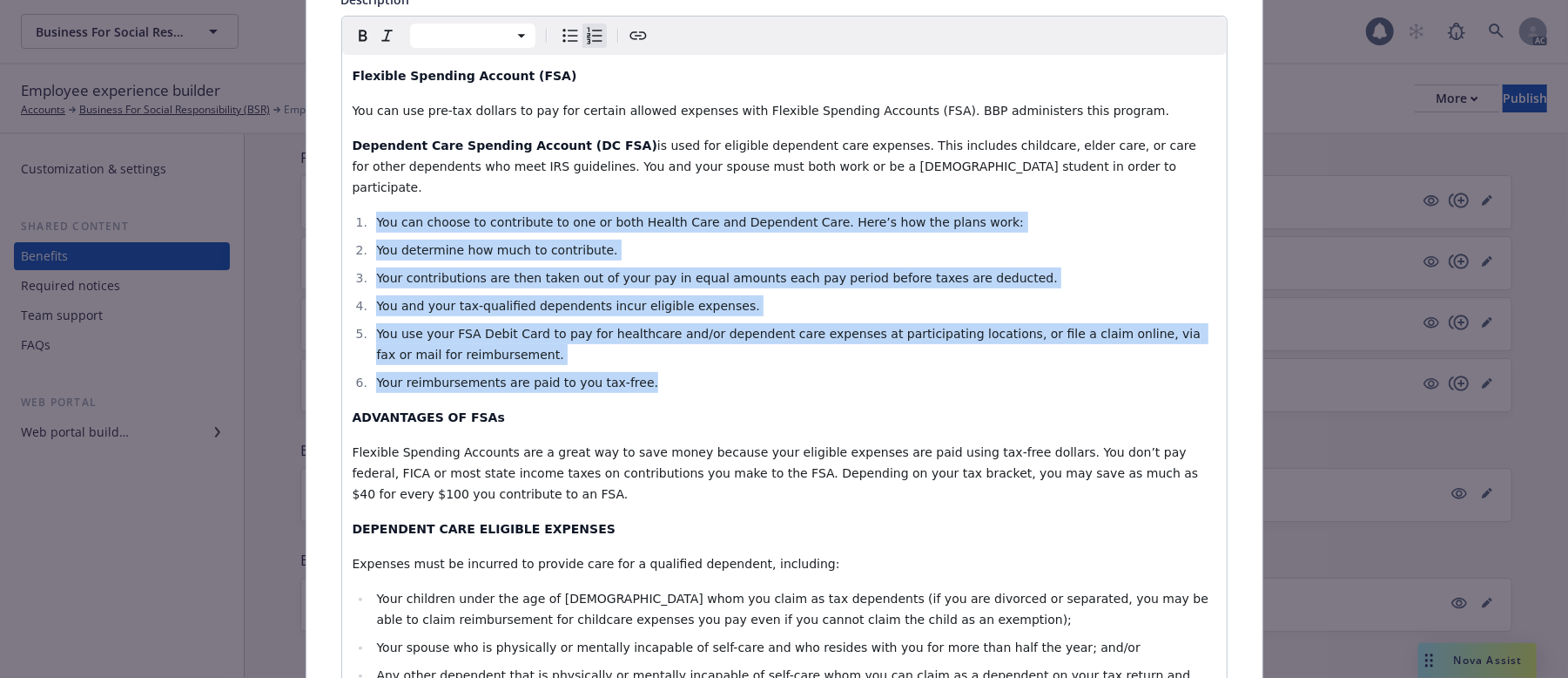
click at [645, 327] on span "You use your FSA Debit Card to pay for healthcare and/or dependent care expense…" at bounding box center [790, 345] width 828 height 35
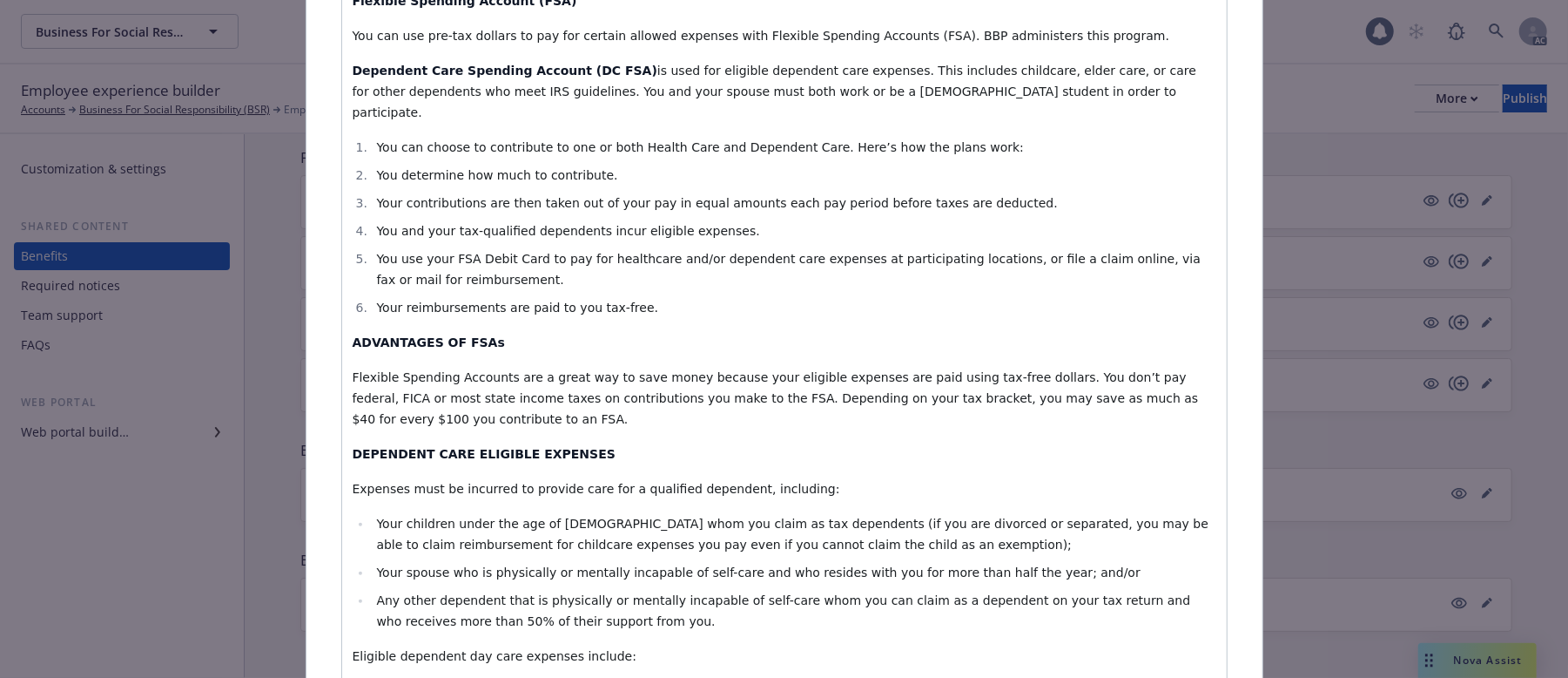
scroll to position [516, 0]
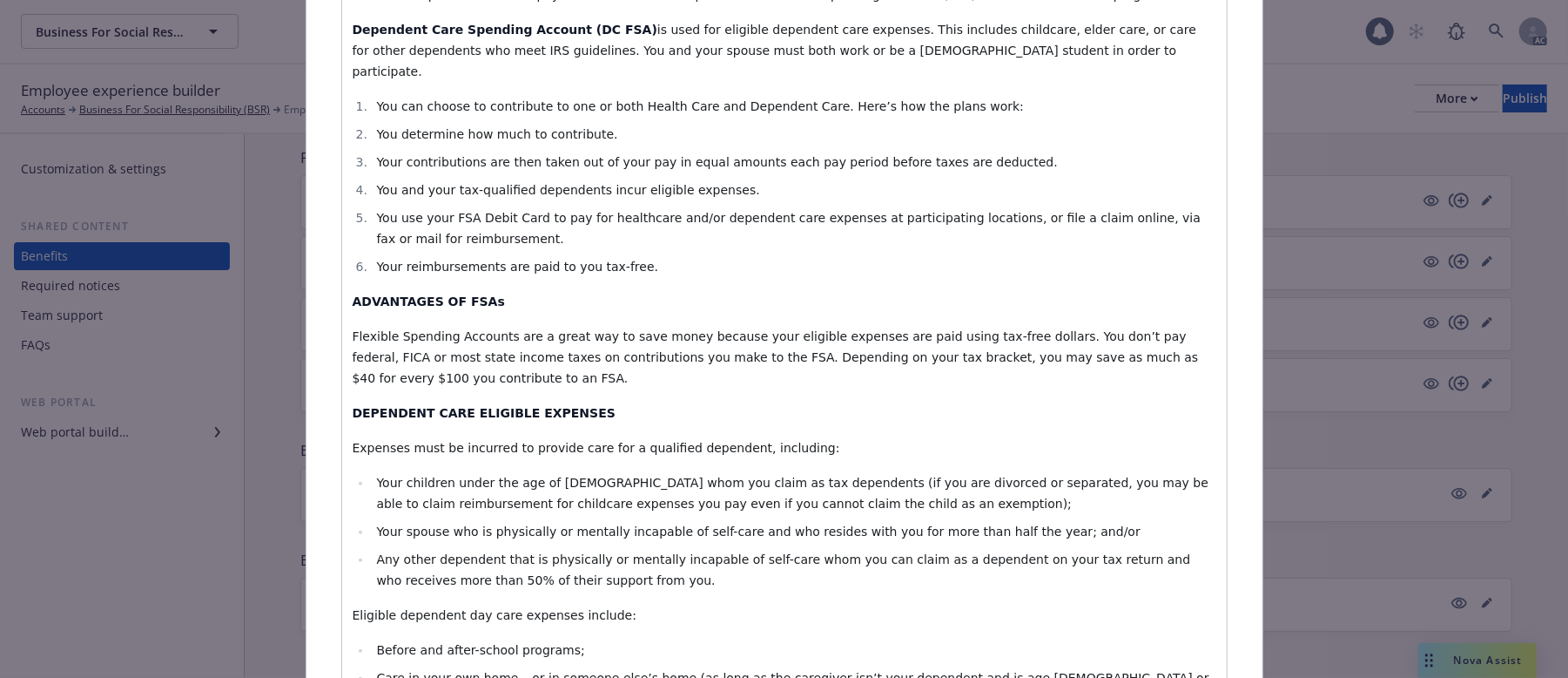
click at [376, 476] on span "Your children under the age of 13 whom you claim as tax dependents (if you are …" at bounding box center [793, 493] width 836 height 35
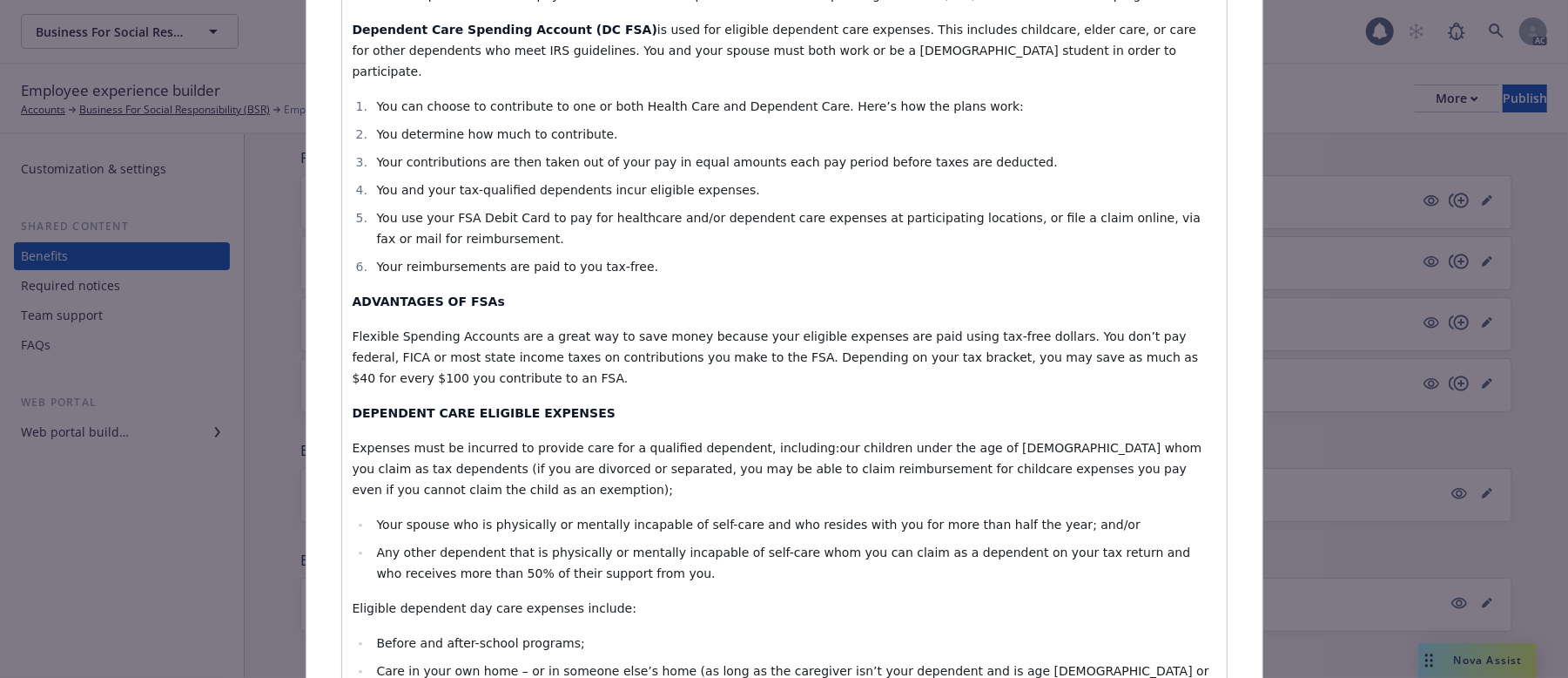
click at [376, 517] on span "Your spouse who is physically or mentally incapable of self-care and who reside…" at bounding box center [757, 524] width 764 height 14
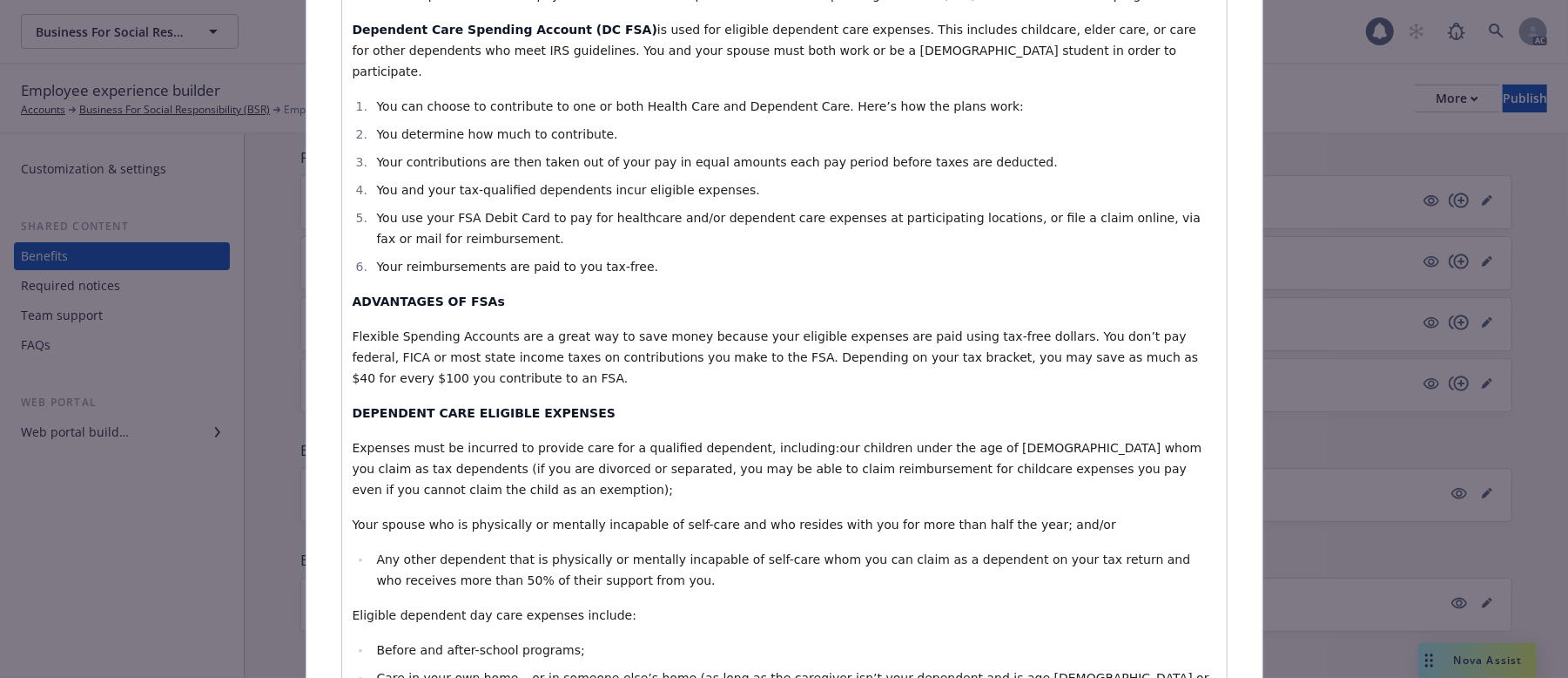
click at [376, 552] on span "Any other dependent that is physically or mentally incapable of self-care whom …" at bounding box center [784, 570] width 817 height 35
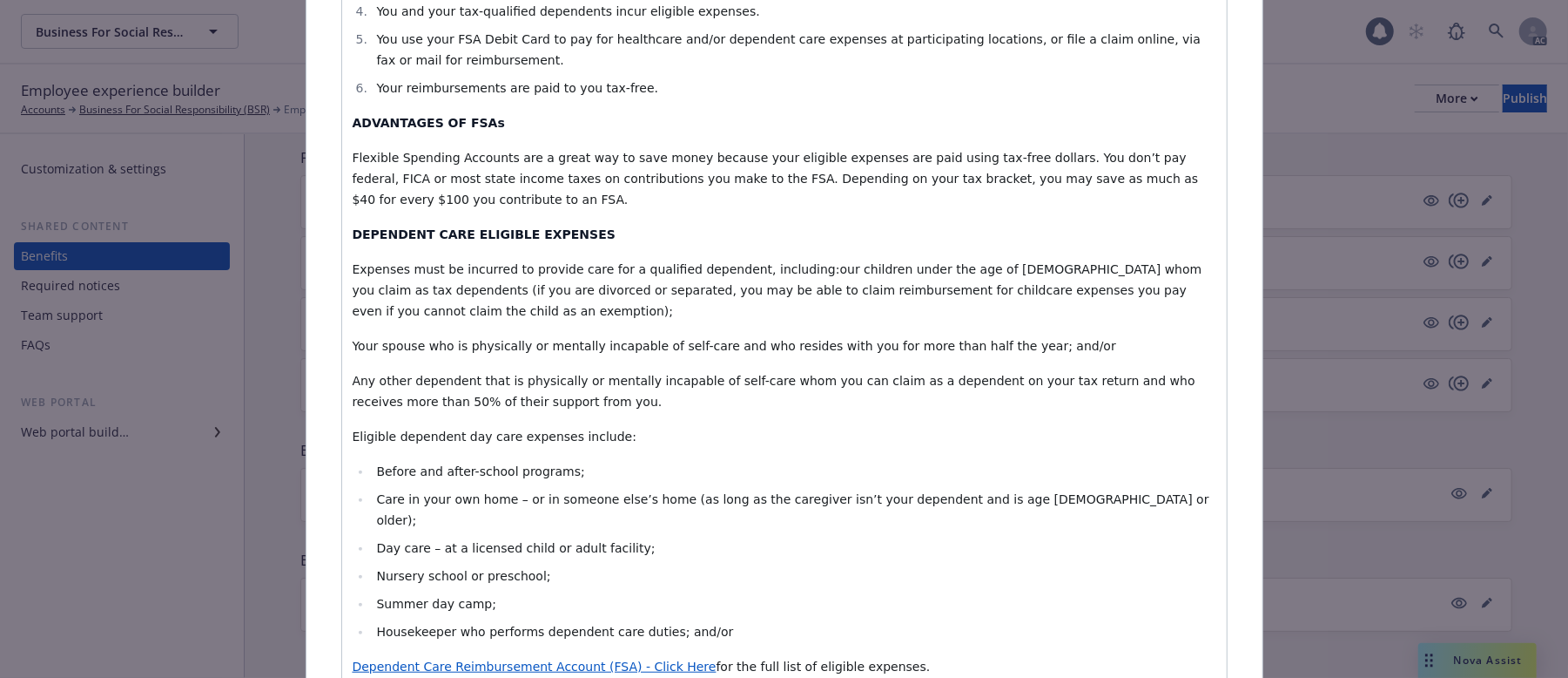
scroll to position [696, 0]
click at [772, 260] on span "Expenses must be incurred to provide care for a qualified dependent, including:…" at bounding box center [779, 288] width 853 height 55
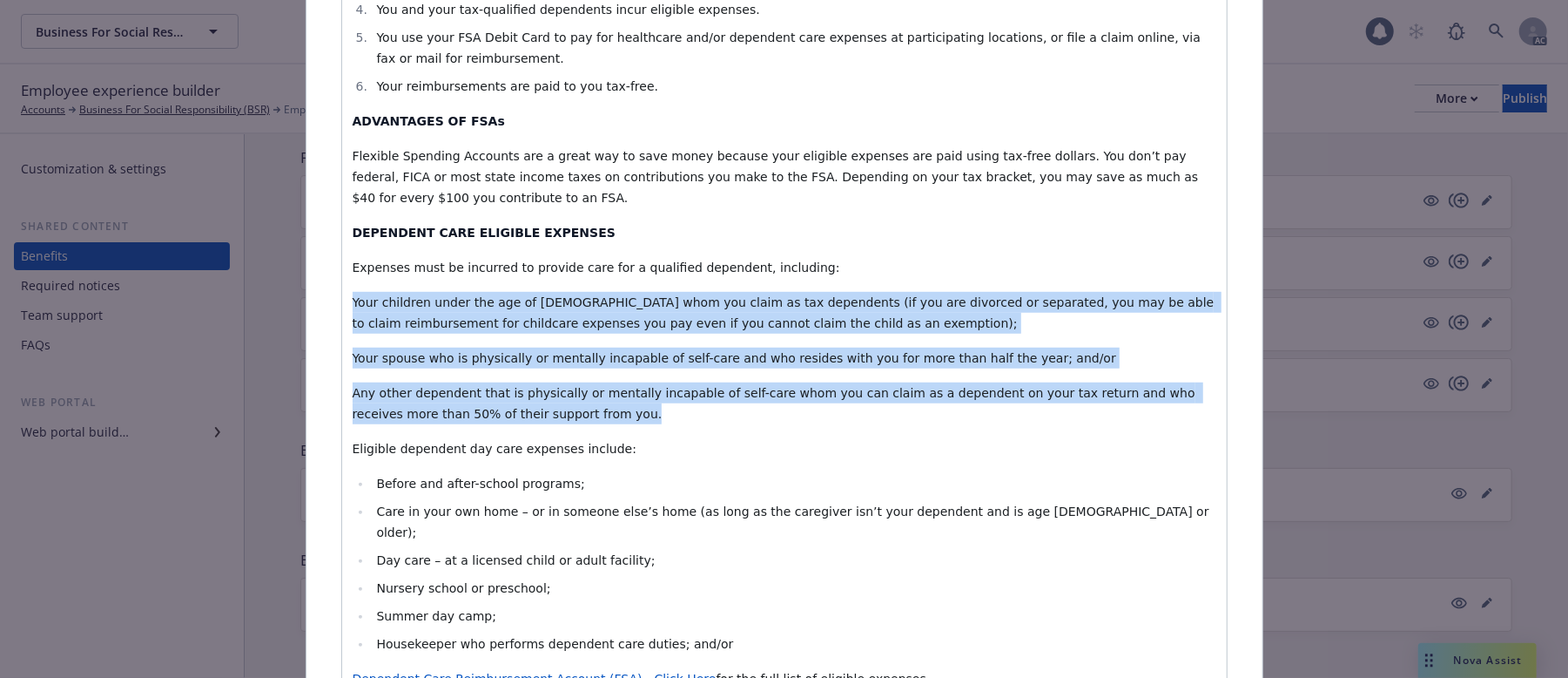
drag, startPoint x: 343, startPoint y: 283, endPoint x: 533, endPoint y: 385, distance: 215.6
click at [533, 385] on div "Flexible Spending Account (FSA) You can use pre-tax dollars to pay for certain …" at bounding box center [785, 330] width 885 height 1143
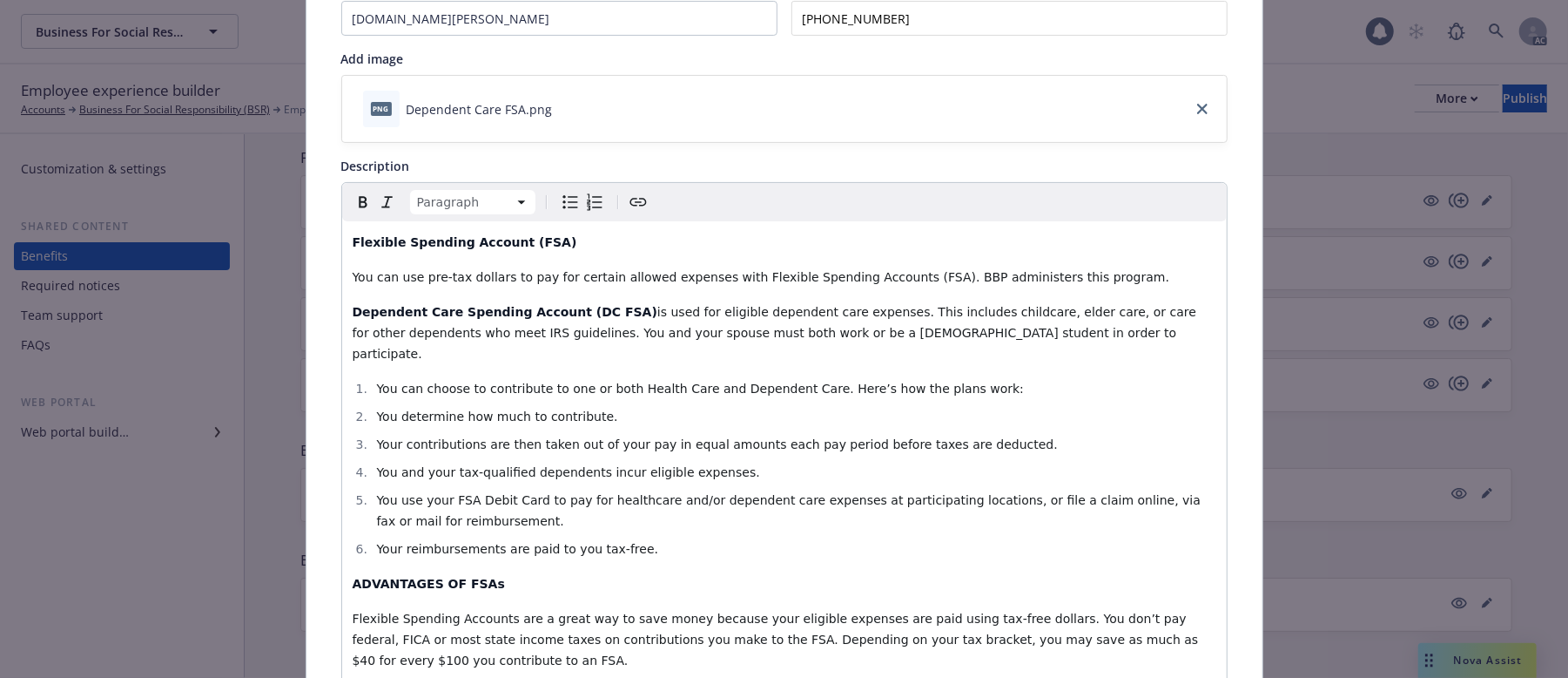
scroll to position [232, 0]
click at [562, 209] on icon "Bulleted list" at bounding box center [570, 204] width 21 height 21
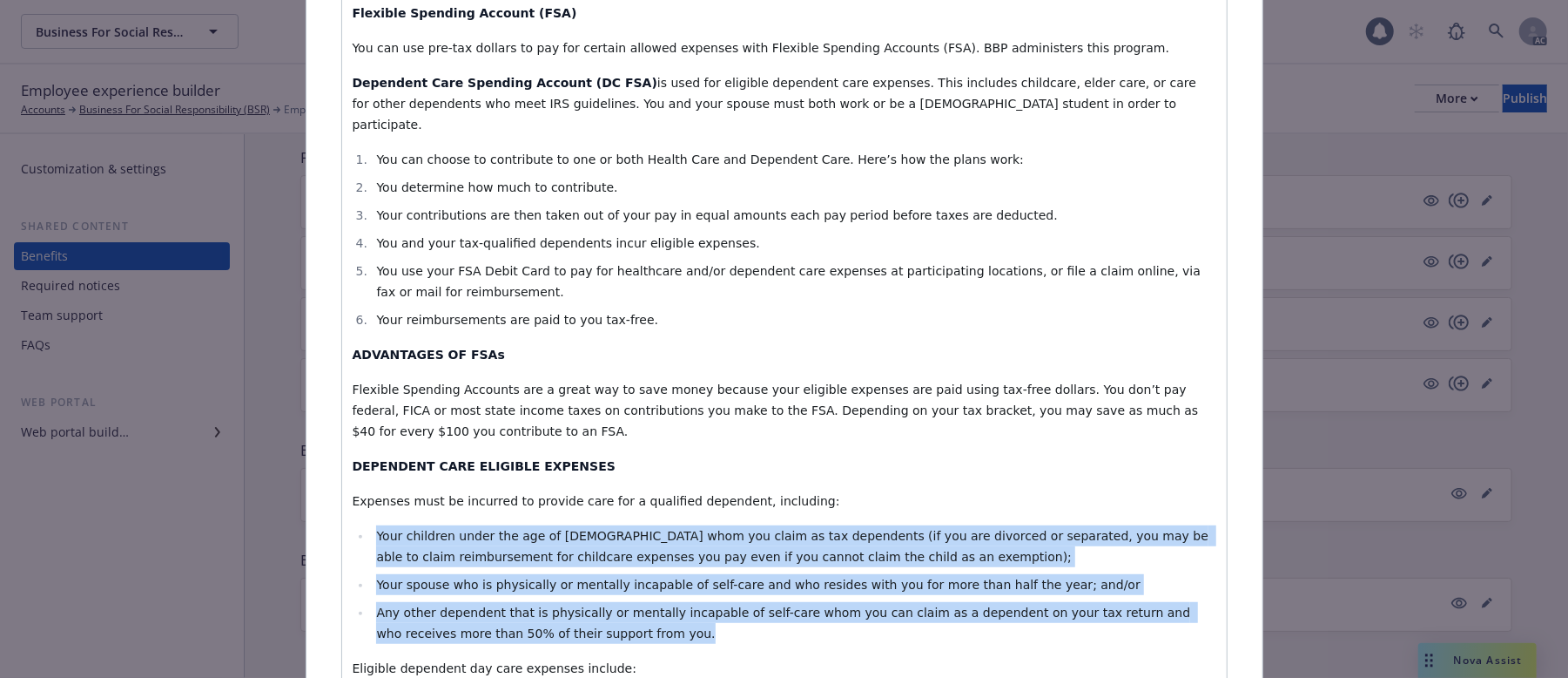
scroll to position [465, 0]
click at [527, 525] on li "Your children under the age of 13 whom you claim as tax dependents (if you are …" at bounding box center [794, 545] width 845 height 42
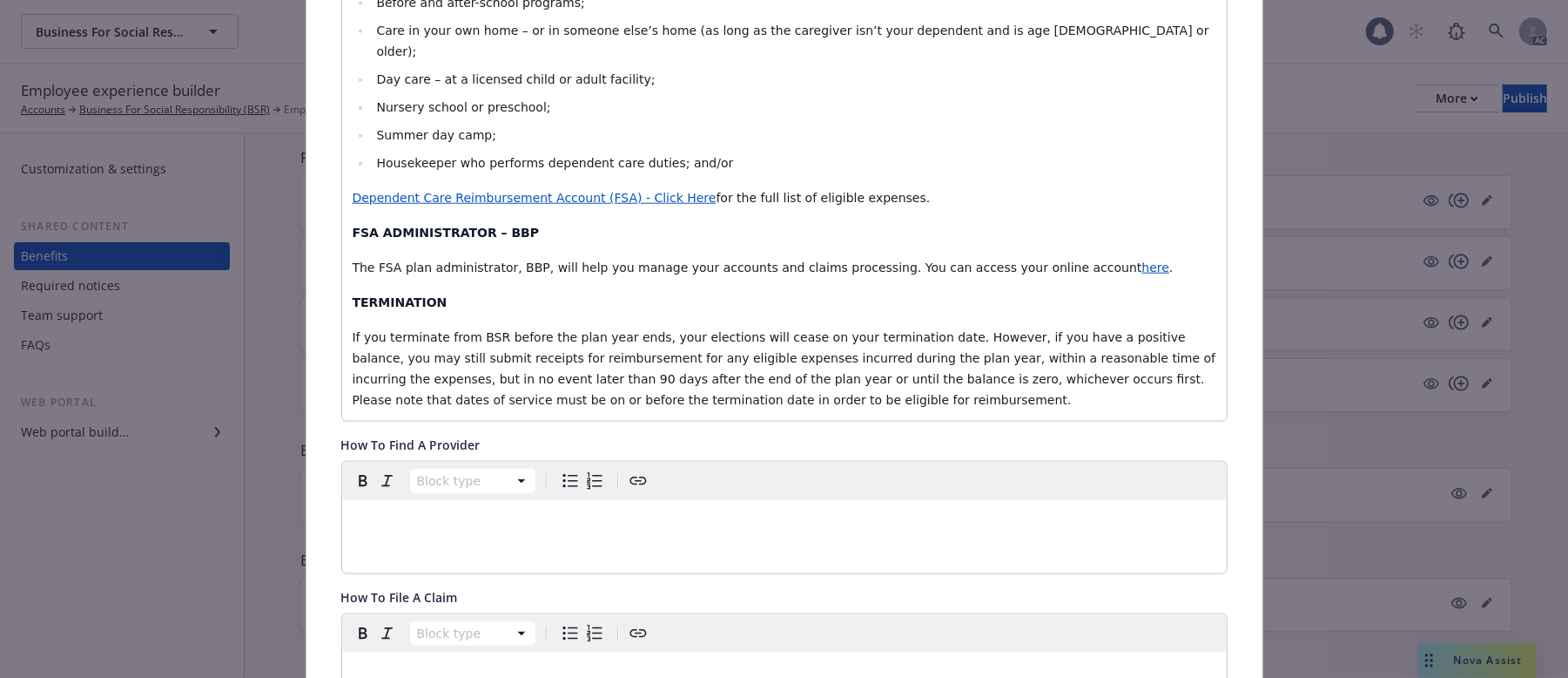
scroll to position [1161, 0]
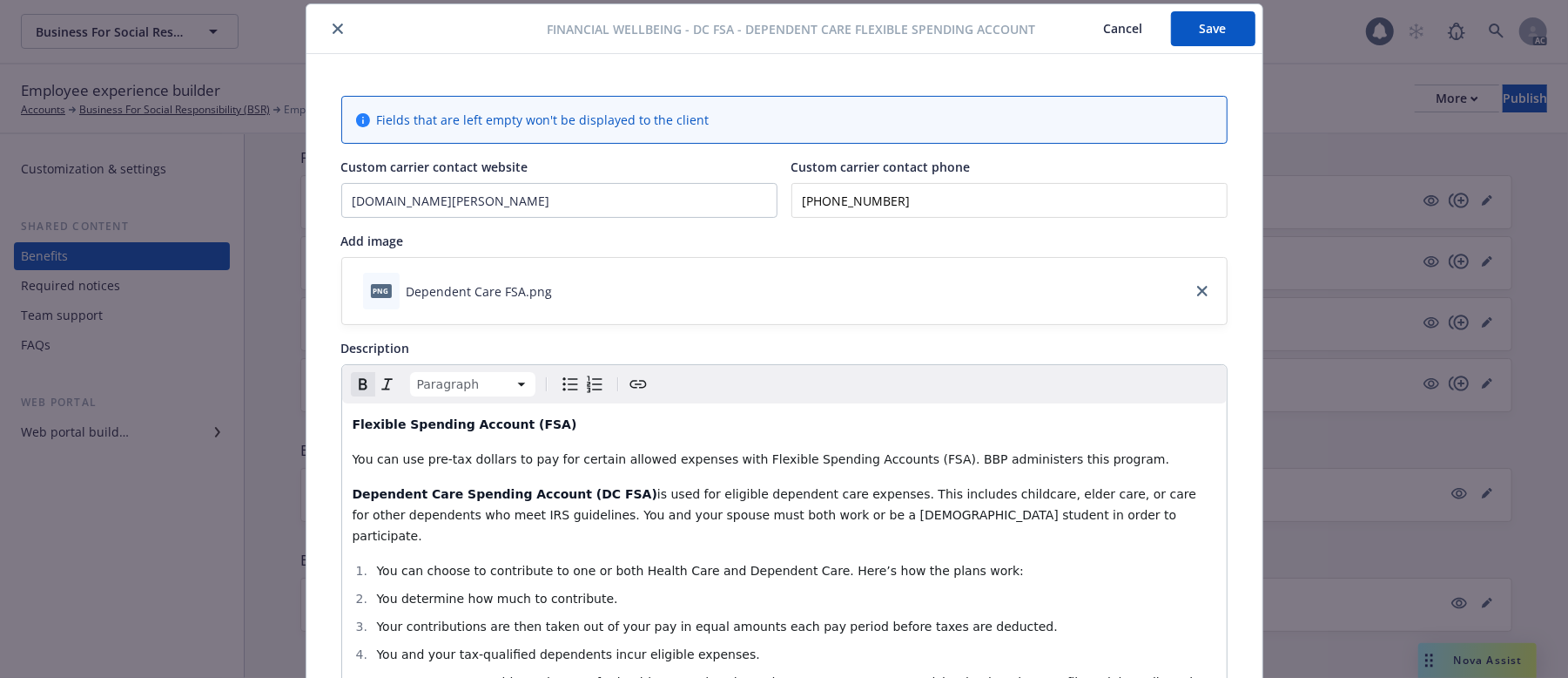
scroll to position [0, 0]
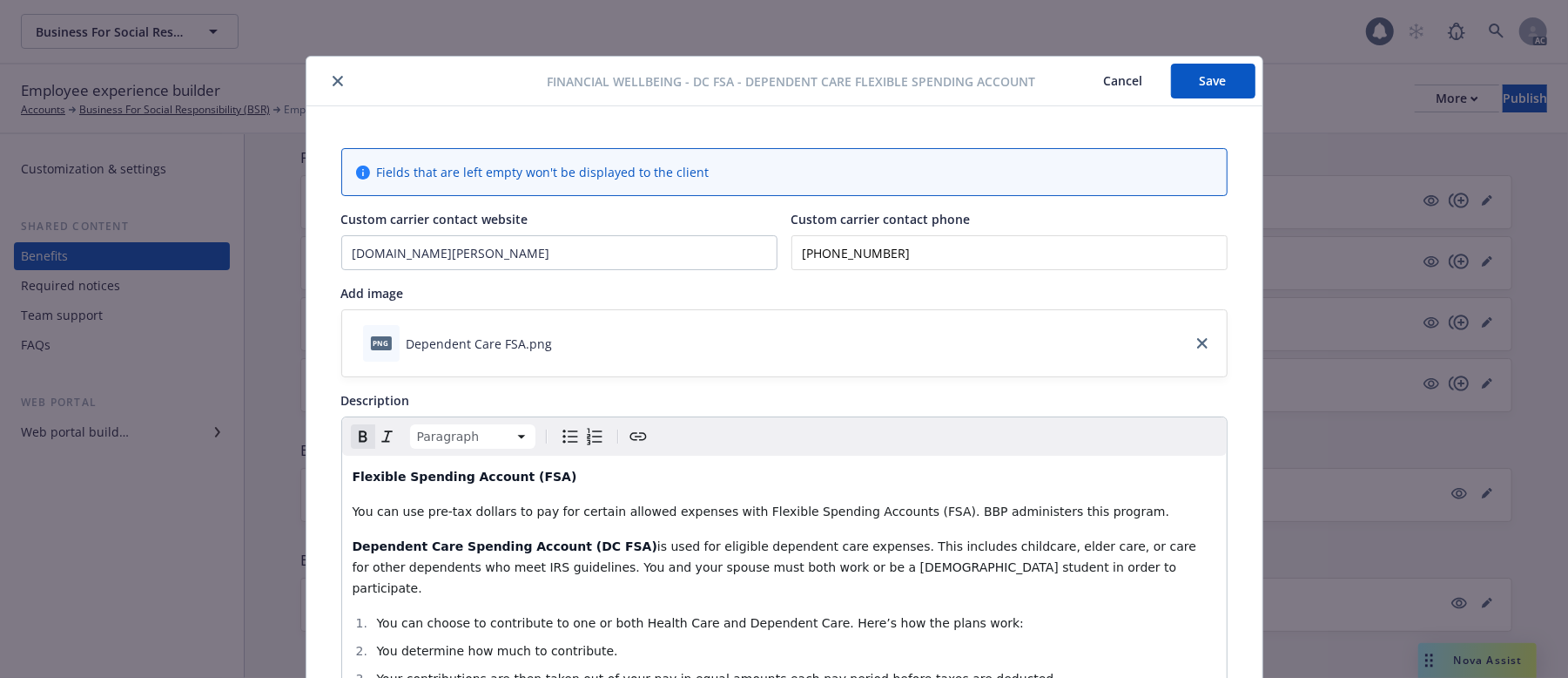
click at [1228, 75] on button "Save" at bounding box center [1212, 81] width 84 height 35
click at [1175, 78] on button "Save" at bounding box center [1212, 81] width 84 height 35
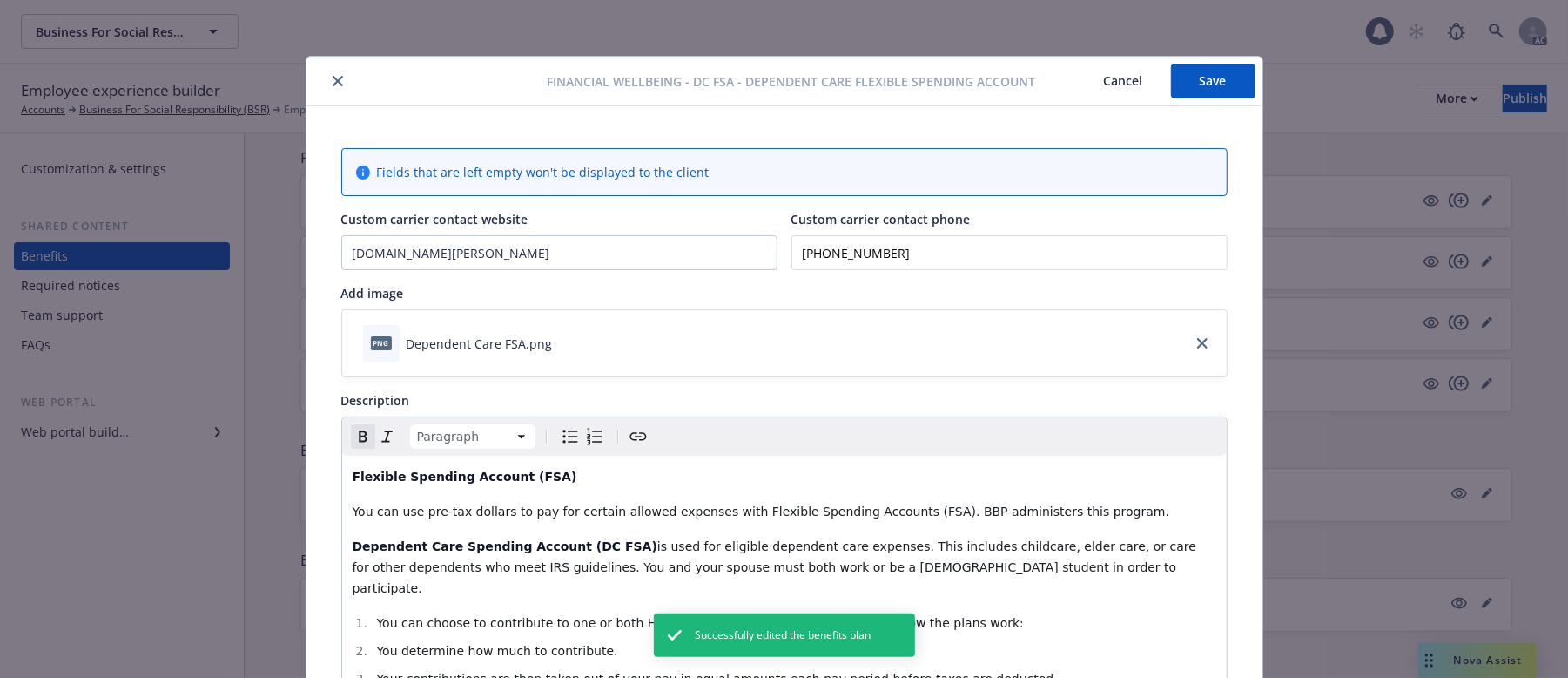
click at [1103, 81] on button "Cancel" at bounding box center [1124, 81] width 95 height 35
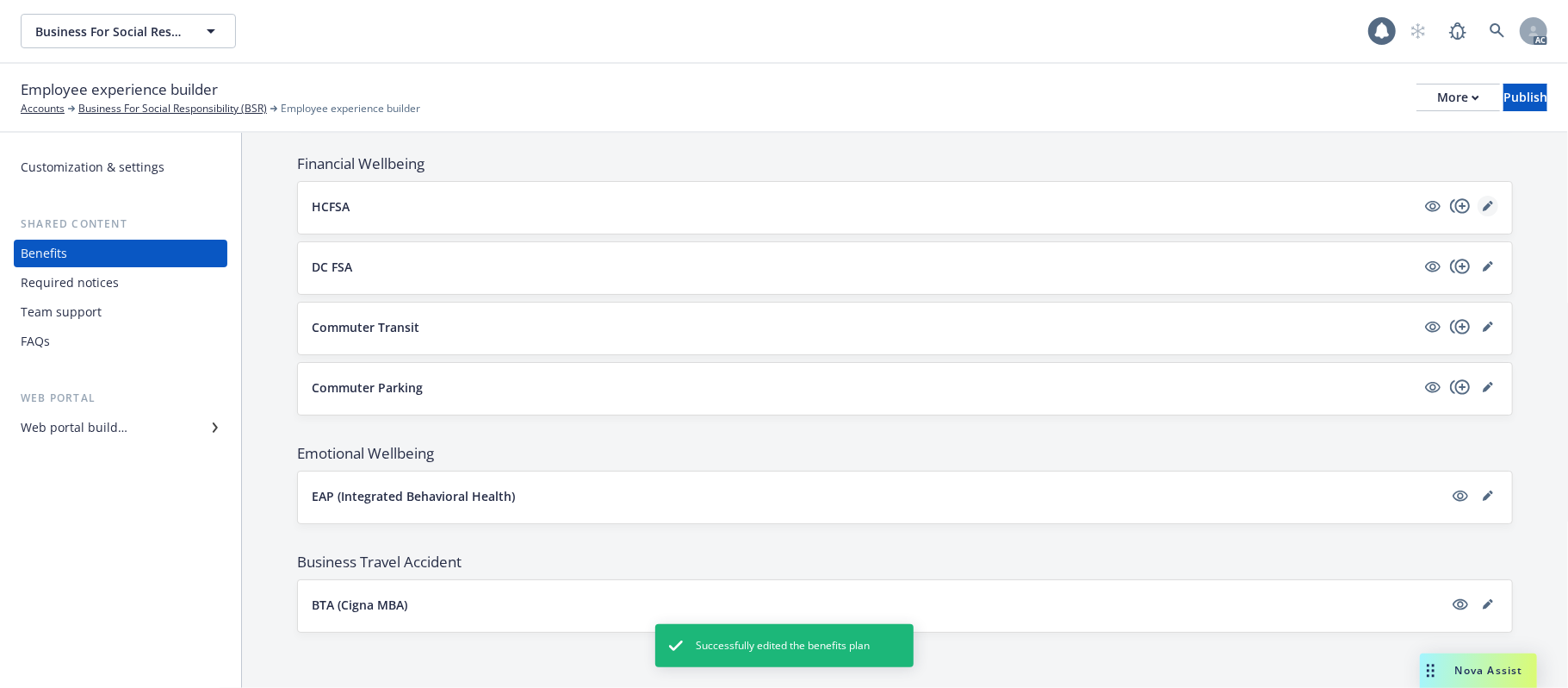
click at [1478, 206] on link "editPencil" at bounding box center [1488, 206] width 21 height 21
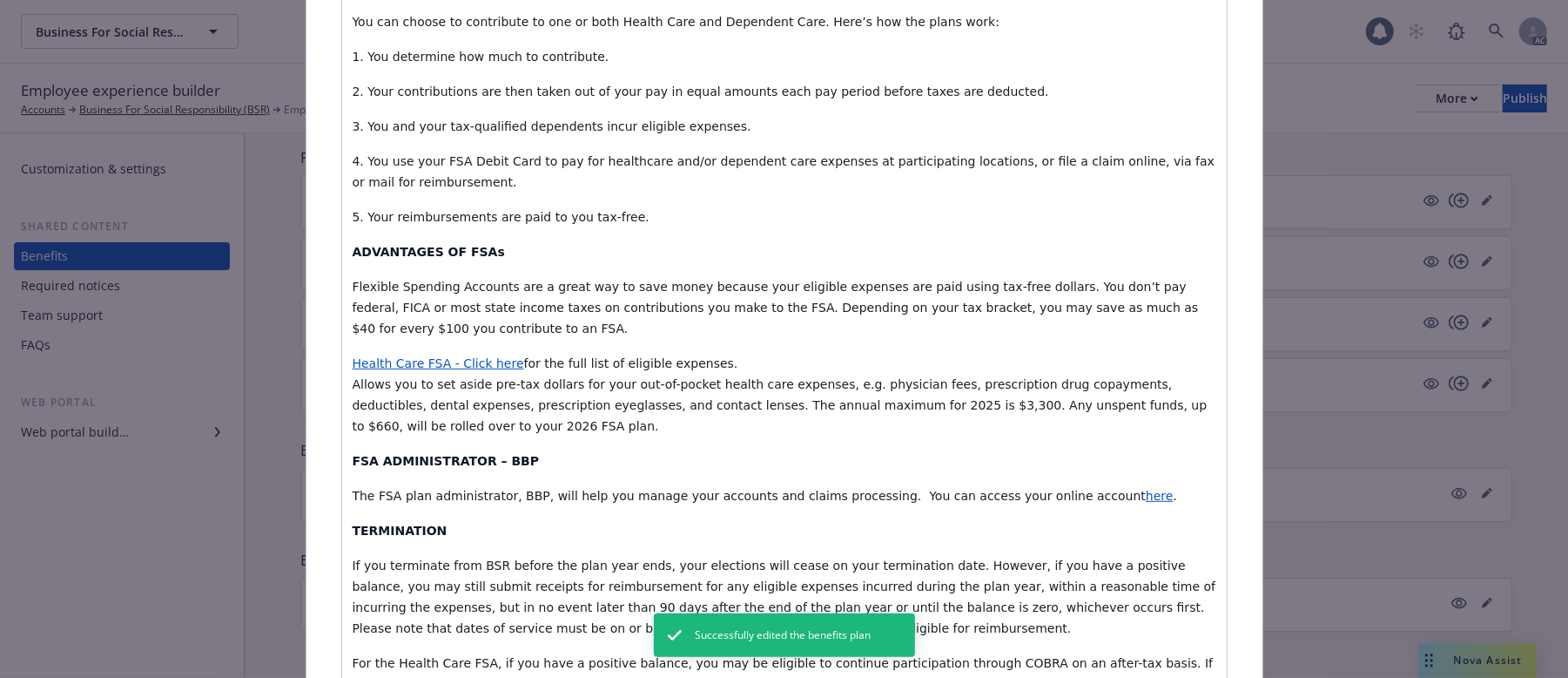
scroll to position [401, 0]
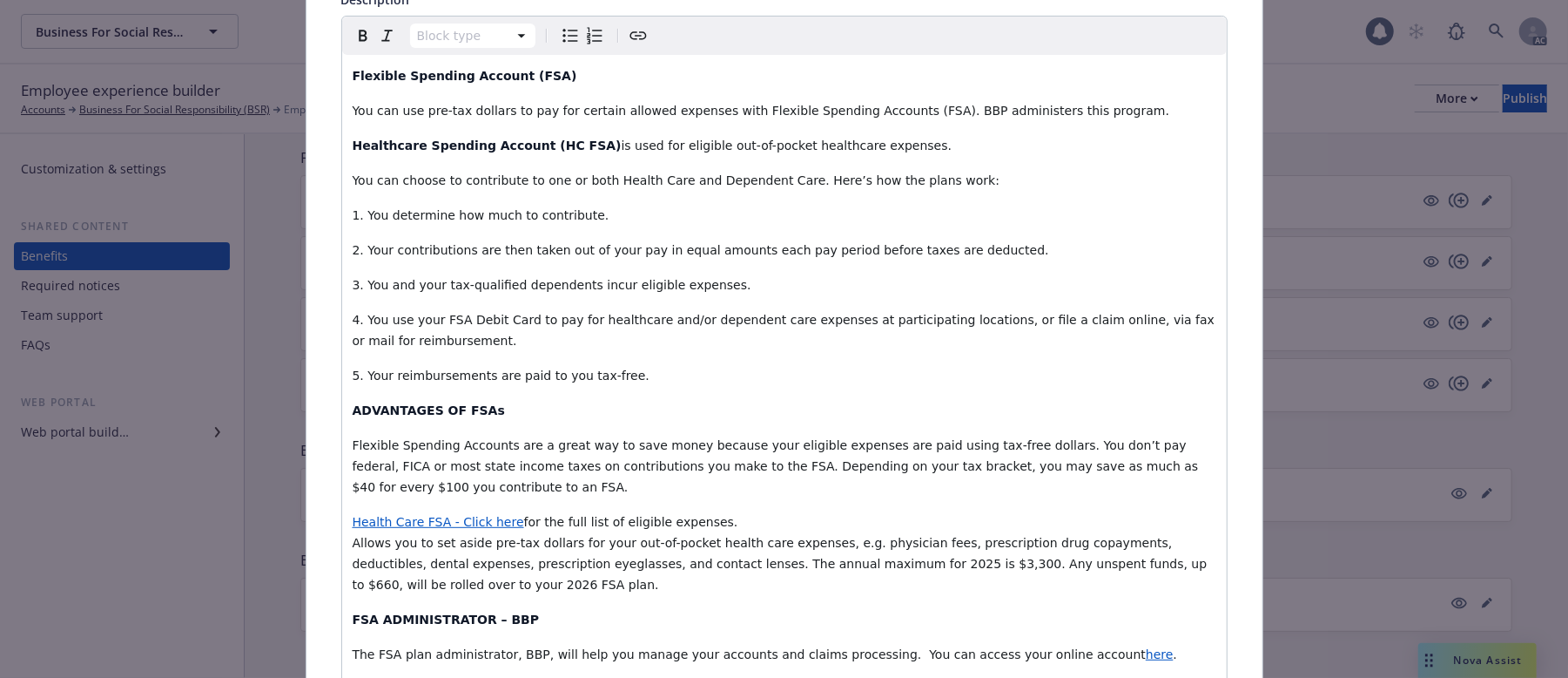
click at [356, 217] on span "1. You determine how much to contribute." at bounding box center [481, 214] width 257 height 14
click at [354, 252] on span "2. Your contributions are then taken out of your pay in equal amounts each pay …" at bounding box center [701, 249] width 696 height 14
click at [356, 281] on span "3. You and your tax-qualified dependents incur eligible expenses." at bounding box center [552, 285] width 399 height 14
click at [356, 318] on span "4. You use your FSA Debit Card to pay for healthcare and/or dependent care expe…" at bounding box center [786, 331] width 866 height 35
click at [356, 377] on span "5. Your reimbursements are paid to you tax-free." at bounding box center [501, 375] width 297 height 14
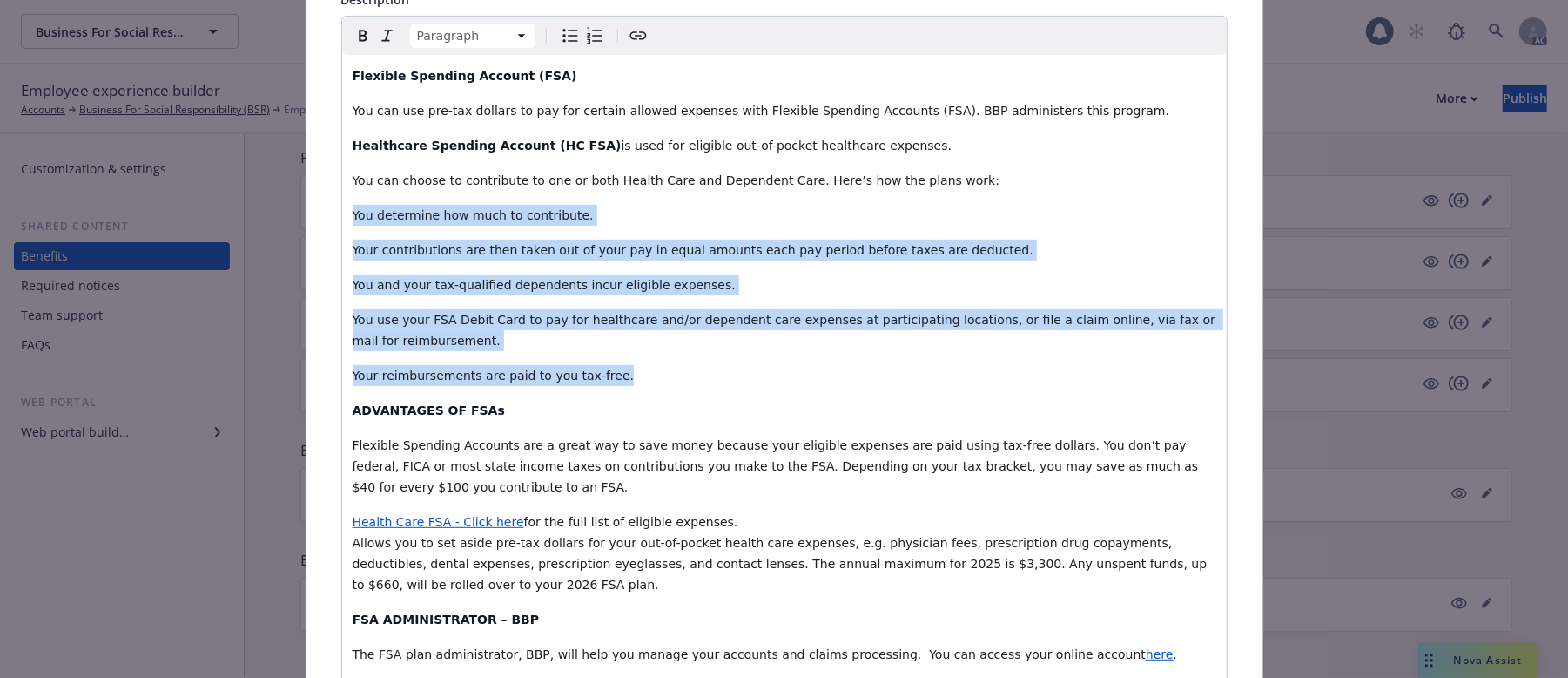
drag, startPoint x: 345, startPoint y: 217, endPoint x: 615, endPoint y: 381, distance: 315.9
click at [615, 381] on div "Flexible Spending Account (FSA) You can use pre-tax dollars to pay for certain …" at bounding box center [785, 546] width 885 height 983
click at [585, 37] on icon "Numbered list" at bounding box center [595, 35] width 21 height 21
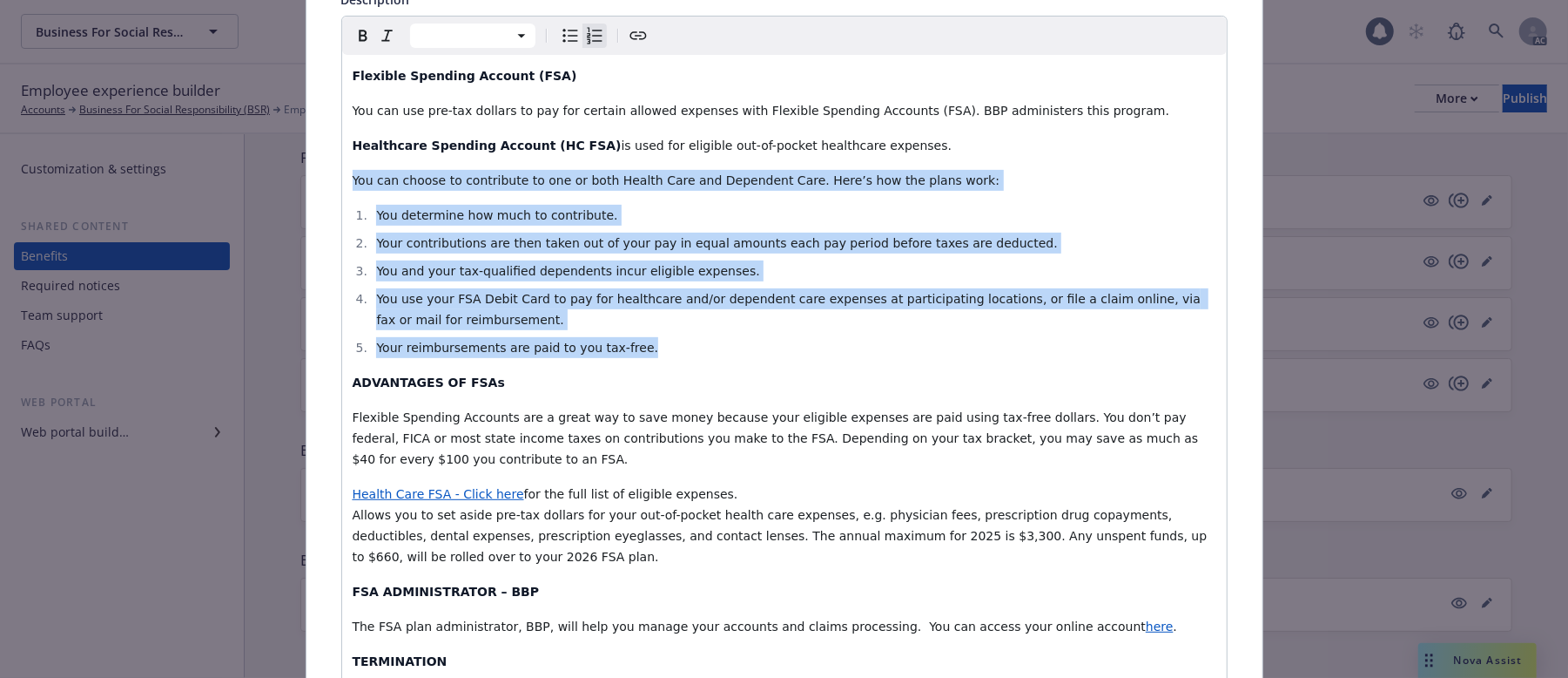
click at [649, 285] on ol "You determine how much to contribute. Your contributions are then taken out of …" at bounding box center [784, 282] width 863 height 153
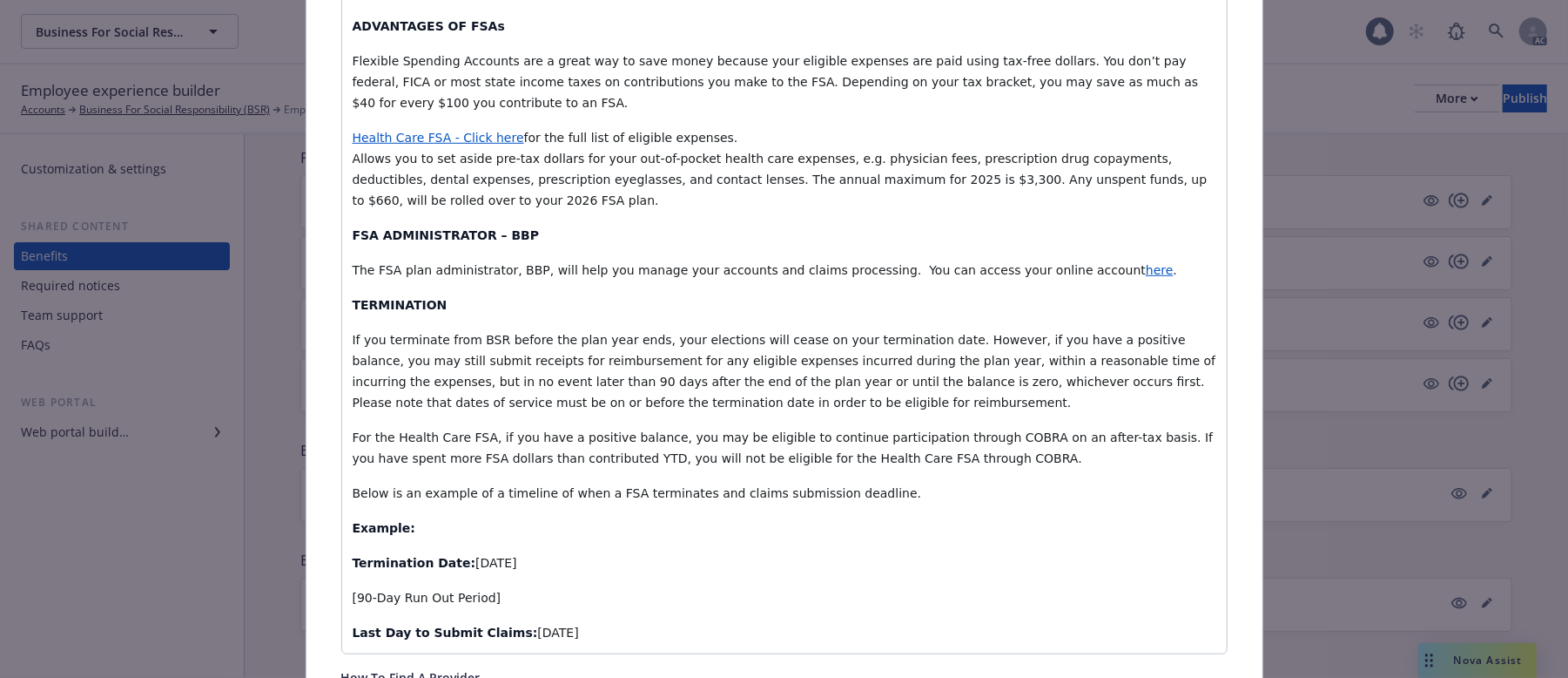
scroll to position [633, 0]
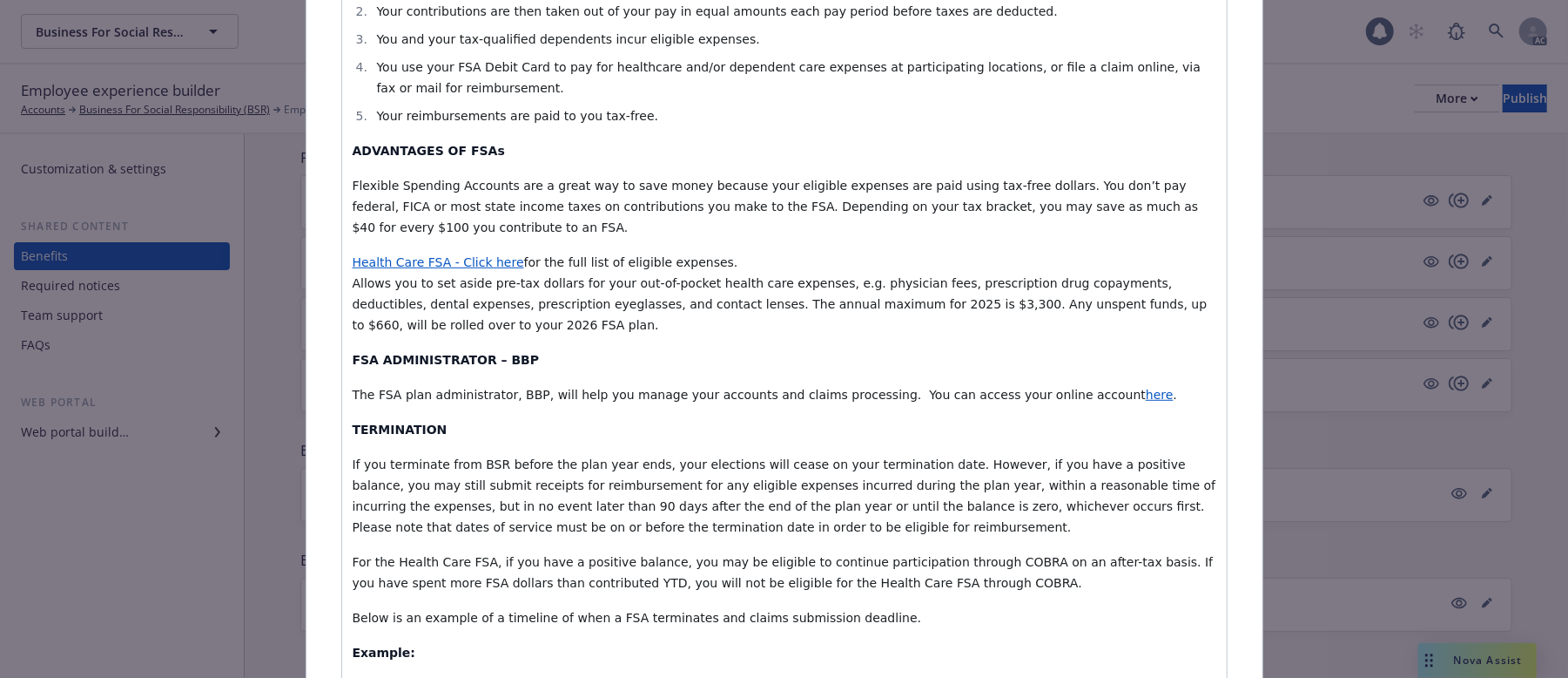
click at [520, 502] on span "If you terminate from BSR before the plan year ends, your elections will cease …" at bounding box center [786, 495] width 867 height 77
click at [1054, 207] on span "Flexible Spending Accounts are a great way to save money because your eligible …" at bounding box center [778, 206] width 850 height 55
click at [785, 305] on span "for the full list of eligible expenses. Allows you to set aside pre-tax dollars…" at bounding box center [782, 293] width 859 height 77
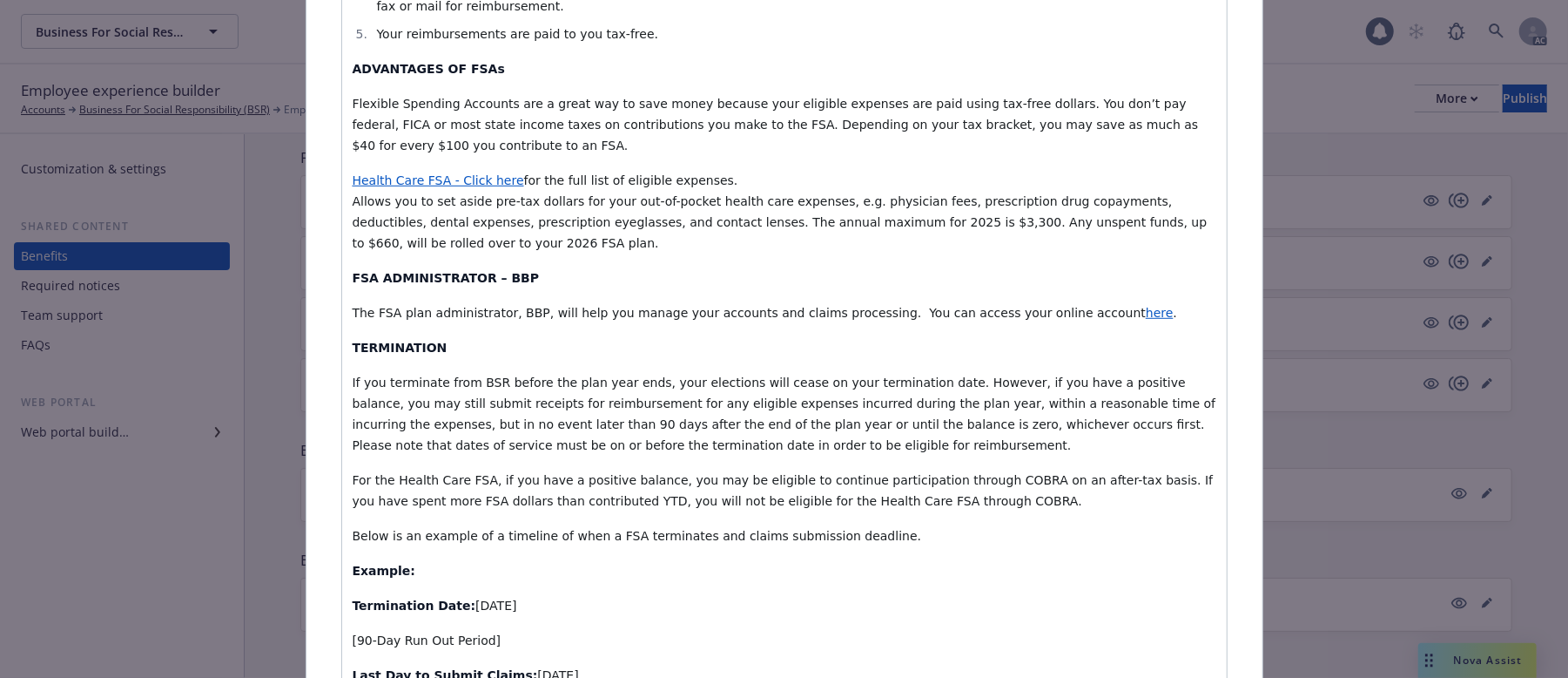
scroll to position [749, 0]
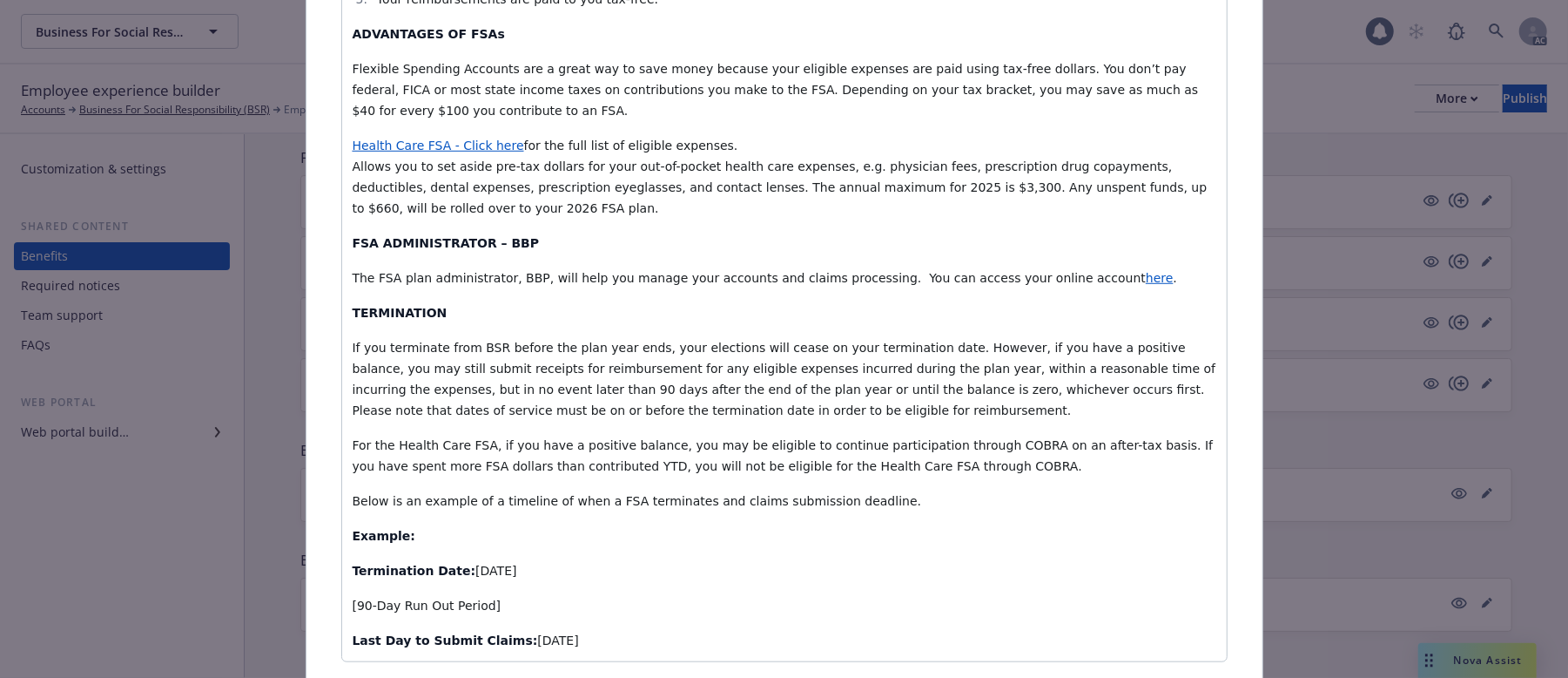
click at [847, 276] on span "The FSA plan administrator, BBP, will help you manage your accounts and claims …" at bounding box center [750, 277] width 794 height 14
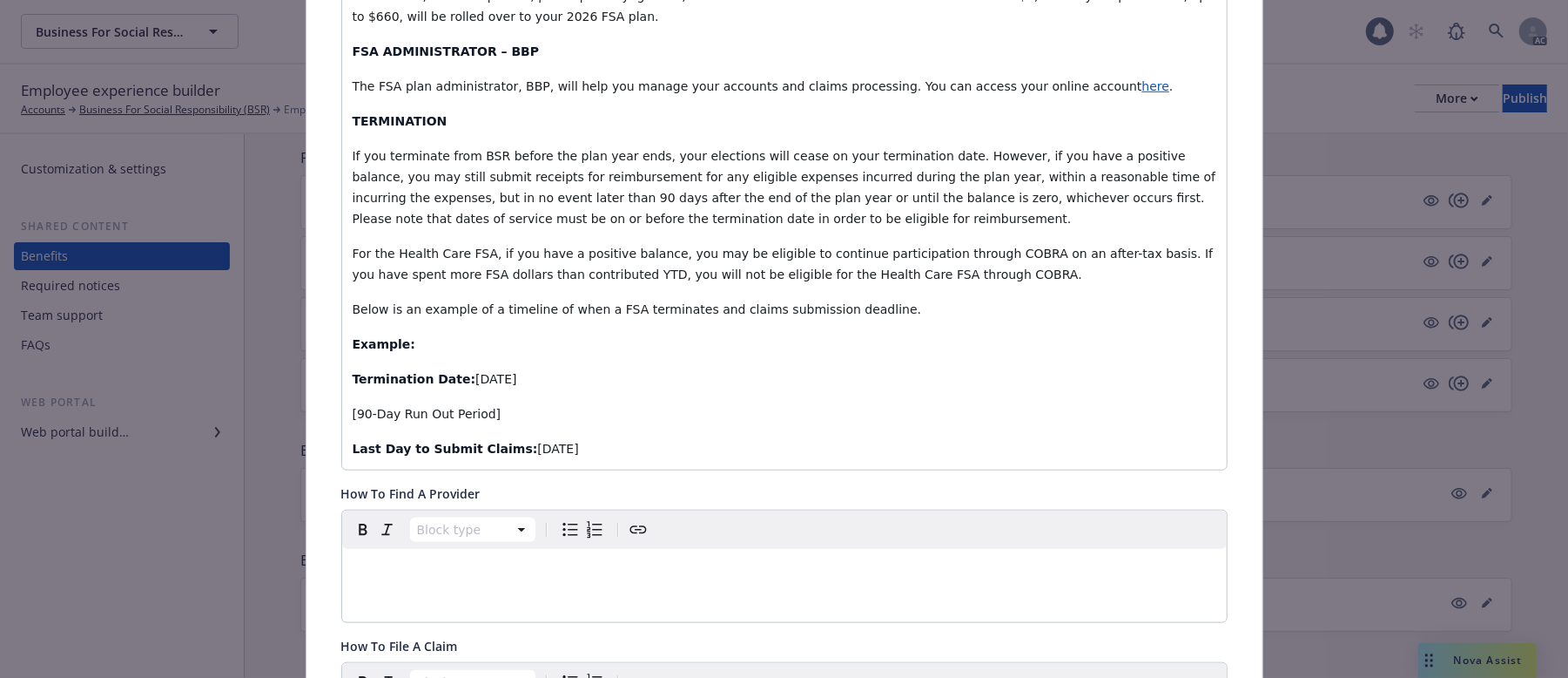
scroll to position [981, 0]
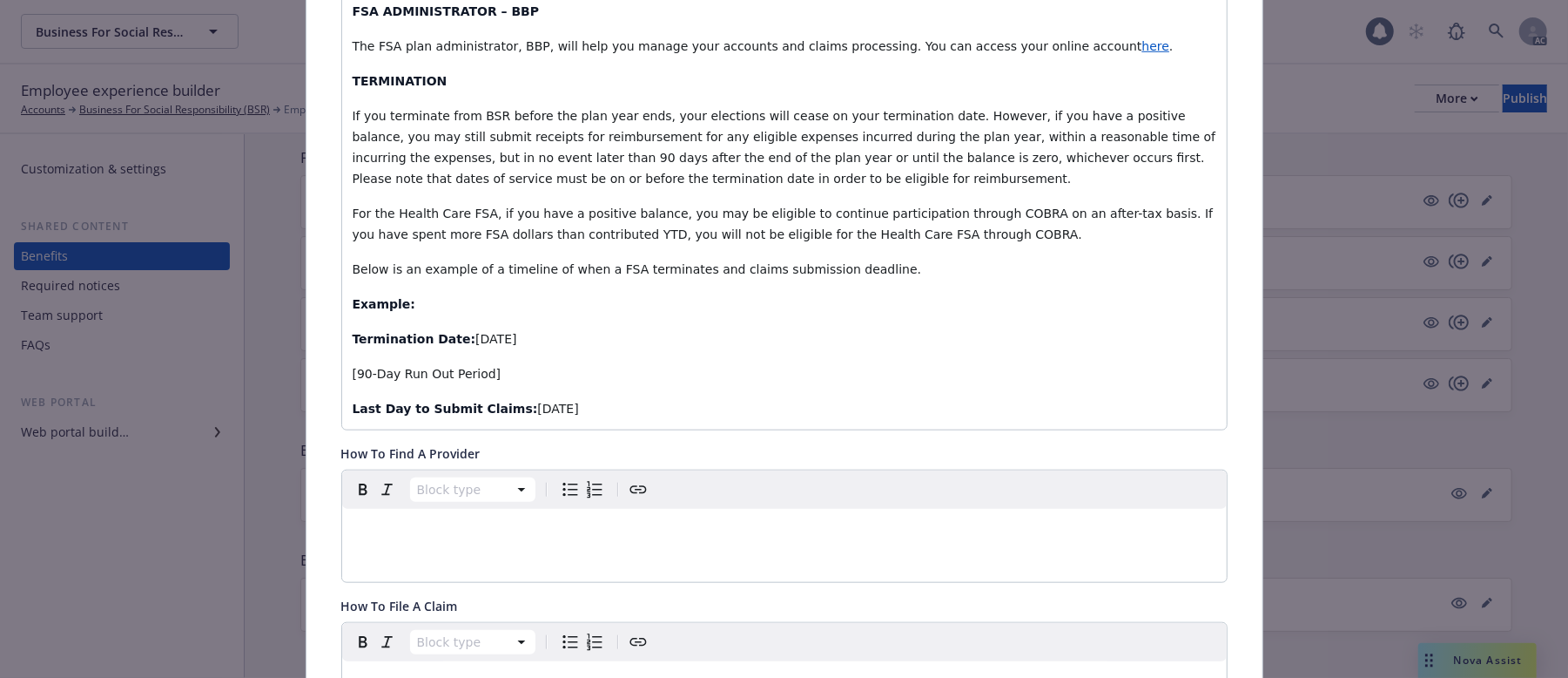
click at [533, 346] on p "Termination Date: March 29th" at bounding box center [784, 339] width 863 height 21
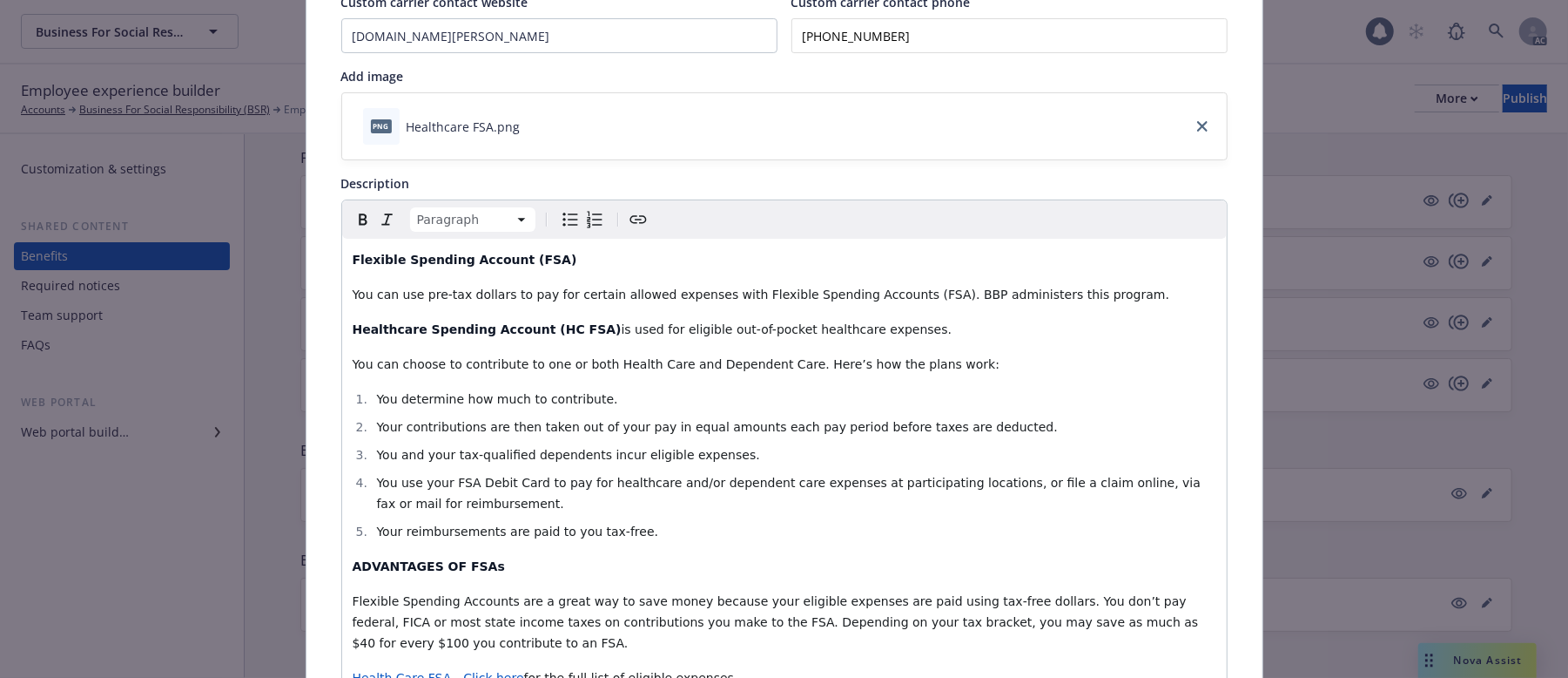
scroll to position [0, 0]
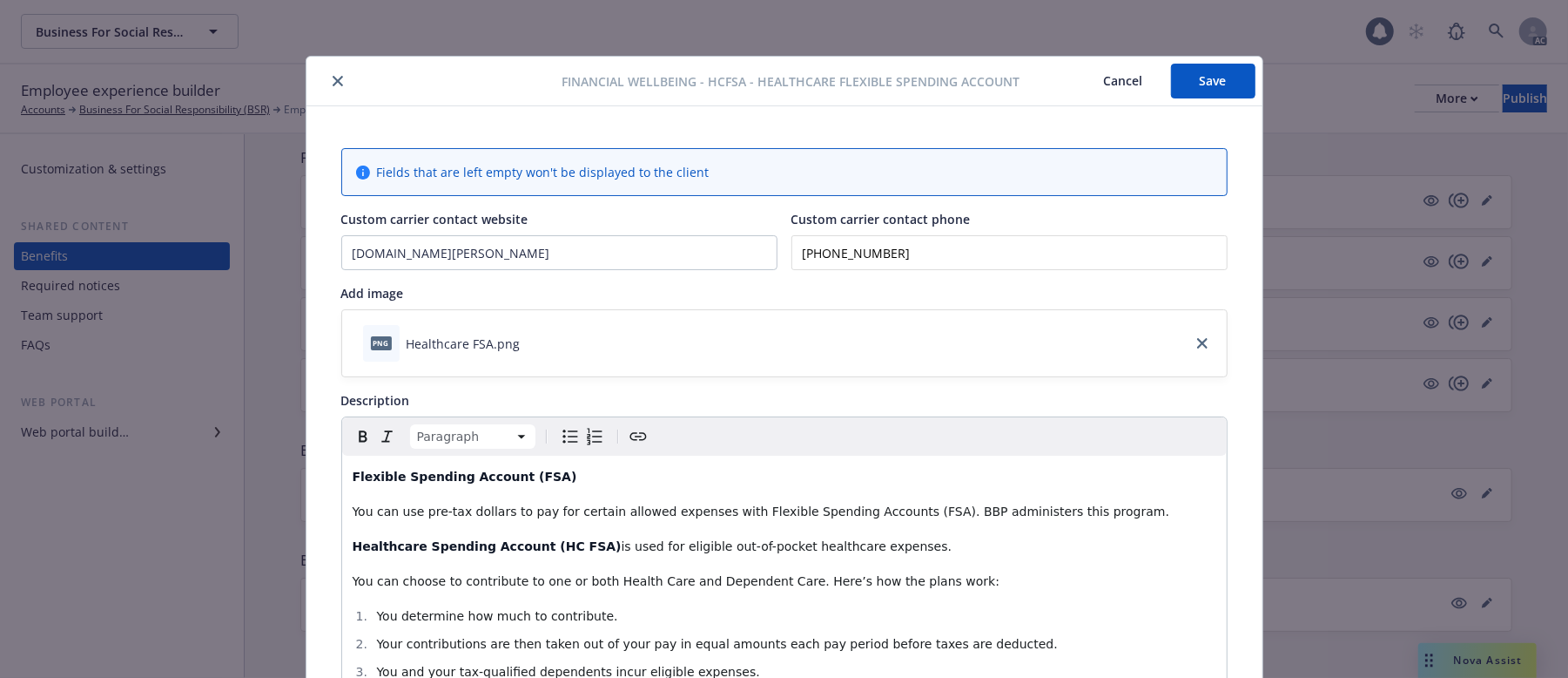
click at [1188, 87] on button "Save" at bounding box center [1212, 81] width 84 height 35
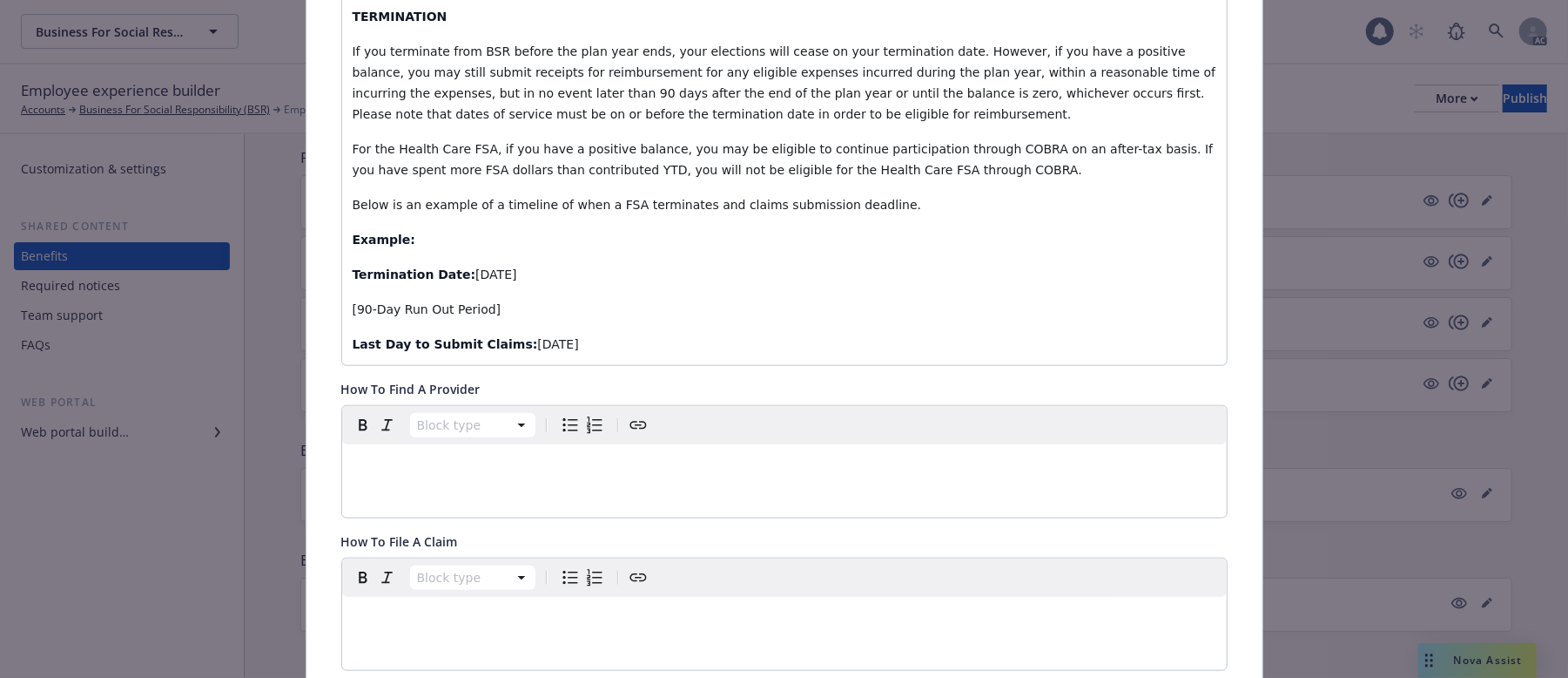
scroll to position [813, 0]
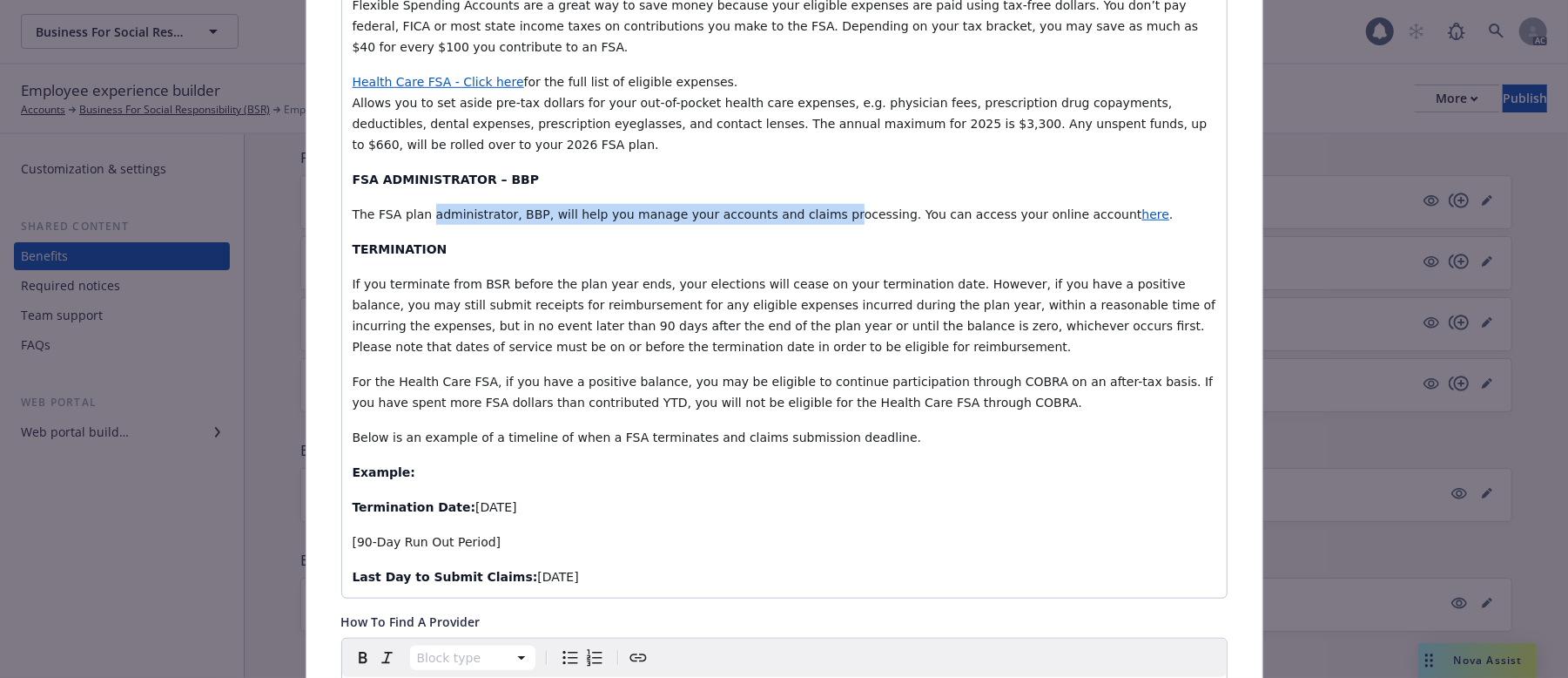
drag, startPoint x: 526, startPoint y: 220, endPoint x: 924, endPoint y: 217, distance: 398.0
click at [886, 216] on span "The FSA plan administrator, BBP, will help you manage your accounts and claims …" at bounding box center [747, 213] width 790 height 14
click at [879, 367] on div "Flexible Spending Account (FSA) You can use pre-tax dollars to pay for certain …" at bounding box center [785, 120] width 885 height 955
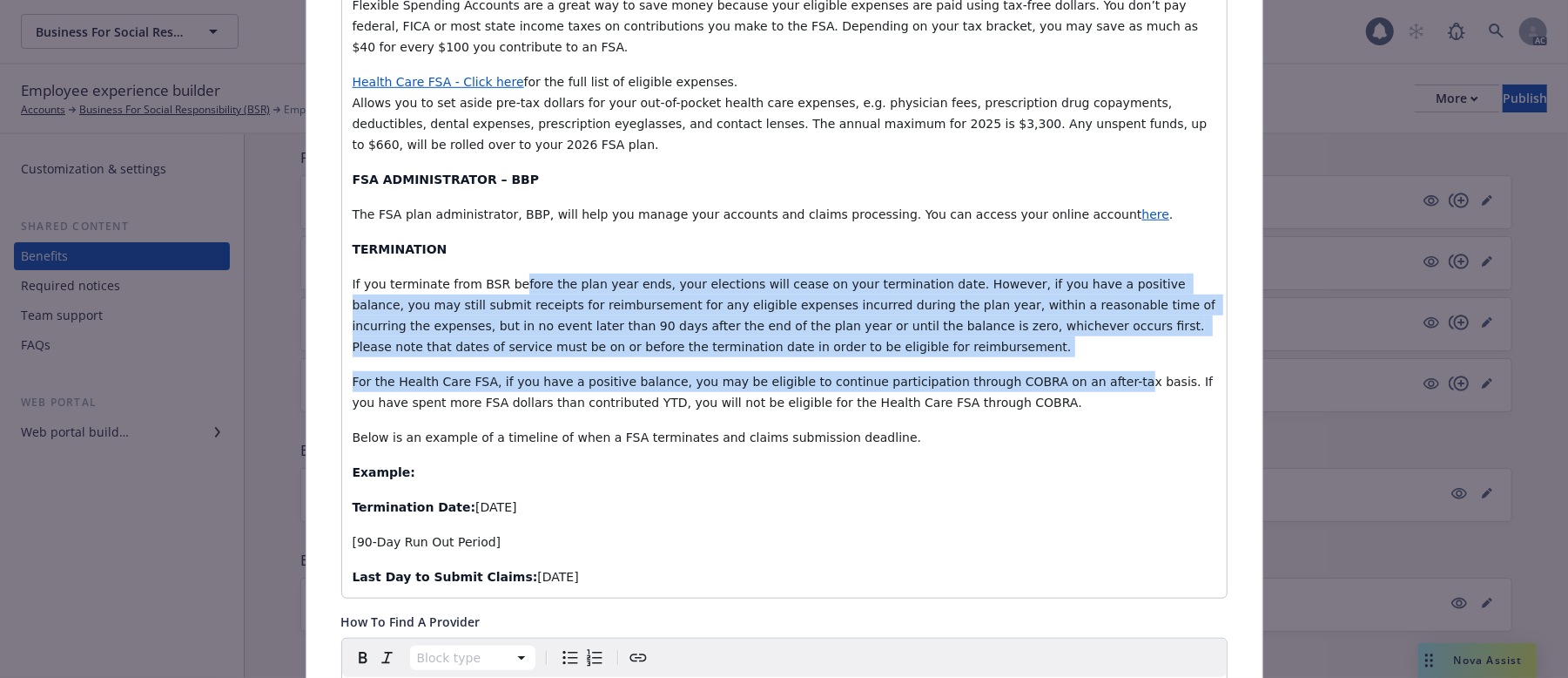
drag, startPoint x: 861, startPoint y: 294, endPoint x: 1047, endPoint y: 374, distance: 202.5
click at [1047, 374] on div "Flexible Spending Account (FSA) You can use pre-tax dollars to pay for certain …" at bounding box center [785, 120] width 885 height 955
click at [645, 374] on p "For the Health Care FSA, if you have a positive balance, you may be eligible to…" at bounding box center [784, 392] width 863 height 42
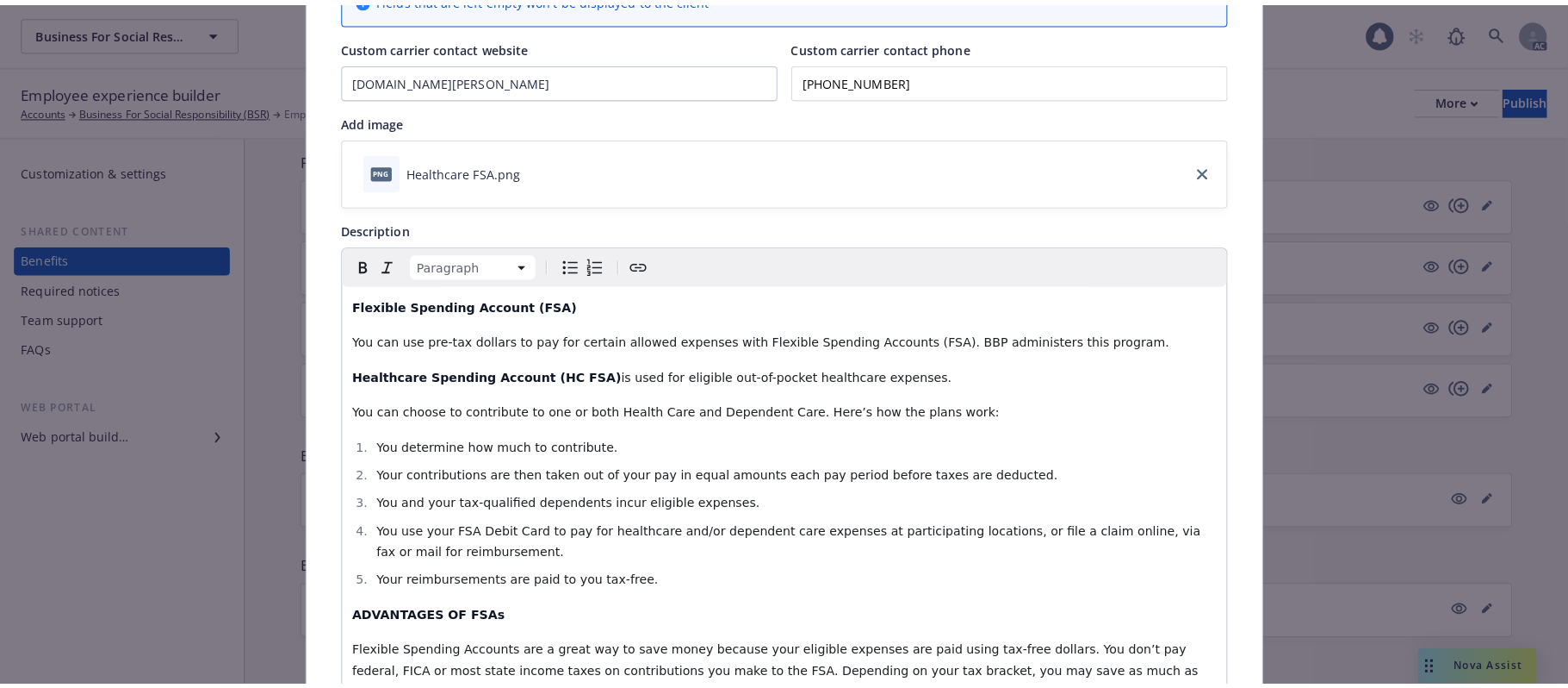
scroll to position [0, 0]
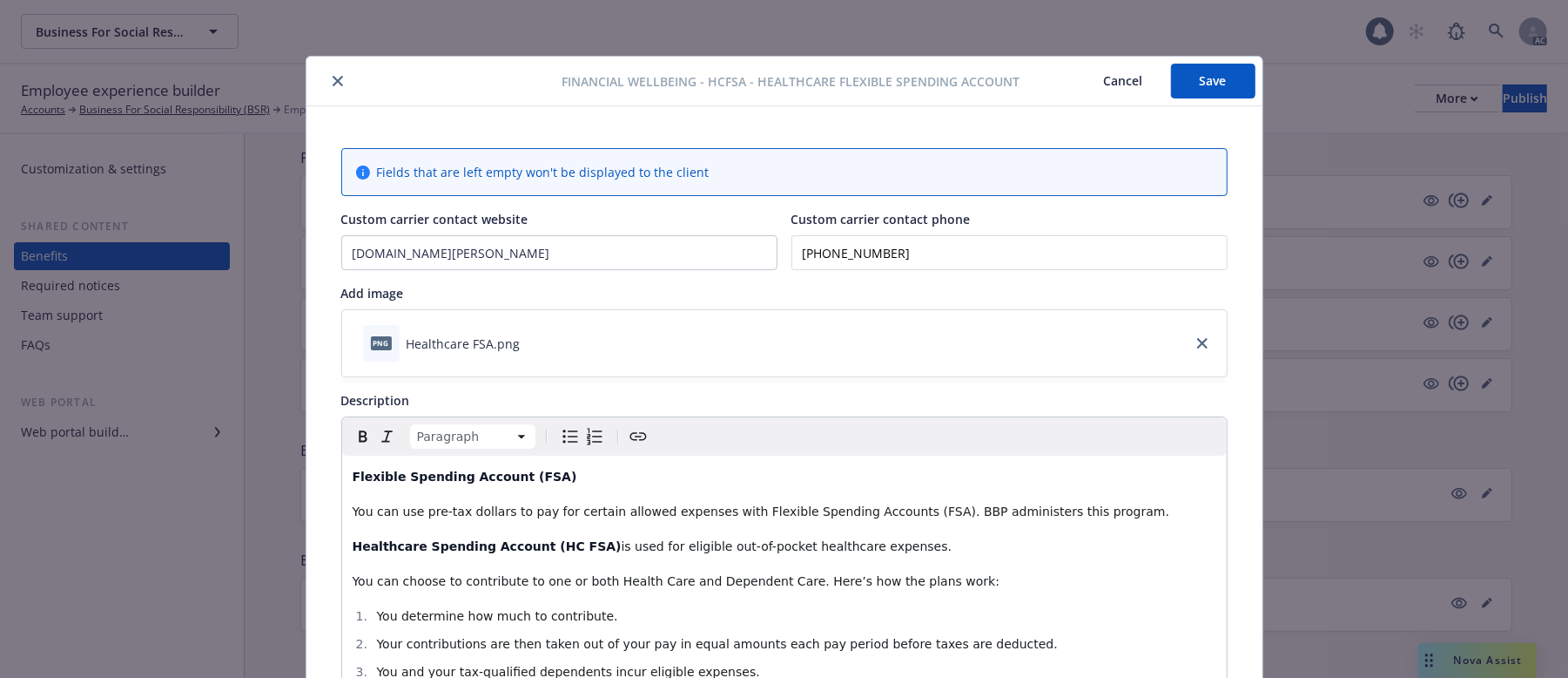
click at [1123, 82] on button "Cancel" at bounding box center [1124, 81] width 95 height 35
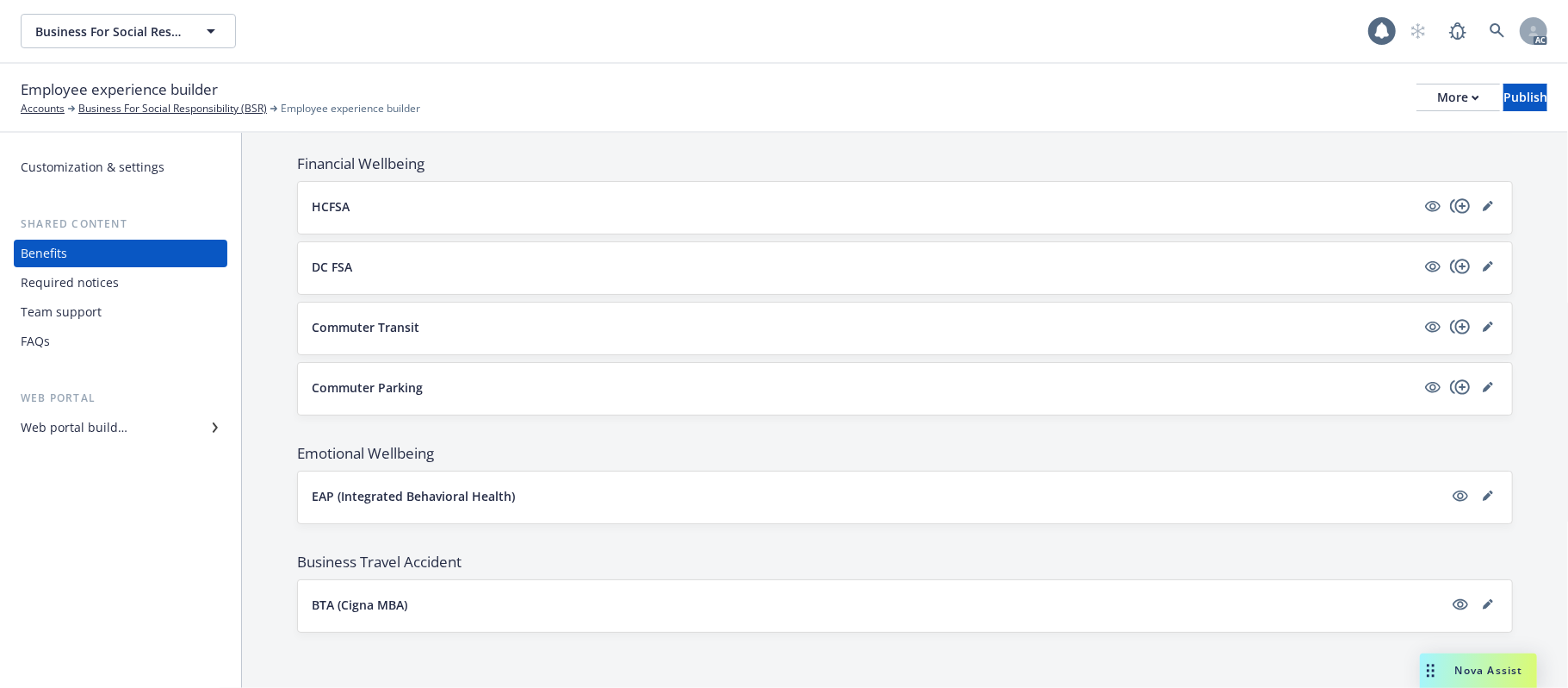
click at [529, 206] on button "HCFSA" at bounding box center [863, 206] width 1104 height 18
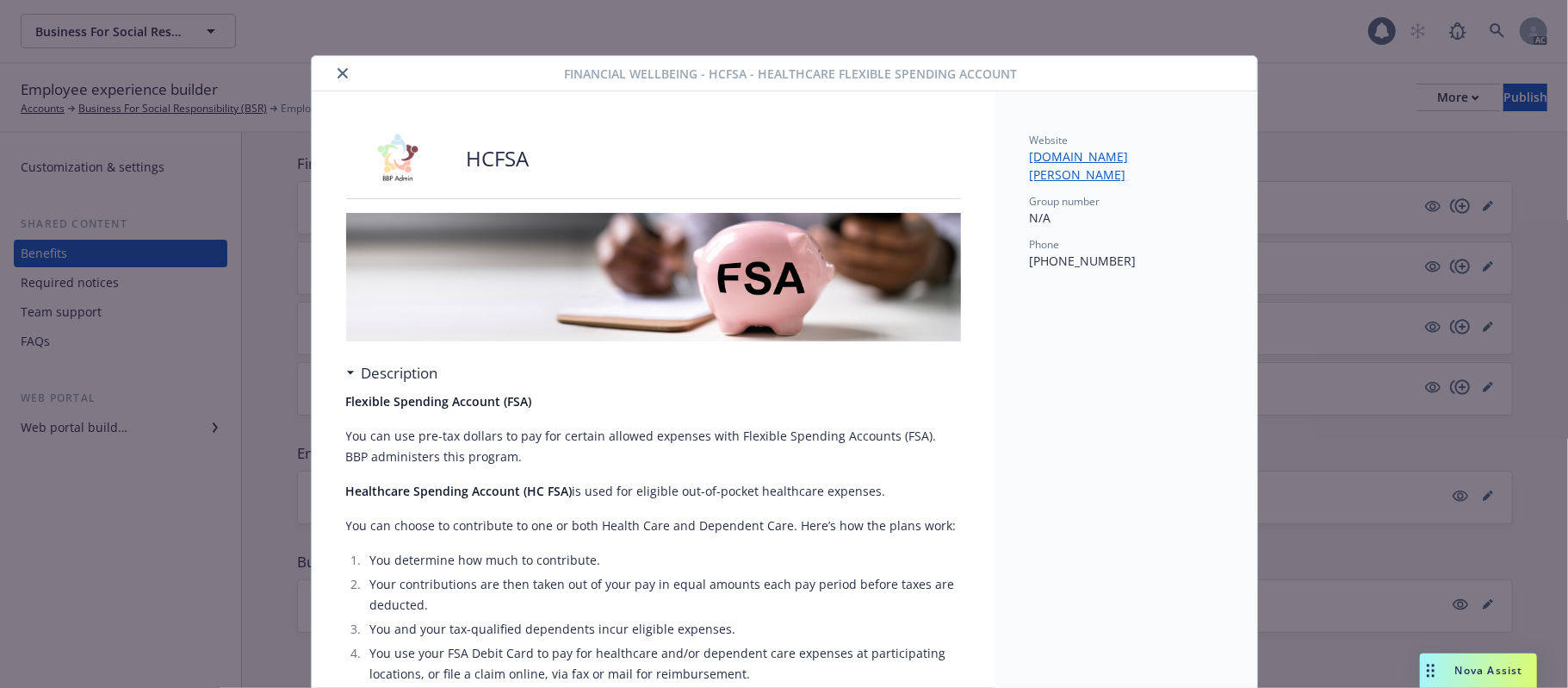
click at [338, 69] on icon "close" at bounding box center [342, 72] width 10 height 10
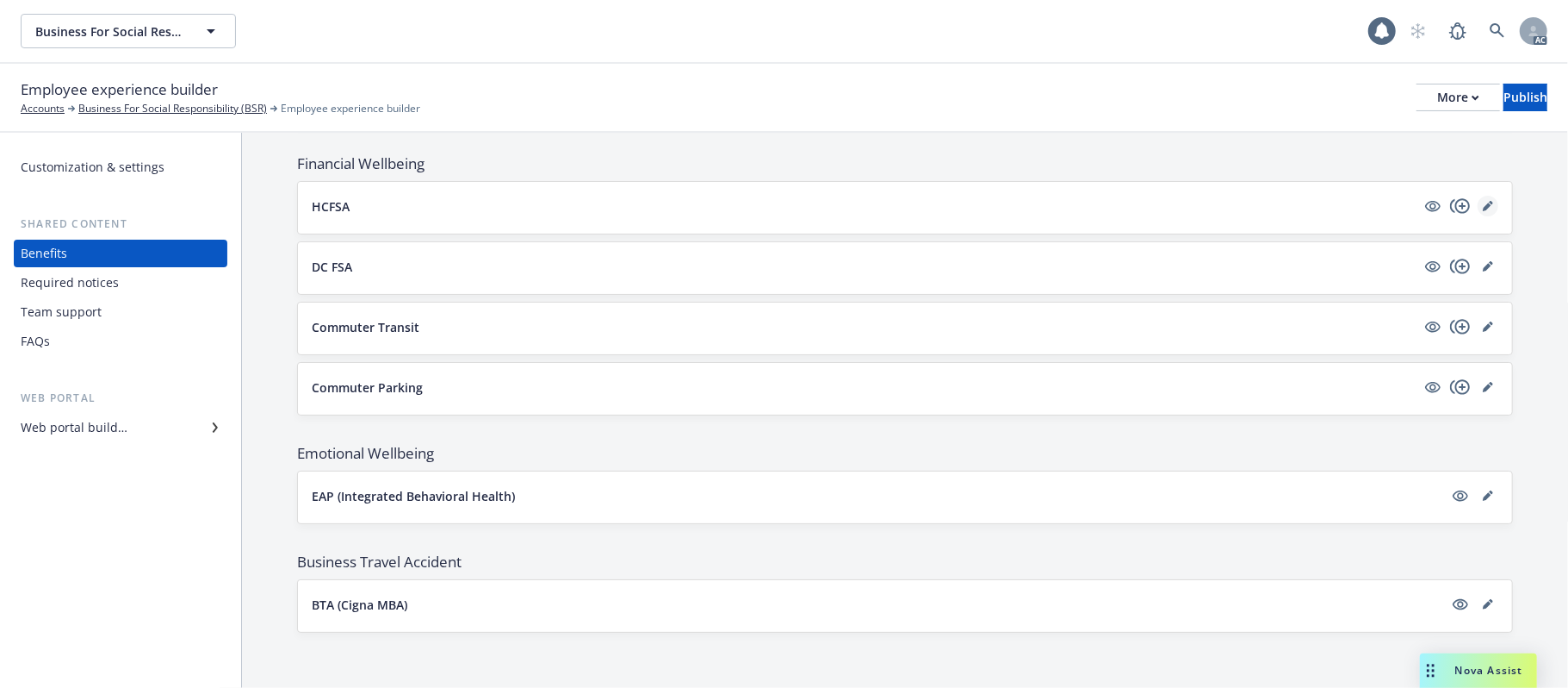
click at [1483, 204] on icon "editPencil" at bounding box center [1488, 206] width 10 height 10
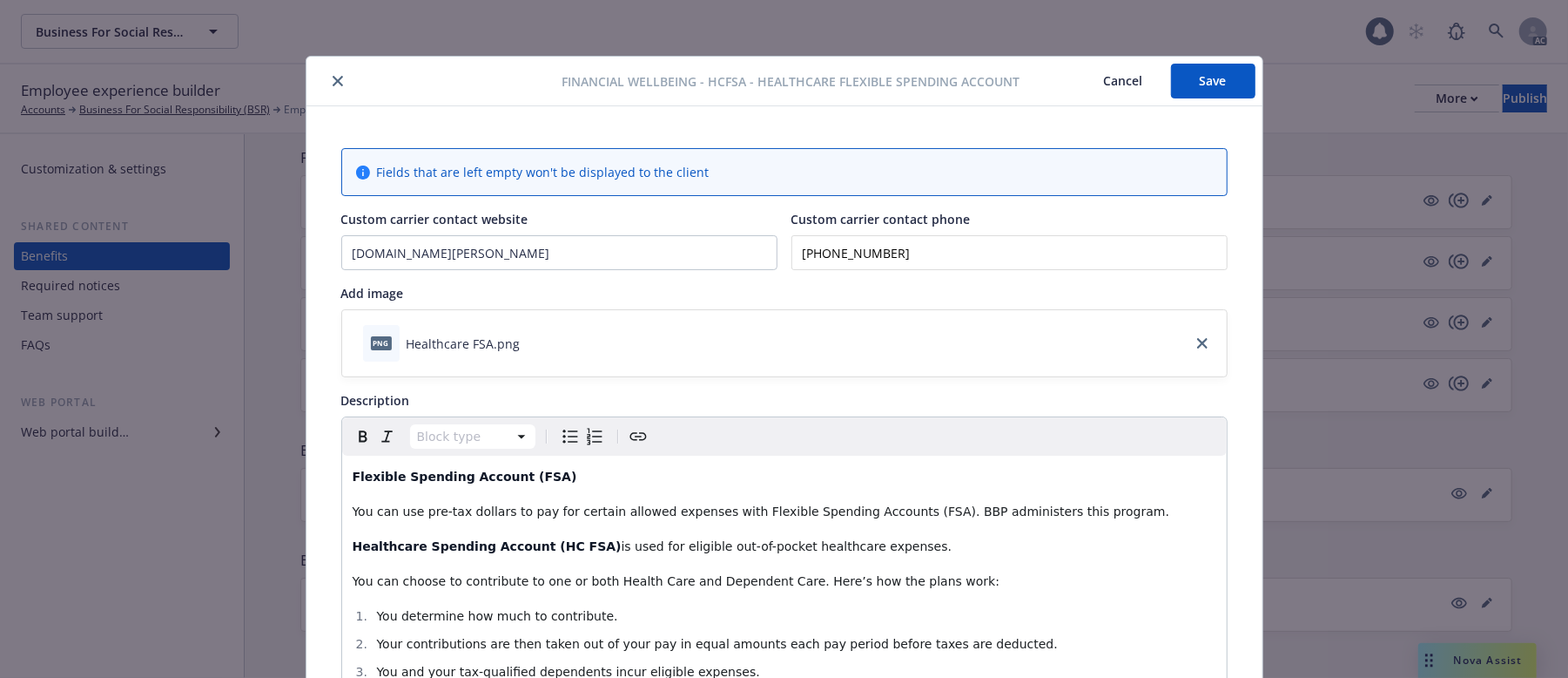
click at [1115, 80] on button "Cancel" at bounding box center [1124, 81] width 95 height 35
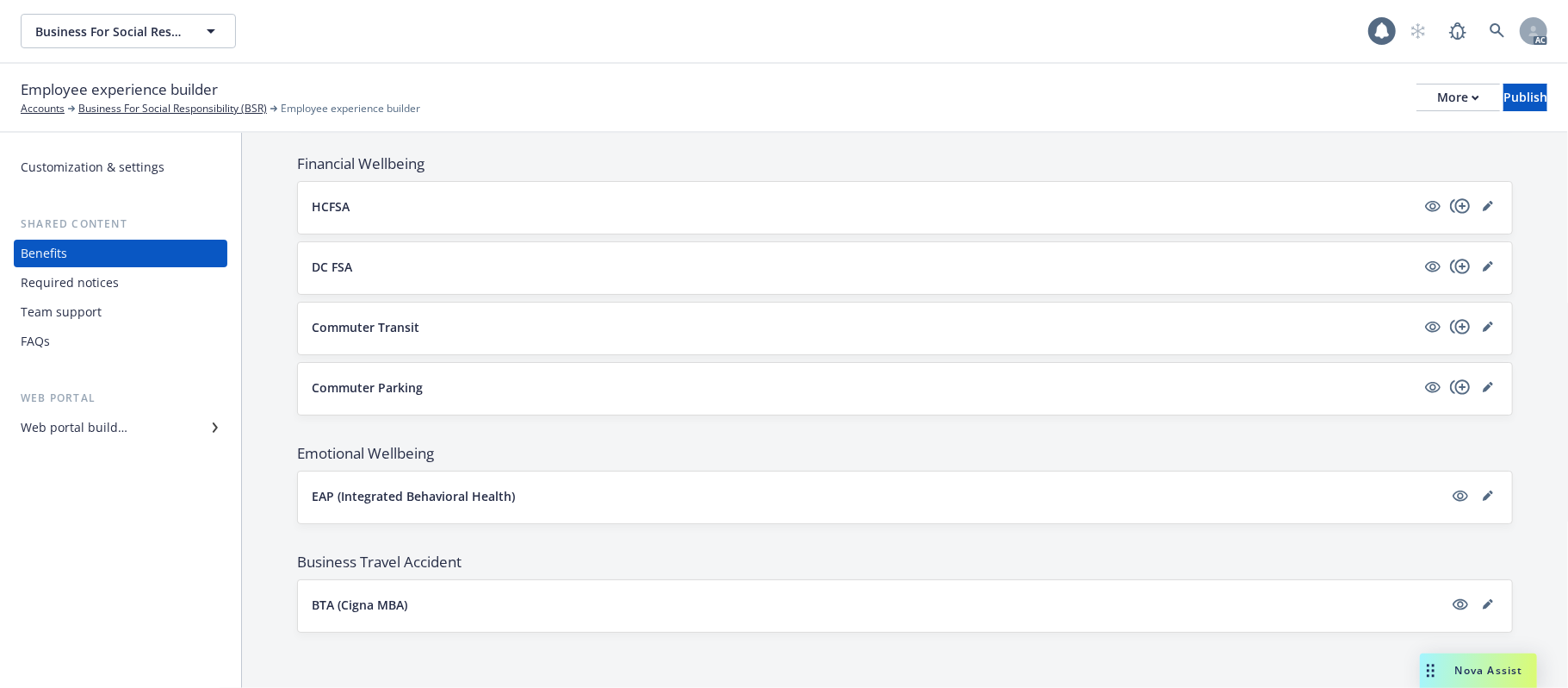
click at [758, 318] on button "Commuter Transit" at bounding box center [863, 327] width 1104 height 18
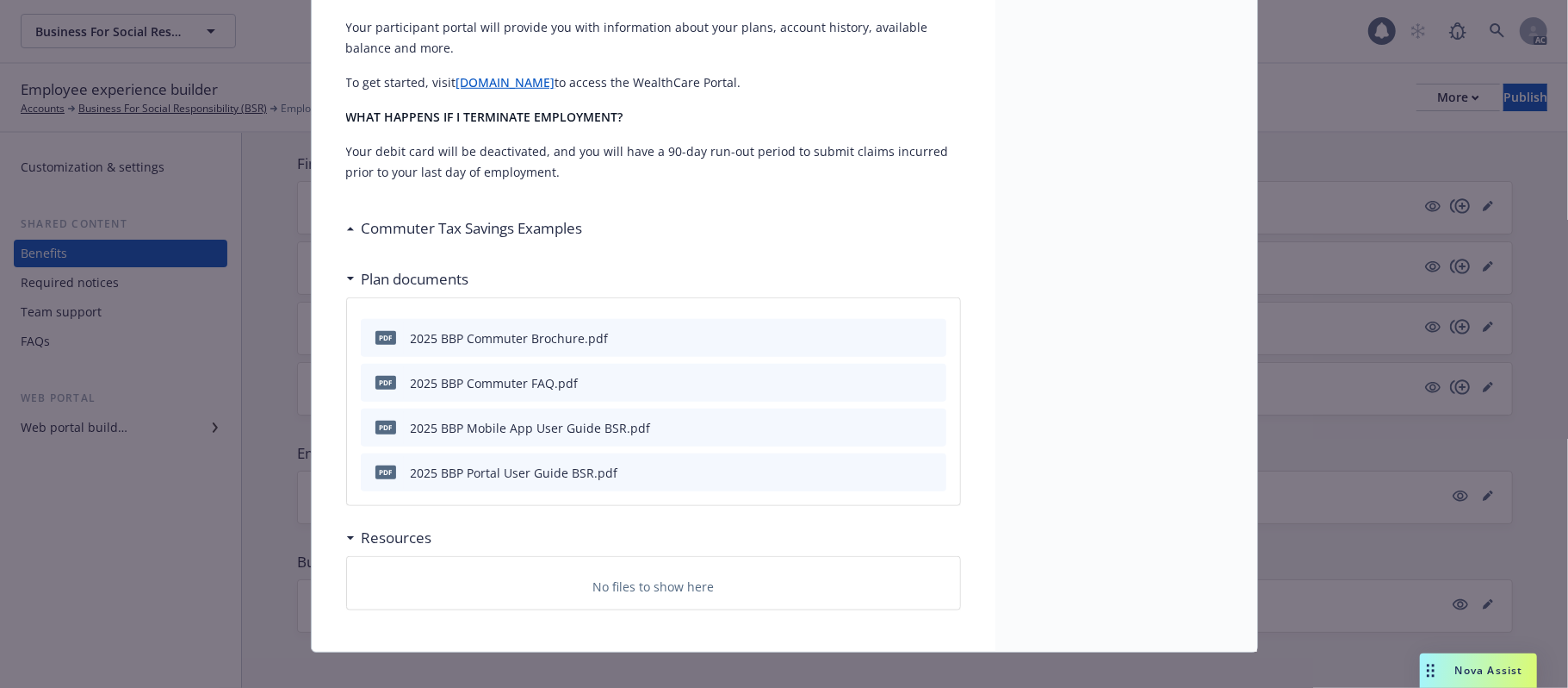
scroll to position [845, 0]
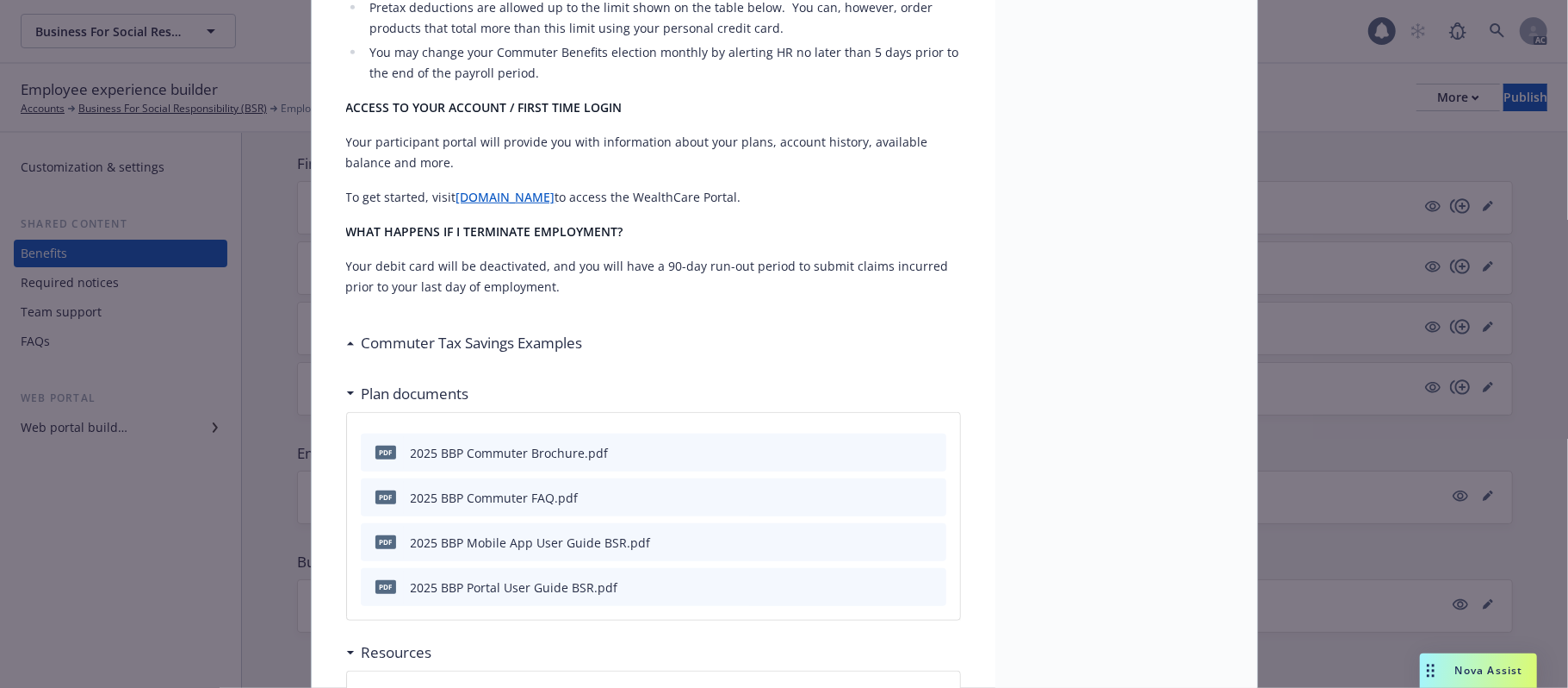
click at [336, 322] on div "Commuter Transit Description Commuter Benefits Commuting to work each day can b…" at bounding box center [653, 5] width 684 height 1519
click at [346, 341] on icon at bounding box center [350, 343] width 8 height 5
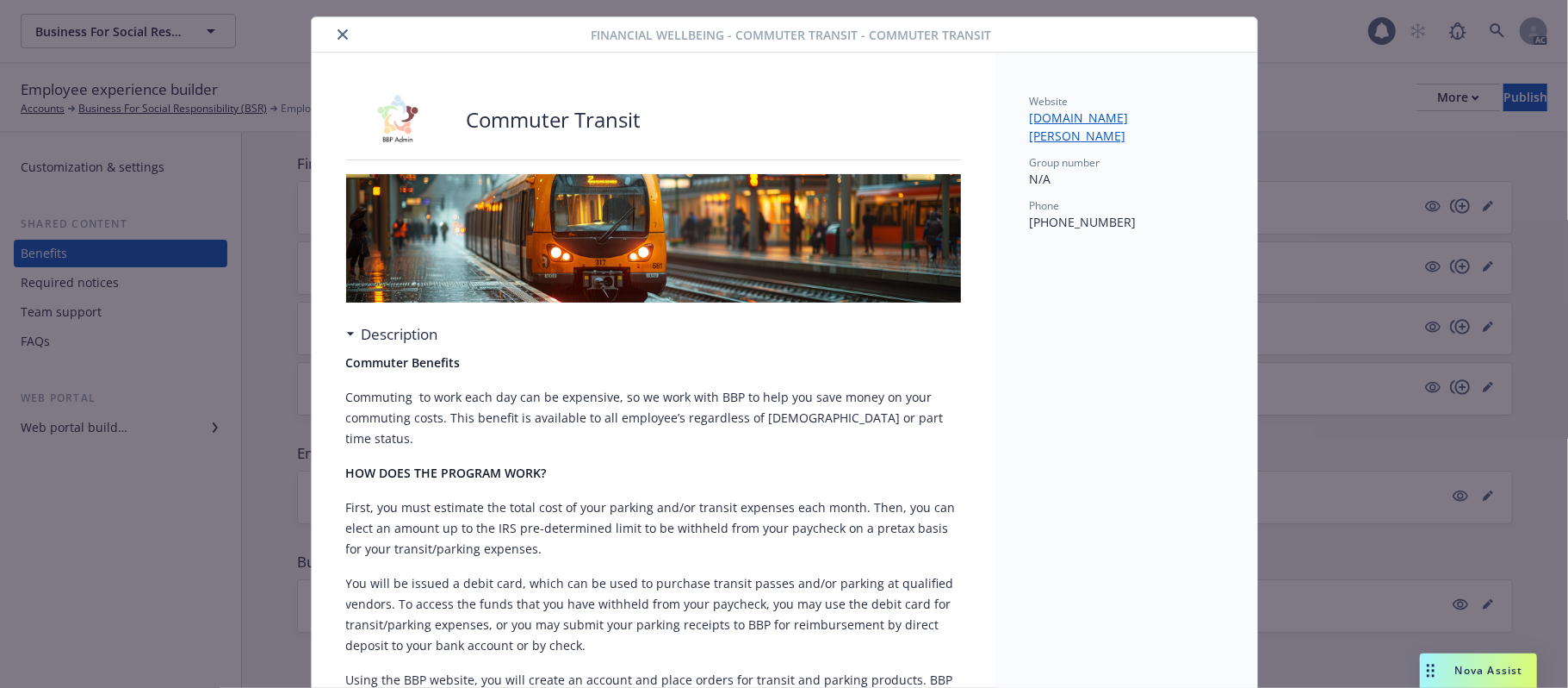
scroll to position [0, 0]
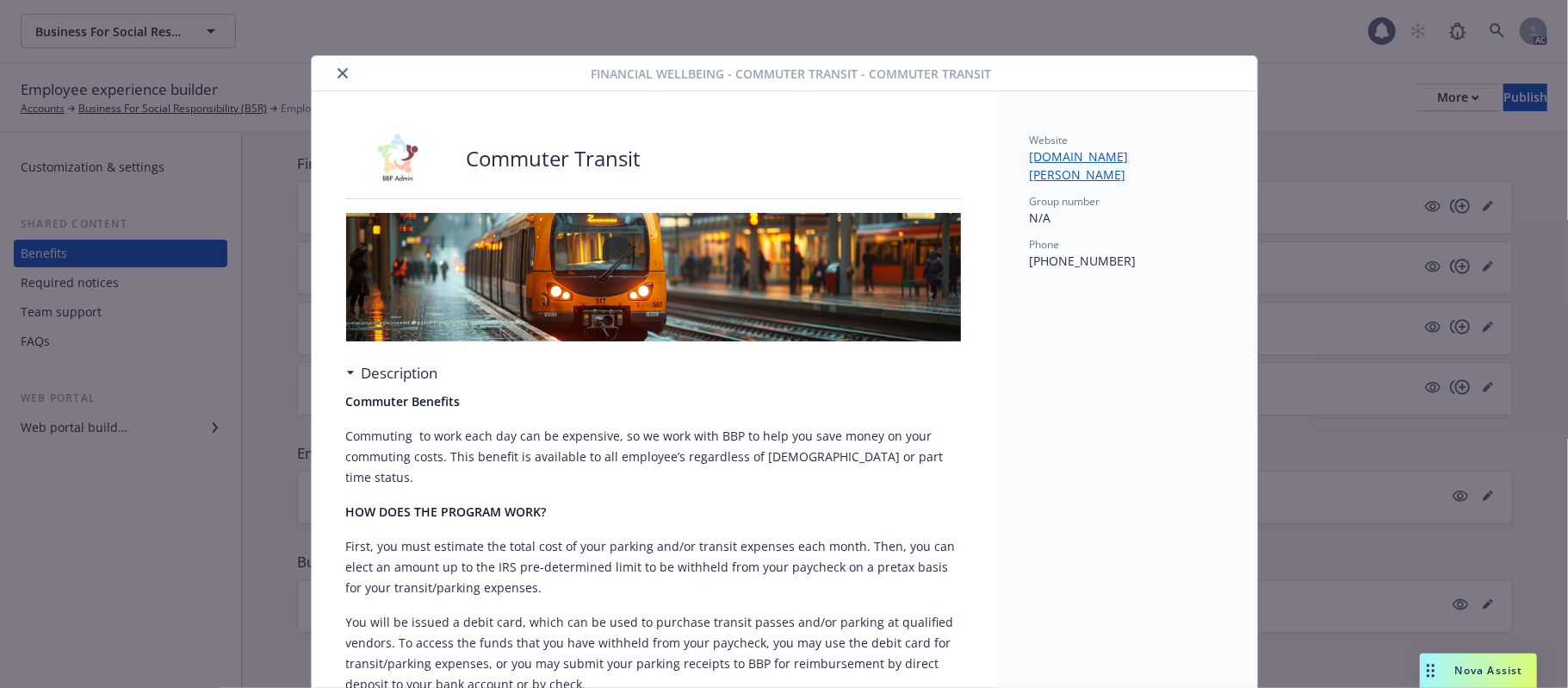
click at [338, 76] on icon "close" at bounding box center [342, 72] width 10 height 10
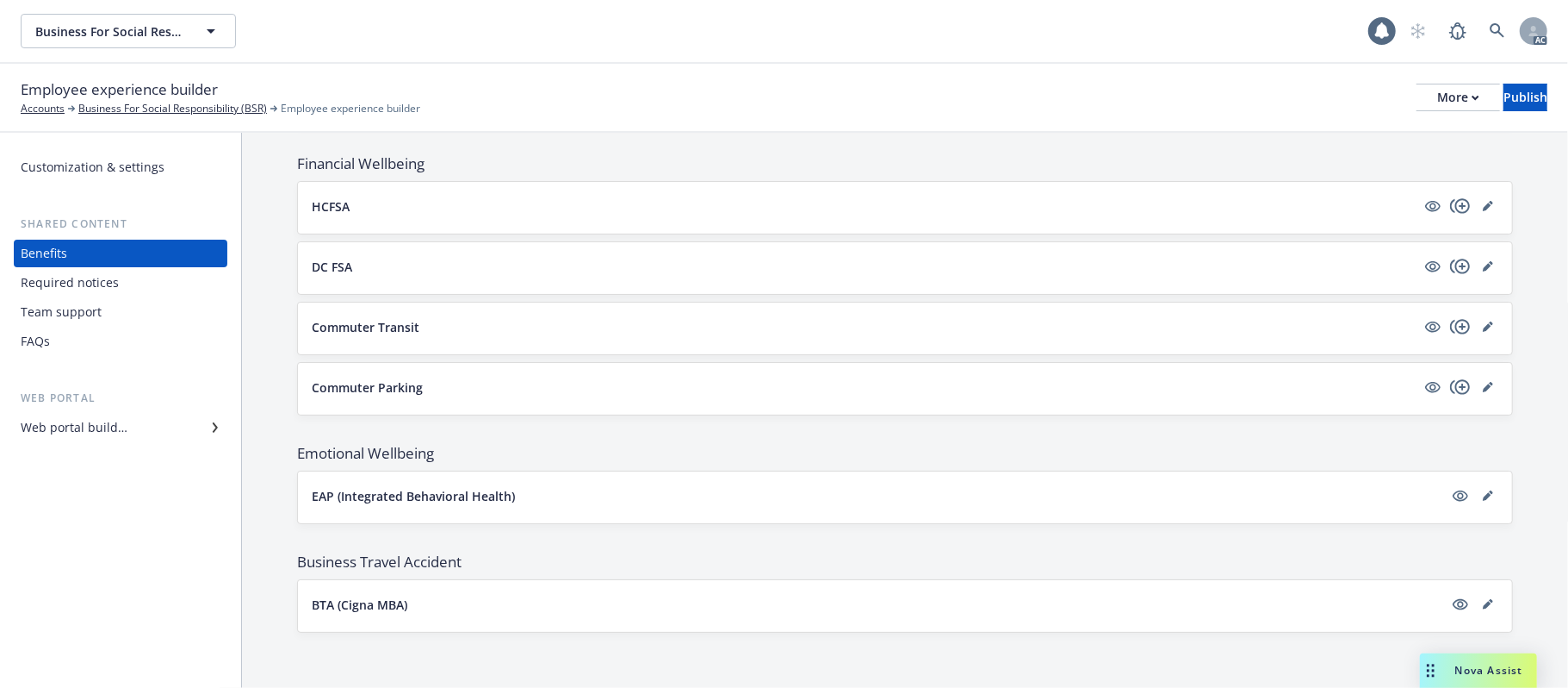
click at [710, 498] on button "EAP (Integrated Behavioral Health)" at bounding box center [877, 496] width 1131 height 18
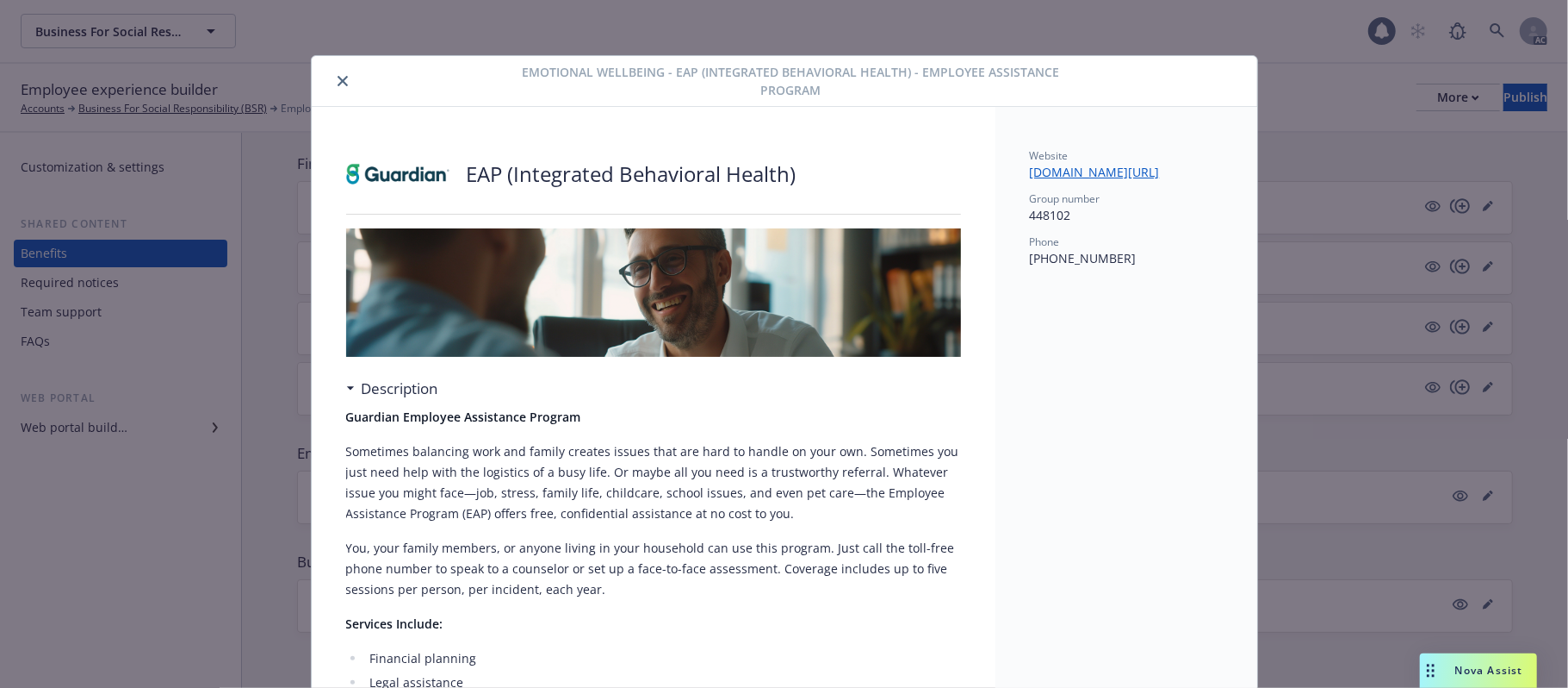
click at [338, 77] on icon "close" at bounding box center [342, 80] width 10 height 10
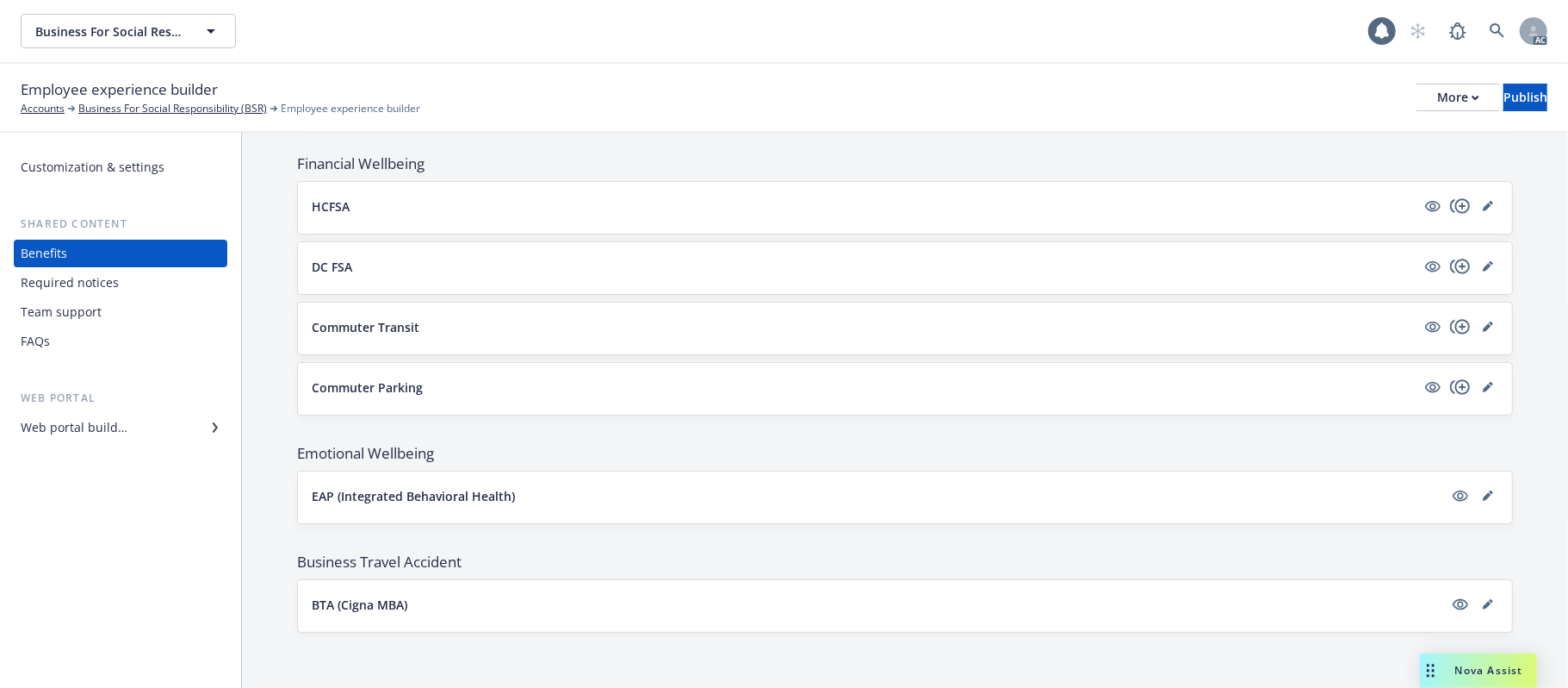
drag, startPoint x: 554, startPoint y: 497, endPoint x: 379, endPoint y: 504, distance: 175.1
click at [379, 504] on div "EAP (Integrated Behavioral Health)" at bounding box center [904, 495] width 1186 height 21
click at [437, 503] on p "EAP (Integrated Behavioral Health)" at bounding box center [413, 496] width 204 height 18
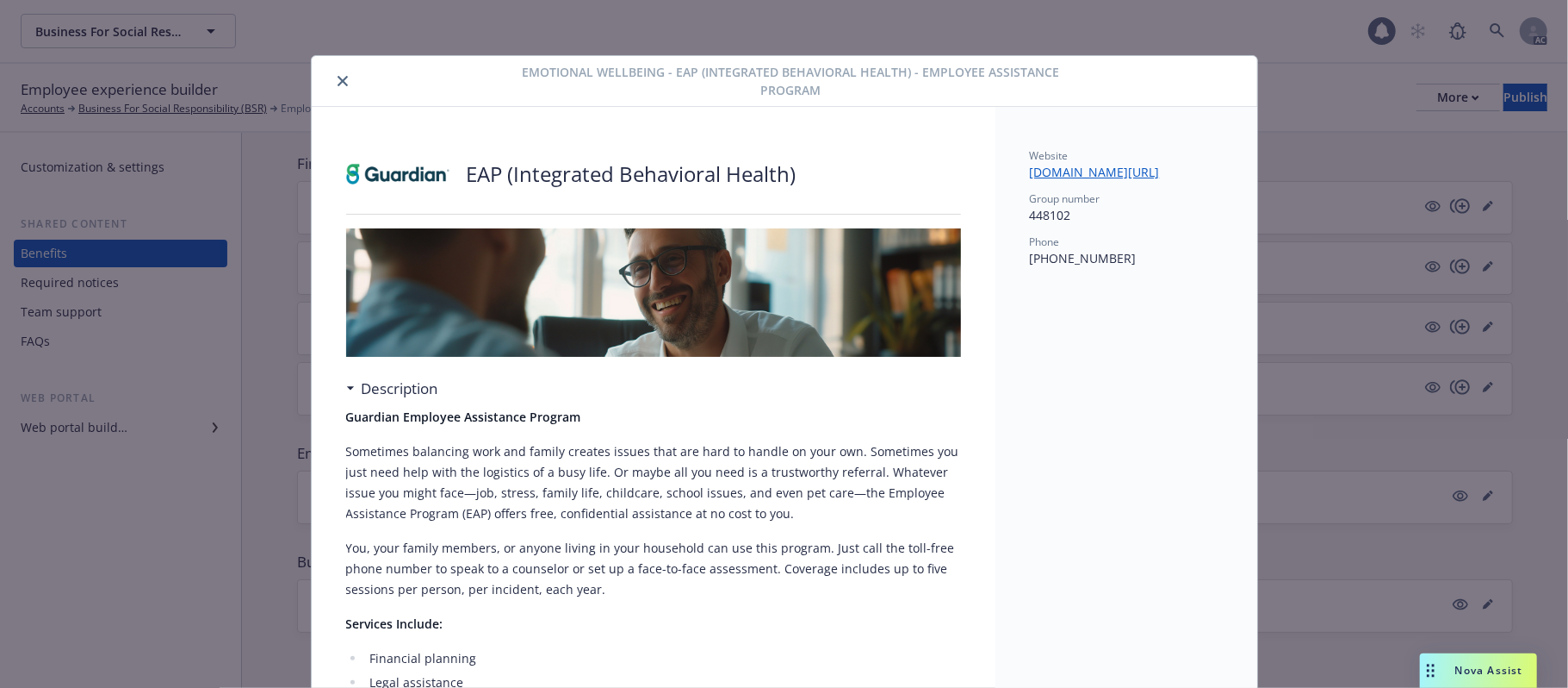
scroll to position [52, 0]
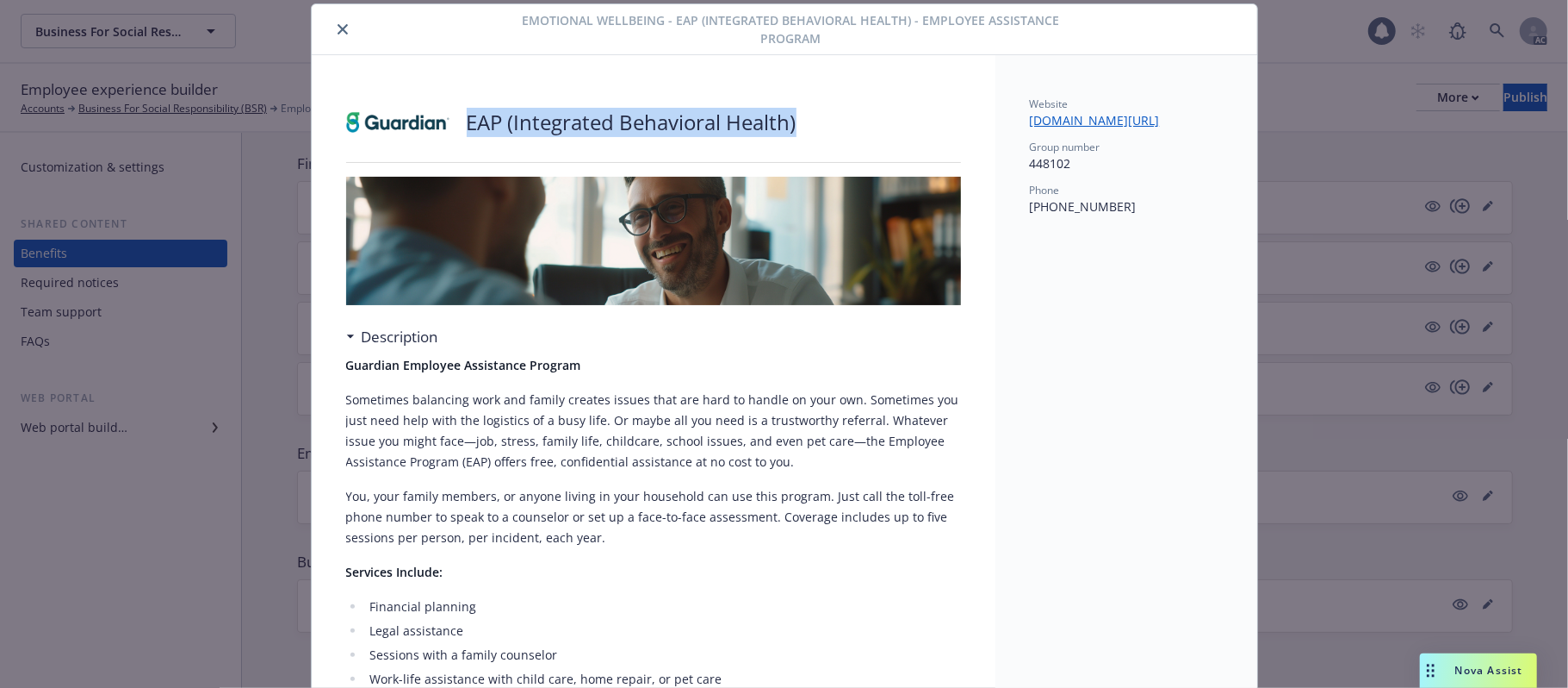
drag, startPoint x: 822, startPoint y: 109, endPoint x: 460, endPoint y: 112, distance: 362.0
click at [460, 112] on div "EAP (Integrated Behavioral Health)" at bounding box center [653, 122] width 615 height 52
copy p "EAP (Integrated Behavioral Health)"
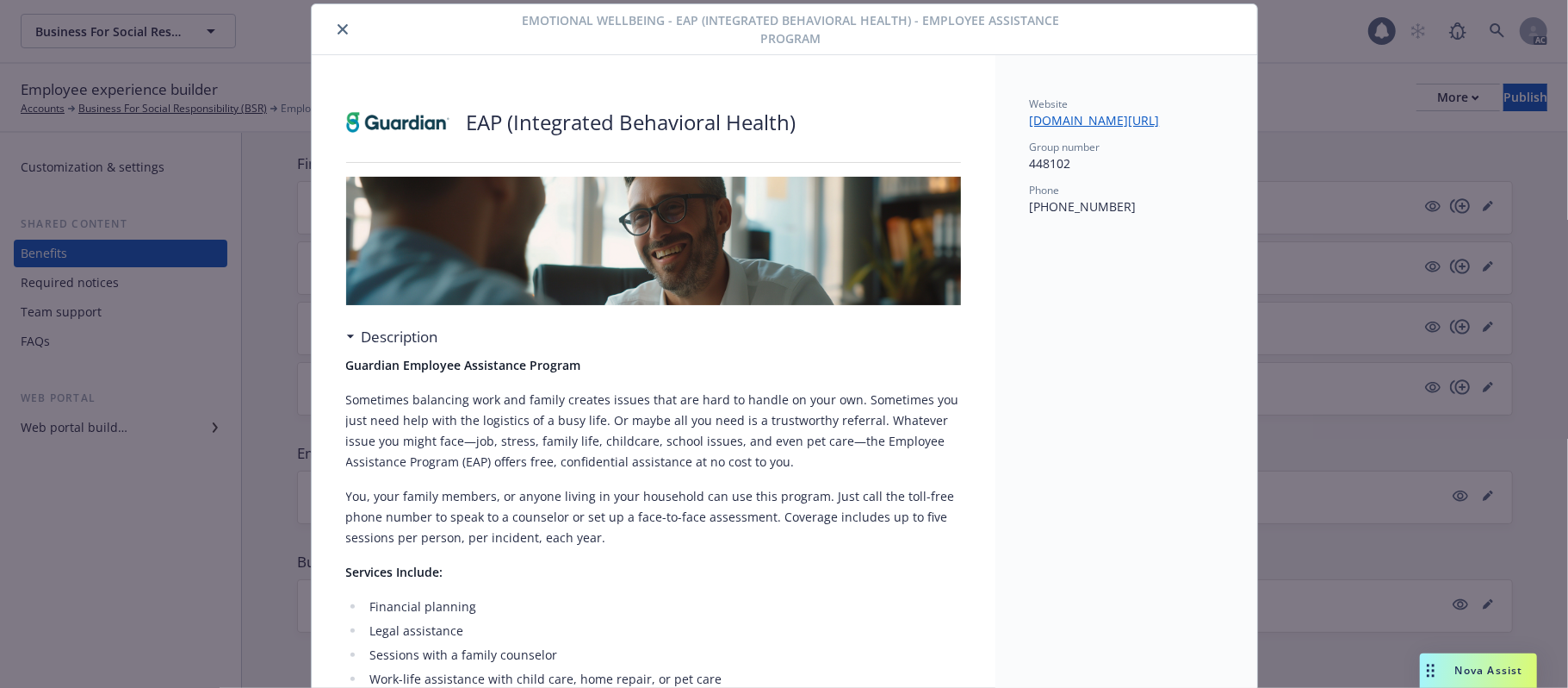
click at [597, 562] on p "Services Include:" at bounding box center [653, 572] width 615 height 21
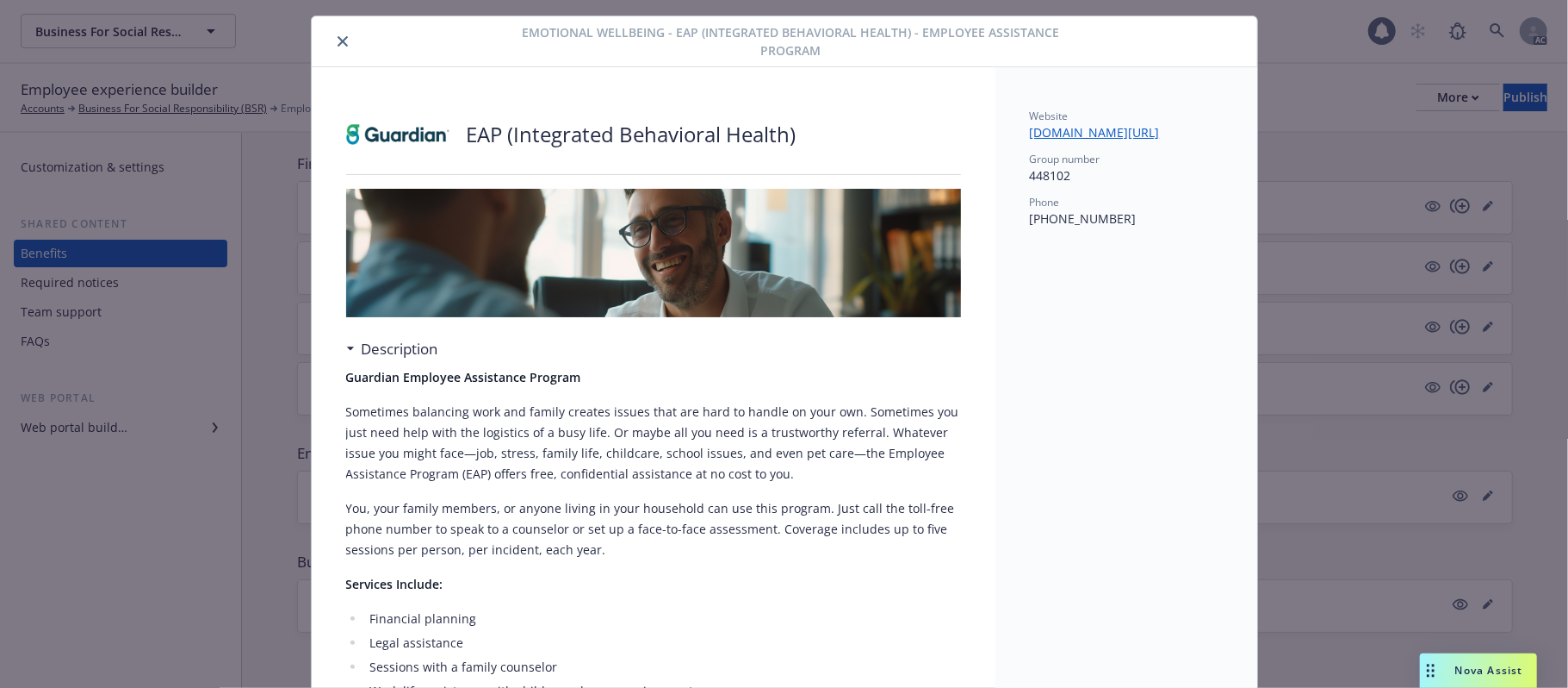
scroll to position [0, 0]
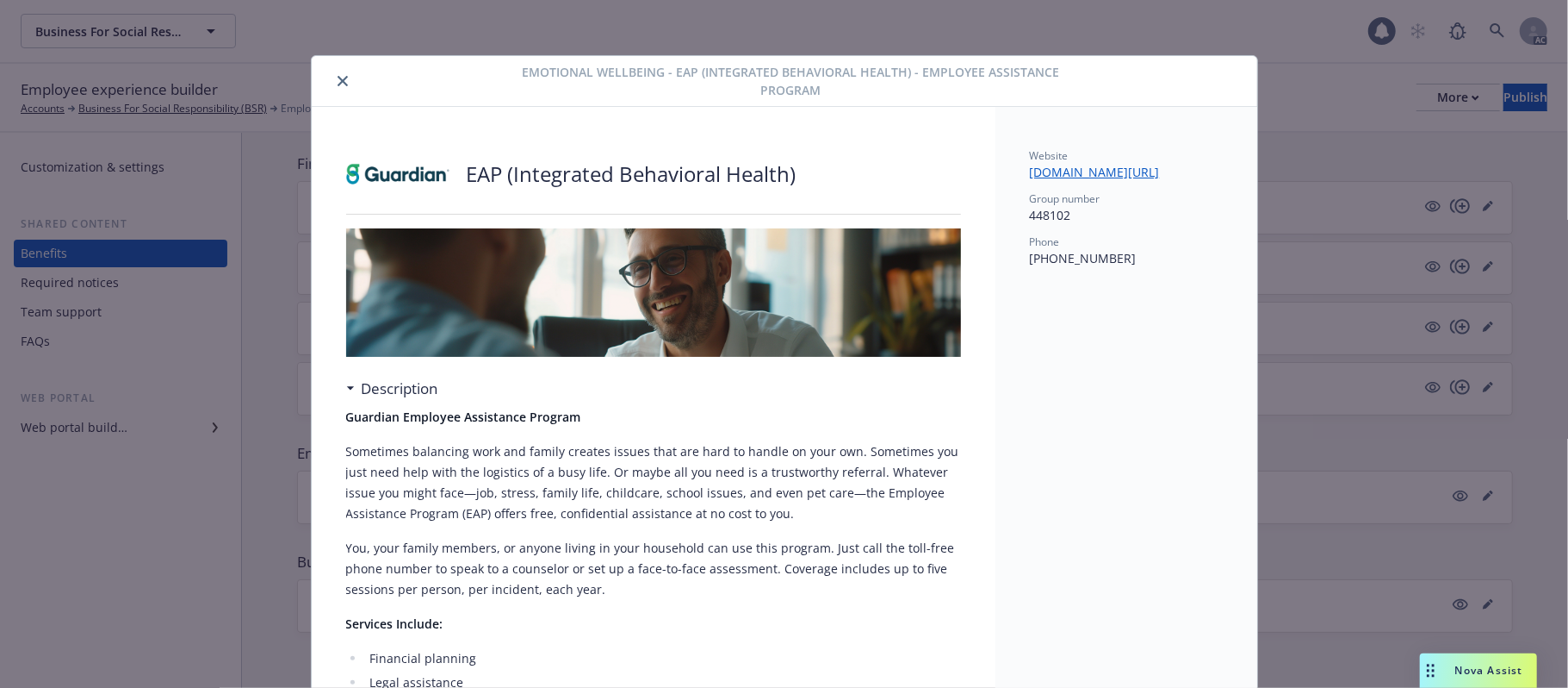
click at [332, 74] on button "close" at bounding box center [342, 80] width 21 height 21
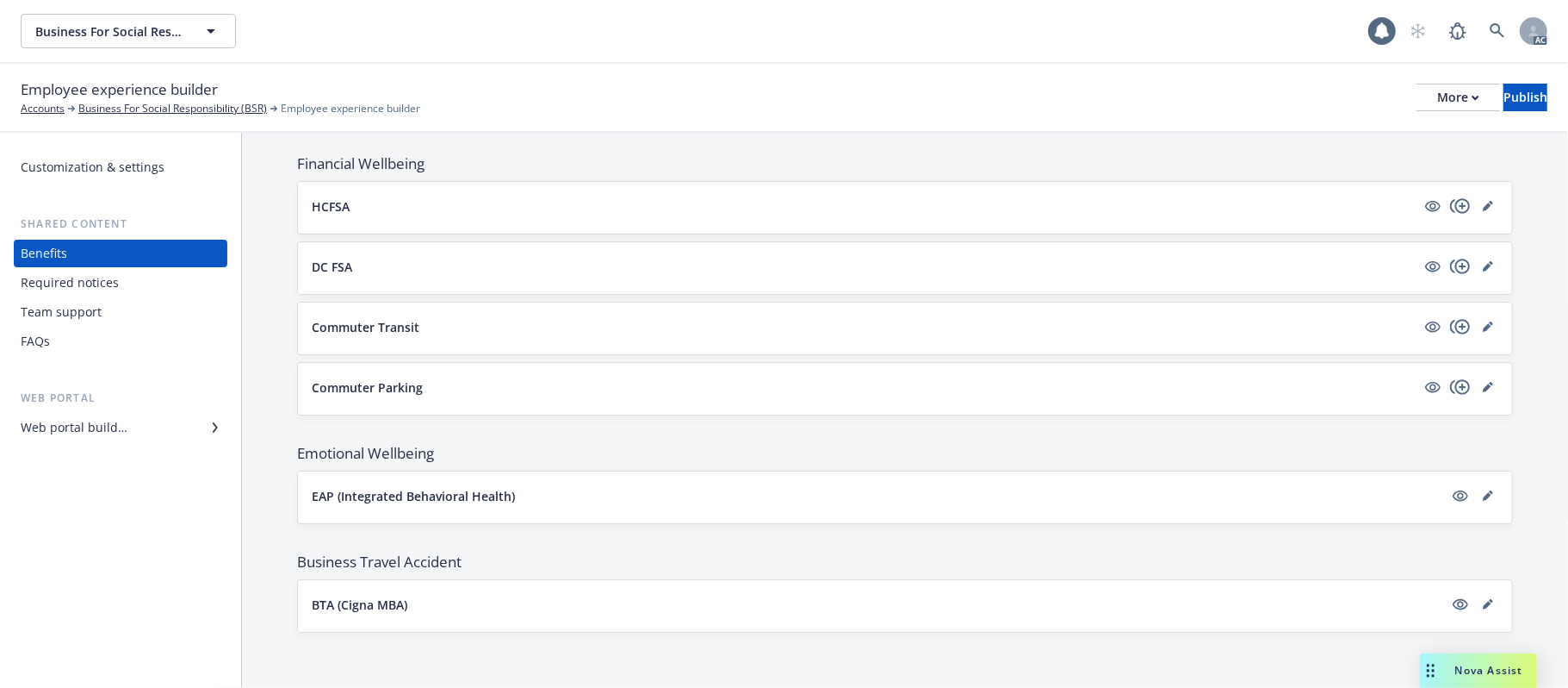
click at [631, 605] on button "BTA (Cigna MBA)" at bounding box center [877, 605] width 1131 height 18
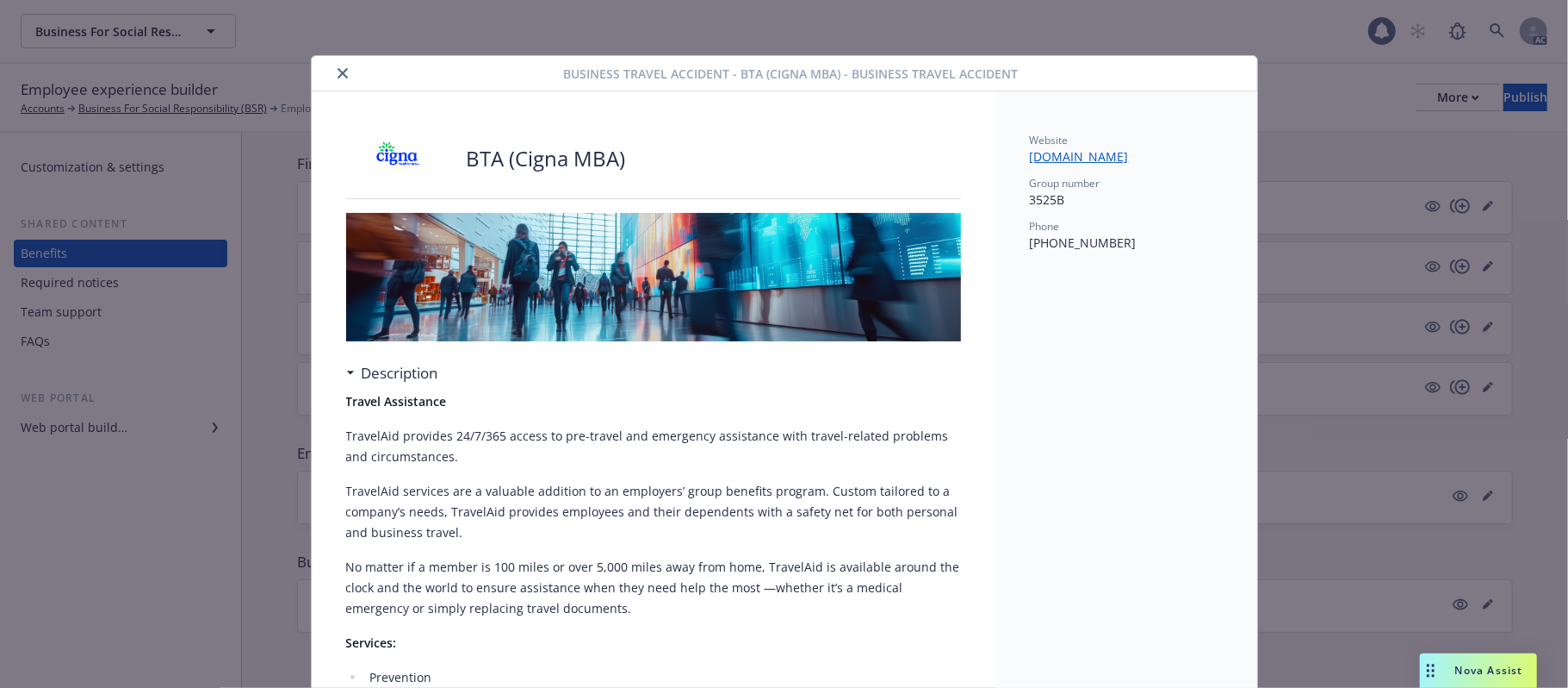
scroll to position [52, 0]
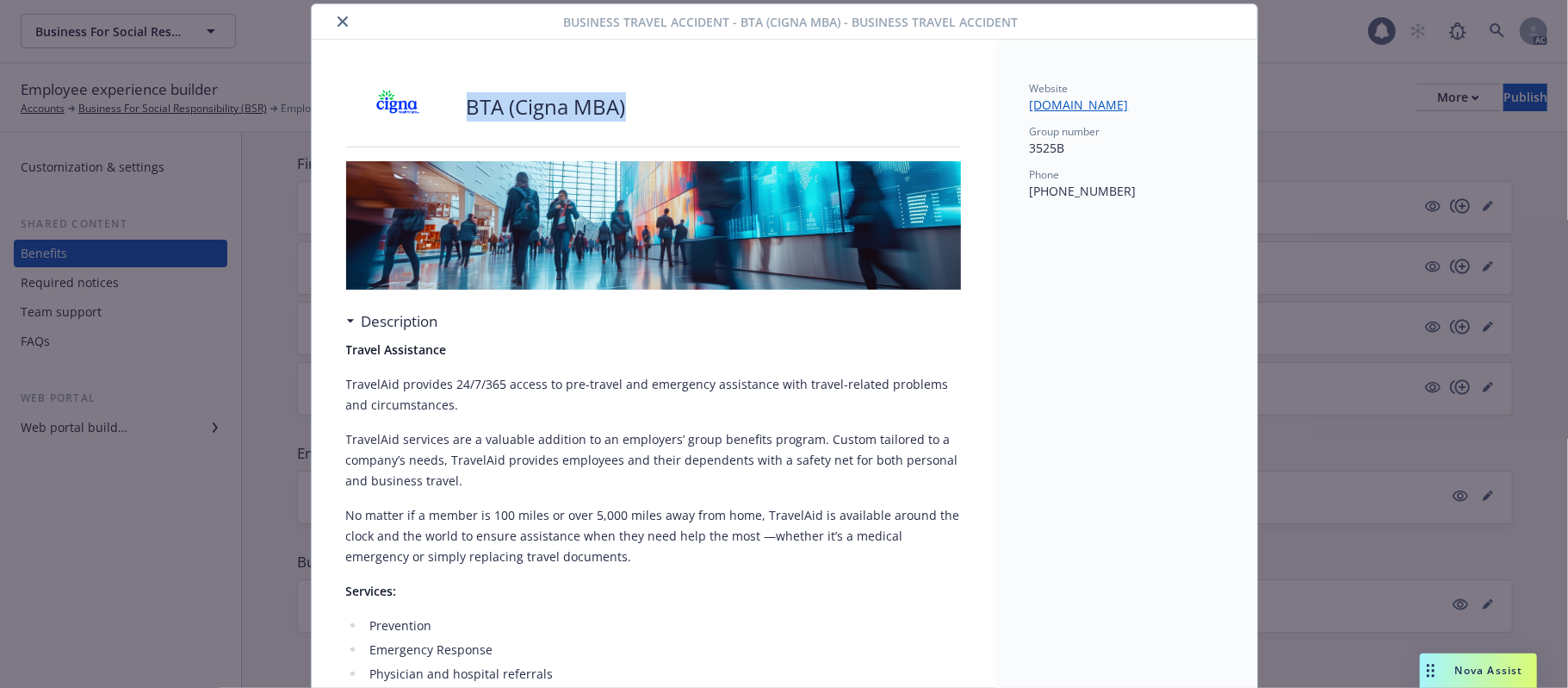
drag, startPoint x: 645, startPoint y: 115, endPoint x: 449, endPoint y: 122, distance: 196.1
click at [449, 122] on div "BTA (Cigna MBA)" at bounding box center [653, 107] width 615 height 52
copy p "BTA (Cigna MBA)"
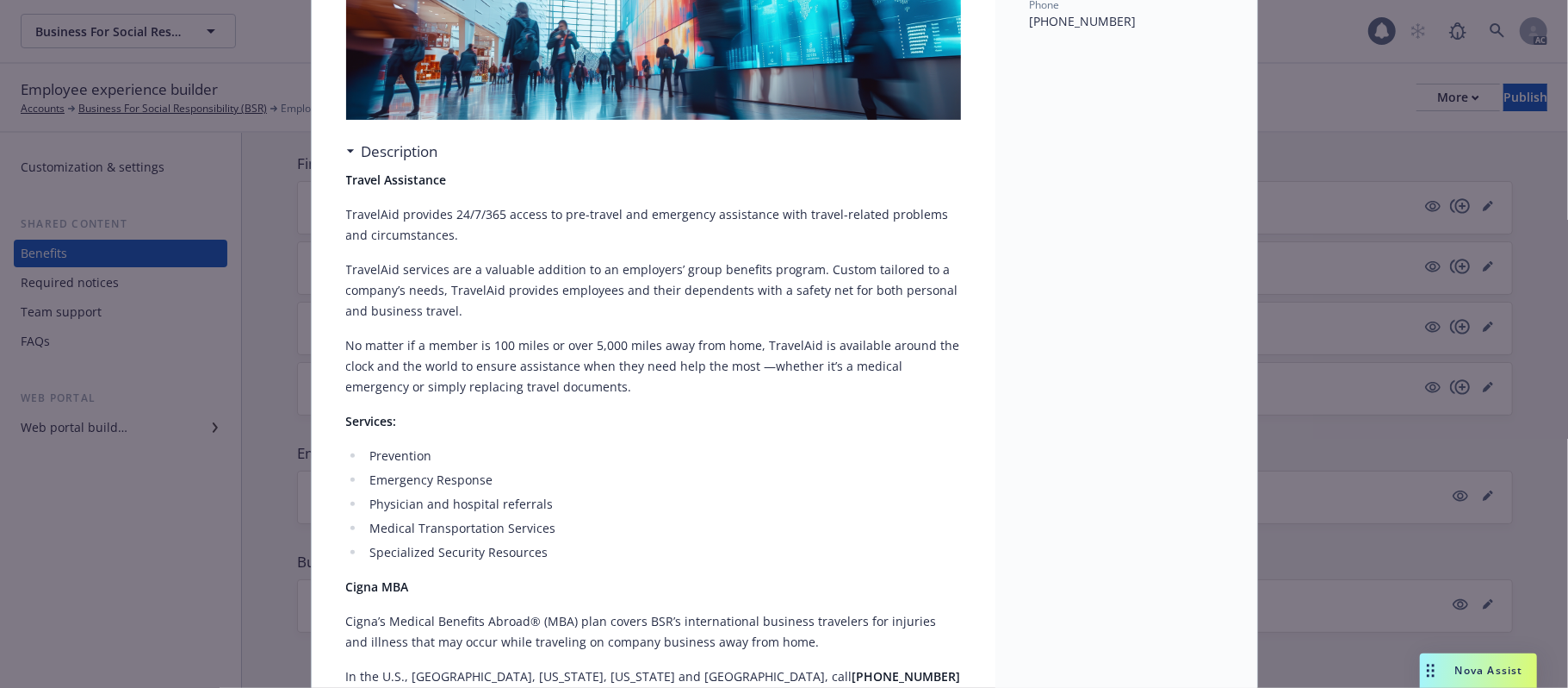
scroll to position [0, 0]
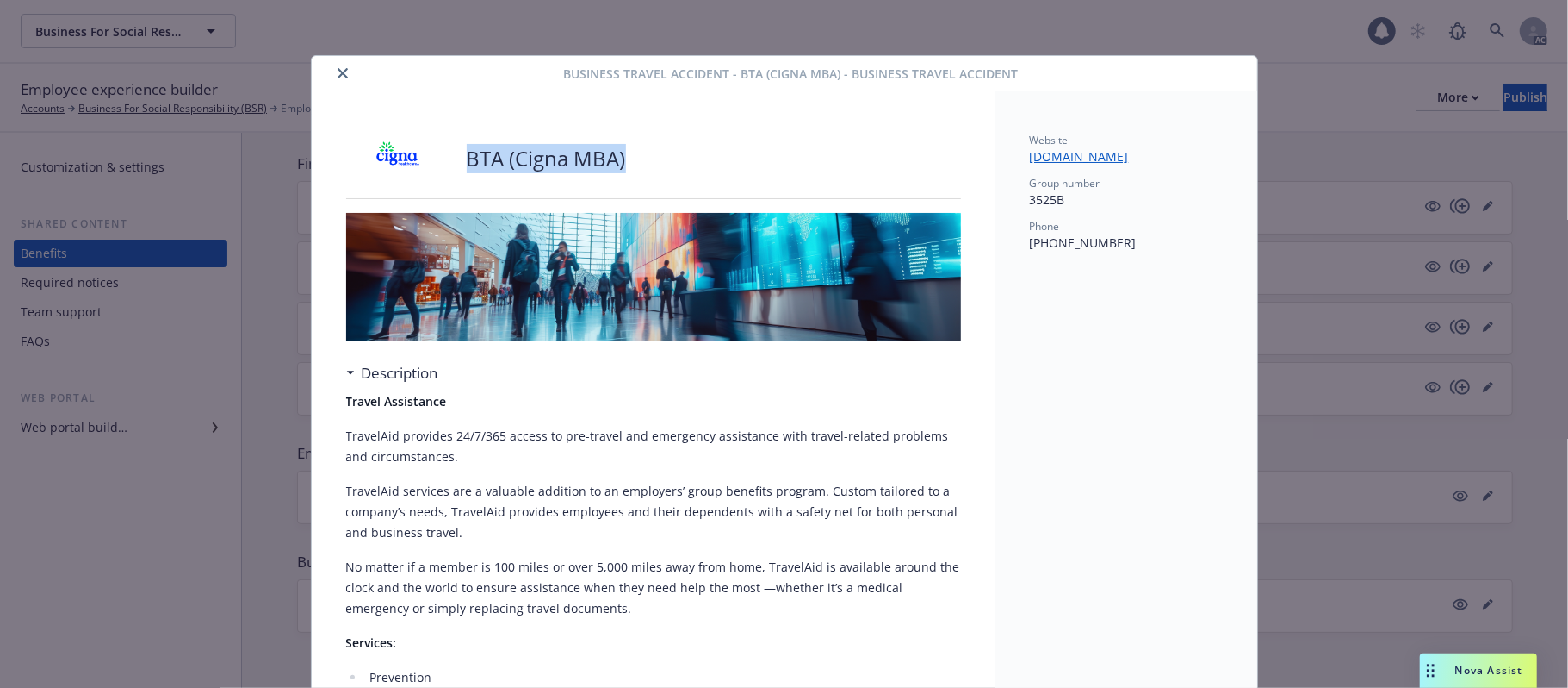
click at [338, 78] on icon "close" at bounding box center [342, 72] width 10 height 10
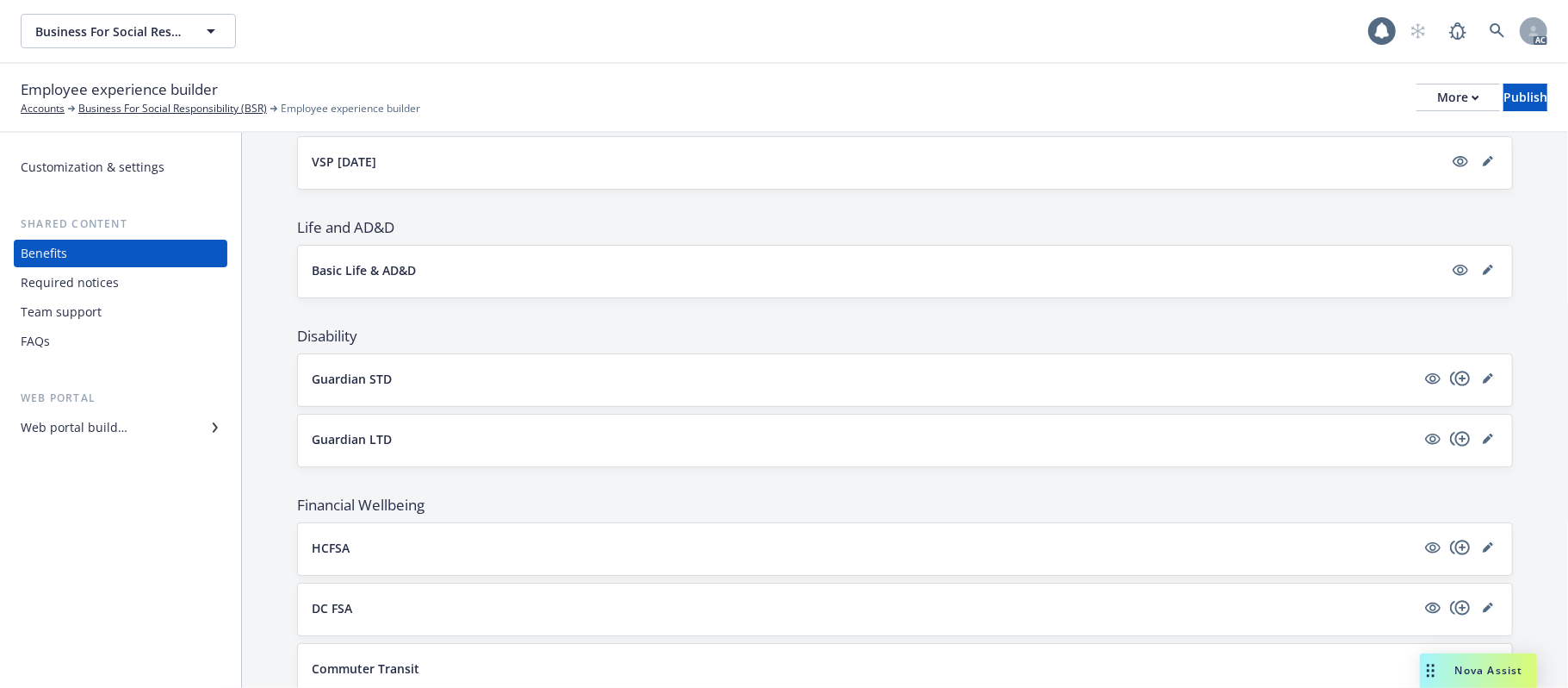
scroll to position [417, 0]
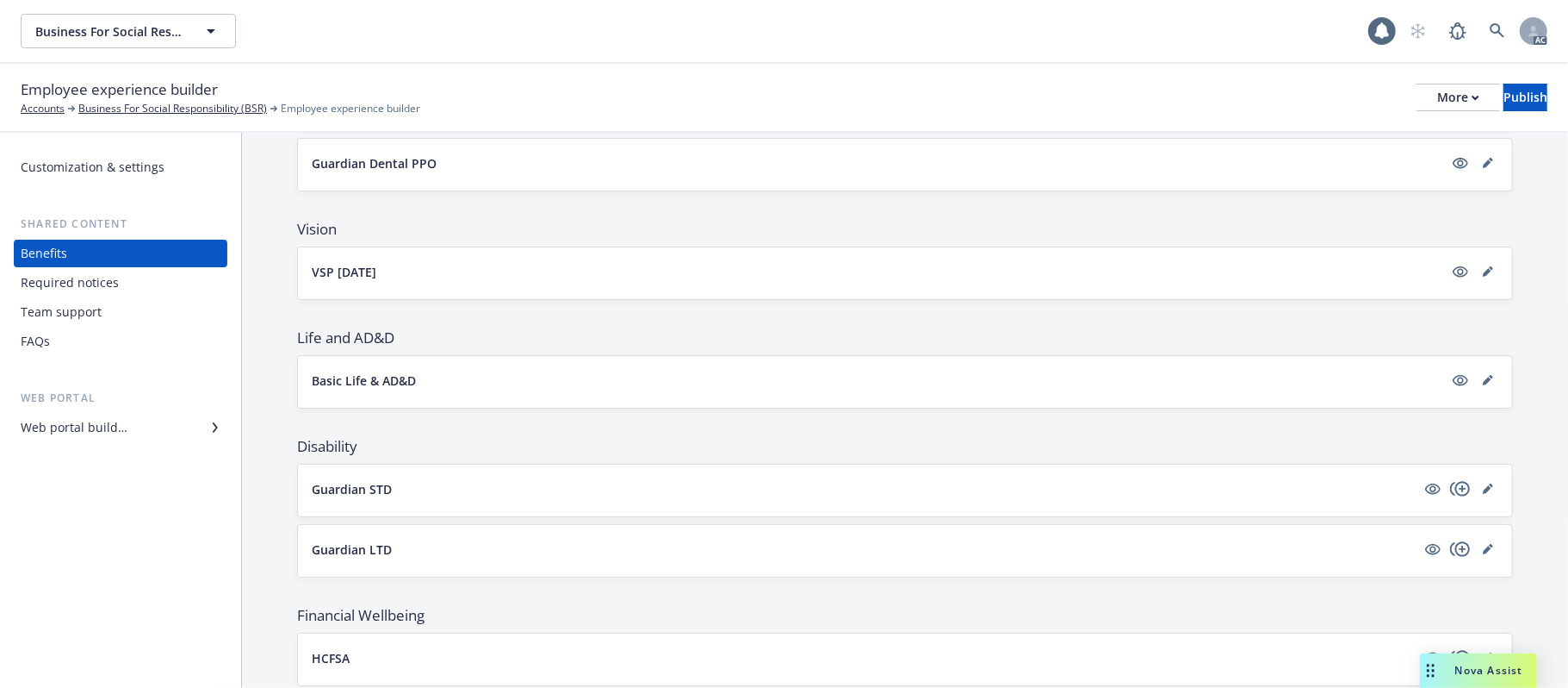
click at [89, 311] on div "Team support" at bounding box center [61, 312] width 81 height 27
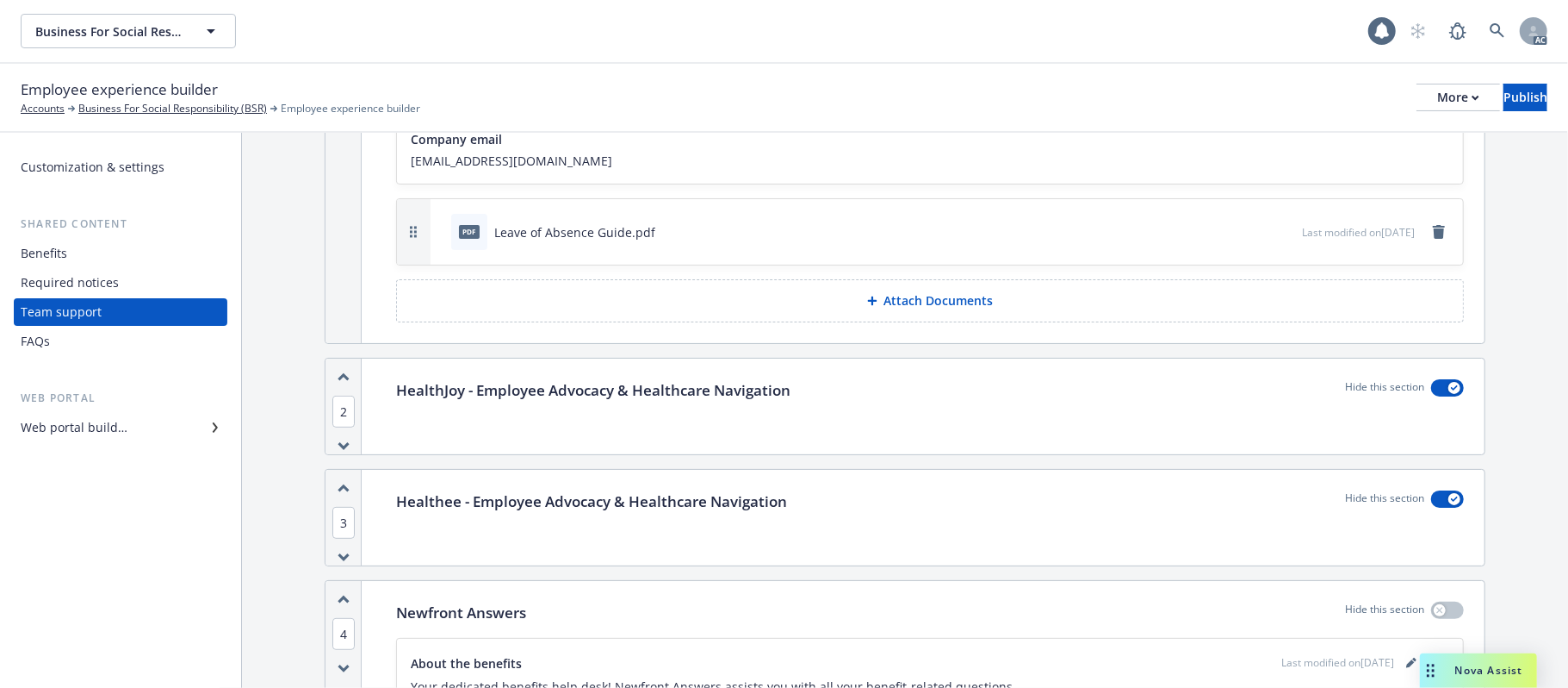
scroll to position [574, 0]
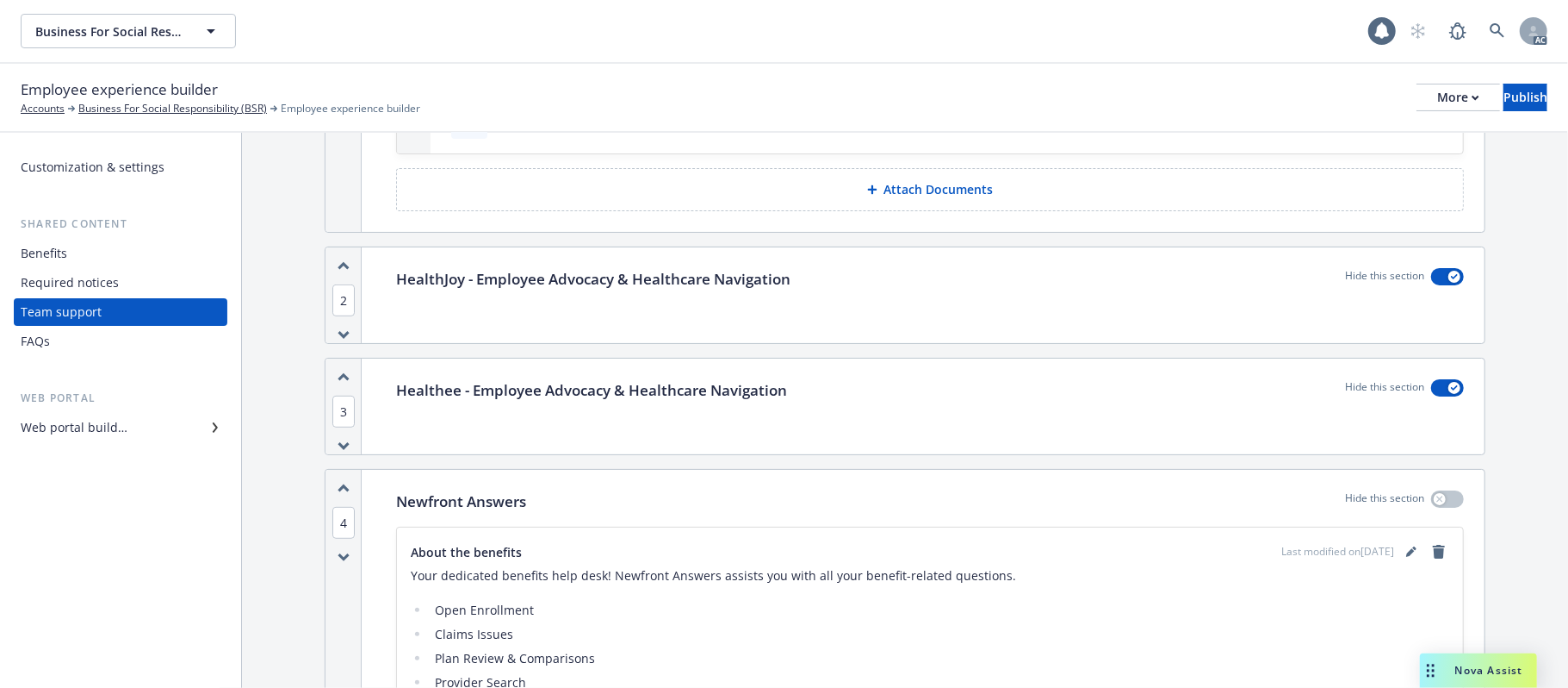
click at [567, 284] on p "HealthJoy - Employee Advocacy & Healthcare Navigation" at bounding box center [594, 279] width 395 height 23
click at [1431, 277] on button "button" at bounding box center [1447, 276] width 33 height 17
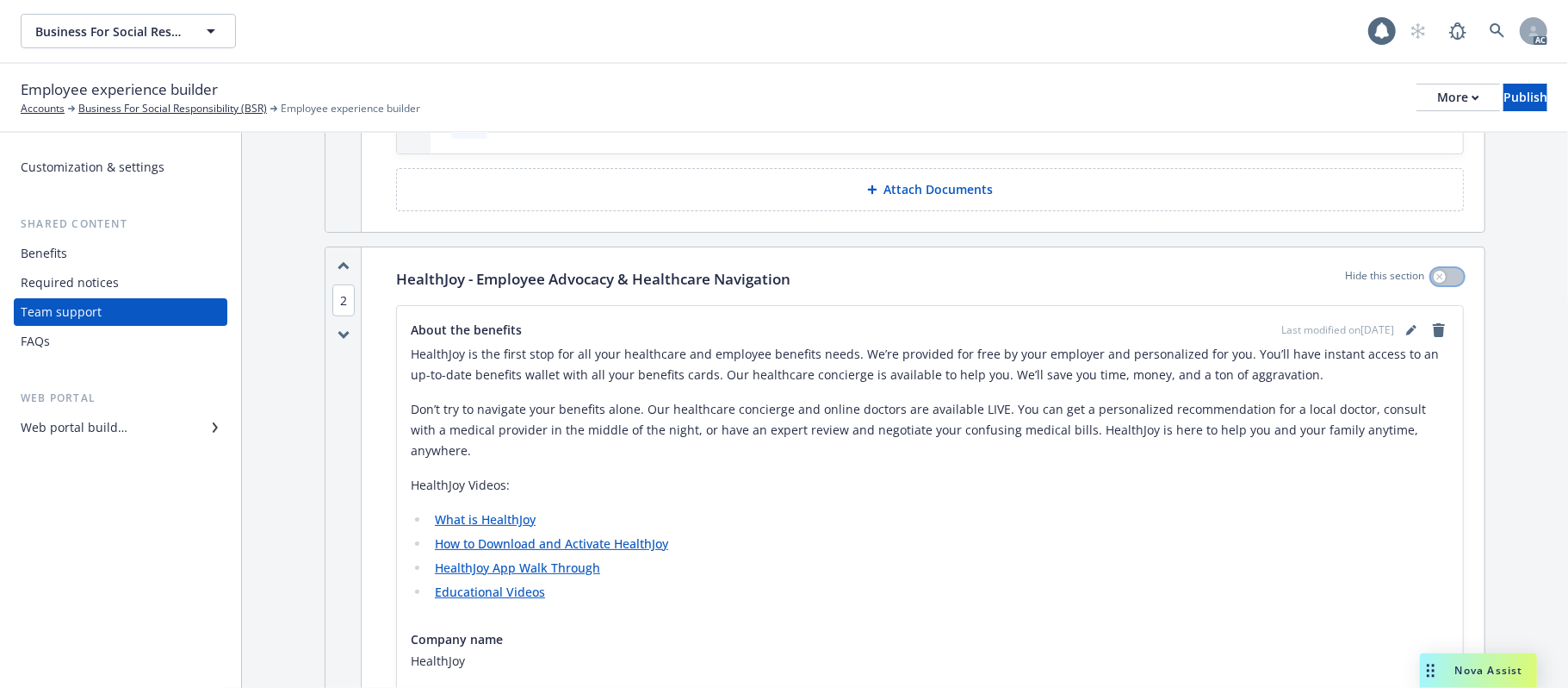
click at [1434, 274] on div "button" at bounding box center [1439, 276] width 12 height 12
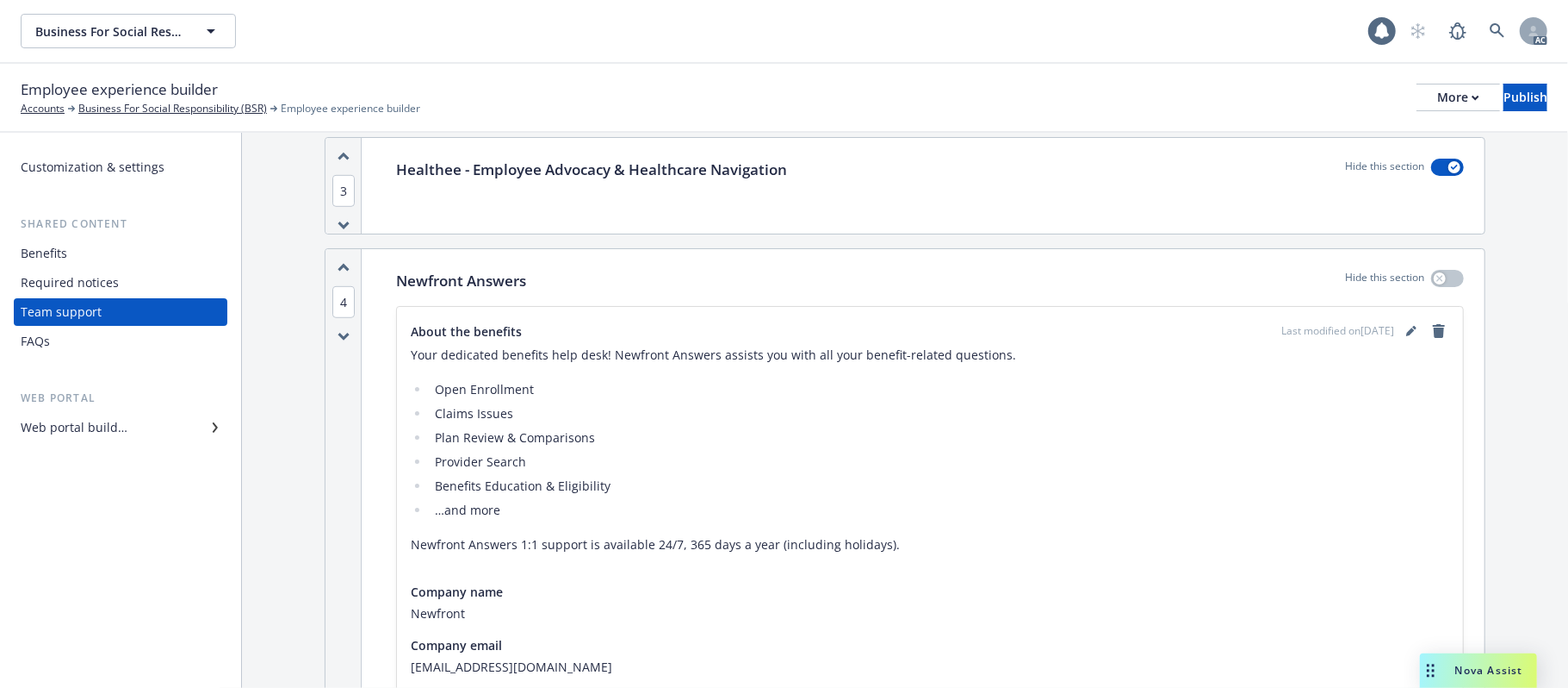
scroll to position [804, 0]
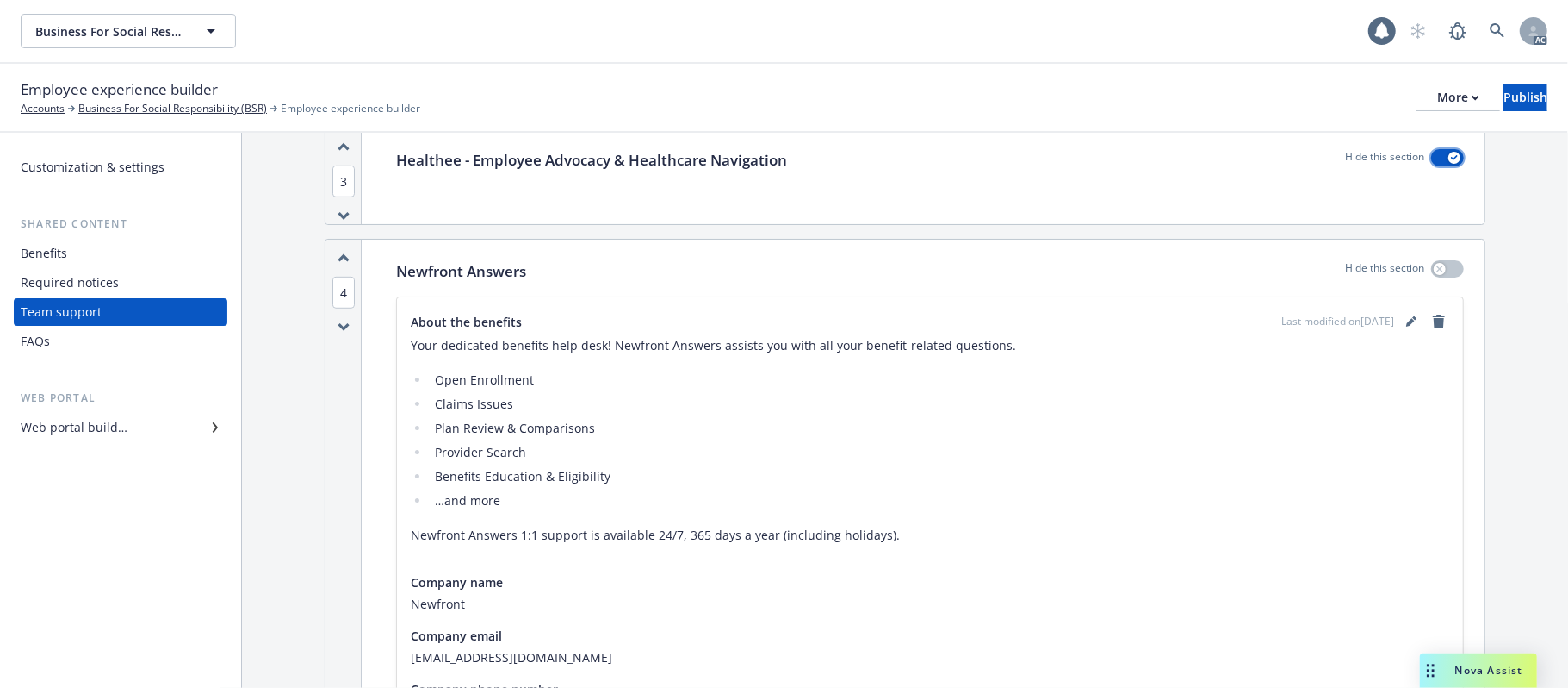
click at [1431, 160] on button "button" at bounding box center [1447, 157] width 33 height 17
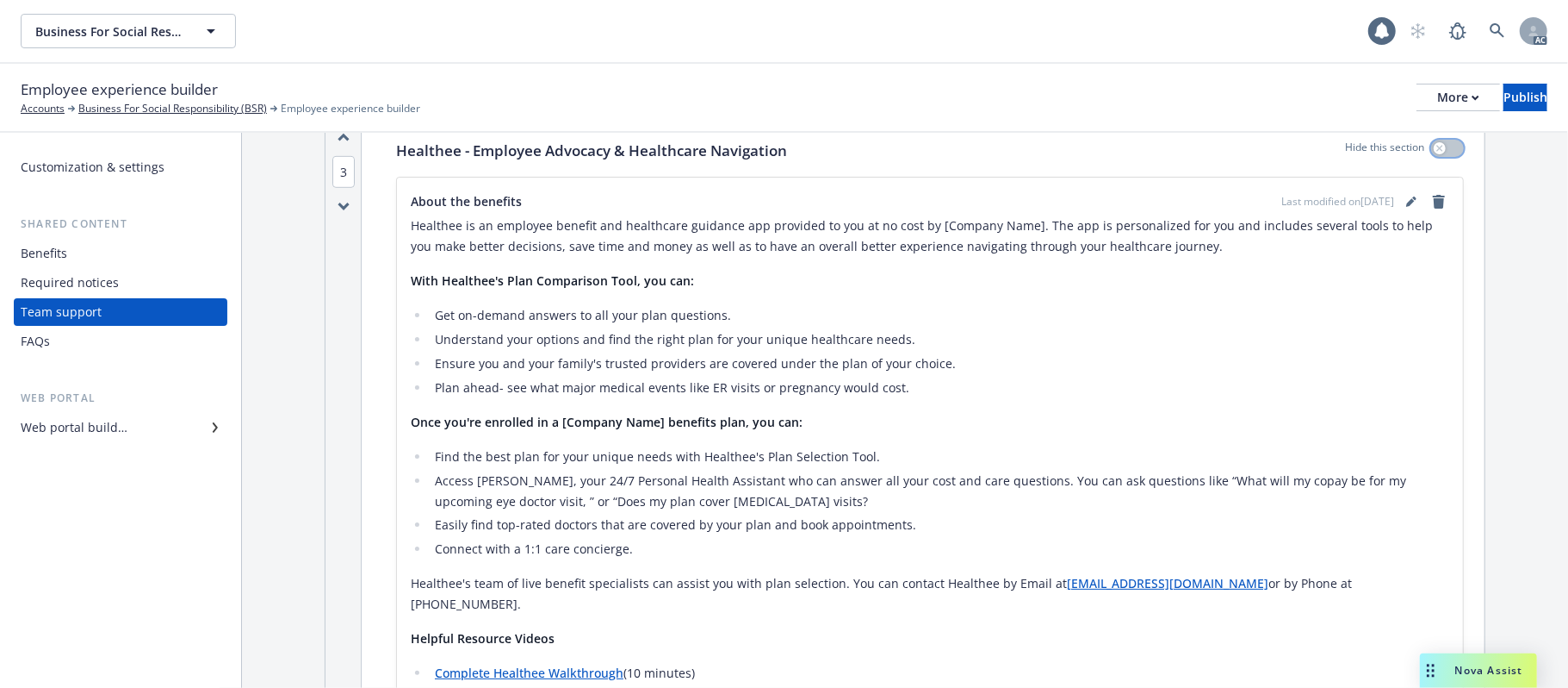
scroll to position [689, 0]
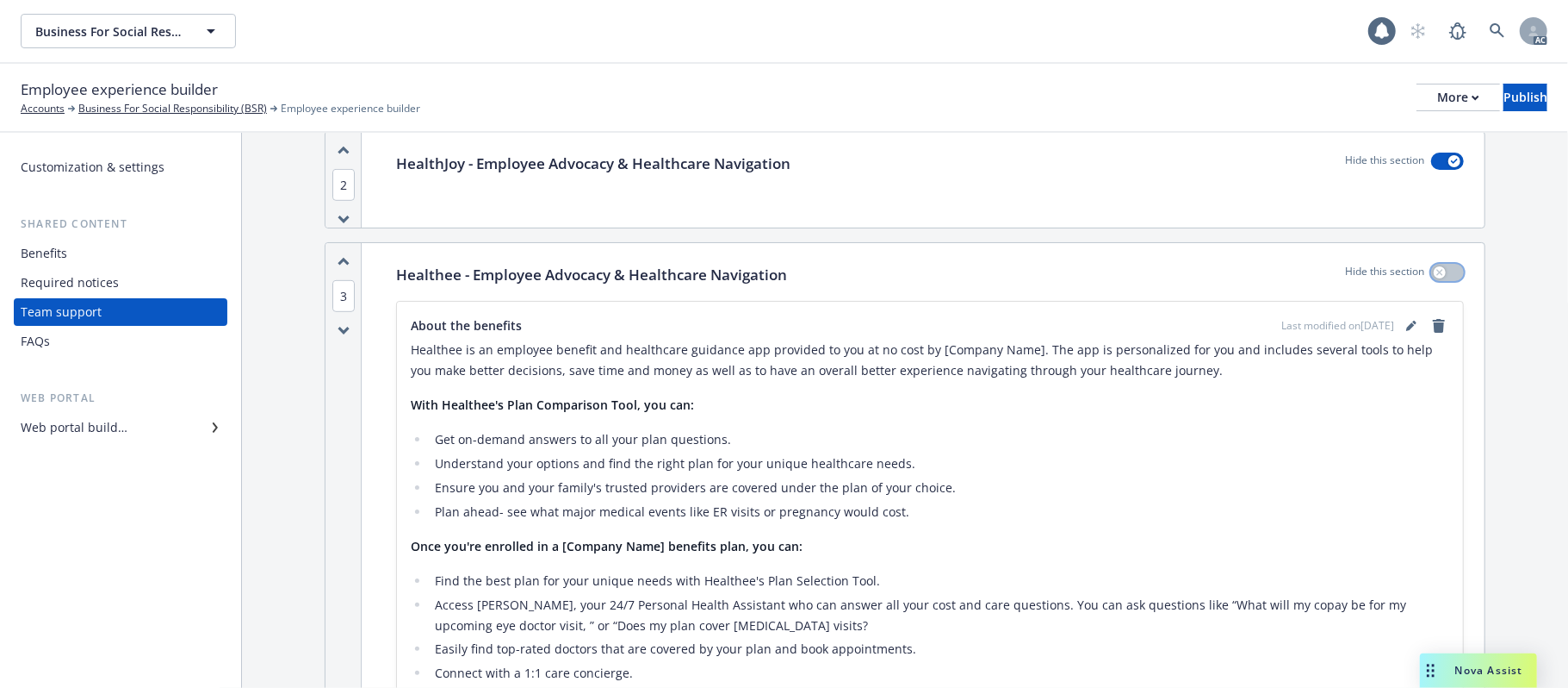
click at [1434, 274] on button "button" at bounding box center [1447, 272] width 33 height 17
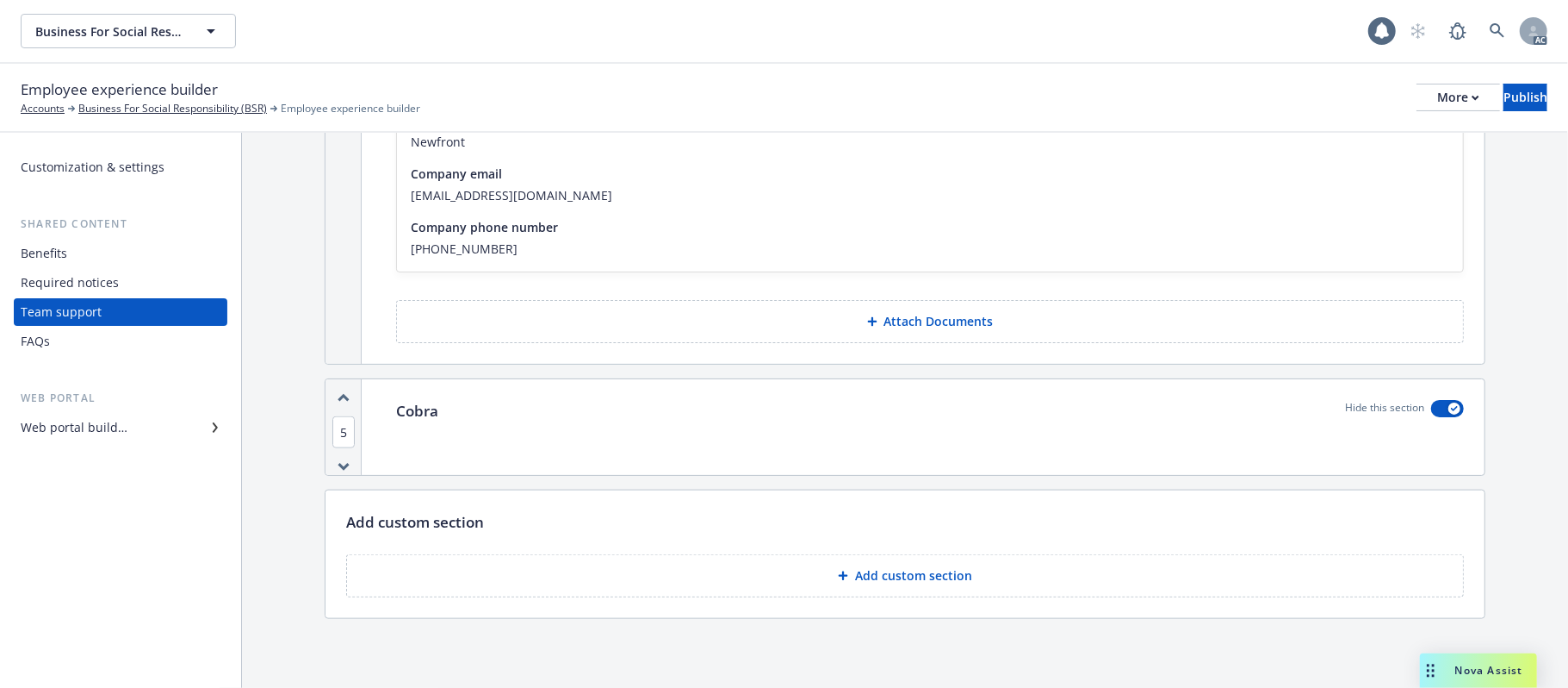
scroll to position [1272, 0]
click at [1451, 408] on icon "button" at bounding box center [1455, 408] width 7 height 5
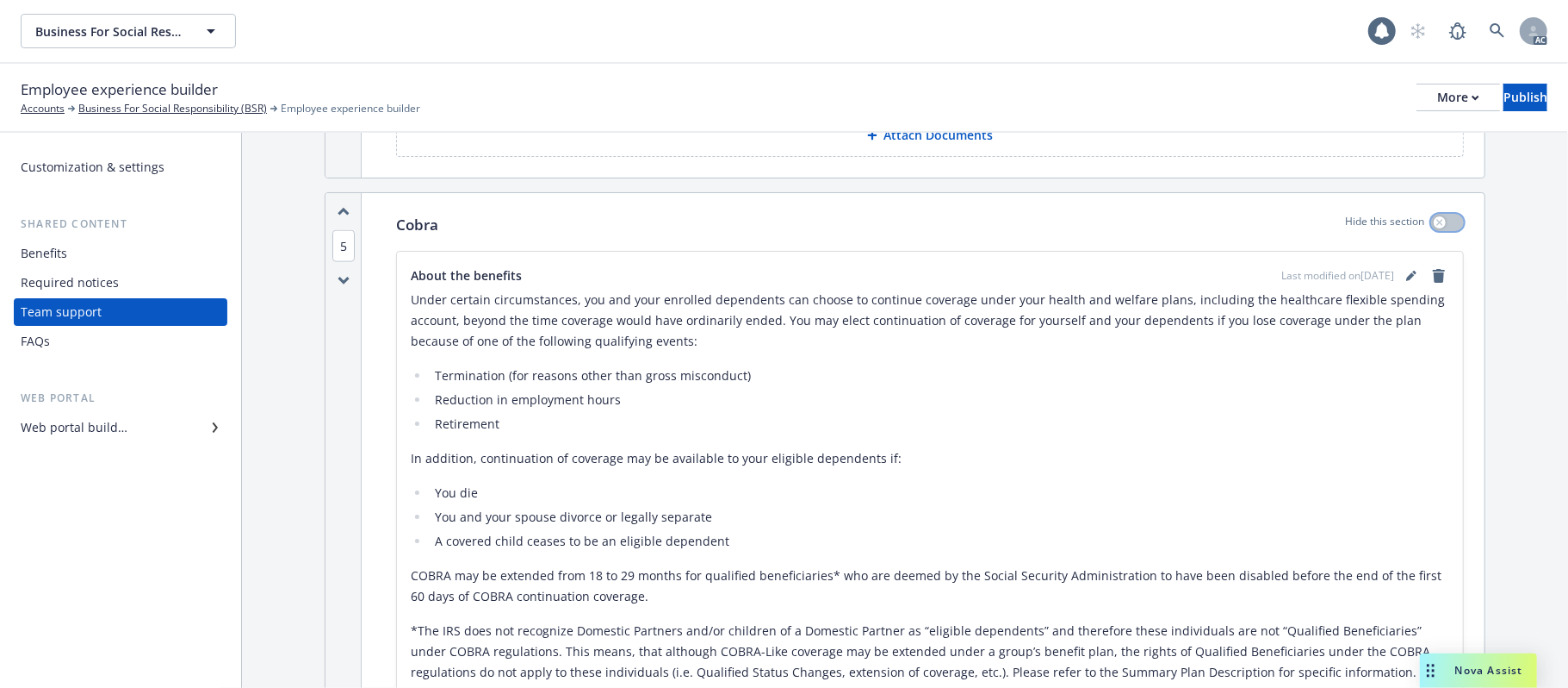
scroll to position [1451, 0]
click at [1431, 232] on button "button" at bounding box center [1447, 223] width 33 height 17
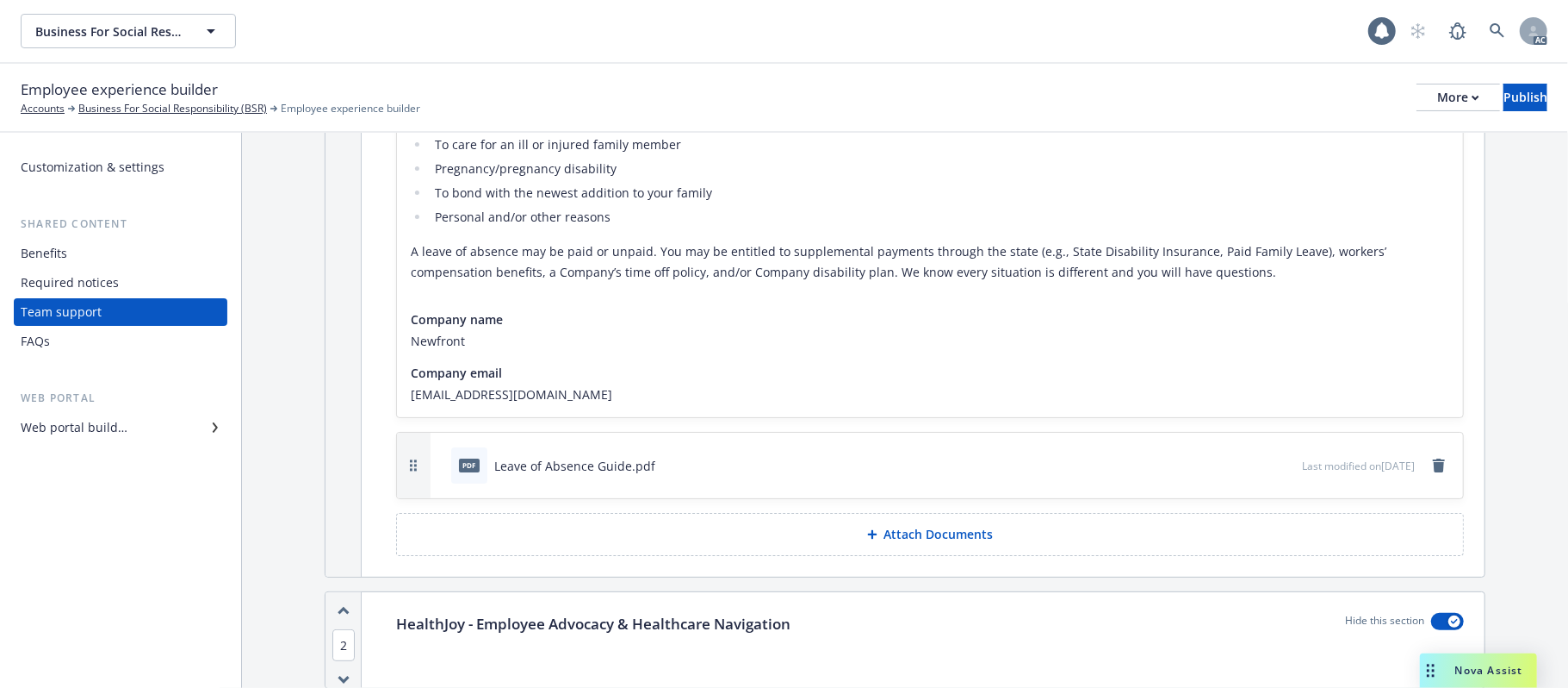
scroll to position [0, 0]
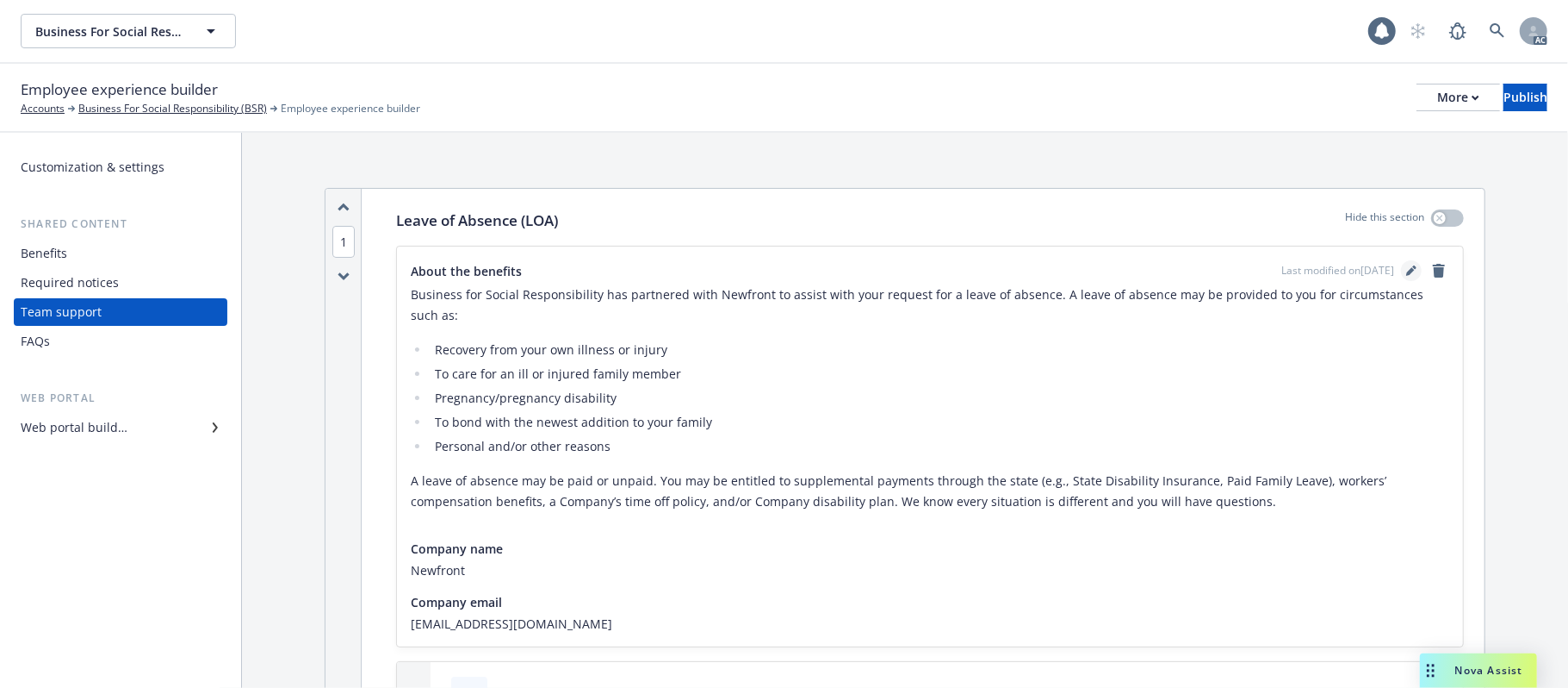
click at [1406, 270] on icon "editPencil" at bounding box center [1410, 271] width 8 height 8
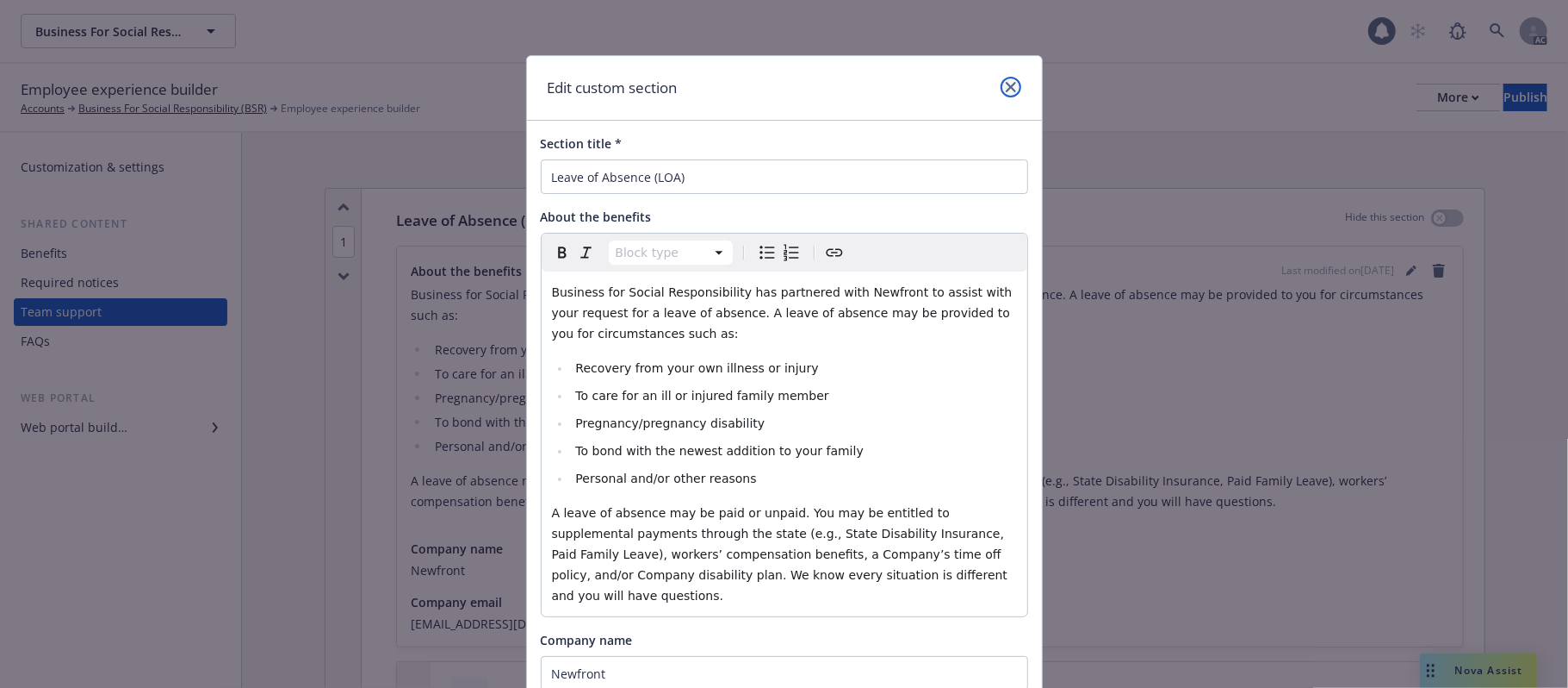
click at [1005, 91] on icon "close" at bounding box center [1010, 87] width 10 height 10
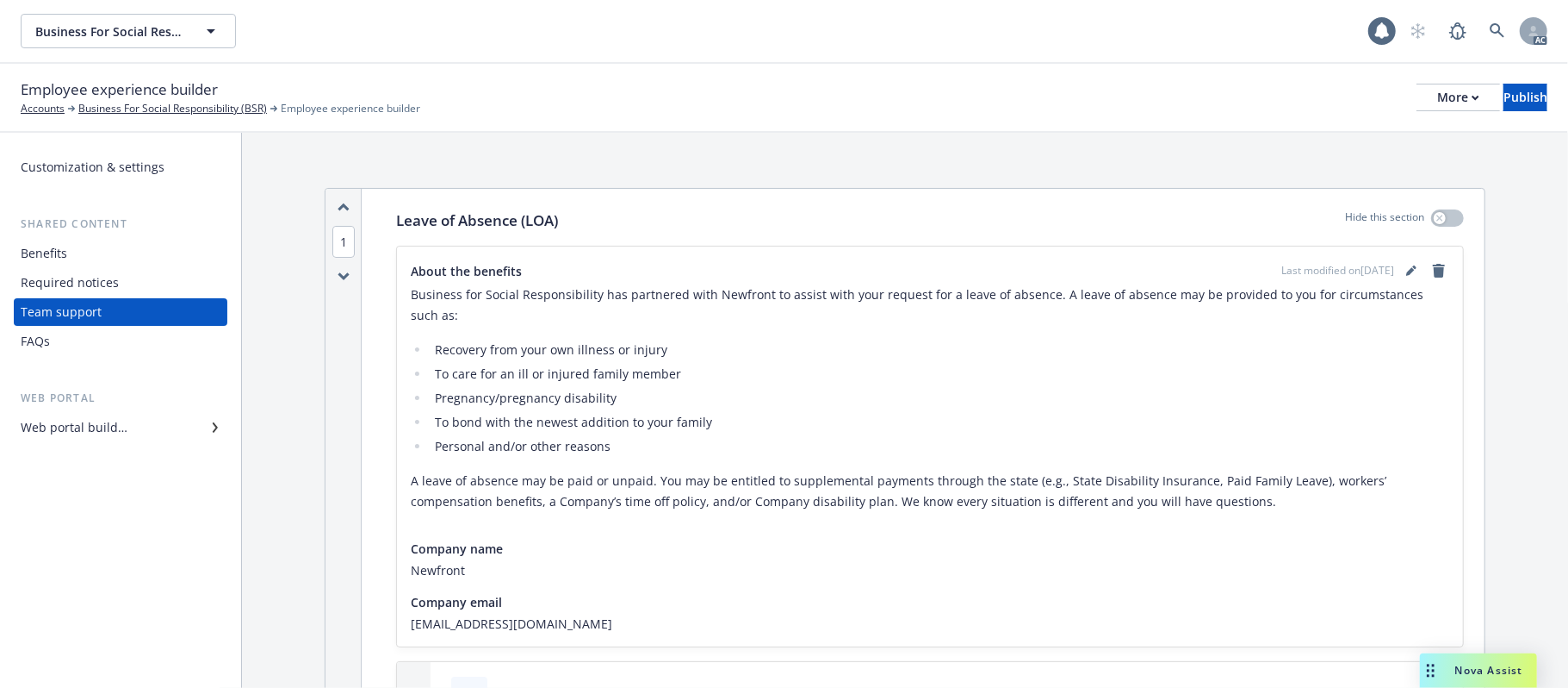
scroll to position [229, 0]
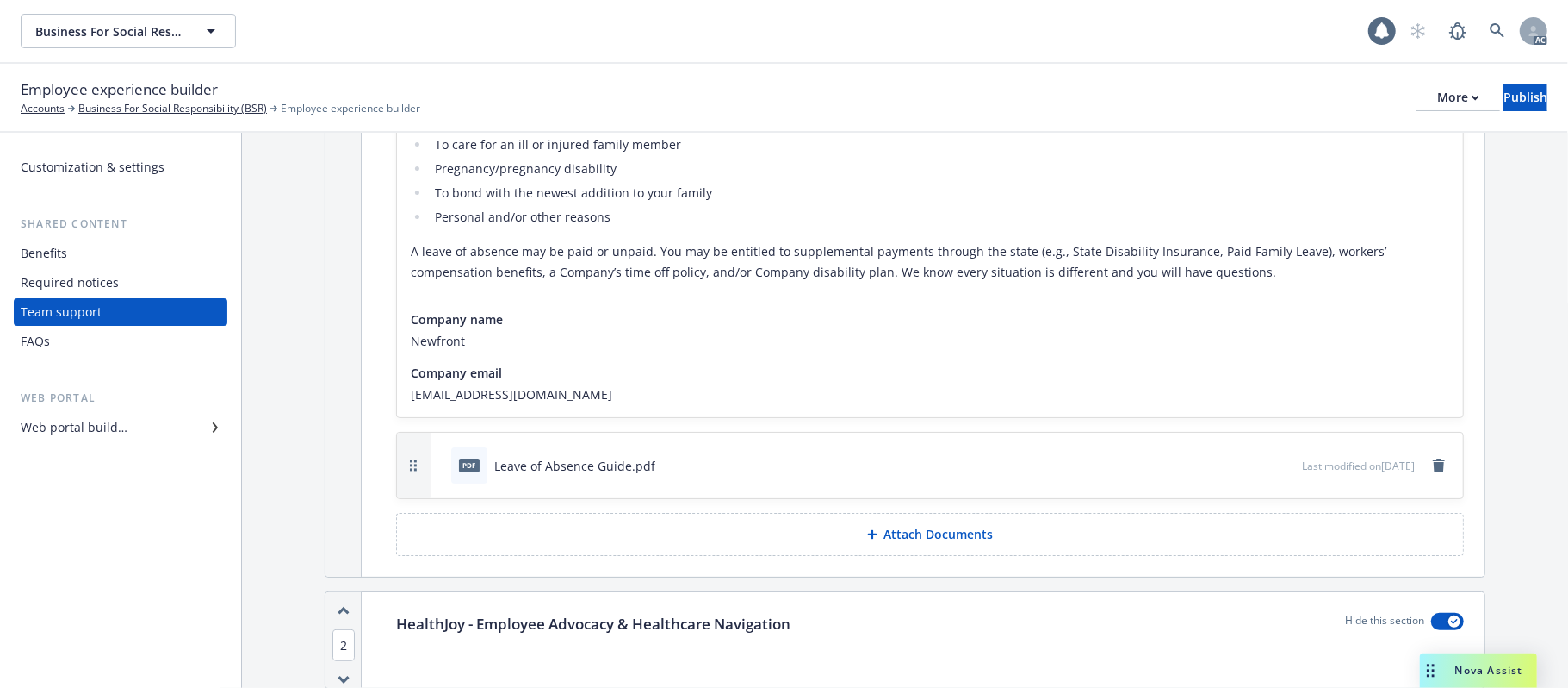
click at [62, 424] on div "Web portal builder" at bounding box center [74, 428] width 107 height 27
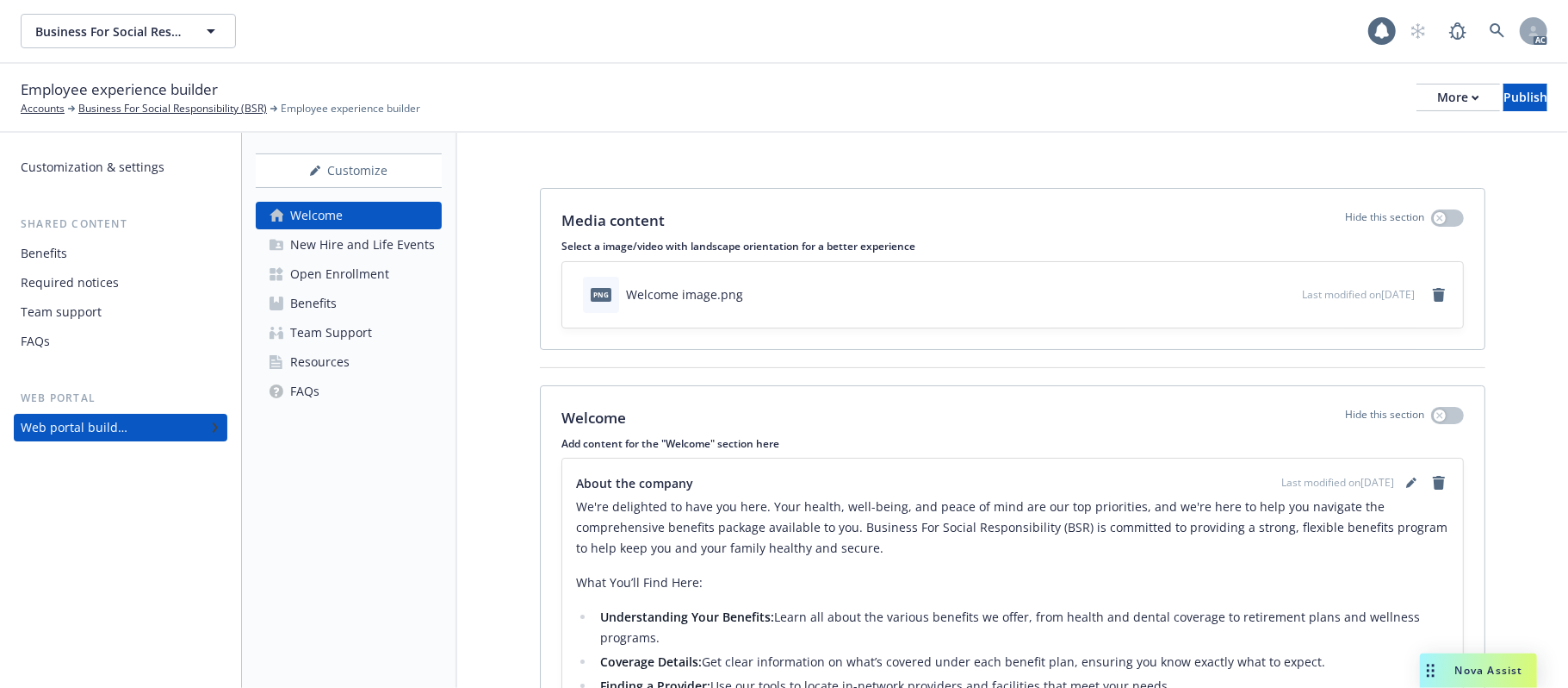
click at [363, 355] on link "Resources" at bounding box center [349, 362] width 186 height 27
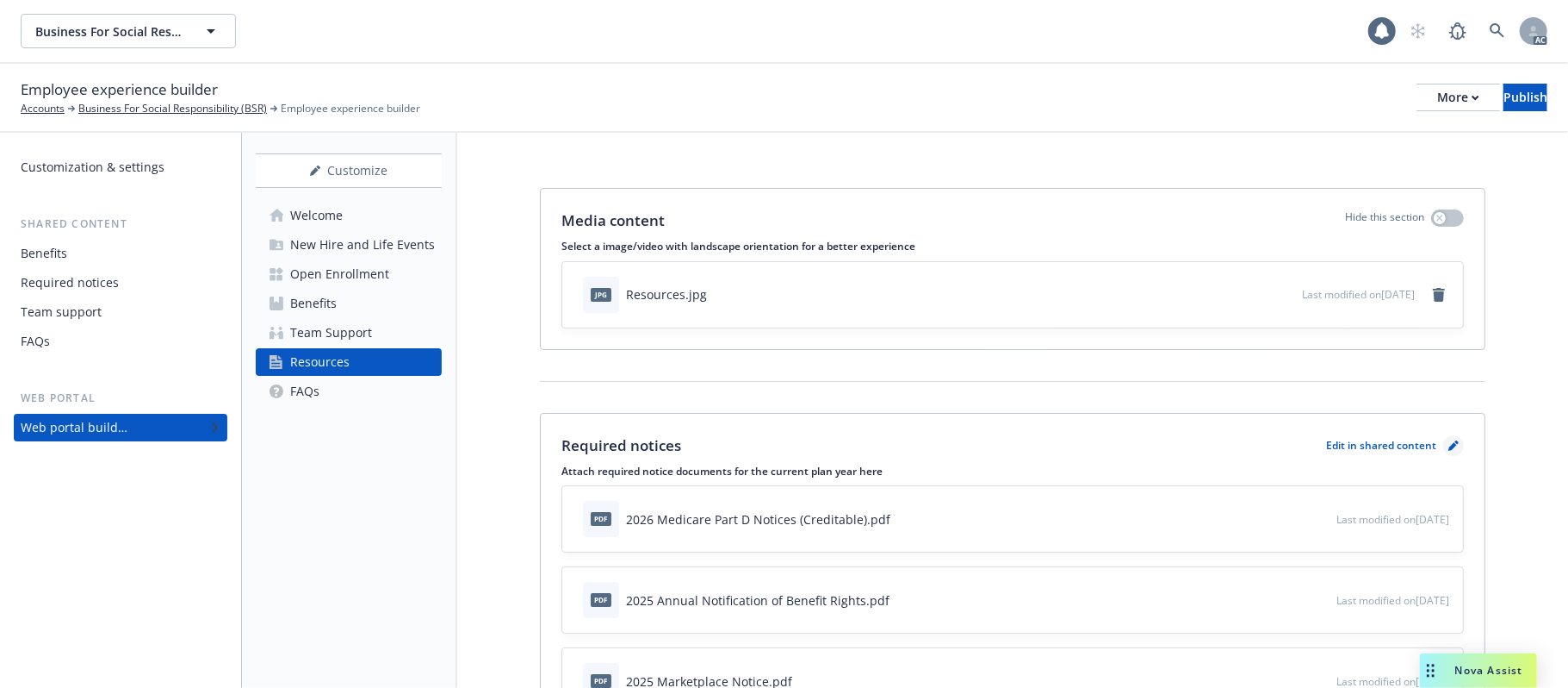
click at [1448, 448] on icon "pencil" at bounding box center [1453, 445] width 10 height 10
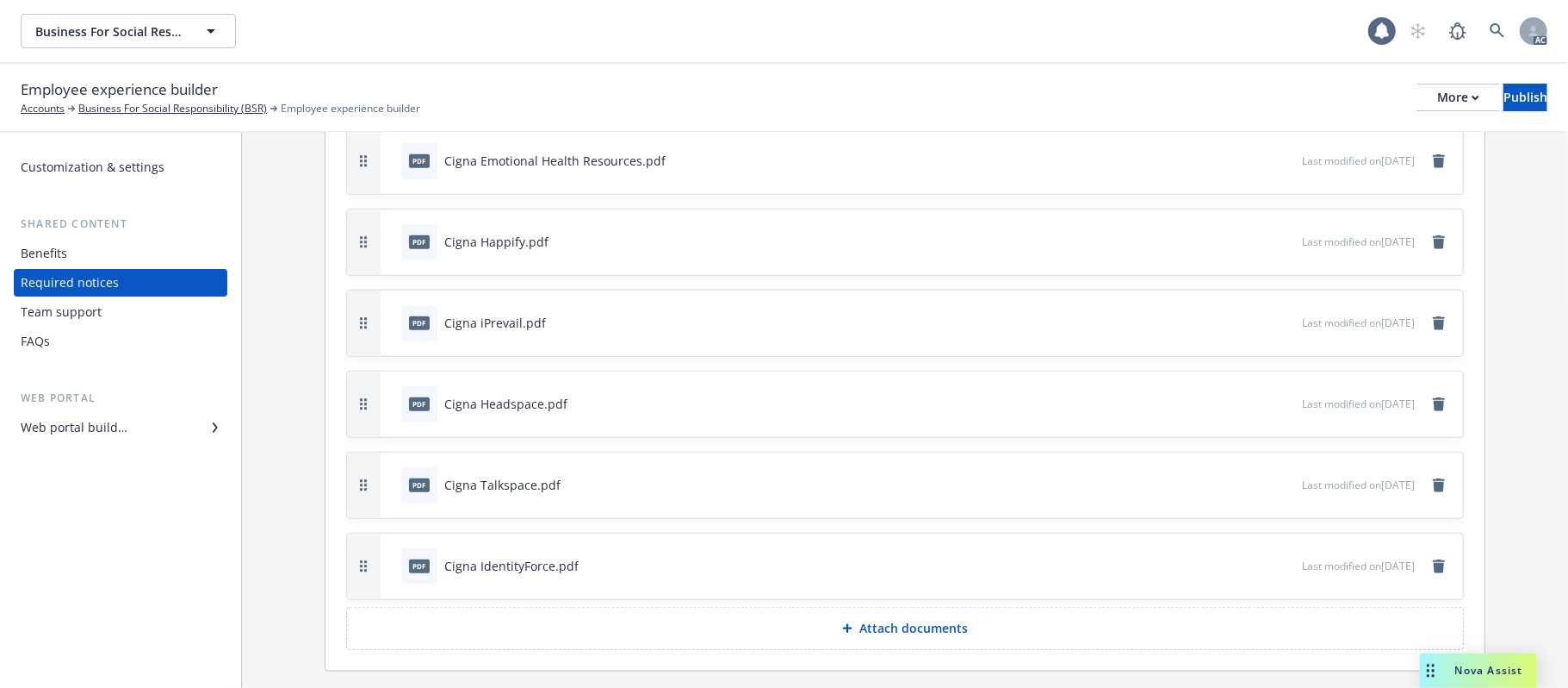
scroll to position [1081, 0]
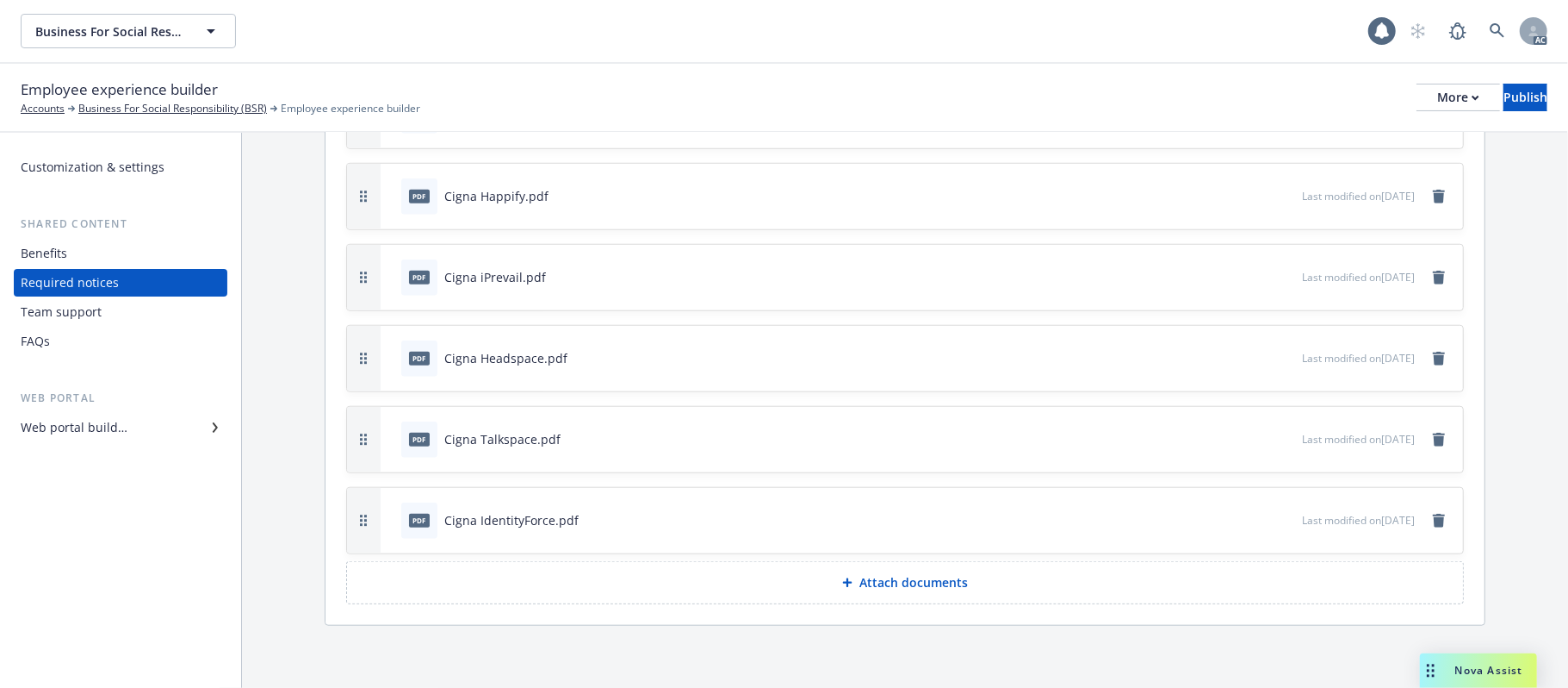
click at [982, 590] on button "Attach documents" at bounding box center [905, 582] width 1118 height 43
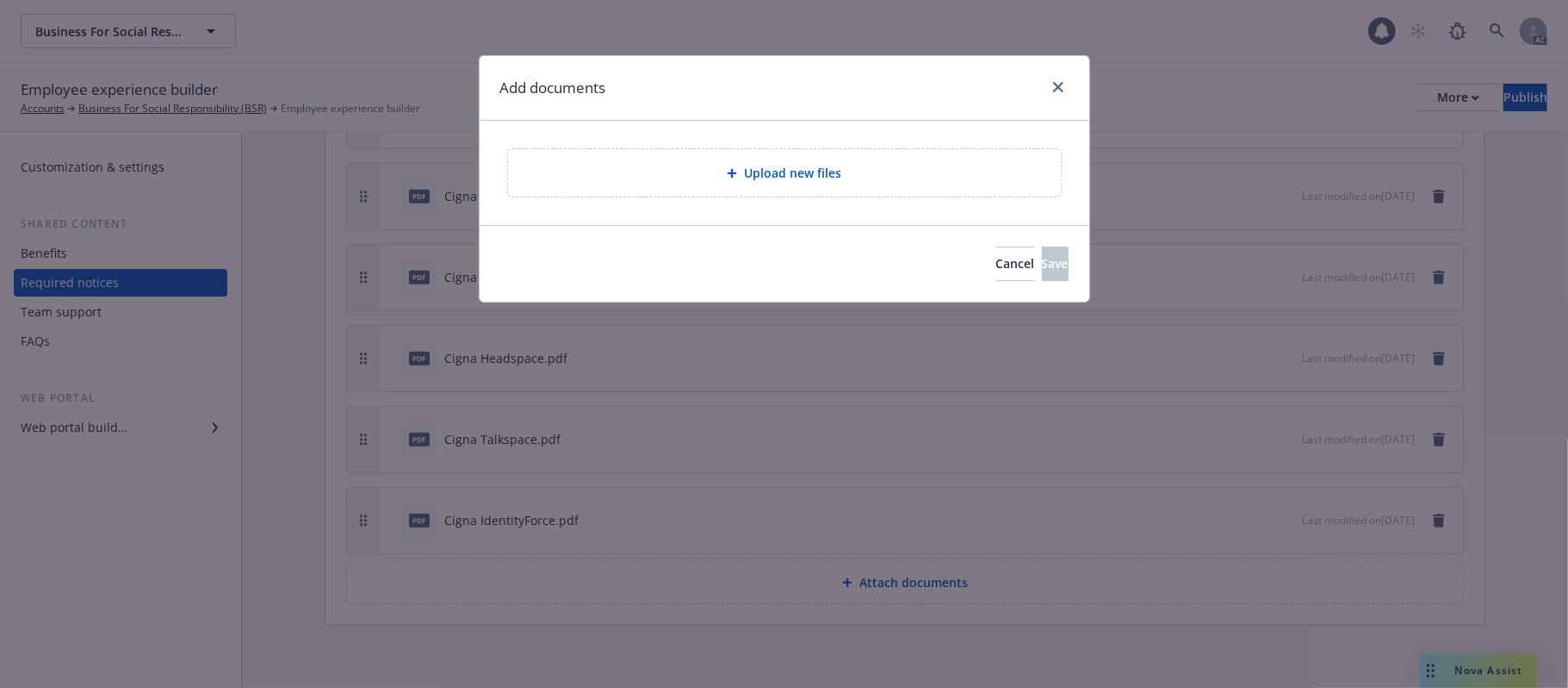
click at [742, 183] on div "Upload new files" at bounding box center [784, 173] width 525 height 20
click at [810, 165] on span "Upload new files" at bounding box center [793, 173] width 98 height 18
click at [996, 262] on span "Cancel" at bounding box center [1016, 263] width 38 height 16
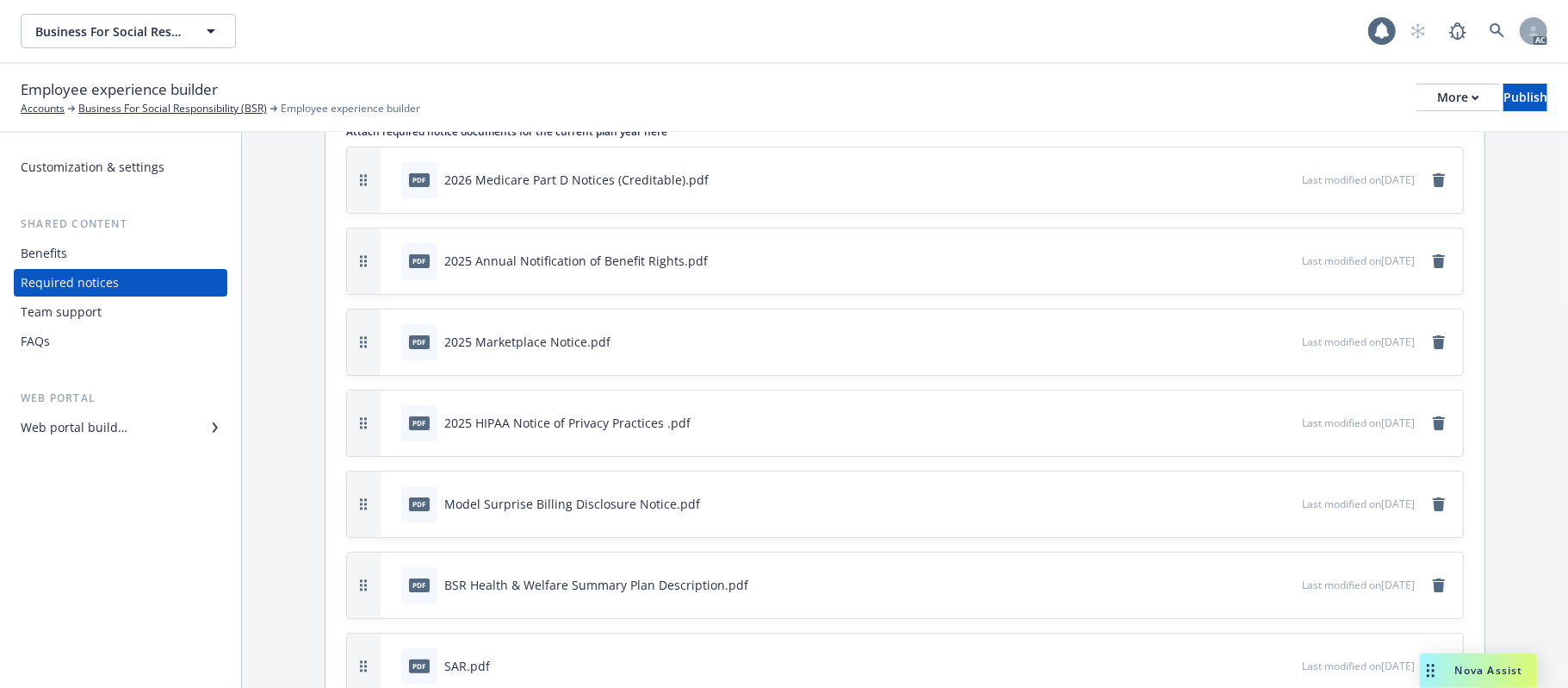
scroll to position [229, 0]
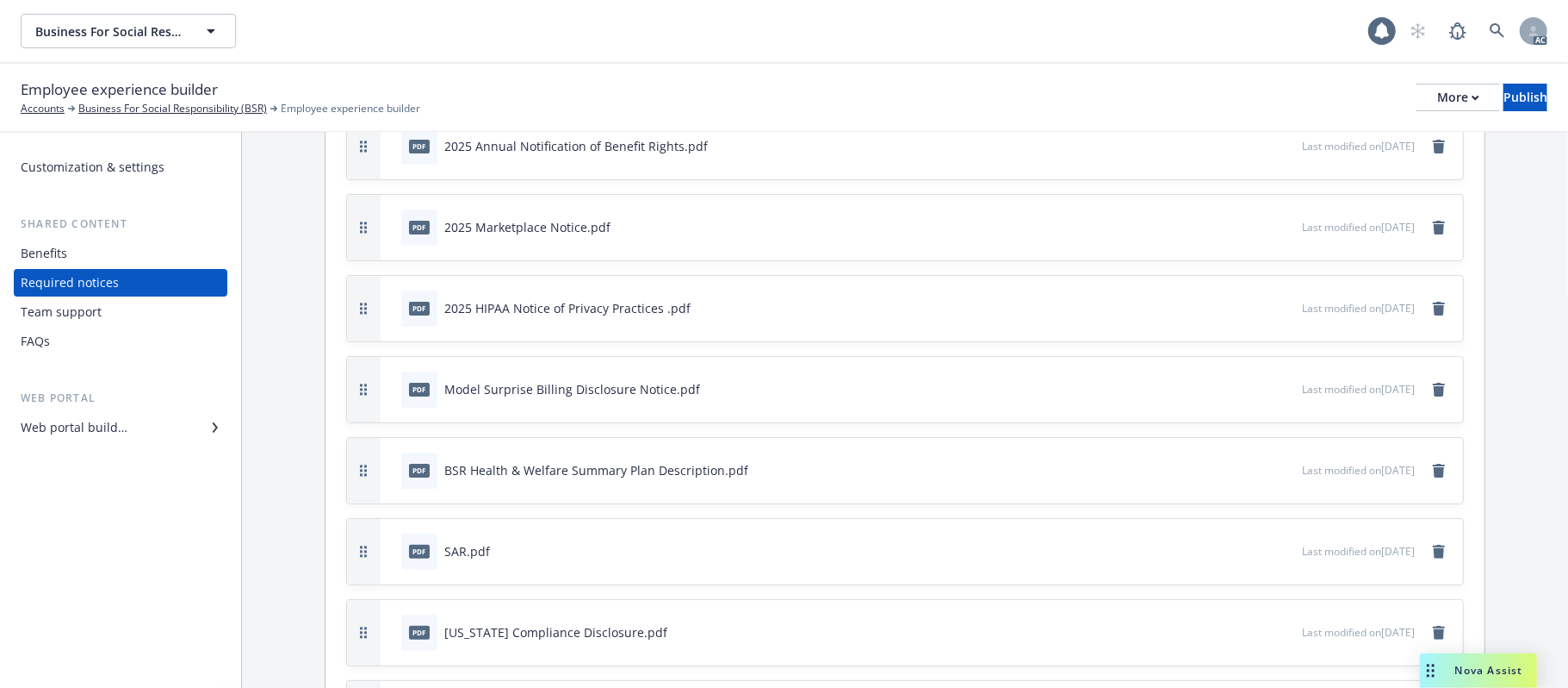
click at [835, 481] on div "pdf BSR Health & Welfare Summary Plan Description.pdf" at bounding box center [848, 470] width 908 height 37
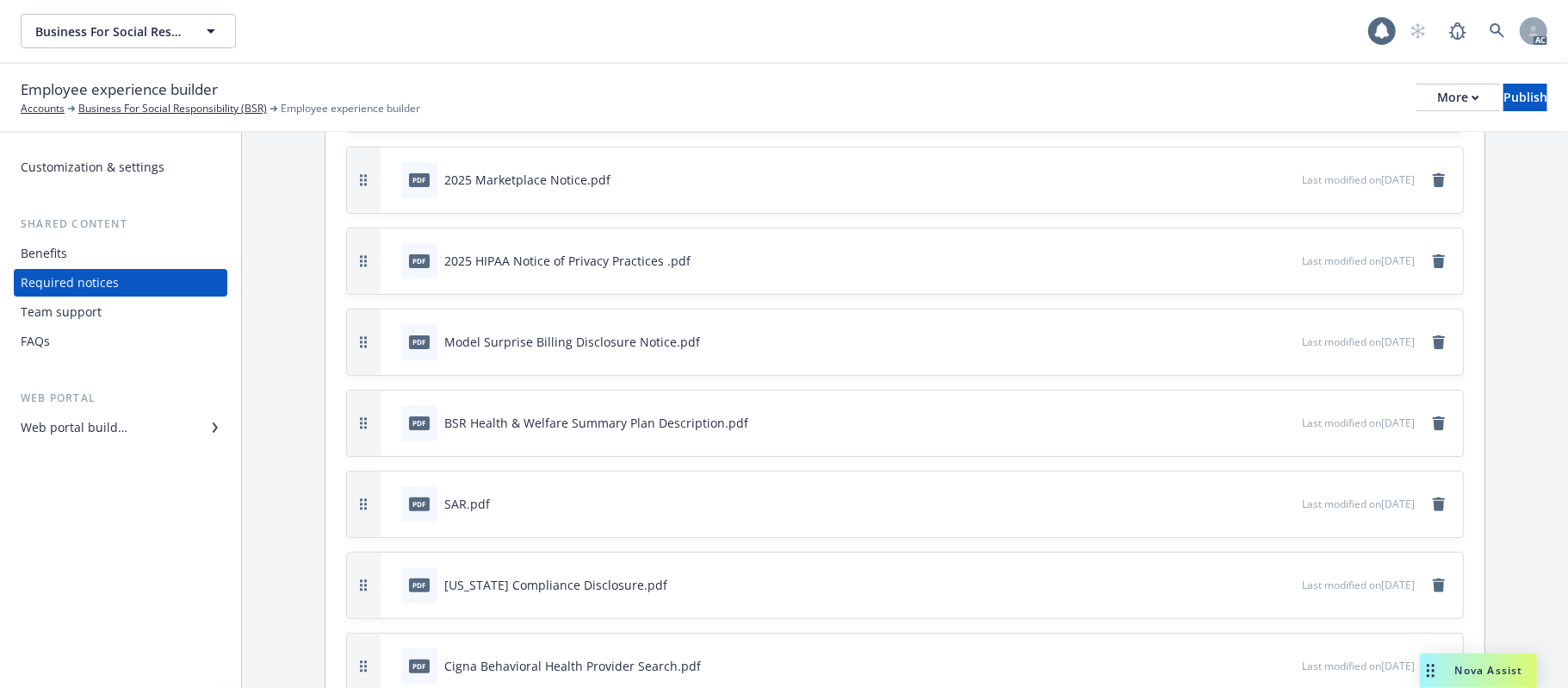
scroll to position [0, 0]
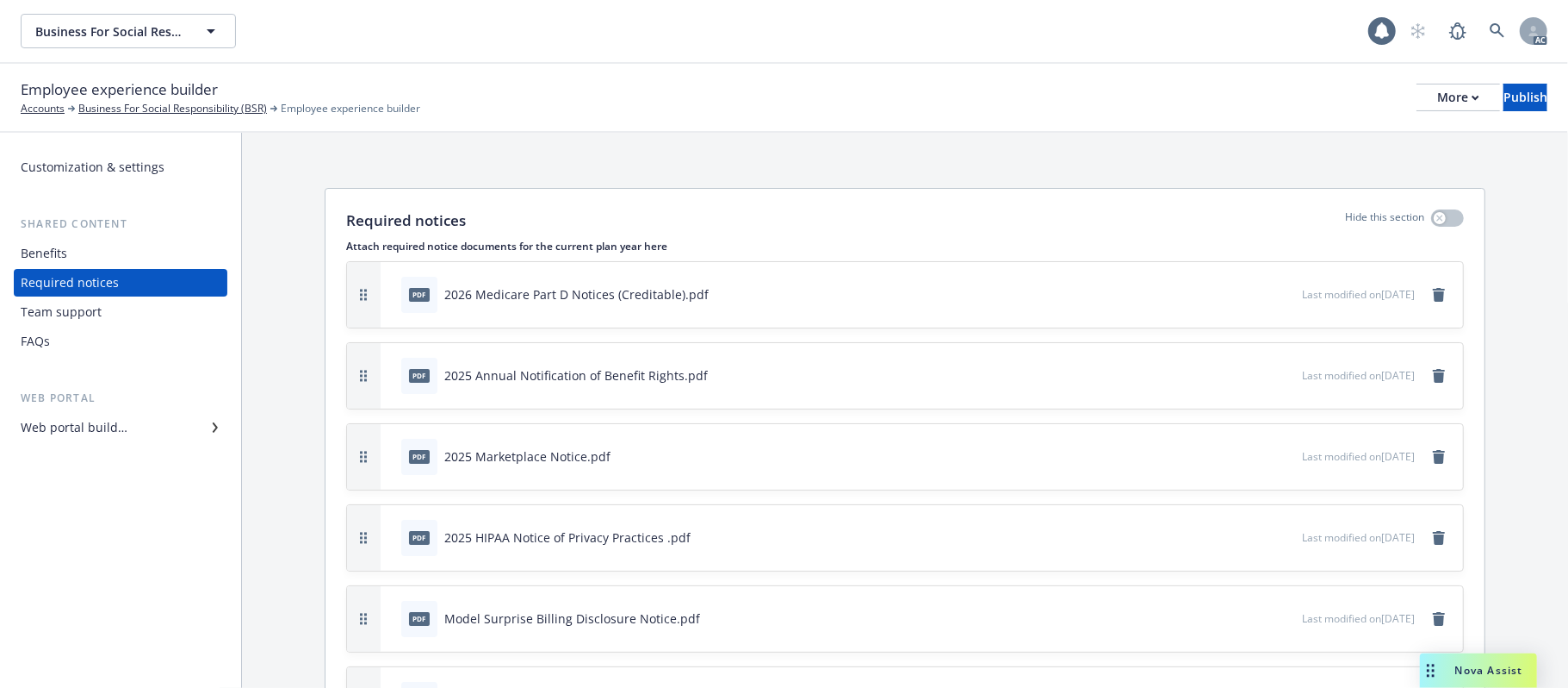
click at [48, 339] on div "FAQs" at bounding box center [36, 341] width 29 height 27
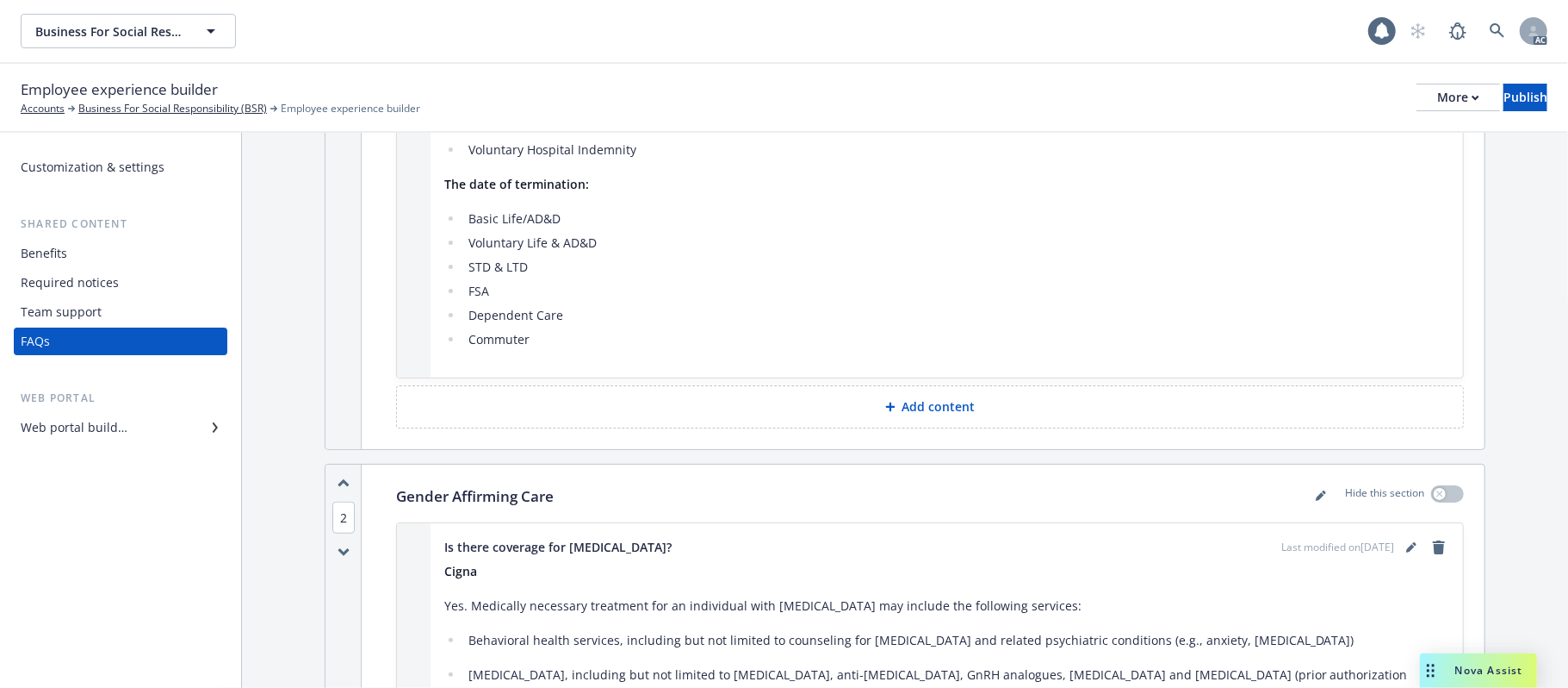
scroll to position [689, 0]
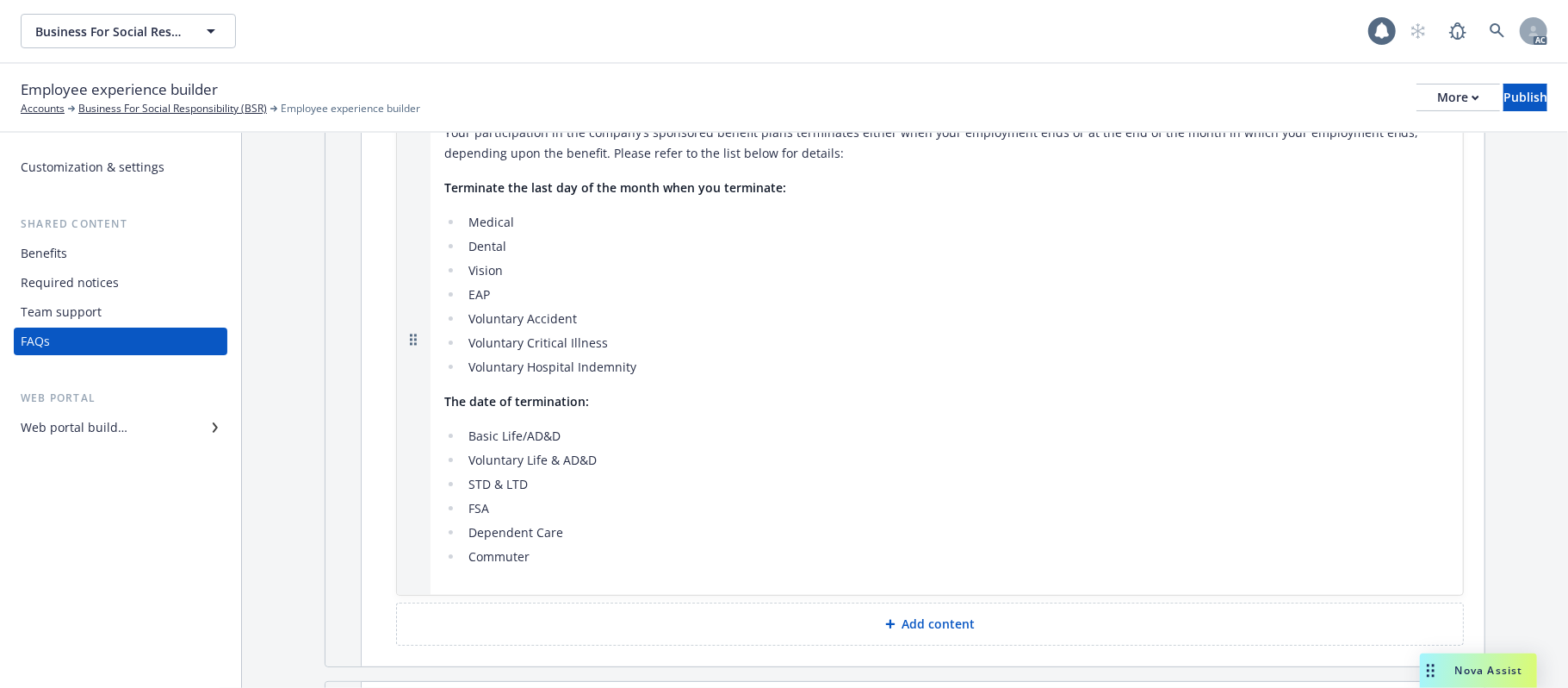
click at [91, 429] on div "Web portal builder" at bounding box center [74, 428] width 107 height 27
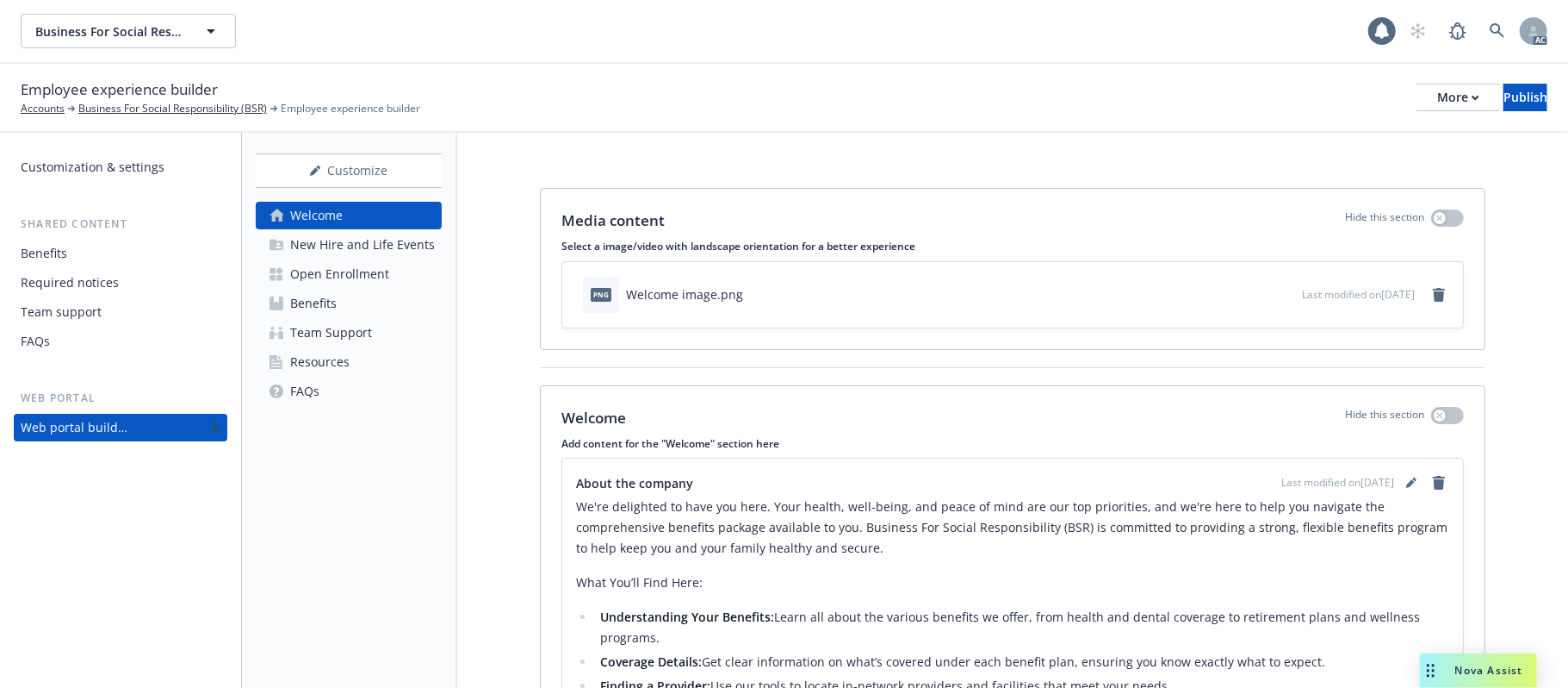
click at [352, 269] on div "Open Enrollment" at bounding box center [340, 274] width 99 height 27
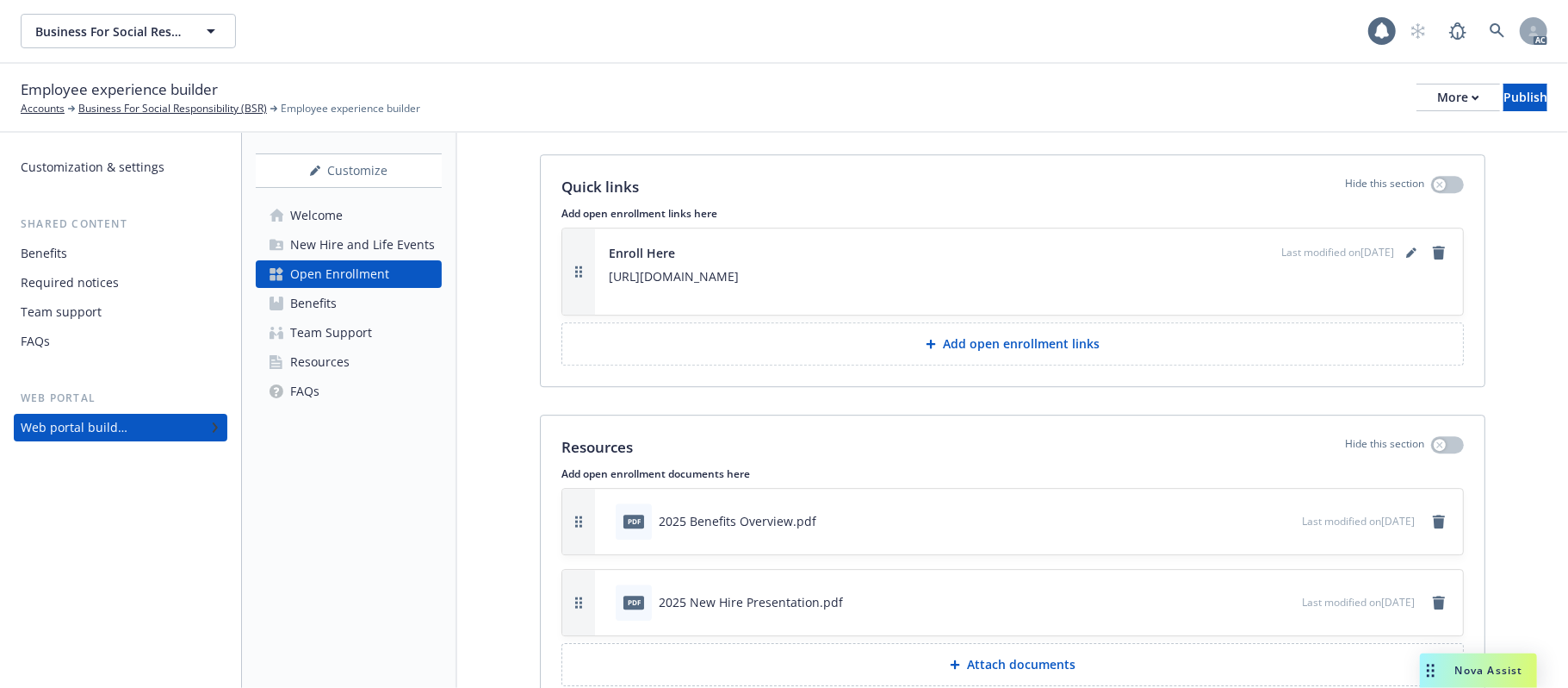
scroll to position [3523, 0]
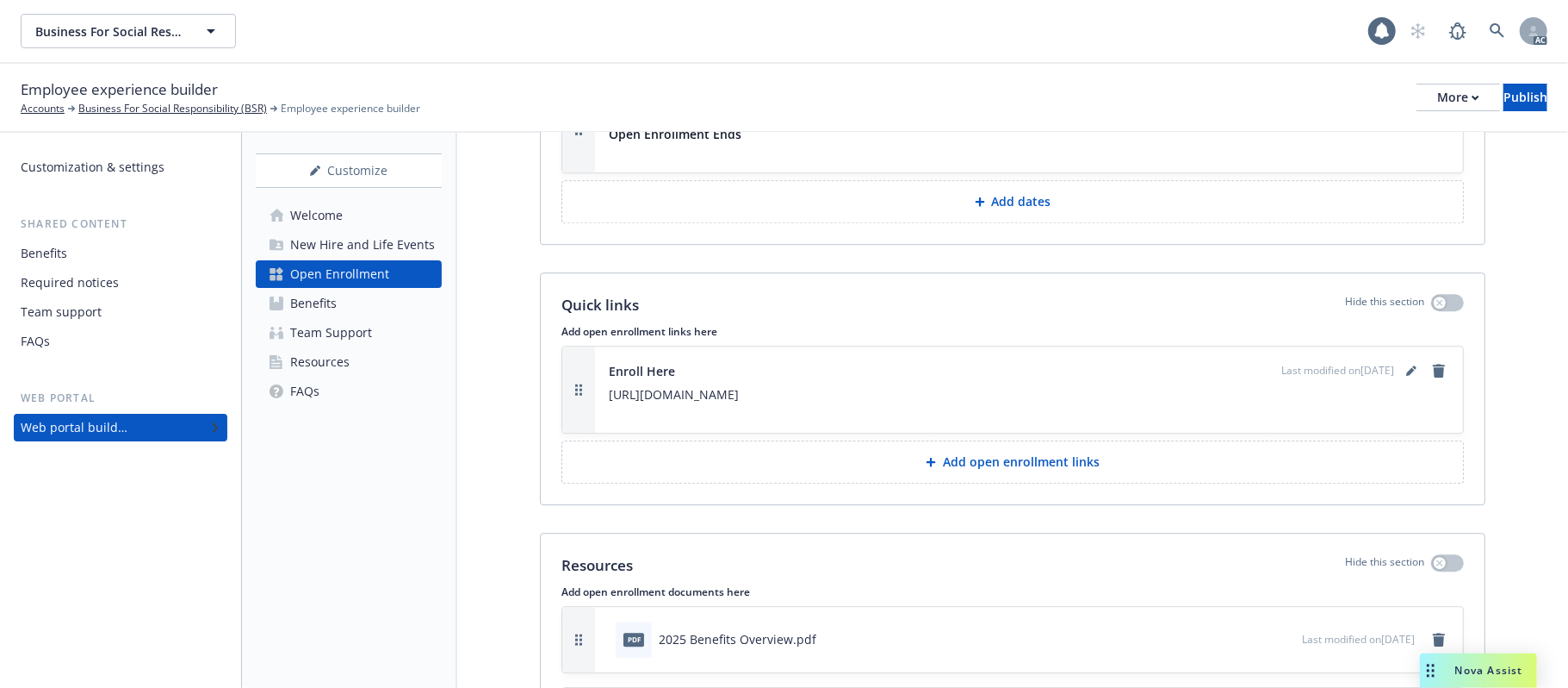
click at [359, 236] on div "New Hire and Life Events" at bounding box center [363, 245] width 144 height 27
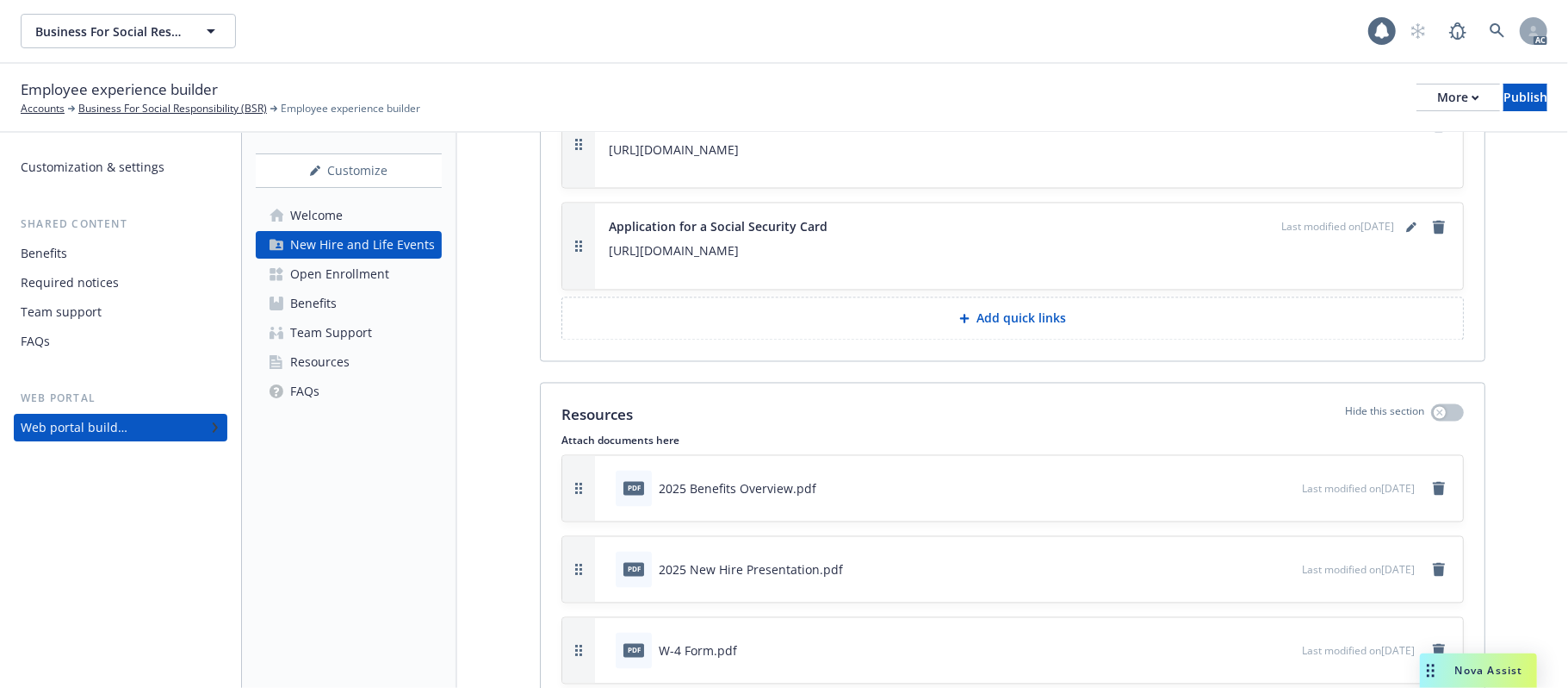
scroll to position [2443, 0]
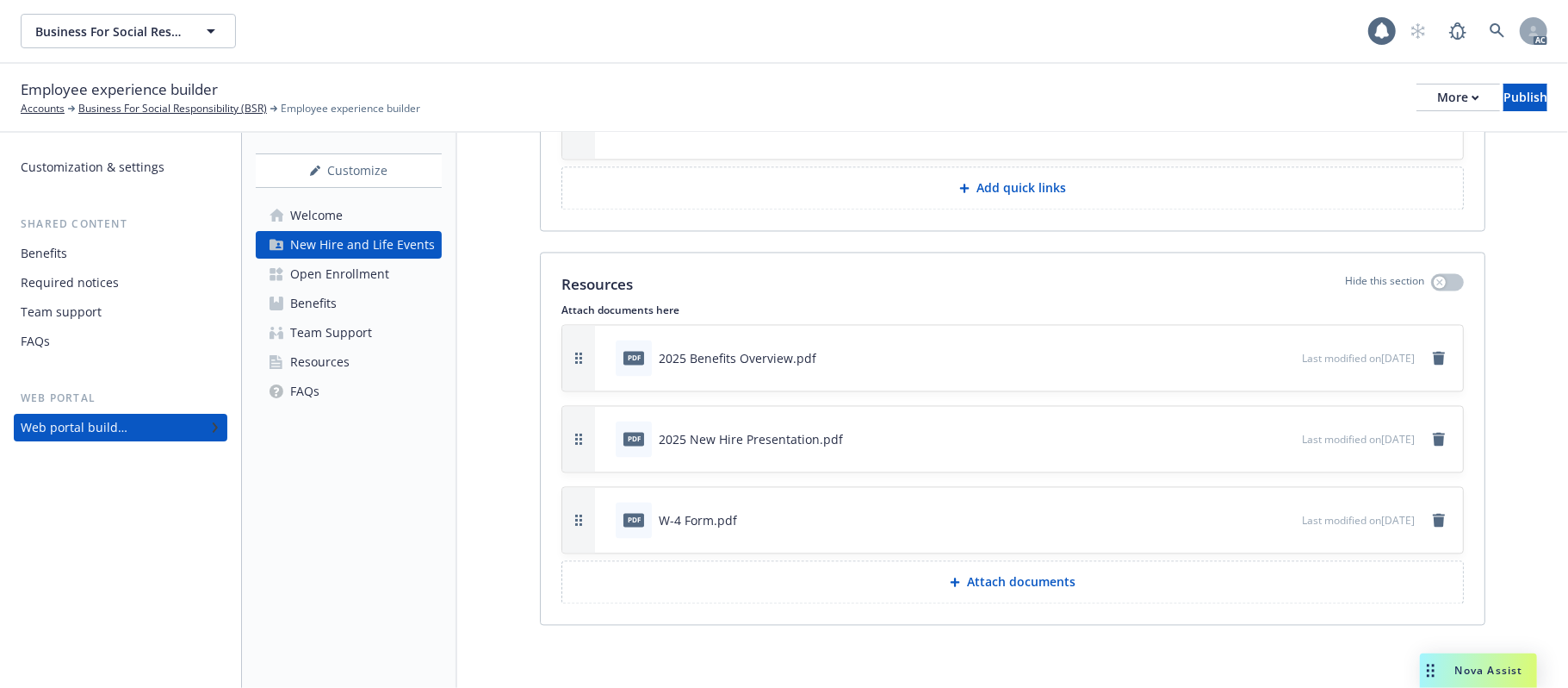
drag, startPoint x: 297, startPoint y: 270, endPoint x: 310, endPoint y: 274, distance: 13.6
click at [297, 270] on div "Open Enrollment" at bounding box center [340, 274] width 99 height 27
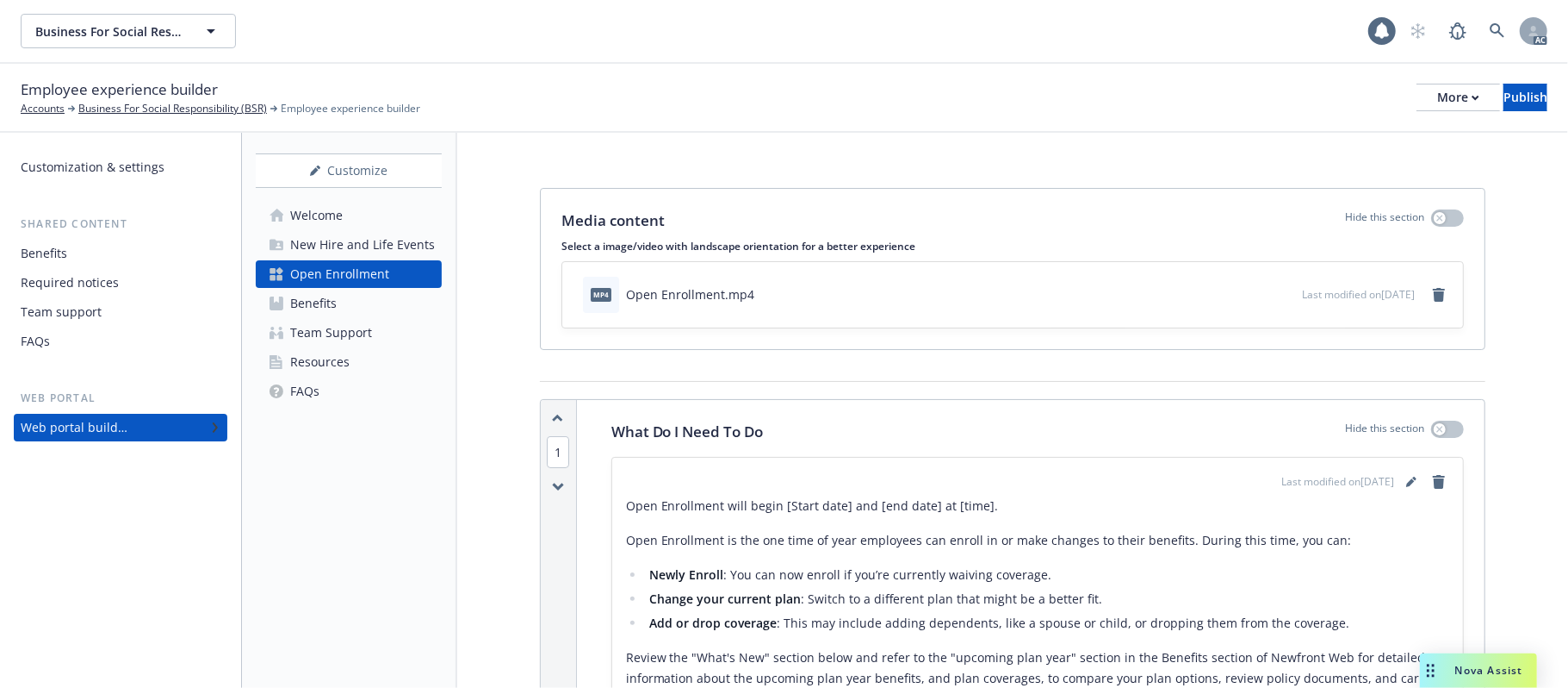
scroll to position [344, 0]
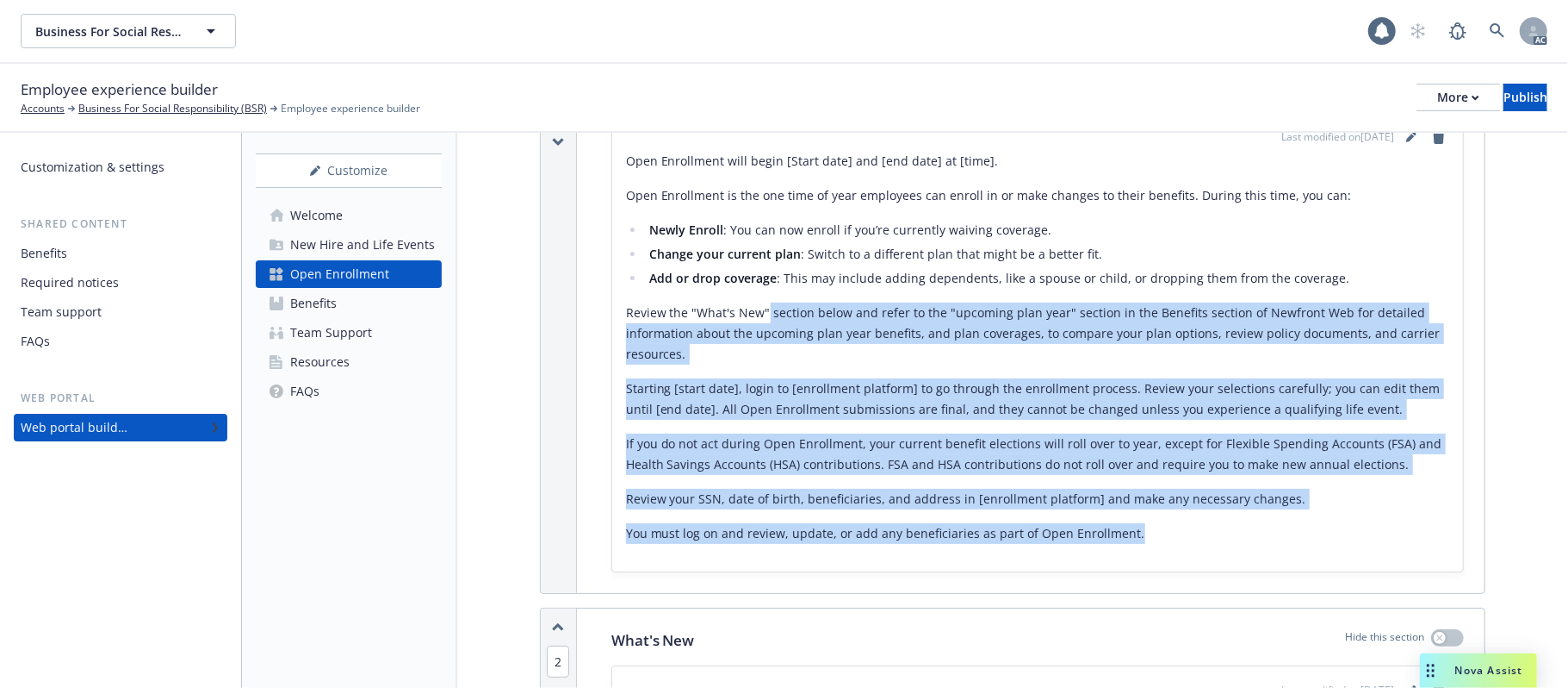
drag, startPoint x: 773, startPoint y: 317, endPoint x: 1166, endPoint y: 555, distance: 459.4
click at [1168, 535] on div "Open Enrollment will begin [Start date] and [end date] at [time]. Open Enrollme…" at bounding box center [1038, 347] width 824 height 393
click at [1004, 400] on p "Starting [start date], login to [enrollment platform] to go through the enrollm…" at bounding box center [1038, 398] width 824 height 41
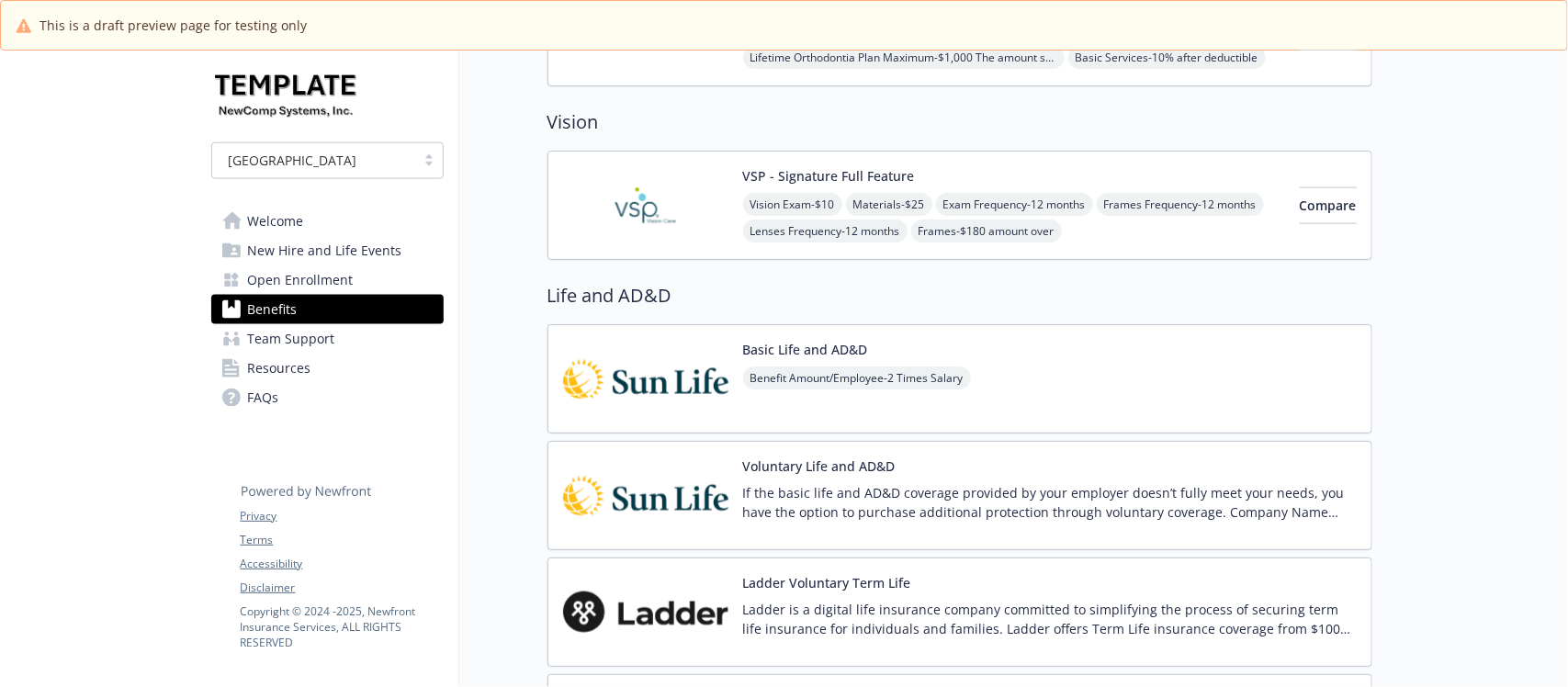
click at [318, 338] on span "Team Support" at bounding box center [292, 339] width 88 height 29
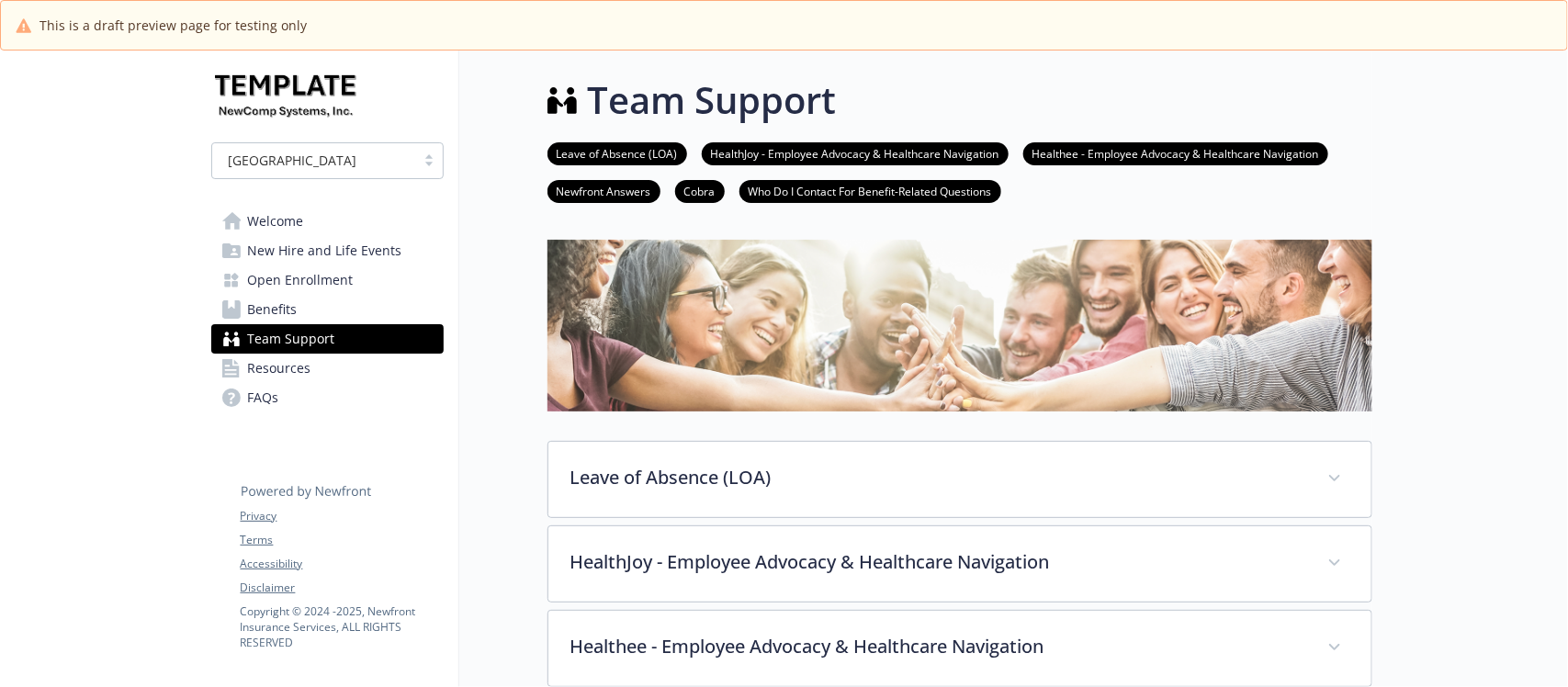
scroll to position [115, 0]
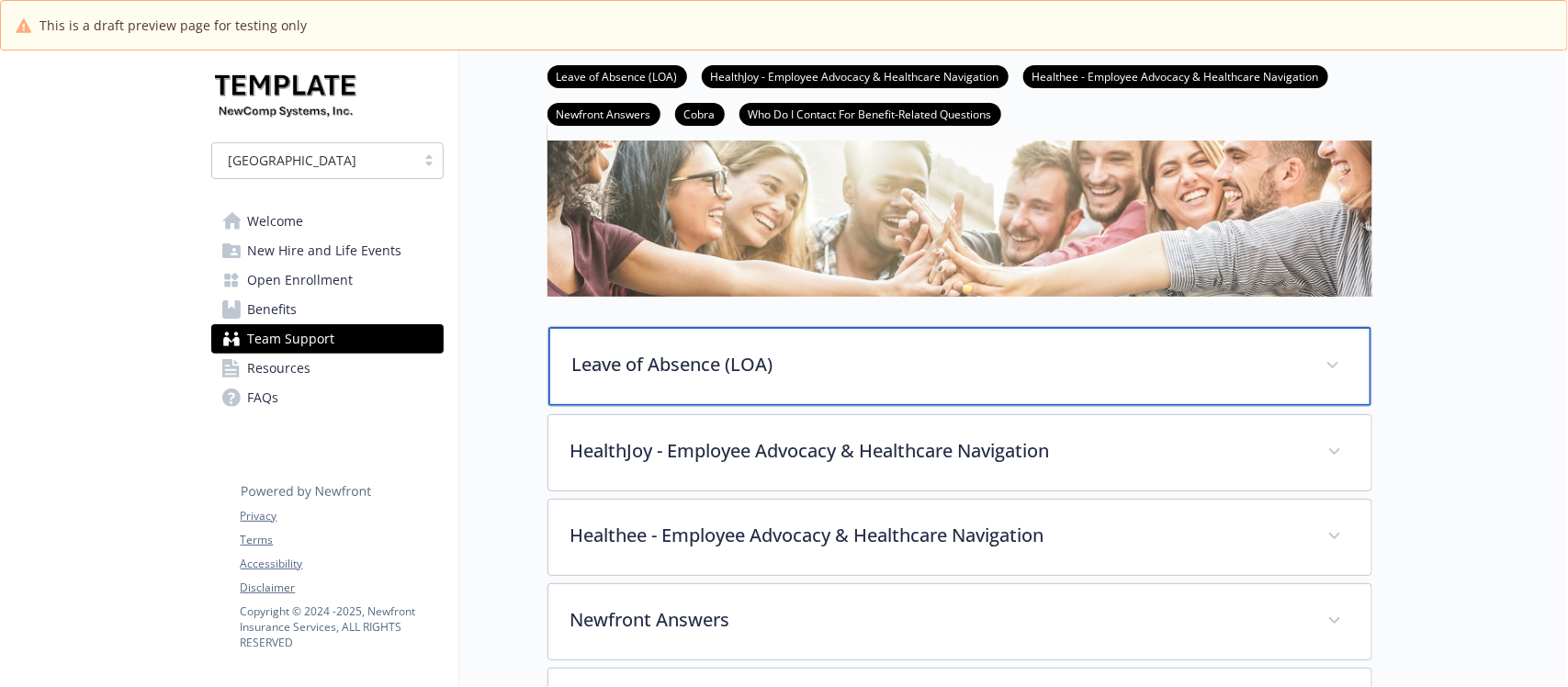
click at [855, 379] on p "Leave of Absence (LOA)" at bounding box center [937, 364] width 731 height 27
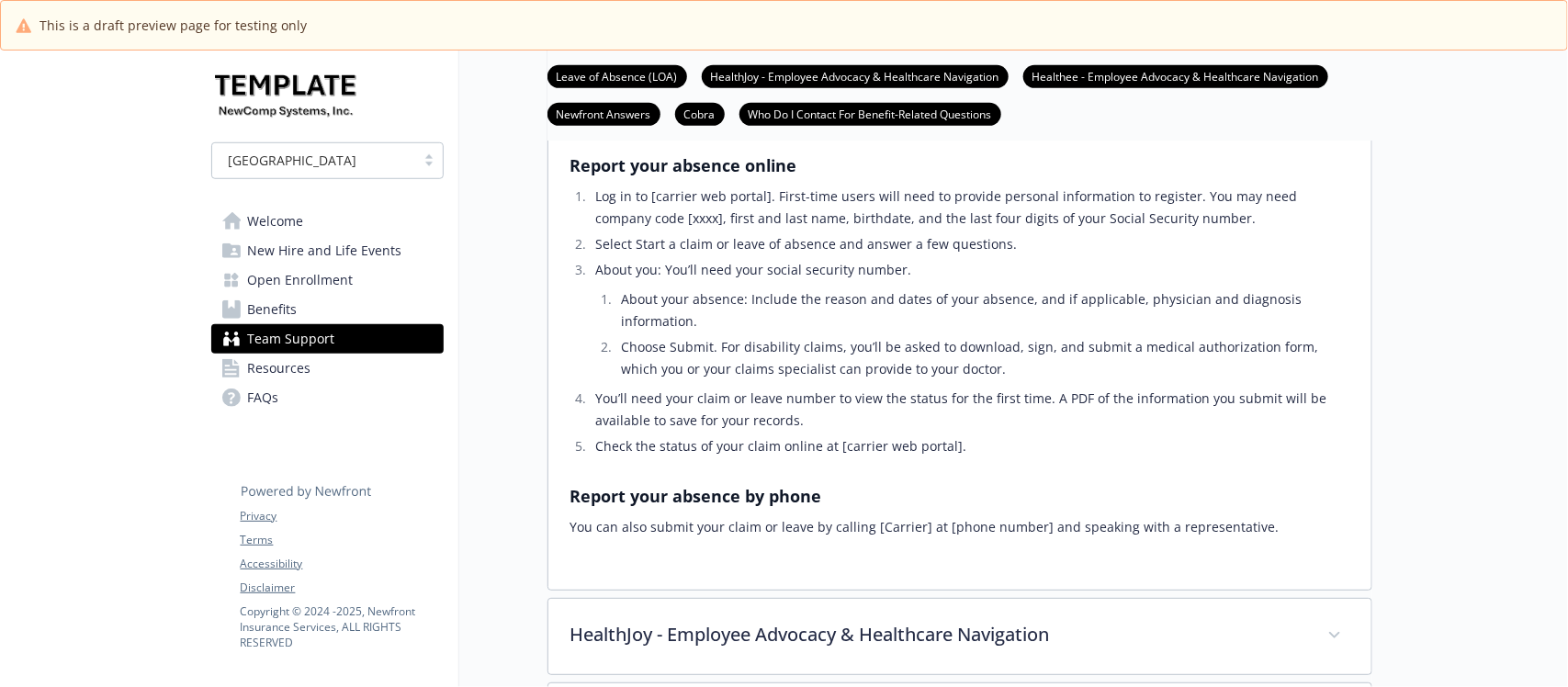
scroll to position [230, 0]
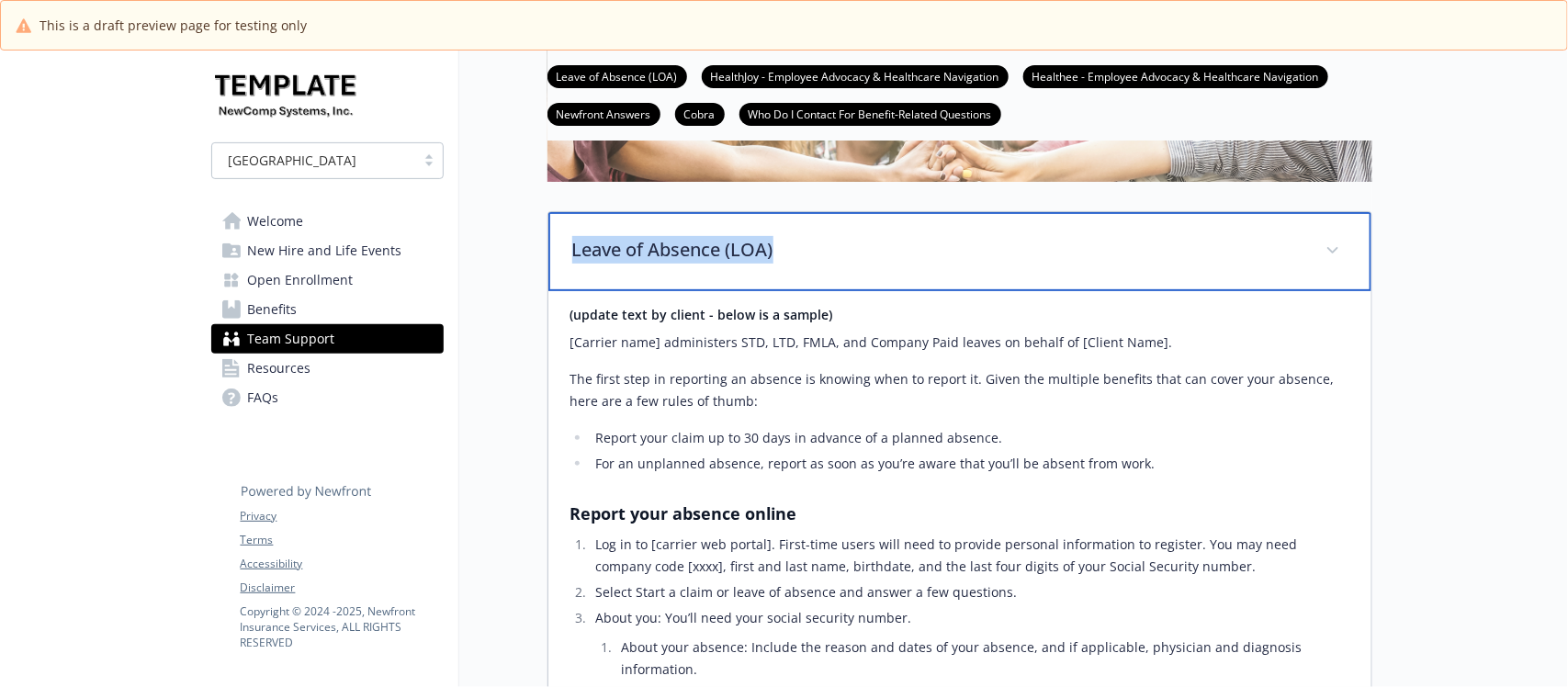
drag, startPoint x: 831, startPoint y: 296, endPoint x: 521, endPoint y: 287, distance: 310.1
copy p "Leave of Absence (LOA)"
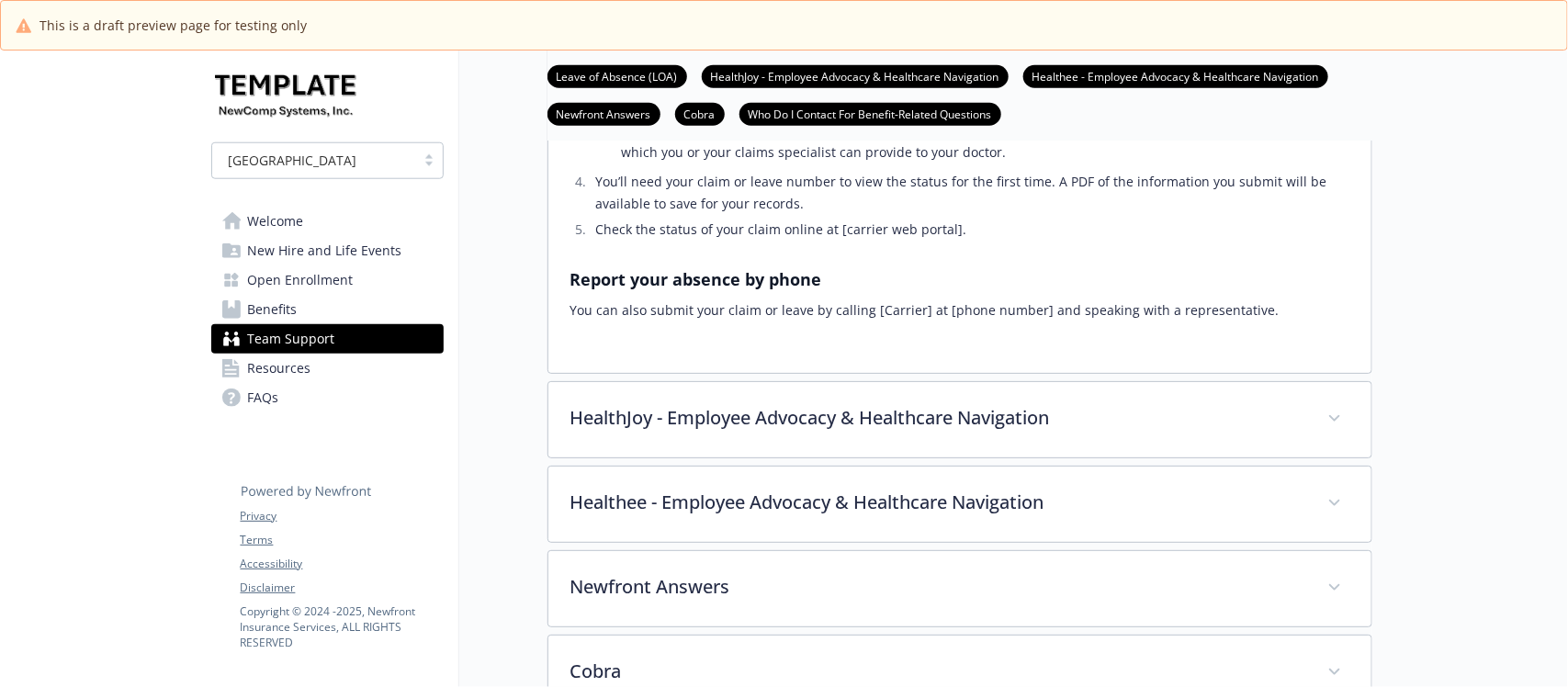
scroll to position [804, 0]
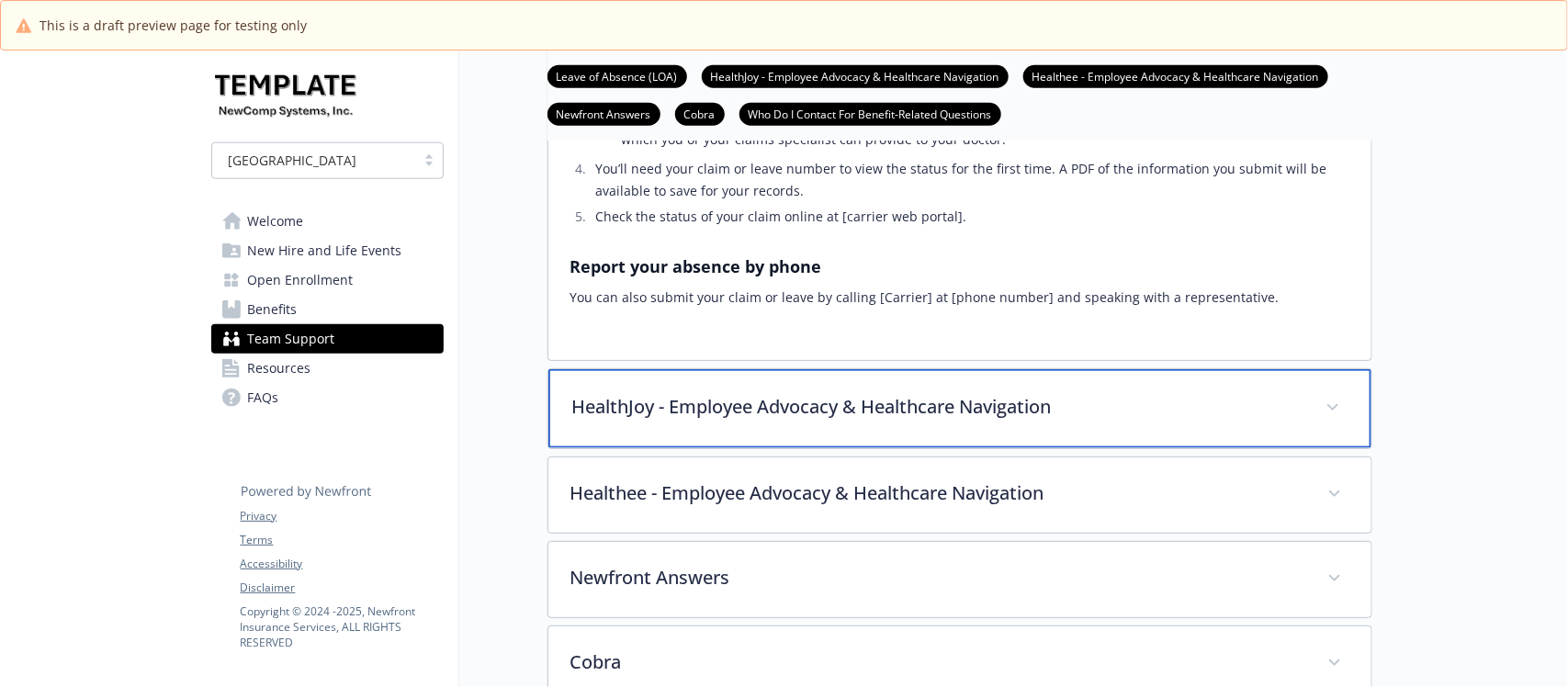
click at [911, 421] on p "HealthJoy - Employee Advocacy & Healthcare Navigation" at bounding box center [937, 407] width 731 height 27
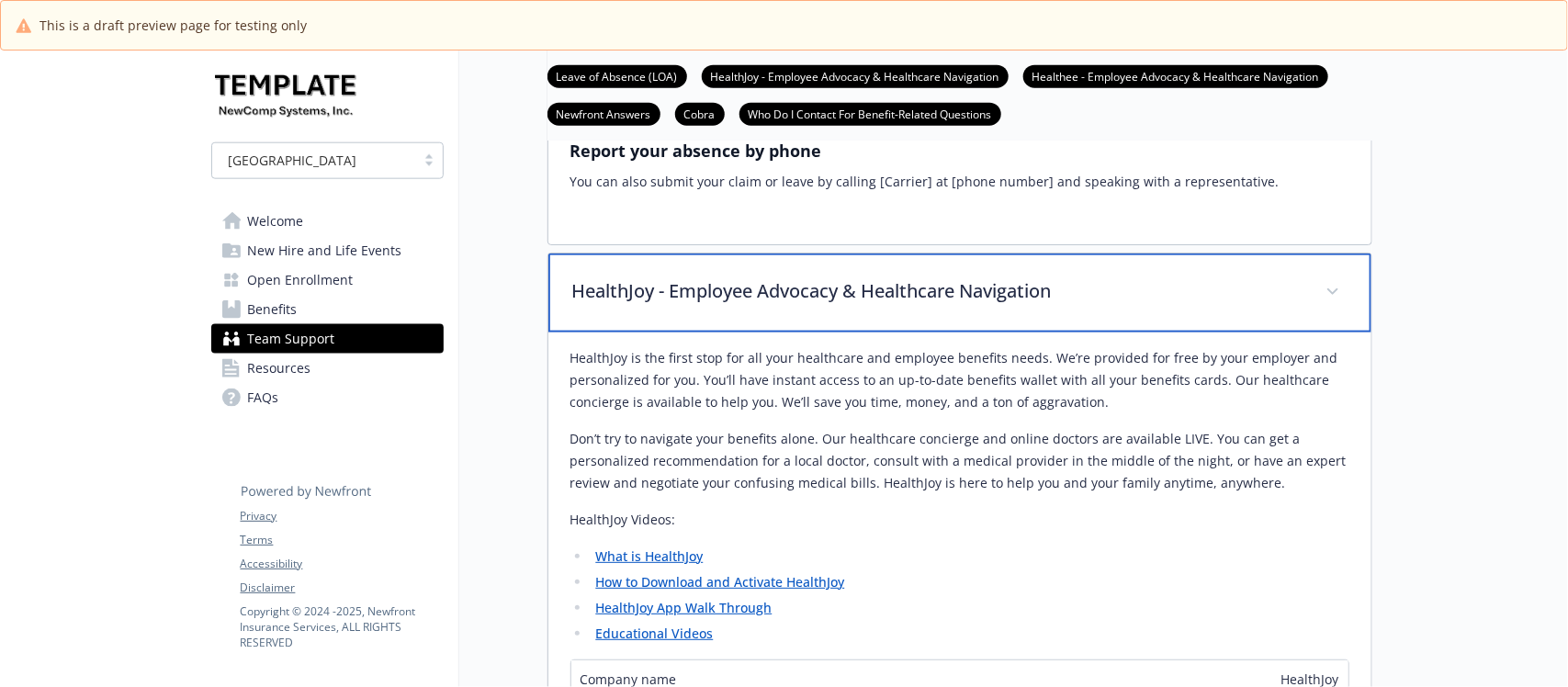
scroll to position [919, 0]
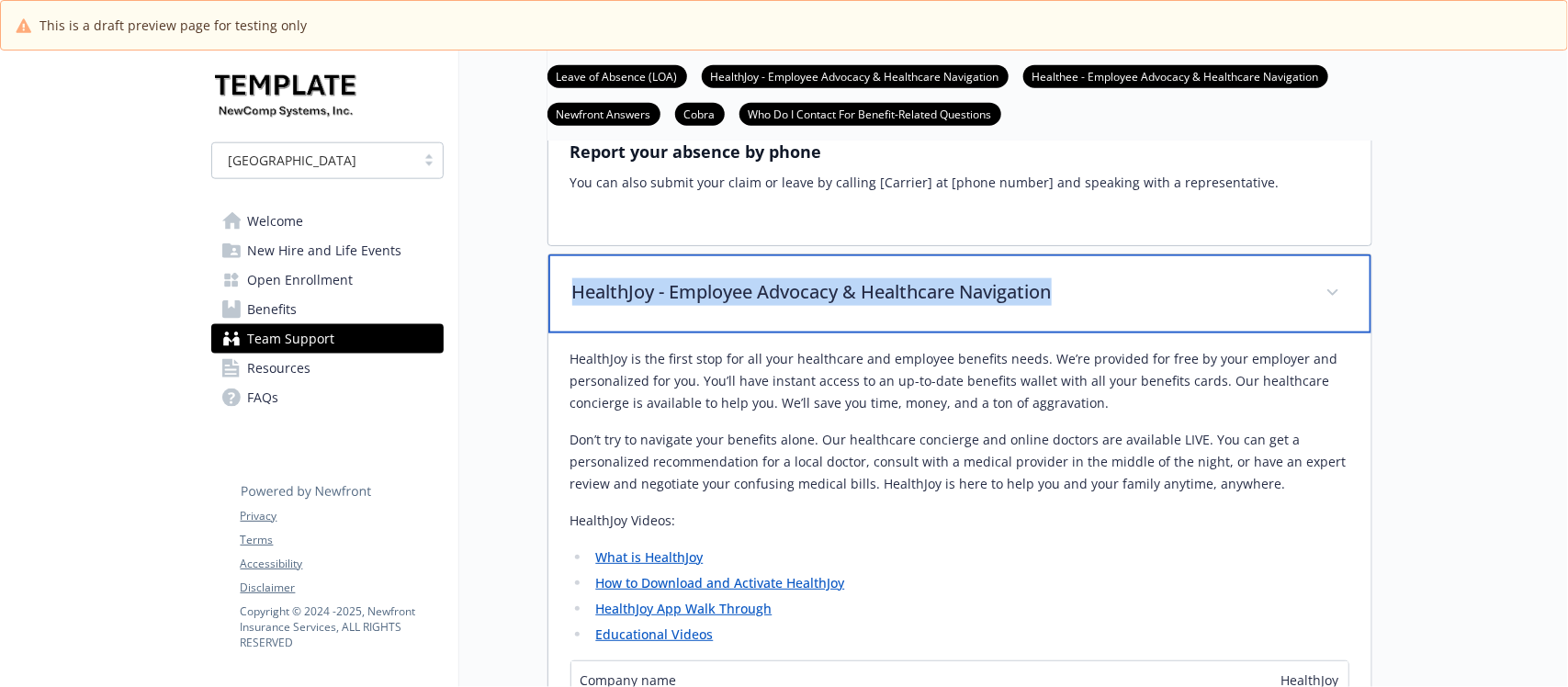
drag, startPoint x: 1130, startPoint y: 332, endPoint x: 561, endPoint y: 347, distance: 569.2
click at [561, 333] on div "HealthJoy - Employee Advocacy & Healthcare Navigation" at bounding box center [959, 293] width 823 height 79
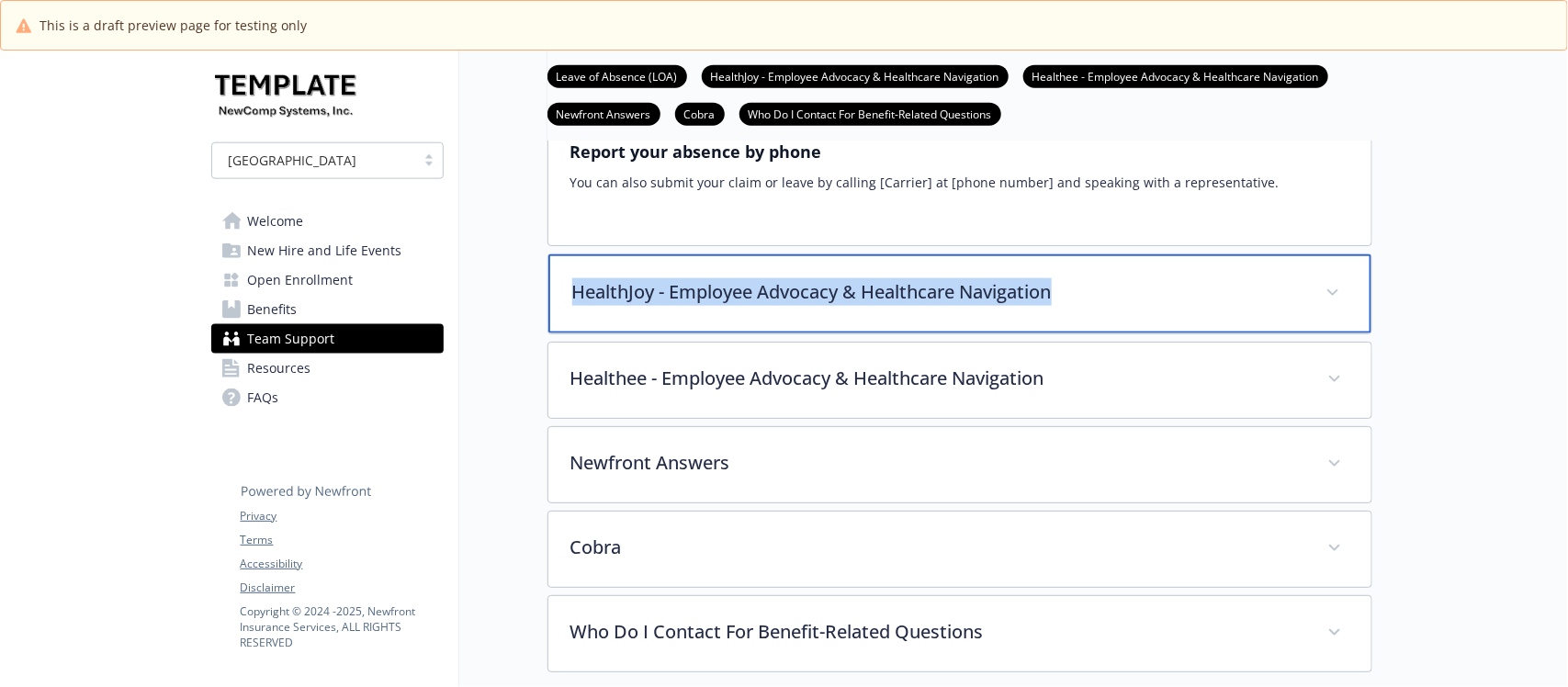
copy p "HealthJoy - Employee Advocacy & Healthcare Navigation"
click at [736, 306] on p "HealthJoy - Employee Advocacy & Healthcare Navigation" at bounding box center [937, 292] width 731 height 27
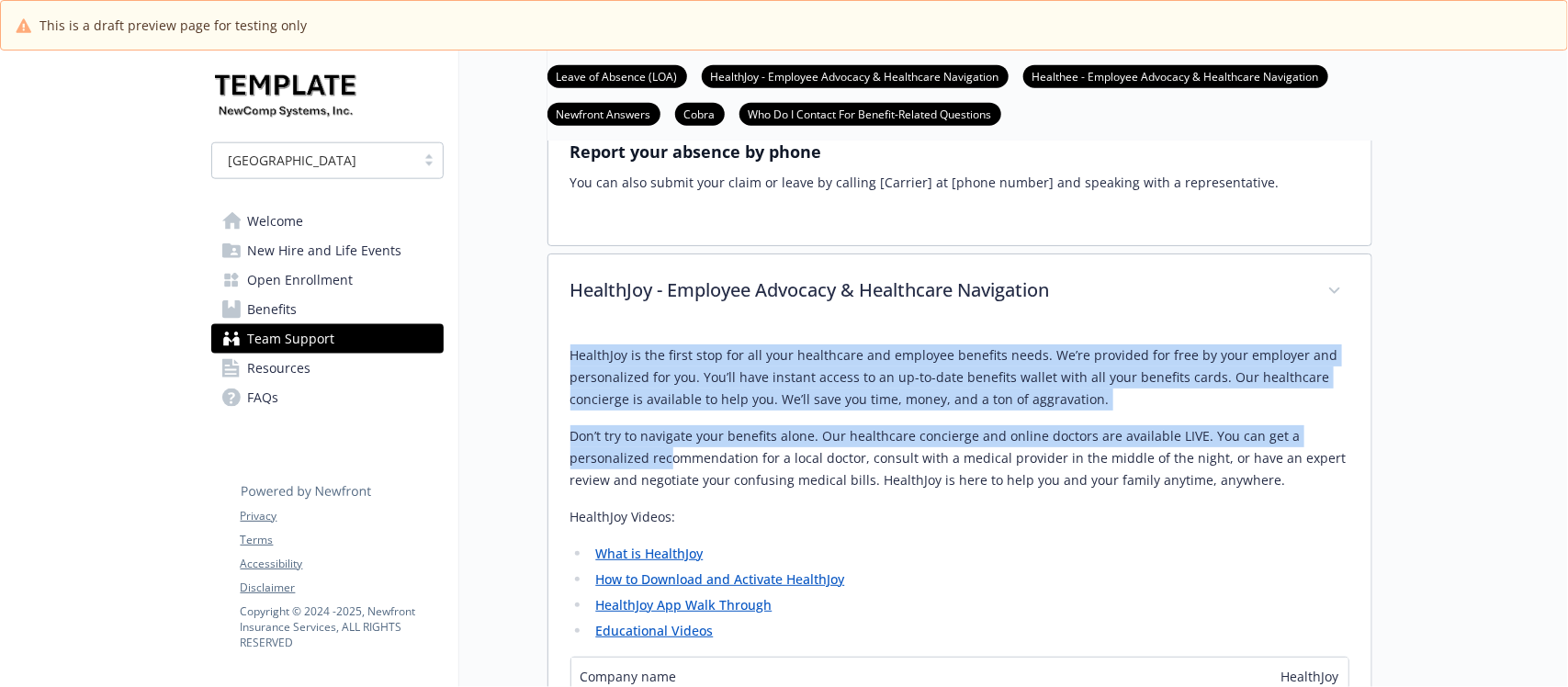
drag, startPoint x: 570, startPoint y: 401, endPoint x: 667, endPoint y: 504, distance: 141.5
click at [667, 504] on div "HealthJoy is the first stop for all your healthcare and employee benefits needs…" at bounding box center [960, 494] width 779 height 298
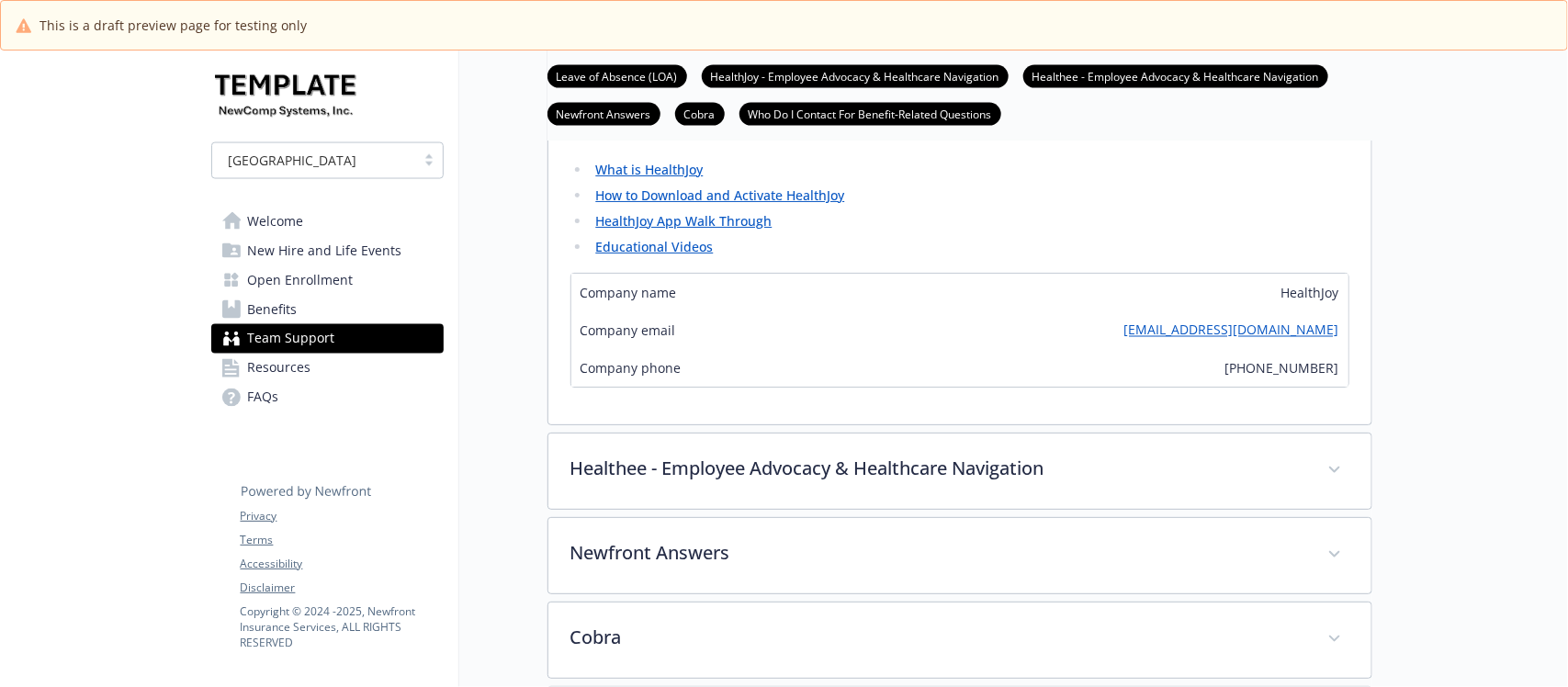
scroll to position [1264, 0]
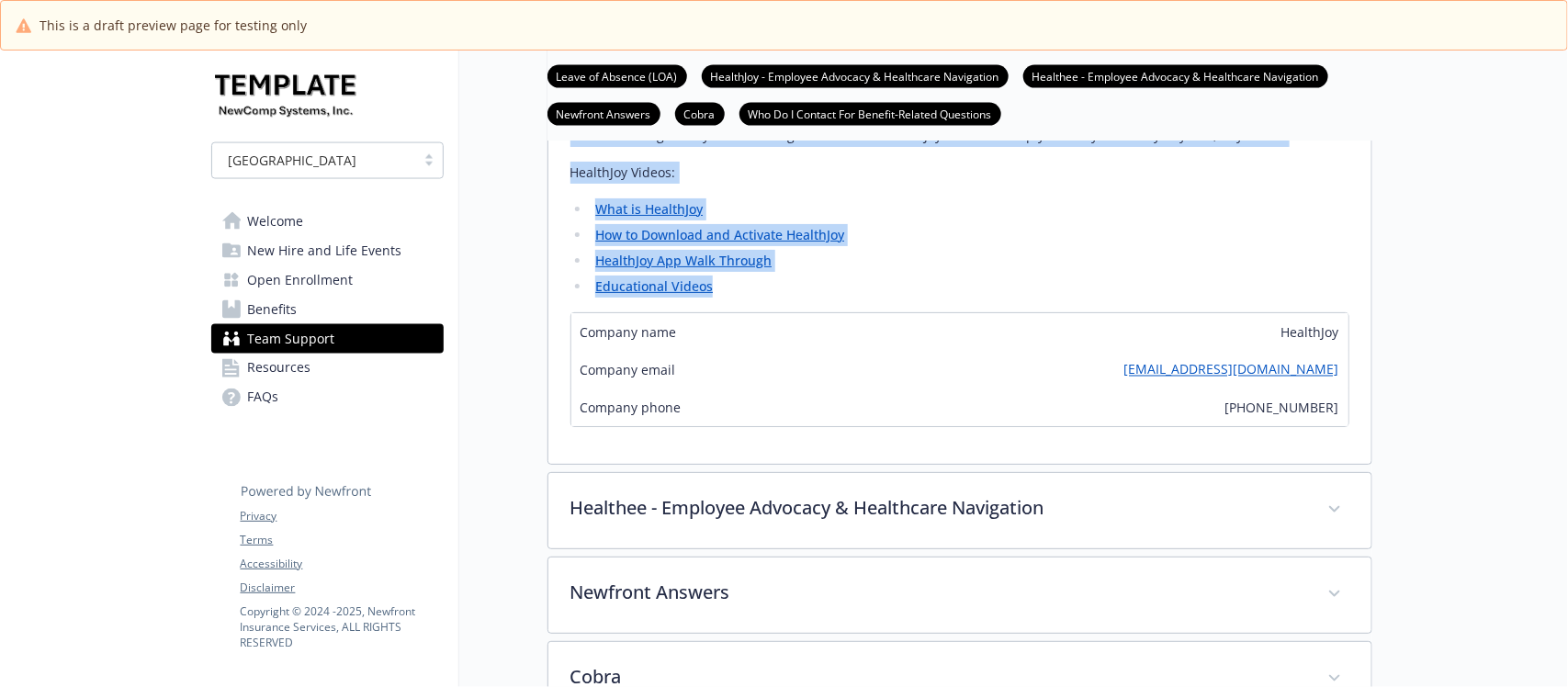
click at [747, 298] on li "Educational Videos" at bounding box center [969, 286] width 759 height 22
copy div "HealthJoy is the first stop for all your healthcare and employee benefits needs…"
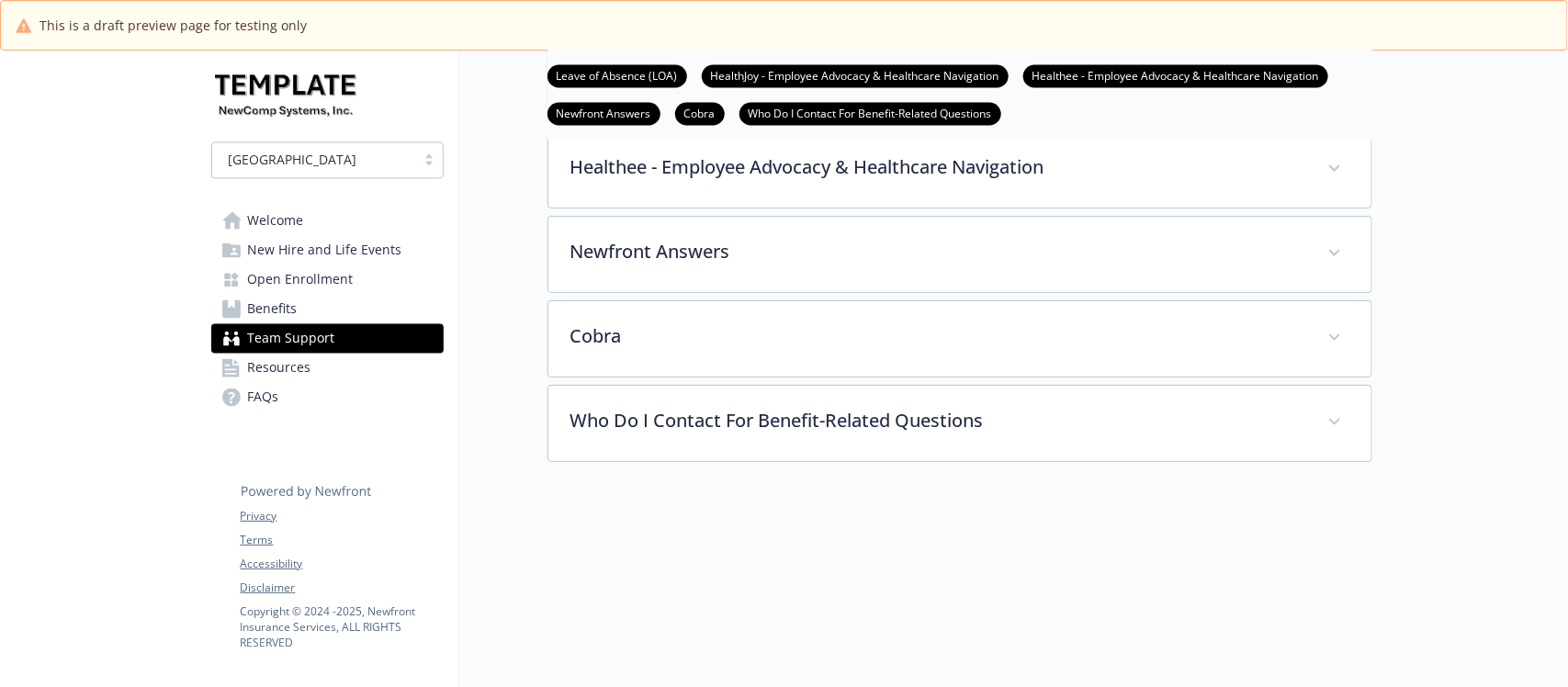
scroll to position [1493, 0]
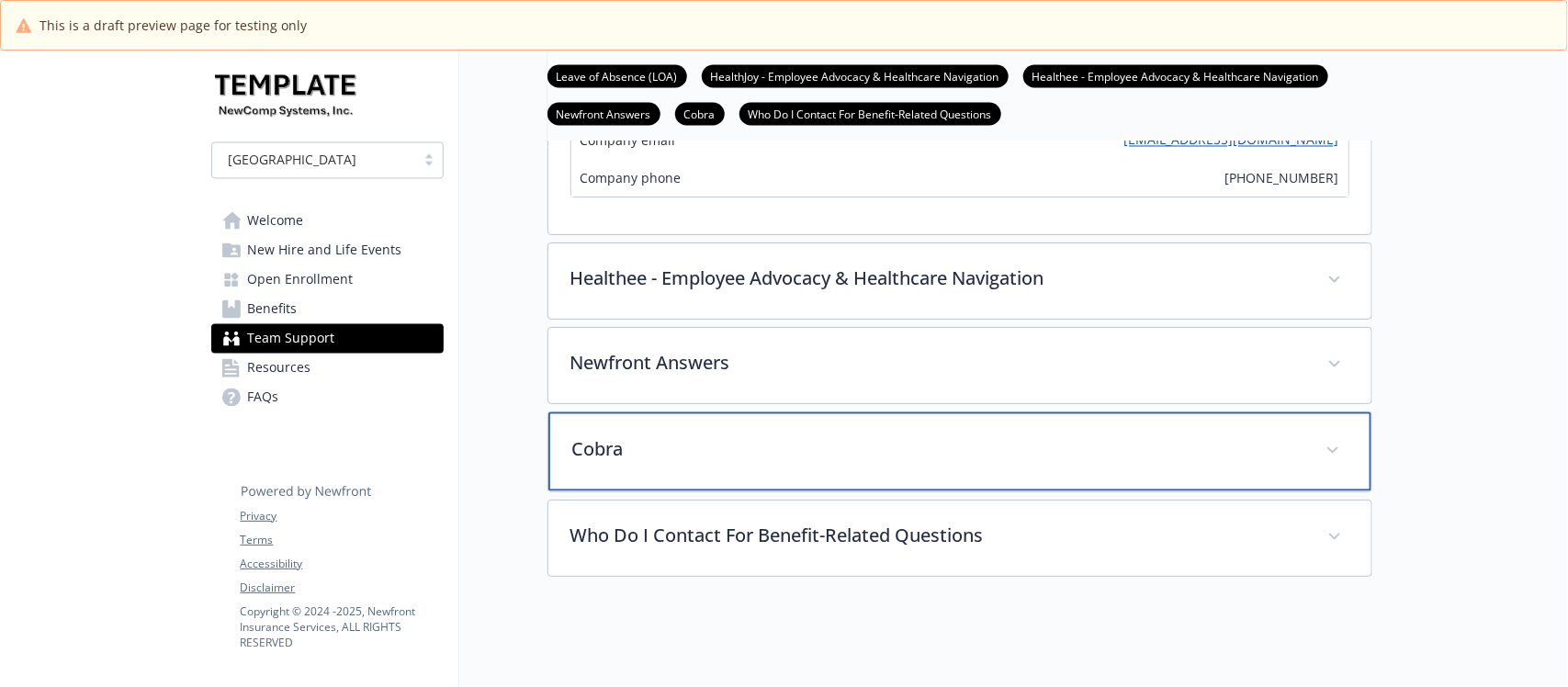
click at [680, 464] on p "Cobra" at bounding box center [937, 450] width 731 height 27
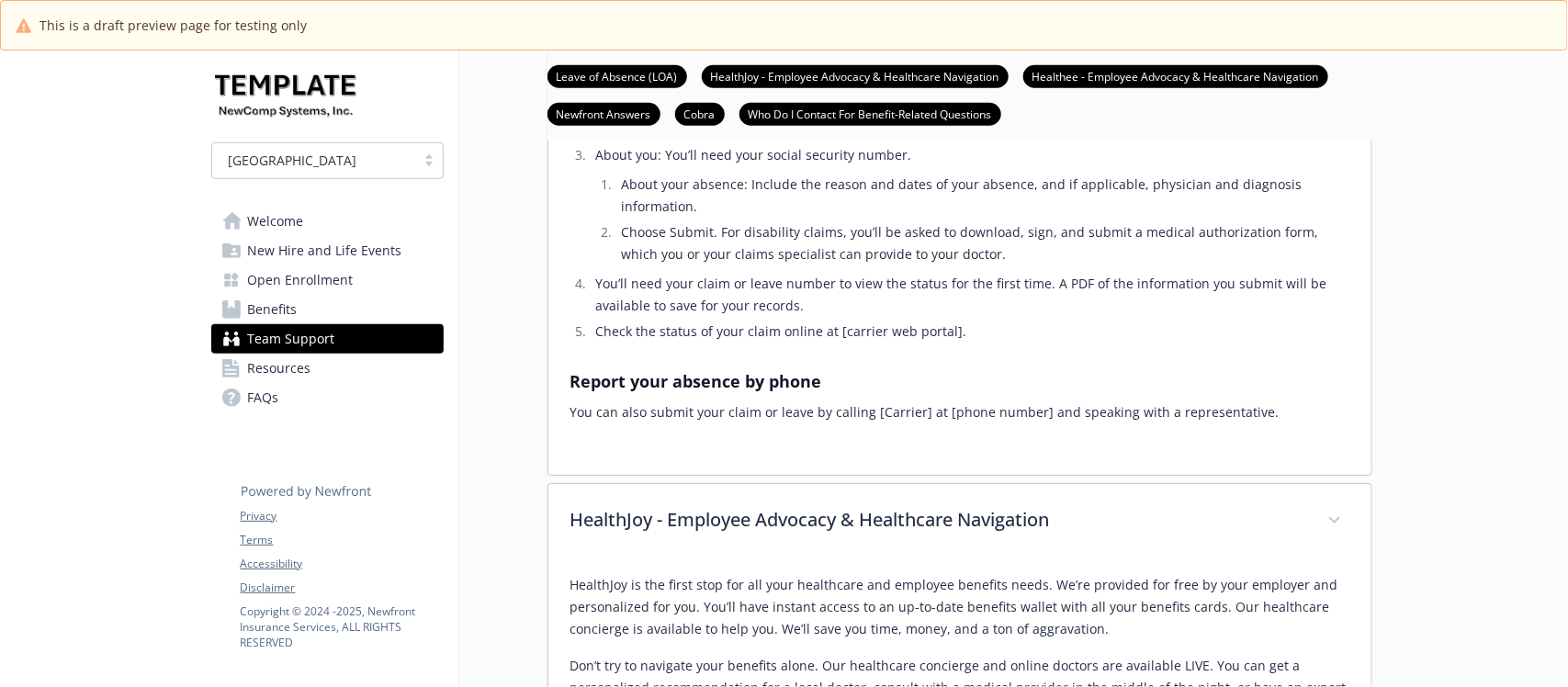
scroll to position [804, 0]
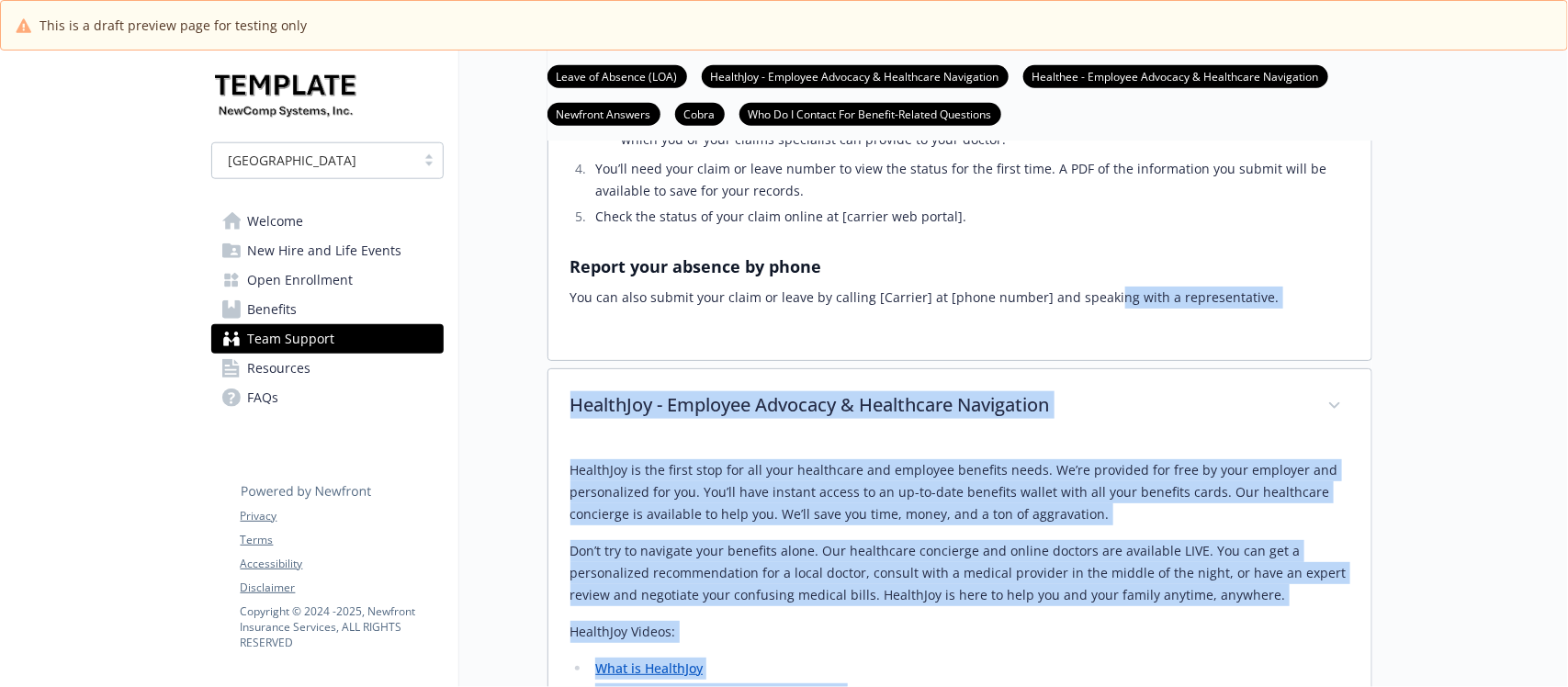
drag, startPoint x: 1148, startPoint y: 347, endPoint x: 1410, endPoint y: 378, distance: 263.8
click at [1163, 338] on div "(update text by client - below is a sample) [Carrier name] administers STD, LTD…" at bounding box center [960, 25] width 779 height 625
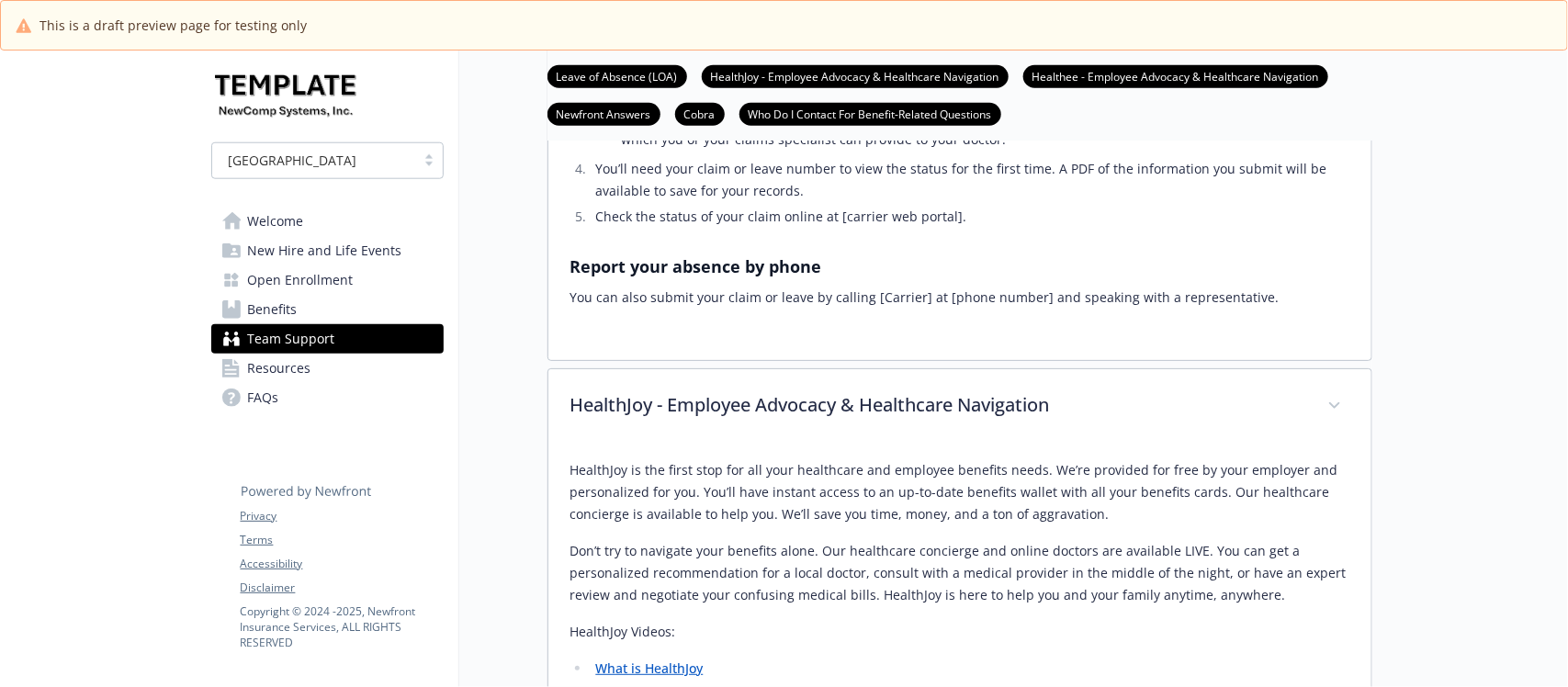
scroll to position [1034, 0]
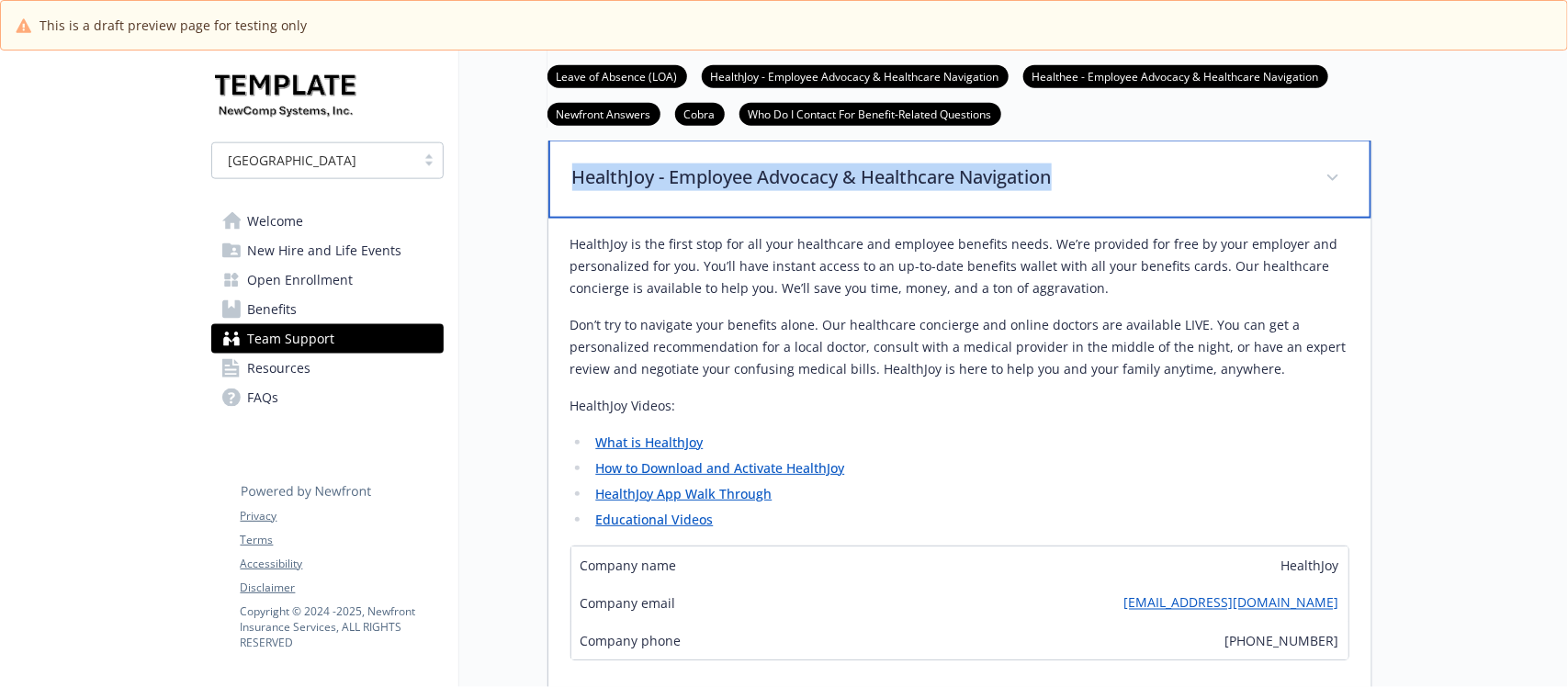
drag, startPoint x: 1095, startPoint y: 208, endPoint x: 546, endPoint y: 220, distance: 549.1
click at [547, 220] on div "HealthJoy - Employee Advocacy & Healthcare Navigation HealthJoy is the first st…" at bounding box center [959, 418] width 825 height 559
copy p "HealthJoy - Employee Advocacy & Healthcare Navigation"
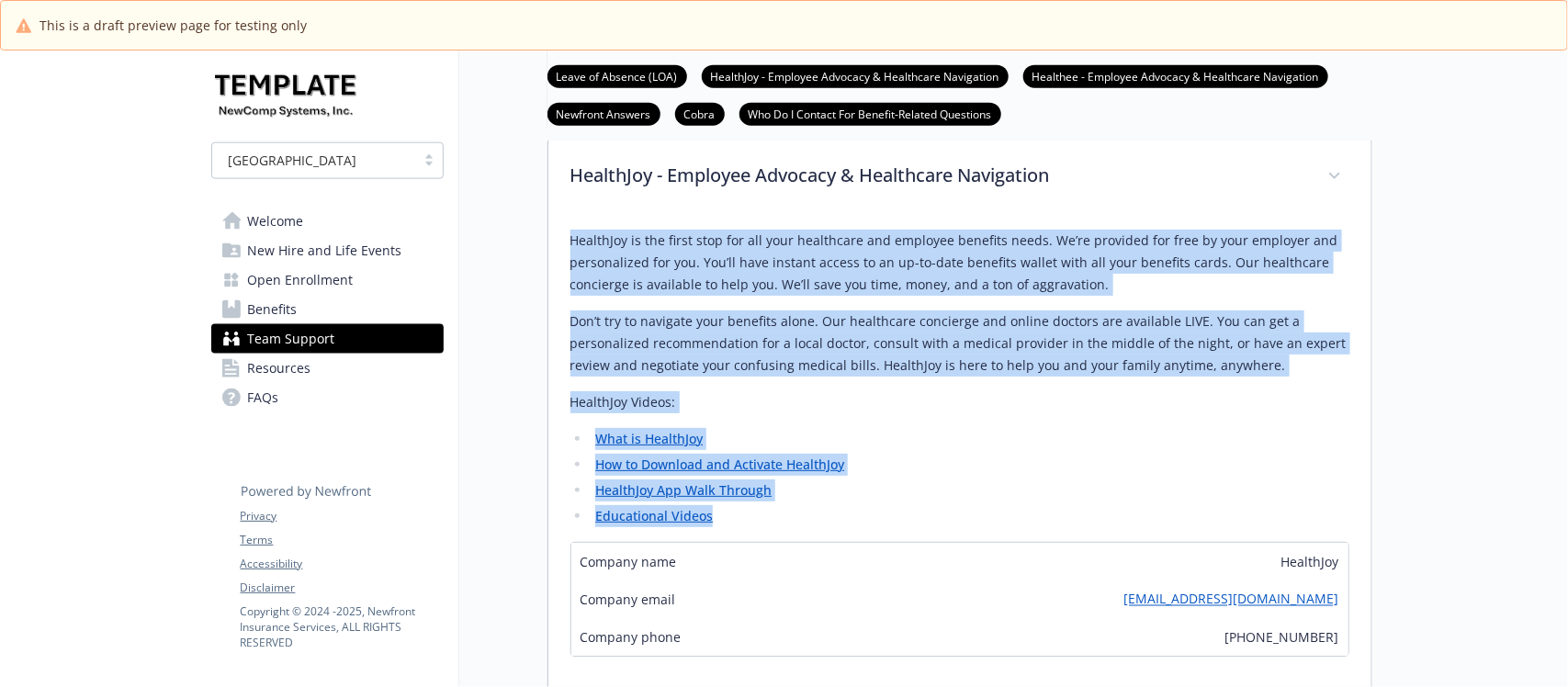
drag, startPoint x: 562, startPoint y: 281, endPoint x: 728, endPoint y: 553, distance: 318.7
click at [728, 553] on div "HealthJoy is the first stop for all your healthcare and employee benefits needs…" at bounding box center [959, 454] width 823 height 478
copy div "HealthJoy is the first stop for all your healthcare and employee benefits needs…"
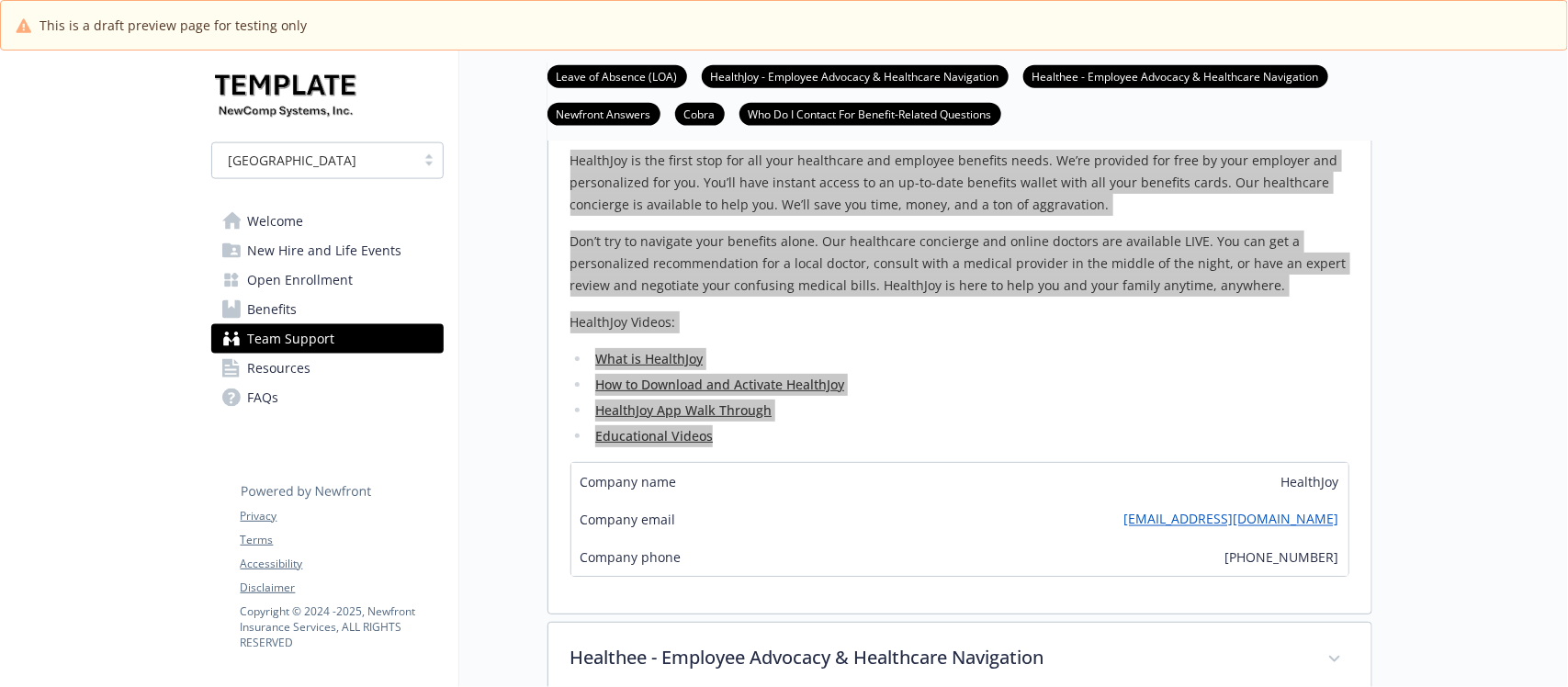
scroll to position [1149, 0]
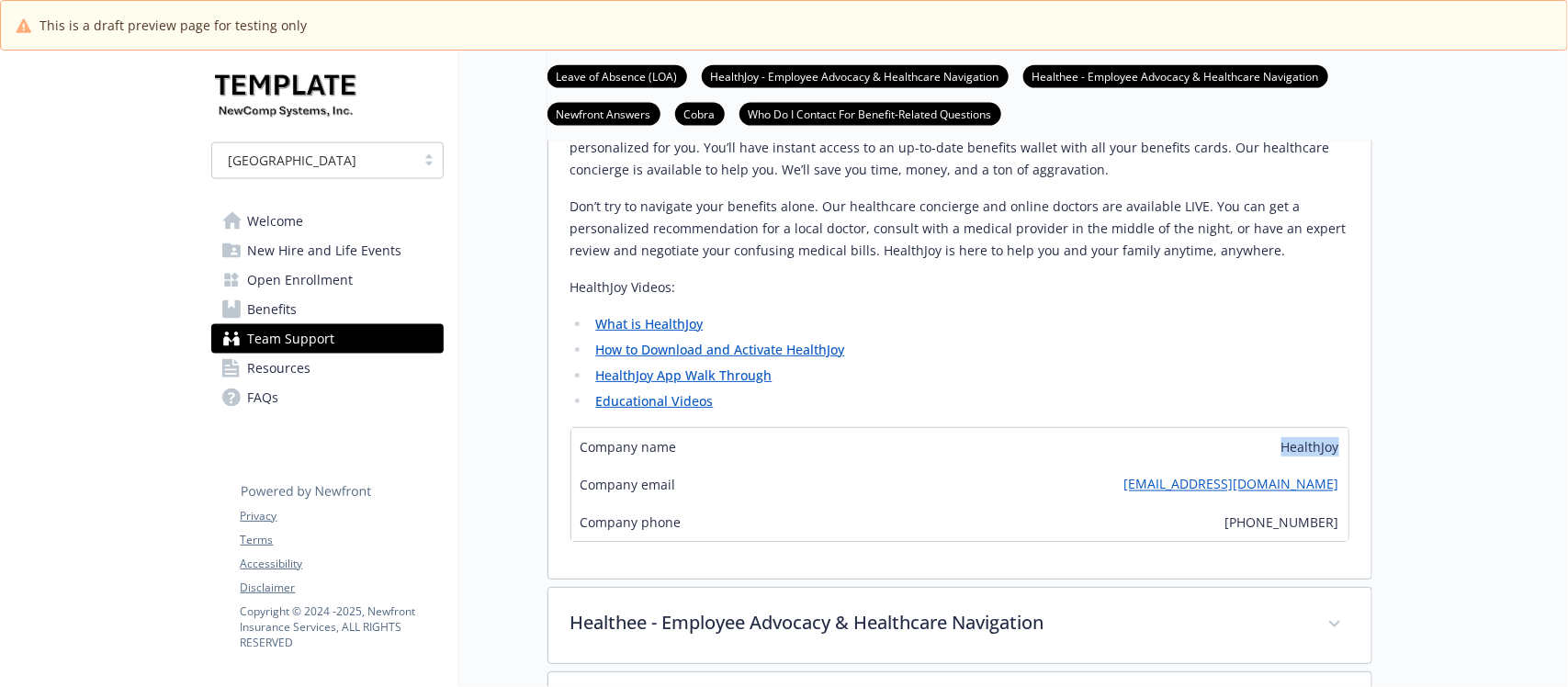
drag, startPoint x: 1245, startPoint y: 492, endPoint x: 1365, endPoint y: 492, distance: 120.0
click at [1365, 492] on div "HealthJoy is the first stop for all your healthcare and employee benefits needs…" at bounding box center [959, 339] width 823 height 478
copy span "HealthJoy"
drag, startPoint x: 1164, startPoint y: 526, endPoint x: 1356, endPoint y: 526, distance: 192.0
click at [1356, 526] on div "HealthJoy is the first stop for all your healthcare and employee benefits needs…" at bounding box center [959, 339] width 823 height 478
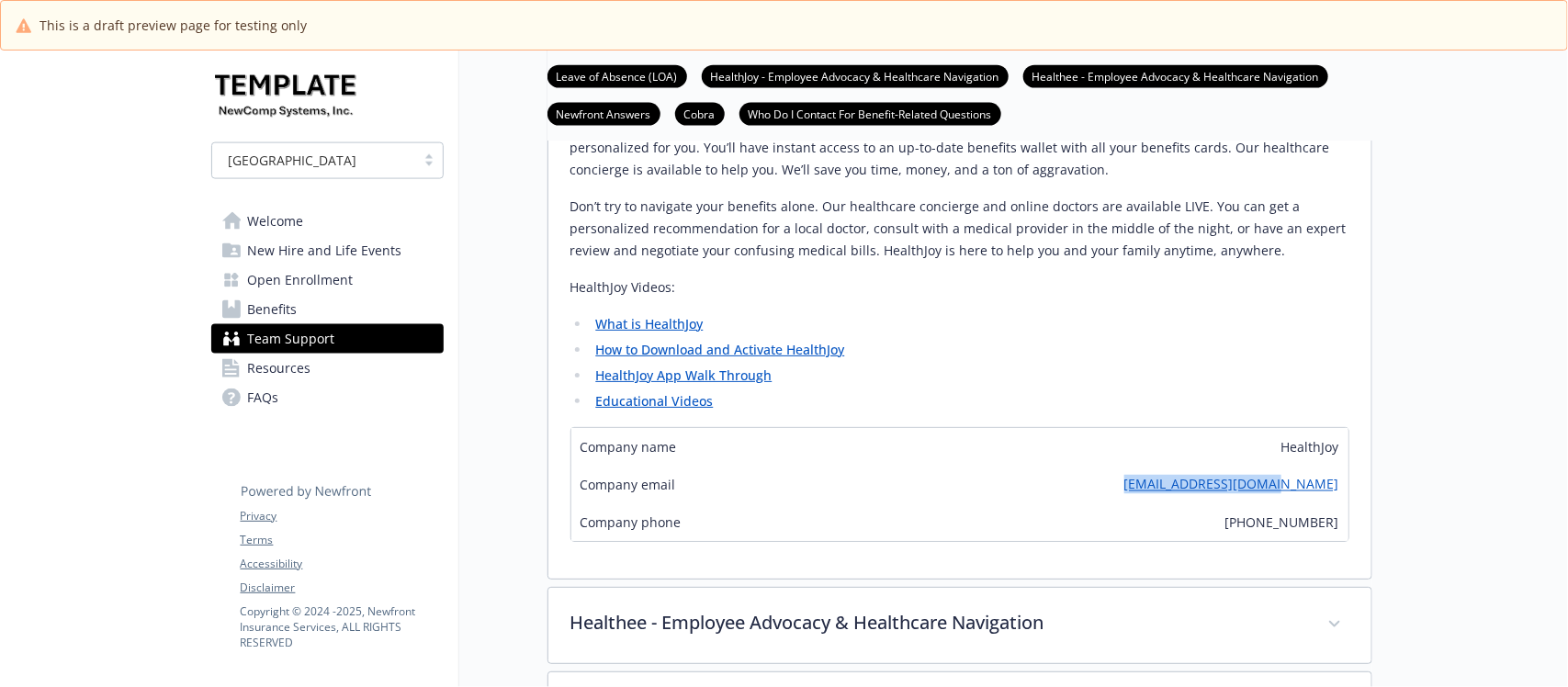
copy link "[EMAIL_ADDRESS][DOMAIN_NAME]"
drag, startPoint x: 1254, startPoint y: 568, endPoint x: 1356, endPoint y: 567, distance: 102.0
click at [1356, 567] on div "HealthJoy is the first stop for all your healthcare and employee benefits needs…" at bounding box center [959, 339] width 823 height 478
copy span "[PHONE_NUMBER]"
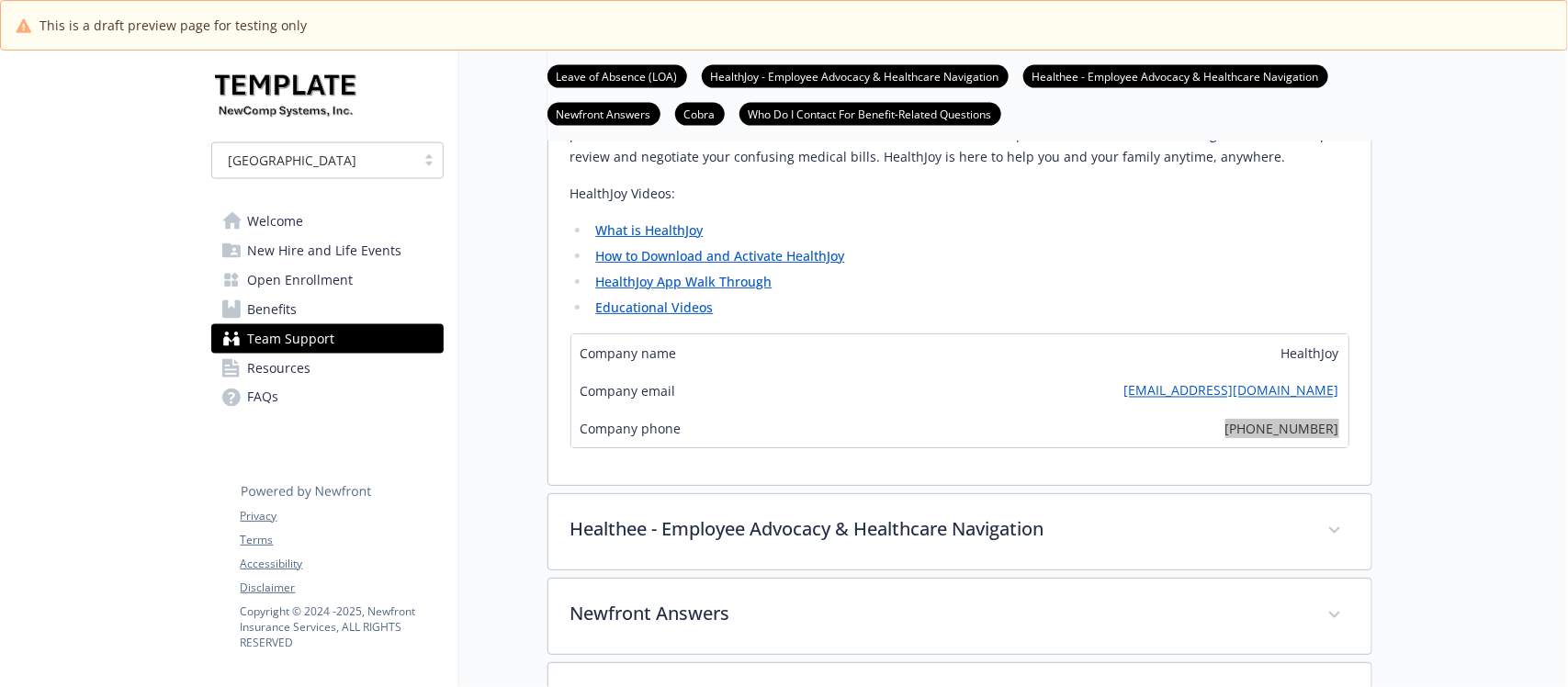
scroll to position [1379, 0]
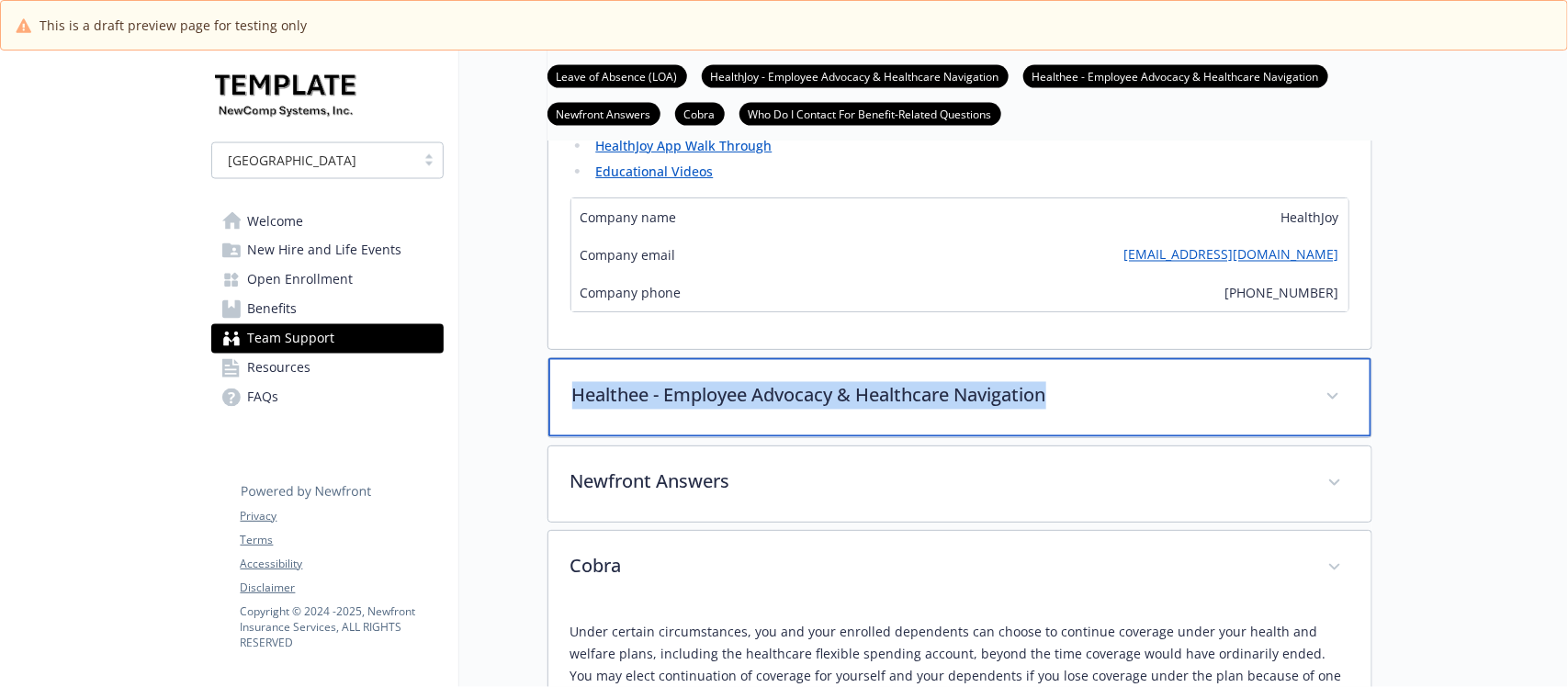
drag, startPoint x: 1101, startPoint y: 439, endPoint x: 551, endPoint y: 453, distance: 550.2
click at [551, 438] on div "Healthee - Employee Advocacy & Healthcare Navigation" at bounding box center [959, 398] width 823 height 79
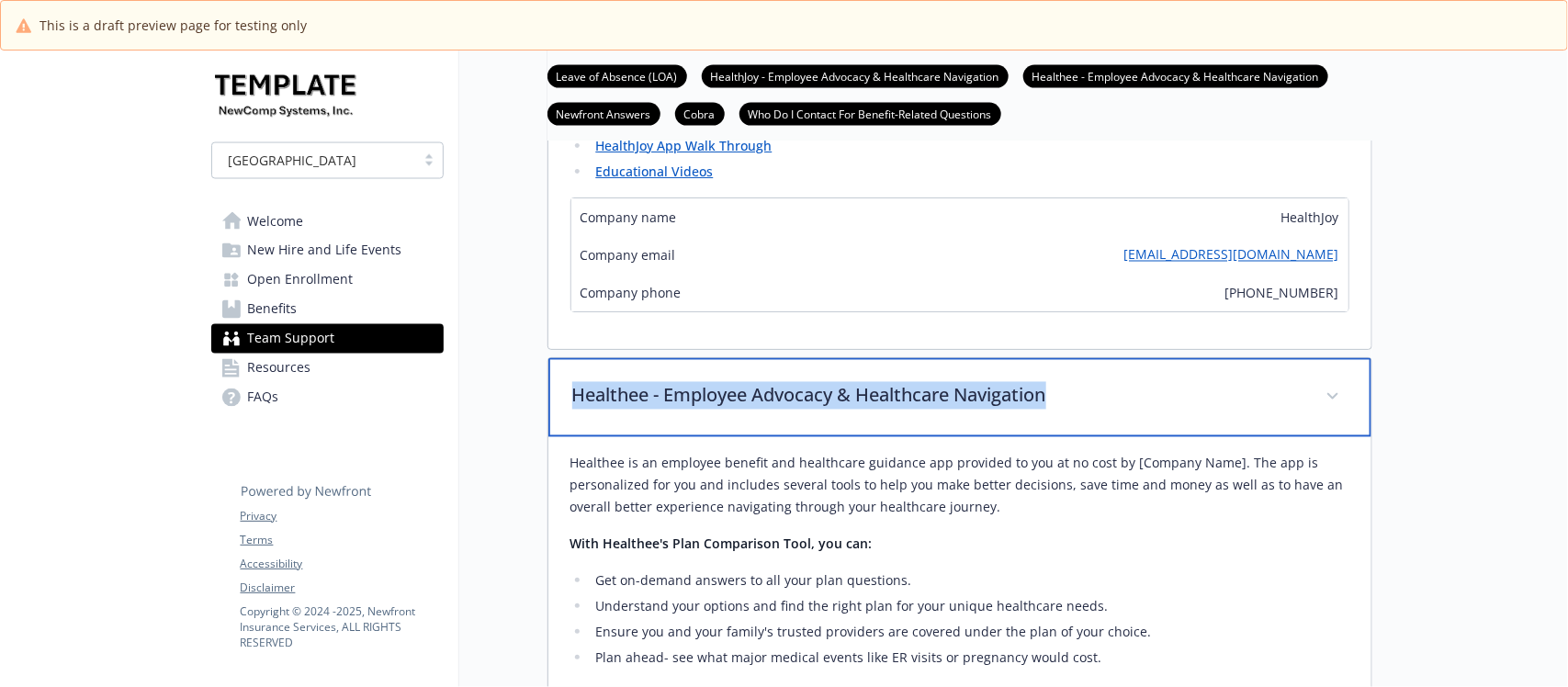
copy p "Healthee - Employee Advocacy & Healthcare Navigation"
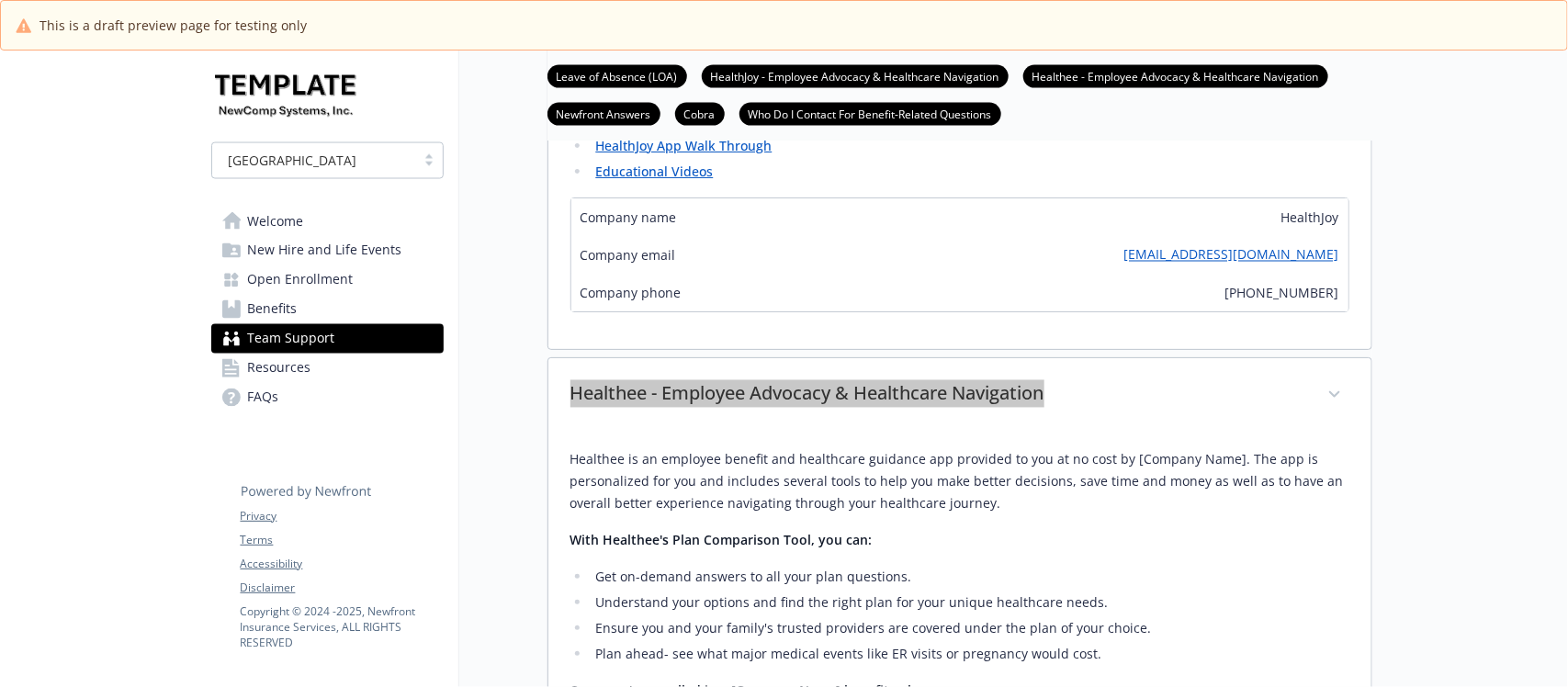
scroll to position [1608, 0]
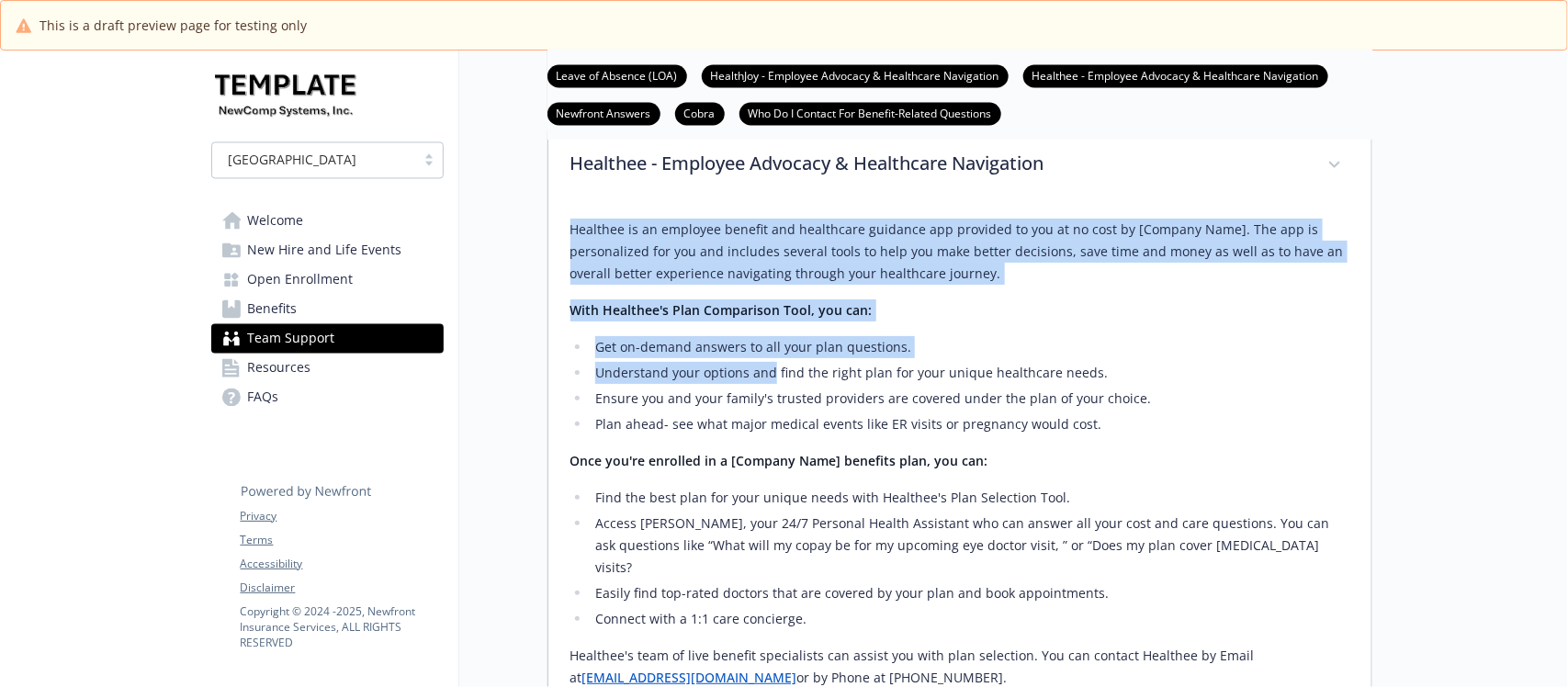
drag, startPoint x: 563, startPoint y: 271, endPoint x: 773, endPoint y: 407, distance: 250.2
click at [773, 407] on div "Healthee is an employee benefit and healthcare guidance app provided to you at …" at bounding box center [959, 630] width 823 height 854
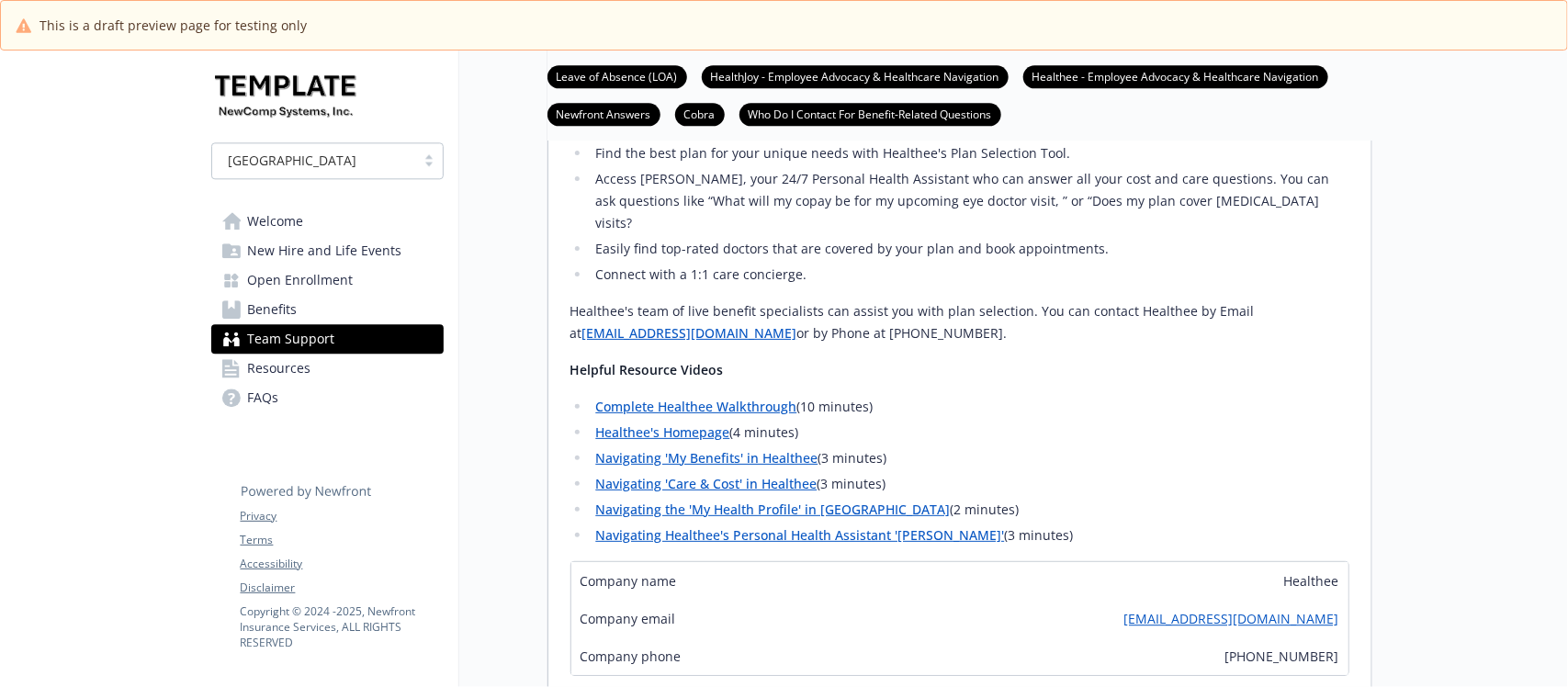
click at [1043, 547] on li "Navigating Healthee's Personal Health Assistant 'Zoe' (3 minutes)" at bounding box center [969, 535] width 759 height 22
copy div "Healthee is an employee benefit and healthcare guidance app provided to you at …"
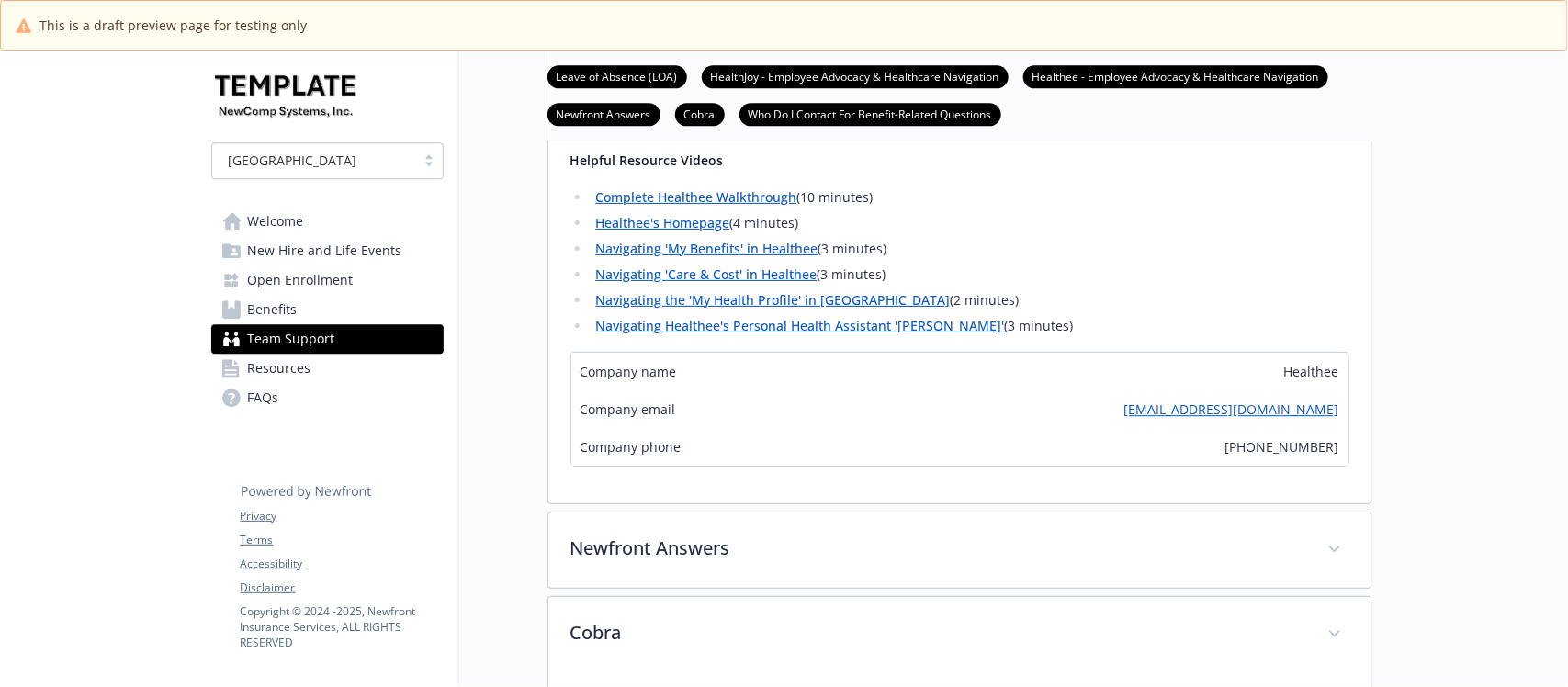
scroll to position [2183, 0]
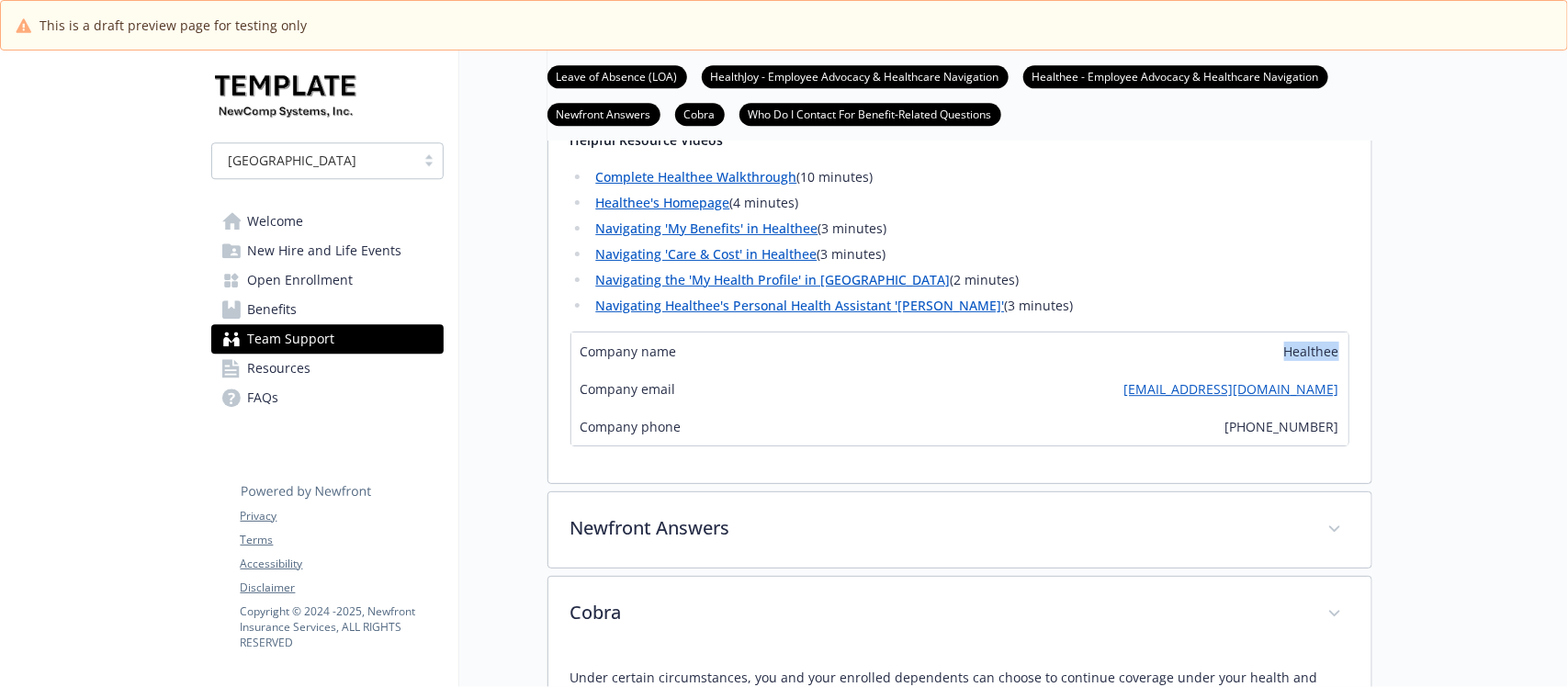
drag, startPoint x: 1273, startPoint y: 373, endPoint x: 1348, endPoint y: 372, distance: 75.0
click at [1348, 372] on div "Healthee is an employee benefit and healthcare guidance app provided to you at …" at bounding box center [959, 57] width 823 height 854
drag, startPoint x: 1197, startPoint y: 407, endPoint x: 1337, endPoint y: 405, distance: 140.0
click at [1337, 405] on div "Company email Zoe@healthee.com" at bounding box center [960, 389] width 777 height 38
drag, startPoint x: 1228, startPoint y: 443, endPoint x: 1339, endPoint y: 452, distance: 111.4
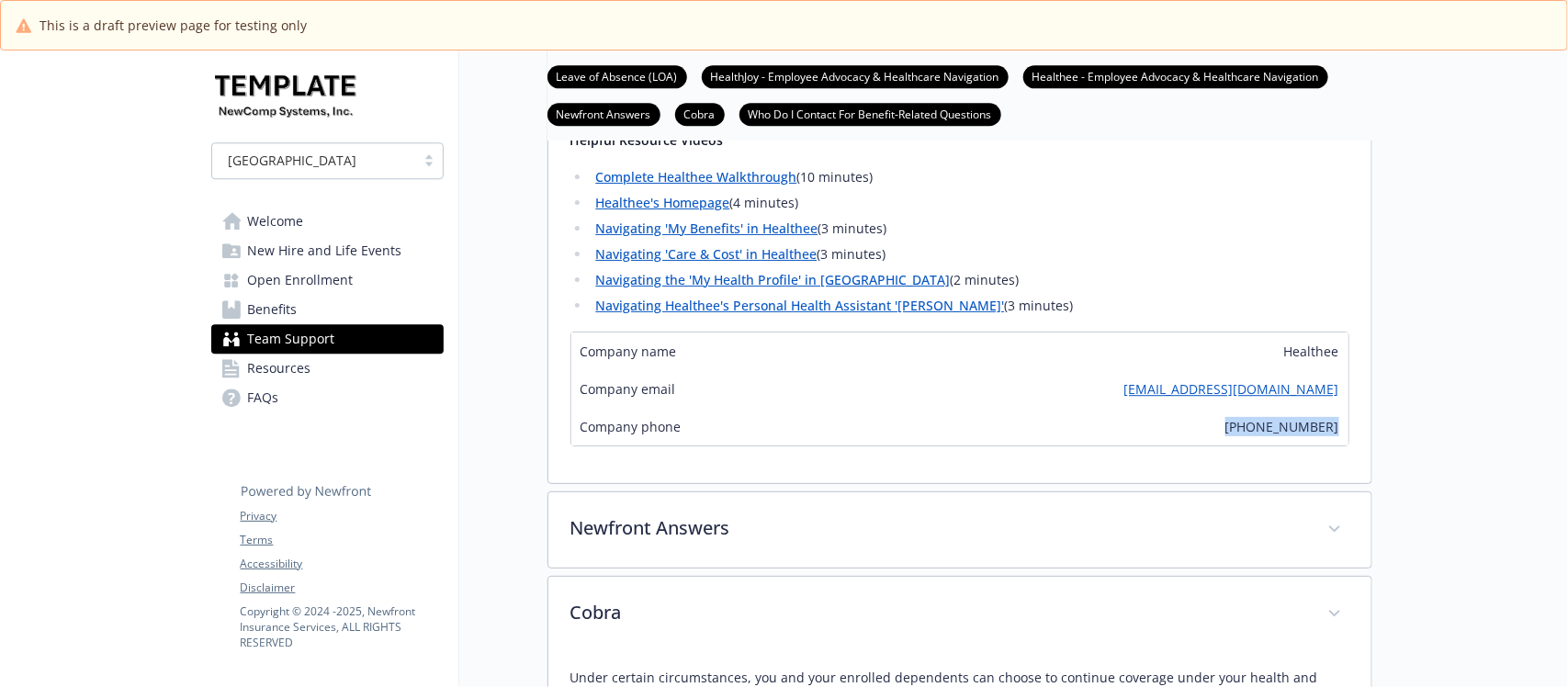
click at [1339, 445] on div "Company phone (518) 254-8785" at bounding box center [960, 427] width 777 height 38
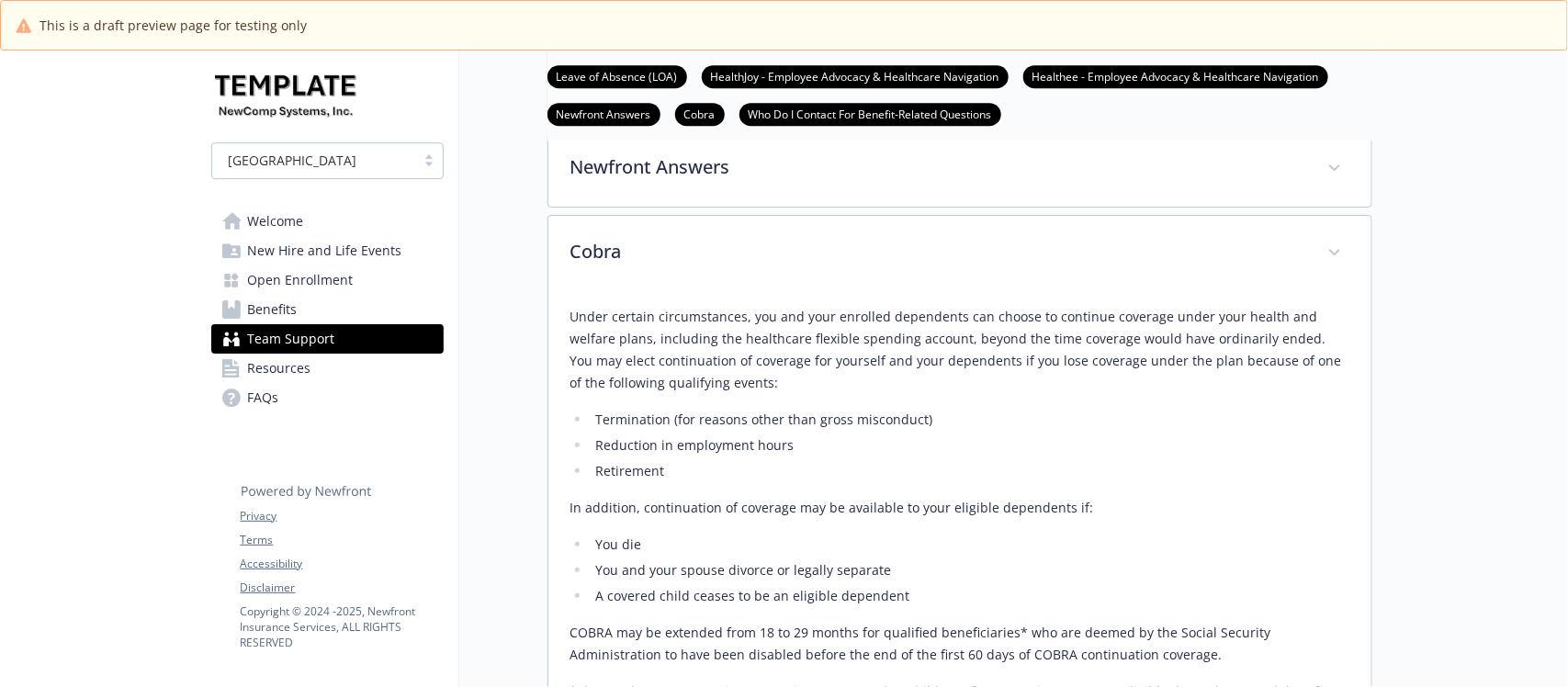
scroll to position [2412, 0]
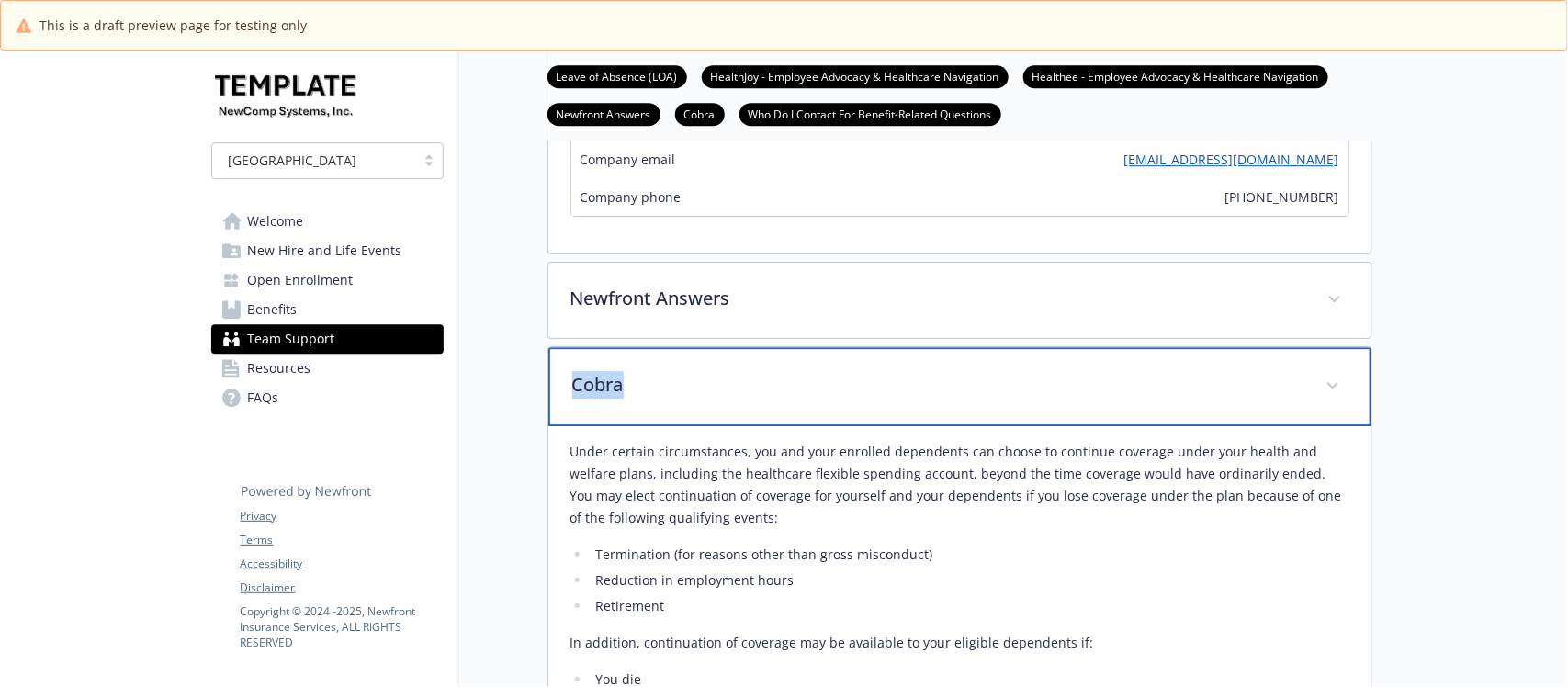
drag, startPoint x: 651, startPoint y: 411, endPoint x: 556, endPoint y: 419, distance: 95.3
click at [556, 419] on div "Cobra" at bounding box center [959, 386] width 823 height 79
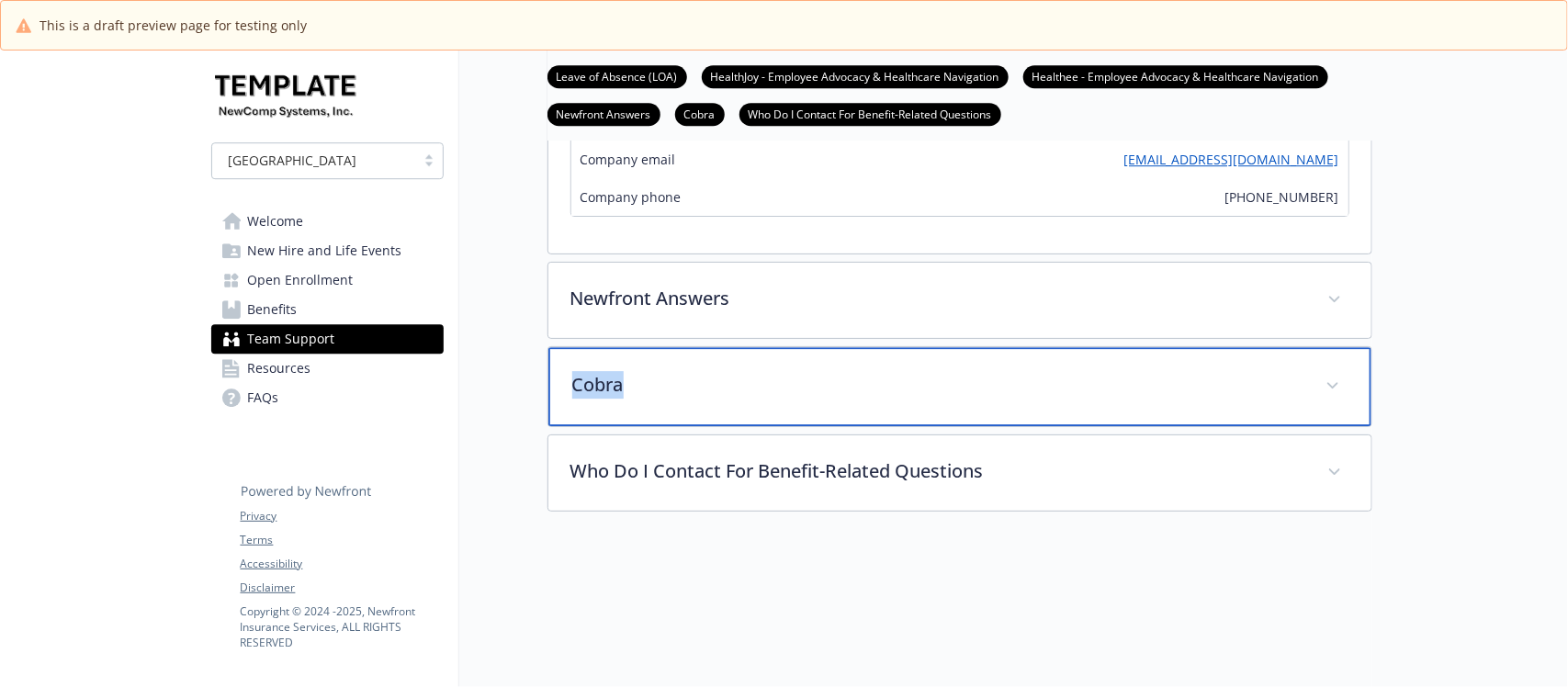
click at [767, 399] on p "Cobra" at bounding box center [937, 385] width 731 height 27
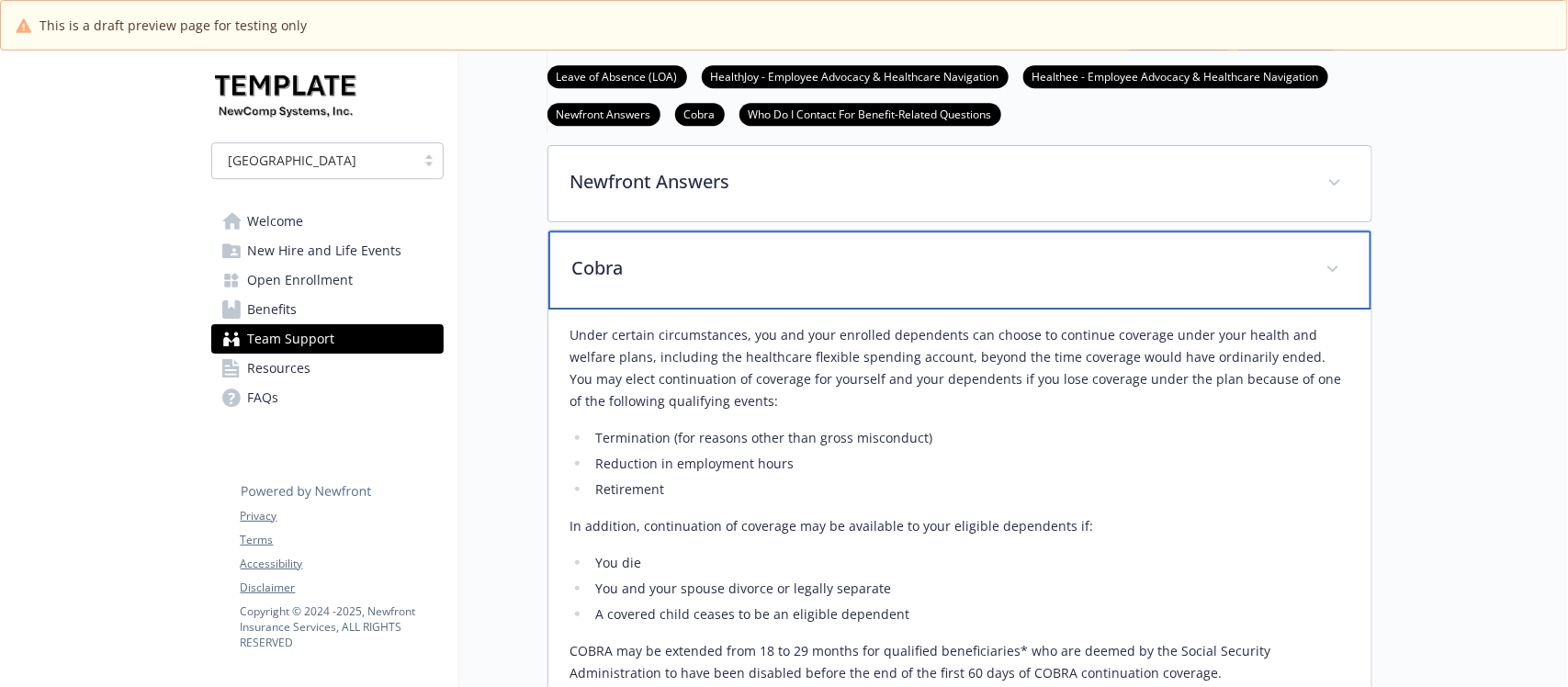
scroll to position [2527, 0]
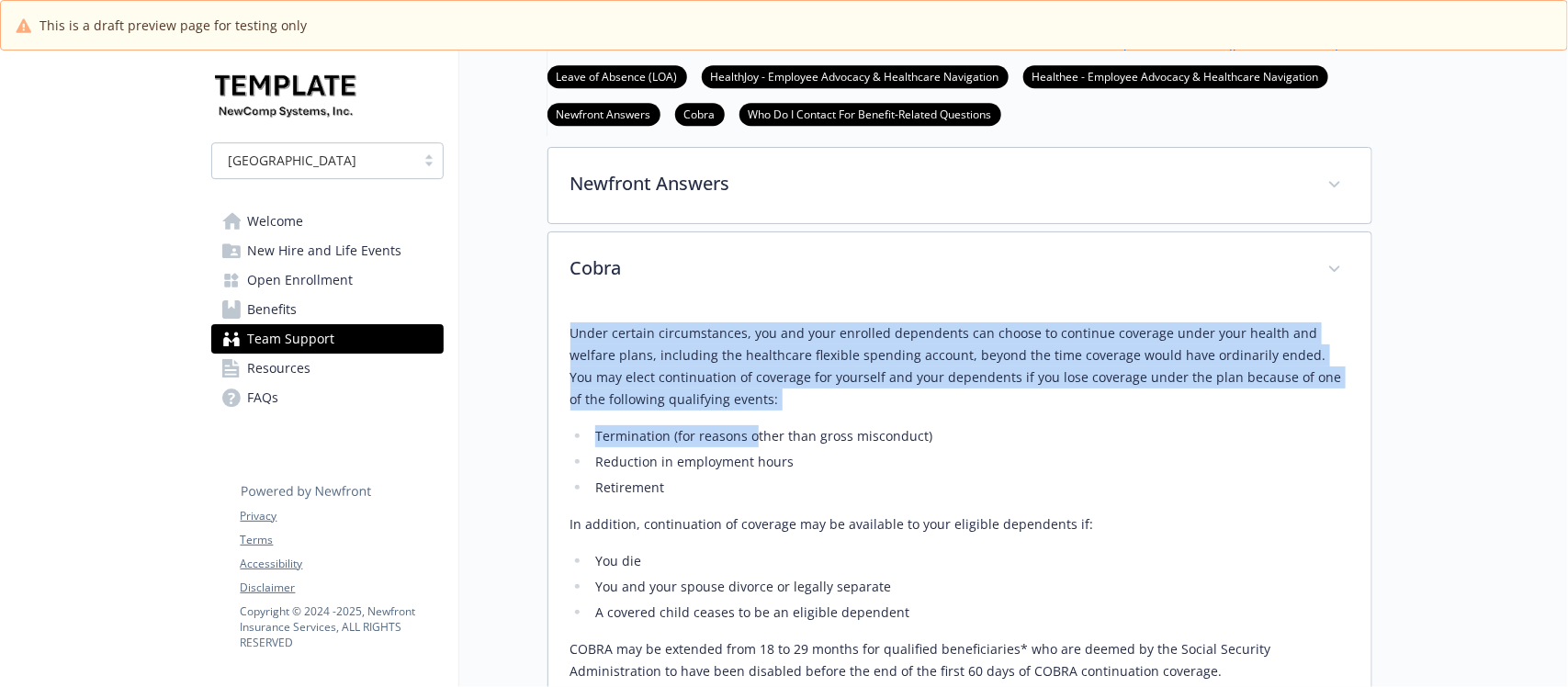
drag, startPoint x: 561, startPoint y: 354, endPoint x: 805, endPoint y: 467, distance: 268.9
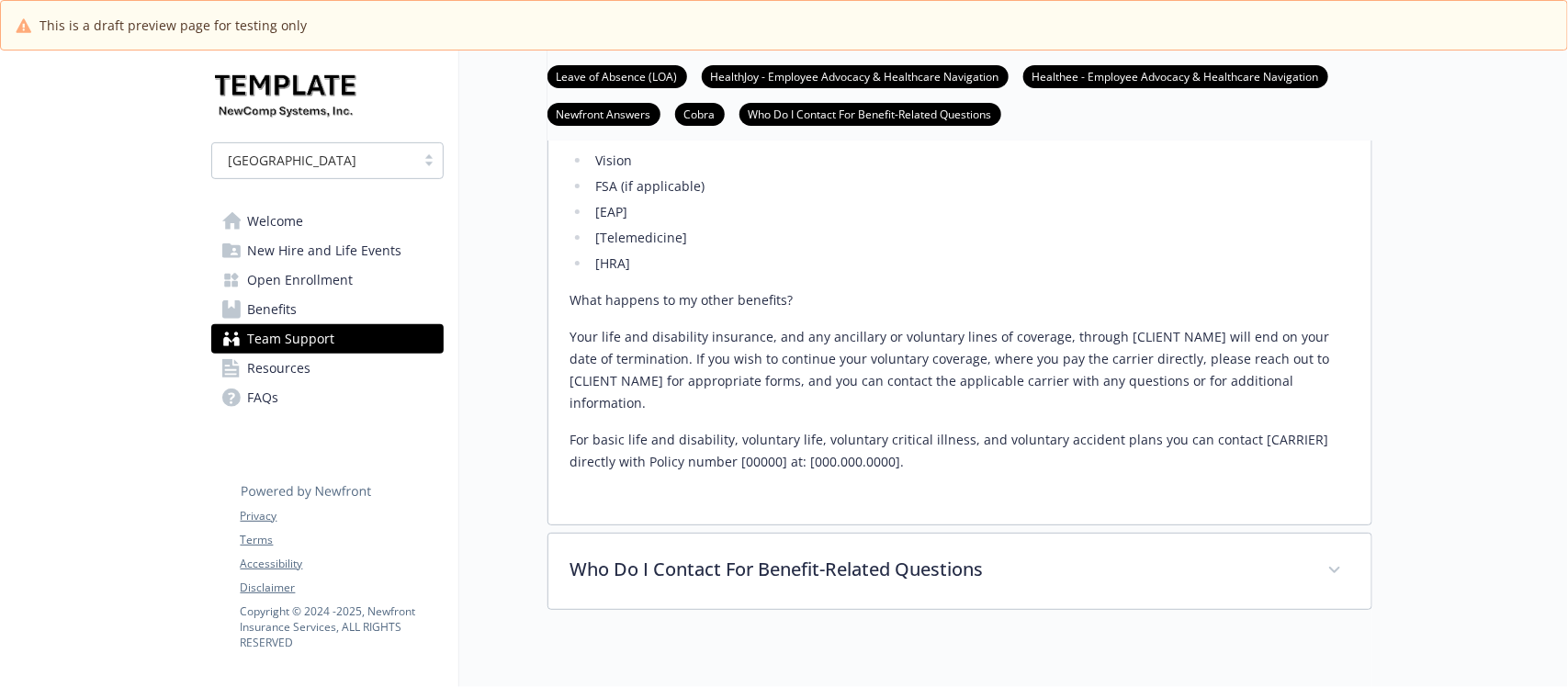
scroll to position [3446, 0]
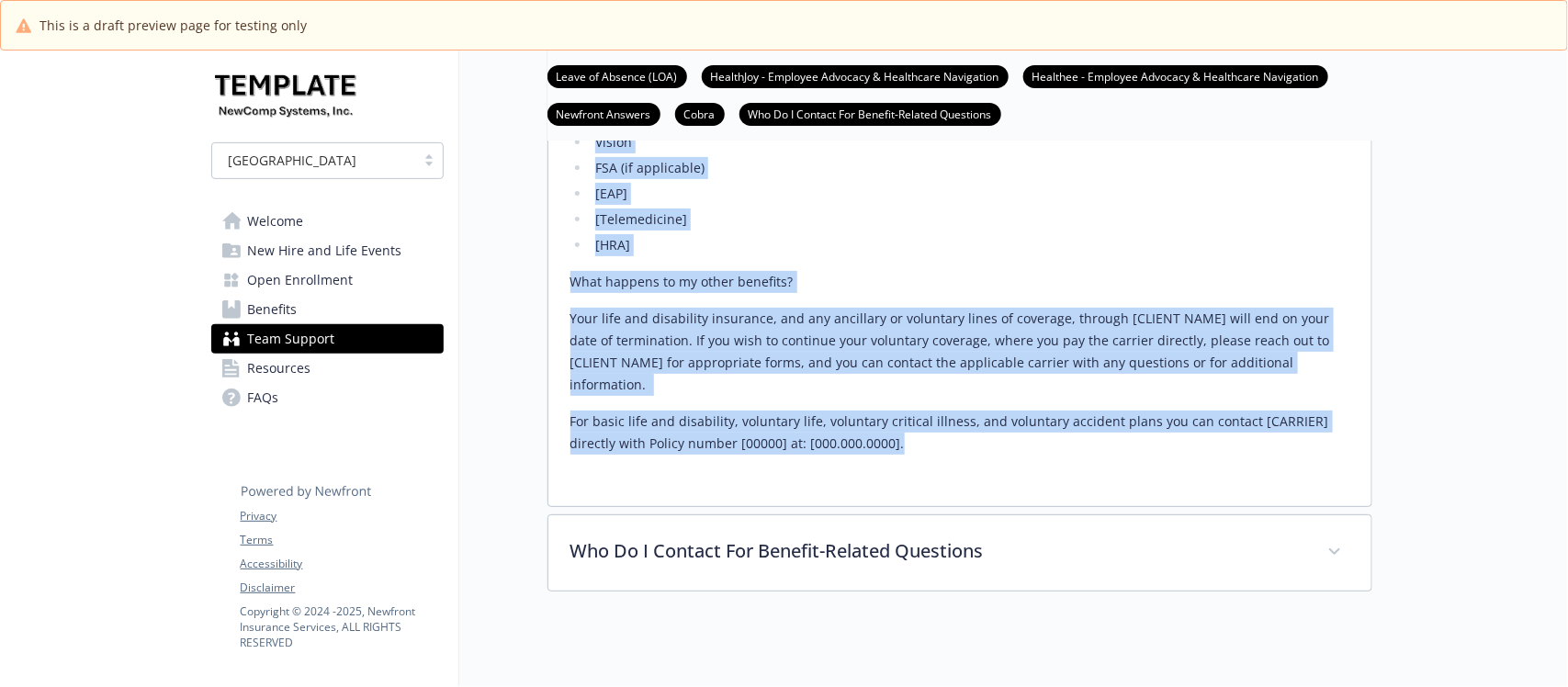
click at [887, 452] on p "For basic life and disability, voluntary life, voluntary critical illness, and …" at bounding box center [960, 433] width 779 height 44
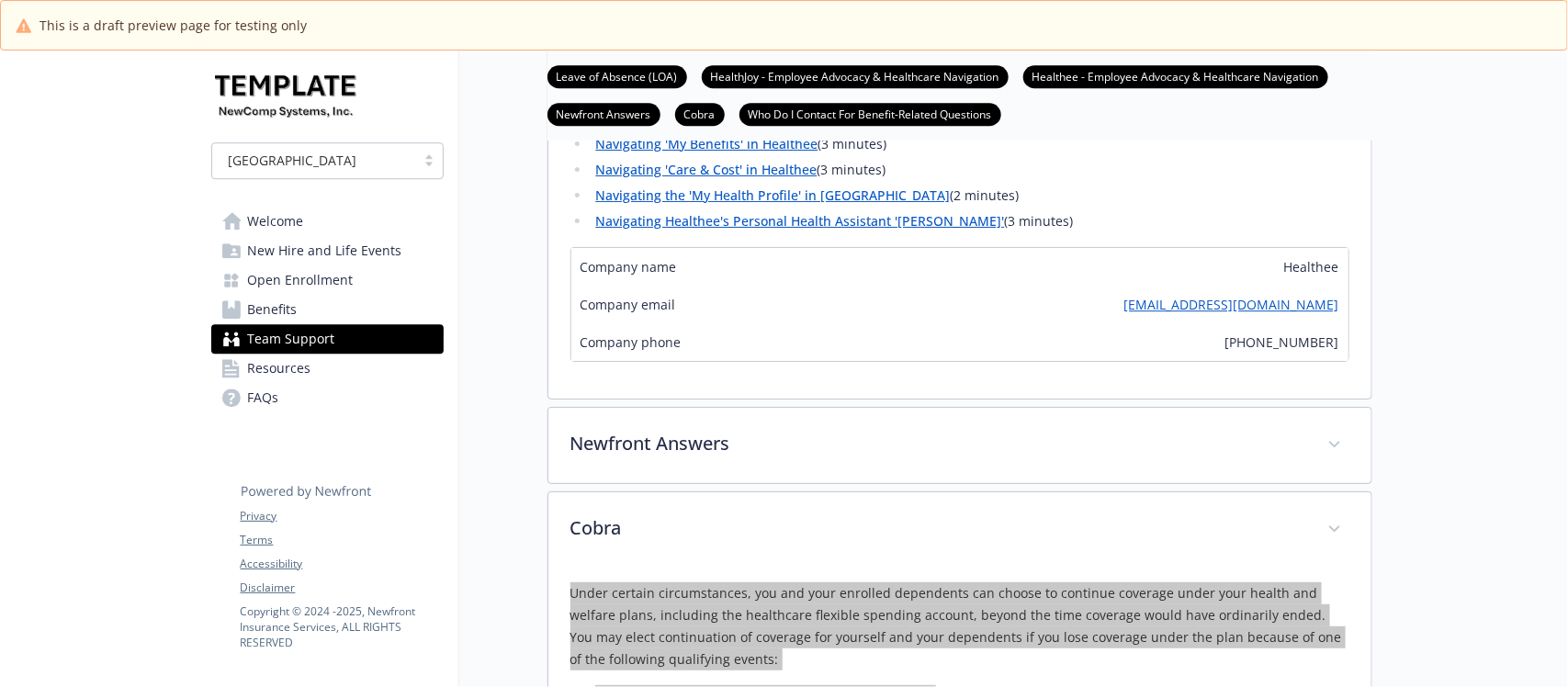
scroll to position [2183, 0]
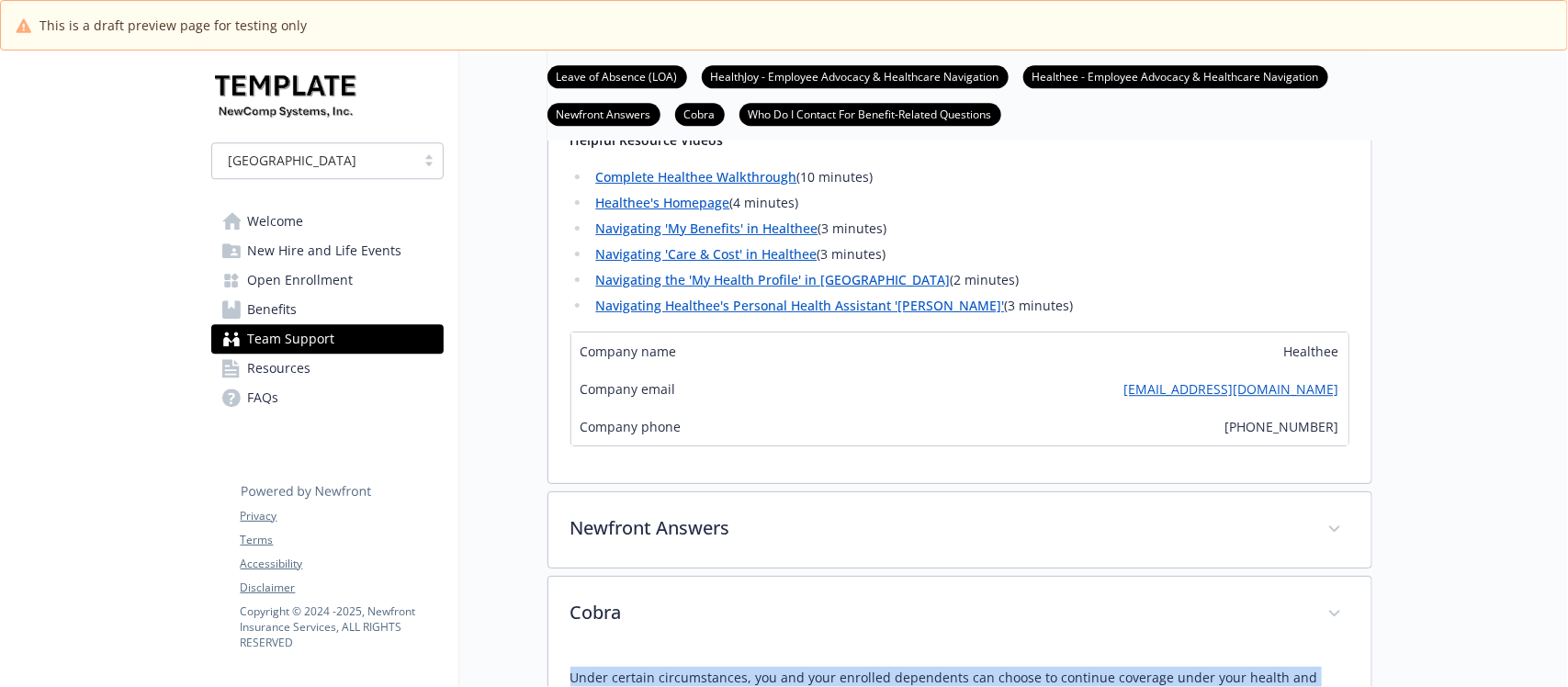
click at [342, 304] on link "Benefits" at bounding box center [327, 310] width 233 height 29
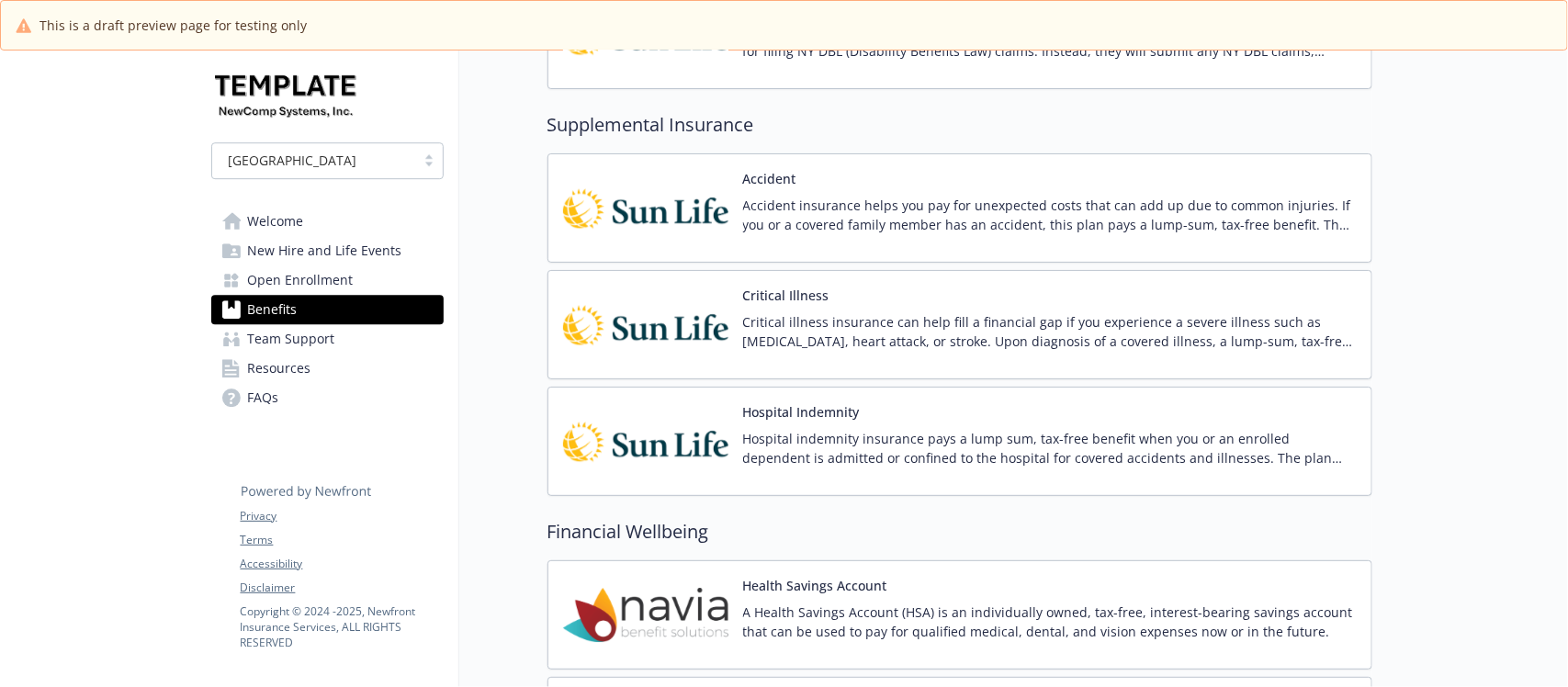
scroll to position [2183, 0]
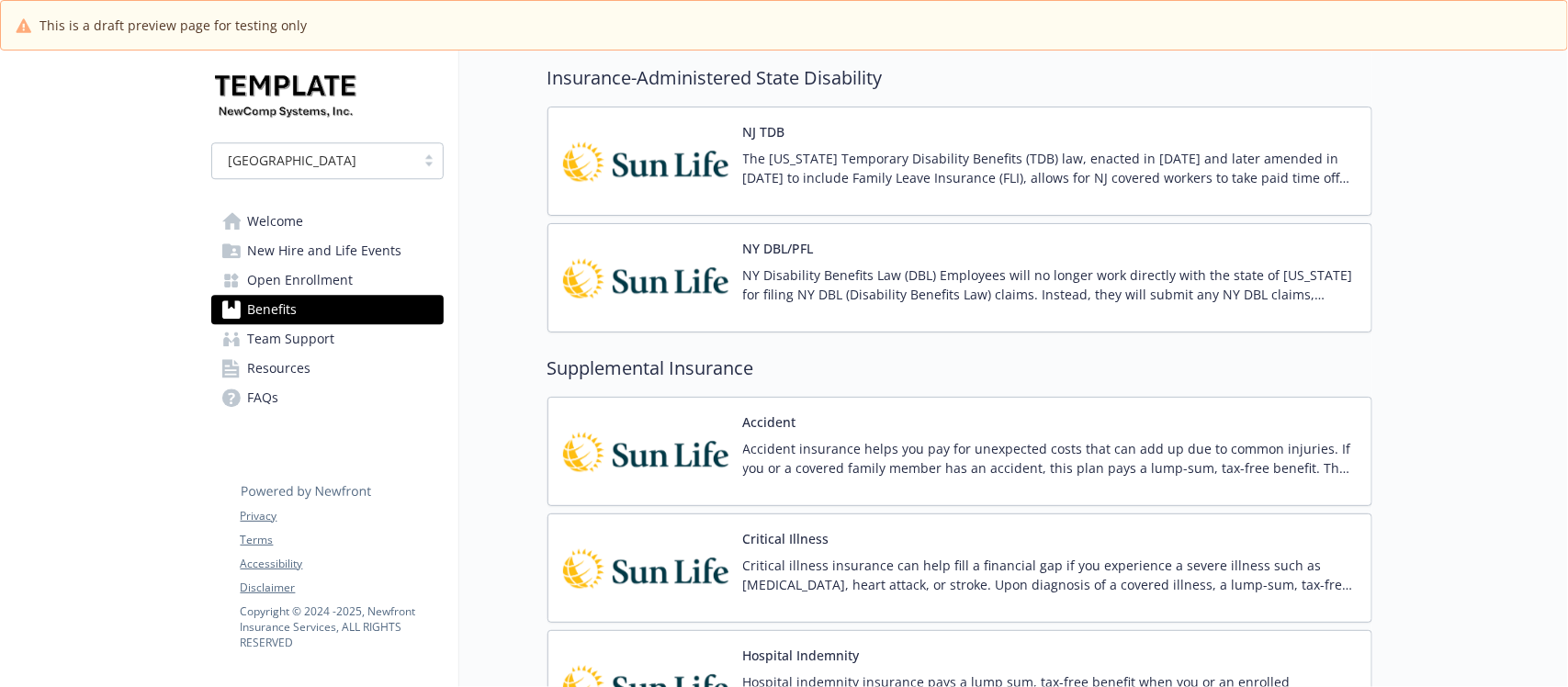
click at [342, 340] on link "Team Support" at bounding box center [327, 339] width 233 height 29
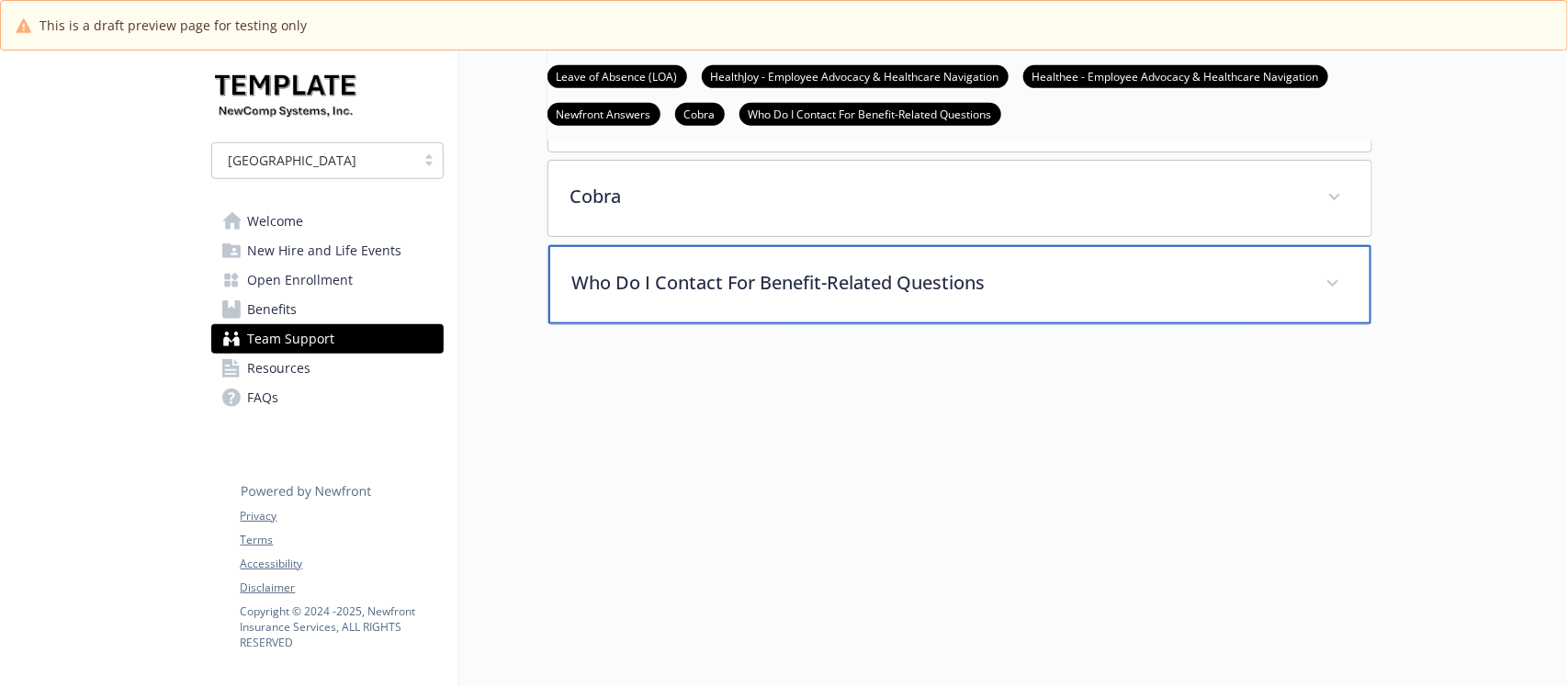
click at [911, 281] on p "Who Do I Contact For Benefit-Related Questions" at bounding box center [937, 283] width 731 height 27
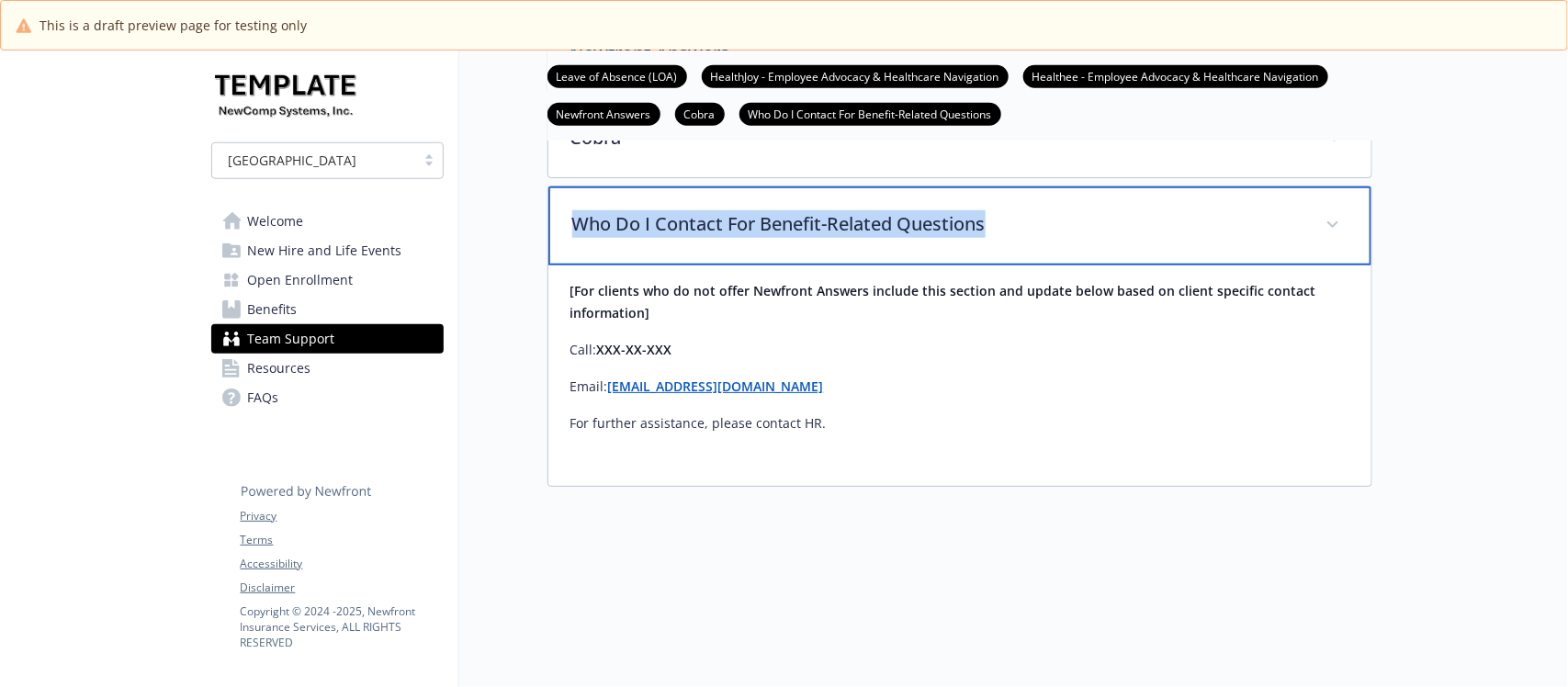
drag, startPoint x: 1049, startPoint y: 277, endPoint x: 546, endPoint y: 290, distance: 503.2
click at [547, 290] on div "Who Do I Contact For Benefit-Related Questions [For clients who do not offer Ne…" at bounding box center [959, 335] width 825 height 301
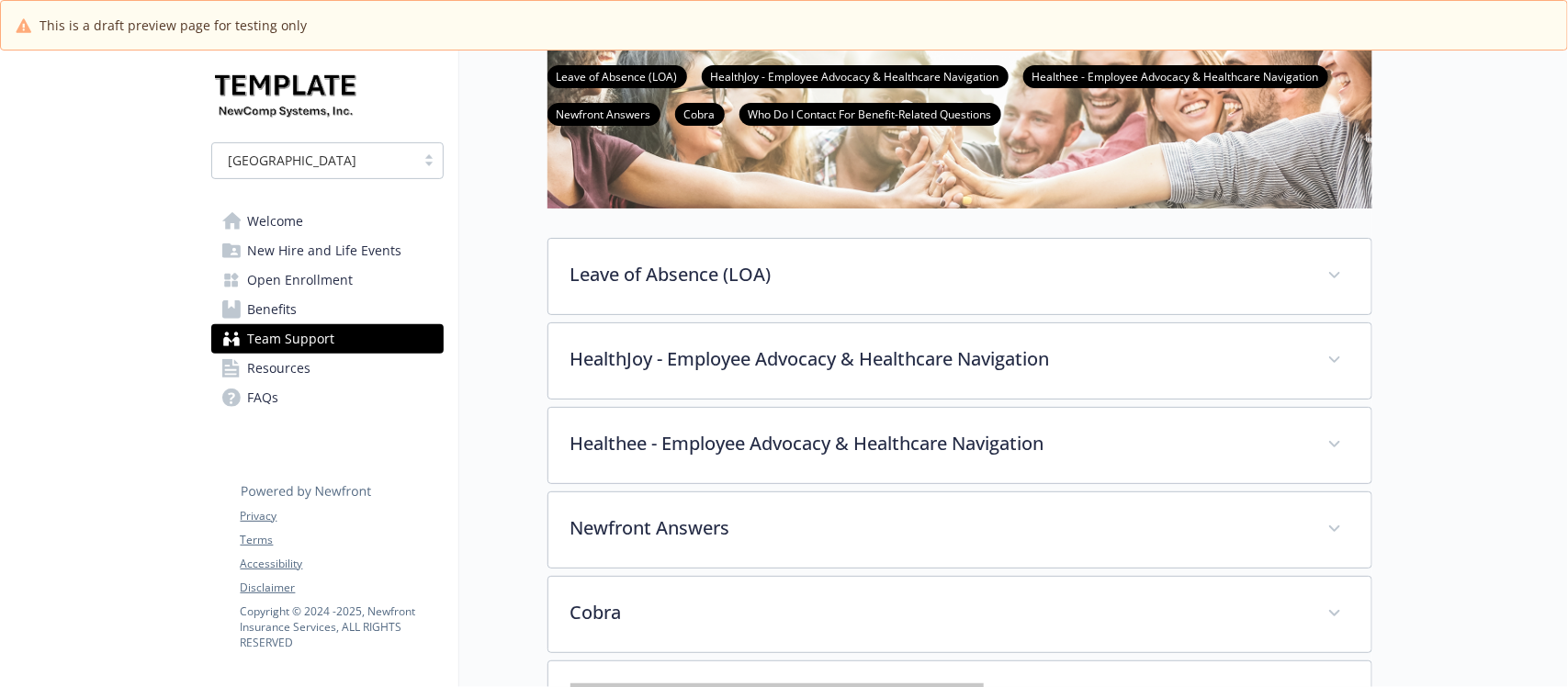
scroll to position [0, 0]
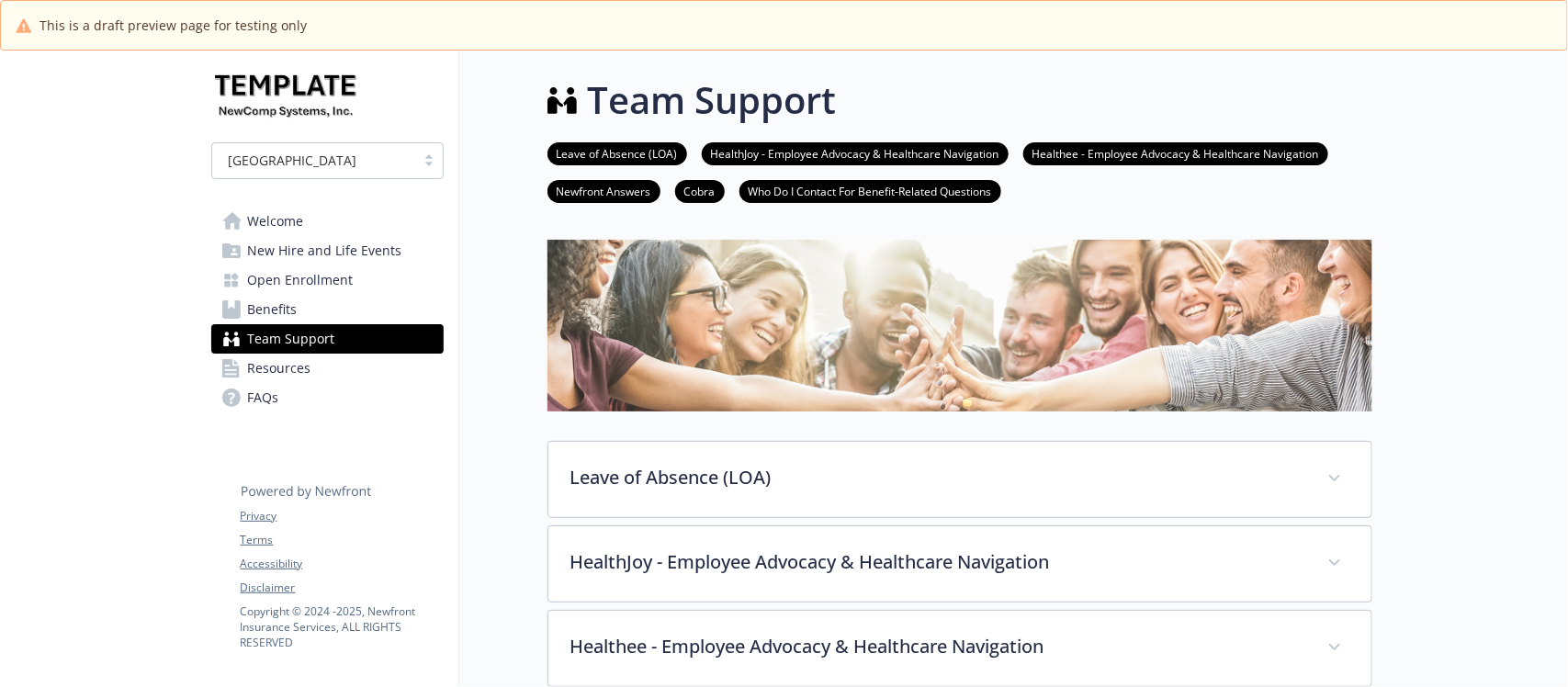
drag, startPoint x: 0, startPoint y: 0, endPoint x: 303, endPoint y: 242, distance: 387.8
click at [303, 242] on span "New Hire and Life Events" at bounding box center [325, 250] width 154 height 29
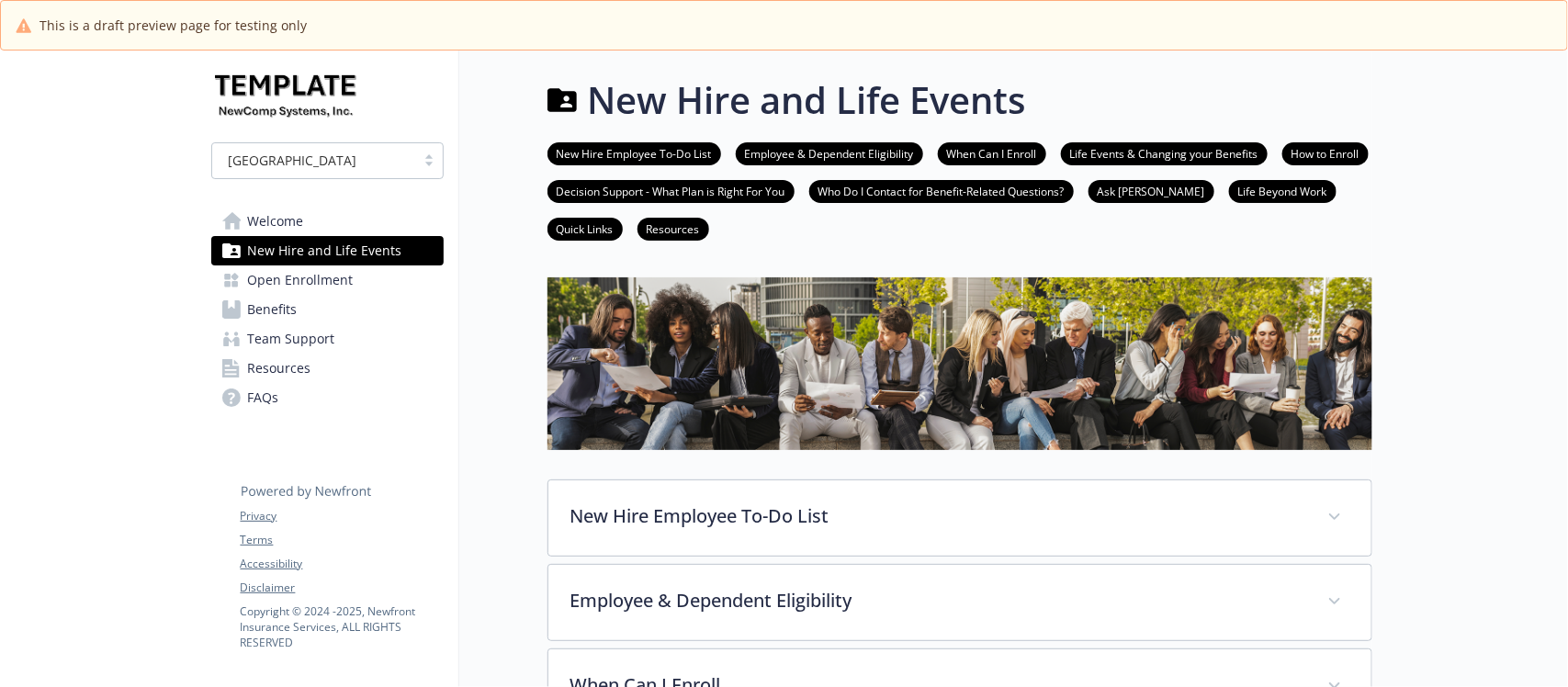
click at [306, 345] on span "Team Support" at bounding box center [292, 339] width 88 height 29
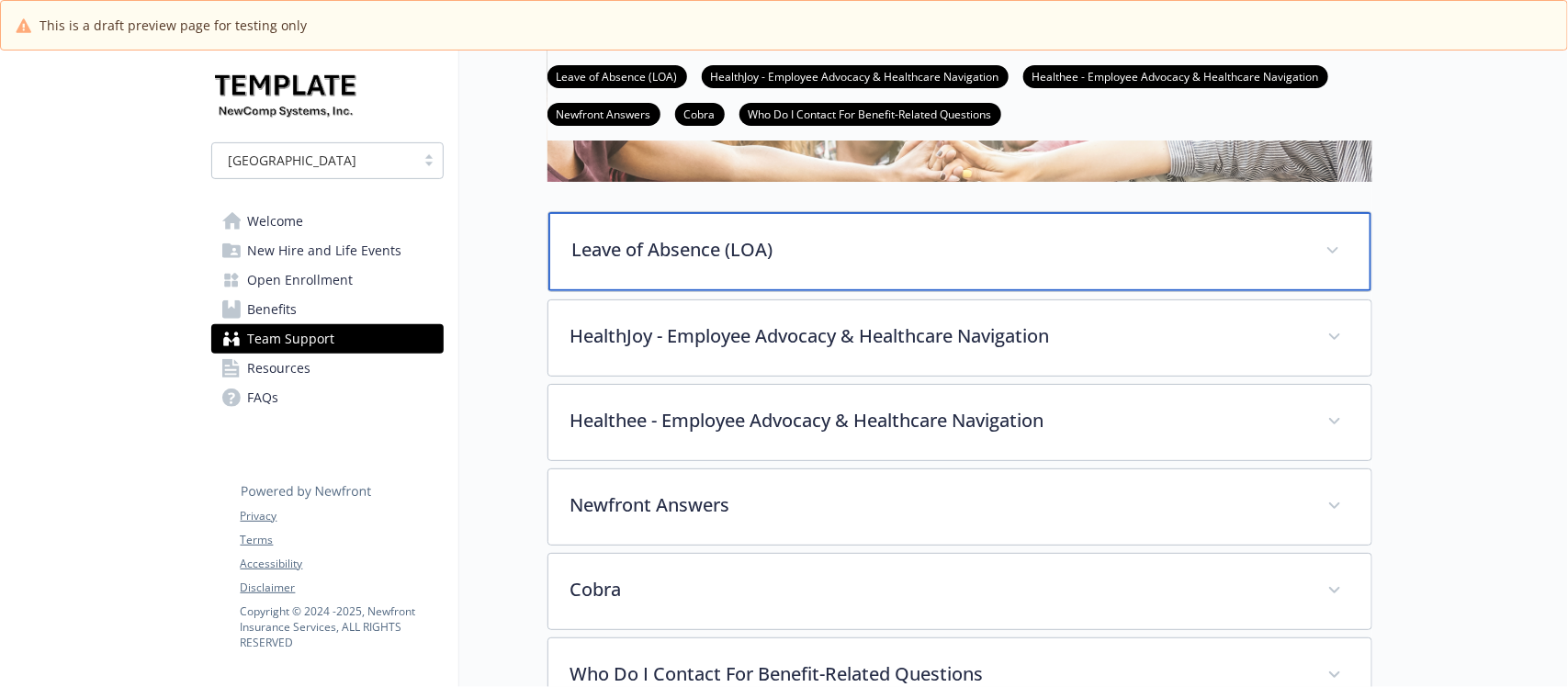
click at [1017, 264] on p "Leave of Absence (LOA)" at bounding box center [937, 249] width 731 height 27
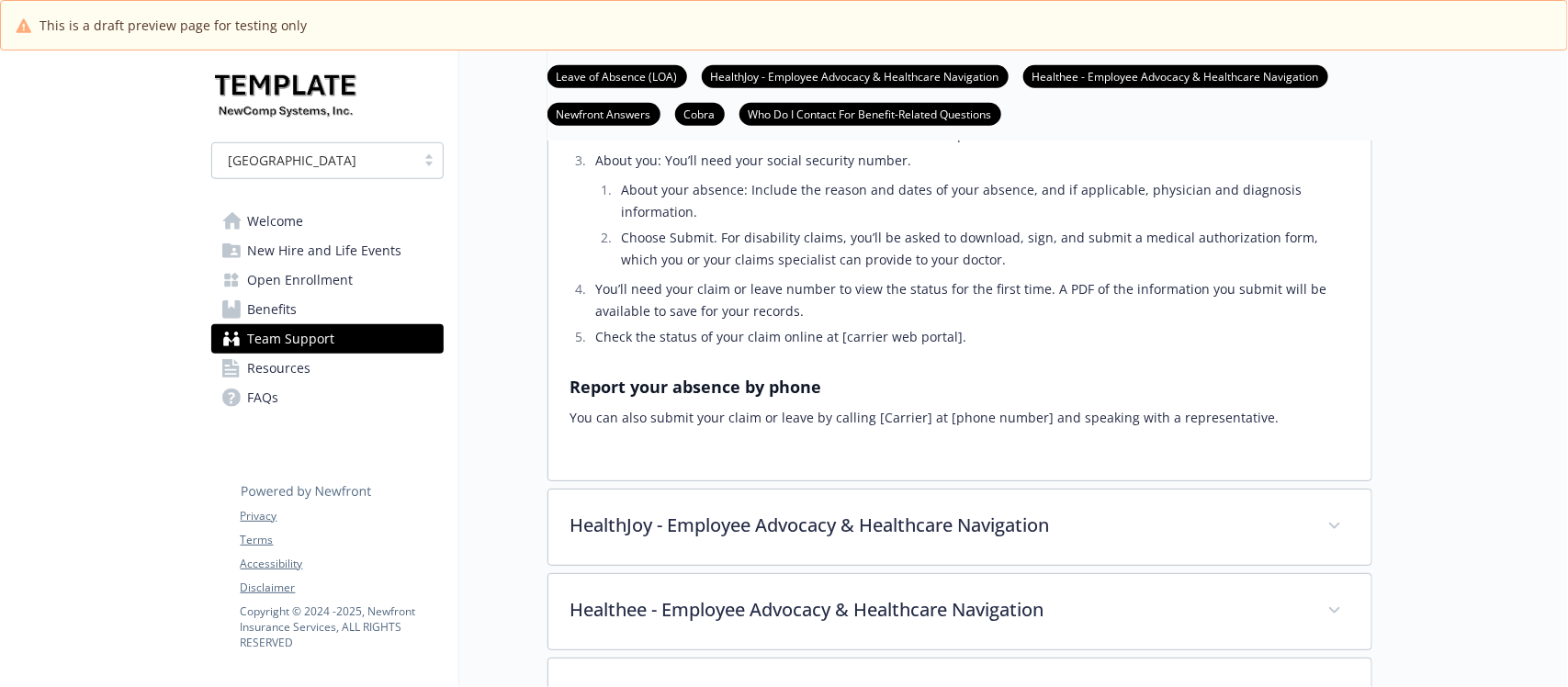
scroll to position [689, 0]
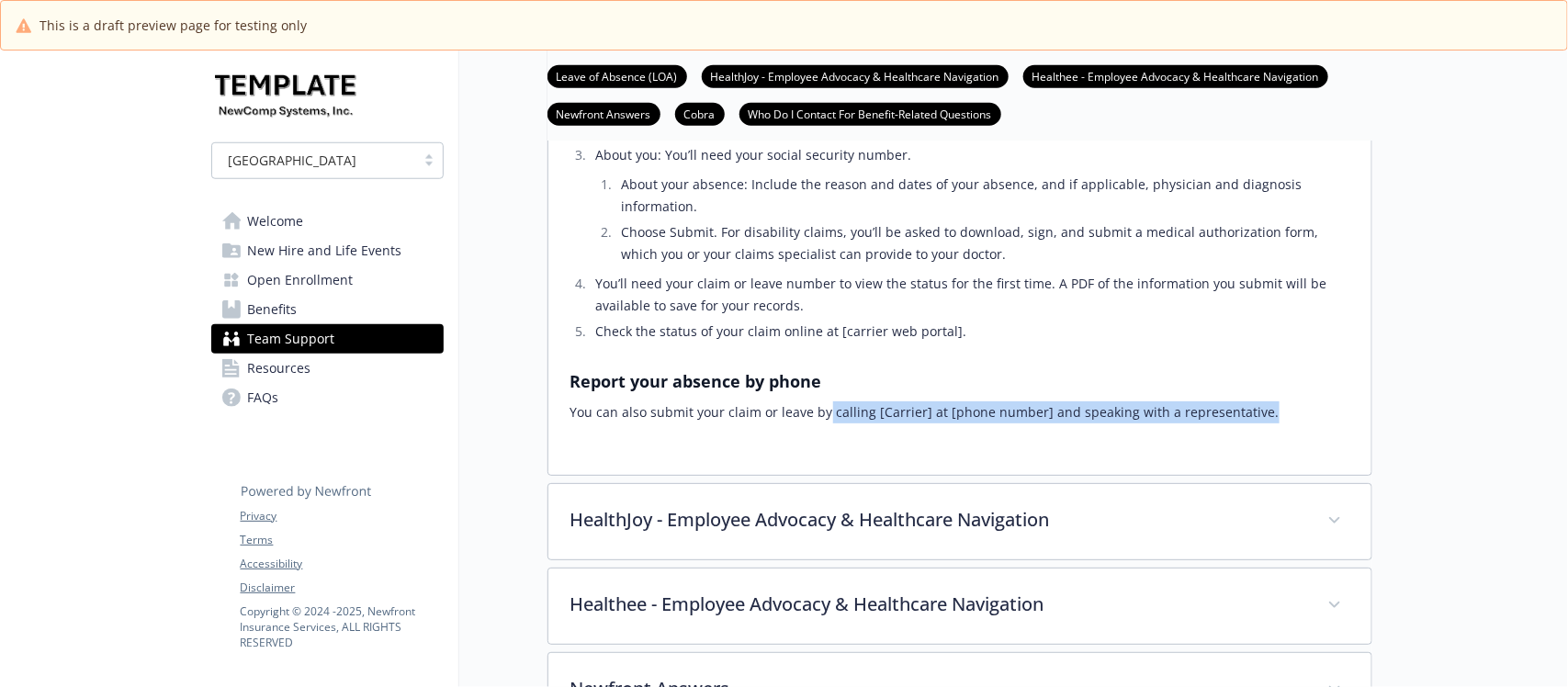
drag, startPoint x: 824, startPoint y: 453, endPoint x: 1258, endPoint y: 455, distance: 434.0
click at [1258, 424] on p "You can also submit your claim or leave by calling [Carrier] at [phone number] …" at bounding box center [960, 412] width 779 height 22
click at [1061, 395] on h3 "Report your absence by phone" at bounding box center [960, 381] width 779 height 25
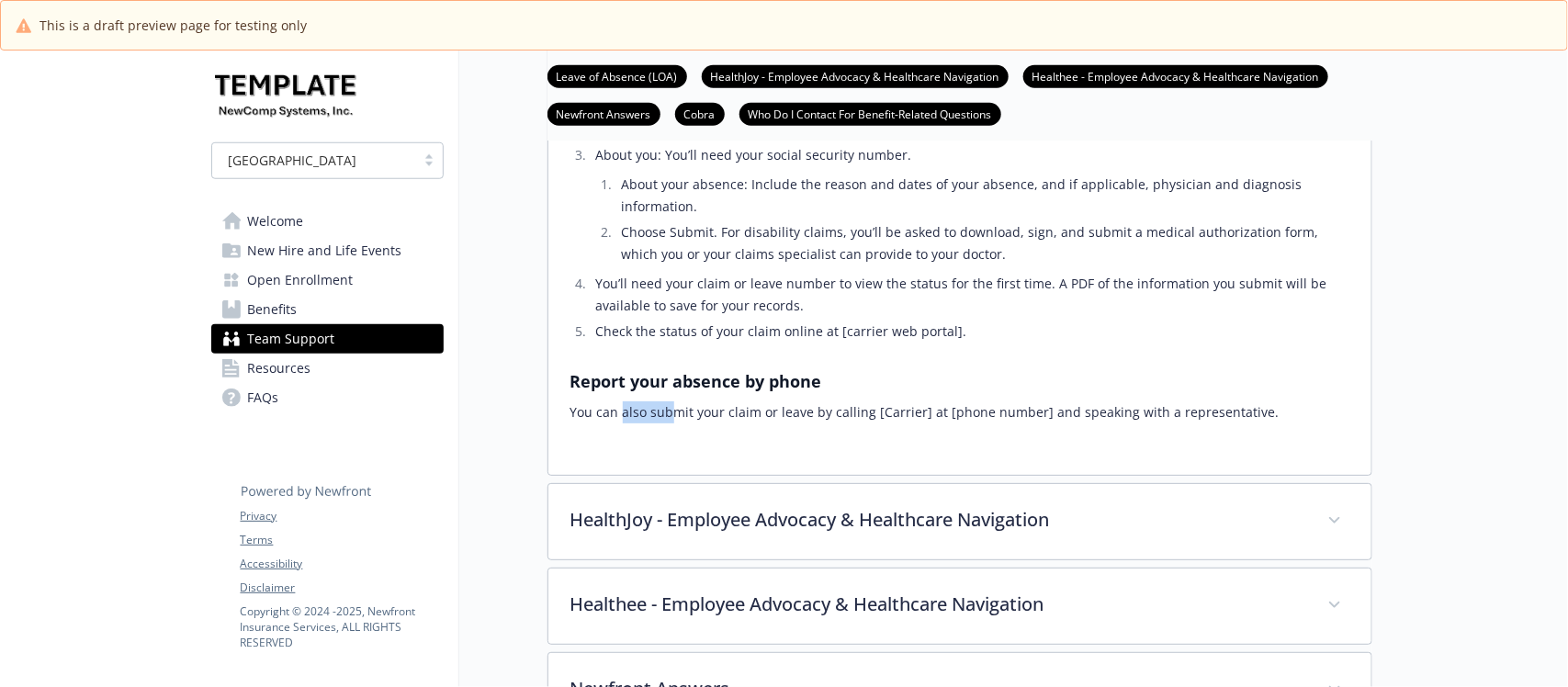
drag, startPoint x: 646, startPoint y: 471, endPoint x: 939, endPoint y: 455, distance: 293.4
click at [939, 424] on p "You can also submit your claim or leave by calling [Carrier] at [phone number] …" at bounding box center [960, 412] width 779 height 22
click at [715, 393] on strong "Report your absence by phone" at bounding box center [696, 381] width 251 height 22
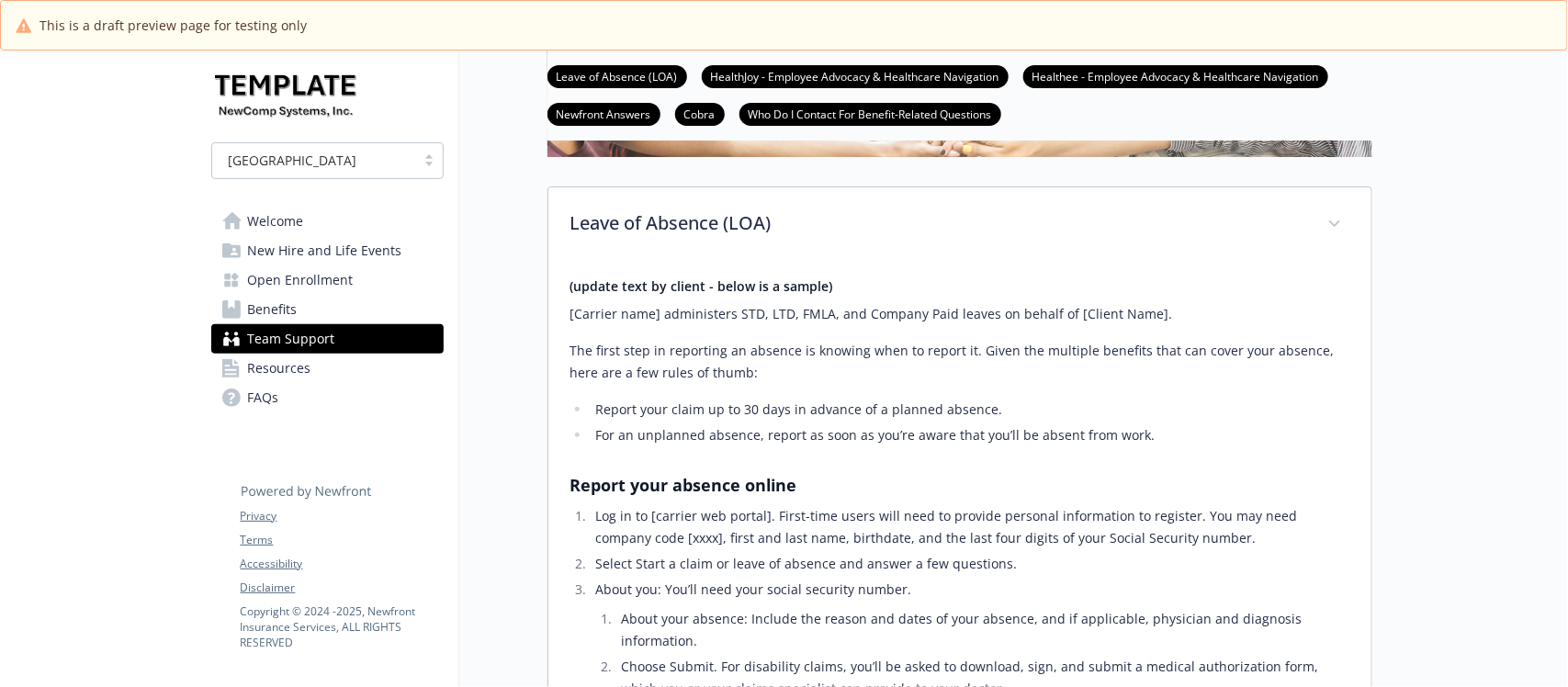
scroll to position [230, 0]
